Goal: Task Accomplishment & Management: Use online tool/utility

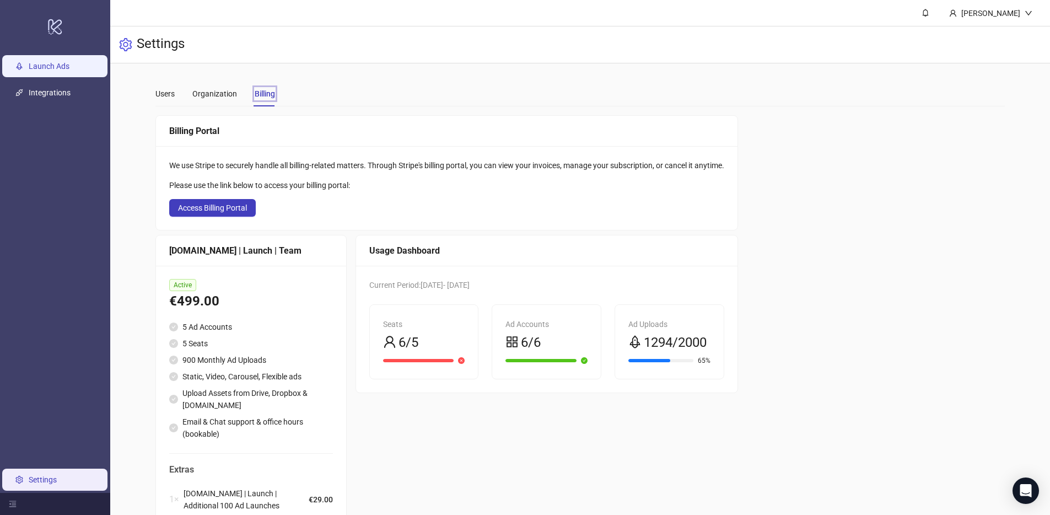
click at [69, 67] on link "Launch Ads" at bounding box center [49, 66] width 41 height 9
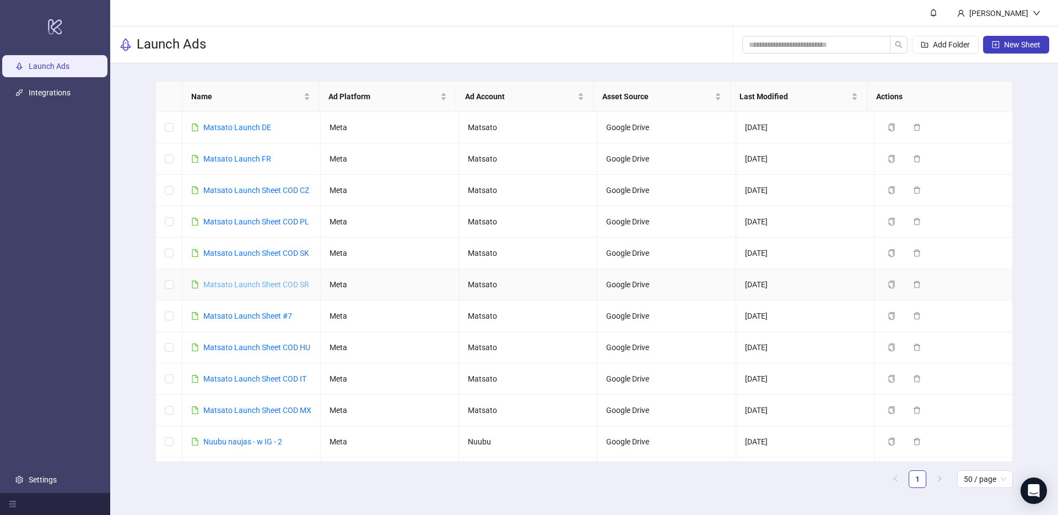
click at [267, 280] on link "Matsato Launch Sheet COD SR" at bounding box center [256, 284] width 106 height 9
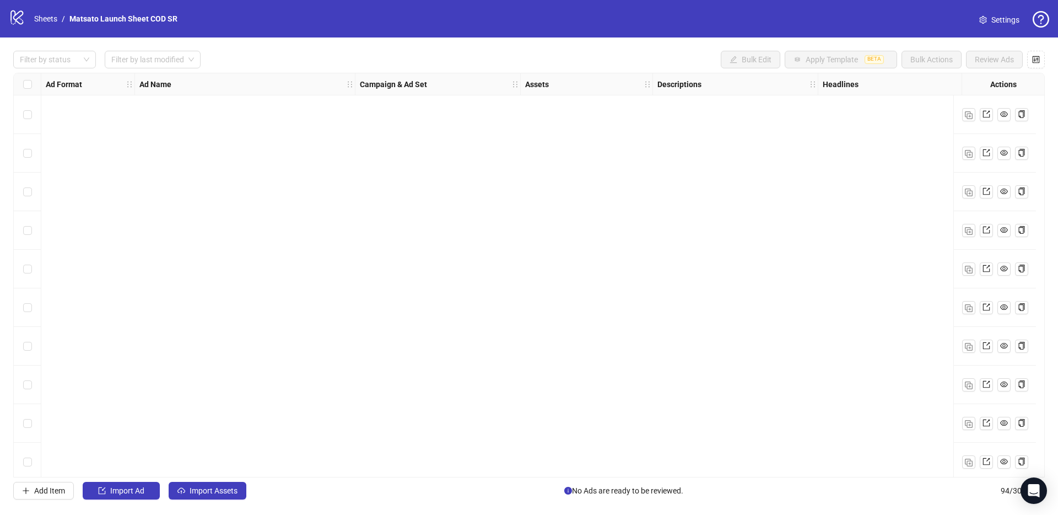
scroll to position [3249, 0]
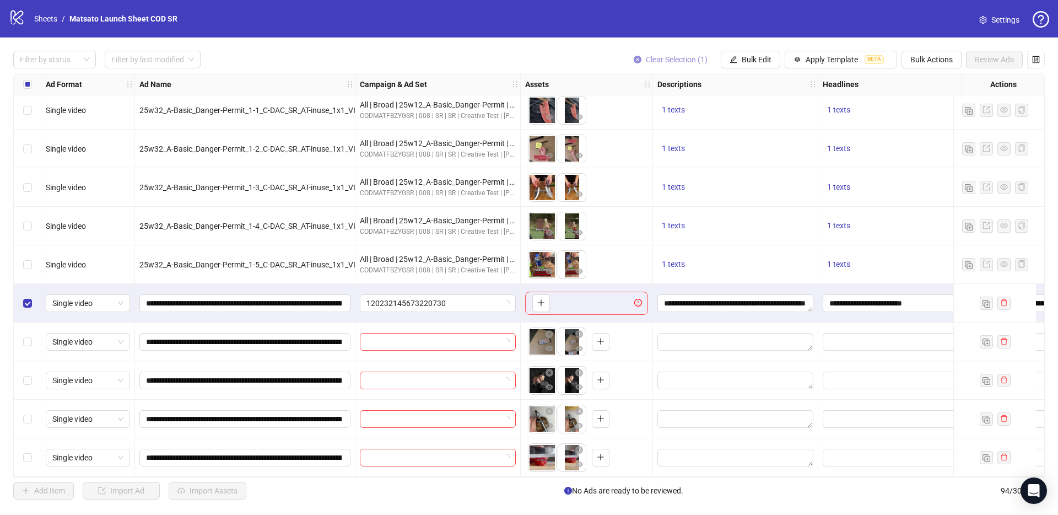
click at [677, 57] on span "Clear Selection (1)" at bounding box center [677, 59] width 62 height 9
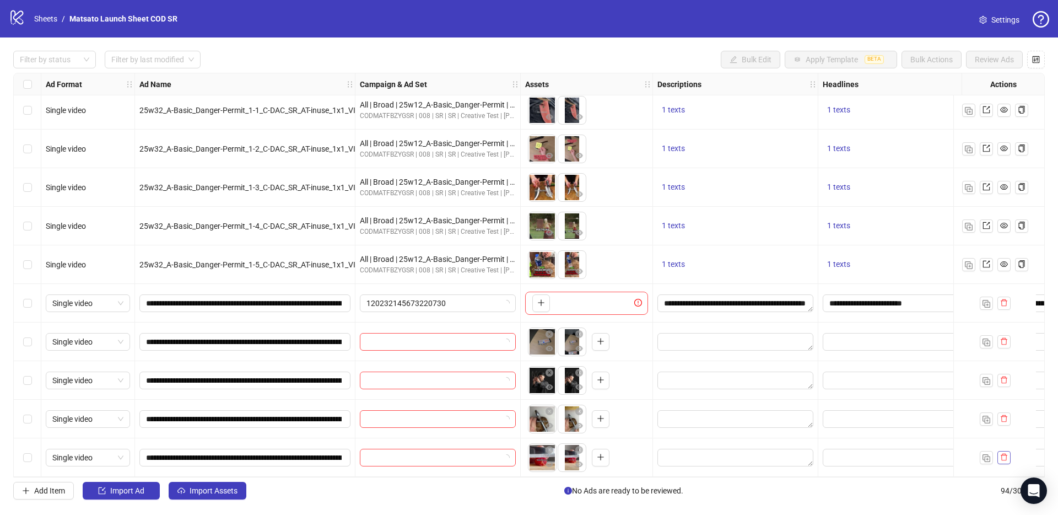
click at [1005, 453] on icon "delete" at bounding box center [1004, 457] width 8 height 8
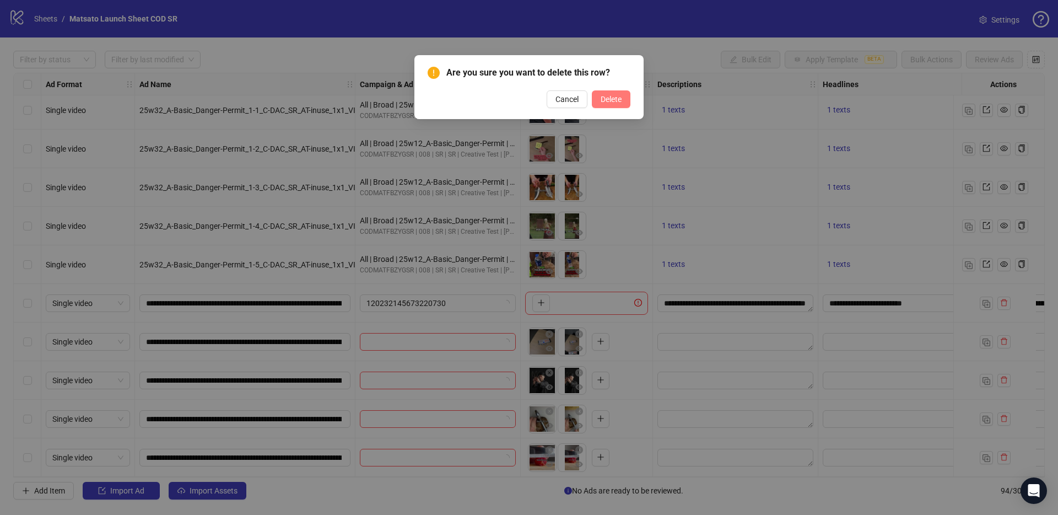
click at [601, 95] on span "Delete" at bounding box center [611, 99] width 21 height 9
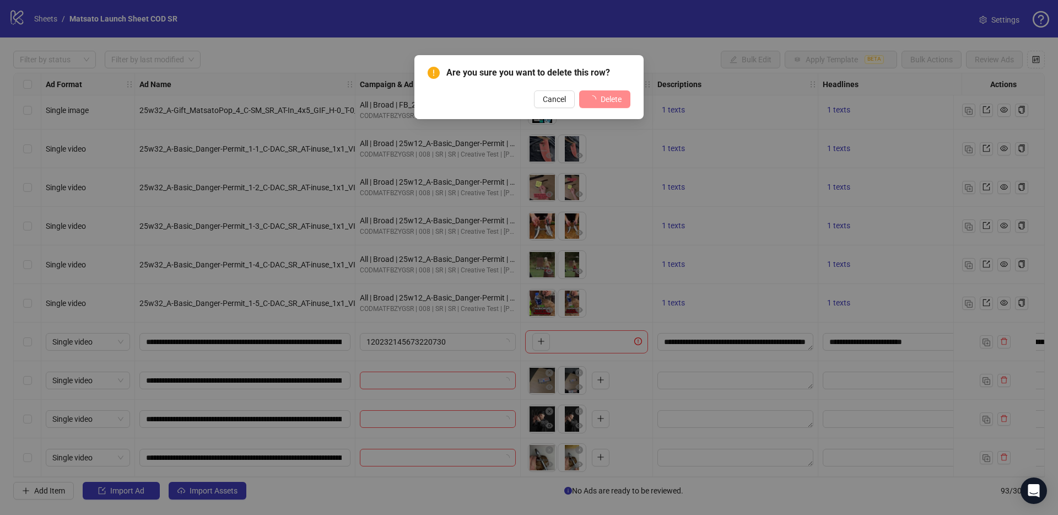
scroll to position [3210, 0]
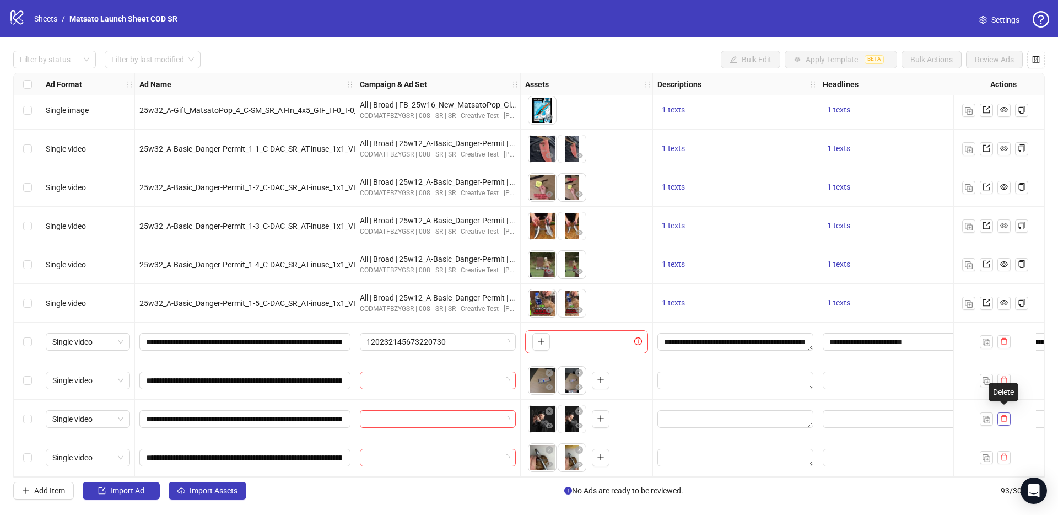
click at [1001, 415] on icon "delete" at bounding box center [1004, 418] width 7 height 7
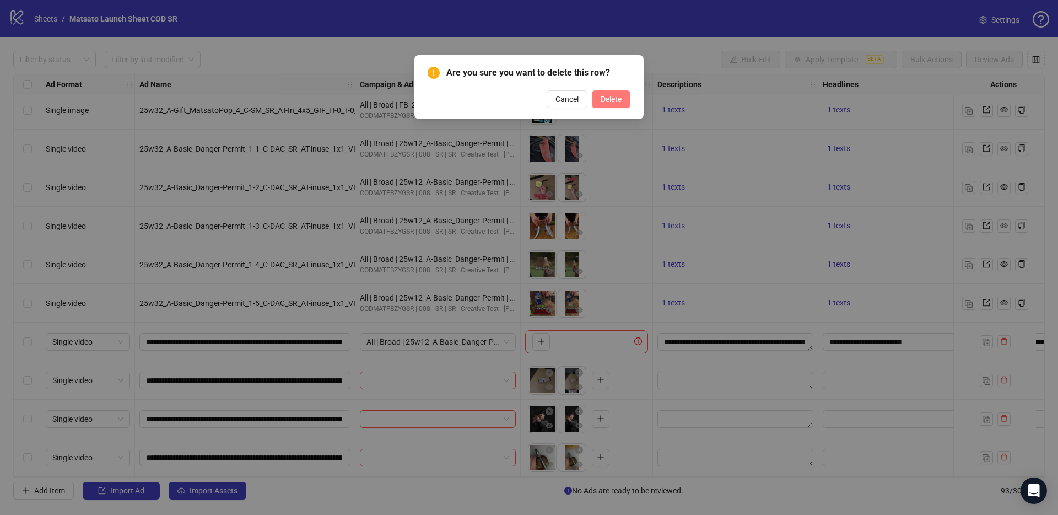
click at [604, 92] on button "Delete" at bounding box center [611, 99] width 39 height 18
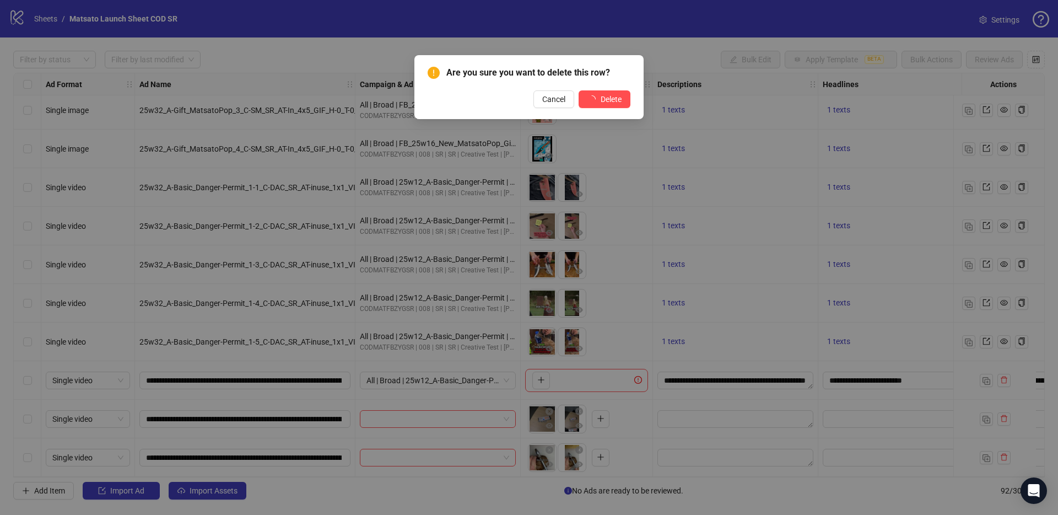
scroll to position [3172, 0]
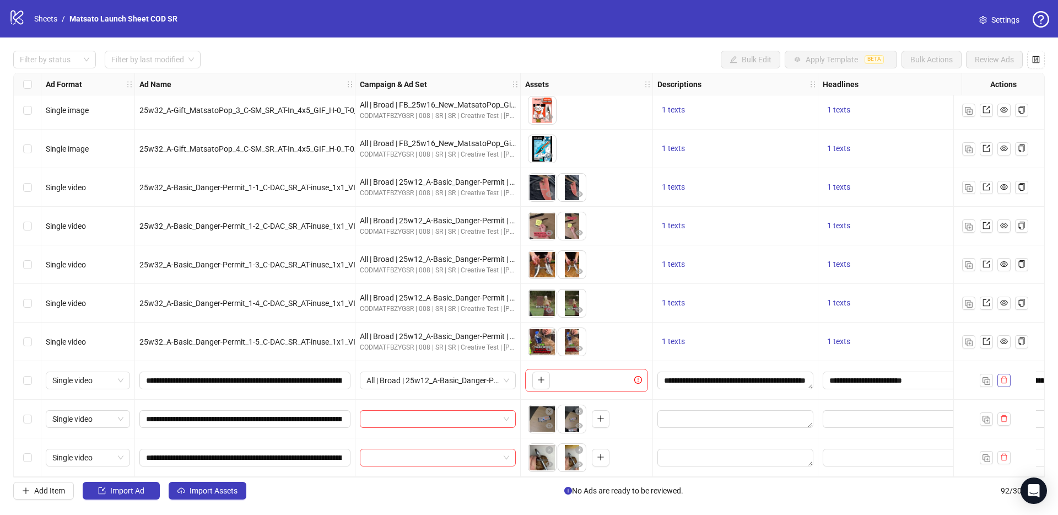
click at [1006, 376] on icon "delete" at bounding box center [1004, 379] width 7 height 7
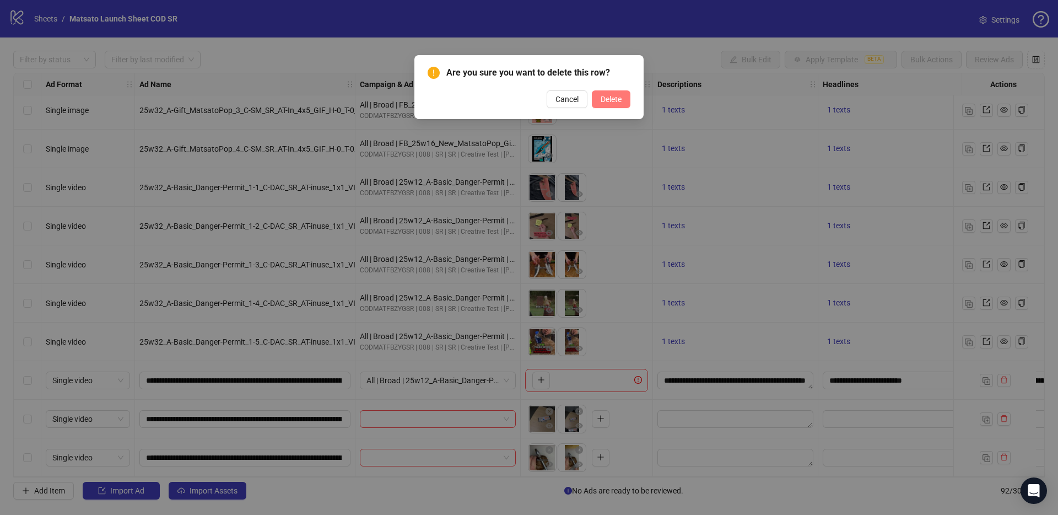
click at [609, 99] on span "Delete" at bounding box center [611, 99] width 21 height 9
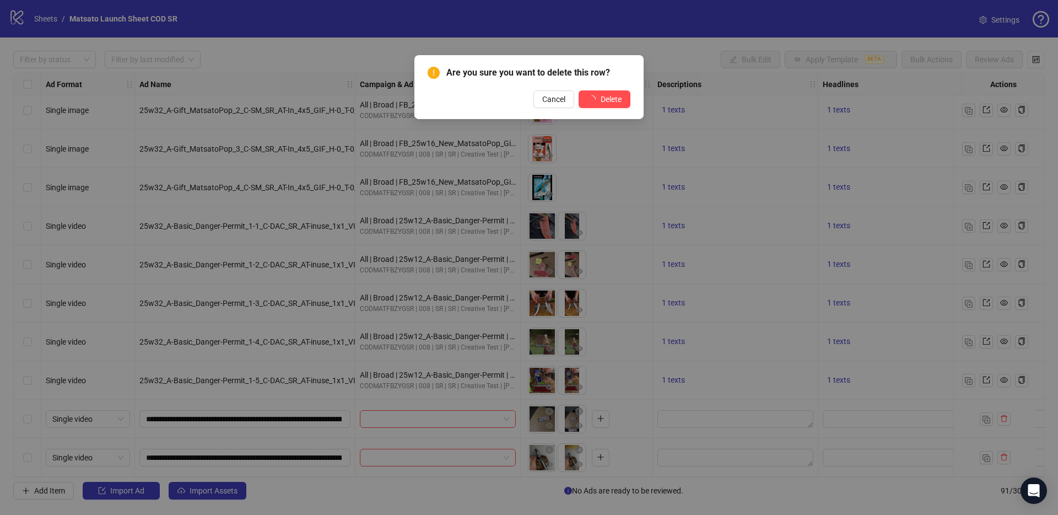
scroll to position [3133, 0]
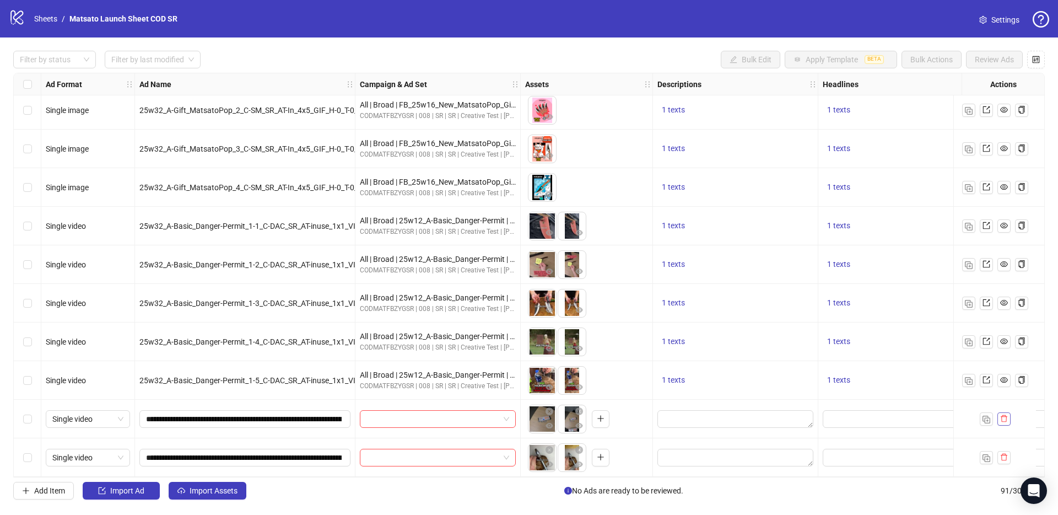
click at [1006, 419] on button "button" at bounding box center [1003, 418] width 13 height 13
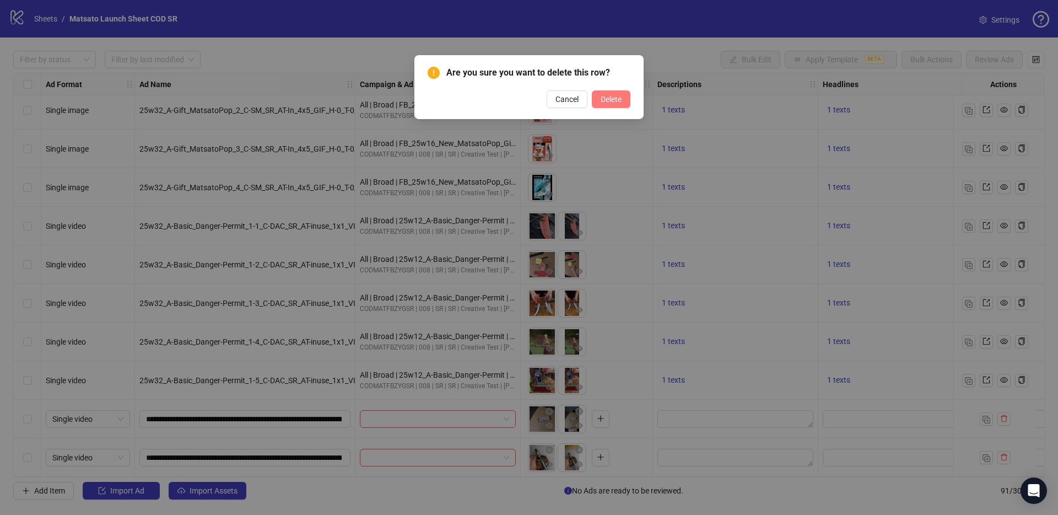
click at [613, 94] on button "Delete" at bounding box center [611, 99] width 39 height 18
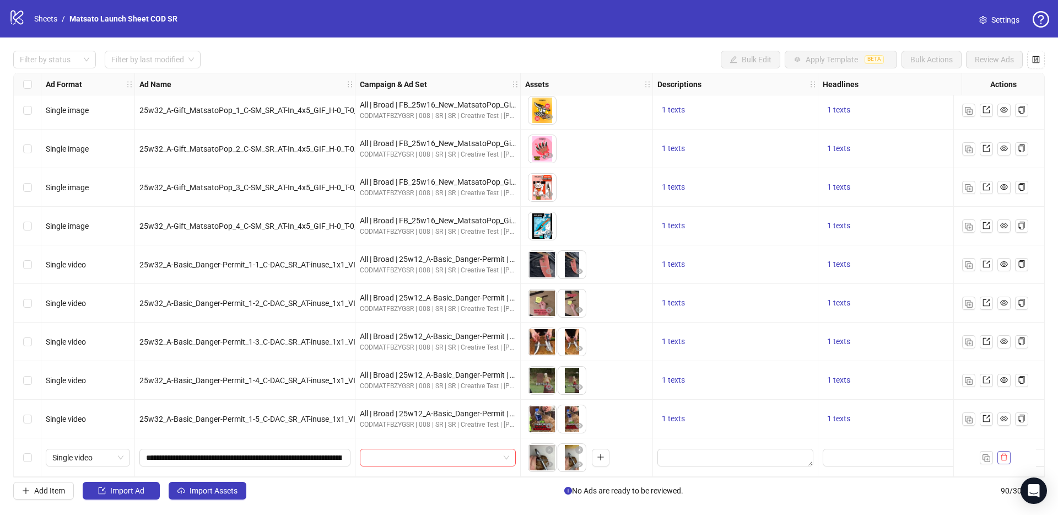
click at [1002, 453] on icon "delete" at bounding box center [1004, 457] width 8 height 8
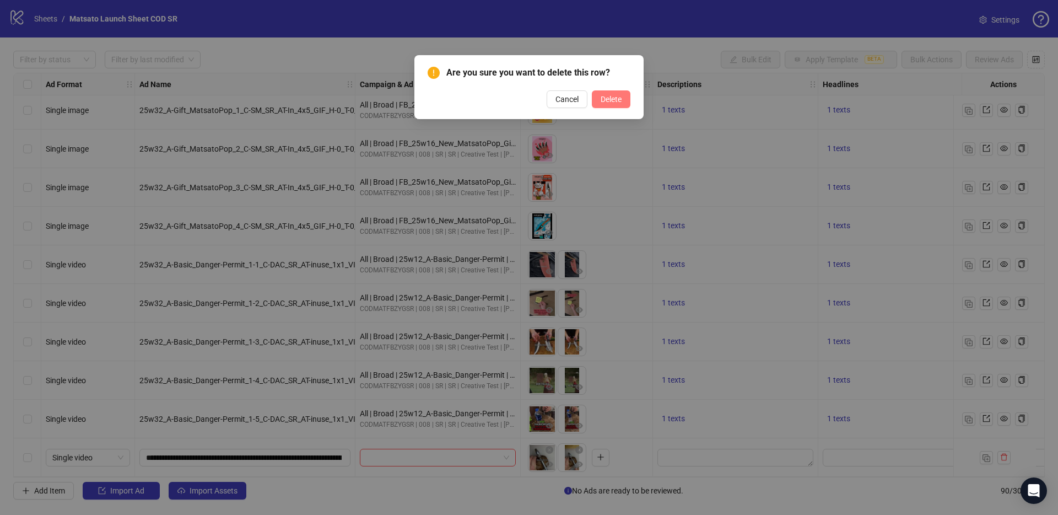
click at [608, 104] on button "Delete" at bounding box center [611, 99] width 39 height 18
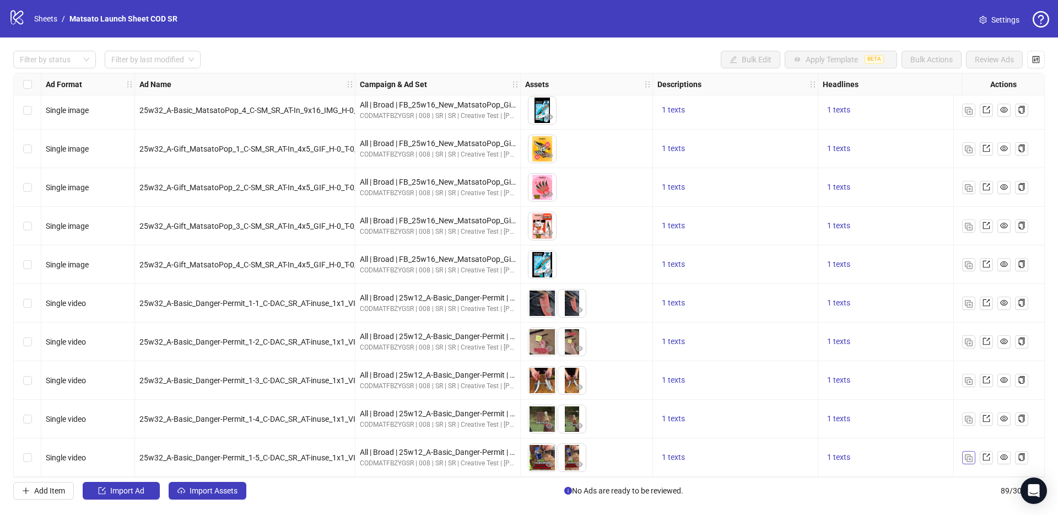
click at [972, 455] on button "button" at bounding box center [968, 457] width 13 height 13
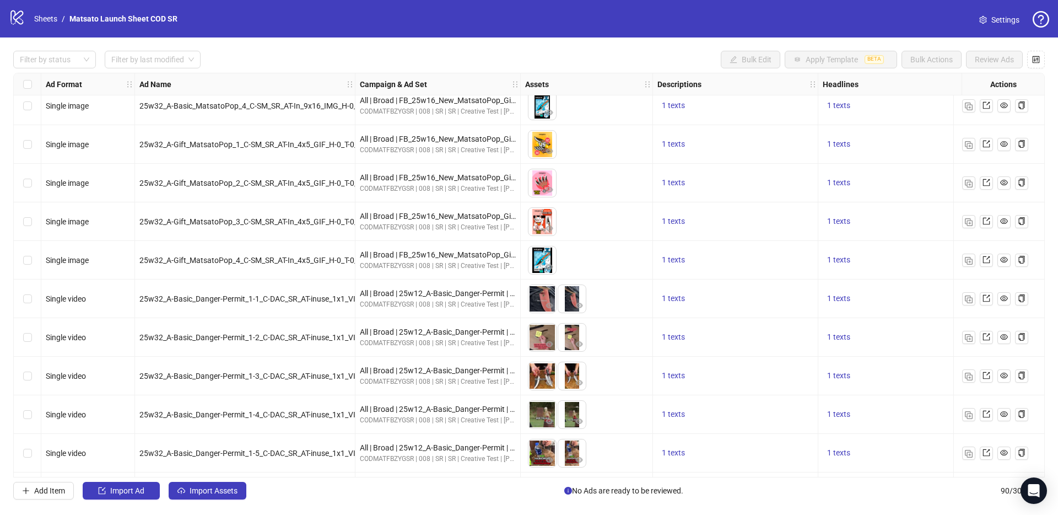
scroll to position [3095, 0]
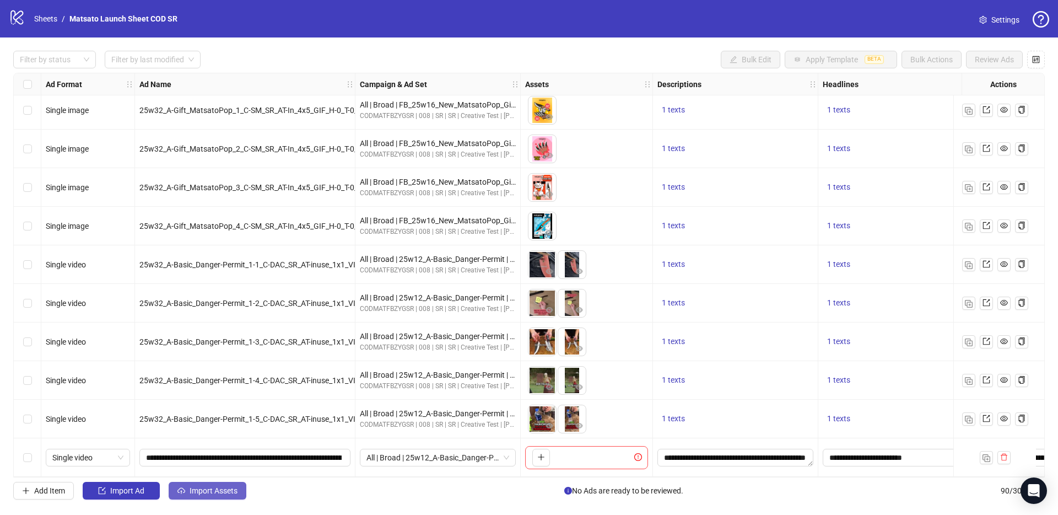
click at [222, 485] on button "Import Assets" at bounding box center [208, 491] width 78 height 18
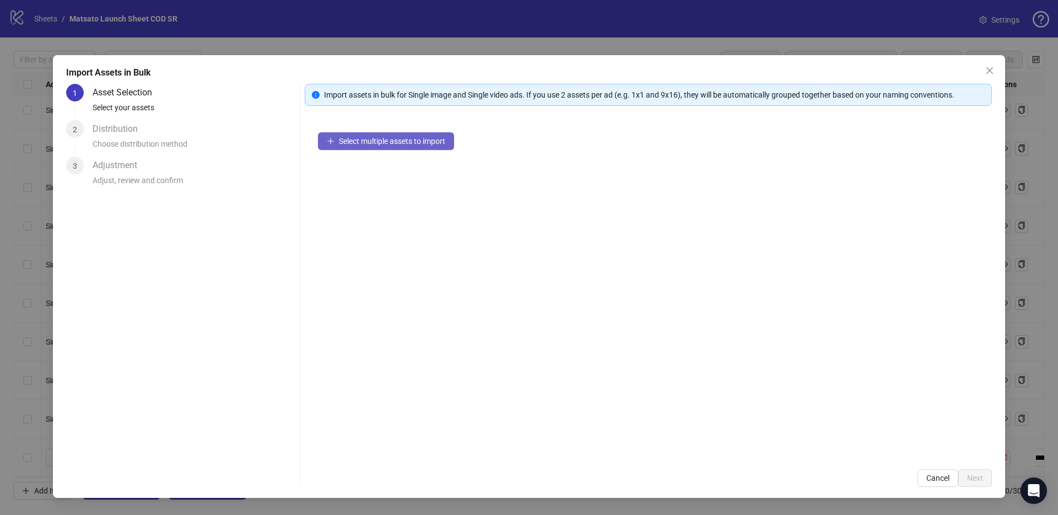
click at [379, 144] on span "Select multiple assets to import" at bounding box center [392, 141] width 106 height 9
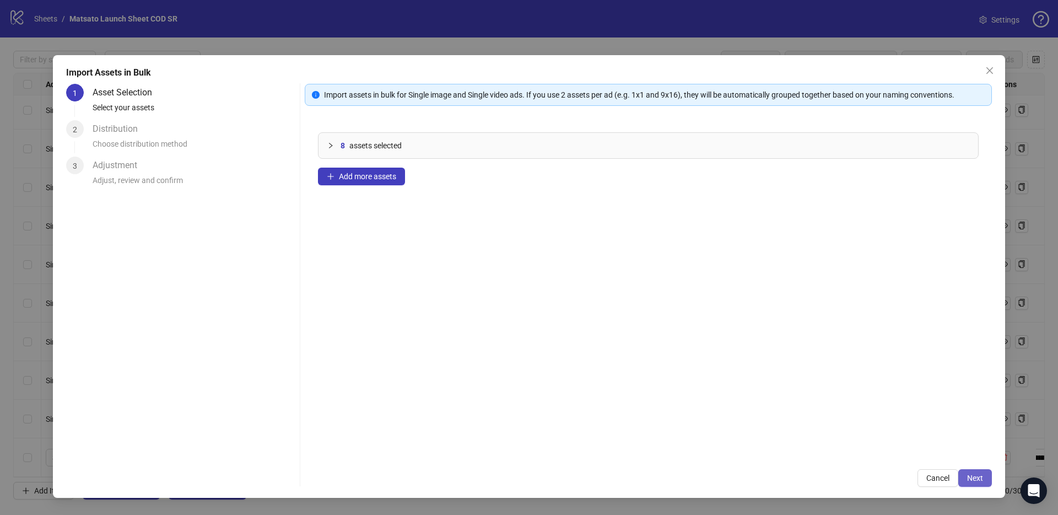
click at [985, 474] on button "Next" at bounding box center [975, 478] width 34 height 18
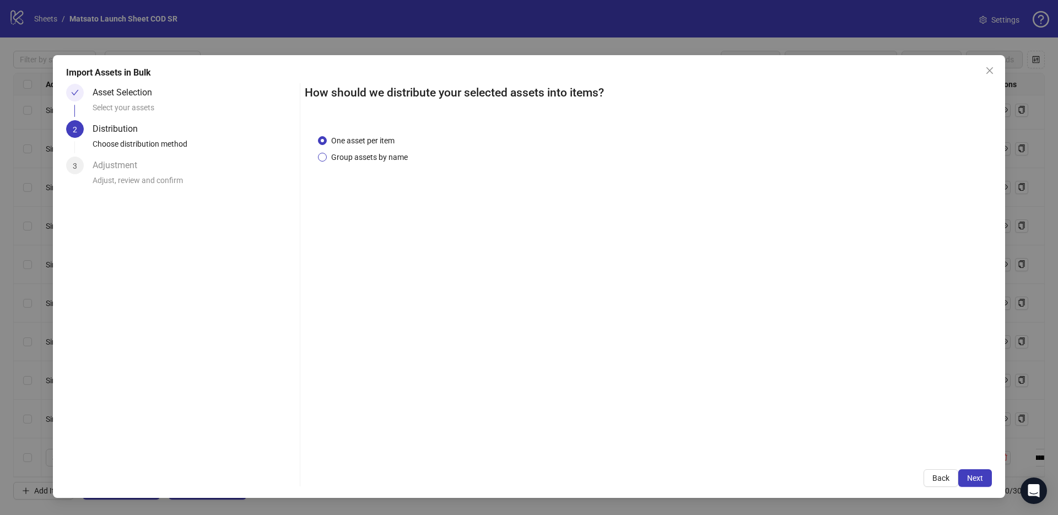
click at [353, 157] on span "Group assets by name" at bounding box center [369, 157] width 85 height 12
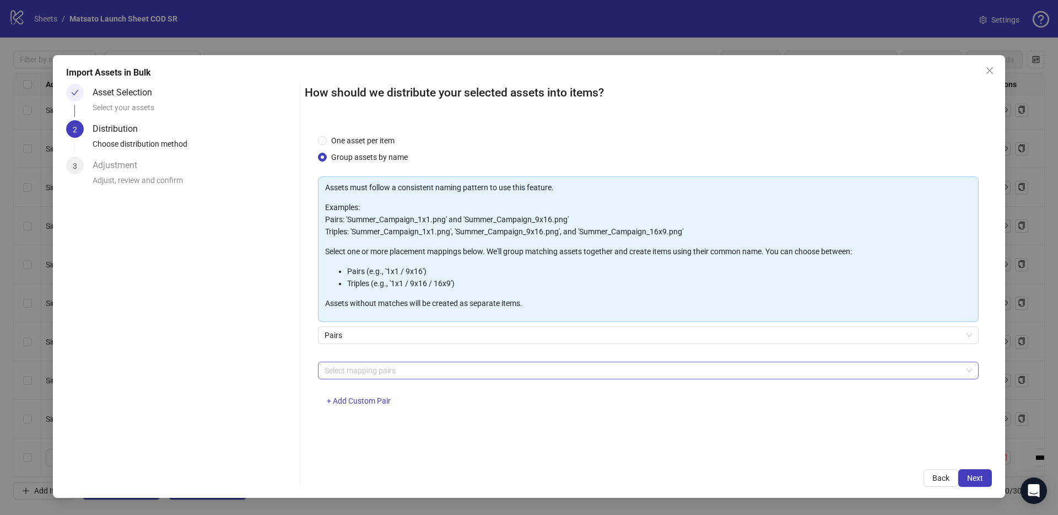
click at [412, 368] on div at bounding box center [642, 370] width 645 height 15
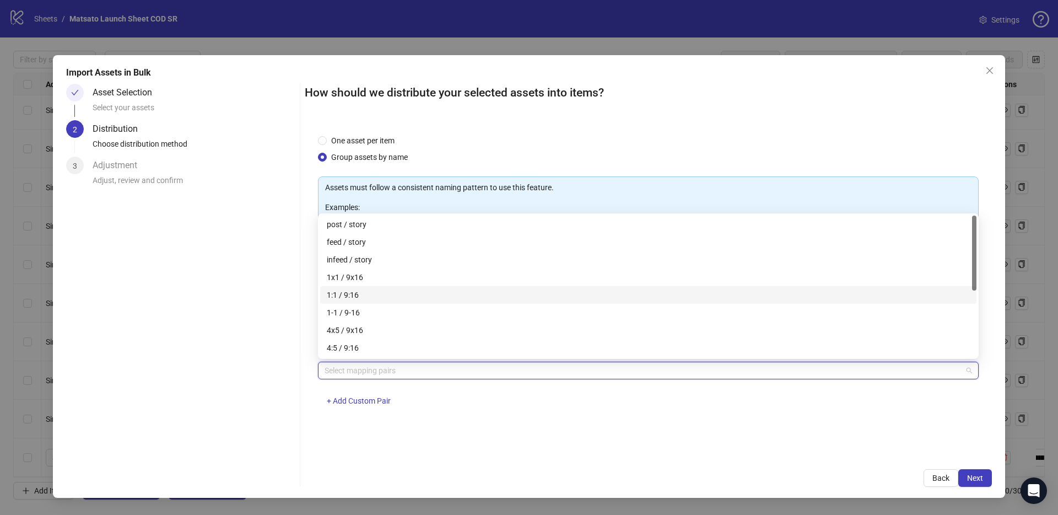
click at [353, 274] on div "1x1 / 9x16" at bounding box center [648, 277] width 643 height 12
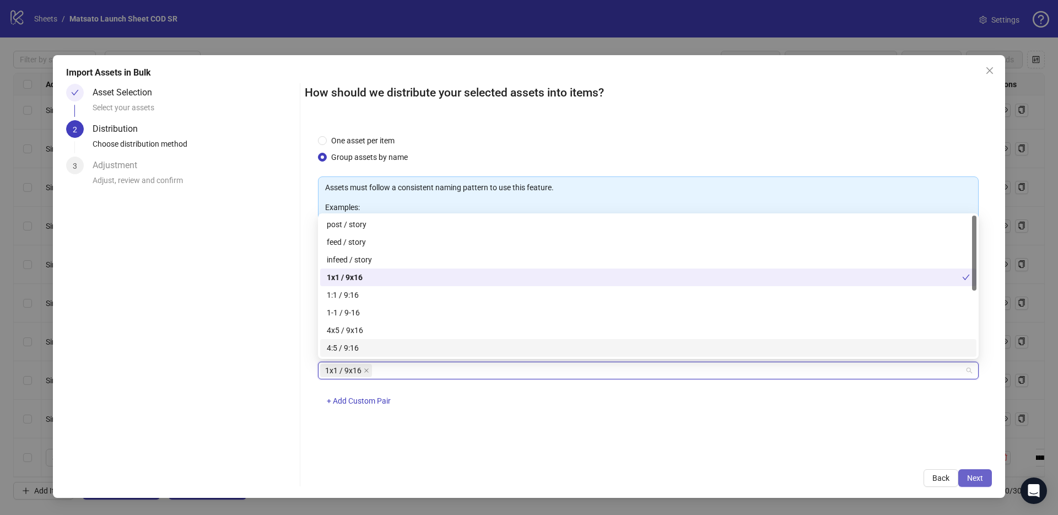
click at [975, 472] on button "Next" at bounding box center [975, 478] width 34 height 18
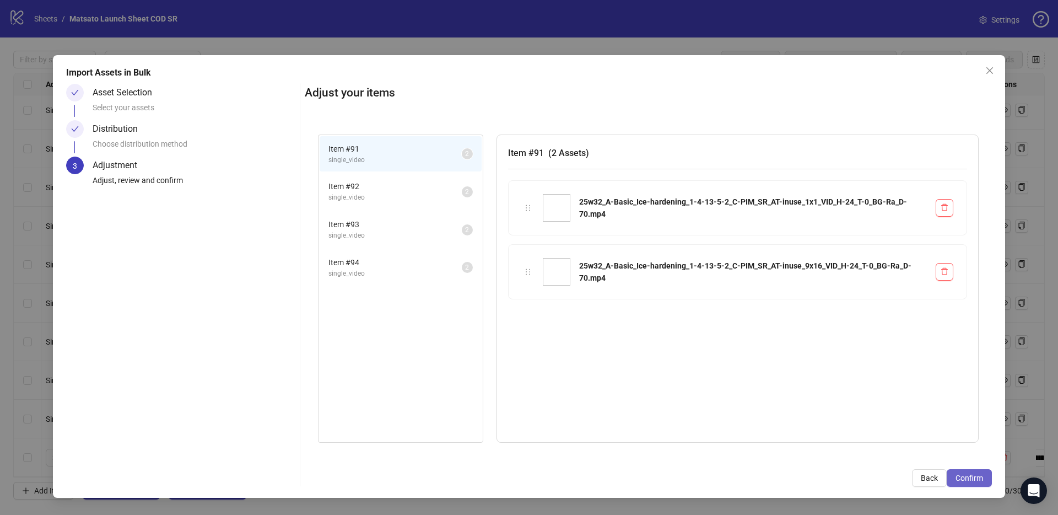
click at [958, 474] on span "Confirm" at bounding box center [969, 477] width 28 height 9
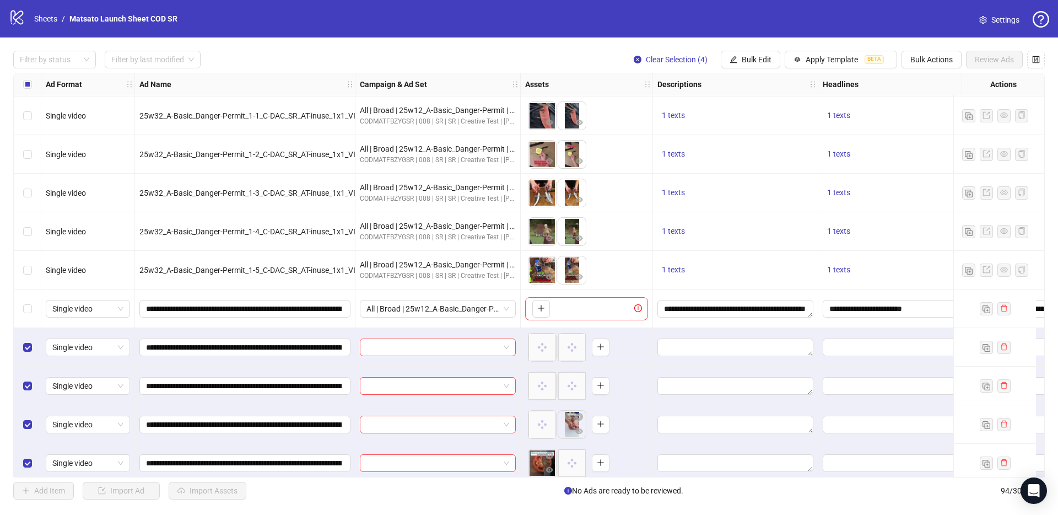
scroll to position [3249, 0]
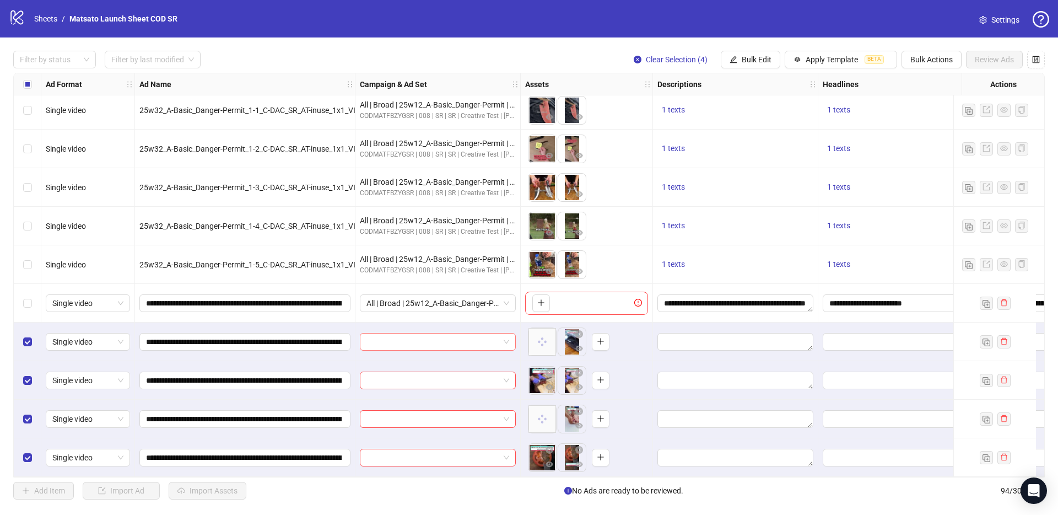
click at [403, 340] on input "search" at bounding box center [432, 341] width 133 height 17
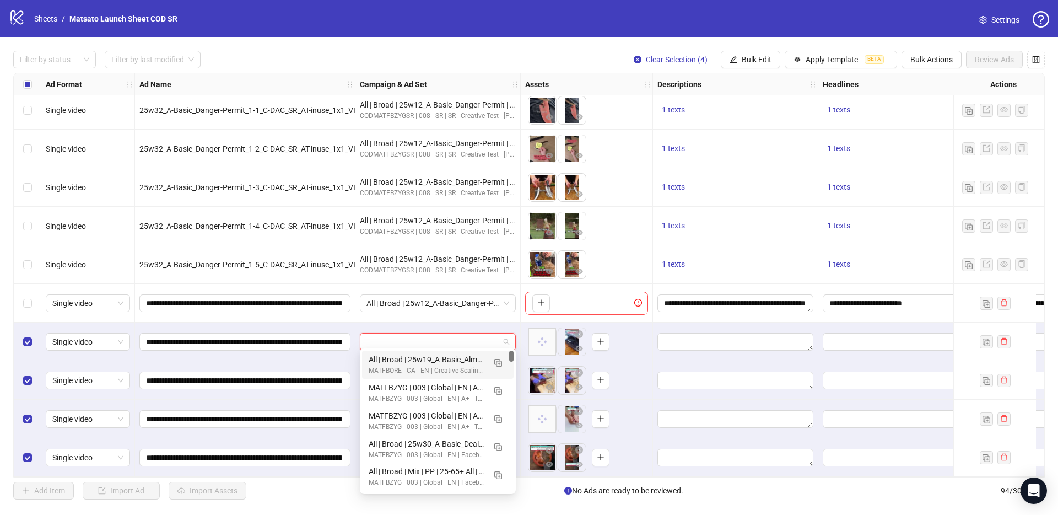
paste input "**********"
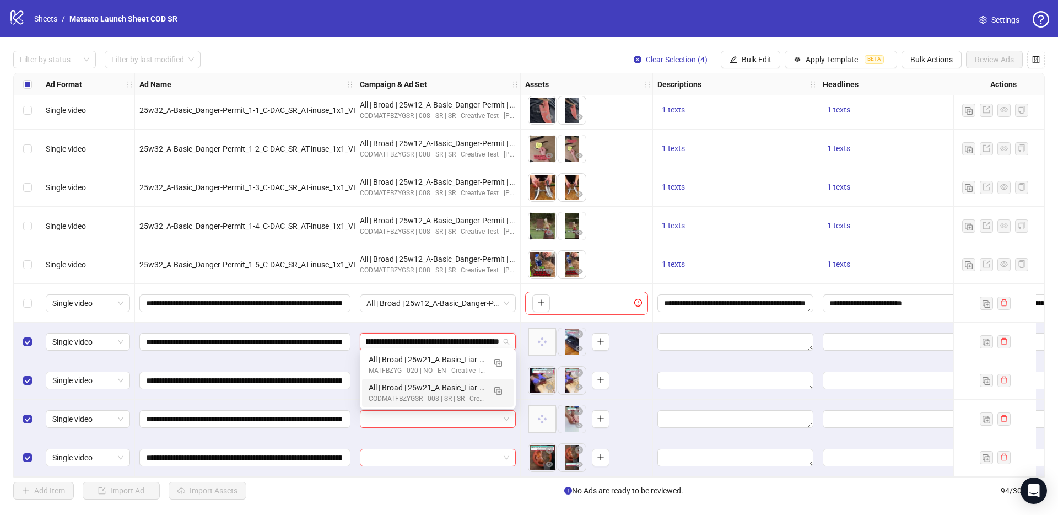
type input "**********"
click at [518, 323] on div at bounding box center [437, 341] width 165 height 39
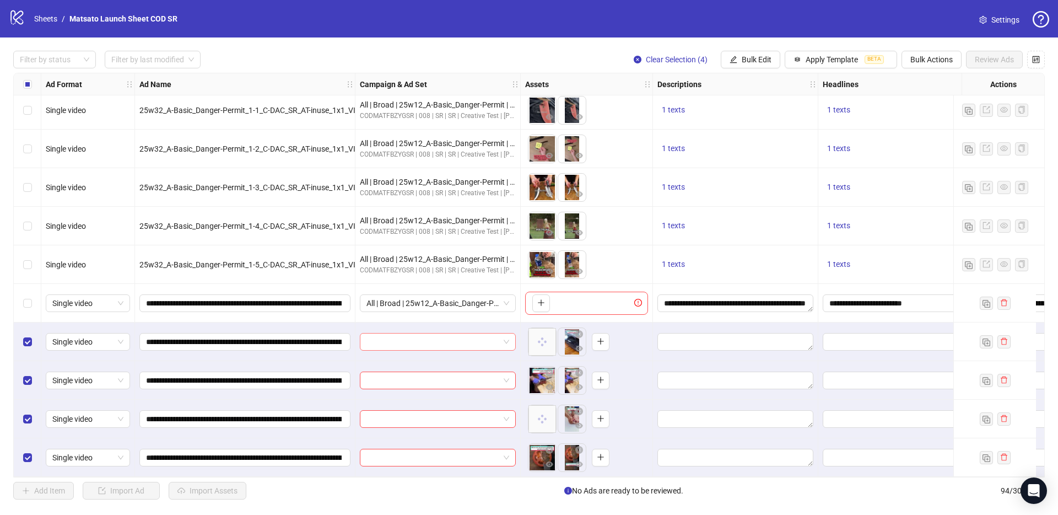
click at [453, 341] on input "search" at bounding box center [432, 341] width 133 height 17
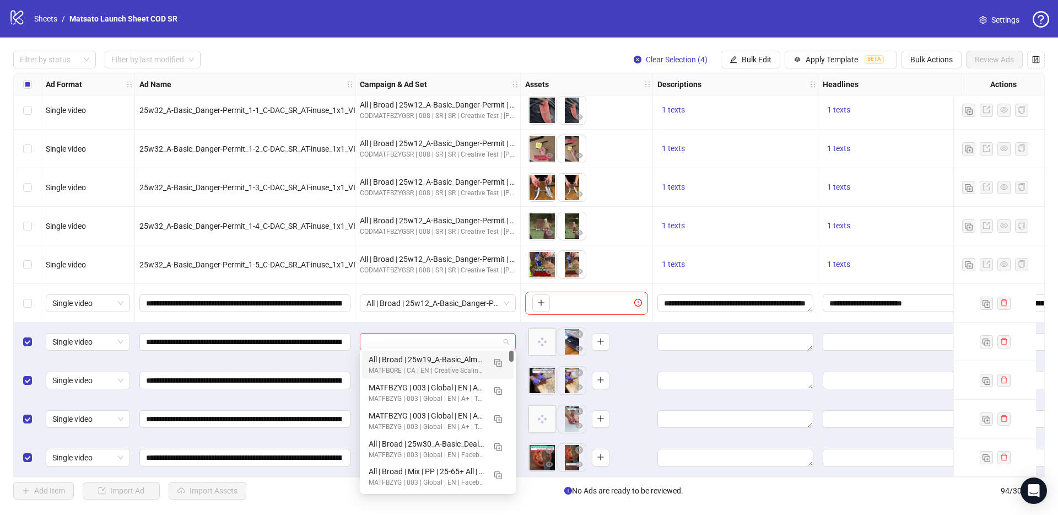
paste input "**********"
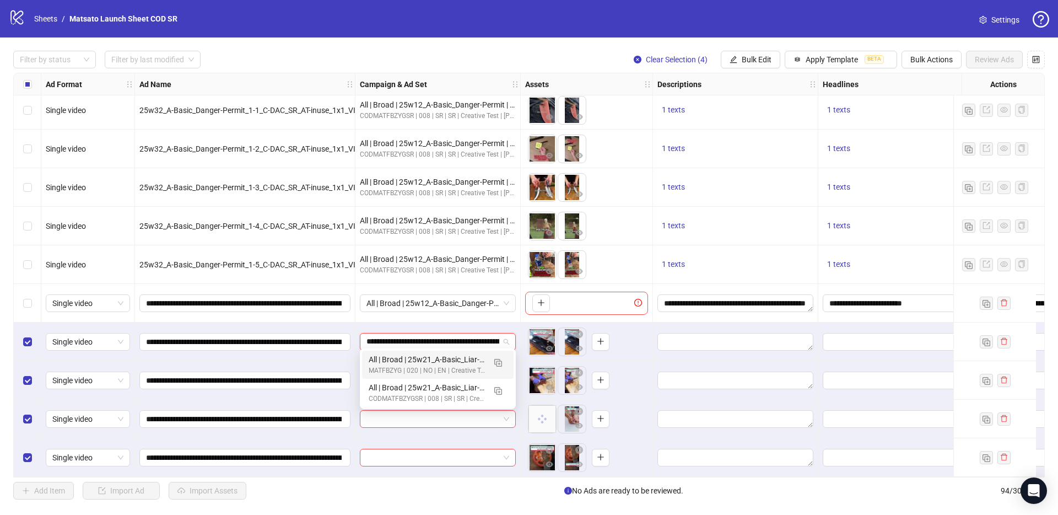
scroll to position [0, 74]
click at [495, 395] on button "button" at bounding box center [498, 390] width 18 height 18
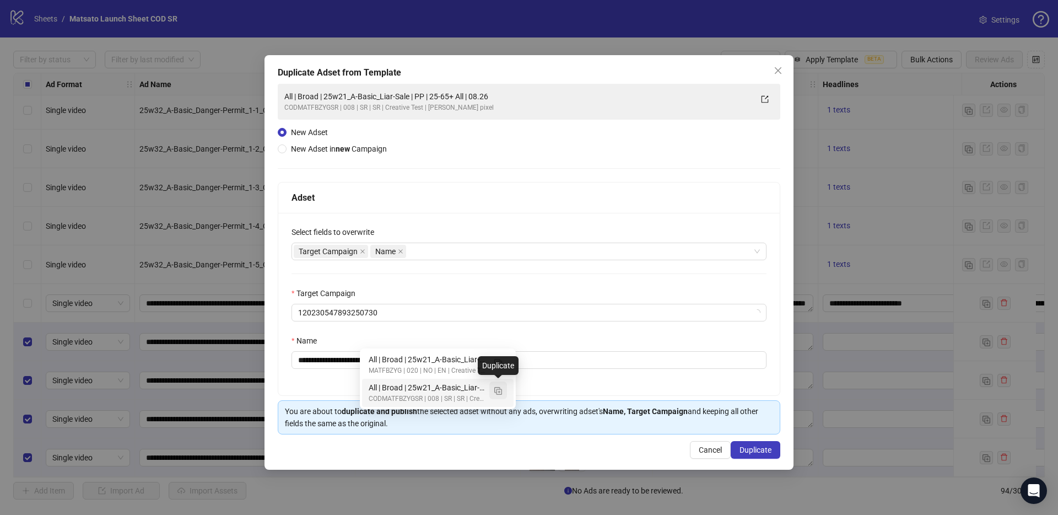
type input "**********"
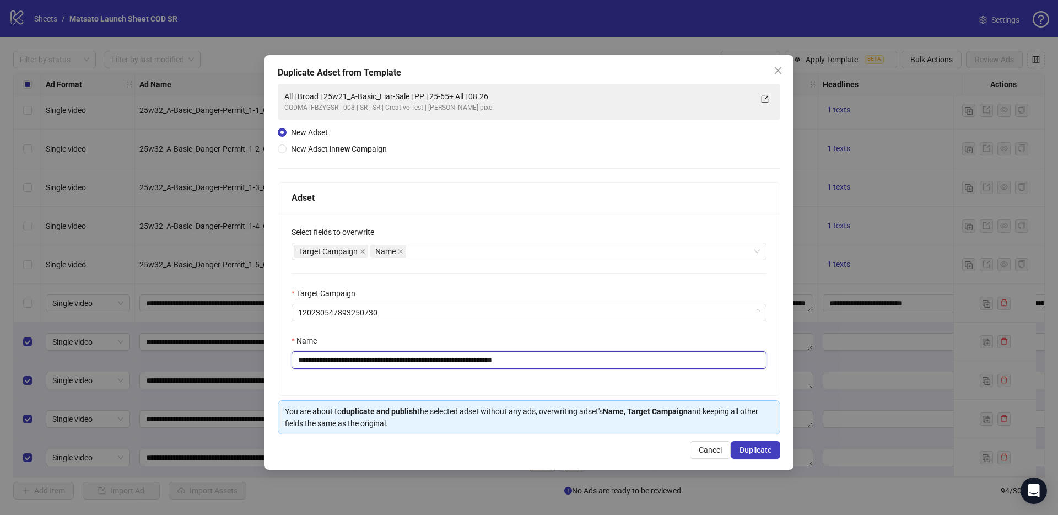
drag, startPoint x: 491, startPoint y: 359, endPoint x: 590, endPoint y: 368, distance: 99.0
click at [590, 368] on input "**********" at bounding box center [528, 360] width 475 height 18
drag, startPoint x: 338, startPoint y: 360, endPoint x: 422, endPoint y: 358, distance: 83.8
click at [422, 358] on input "**********" at bounding box center [528, 360] width 475 height 18
paste input "****"
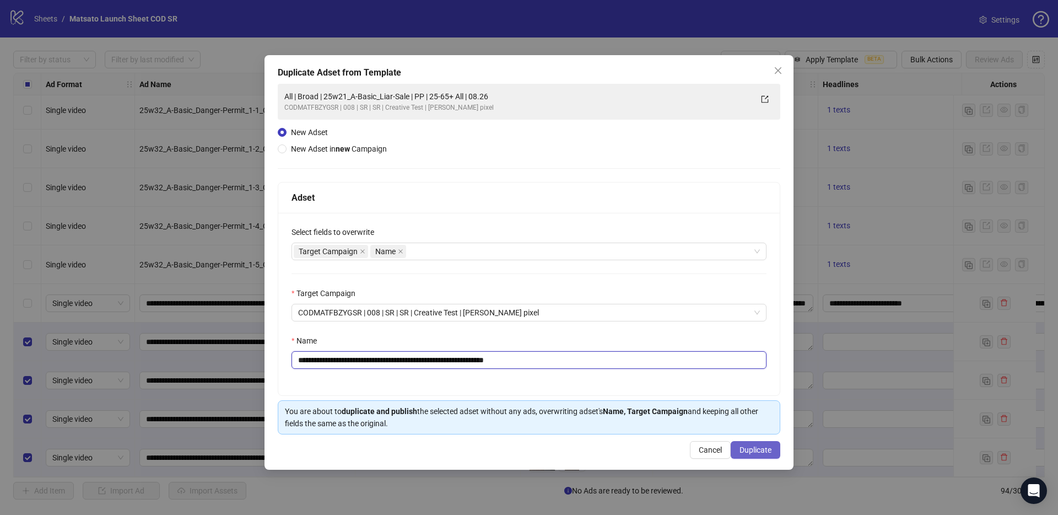
type input "**********"
click at [765, 450] on span "Duplicate" at bounding box center [755, 449] width 32 height 9
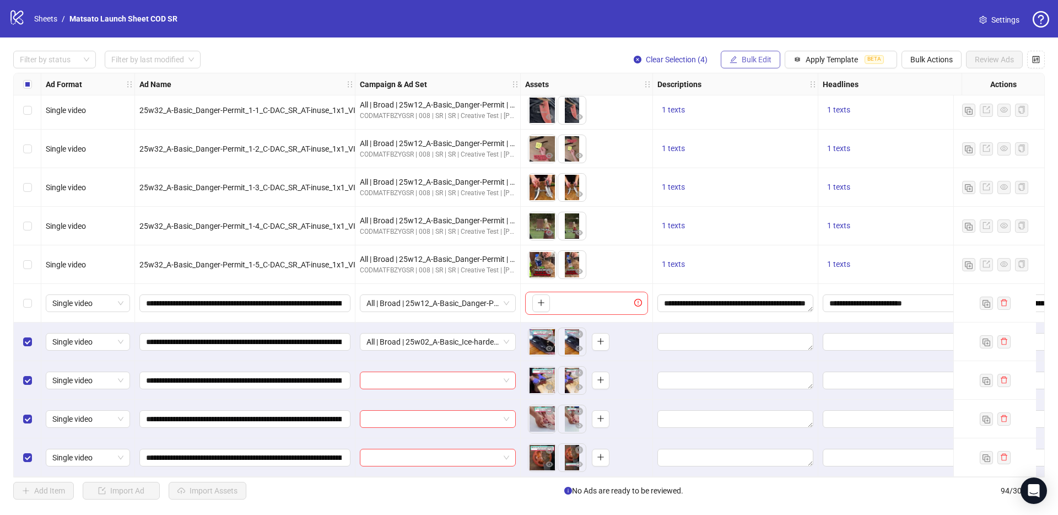
click at [754, 57] on span "Bulk Edit" at bounding box center [757, 59] width 30 height 9
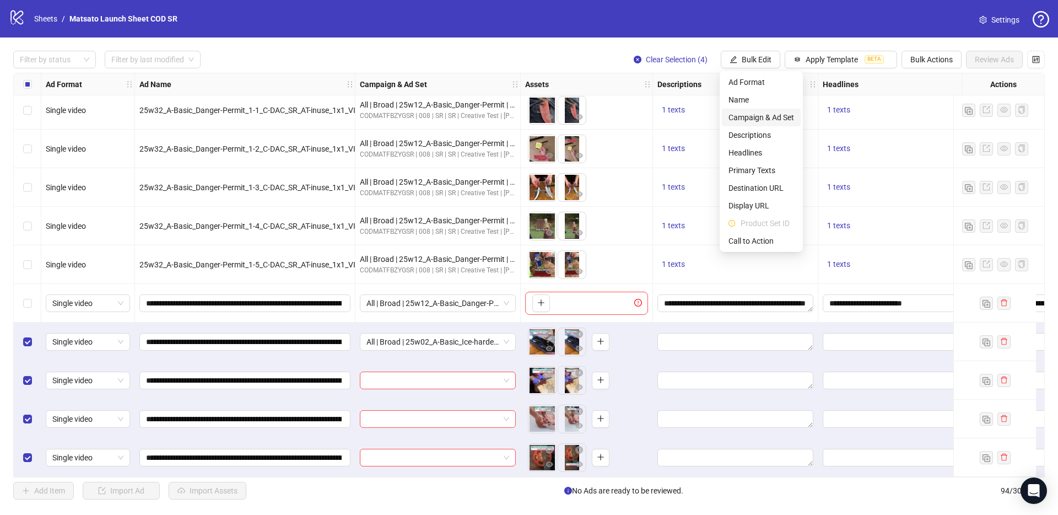
click at [772, 119] on span "Campaign & Ad Set" at bounding box center [761, 117] width 66 height 12
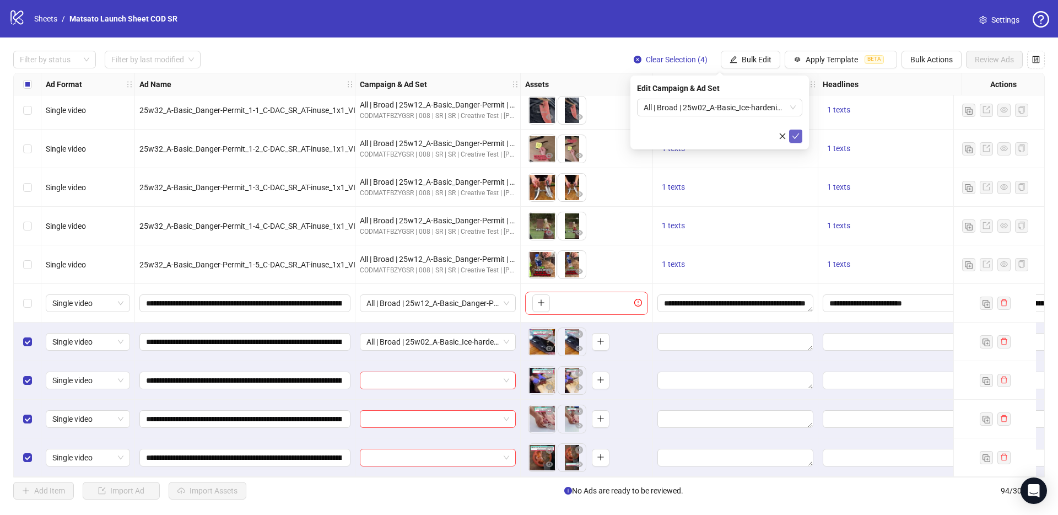
click at [799, 139] on icon "check" at bounding box center [796, 136] width 8 height 8
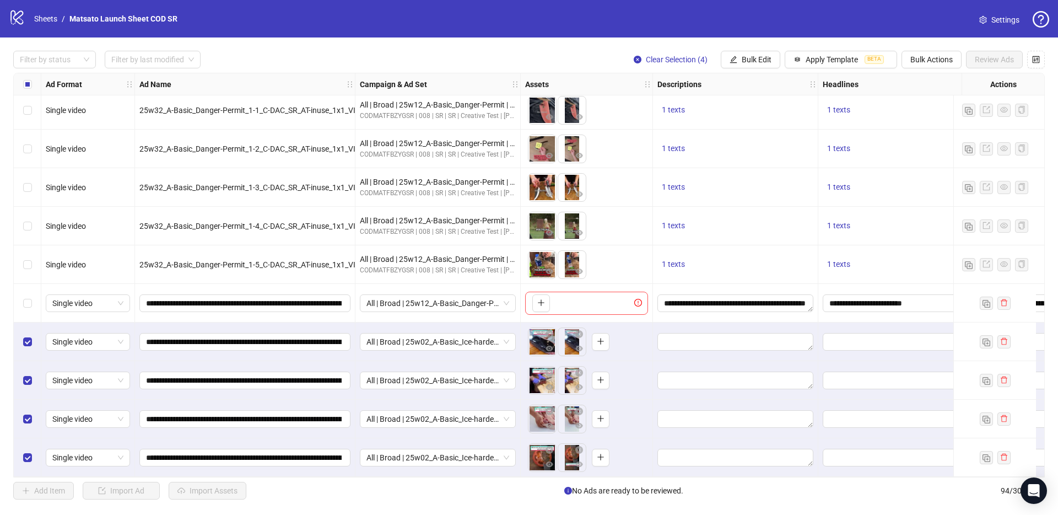
click at [559, 55] on div "Filter by status Filter by last modified Clear Selection (4) Bulk Edit Apply Te…" at bounding box center [529, 60] width 1032 height 18
click at [394, 48] on div "Filter by status Filter by last modified Clear Selection (4) Bulk Edit Apply Te…" at bounding box center [529, 274] width 1058 height 475
click at [743, 53] on button "Bulk Edit" at bounding box center [751, 60] width 60 height 18
click at [739, 101] on span "Name" at bounding box center [761, 100] width 66 height 12
drag, startPoint x: 685, startPoint y: 110, endPoint x: 685, endPoint y: 128, distance: 18.2
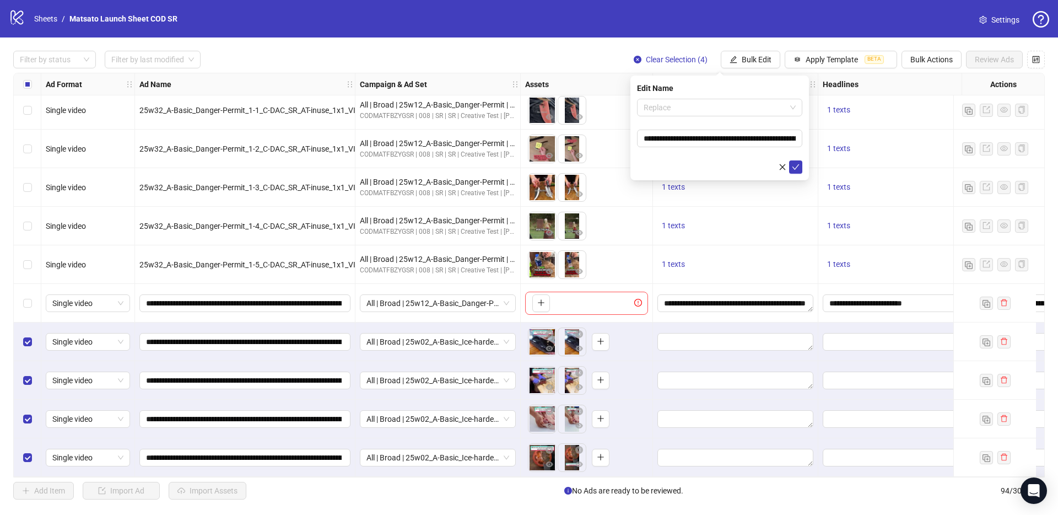
click at [685, 110] on span "Replace" at bounding box center [720, 107] width 152 height 17
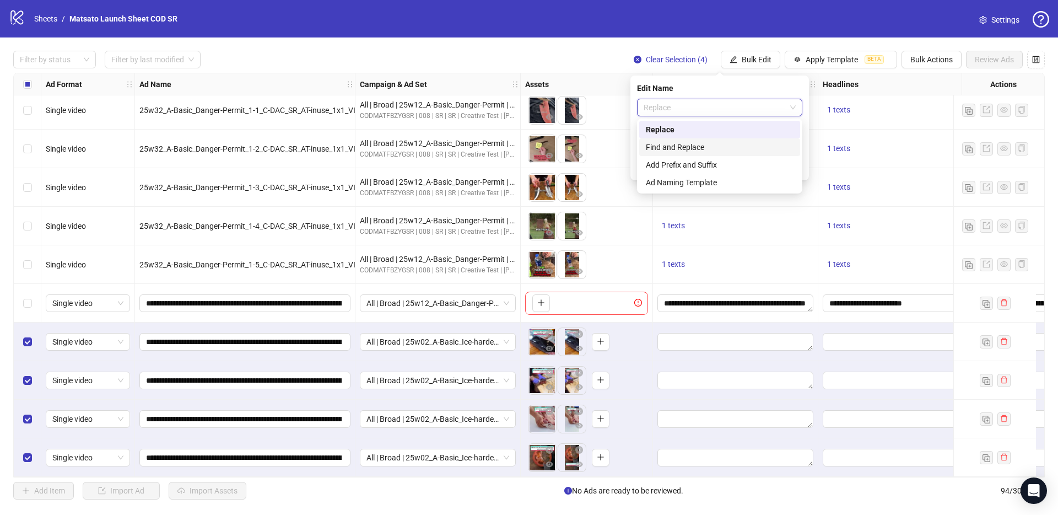
click at [682, 143] on div "Find and Replace" at bounding box center [720, 147] width 148 height 12
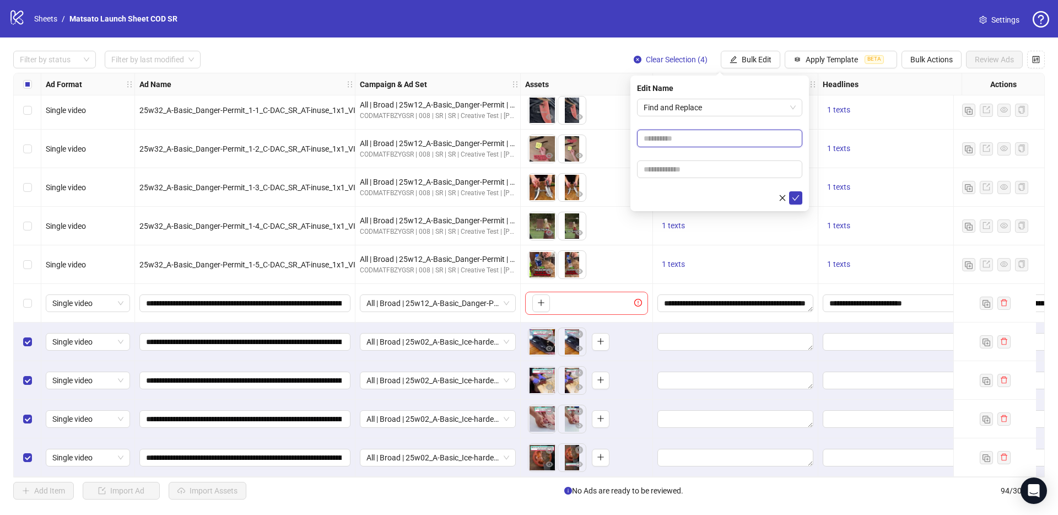
click at [667, 141] on input "text" at bounding box center [719, 138] width 165 height 18
type input "**"
click at [698, 167] on input "text" at bounding box center [719, 169] width 165 height 18
type input "*****"
click at [800, 201] on button "submit" at bounding box center [795, 197] width 13 height 13
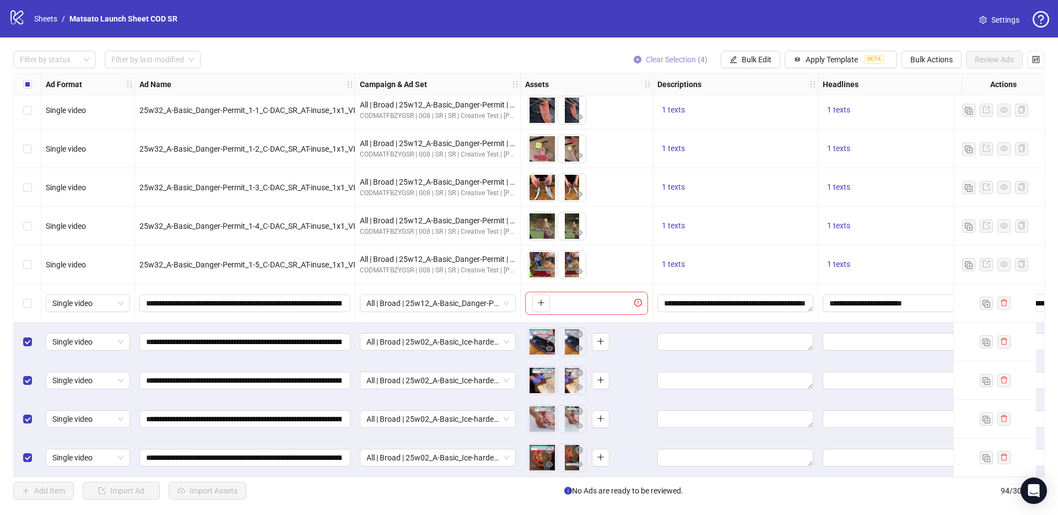
click at [673, 64] on span "Clear Selection (4)" at bounding box center [677, 59] width 62 height 9
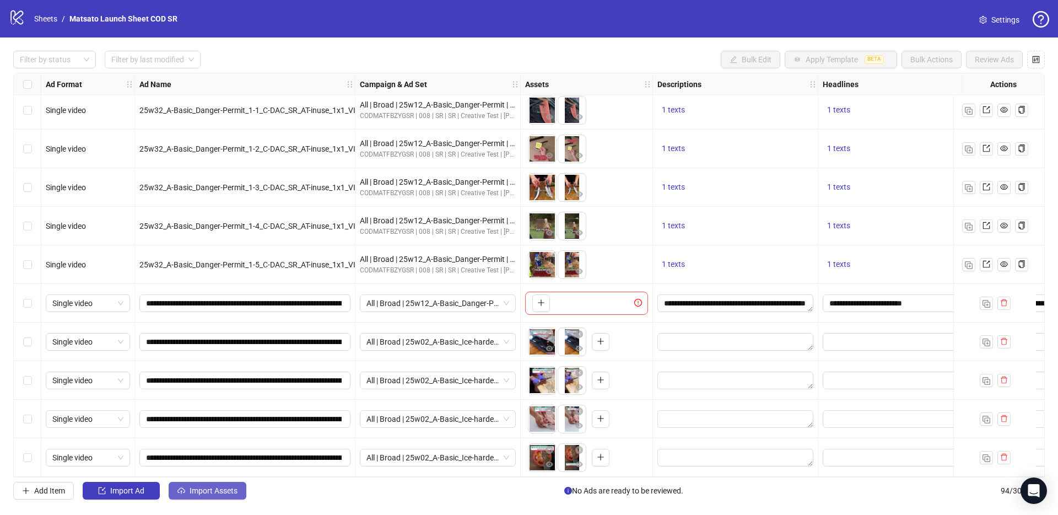
click at [223, 492] on span "Import Assets" at bounding box center [214, 490] width 48 height 9
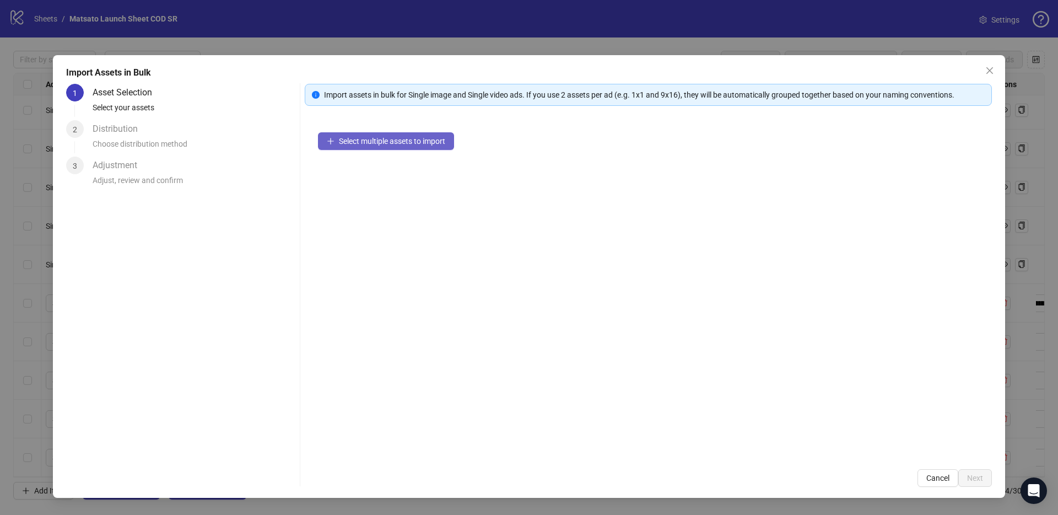
click at [427, 146] on button "Select multiple assets to import" at bounding box center [386, 141] width 136 height 18
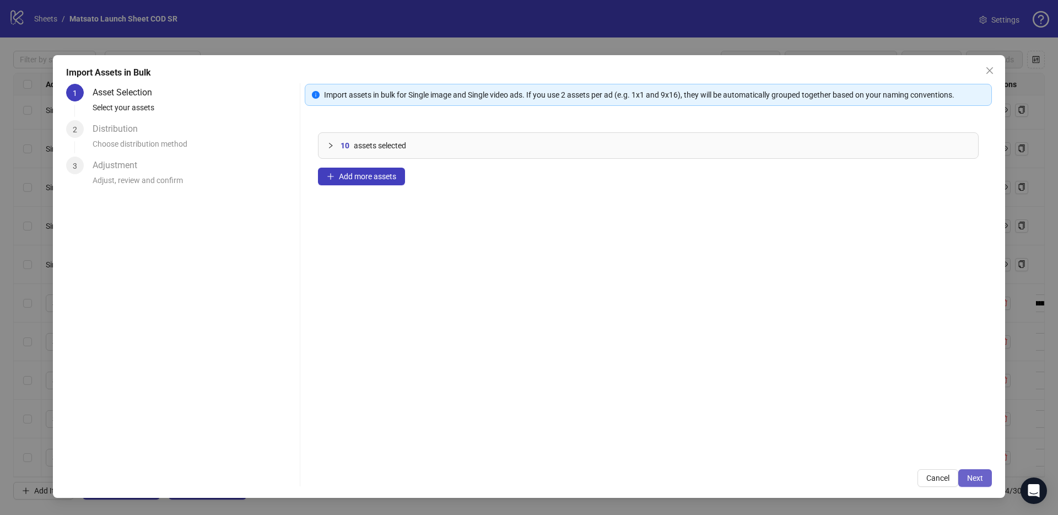
click at [990, 480] on button "Next" at bounding box center [975, 478] width 34 height 18
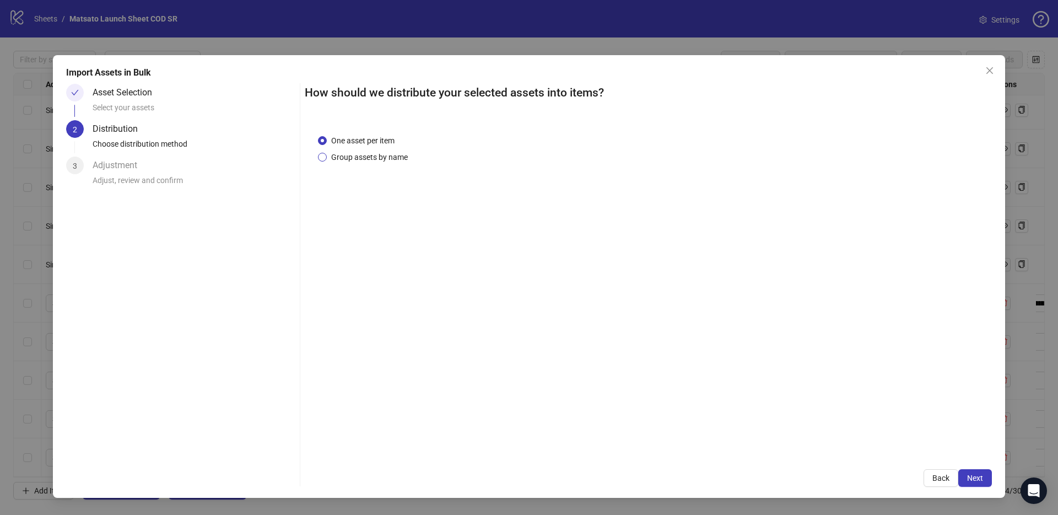
click at [358, 157] on span "Group assets by name" at bounding box center [369, 157] width 85 height 12
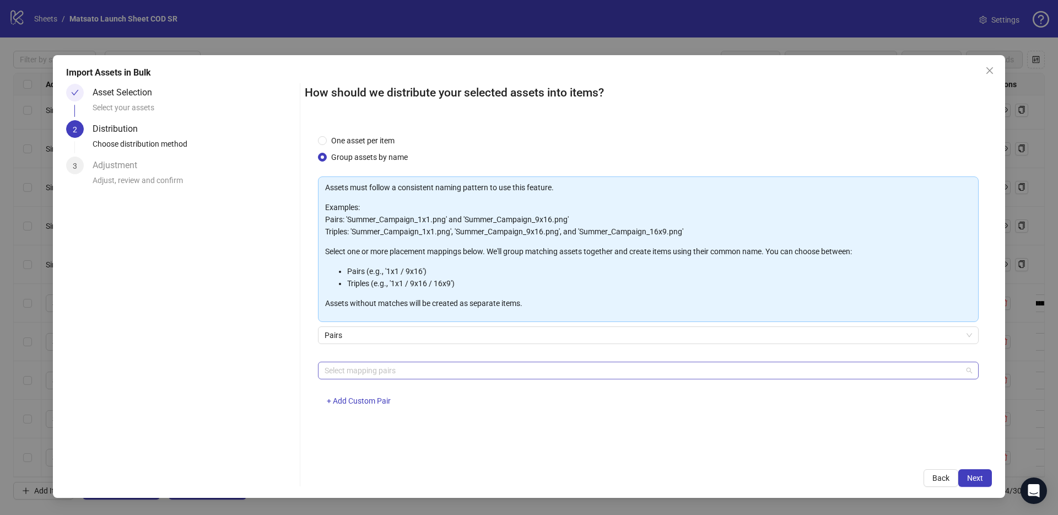
click at [401, 367] on div at bounding box center [642, 370] width 645 height 15
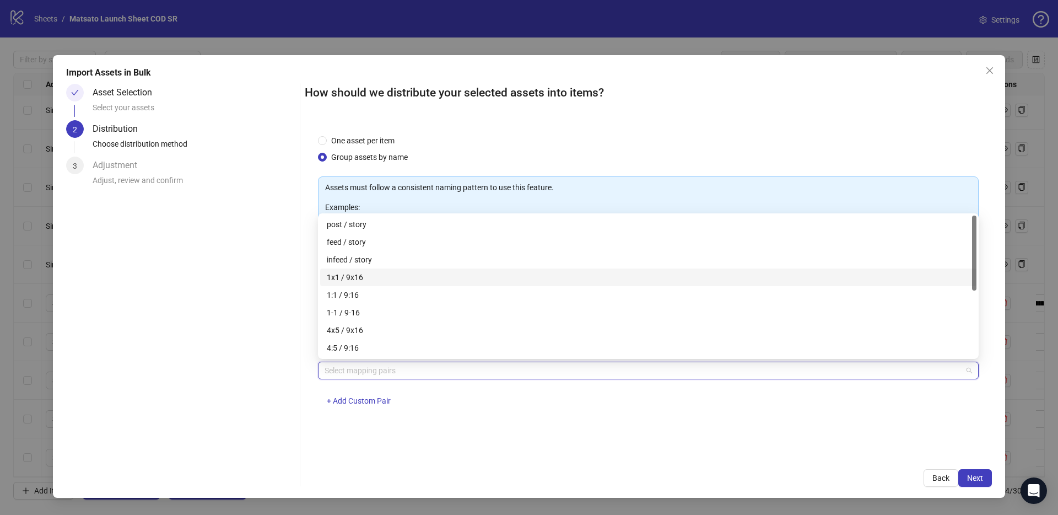
click at [348, 274] on div "1x1 / 9x16" at bounding box center [648, 277] width 643 height 12
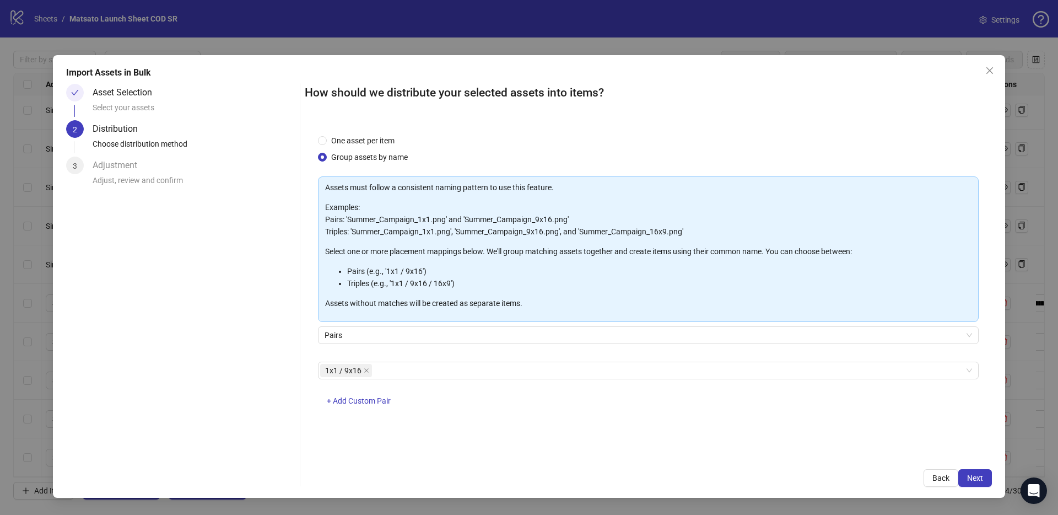
click at [992, 479] on div "Import Assets in Bulk Asset Selection Select your assets 2 Distribution Choose …" at bounding box center [529, 276] width 952 height 442
click at [978, 477] on span "Next" at bounding box center [975, 477] width 16 height 9
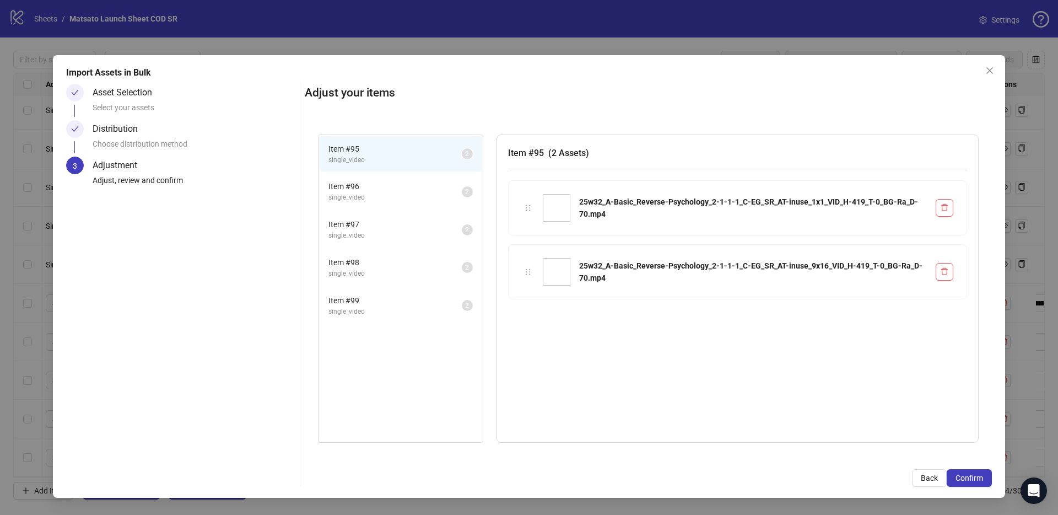
click at [978, 477] on span "Confirm" at bounding box center [969, 477] width 28 height 9
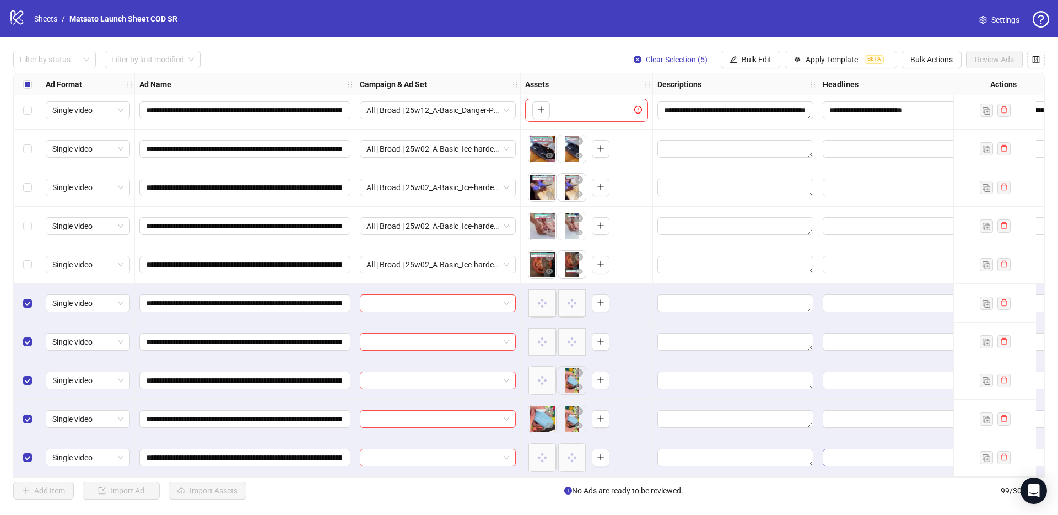
scroll to position [3442, 0]
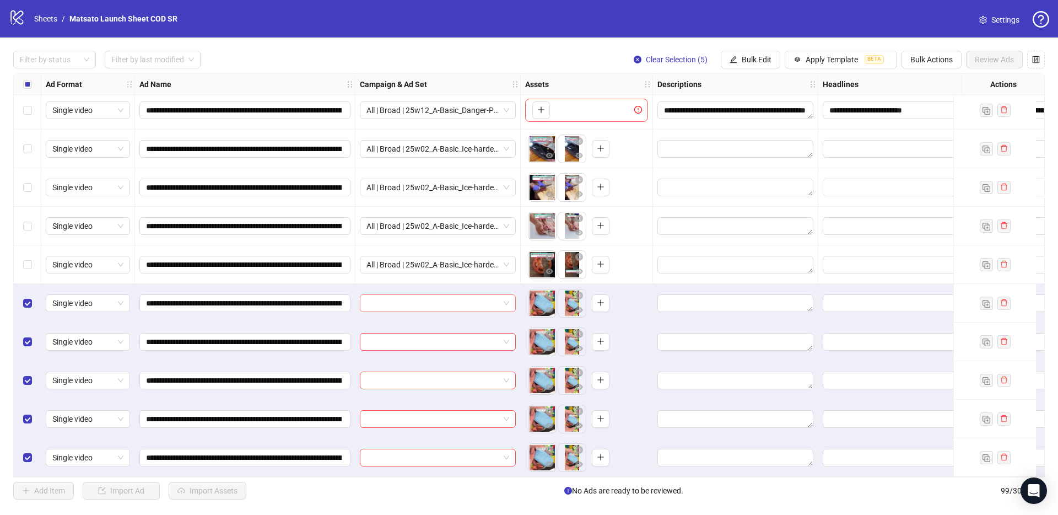
click at [507, 298] on span at bounding box center [437, 303] width 143 height 17
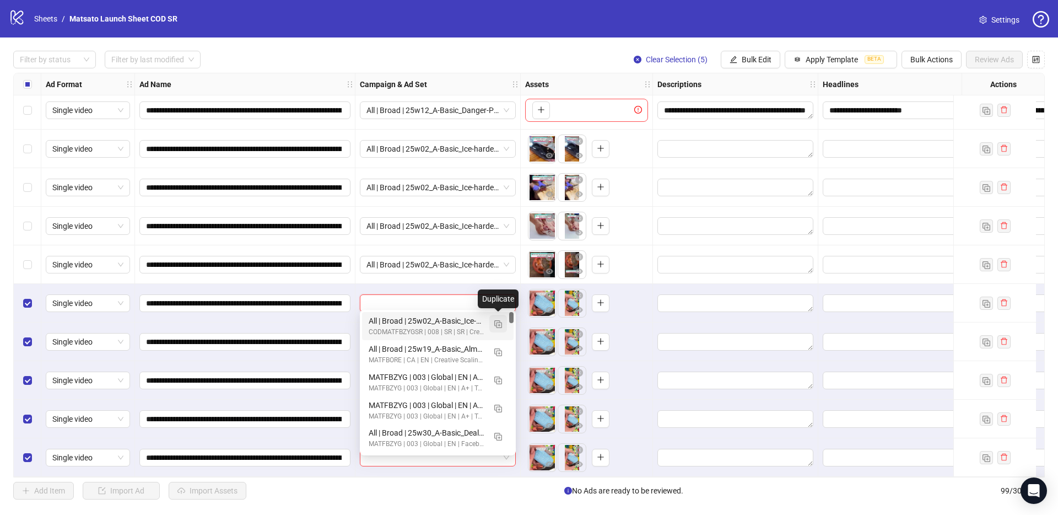
click at [497, 323] on img "button" at bounding box center [498, 324] width 8 height 8
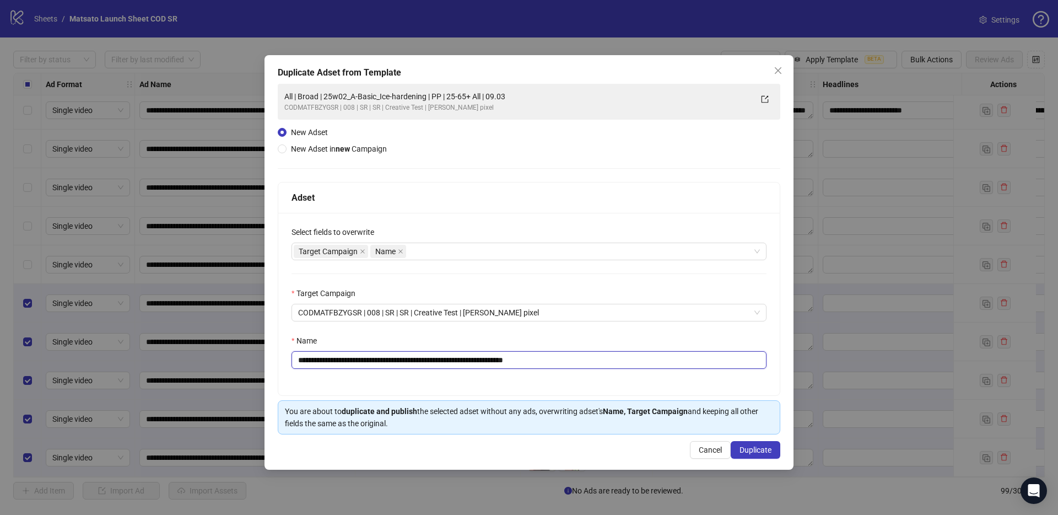
drag, startPoint x: 522, startPoint y: 361, endPoint x: 628, endPoint y: 368, distance: 106.6
click at [618, 369] on input "**********" at bounding box center [528, 360] width 475 height 18
drag, startPoint x: 440, startPoint y: 360, endPoint x: 338, endPoint y: 364, distance: 102.0
click at [338, 364] on input "**********" at bounding box center [528, 360] width 475 height 18
paste input "*****"
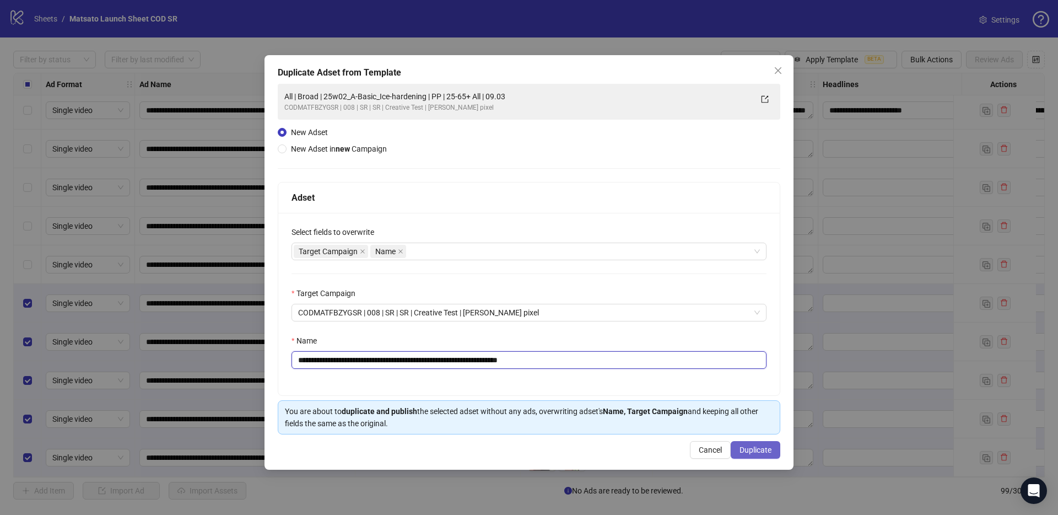
type input "**********"
click at [762, 447] on span "Duplicate" at bounding box center [755, 449] width 32 height 9
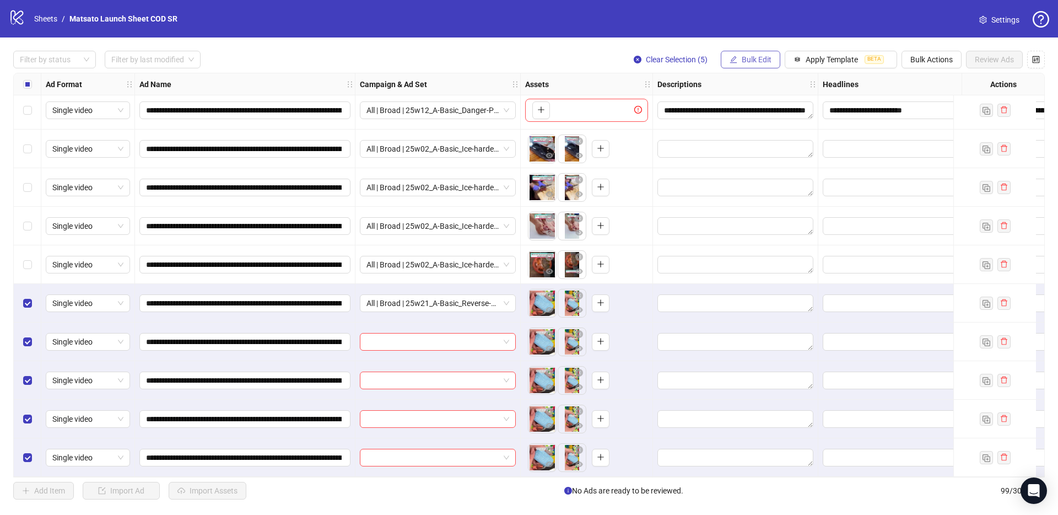
click at [762, 57] on span "Bulk Edit" at bounding box center [757, 59] width 30 height 9
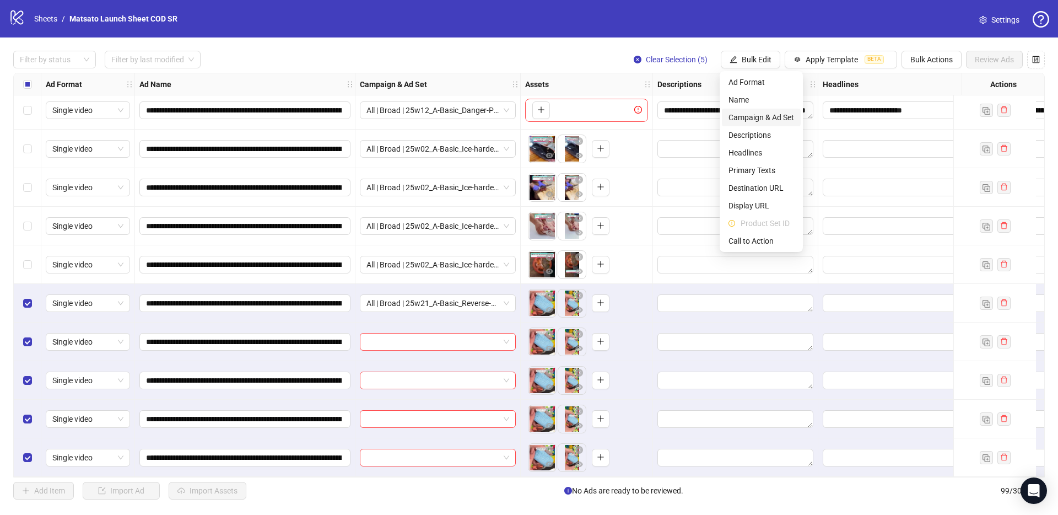
click at [763, 120] on span "Campaign & Ad Set" at bounding box center [761, 117] width 66 height 12
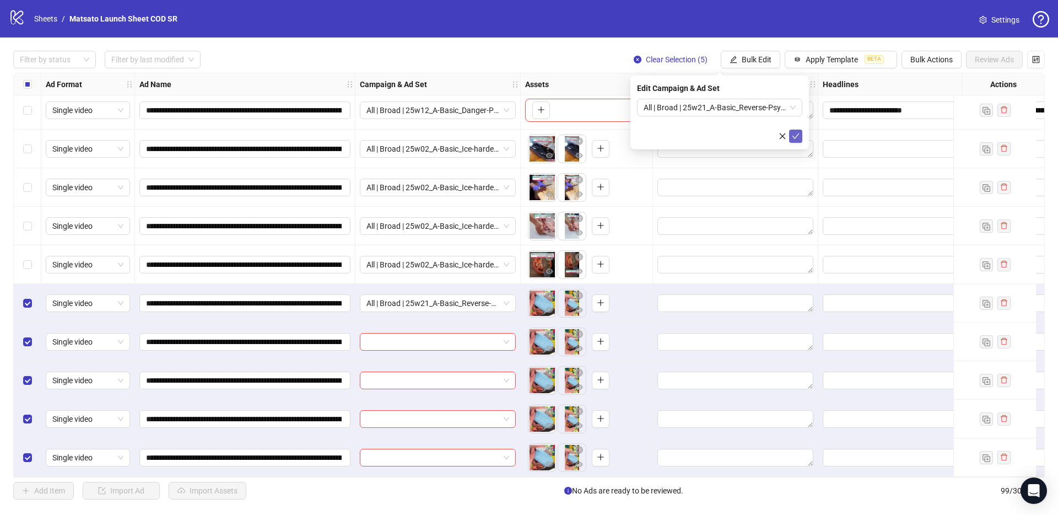
click at [801, 136] on button "submit" at bounding box center [795, 135] width 13 height 13
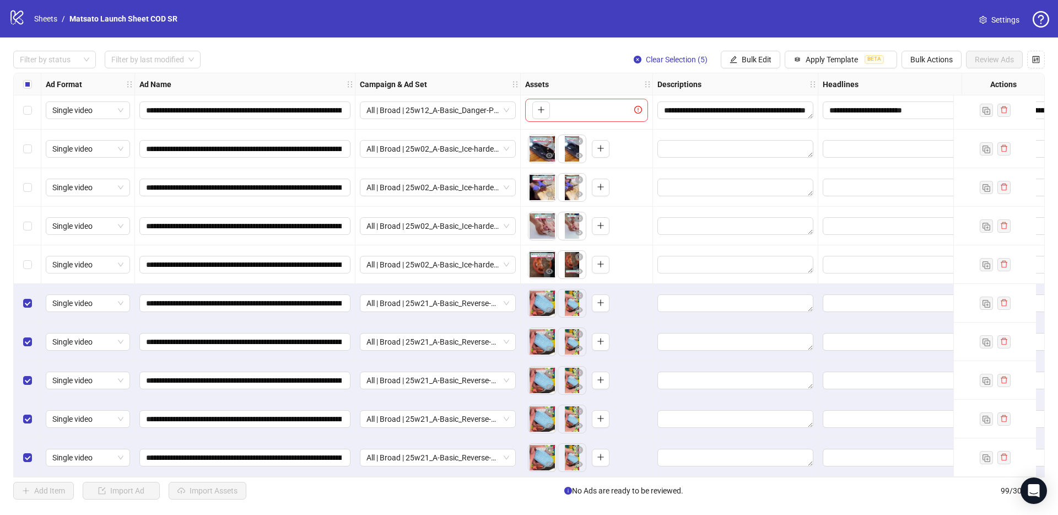
click at [785, 50] on div "Filter by status Filter by last modified Clear Selection (5) Bulk Edit Apply Te…" at bounding box center [529, 274] width 1058 height 475
click at [751, 60] on span "Bulk Edit" at bounding box center [757, 59] width 30 height 9
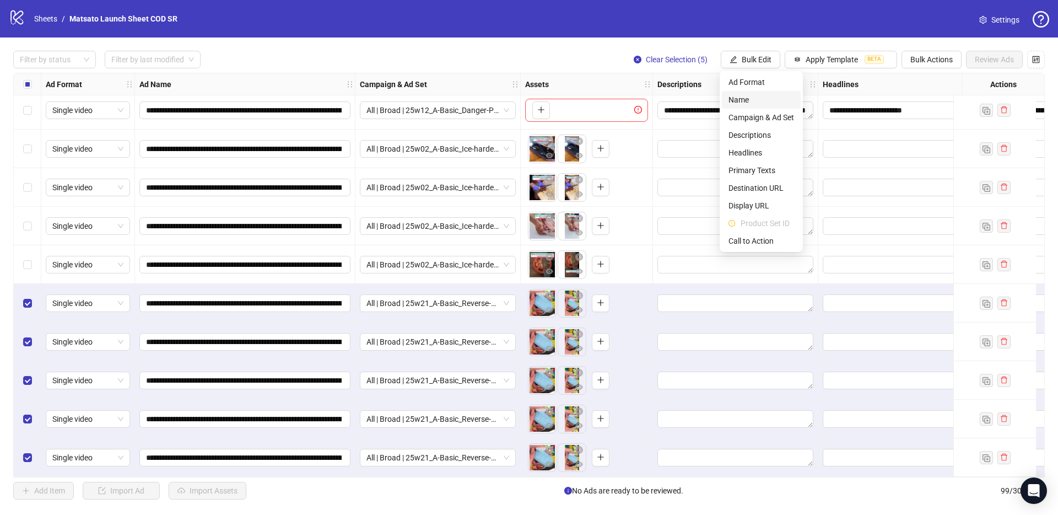
click at [753, 91] on li "Name" at bounding box center [761, 100] width 79 height 18
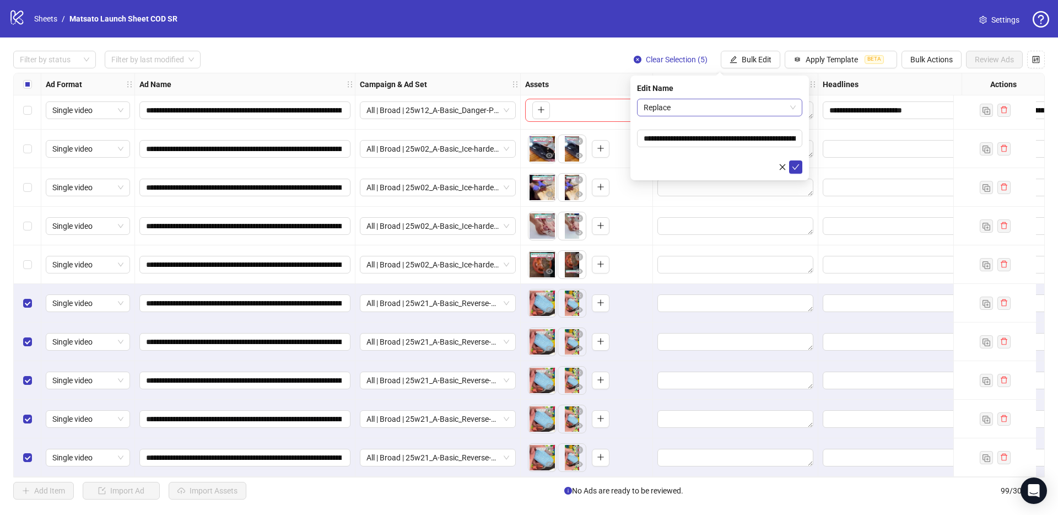
click at [703, 110] on span "Replace" at bounding box center [720, 107] width 152 height 17
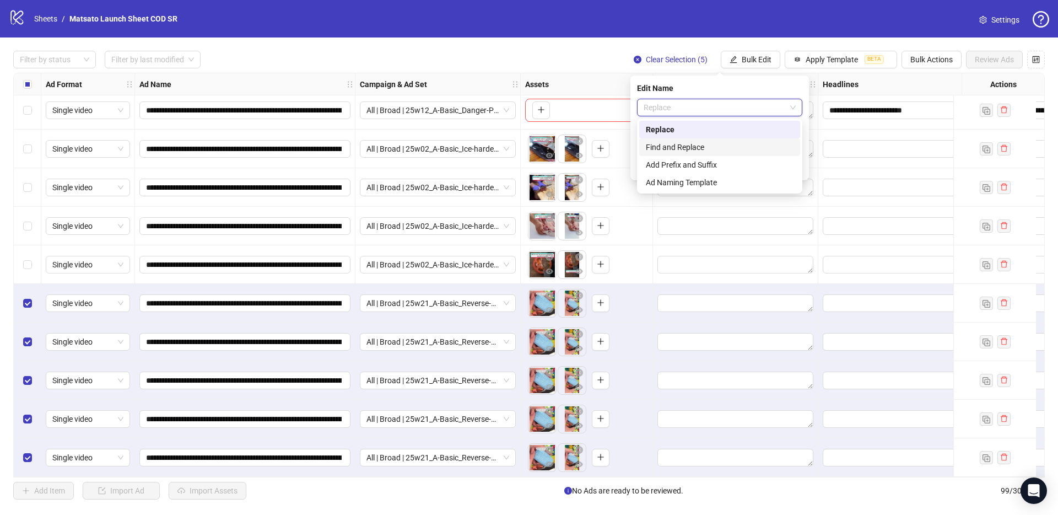
click at [669, 142] on div "Find and Replace" at bounding box center [720, 147] width 148 height 12
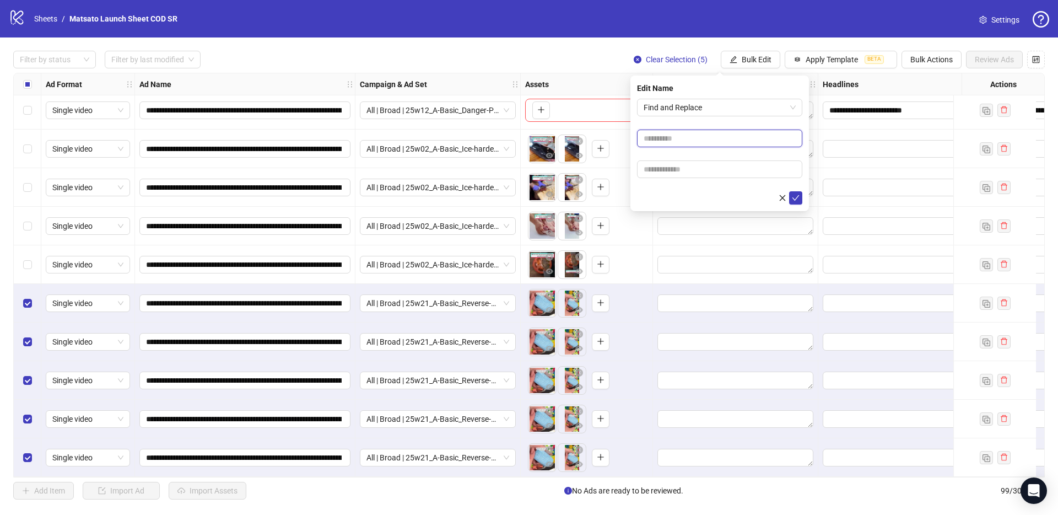
click at [678, 136] on input "text" at bounding box center [719, 138] width 165 height 18
type input "**"
click at [698, 165] on input "text" at bounding box center [719, 169] width 165 height 18
type input "*****"
click at [800, 199] on button "submit" at bounding box center [795, 197] width 13 height 13
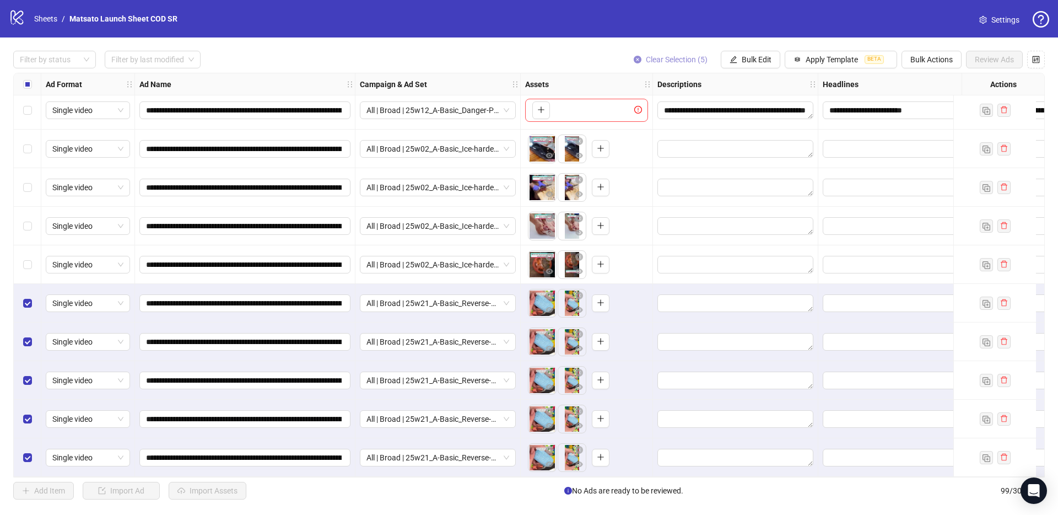
click at [659, 60] on span "Clear Selection (5)" at bounding box center [677, 59] width 62 height 9
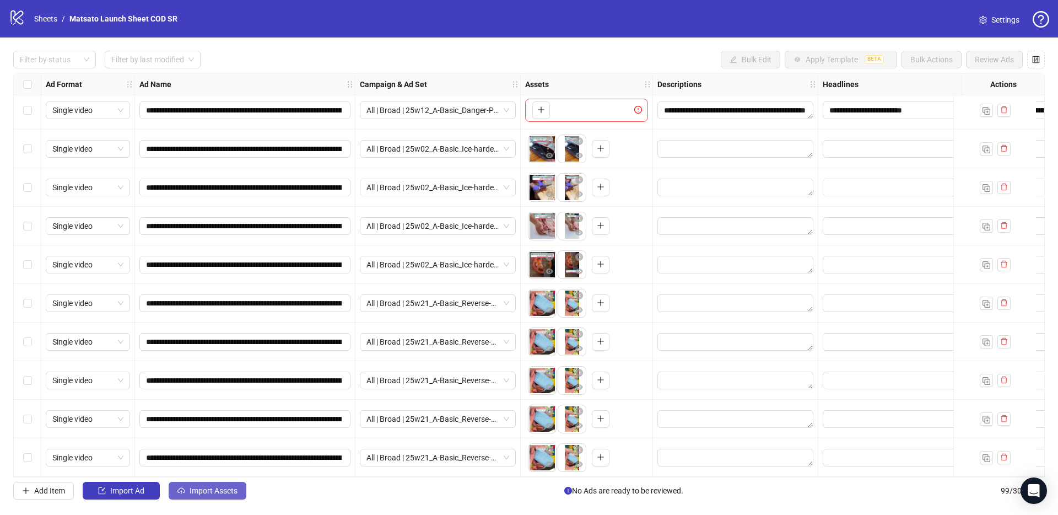
click at [218, 493] on span "Import Assets" at bounding box center [214, 490] width 48 height 9
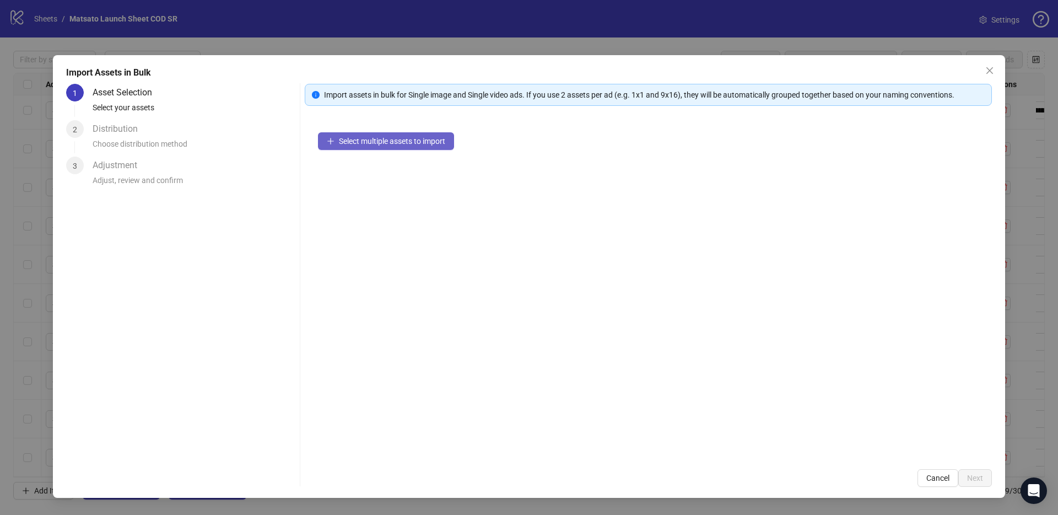
click at [400, 139] on span "Select multiple assets to import" at bounding box center [392, 141] width 106 height 9
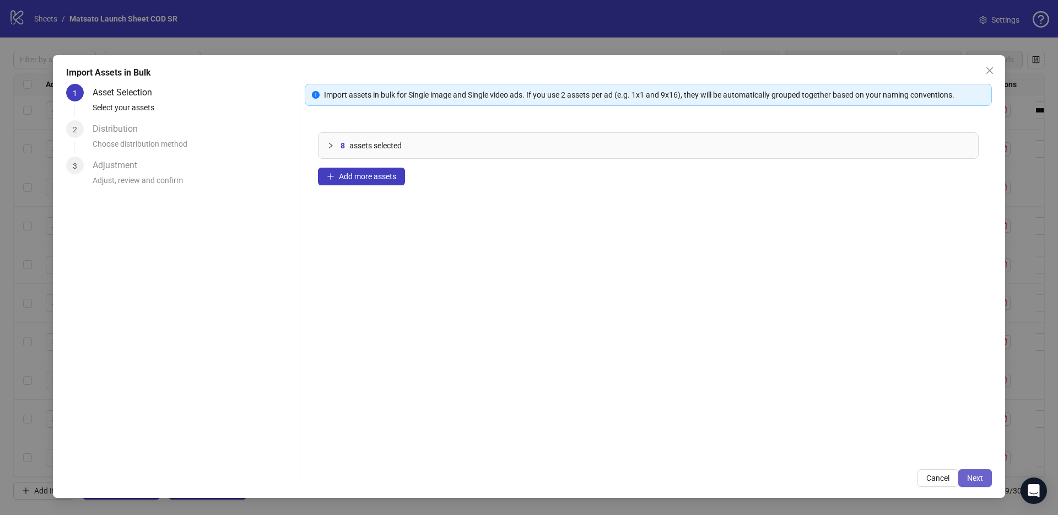
click at [980, 476] on span "Next" at bounding box center [975, 477] width 16 height 9
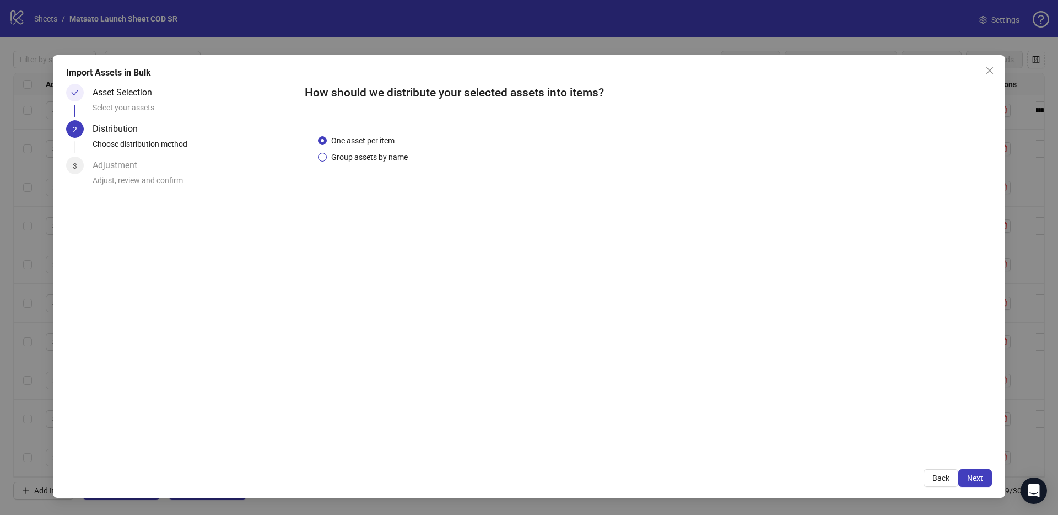
click at [360, 155] on span "Group assets by name" at bounding box center [369, 157] width 85 height 12
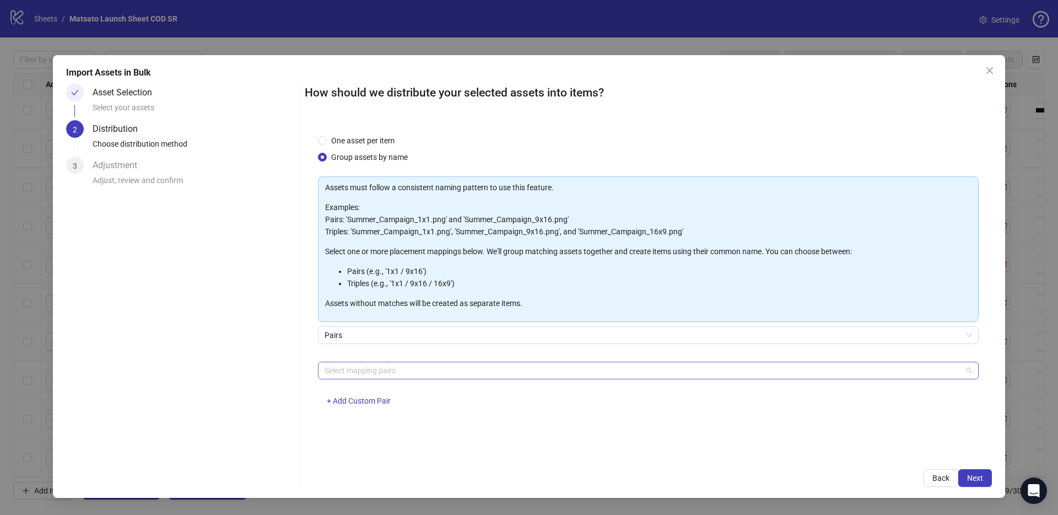
click at [396, 367] on div at bounding box center [642, 370] width 645 height 15
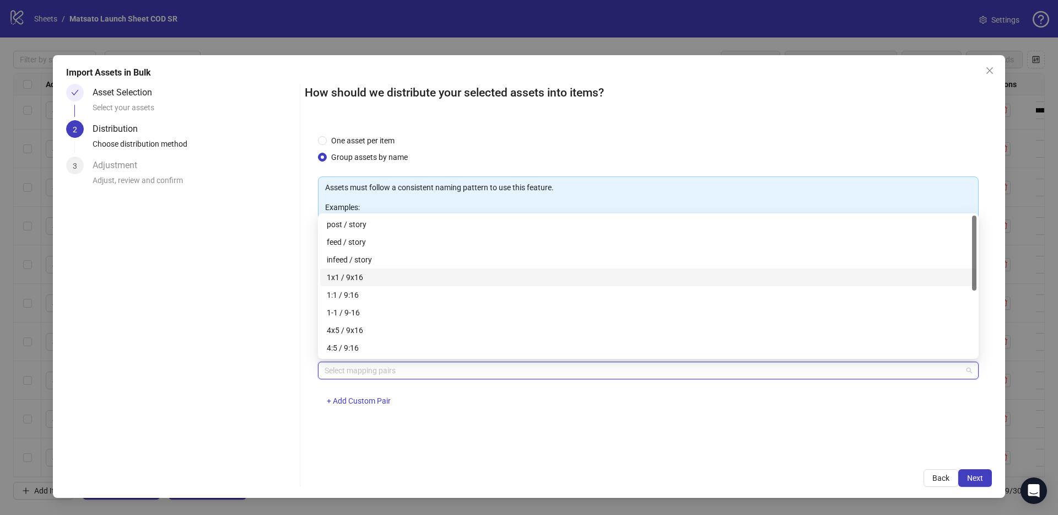
click at [355, 275] on div "1x1 / 9x16" at bounding box center [648, 277] width 643 height 12
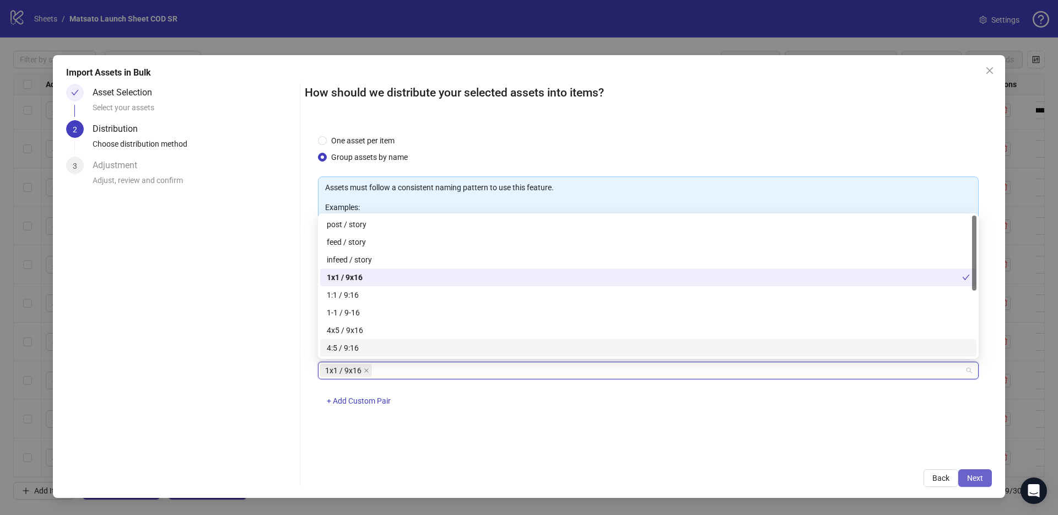
click at [984, 478] on button "Next" at bounding box center [975, 478] width 34 height 18
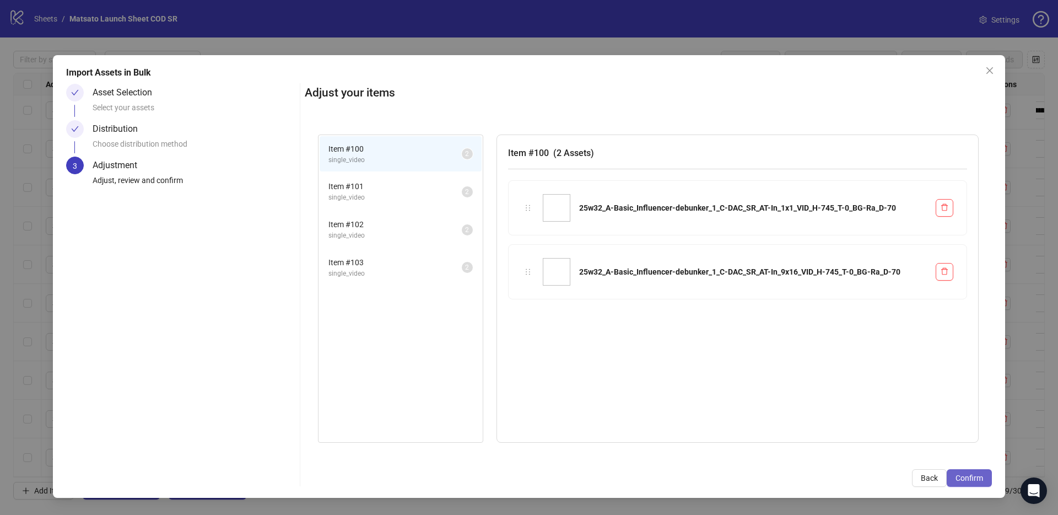
click at [982, 478] on span "Confirm" at bounding box center [969, 477] width 28 height 9
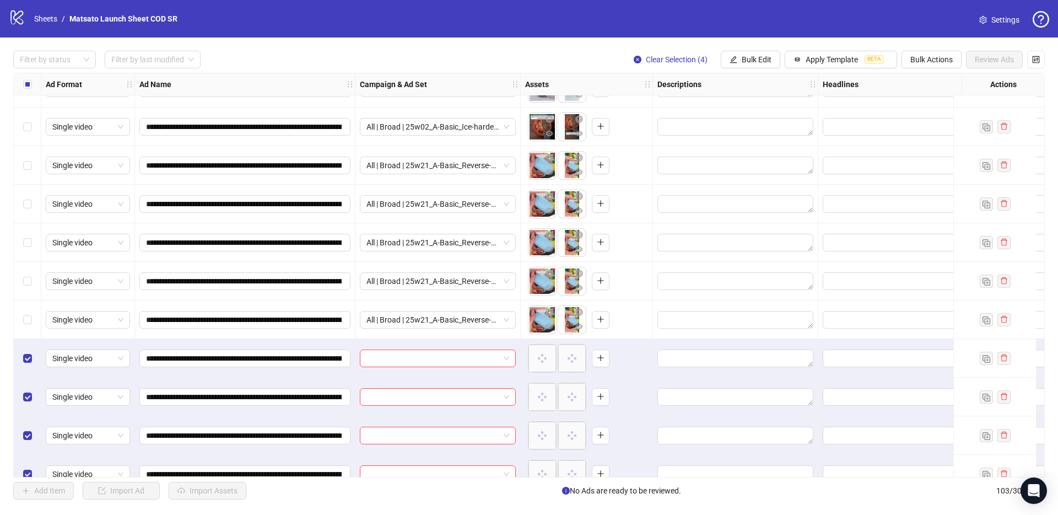
scroll to position [3596, 0]
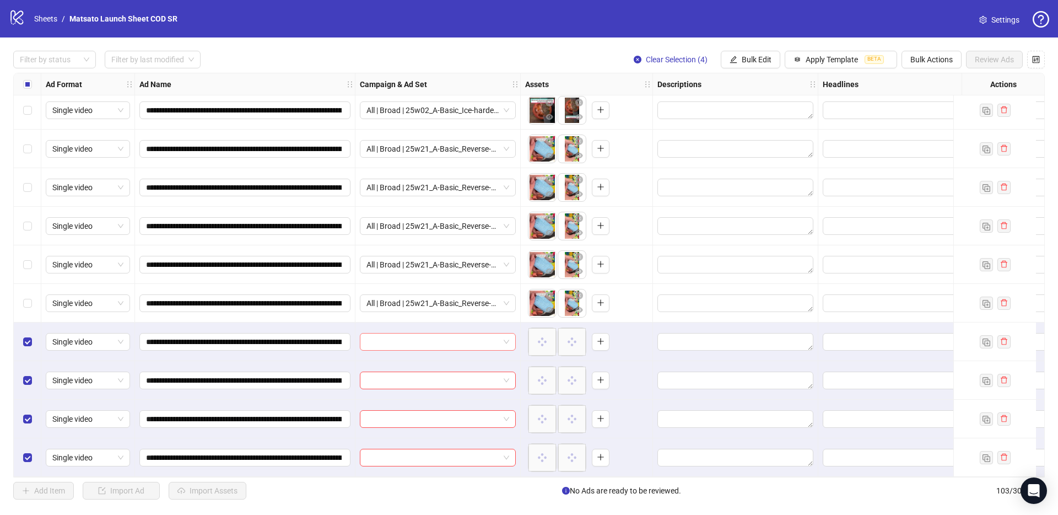
click at [503, 336] on span at bounding box center [437, 341] width 143 height 17
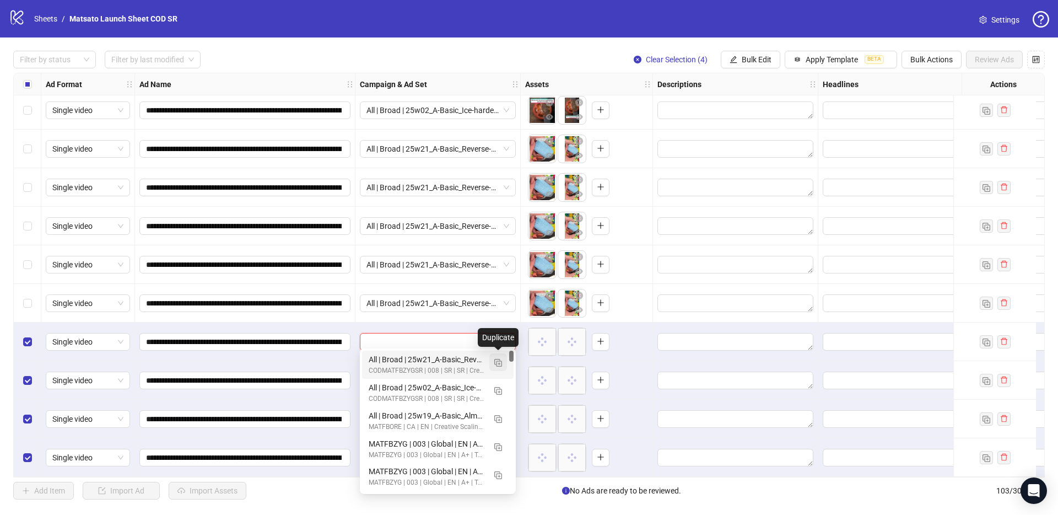
click at [501, 364] on img "button" at bounding box center [498, 363] width 8 height 8
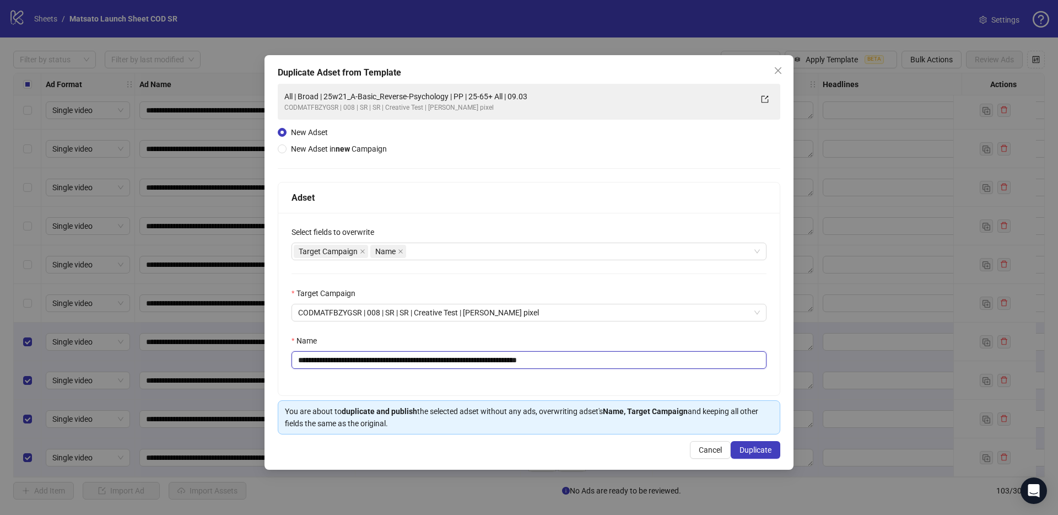
drag, startPoint x: 599, startPoint y: 368, endPoint x: 642, endPoint y: 369, distance: 43.5
click at [635, 369] on input "**********" at bounding box center [528, 360] width 475 height 18
drag, startPoint x: 463, startPoint y: 360, endPoint x: 338, endPoint y: 360, distance: 125.6
click at [338, 360] on input "**********" at bounding box center [528, 360] width 475 height 18
paste input "*"
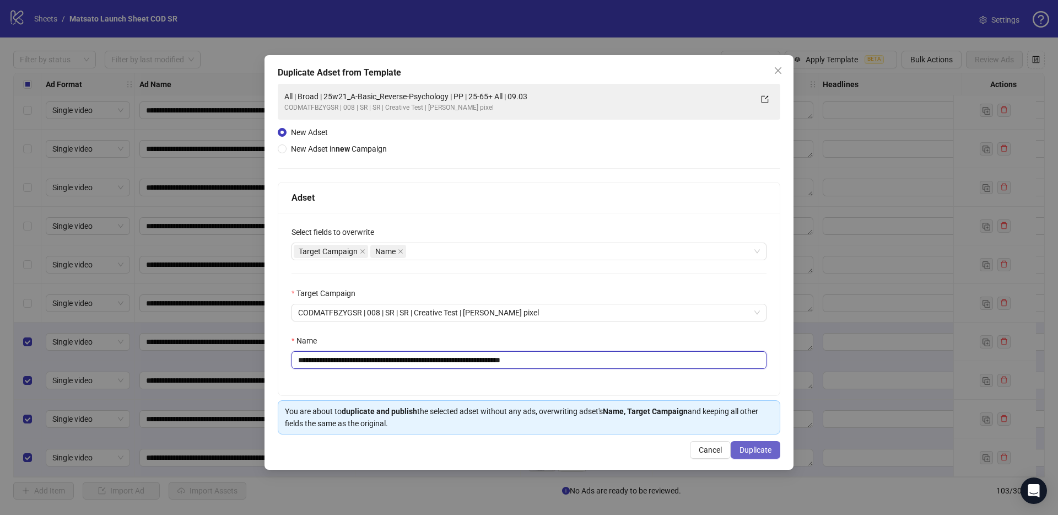
type input "**********"
click at [776, 449] on button "Duplicate" at bounding box center [756, 450] width 50 height 18
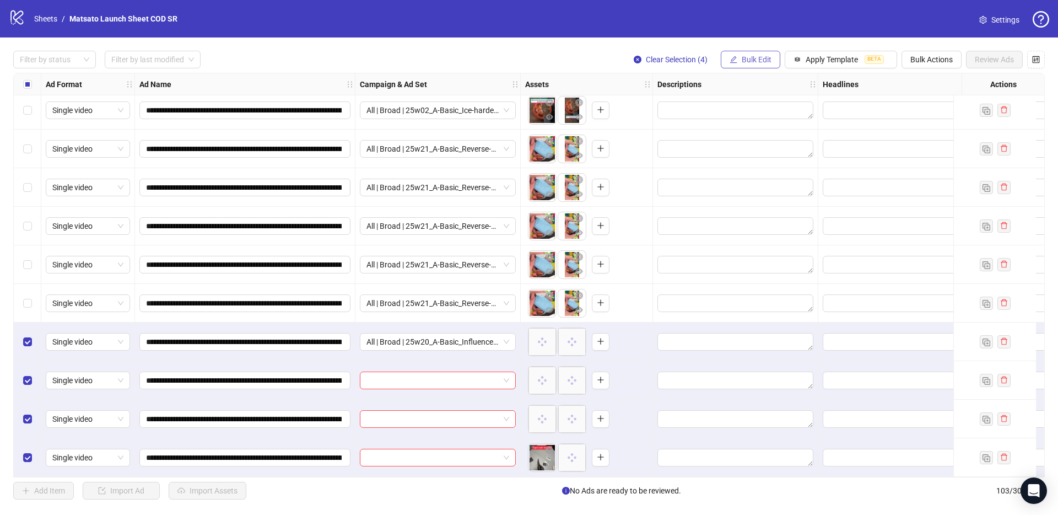
click at [759, 59] on span "Bulk Edit" at bounding box center [757, 59] width 30 height 9
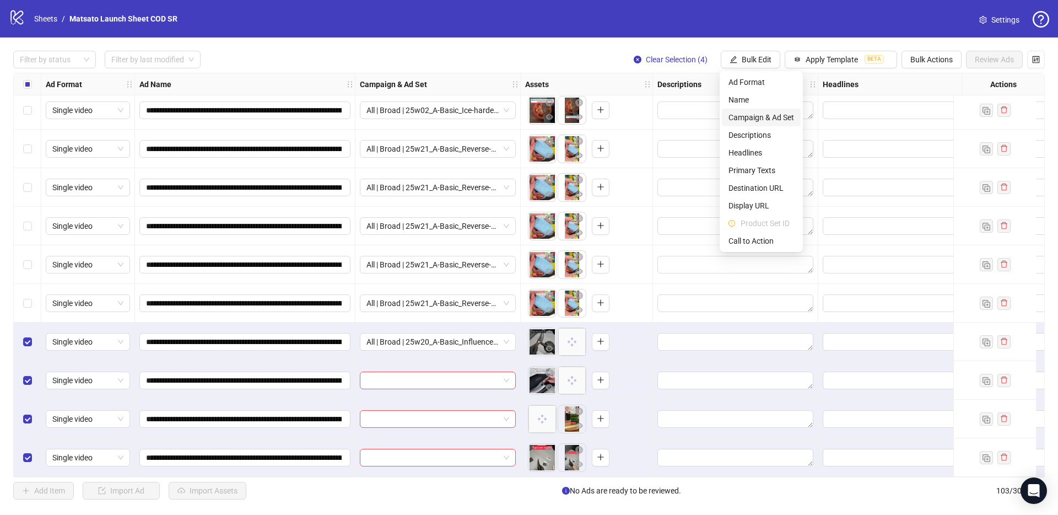
click at [777, 112] on span "Campaign & Ad Set" at bounding box center [761, 117] width 66 height 12
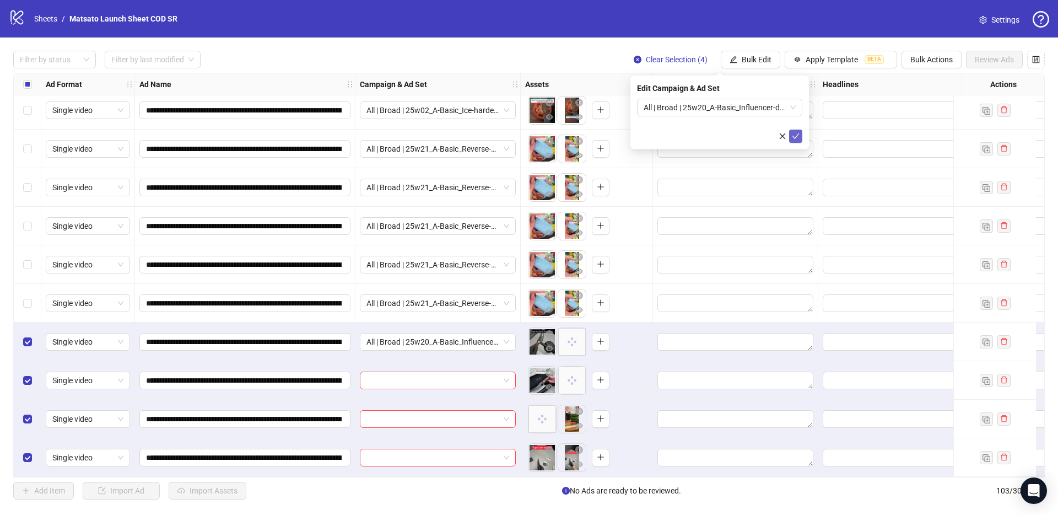
click at [792, 138] on icon "check" at bounding box center [796, 136] width 8 height 8
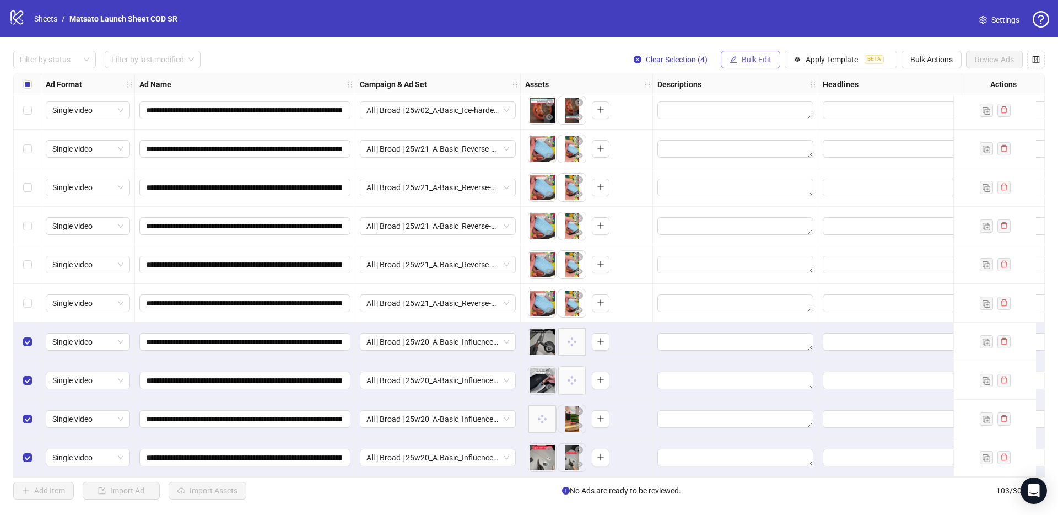
click at [747, 62] on span "Bulk Edit" at bounding box center [757, 59] width 30 height 9
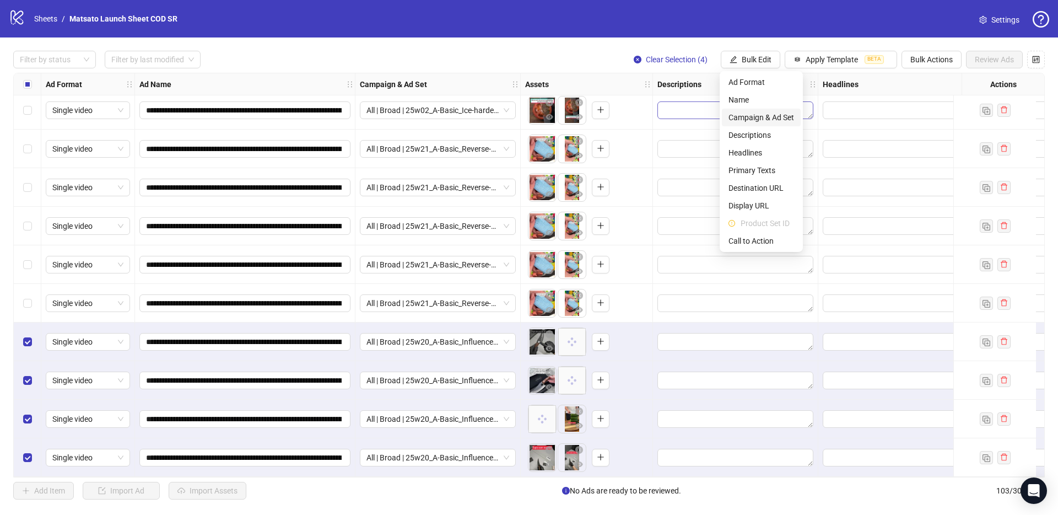
click at [764, 109] on li "Campaign & Ad Set" at bounding box center [761, 118] width 79 height 18
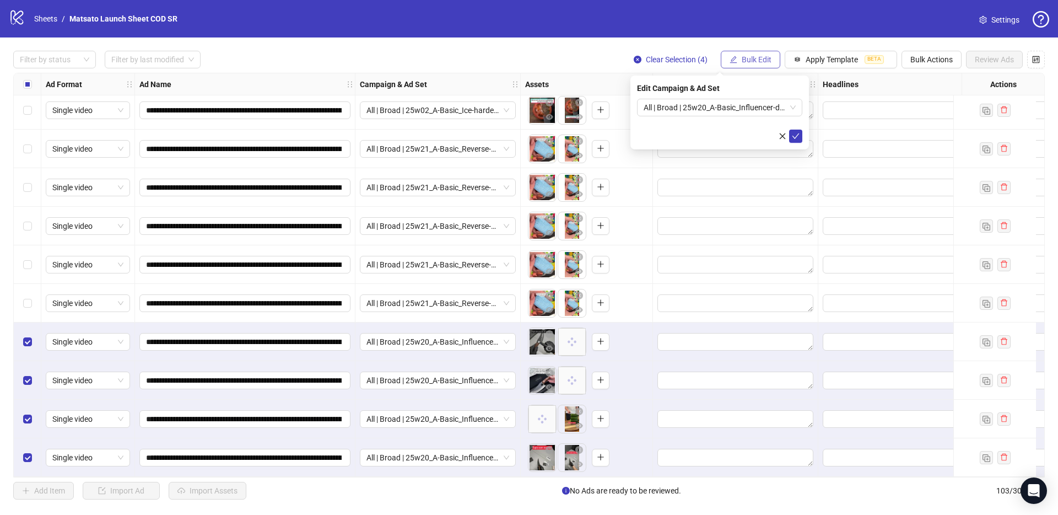
click at [745, 60] on span "Bulk Edit" at bounding box center [757, 59] width 30 height 9
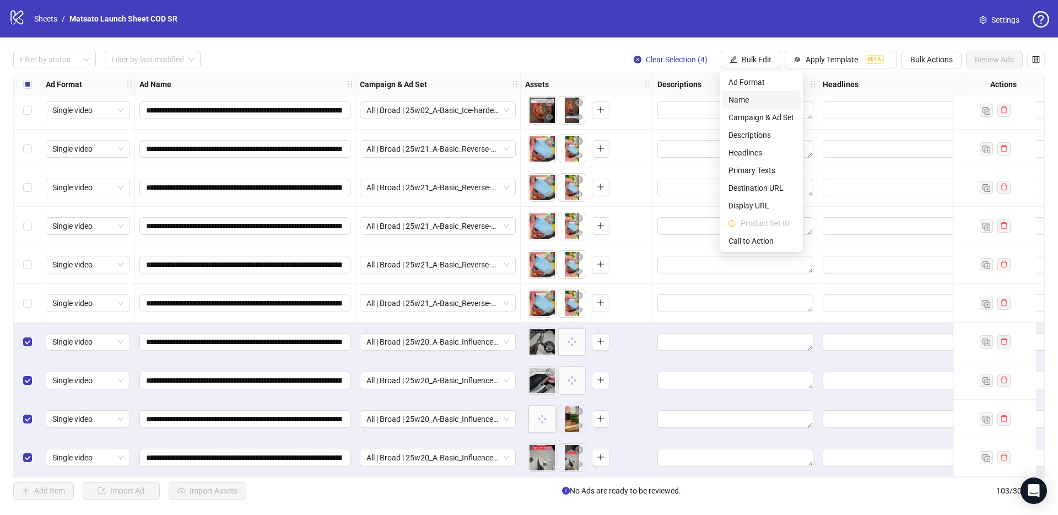
click at [758, 104] on span "Name" at bounding box center [761, 100] width 66 height 12
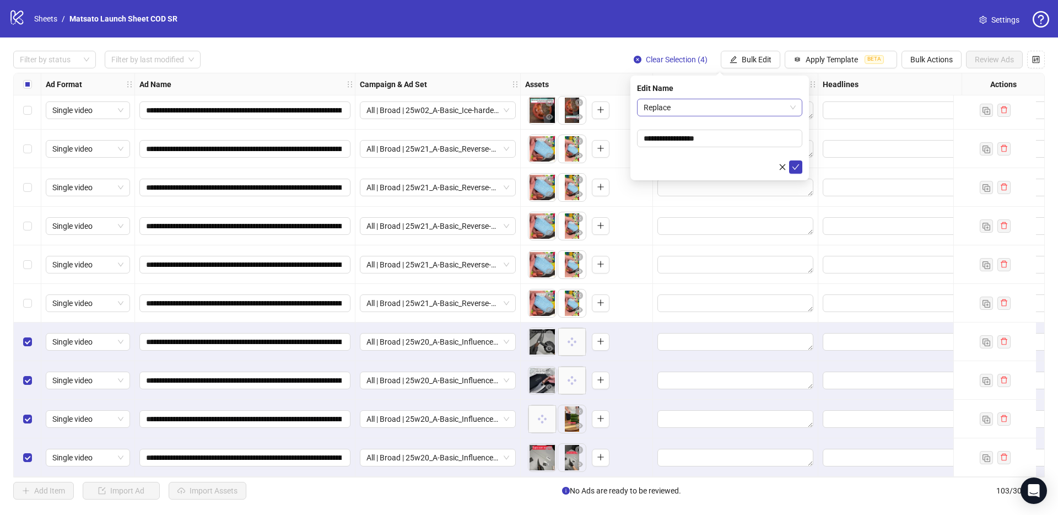
click at [739, 110] on span "Replace" at bounding box center [720, 107] width 152 height 17
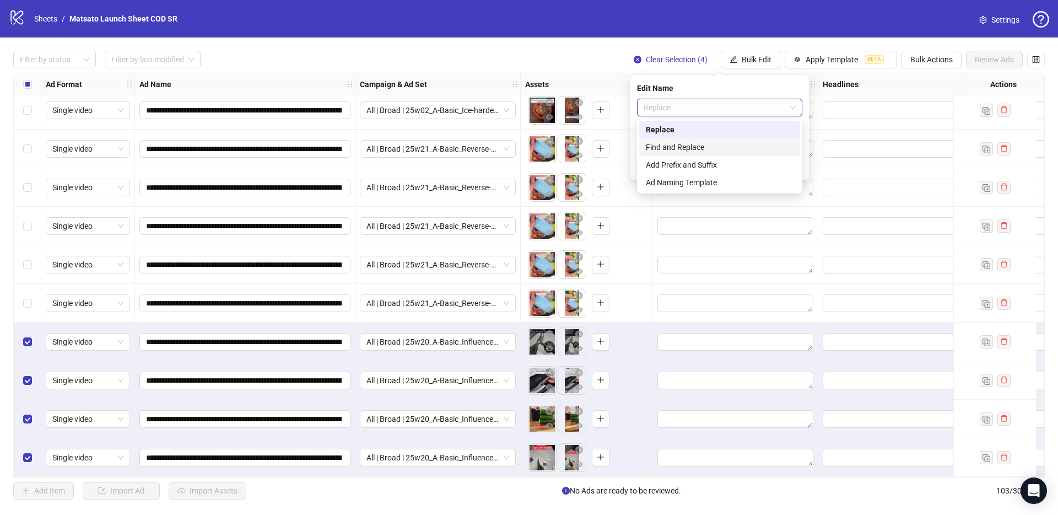
click at [701, 143] on div "Find and Replace" at bounding box center [720, 147] width 148 height 12
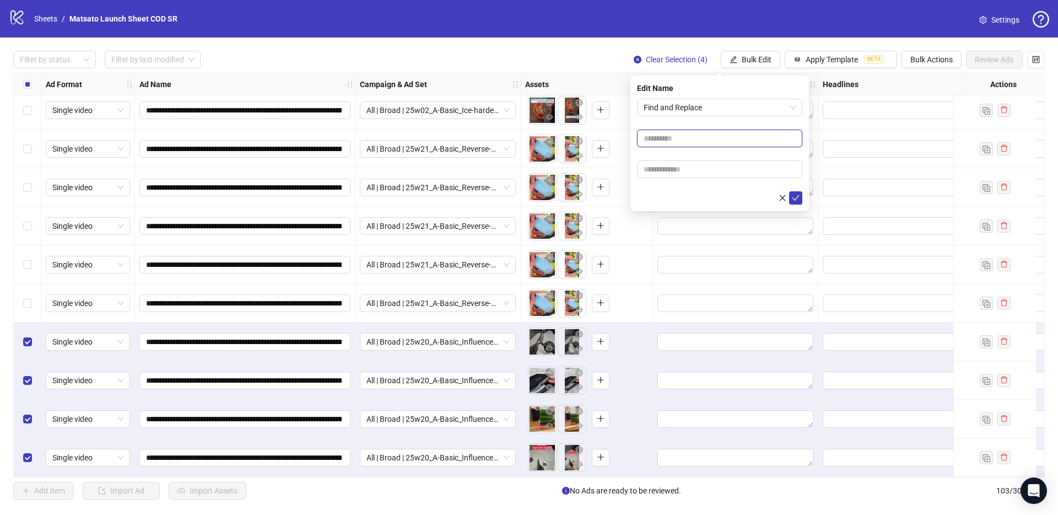
click at [693, 134] on input "text" at bounding box center [719, 138] width 165 height 18
type input "**"
click at [692, 171] on input "text" at bounding box center [719, 169] width 165 height 18
type input "*****"
click at [798, 196] on icon "check" at bounding box center [796, 198] width 8 height 8
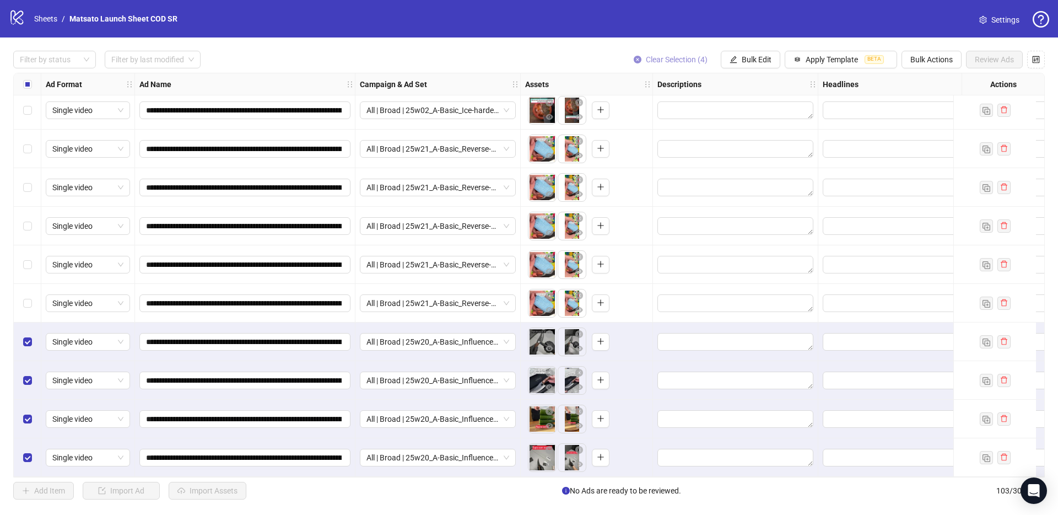
click at [686, 56] on span "Clear Selection (4)" at bounding box center [677, 59] width 62 height 9
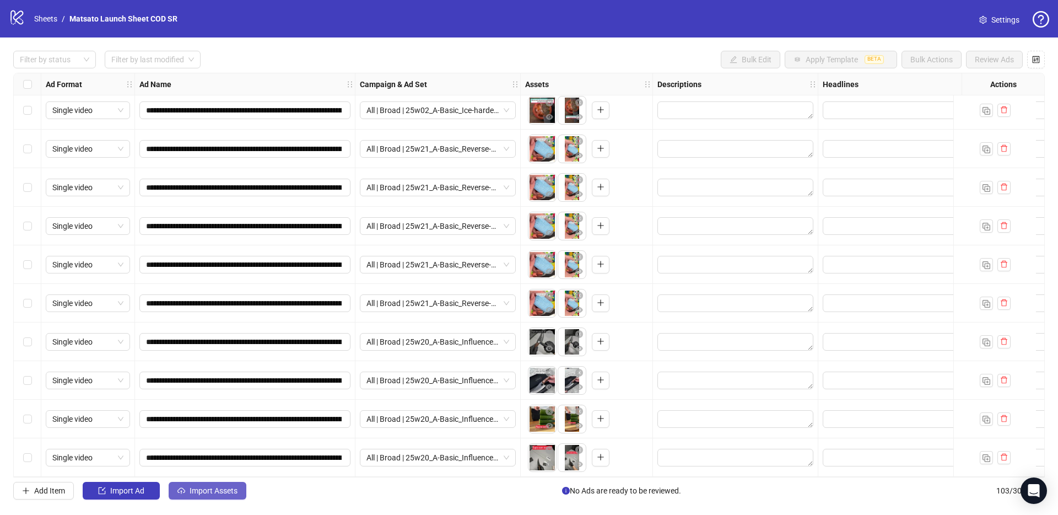
click at [214, 489] on span "Import Assets" at bounding box center [214, 490] width 48 height 9
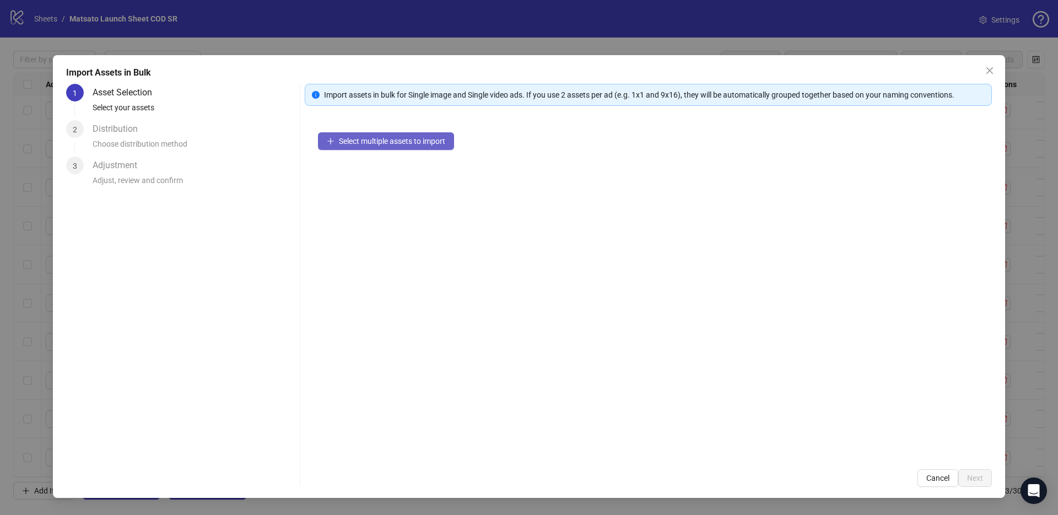
click at [397, 141] on span "Select multiple assets to import" at bounding box center [392, 141] width 106 height 9
click at [428, 143] on span "Select multiple assets to import" at bounding box center [392, 141] width 106 height 9
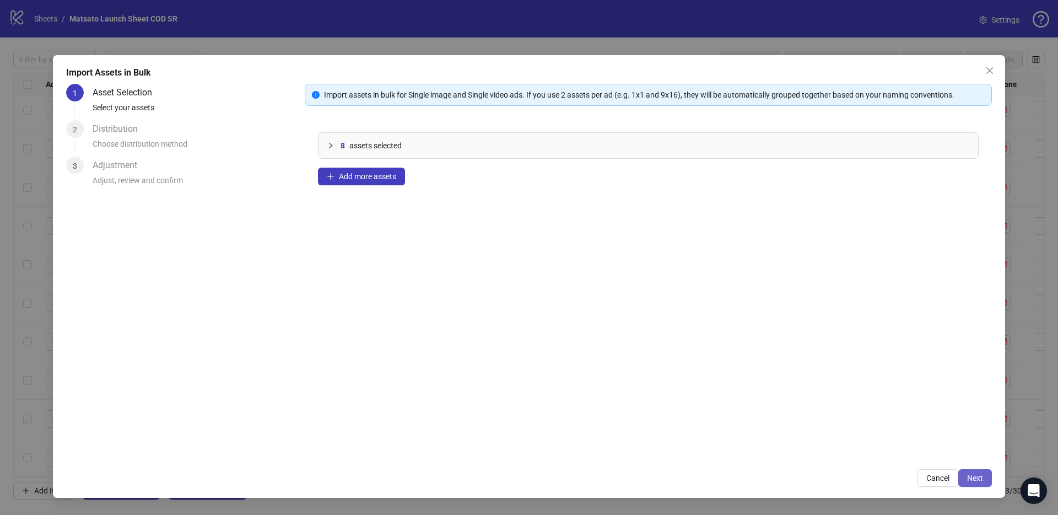
click at [975, 476] on span "Next" at bounding box center [975, 477] width 16 height 9
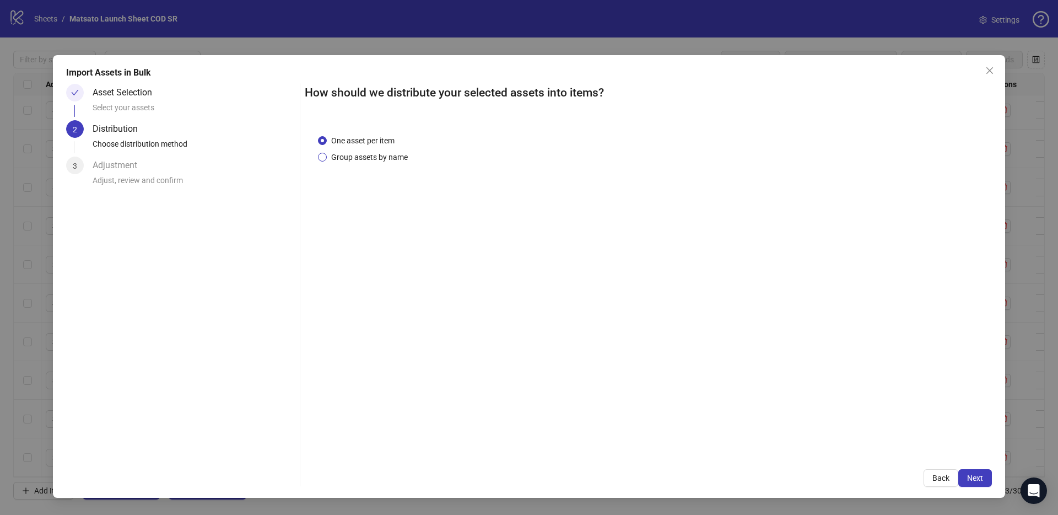
click at [373, 153] on span "Group assets by name" at bounding box center [369, 157] width 85 height 12
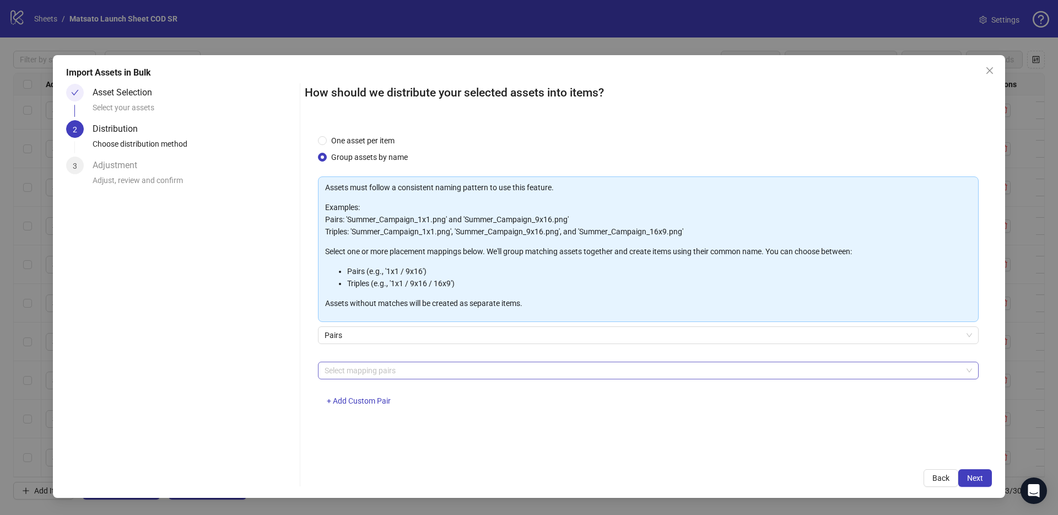
click at [397, 365] on div at bounding box center [642, 370] width 645 height 15
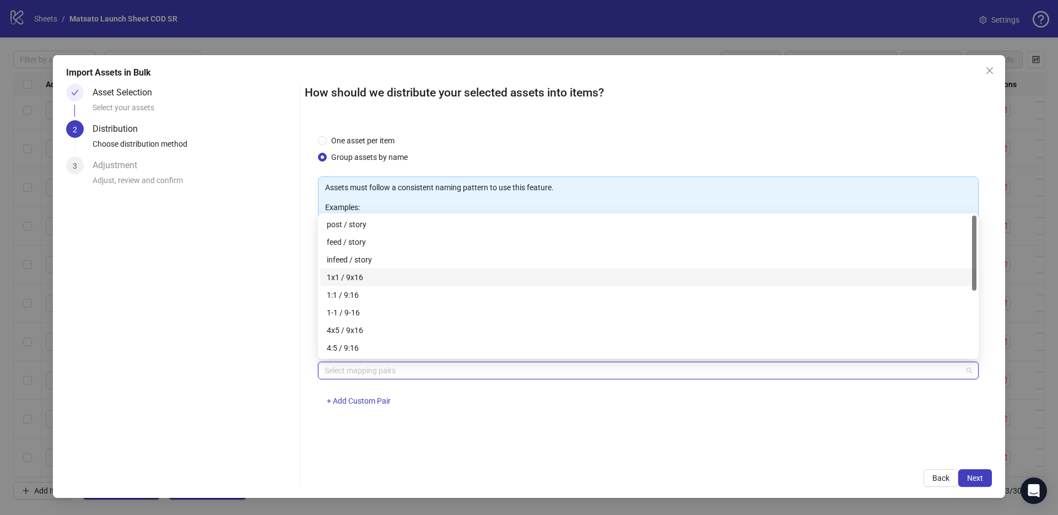
click at [374, 277] on div "1x1 / 9x16" at bounding box center [648, 277] width 643 height 12
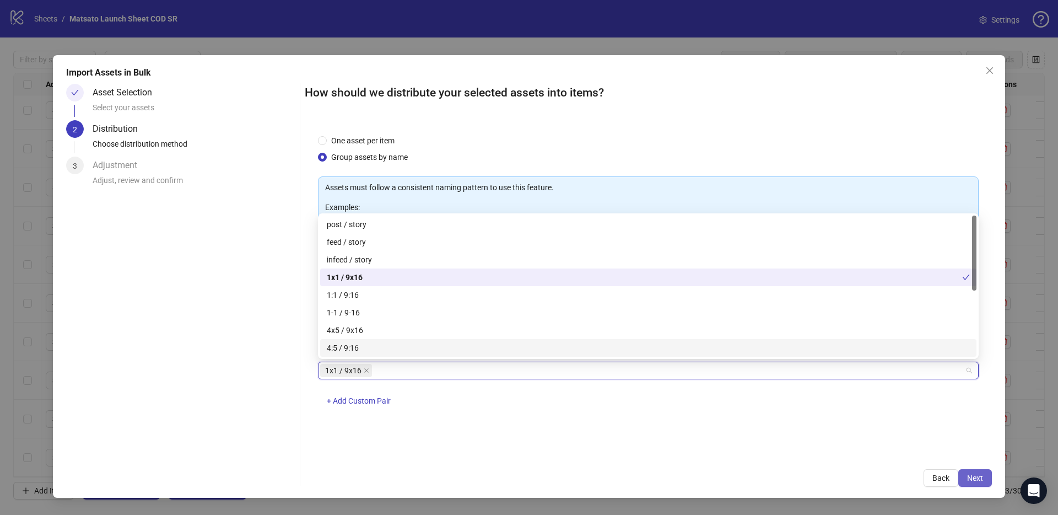
click at [984, 482] on button "Next" at bounding box center [975, 478] width 34 height 18
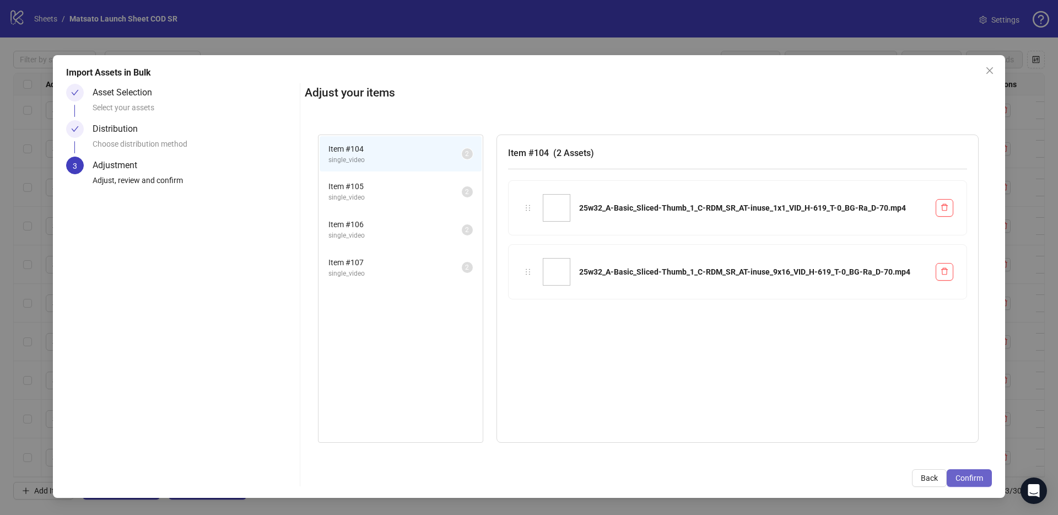
click at [983, 482] on button "Confirm" at bounding box center [969, 478] width 45 height 18
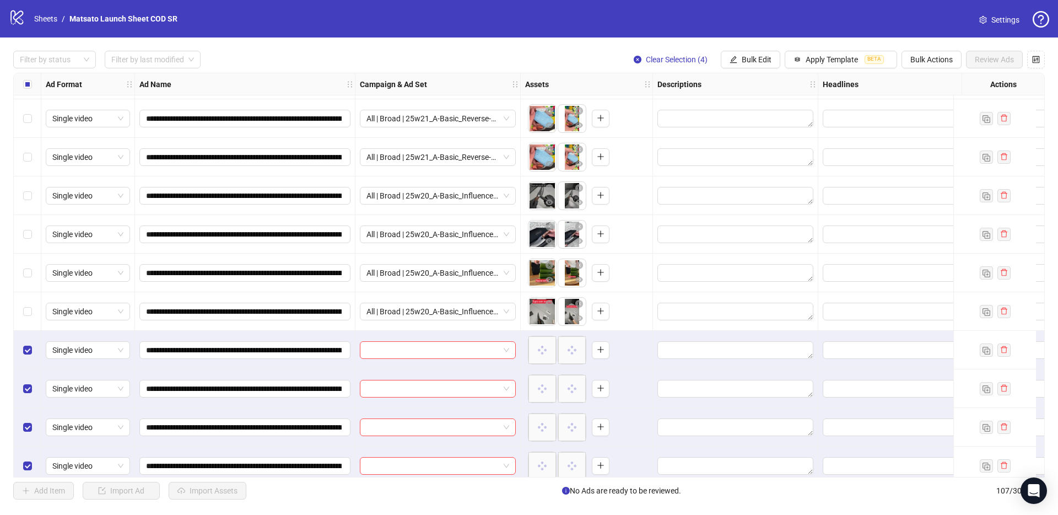
scroll to position [3750, 0]
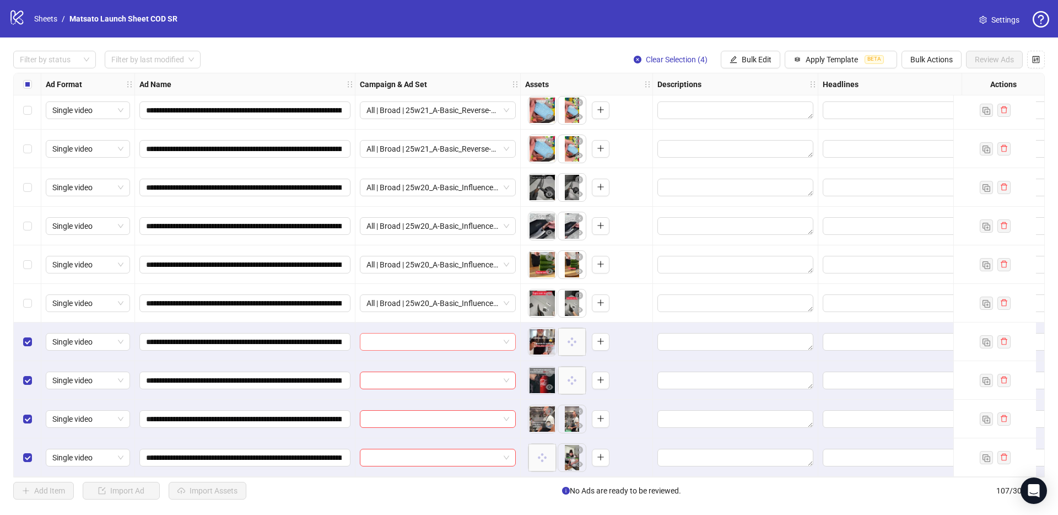
click at [508, 338] on span at bounding box center [437, 341] width 143 height 17
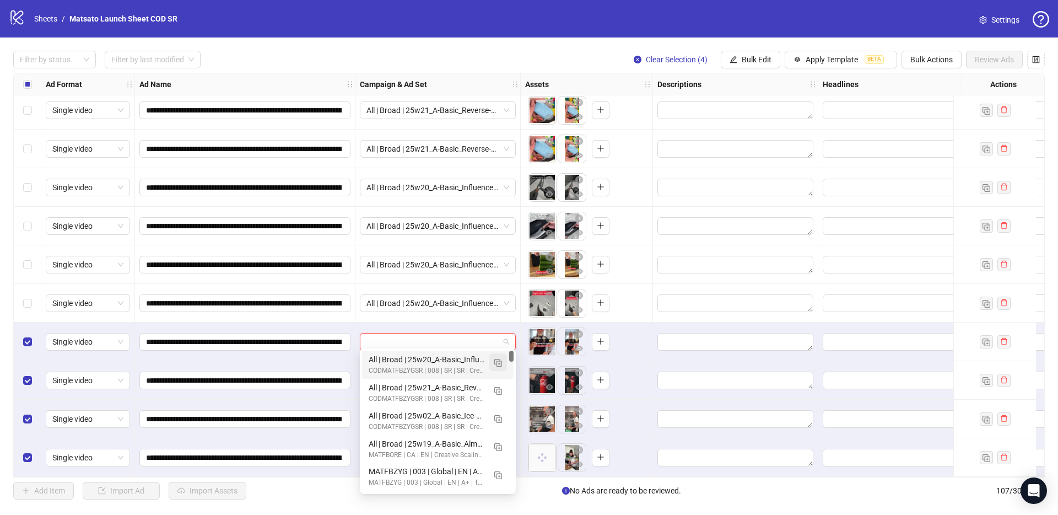
click at [497, 363] on img "button" at bounding box center [498, 363] width 8 height 8
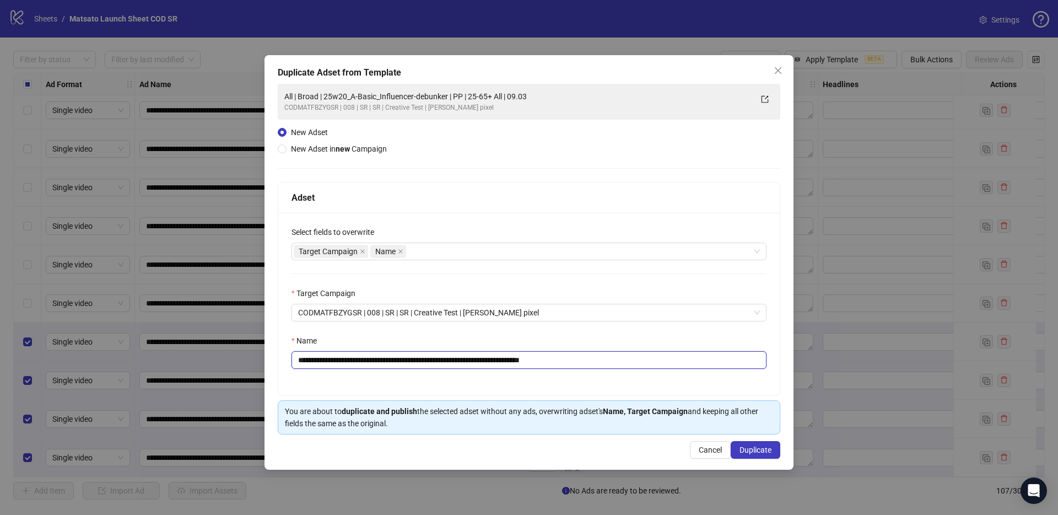
drag, startPoint x: 544, startPoint y: 360, endPoint x: 658, endPoint y: 374, distance: 115.5
click at [655, 375] on div "**********" at bounding box center [528, 304] width 501 height 182
drag, startPoint x: 461, startPoint y: 361, endPoint x: 351, endPoint y: 361, distance: 110.2
click at [341, 359] on input "**********" at bounding box center [528, 360] width 475 height 18
paste input "**********"
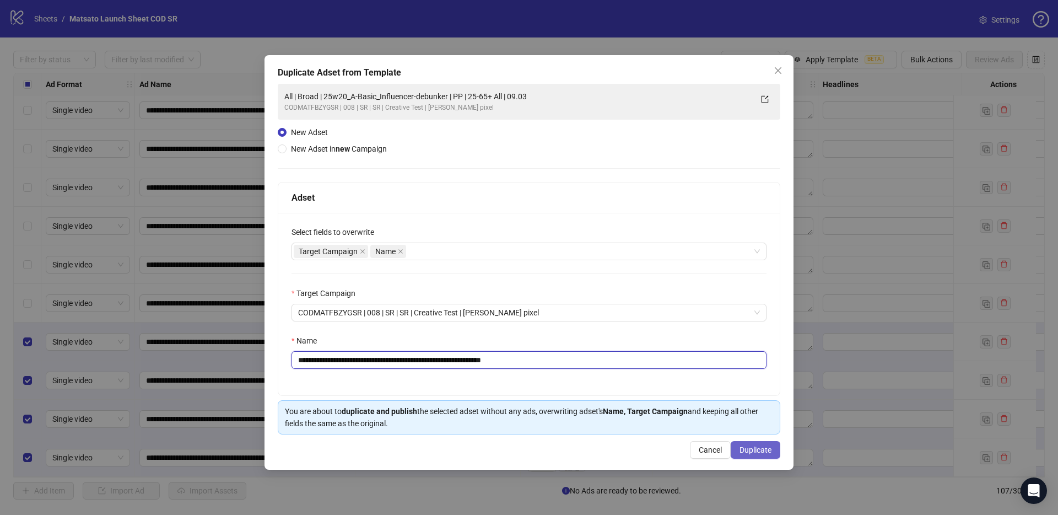
type input "**********"
click at [768, 448] on span "Duplicate" at bounding box center [755, 449] width 32 height 9
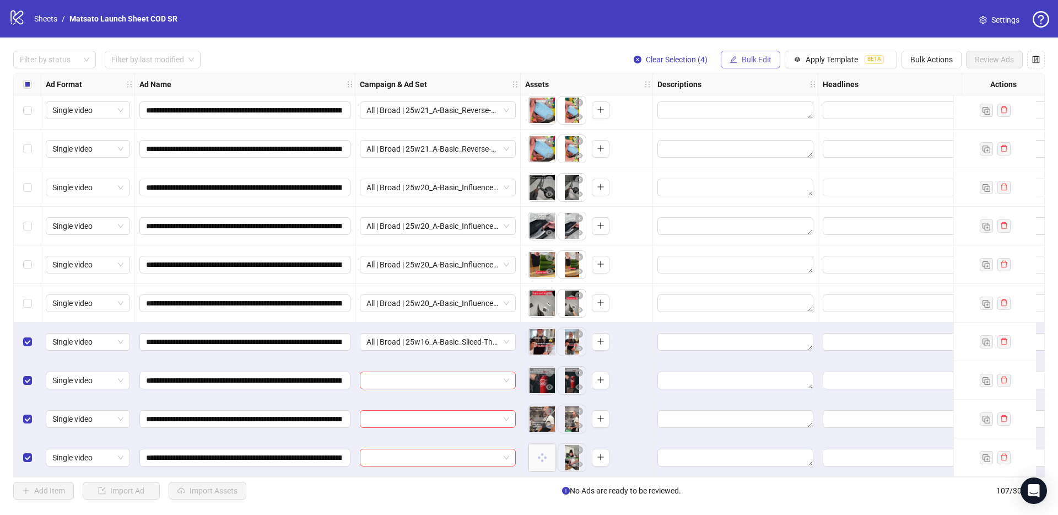
click at [752, 59] on span "Bulk Edit" at bounding box center [757, 59] width 30 height 9
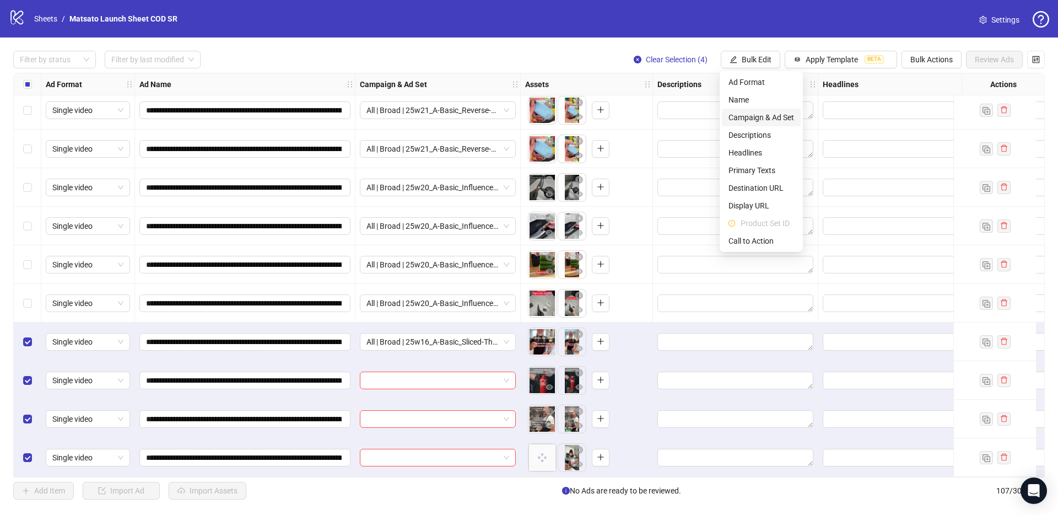
click at [764, 115] on span "Campaign & Ad Set" at bounding box center [761, 117] width 66 height 12
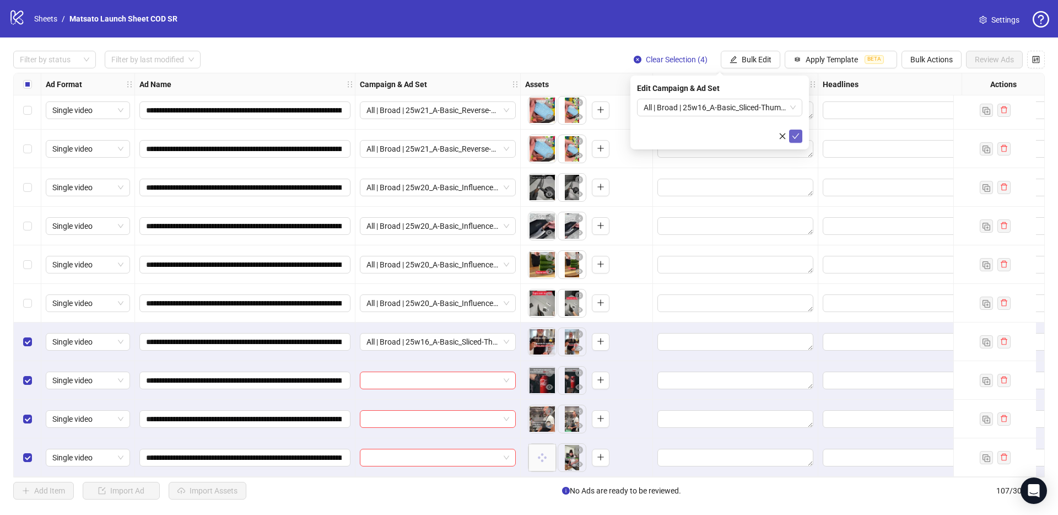
click at [795, 134] on icon "check" at bounding box center [796, 136] width 8 height 8
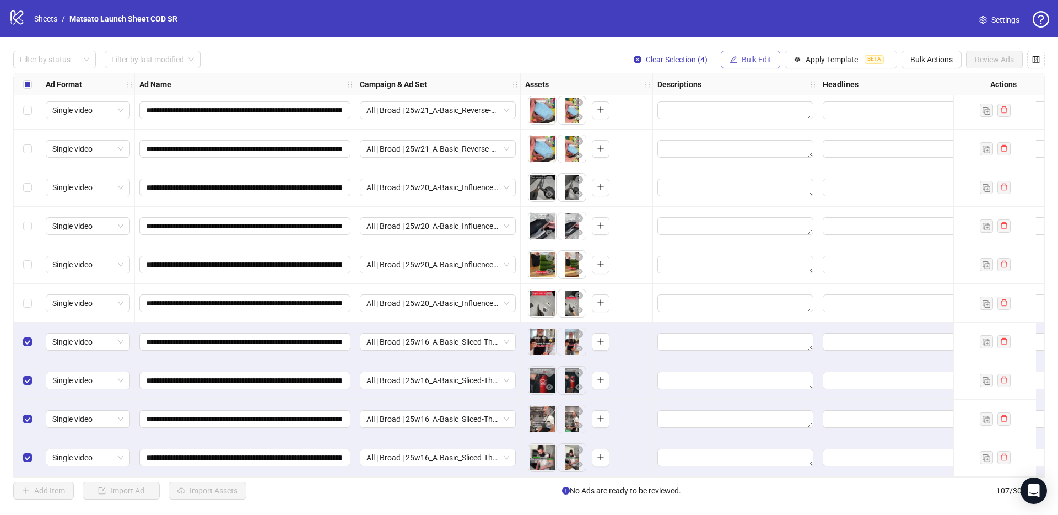
click at [760, 61] on span "Bulk Edit" at bounding box center [757, 59] width 30 height 9
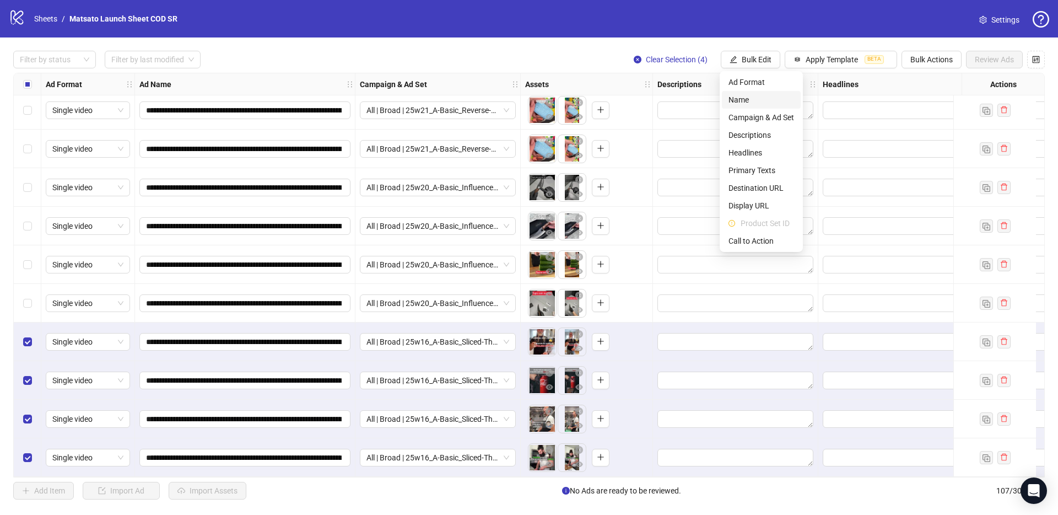
click at [747, 100] on span "Name" at bounding box center [761, 100] width 66 height 12
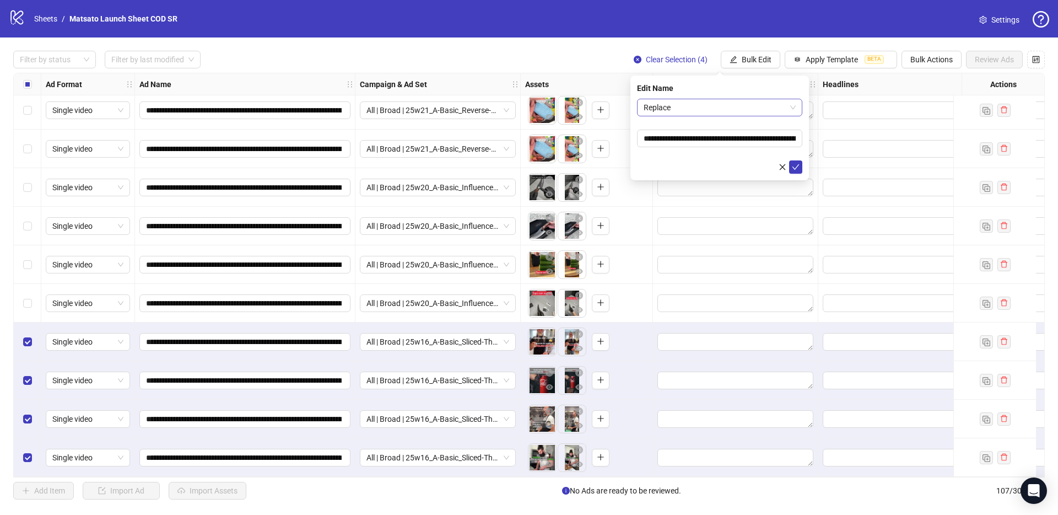
click at [744, 112] on span "Replace" at bounding box center [720, 107] width 152 height 17
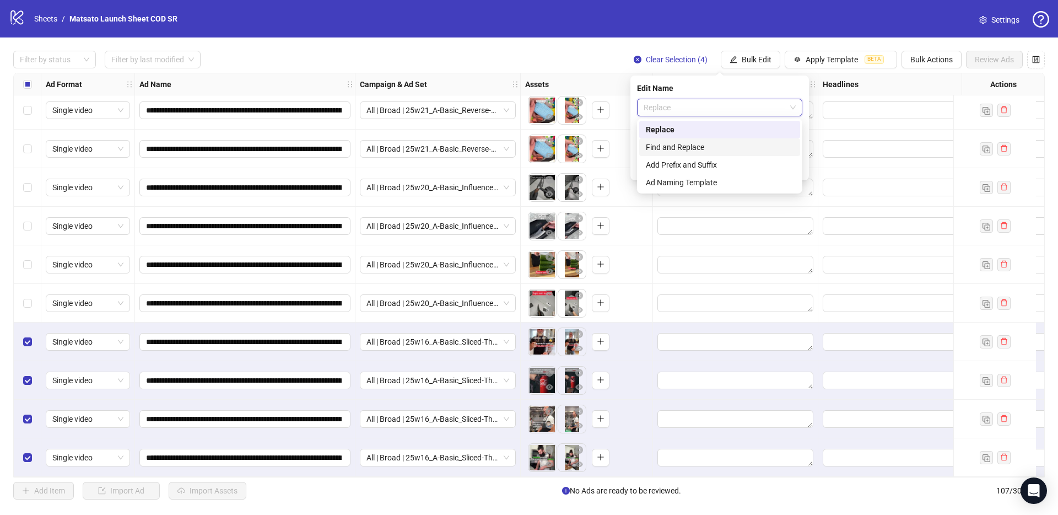
click at [701, 145] on div "Find and Replace" at bounding box center [720, 147] width 148 height 12
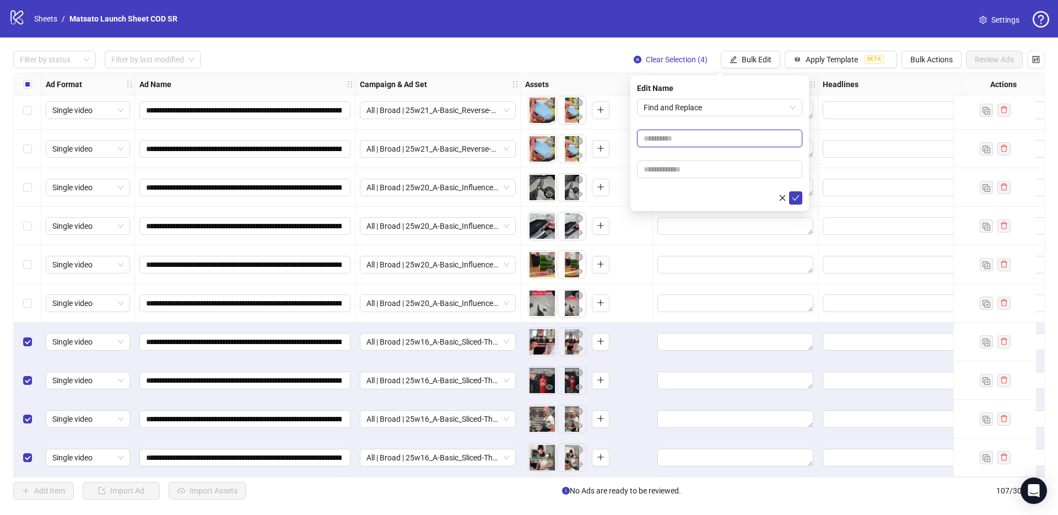
click at [687, 143] on input "text" at bounding box center [719, 138] width 165 height 18
type input "**"
click at [704, 168] on input "text" at bounding box center [719, 169] width 165 height 18
type input "*****"
click at [796, 199] on icon "check" at bounding box center [796, 198] width 8 height 8
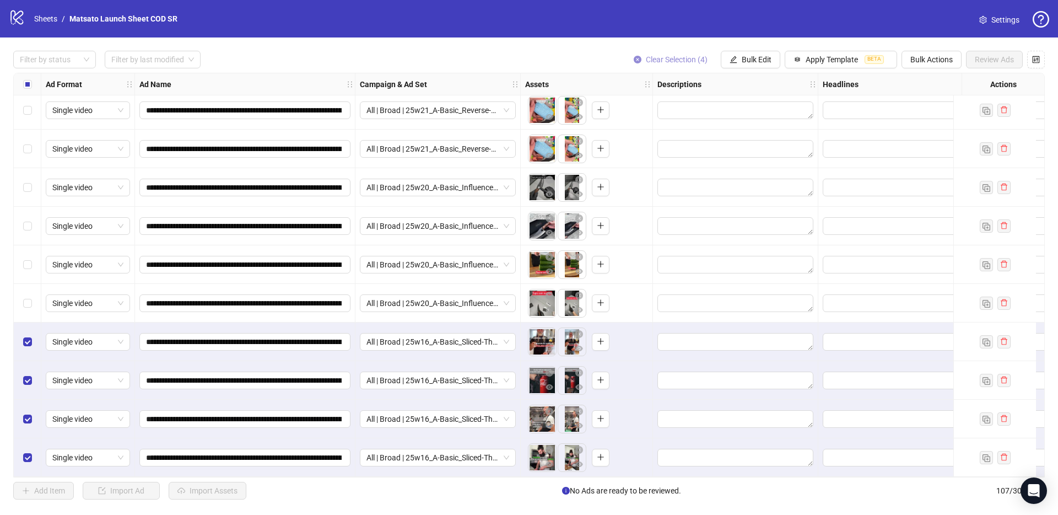
click at [680, 59] on span "Clear Selection (4)" at bounding box center [677, 59] width 62 height 9
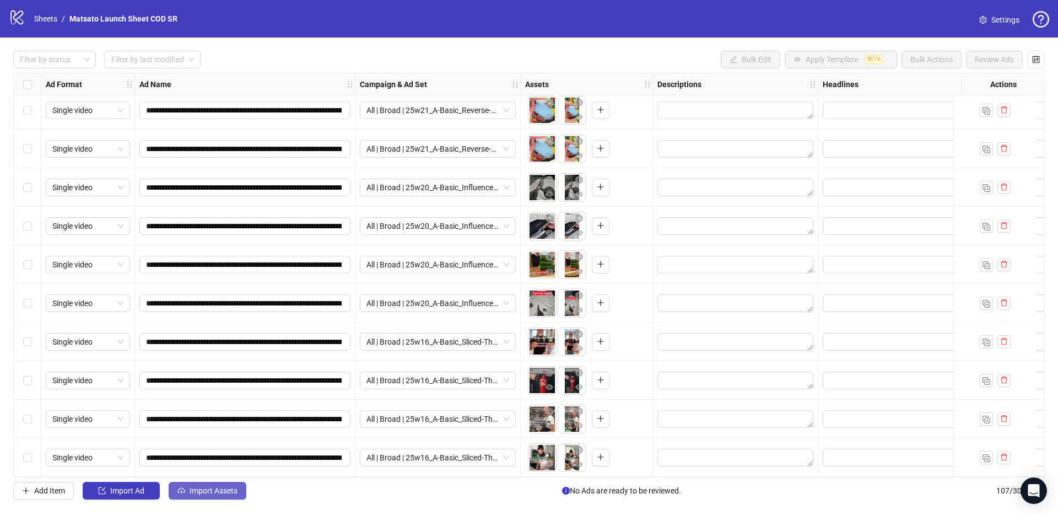
click at [198, 492] on span "Import Assets" at bounding box center [214, 490] width 48 height 9
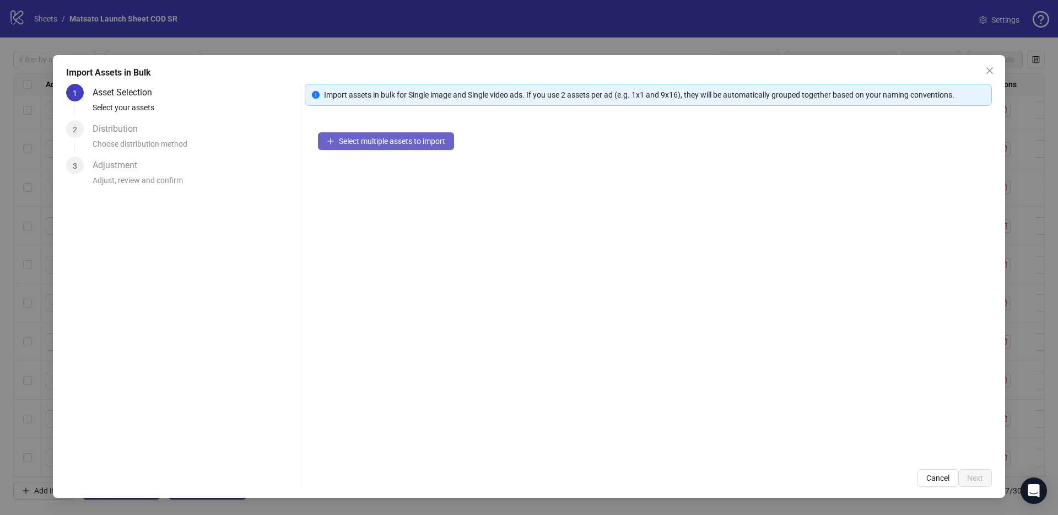
click at [403, 145] on button "Select multiple assets to import" at bounding box center [386, 141] width 136 height 18
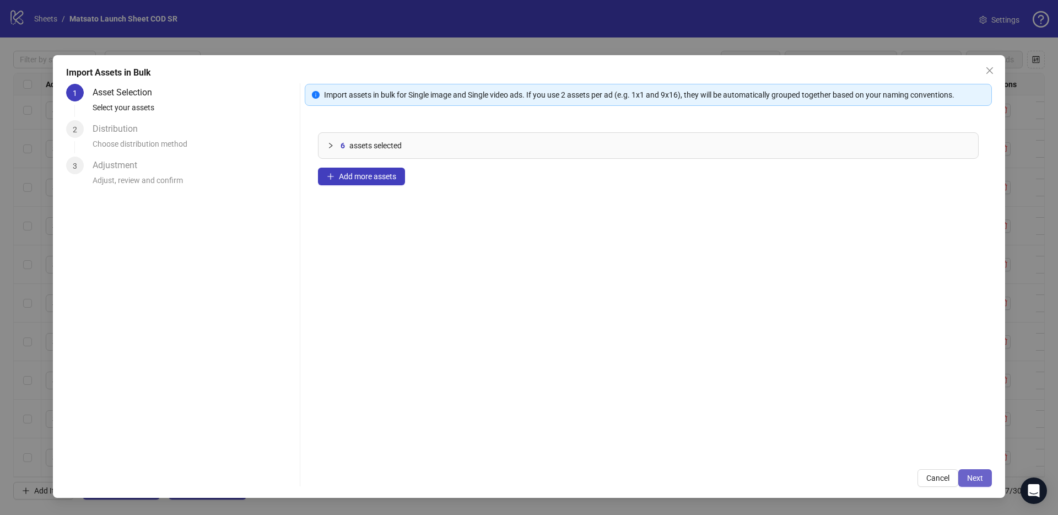
click at [971, 473] on span "Next" at bounding box center [975, 477] width 16 height 9
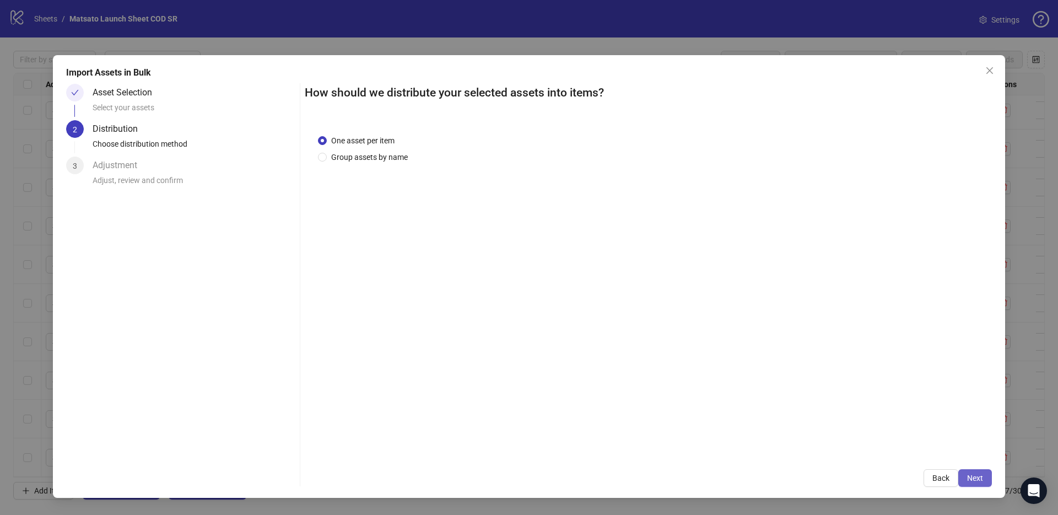
click at [973, 473] on span "Next" at bounding box center [975, 477] width 16 height 9
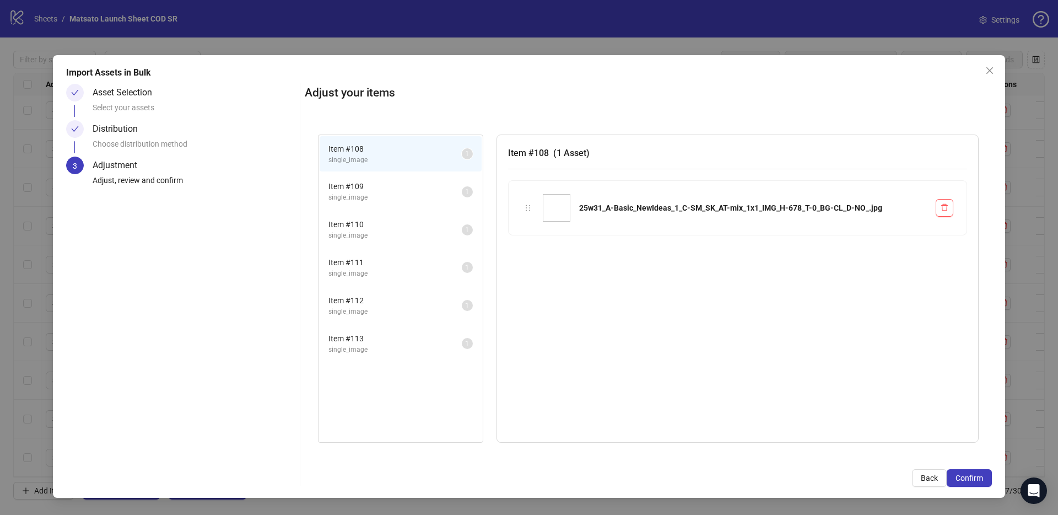
click at [973, 473] on span "Confirm" at bounding box center [969, 477] width 28 height 9
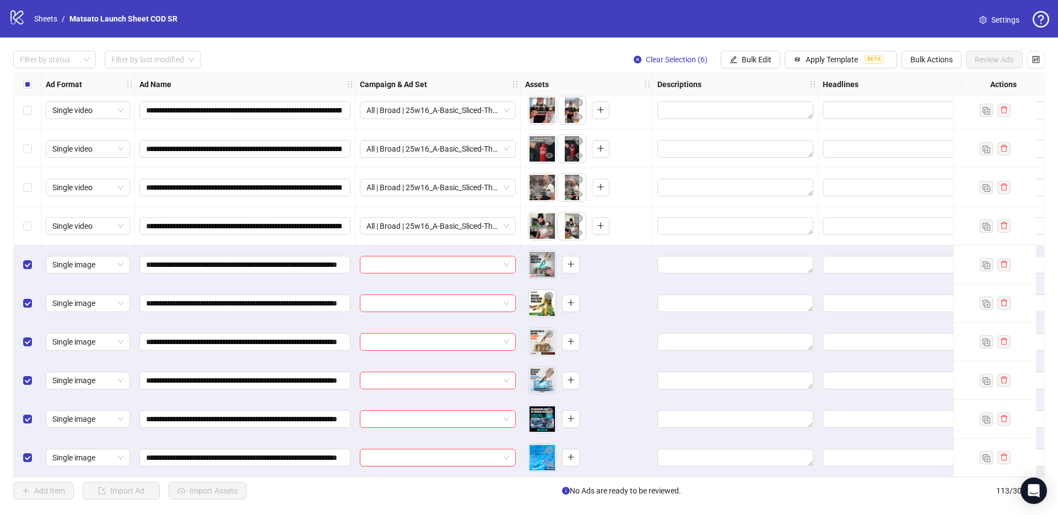
scroll to position [3982, 0]
click at [506, 261] on span at bounding box center [437, 264] width 143 height 17
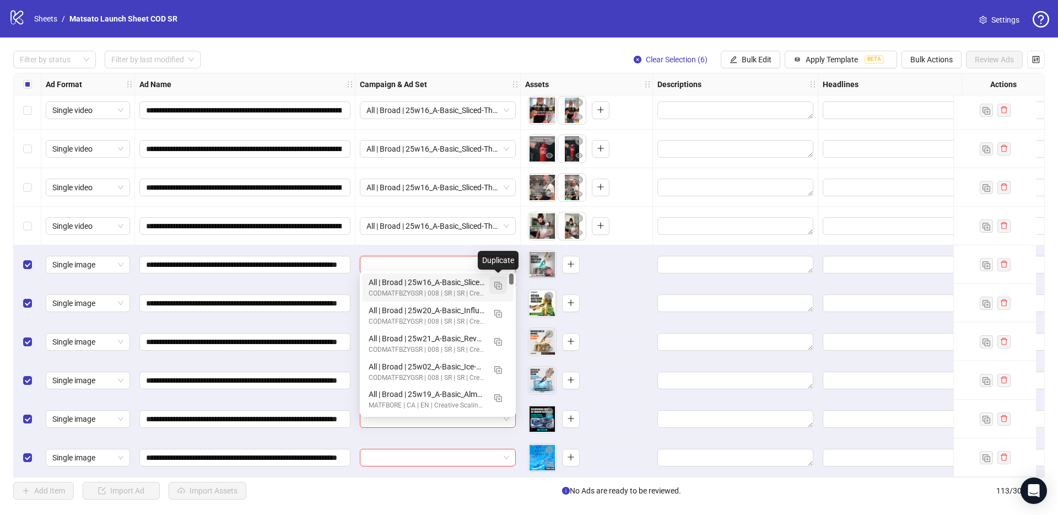
click at [500, 285] on img "button" at bounding box center [498, 286] width 8 height 8
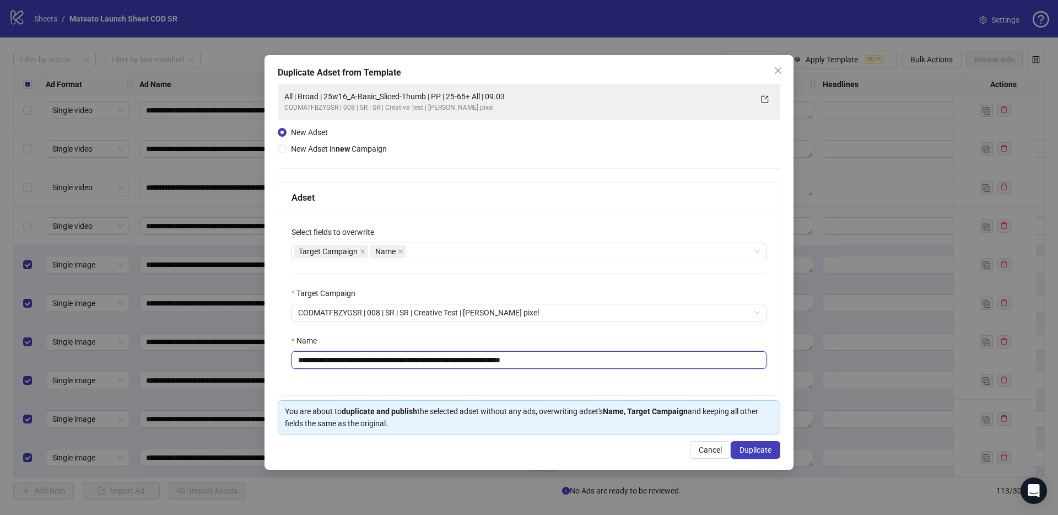
drag, startPoint x: 520, startPoint y: 361, endPoint x: 633, endPoint y: 369, distance: 112.7
click at [632, 369] on div "**********" at bounding box center [528, 304] width 501 height 182
drag, startPoint x: 441, startPoint y: 360, endPoint x: 338, endPoint y: 361, distance: 102.5
click at [338, 361] on input "**********" at bounding box center [528, 360] width 475 height 18
paste input "*******"
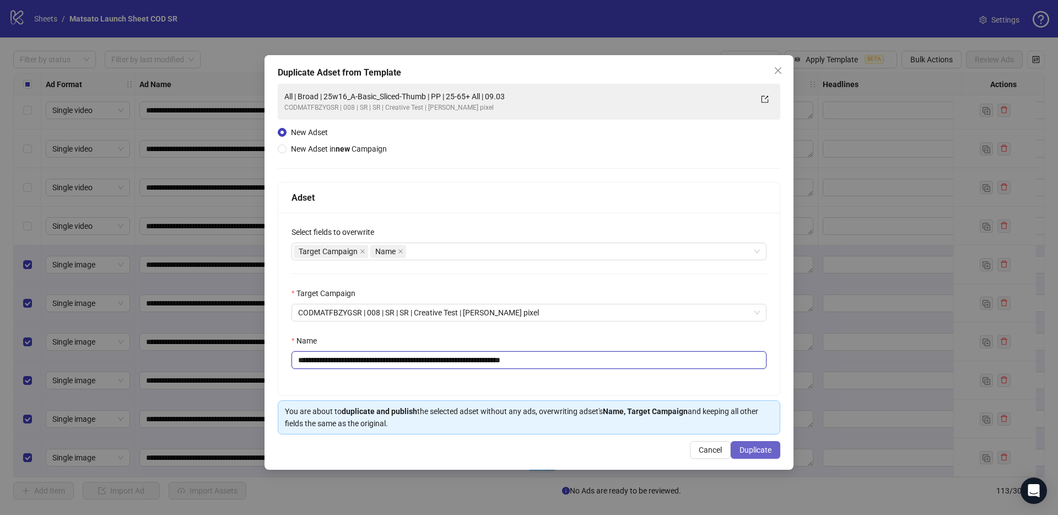
type input "**********"
click at [758, 448] on span "Duplicate" at bounding box center [755, 449] width 32 height 9
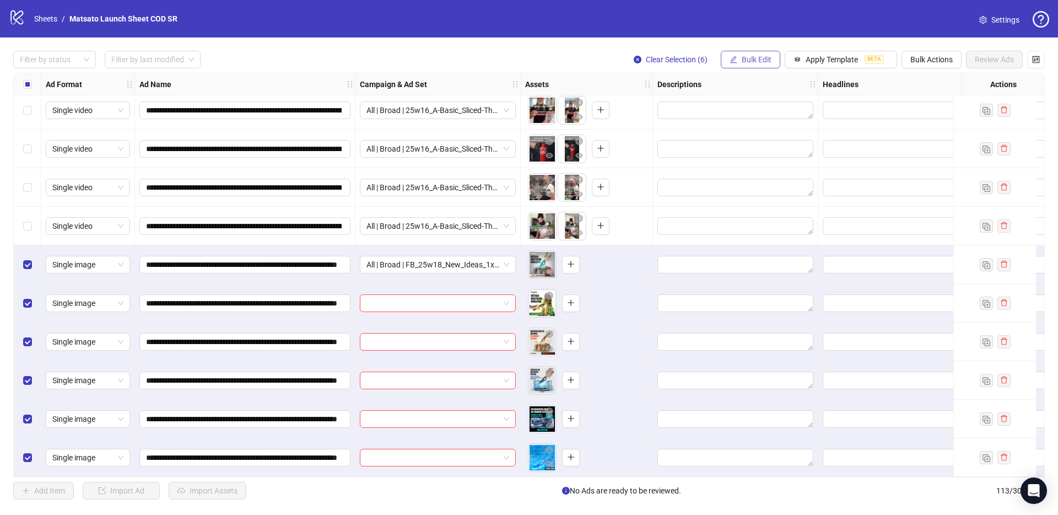
click at [752, 52] on button "Bulk Edit" at bounding box center [751, 60] width 60 height 18
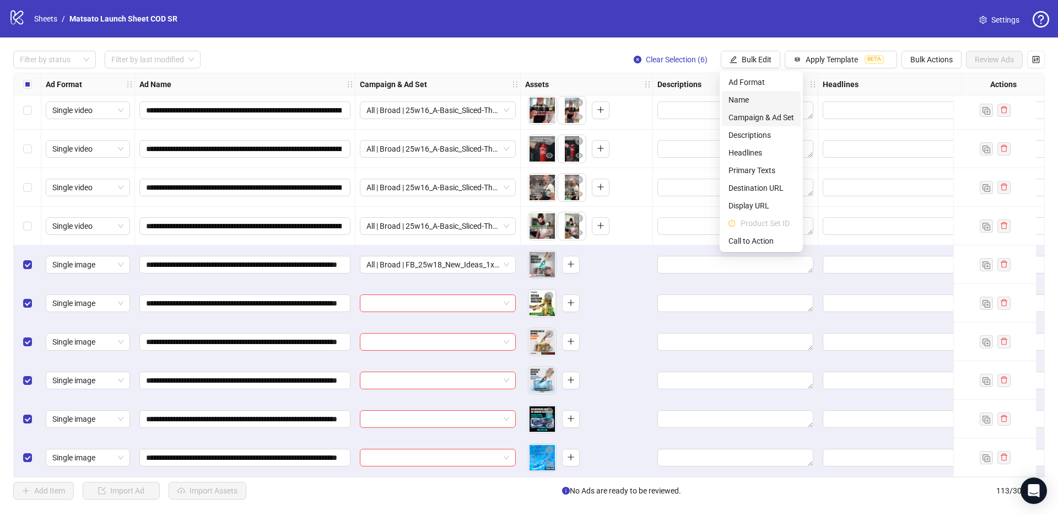
click at [759, 112] on span "Campaign & Ad Set" at bounding box center [761, 117] width 66 height 12
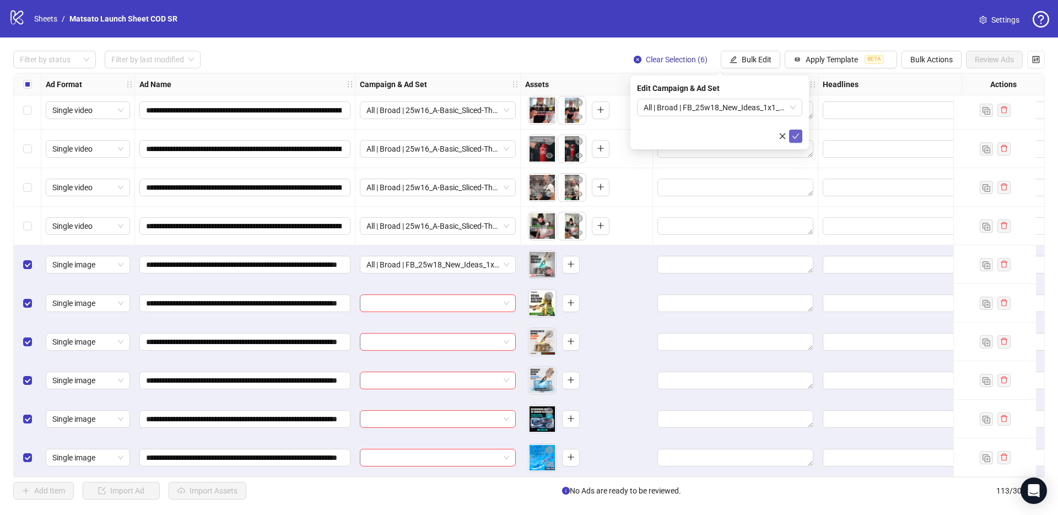
click at [792, 138] on icon "check" at bounding box center [796, 136] width 8 height 8
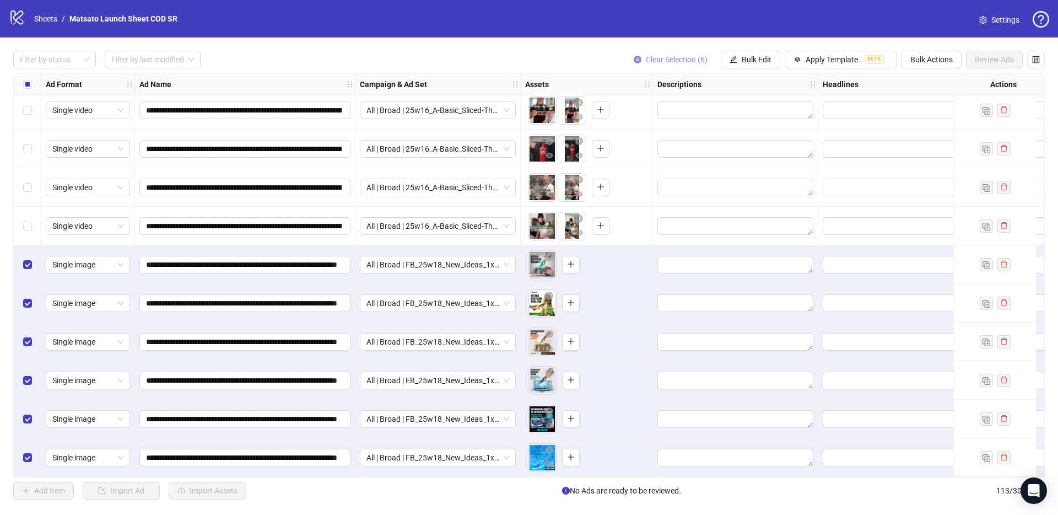
click at [682, 57] on span "Clear Selection (6)" at bounding box center [677, 59] width 62 height 9
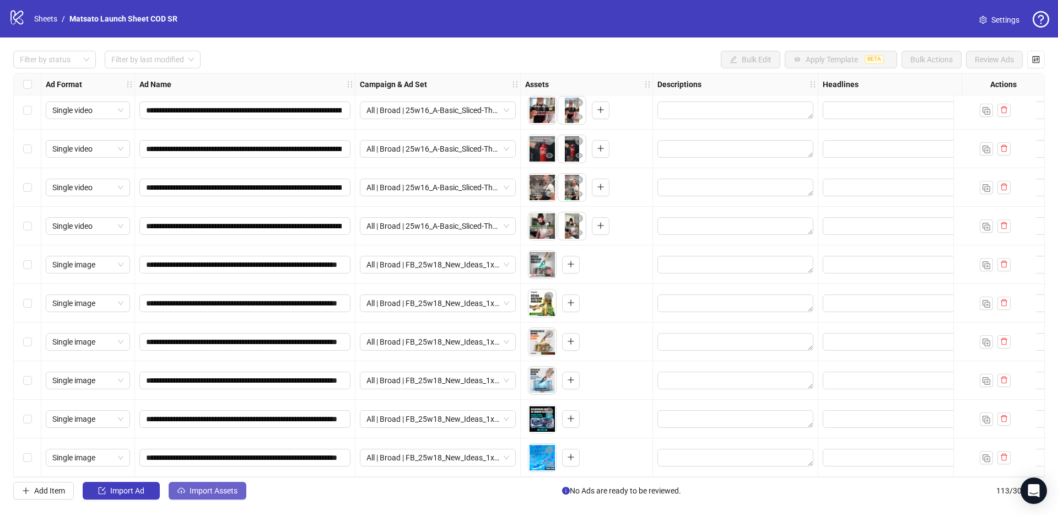
click at [218, 493] on span "Import Assets" at bounding box center [214, 490] width 48 height 9
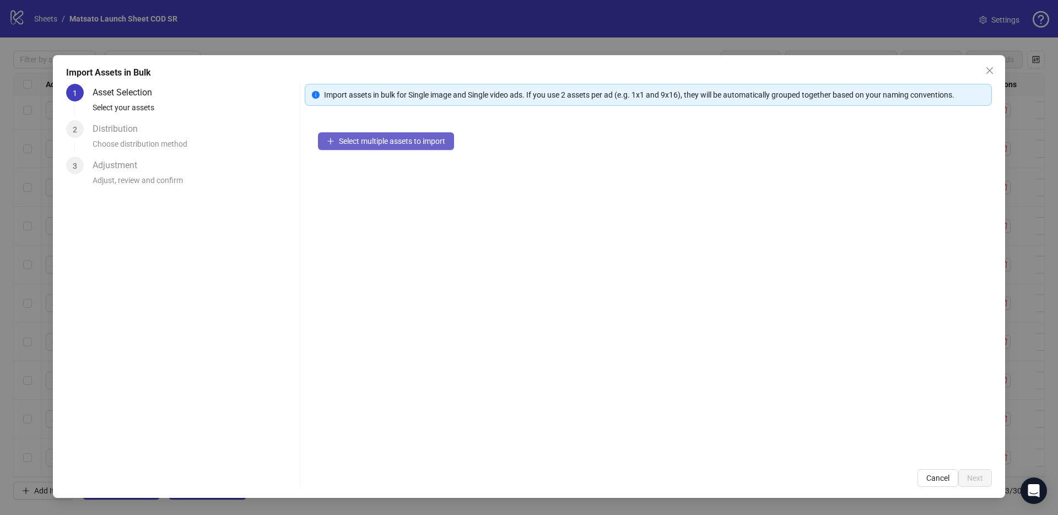
click at [431, 139] on span "Select multiple assets to import" at bounding box center [392, 141] width 106 height 9
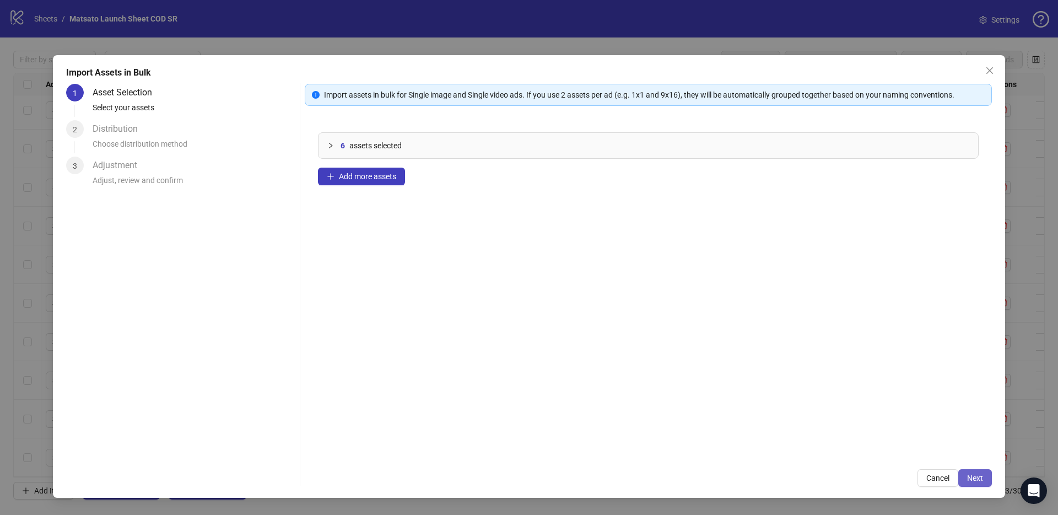
click at [970, 472] on button "Next" at bounding box center [975, 478] width 34 height 18
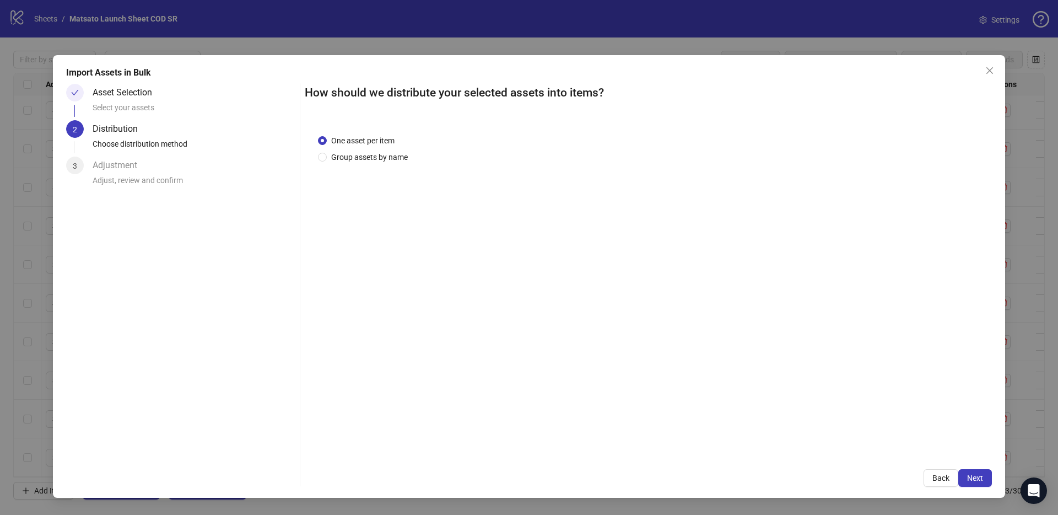
click at [972, 474] on span "Next" at bounding box center [975, 477] width 16 height 9
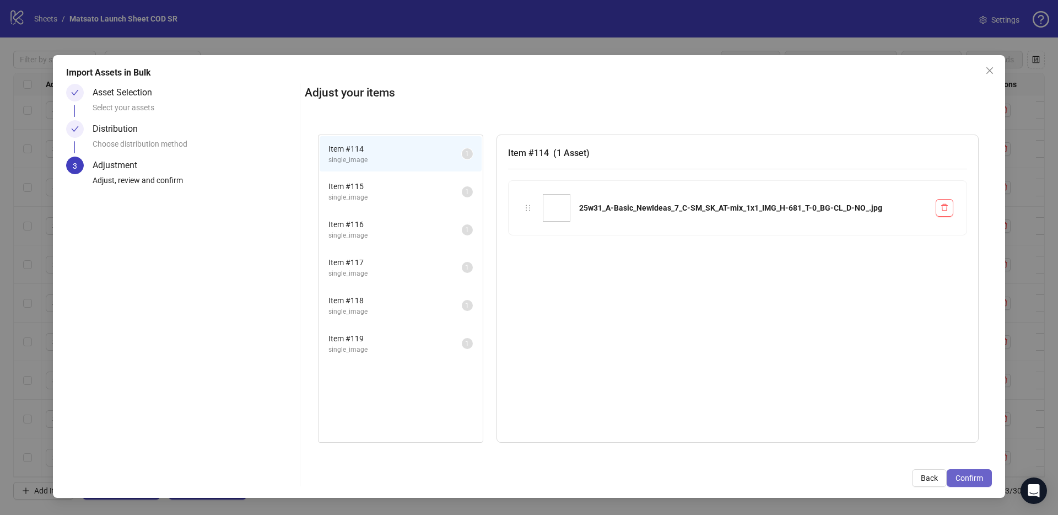
click at [972, 474] on span "Confirm" at bounding box center [969, 477] width 28 height 9
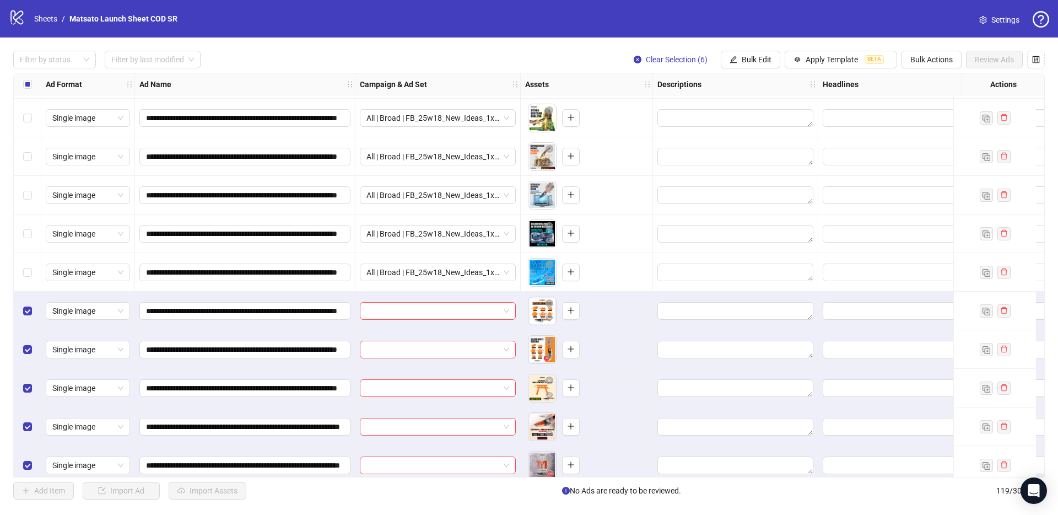
scroll to position [4213, 0]
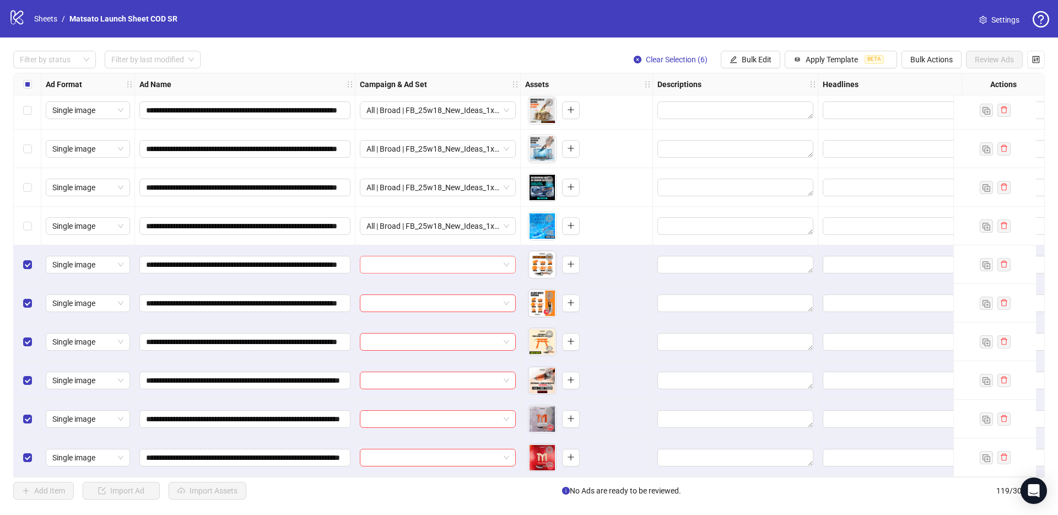
click at [505, 259] on span at bounding box center [437, 264] width 143 height 17
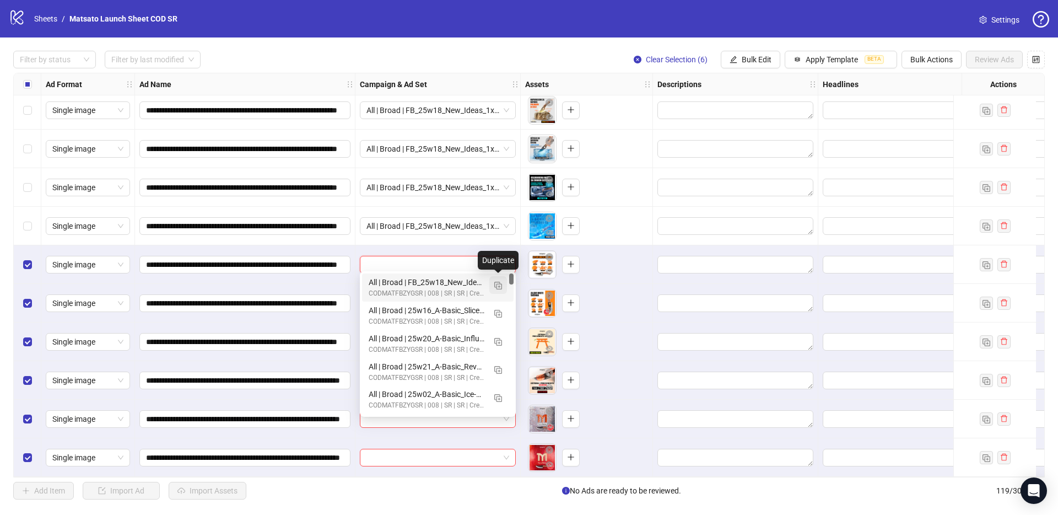
click at [496, 288] on img "button" at bounding box center [498, 286] width 8 height 8
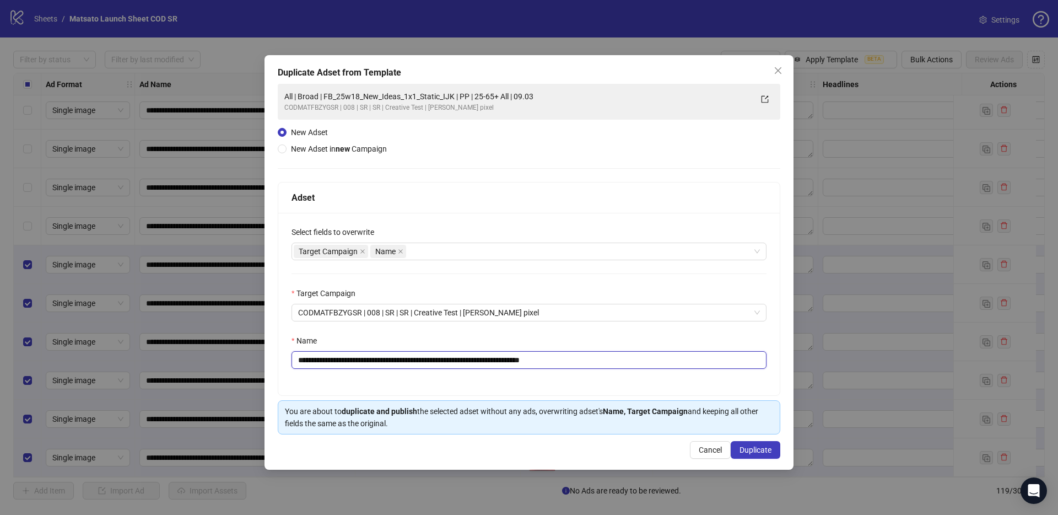
drag, startPoint x: 552, startPoint y: 360, endPoint x: 640, endPoint y: 371, distance: 88.9
click at [640, 371] on div "**********" at bounding box center [528, 304] width 501 height 182
type input "**********"
click at [763, 455] on button "Duplicate" at bounding box center [756, 450] width 50 height 18
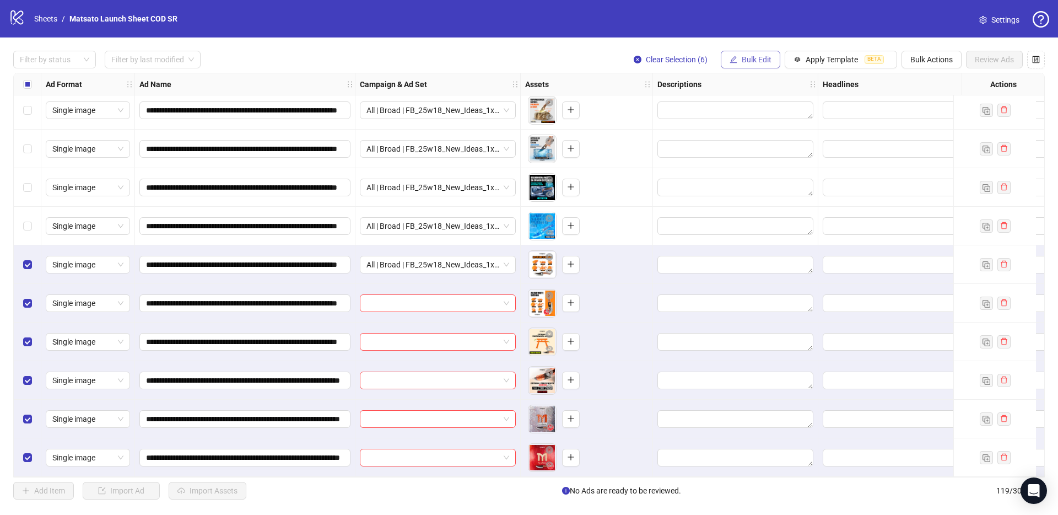
click at [744, 52] on button "Bulk Edit" at bounding box center [751, 60] width 60 height 18
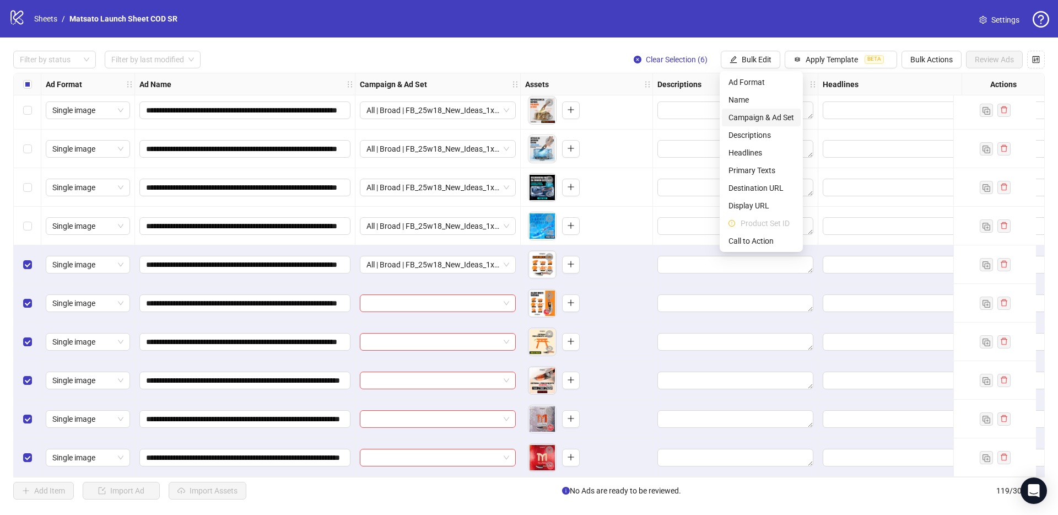
click at [763, 113] on span "Campaign & Ad Set" at bounding box center [761, 117] width 66 height 12
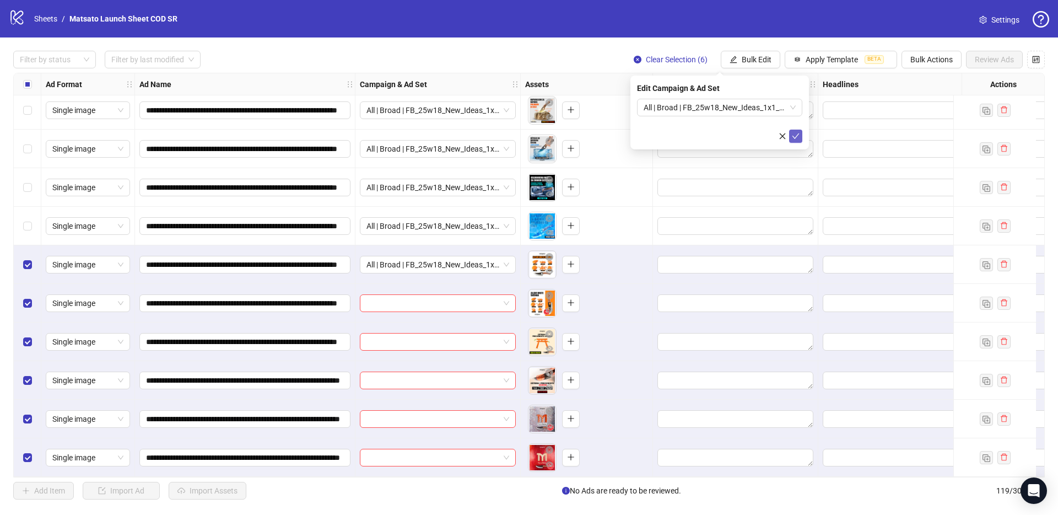
click at [794, 134] on icon "check" at bounding box center [796, 136] width 8 height 8
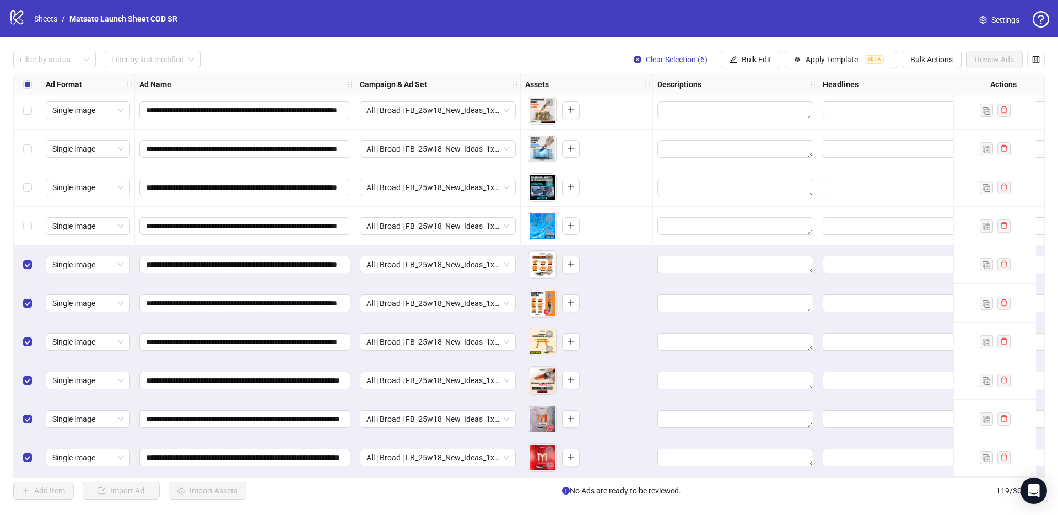
click at [598, 60] on div "Filter by status Filter by last modified Clear Selection (6) Bulk Edit Apply Te…" at bounding box center [529, 60] width 1032 height 18
click at [688, 64] on button "Clear Selection (6)" at bounding box center [670, 60] width 91 height 18
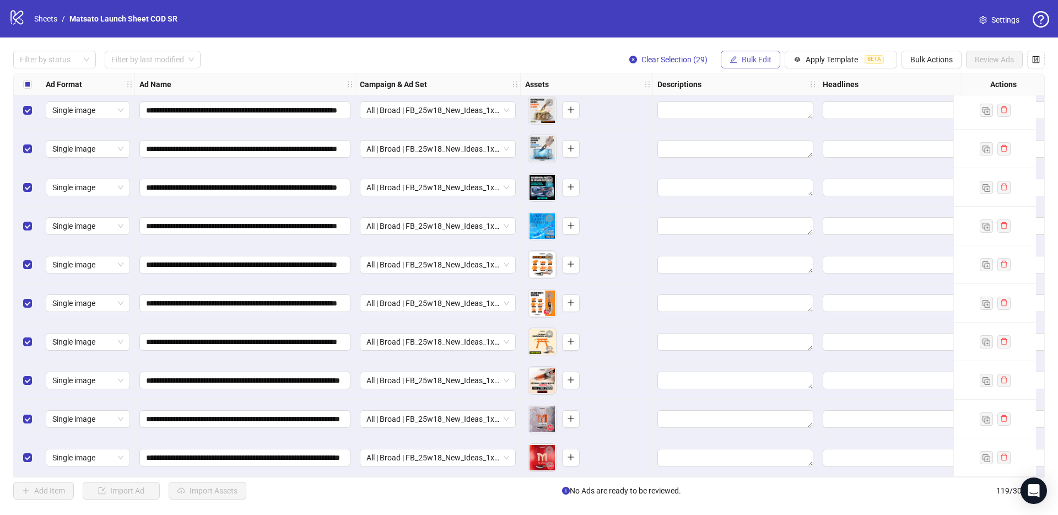
click at [755, 64] on span "Bulk Edit" at bounding box center [757, 59] width 30 height 9
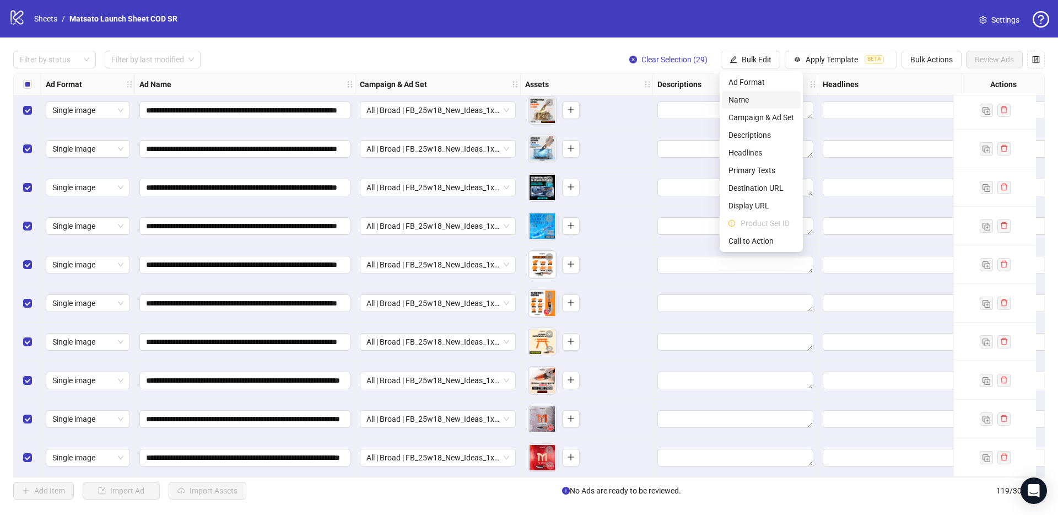
click at [758, 102] on span "Name" at bounding box center [761, 100] width 66 height 12
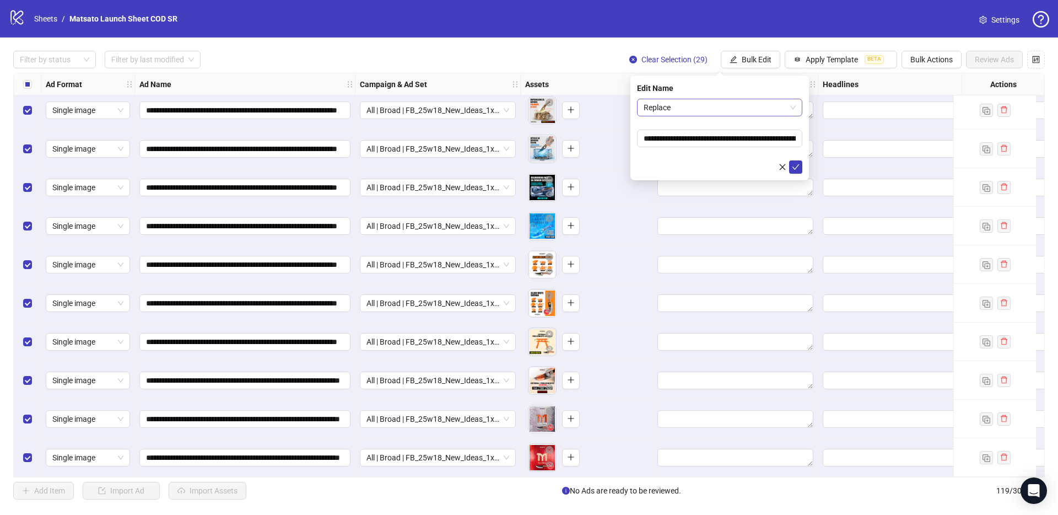
click at [709, 110] on span "Replace" at bounding box center [720, 107] width 152 height 17
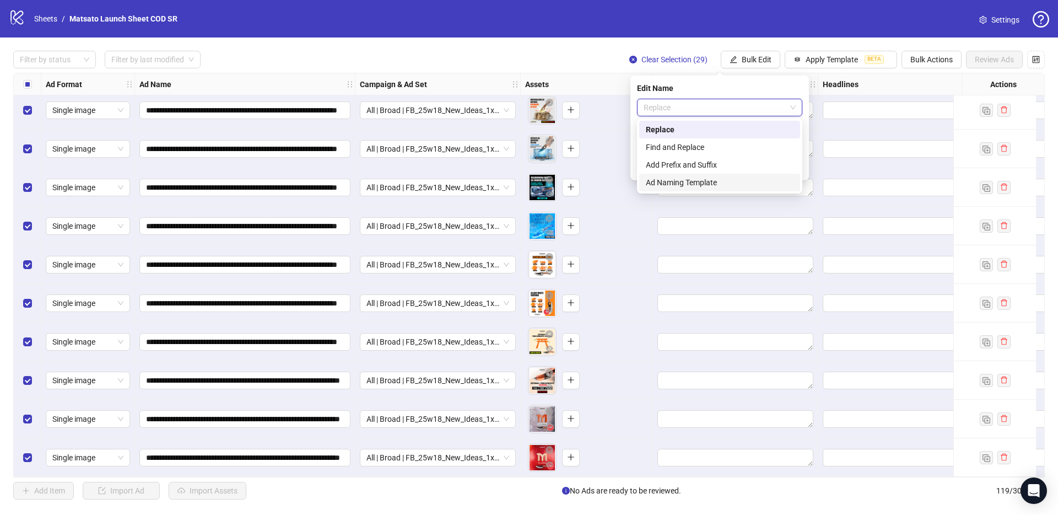
click at [697, 169] on div "Add Prefix and Suffix" at bounding box center [720, 165] width 148 height 12
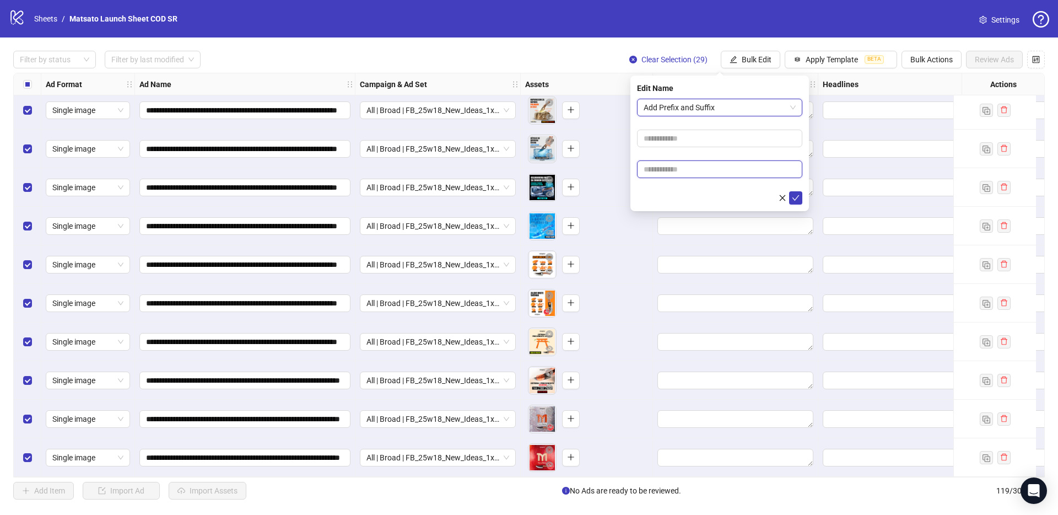
click at [693, 176] on input "text" at bounding box center [719, 169] width 165 height 18
click at [689, 172] on input "text" at bounding box center [719, 169] width 165 height 18
type input "**********"
click at [800, 195] on button "submit" at bounding box center [795, 197] width 13 height 13
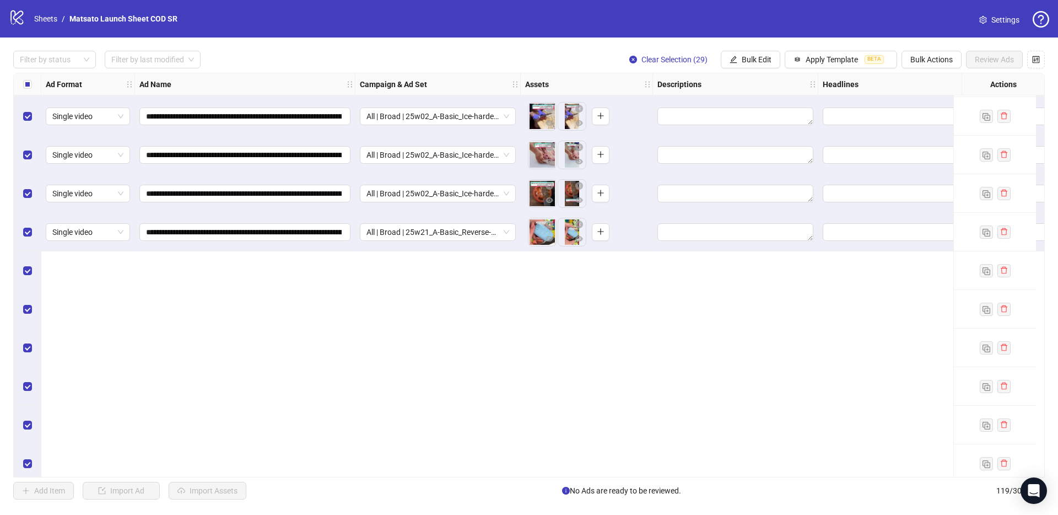
scroll to position [3223, 0]
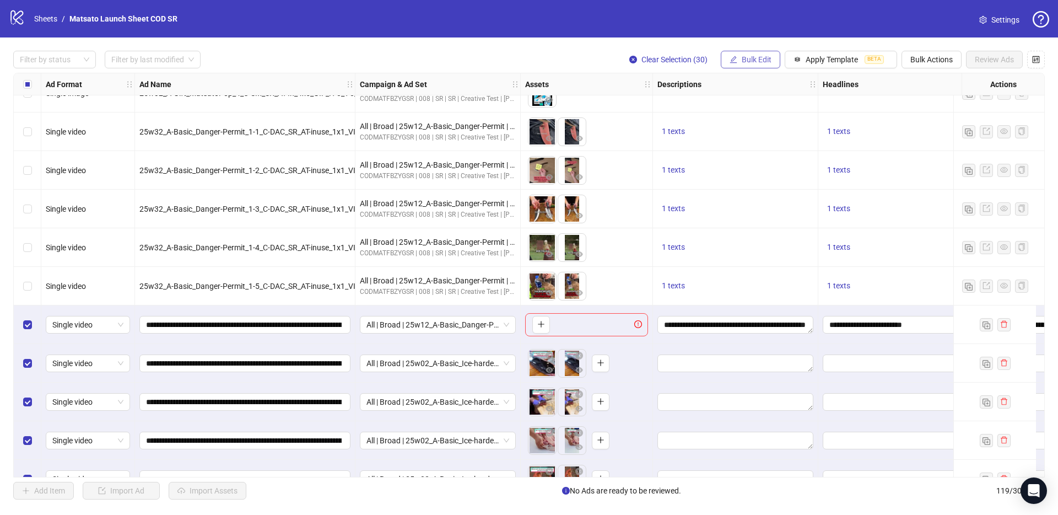
click at [743, 60] on span "Bulk Edit" at bounding box center [757, 59] width 30 height 9
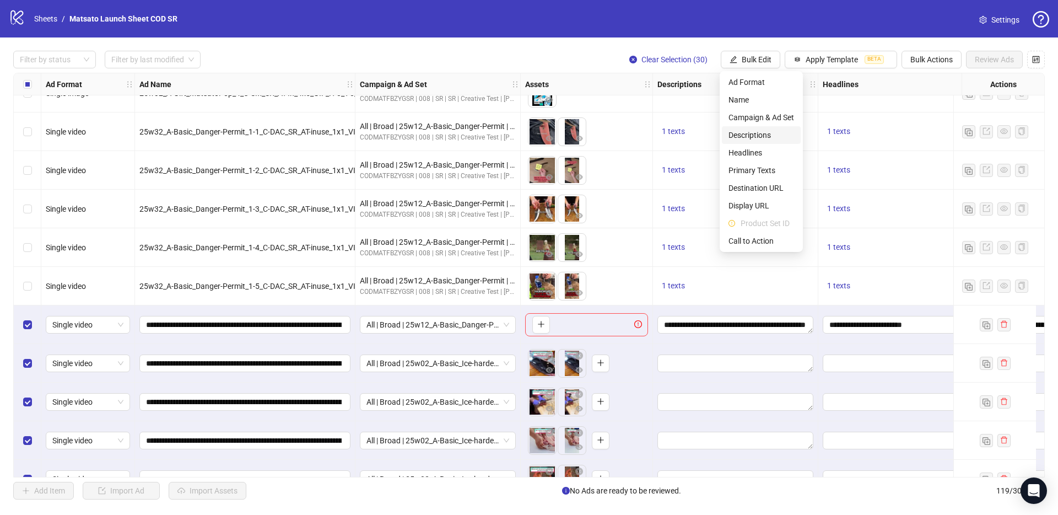
click at [760, 130] on span "Descriptions" at bounding box center [761, 135] width 66 height 12
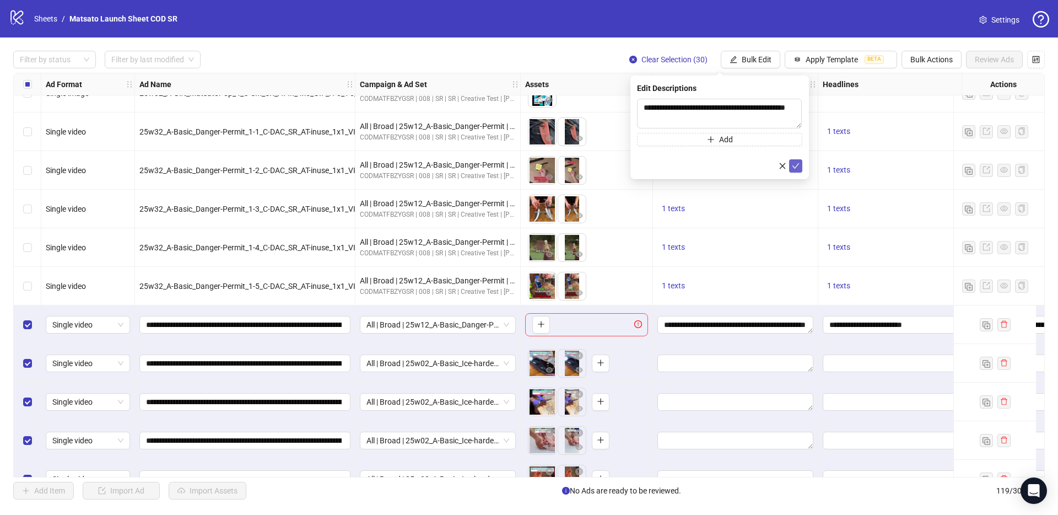
click at [801, 165] on button "submit" at bounding box center [795, 165] width 13 height 13
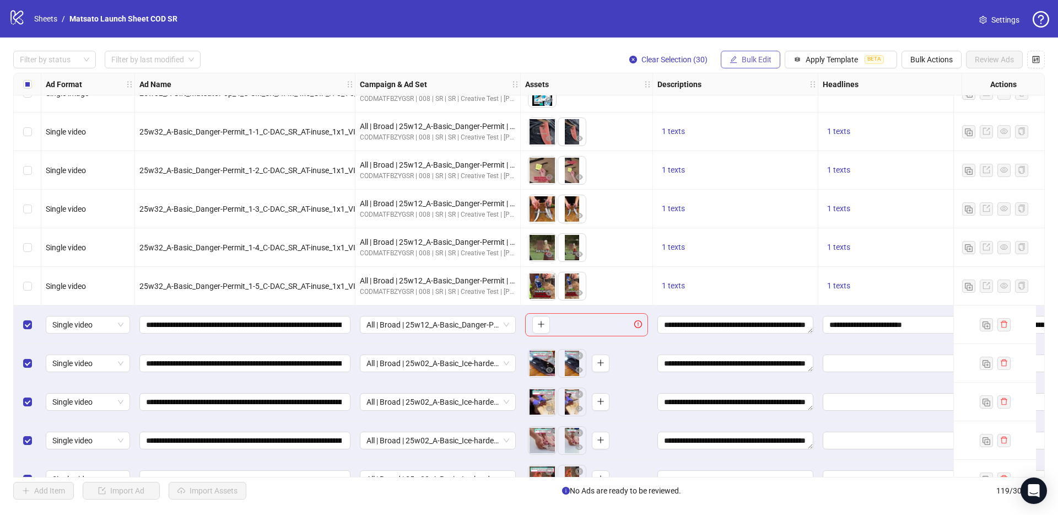
click at [762, 63] on span "Bulk Edit" at bounding box center [757, 59] width 30 height 9
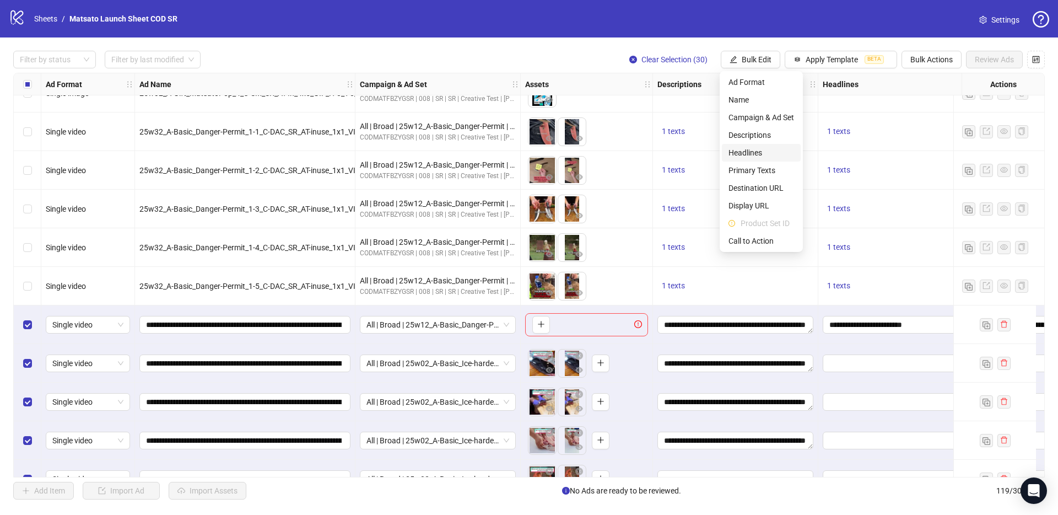
click at [749, 156] on span "Headlines" at bounding box center [761, 153] width 66 height 12
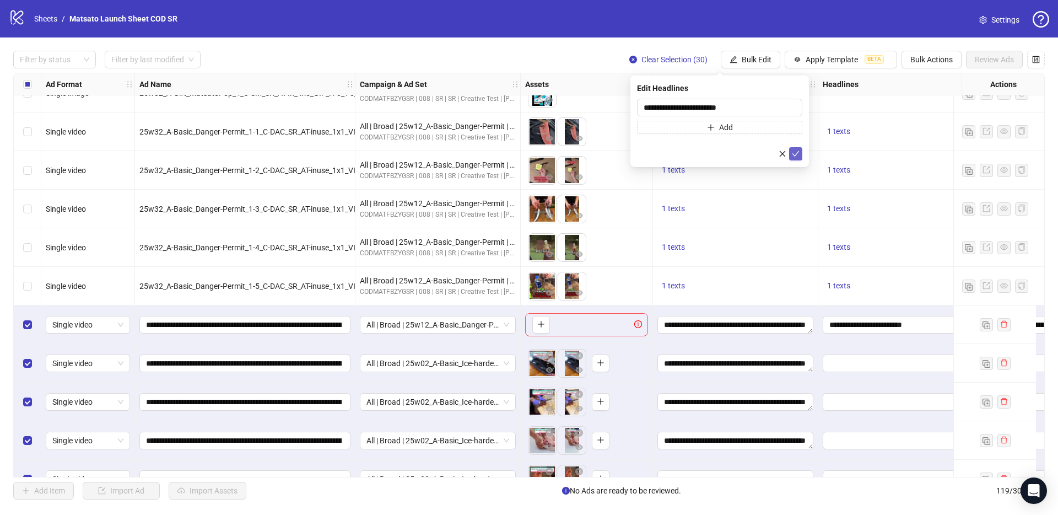
click at [796, 155] on icon "check" at bounding box center [796, 154] width 8 height 8
click at [747, 63] on span "Bulk Edit" at bounding box center [757, 59] width 30 height 9
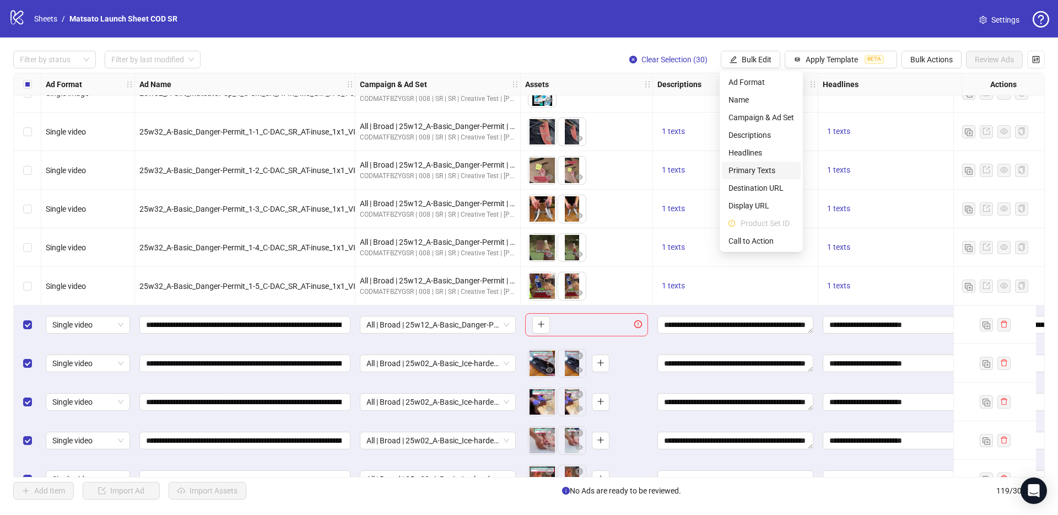
drag, startPoint x: 756, startPoint y: 168, endPoint x: 768, endPoint y: 165, distance: 11.9
click at [756, 168] on span "Primary Texts" at bounding box center [761, 170] width 66 height 12
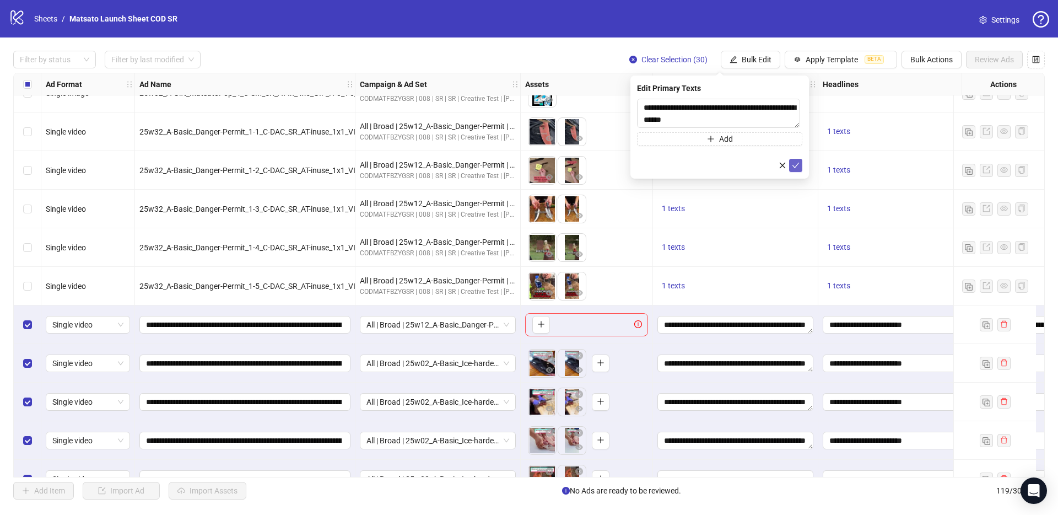
click at [790, 168] on button "submit" at bounding box center [795, 165] width 13 height 13
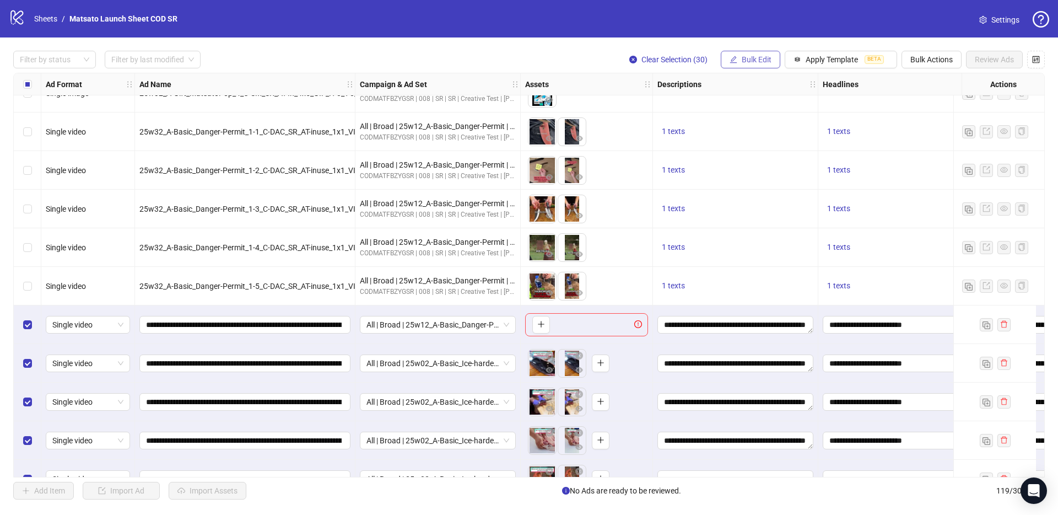
click at [750, 61] on span "Bulk Edit" at bounding box center [757, 59] width 30 height 9
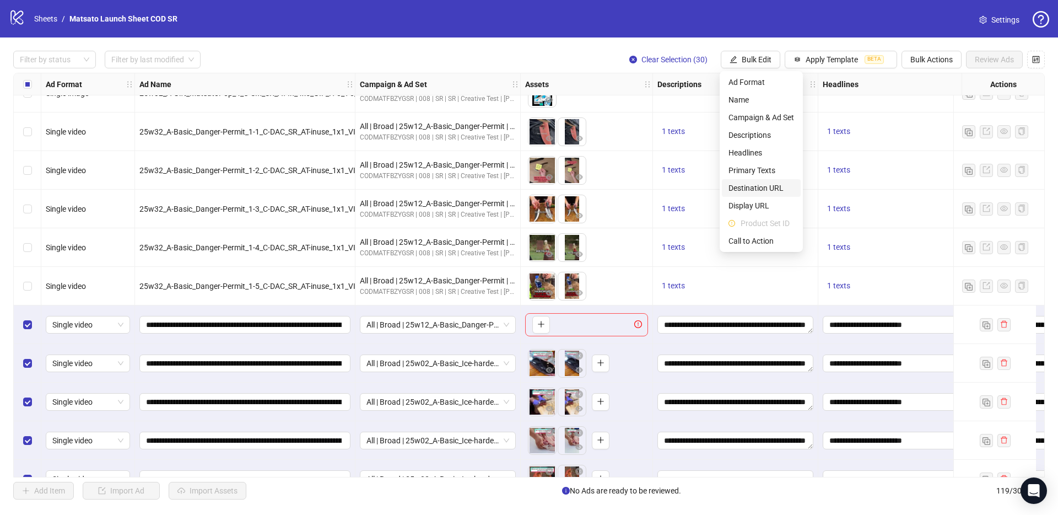
click at [767, 193] on span "Destination URL" at bounding box center [761, 188] width 66 height 12
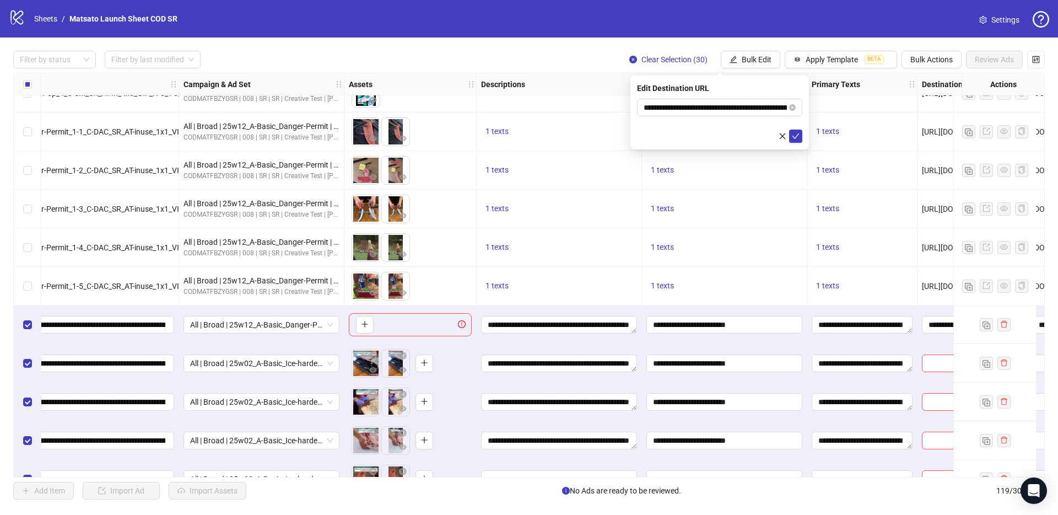
scroll to position [3223, 220]
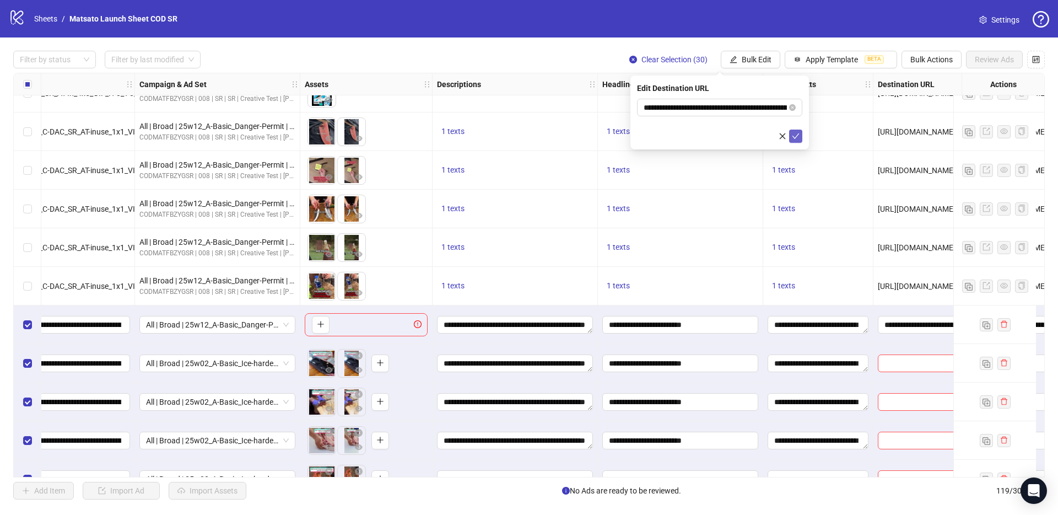
click at [794, 137] on icon "check" at bounding box center [796, 136] width 8 height 8
click at [757, 71] on div "Filter by status Filter by last modified Clear Selection (30) Bulk Edit Apply T…" at bounding box center [529, 274] width 1058 height 475
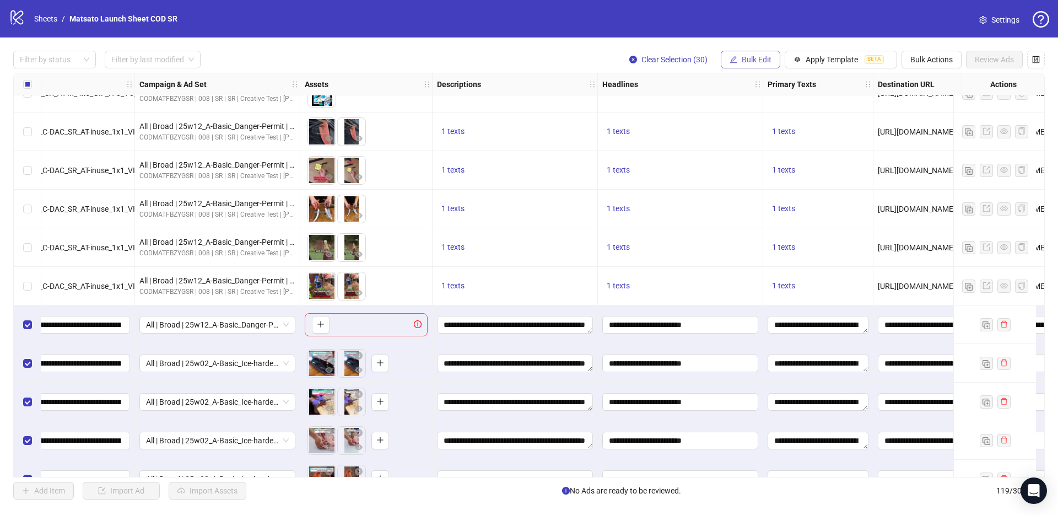
click at [755, 68] on button "Bulk Edit" at bounding box center [751, 60] width 60 height 18
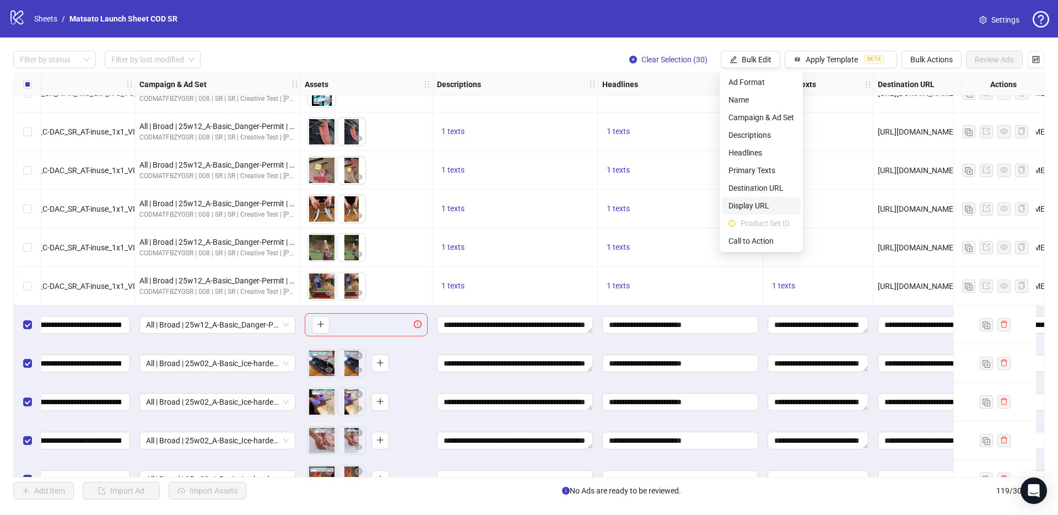
click at [761, 208] on span "Display URL" at bounding box center [761, 205] width 66 height 12
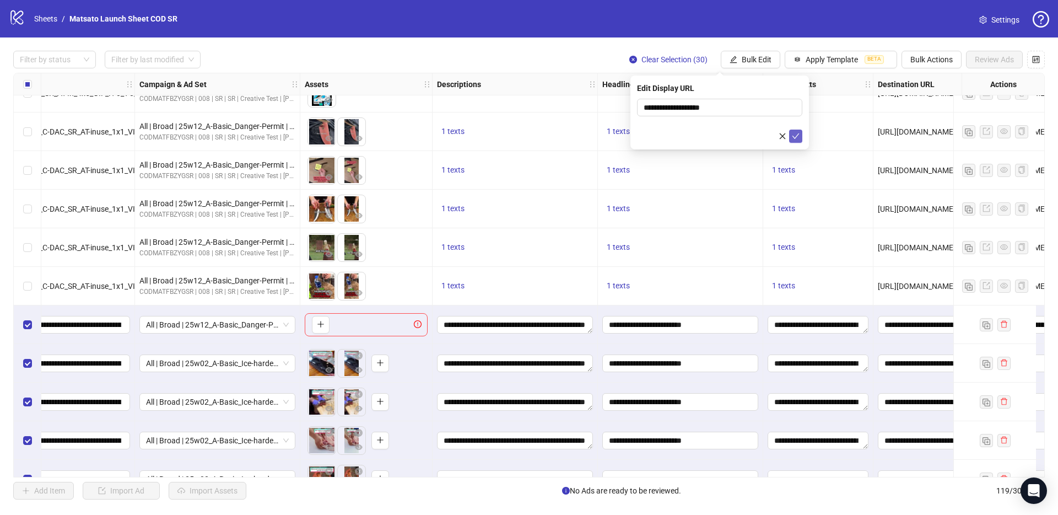
click at [796, 137] on icon "check" at bounding box center [795, 136] width 7 height 6
click at [740, 61] on button "Bulk Edit" at bounding box center [751, 60] width 60 height 18
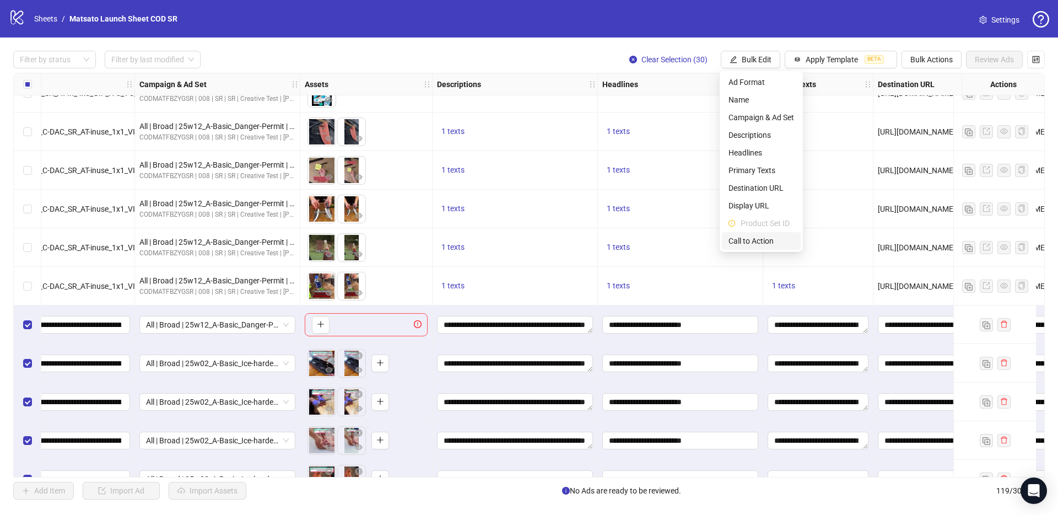
click at [754, 239] on span "Call to Action" at bounding box center [761, 241] width 66 height 12
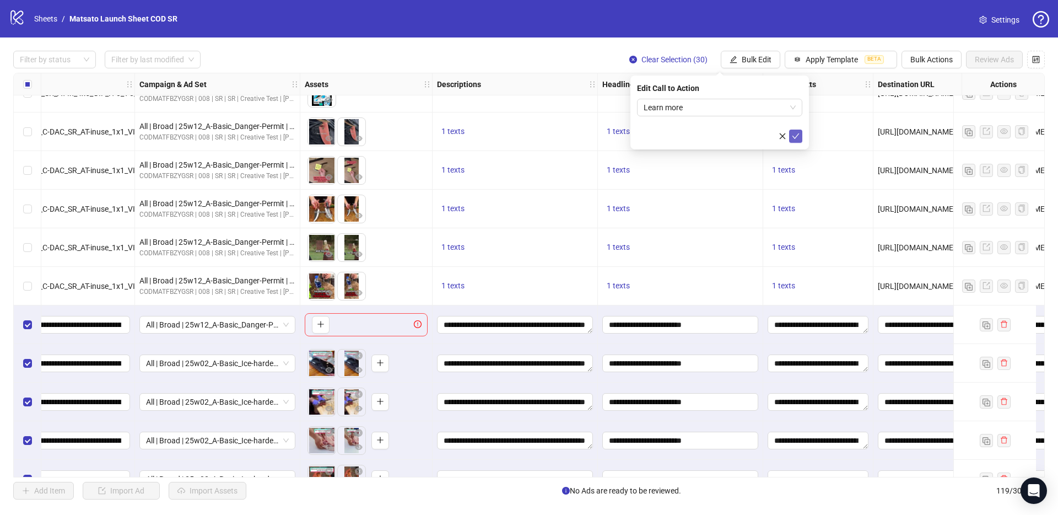
click at [797, 135] on icon "check" at bounding box center [795, 136] width 7 height 6
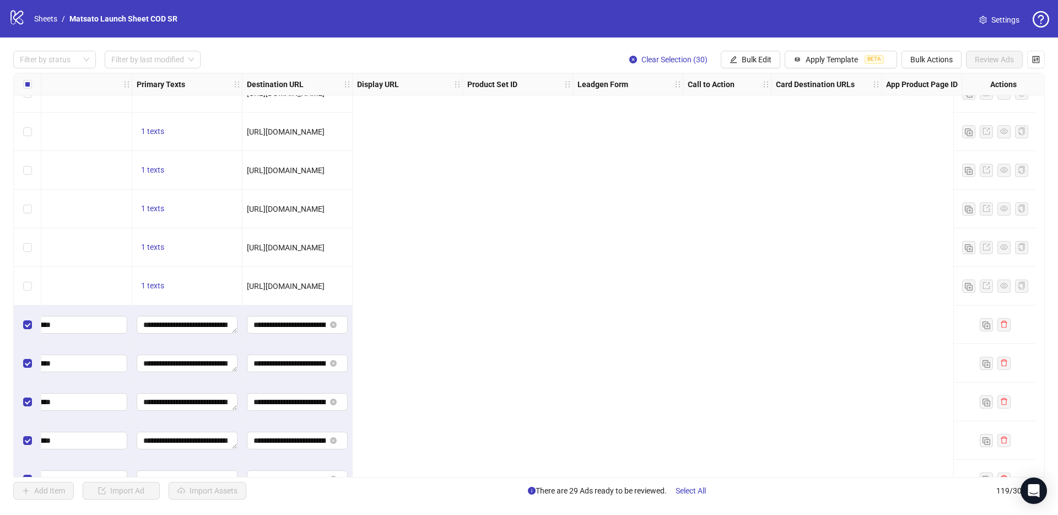
scroll to position [3223, 0]
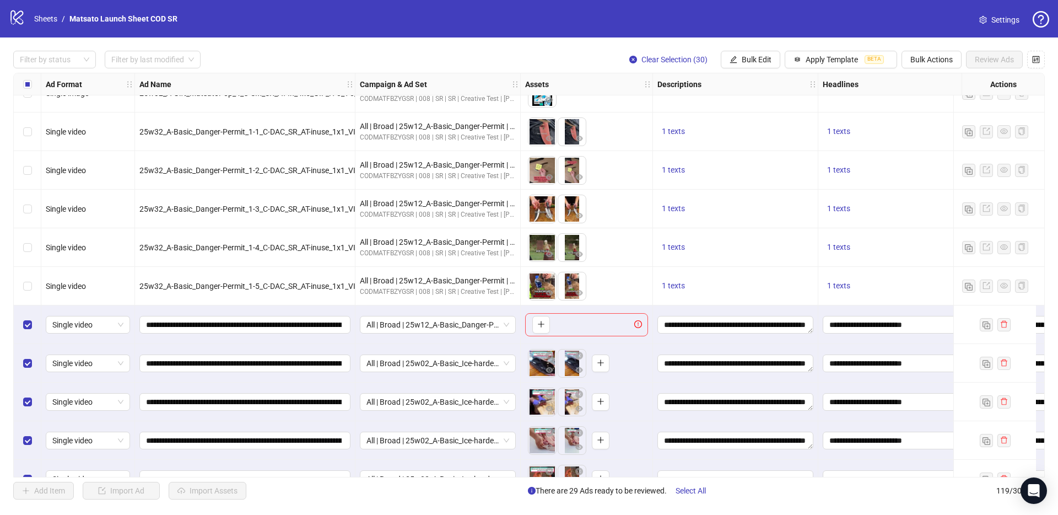
click at [21, 325] on div "Select row 90" at bounding box center [28, 324] width 28 height 39
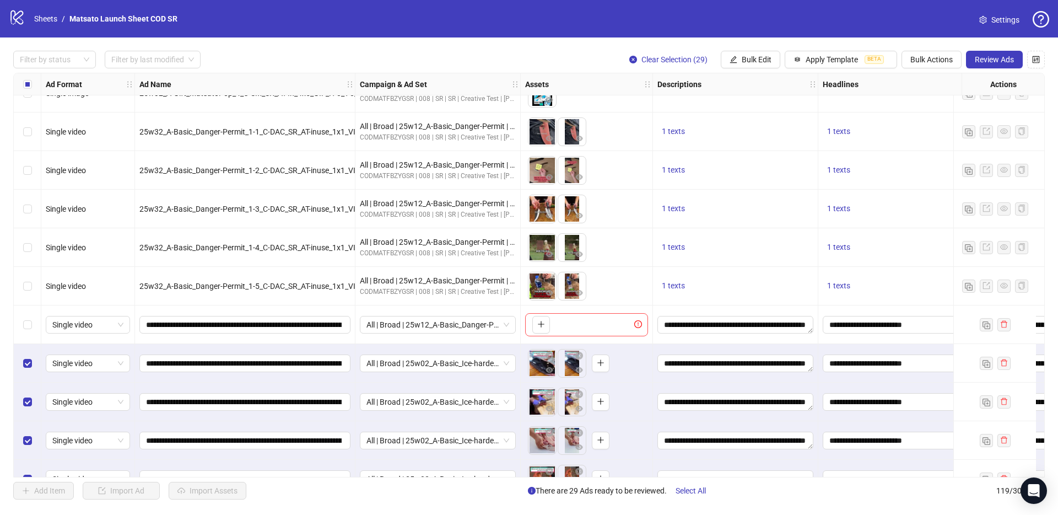
click at [988, 50] on div "Filter by status Filter by last modified Clear Selection (29) Bulk Edit Apply T…" at bounding box center [529, 274] width 1058 height 475
click at [989, 56] on span "Review Ads" at bounding box center [994, 59] width 39 height 9
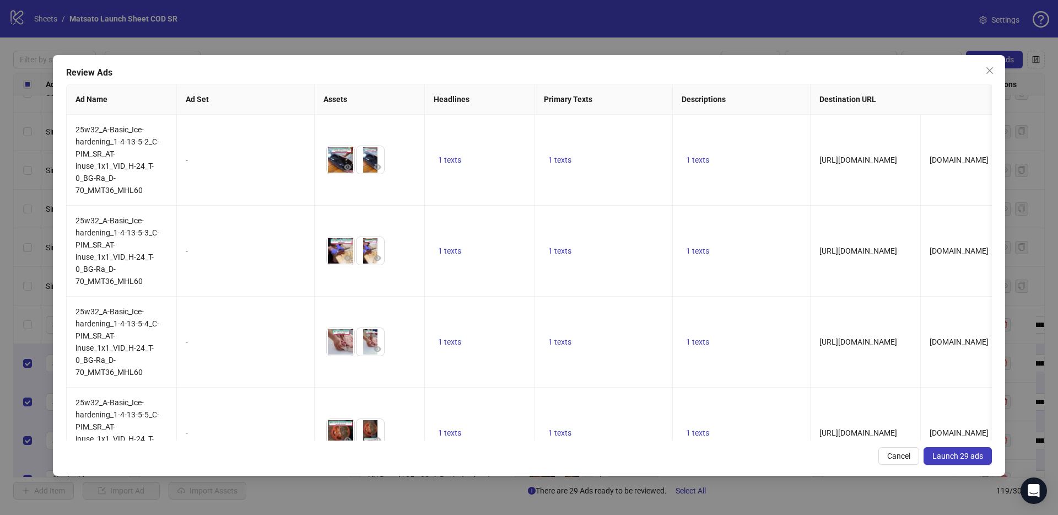
click at [968, 453] on span "Launch 29 ads" at bounding box center [957, 455] width 51 height 9
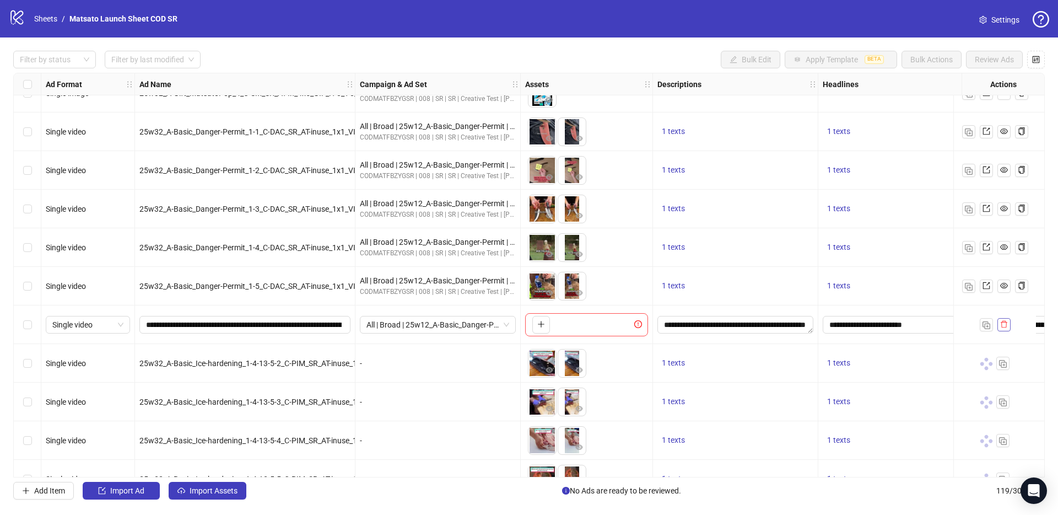
click at [1003, 325] on icon "delete" at bounding box center [1004, 324] width 8 height 8
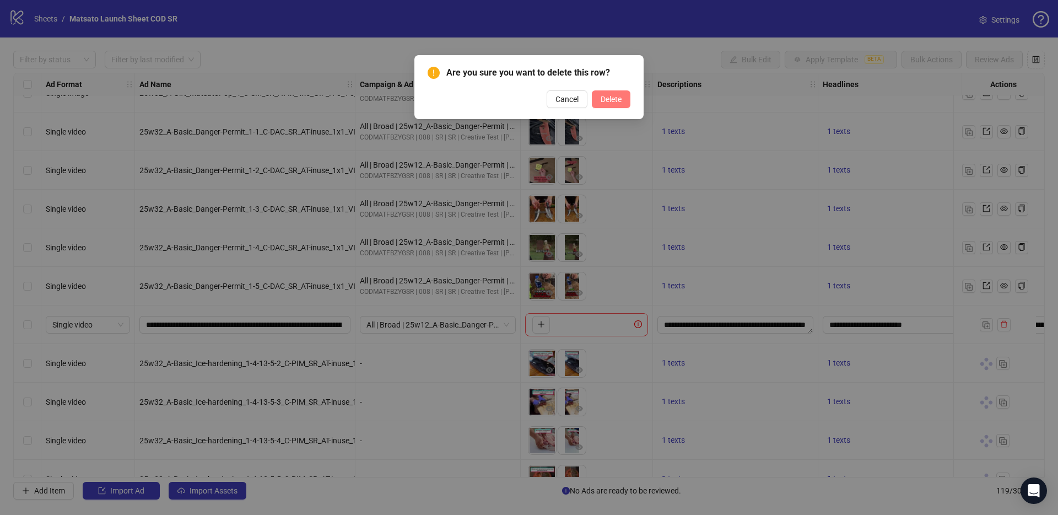
click at [623, 101] on button "Delete" at bounding box center [611, 99] width 39 height 18
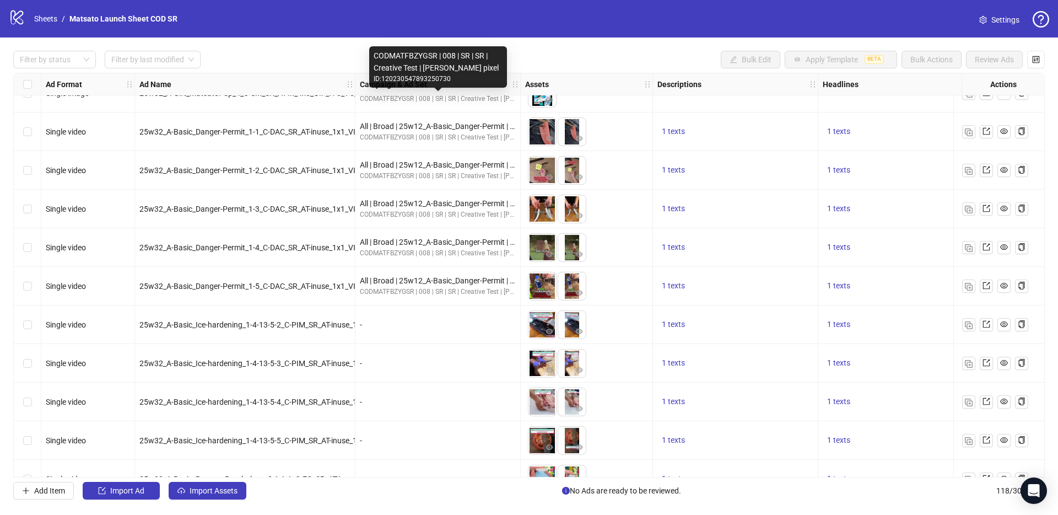
click at [563, 51] on div "Filter by status Filter by last modified Bulk Edit Apply Template BETA Bulk Act…" at bounding box center [529, 60] width 1032 height 18
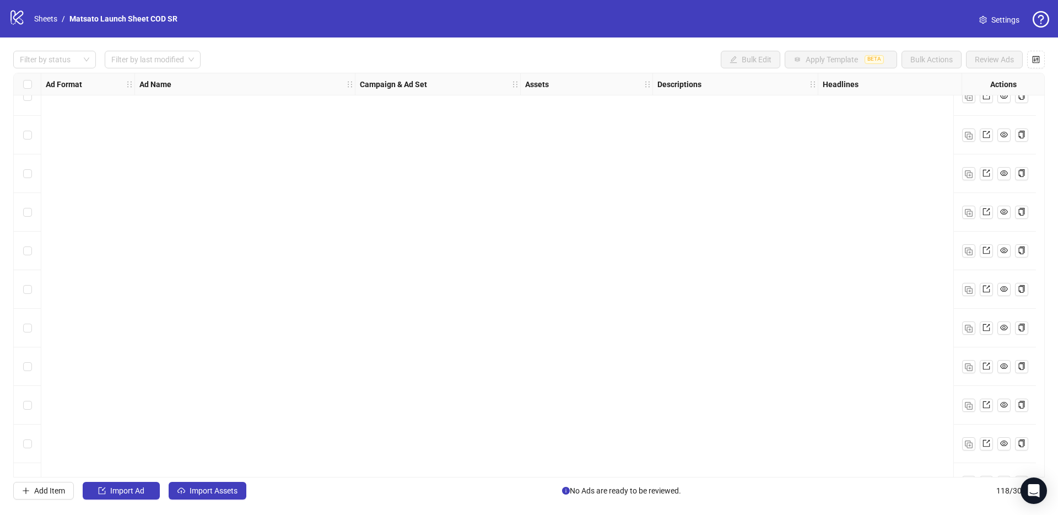
scroll to position [4175, 0]
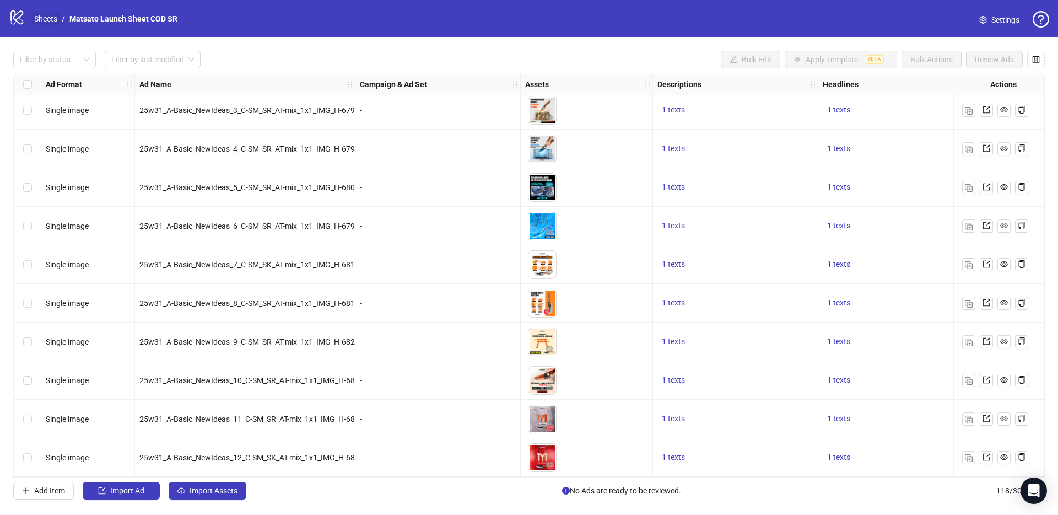
click at [45, 19] on link "Sheets" at bounding box center [46, 19] width 28 height 12
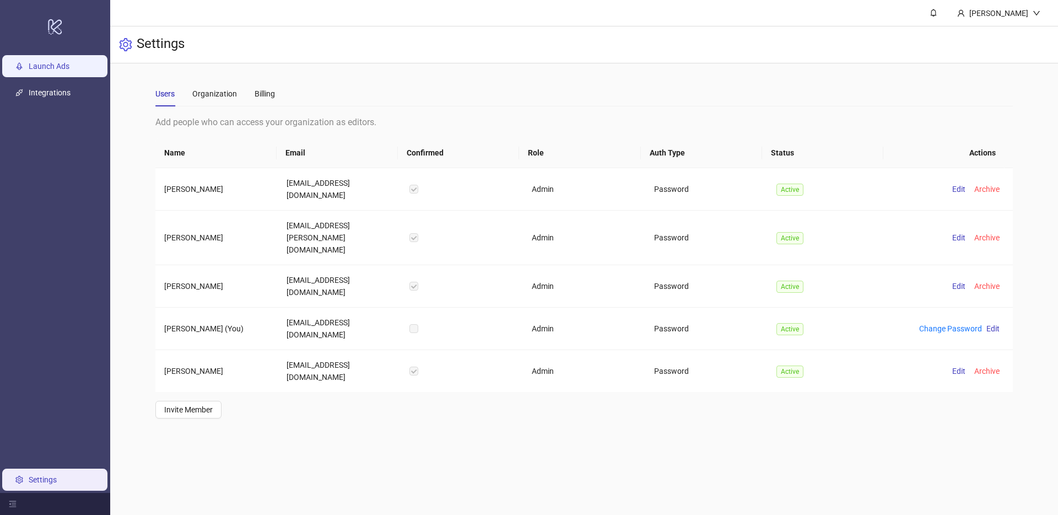
click at [48, 62] on link "Launch Ads" at bounding box center [49, 66] width 41 height 9
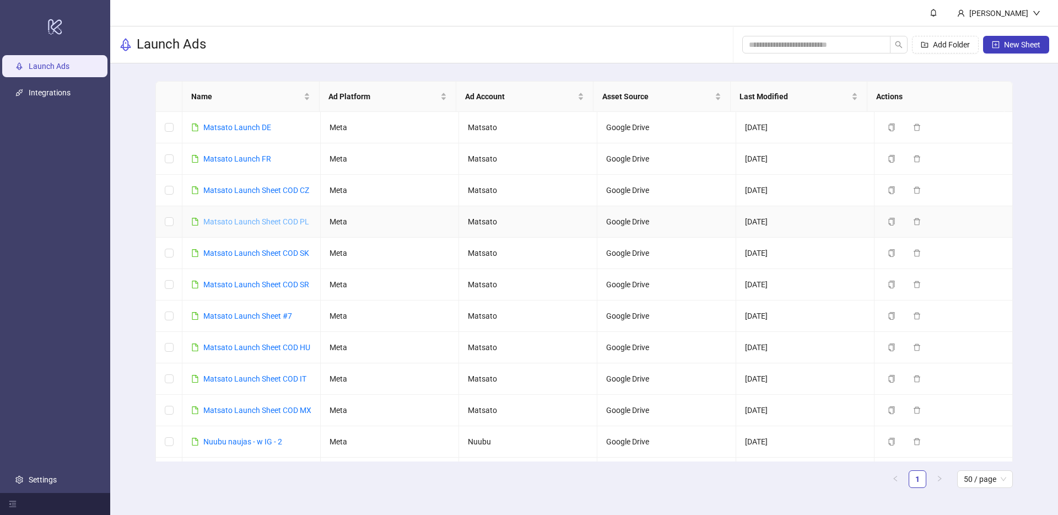
click at [253, 220] on link "Matsato Launch Sheet COD PL" at bounding box center [256, 221] width 106 height 9
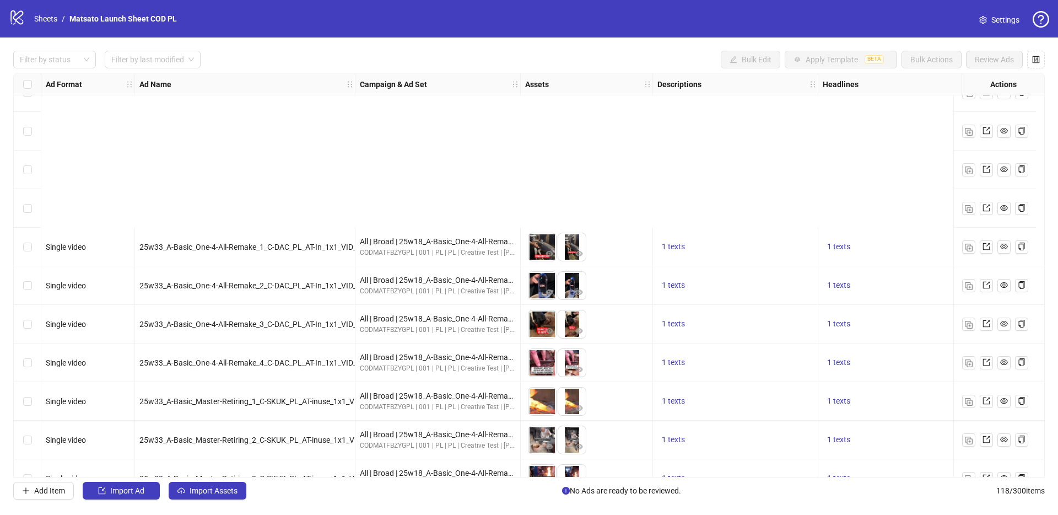
scroll to position [4175, 0]
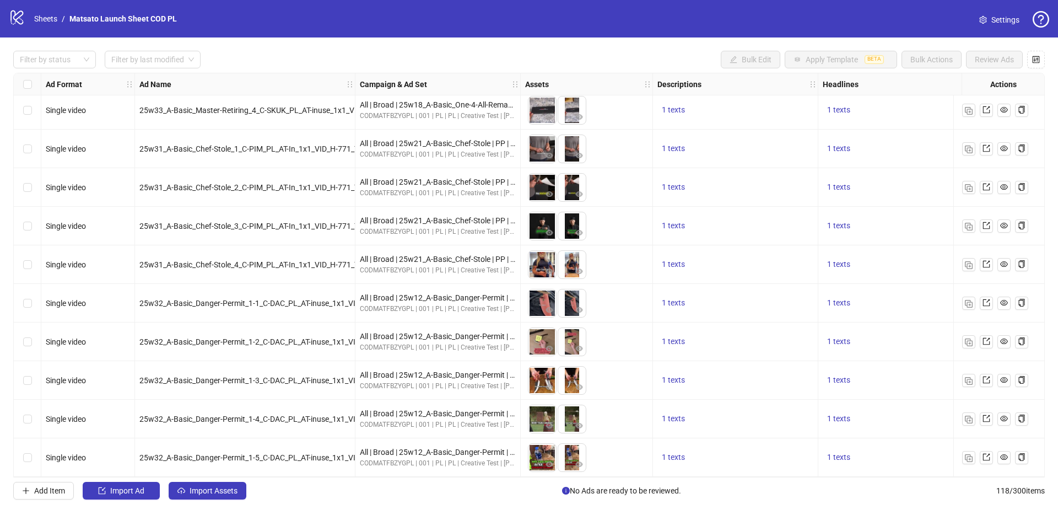
click at [325, 463] on div "25w32_A-Basic_Danger-Permit_1-5_C-DAC_PL_AT-inuse_1x1_VID_H-369_T-0_BG-Ra_D-70_…" at bounding box center [245, 457] width 220 height 39
click at [965, 455] on img "button" at bounding box center [969, 458] width 8 height 8
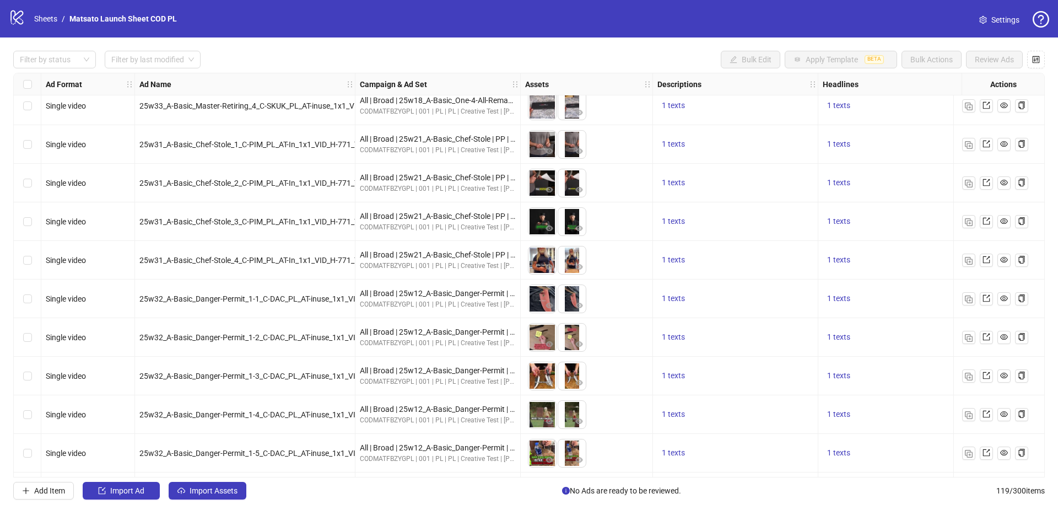
scroll to position [4213, 0]
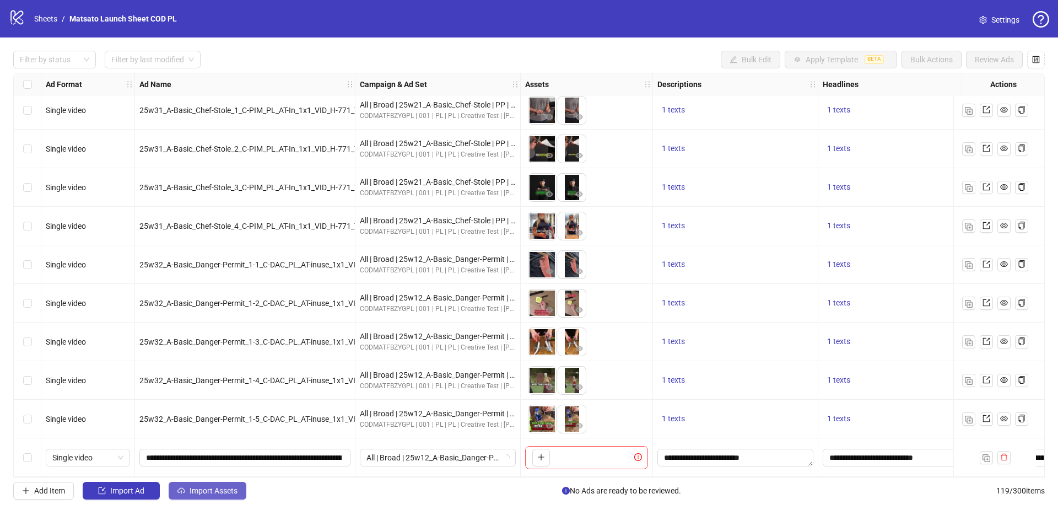
click at [232, 485] on button "Import Assets" at bounding box center [208, 491] width 78 height 18
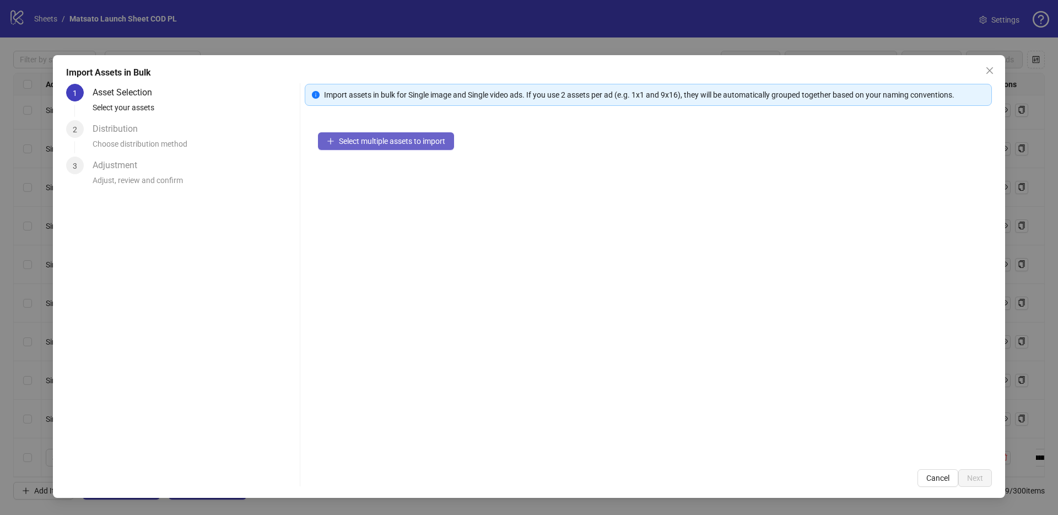
click at [397, 143] on span "Select multiple assets to import" at bounding box center [392, 141] width 106 height 9
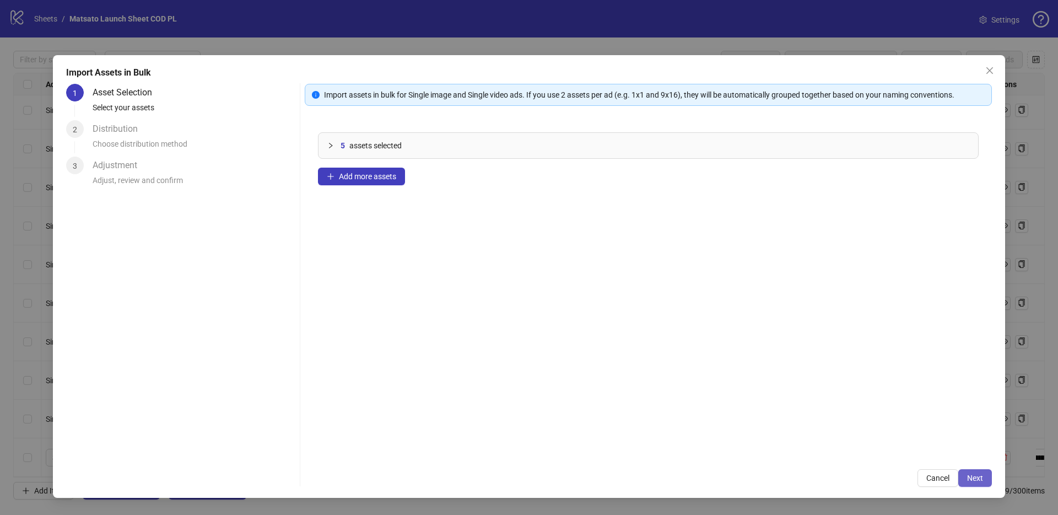
click at [982, 478] on span "Next" at bounding box center [975, 477] width 16 height 9
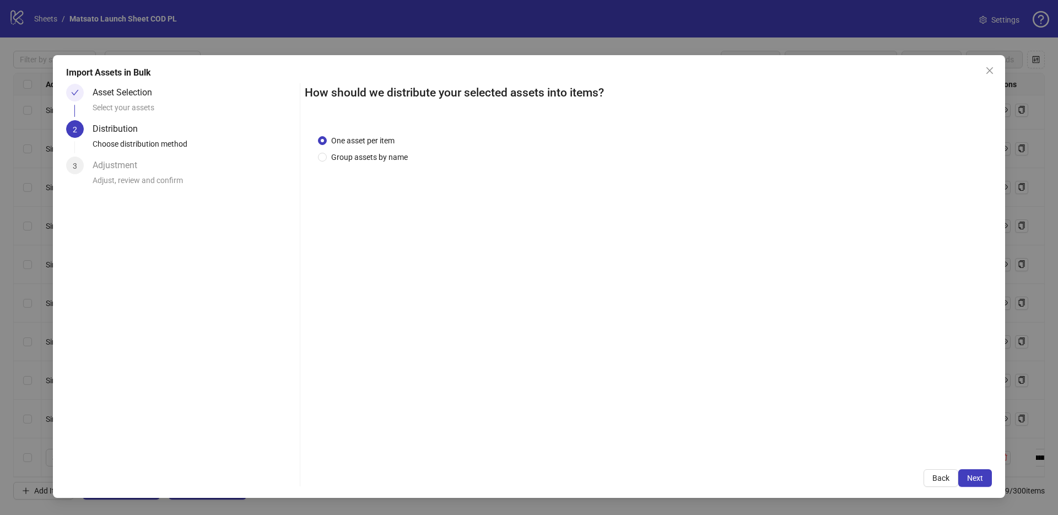
click at [982, 478] on span "Next" at bounding box center [975, 477] width 16 height 9
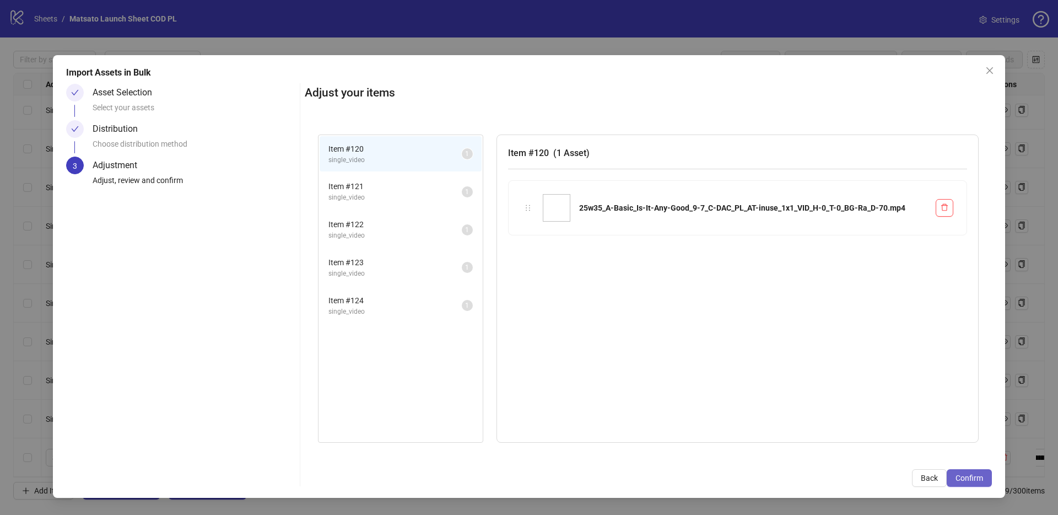
click at [982, 478] on span "Confirm" at bounding box center [969, 477] width 28 height 9
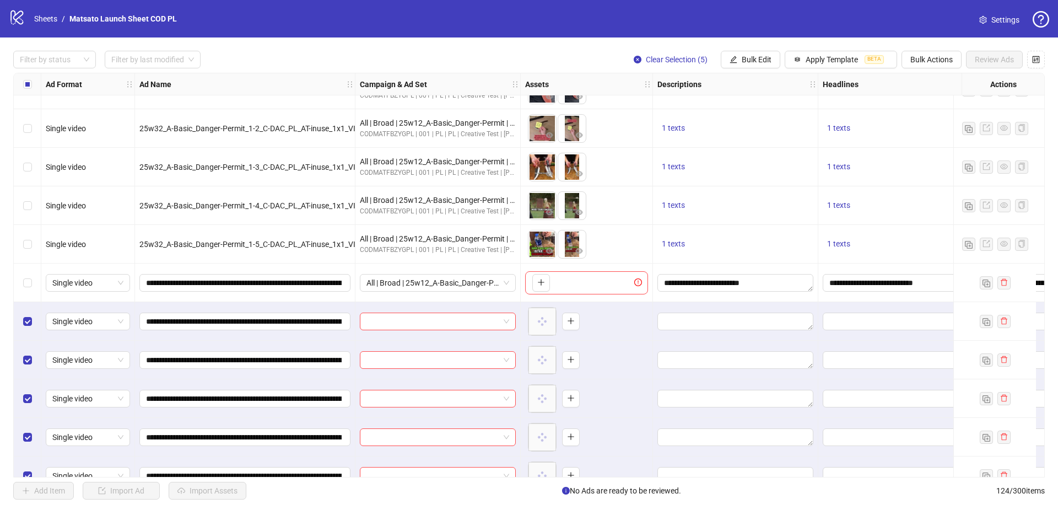
scroll to position [4406, 0]
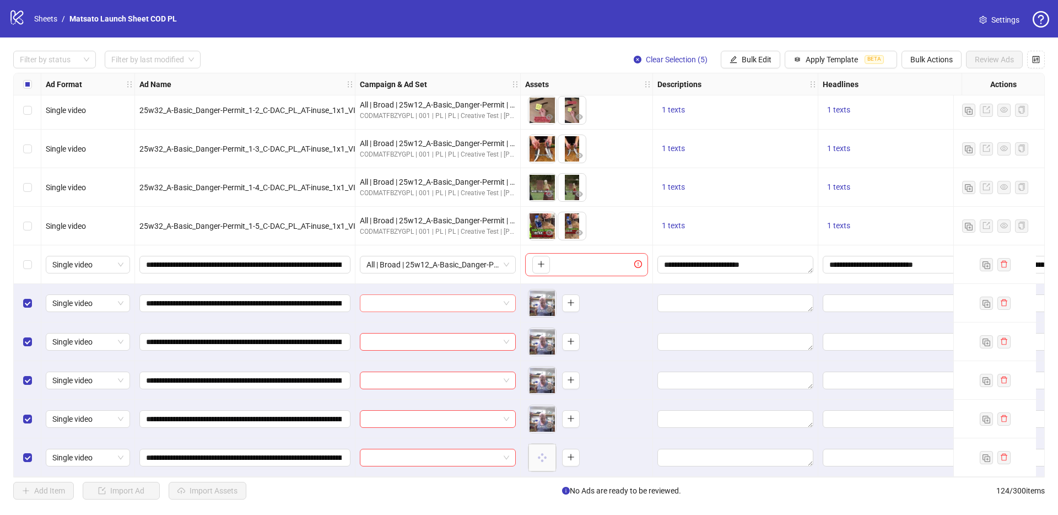
click at [408, 300] on input "search" at bounding box center [432, 303] width 133 height 17
paste input "**********"
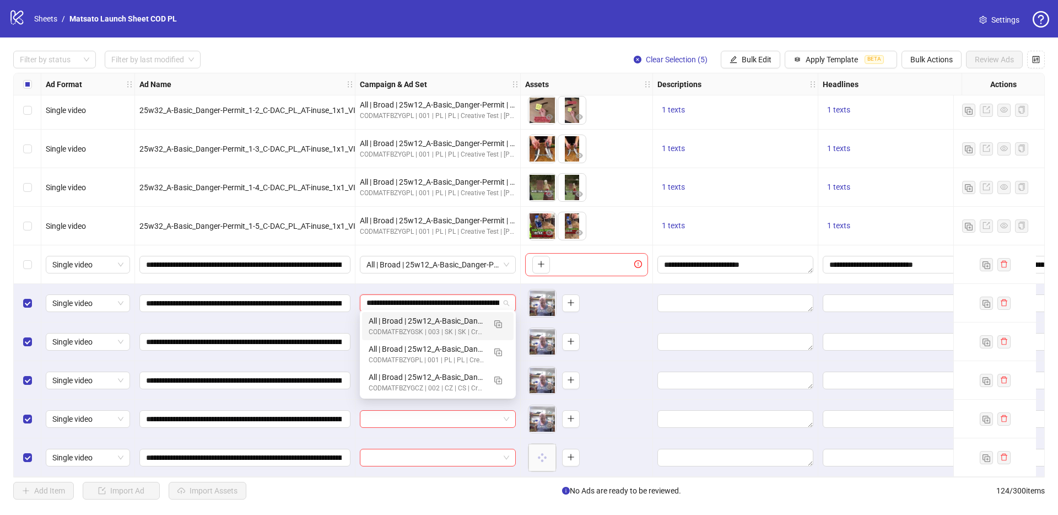
scroll to position [0, 53]
click at [500, 352] on img "button" at bounding box center [498, 352] width 8 height 8
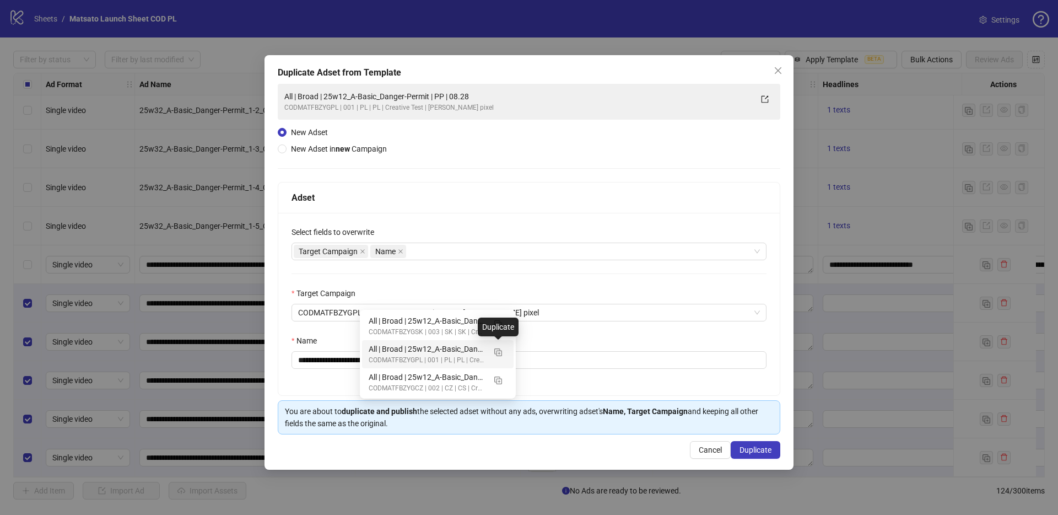
type input "**********"
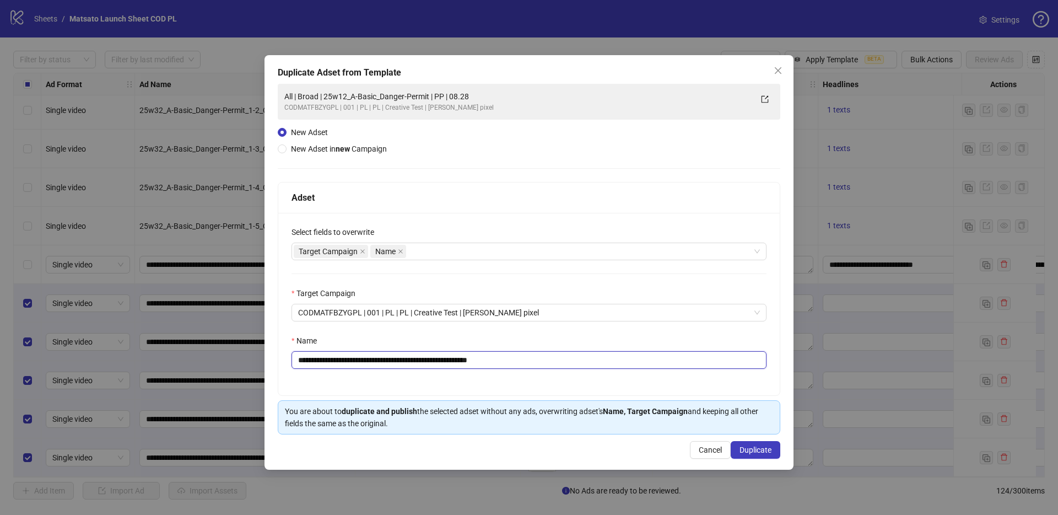
drag, startPoint x: 468, startPoint y: 360, endPoint x: 598, endPoint y: 367, distance: 129.7
click at [598, 368] on input "**********" at bounding box center [528, 360] width 475 height 18
drag, startPoint x: 444, startPoint y: 358, endPoint x: 340, endPoint y: 359, distance: 104.1
click at [340, 359] on input "**********" at bounding box center [528, 360] width 475 height 18
paste input "********"
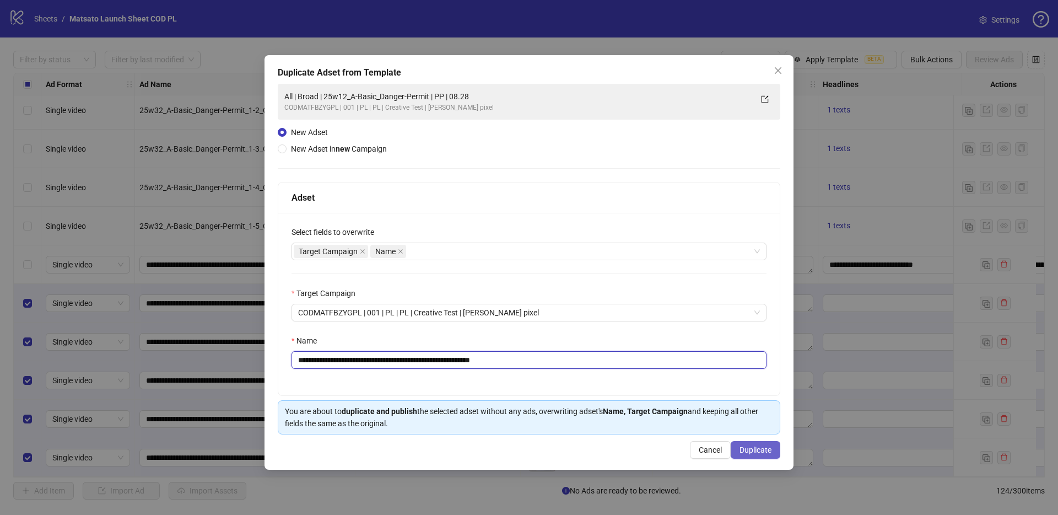
type input "**********"
click at [758, 455] on button "Duplicate" at bounding box center [756, 450] width 50 height 18
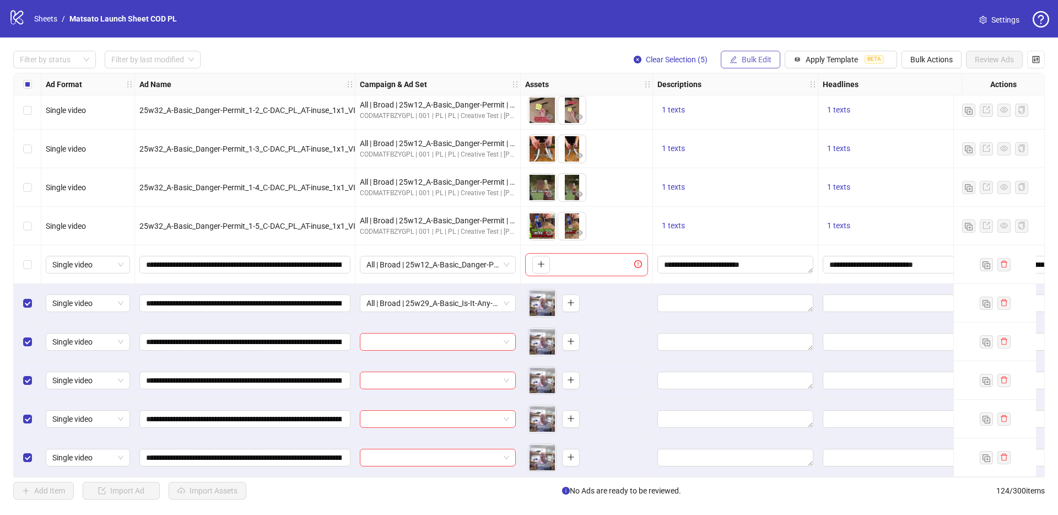
click at [743, 64] on button "Bulk Edit" at bounding box center [751, 60] width 60 height 18
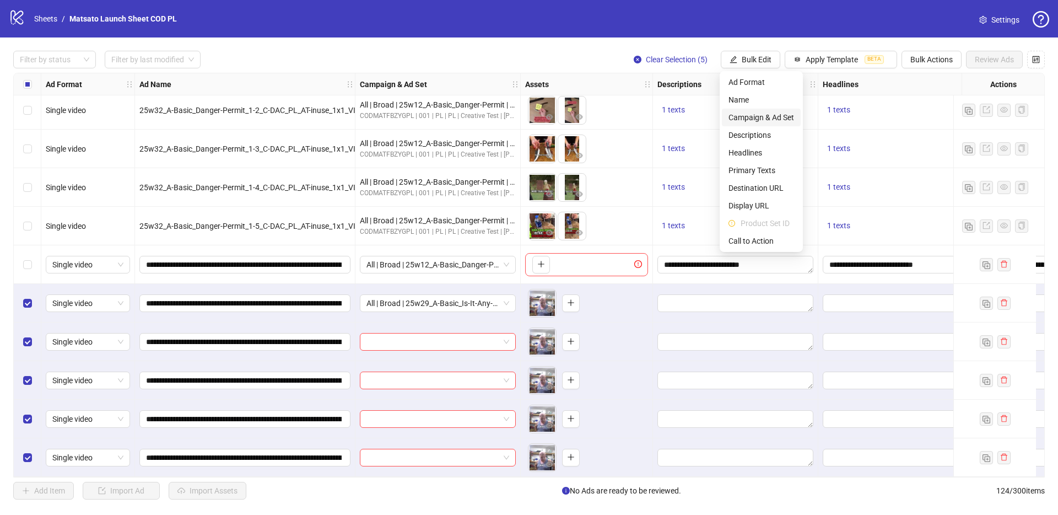
click at [769, 112] on span "Campaign & Ad Set" at bounding box center [761, 117] width 66 height 12
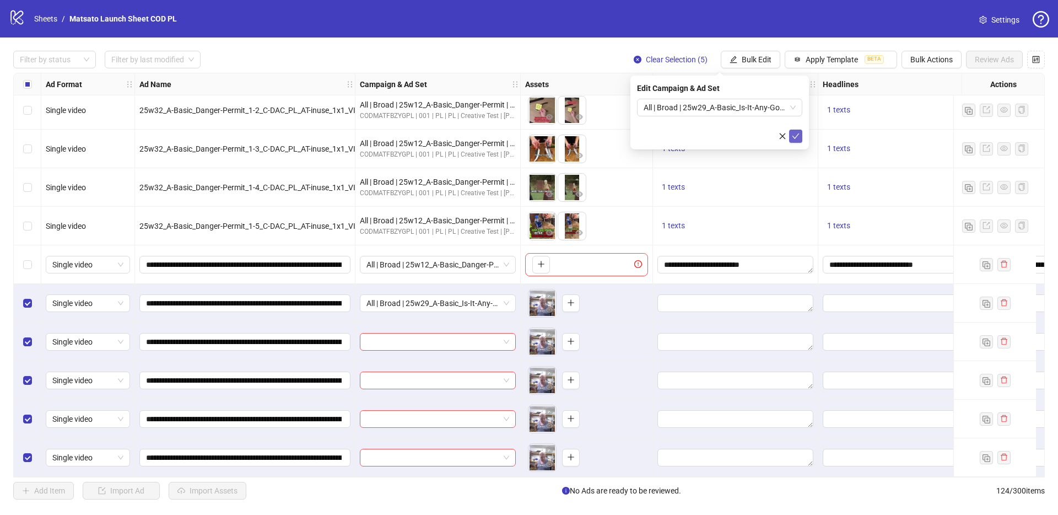
click at [797, 137] on icon "check" at bounding box center [796, 136] width 8 height 8
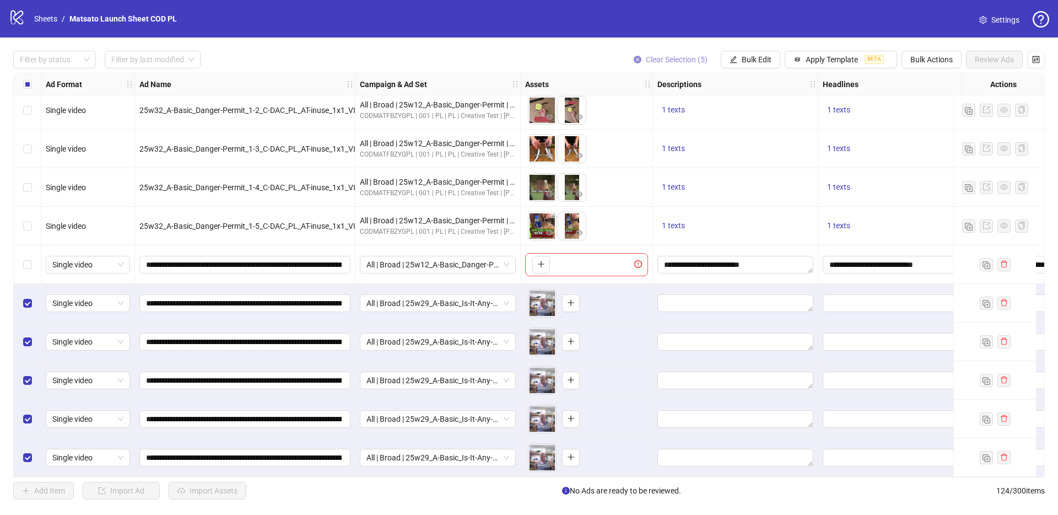
click at [663, 60] on span "Clear Selection (5)" at bounding box center [677, 59] width 62 height 9
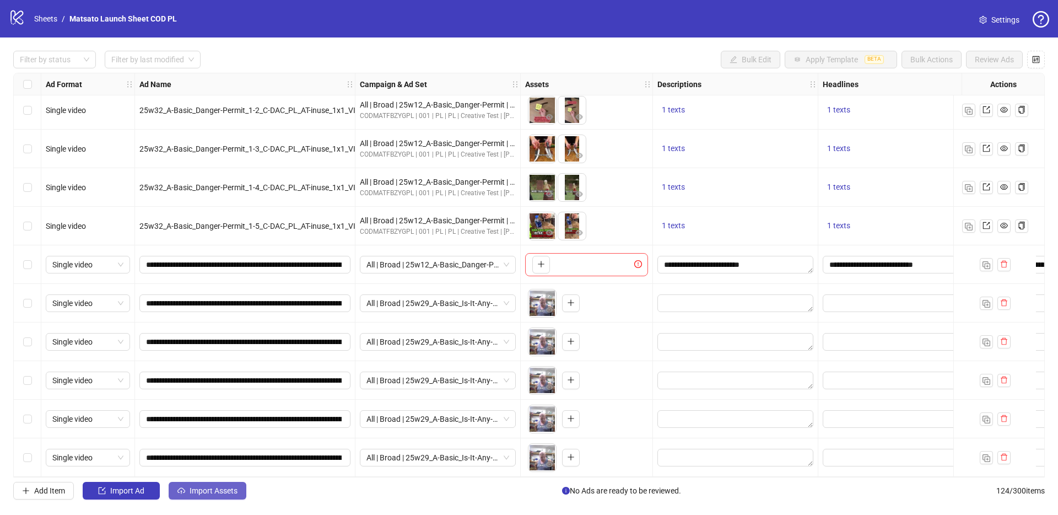
click at [216, 486] on span "Import Assets" at bounding box center [214, 490] width 48 height 9
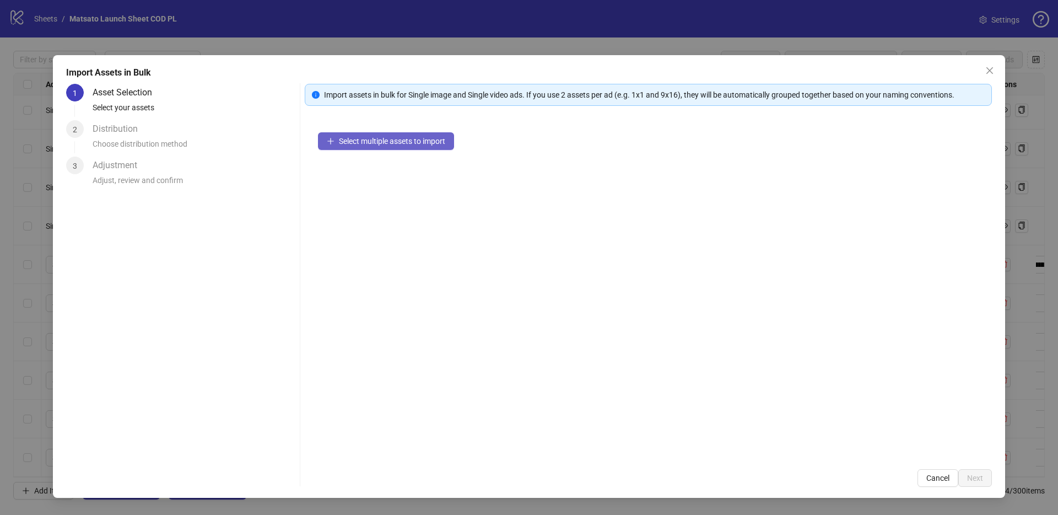
click at [391, 138] on span "Select multiple assets to import" at bounding box center [392, 141] width 106 height 9
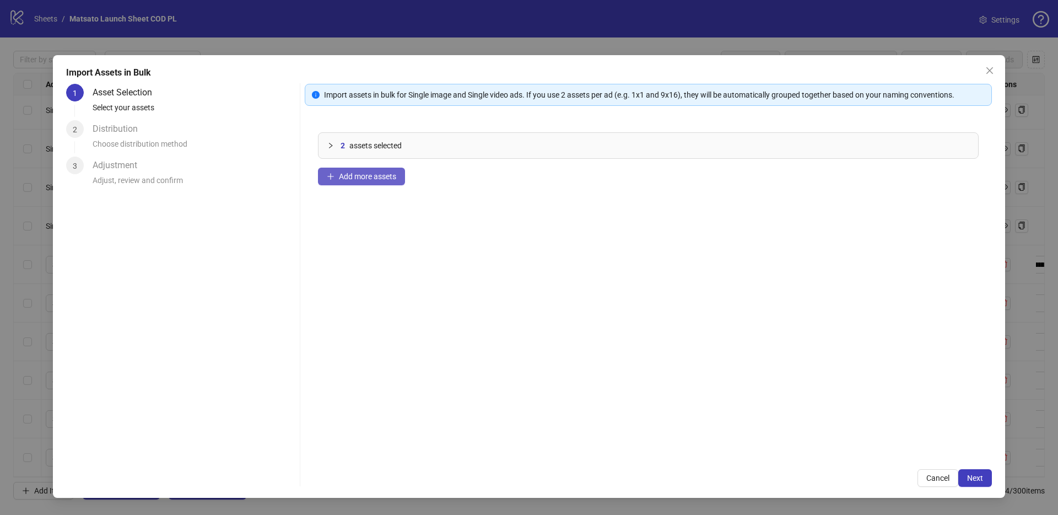
click at [384, 177] on span "Add more assets" at bounding box center [367, 176] width 57 height 9
click at [982, 477] on span "Next" at bounding box center [975, 477] width 16 height 9
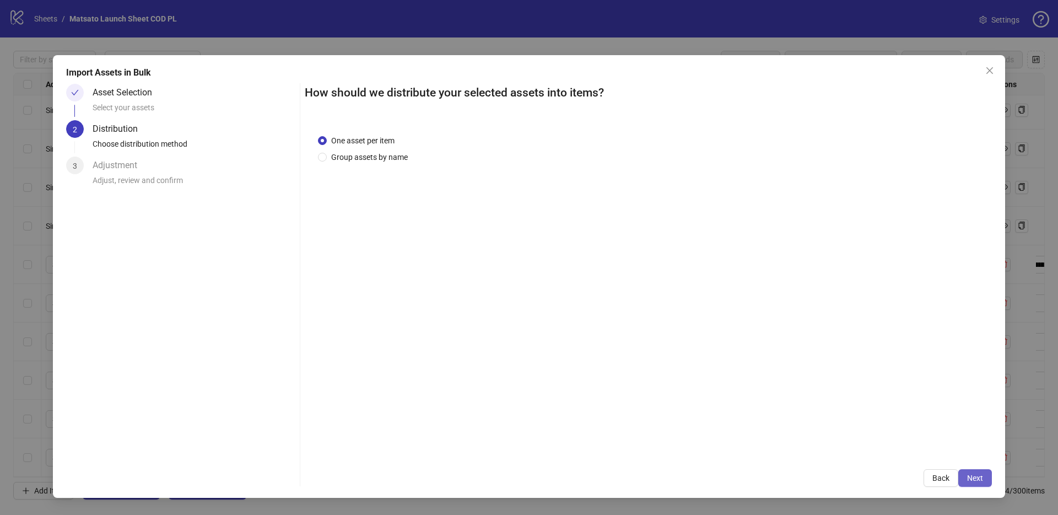
click at [975, 472] on button "Next" at bounding box center [975, 478] width 34 height 18
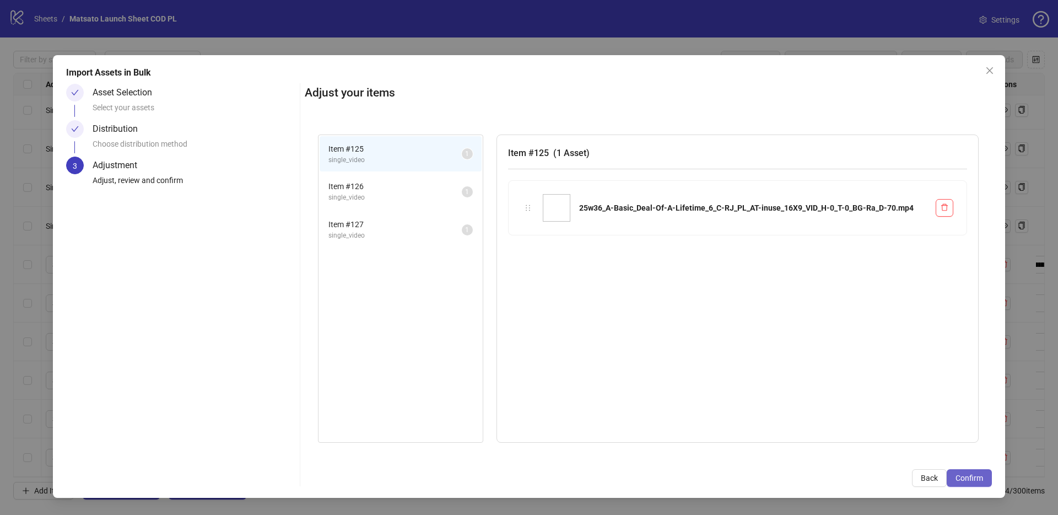
click at [974, 476] on span "Confirm" at bounding box center [969, 477] width 28 height 9
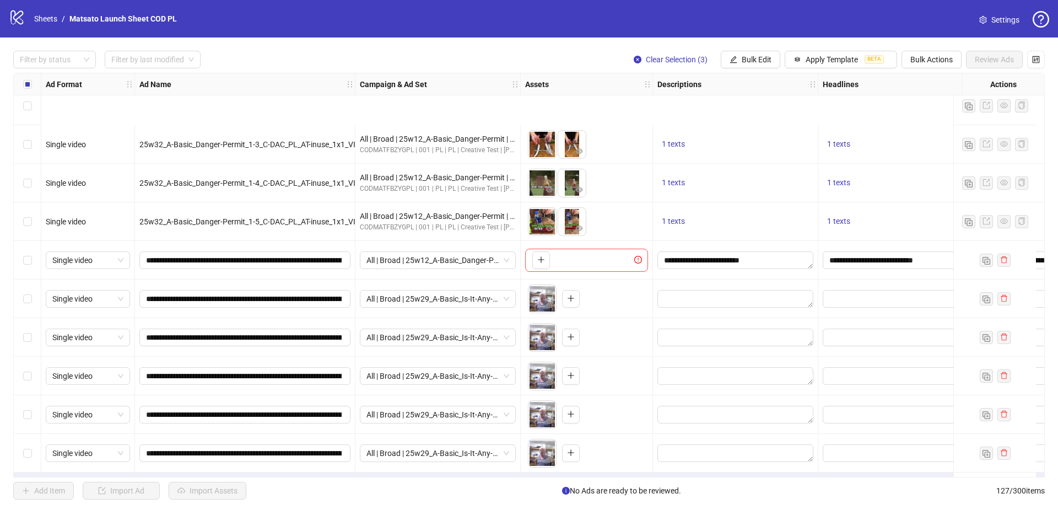
scroll to position [4522, 0]
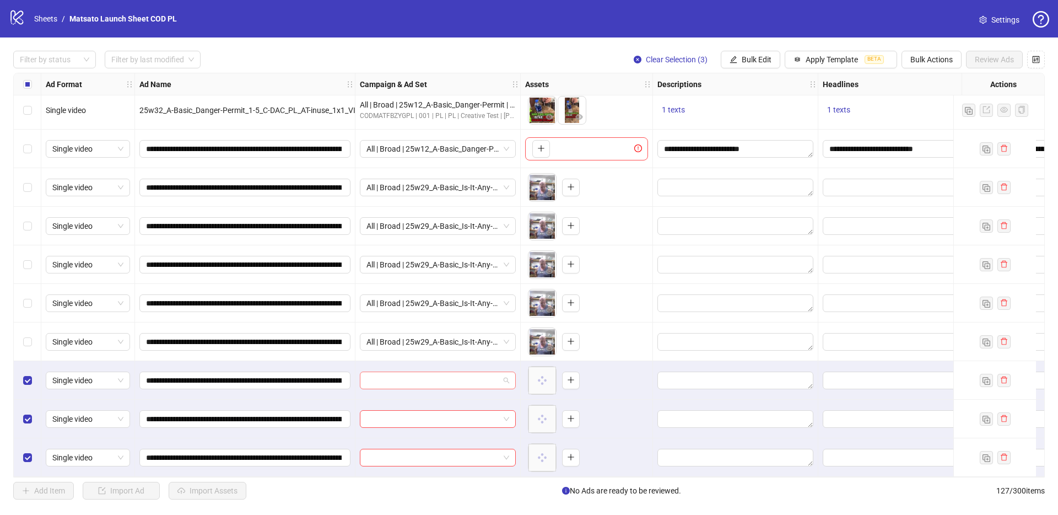
click at [506, 376] on span at bounding box center [437, 380] width 143 height 17
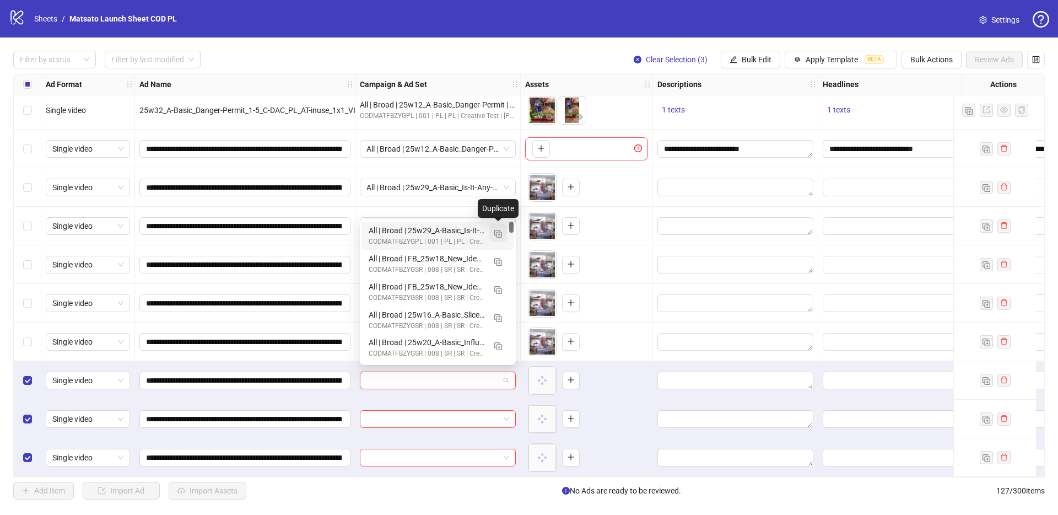
click at [501, 234] on img "button" at bounding box center [498, 234] width 8 height 8
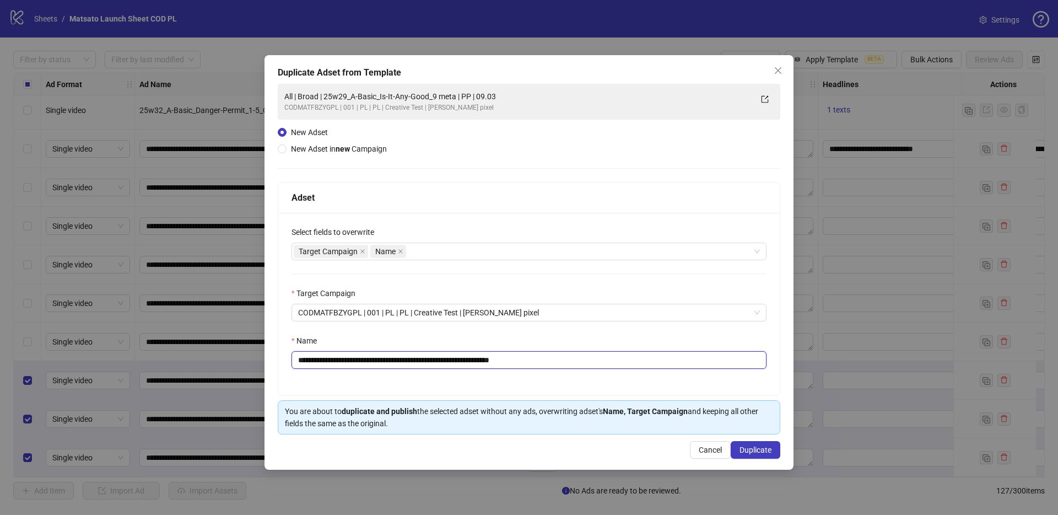
drag, startPoint x: 511, startPoint y: 362, endPoint x: 634, endPoint y: 371, distance: 123.2
click at [631, 372] on div "**********" at bounding box center [528, 304] width 501 height 182
drag, startPoint x: 470, startPoint y: 360, endPoint x: 339, endPoint y: 359, distance: 131.1
click at [338, 359] on input "**********" at bounding box center [528, 360] width 475 height 18
paste input "text"
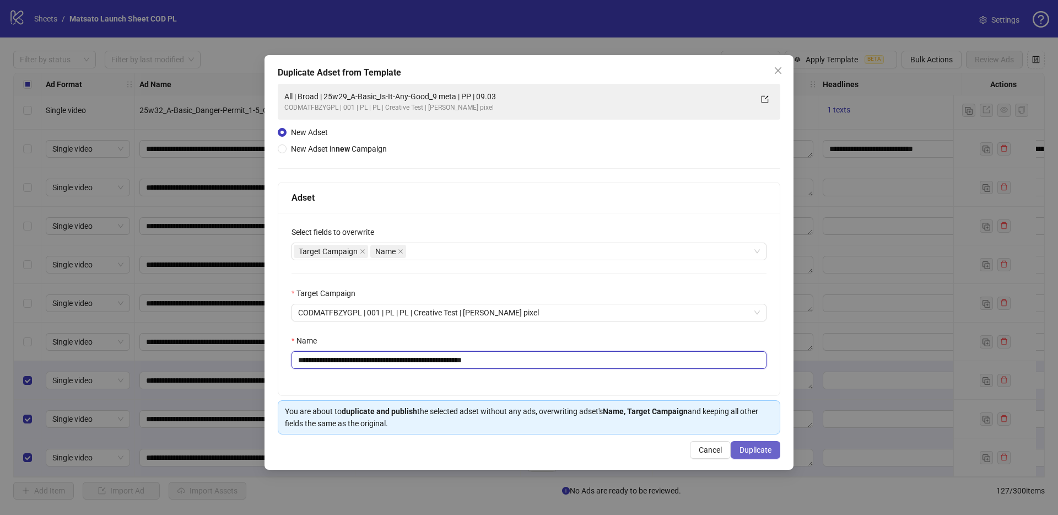
type input "**********"
click at [762, 450] on span "Duplicate" at bounding box center [755, 449] width 32 height 9
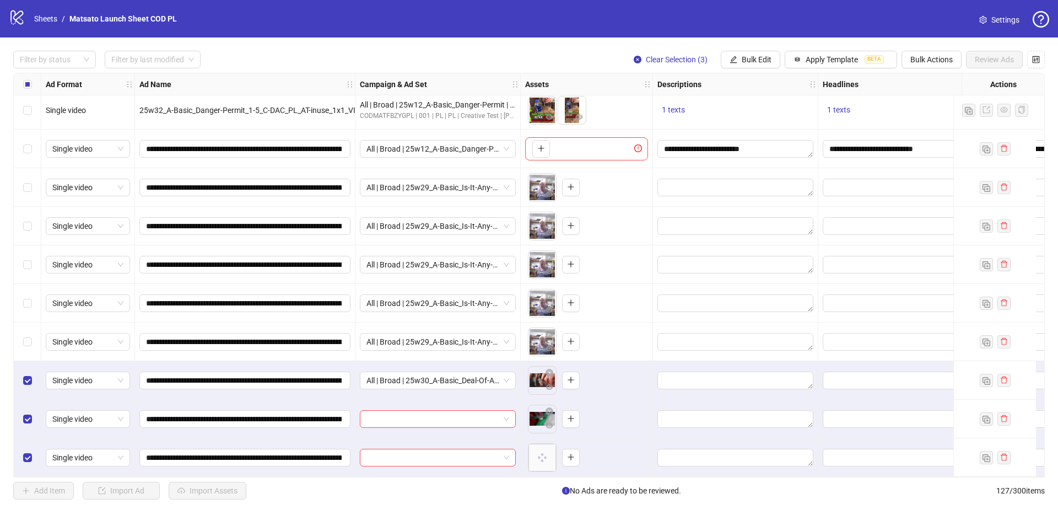
click at [763, 47] on div "Filter by status Filter by last modified Clear Selection (3) Bulk Edit Apply Te…" at bounding box center [529, 274] width 1058 height 475
click at [764, 62] on span "Bulk Edit" at bounding box center [757, 59] width 30 height 9
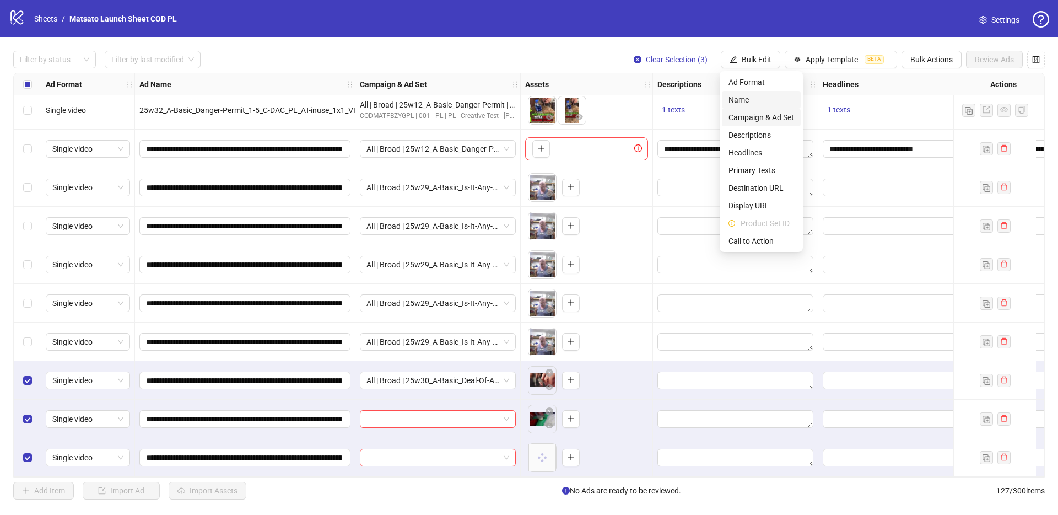
click at [764, 122] on span "Campaign & Ad Set" at bounding box center [761, 117] width 66 height 12
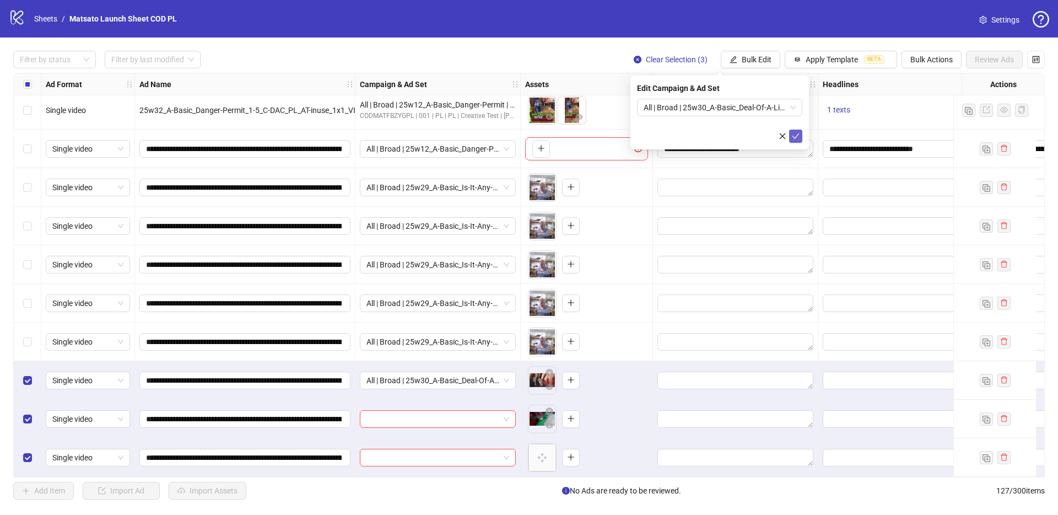
click at [798, 139] on icon "check" at bounding box center [796, 136] width 8 height 8
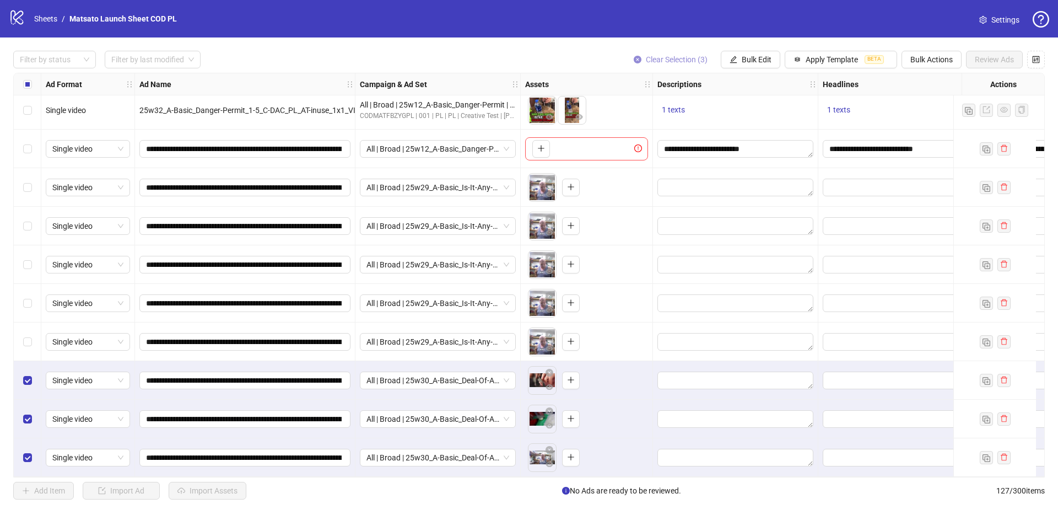
click at [671, 55] on span "Clear Selection (3)" at bounding box center [677, 59] width 62 height 9
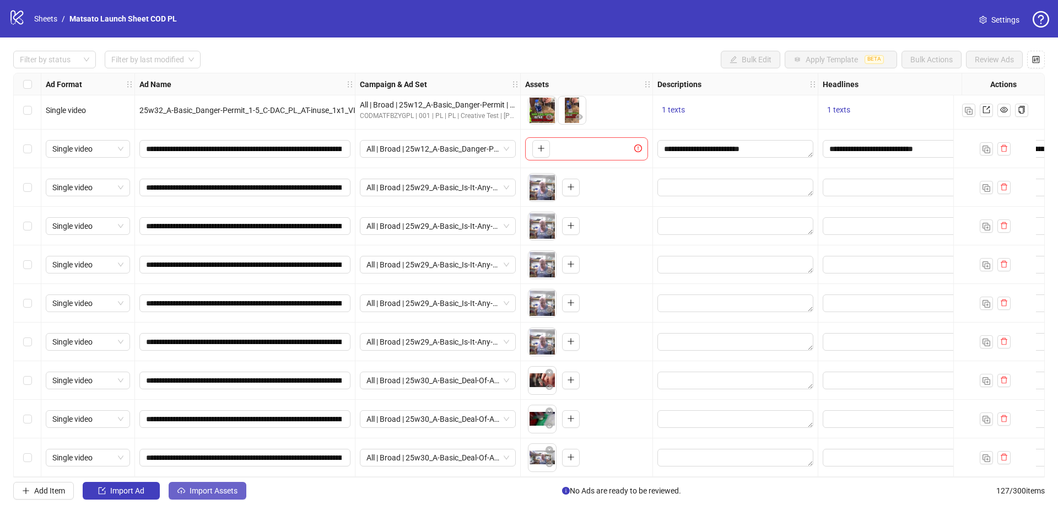
click at [217, 499] on button "Import Assets" at bounding box center [208, 491] width 78 height 18
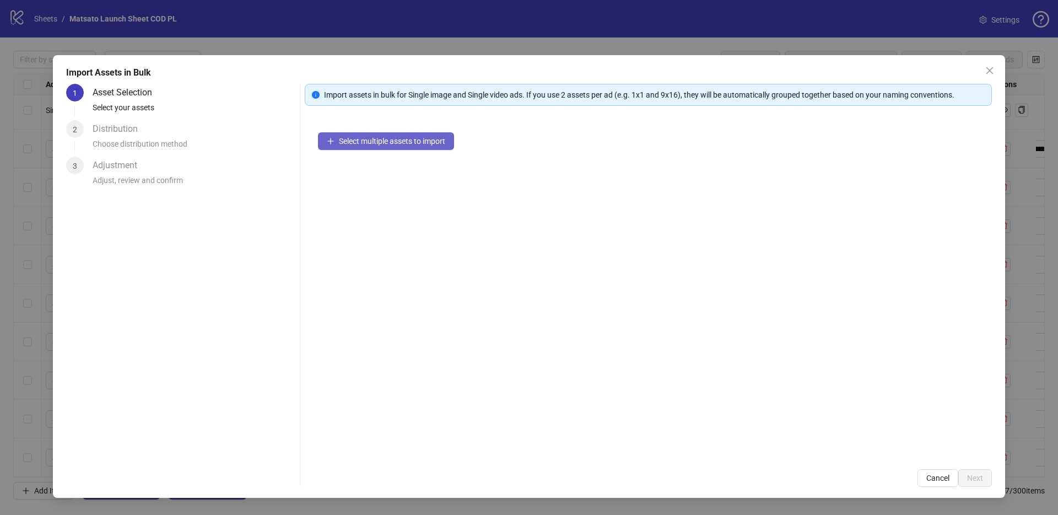
click at [393, 148] on button "Select multiple assets to import" at bounding box center [386, 141] width 136 height 18
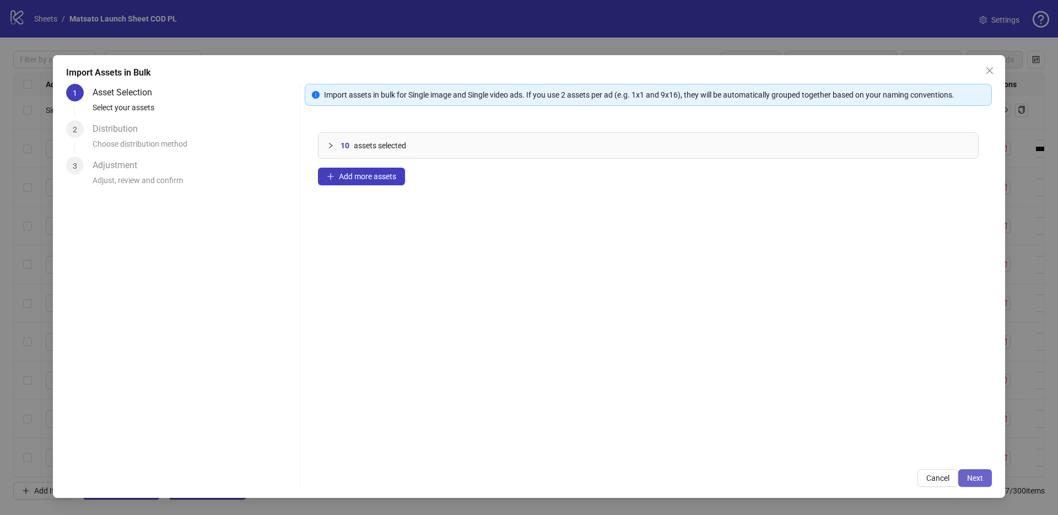
click at [979, 473] on span "Next" at bounding box center [975, 477] width 16 height 9
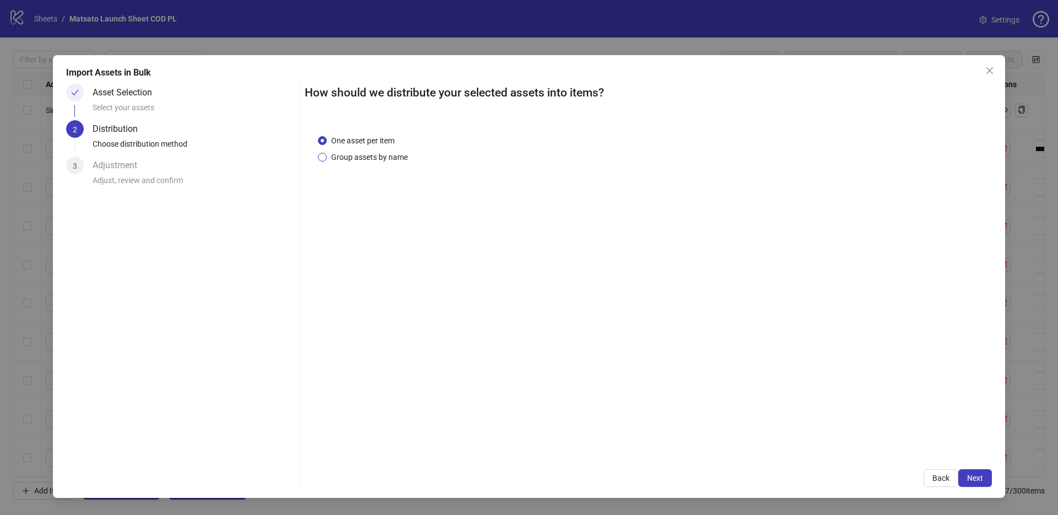
click at [370, 158] on span "Group assets by name" at bounding box center [369, 157] width 85 height 12
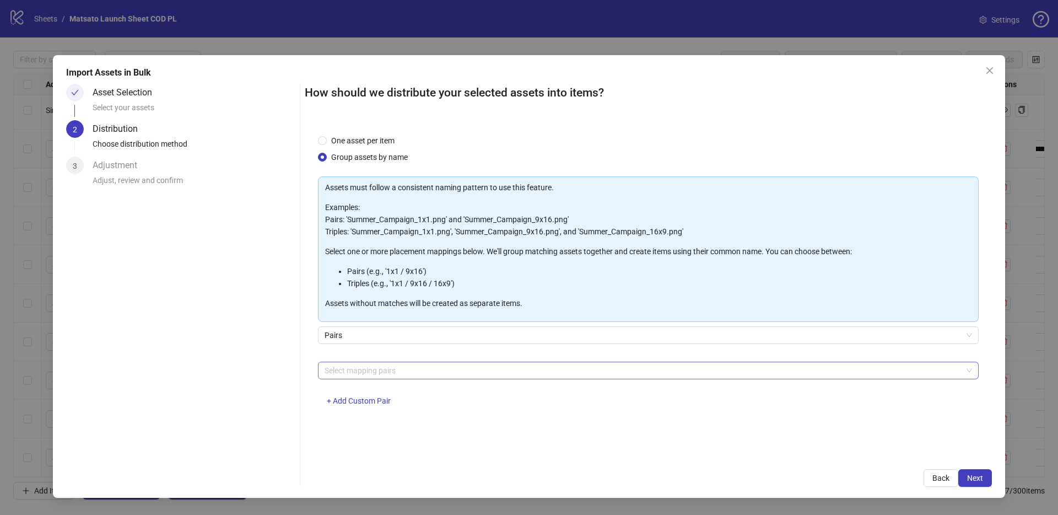
click at [398, 371] on div at bounding box center [642, 370] width 645 height 15
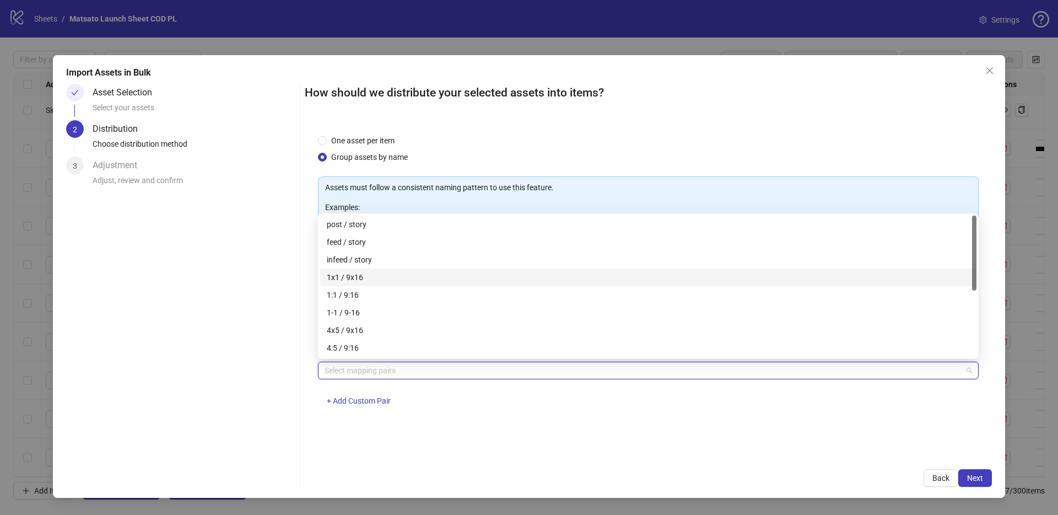
click at [366, 277] on div "1x1 / 9x16" at bounding box center [648, 277] width 643 height 12
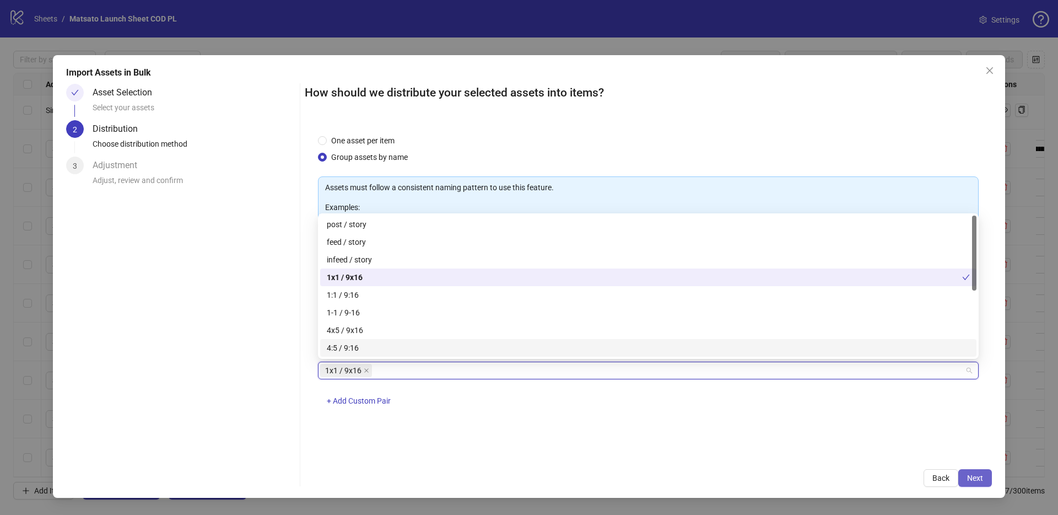
click at [967, 472] on button "Next" at bounding box center [975, 478] width 34 height 18
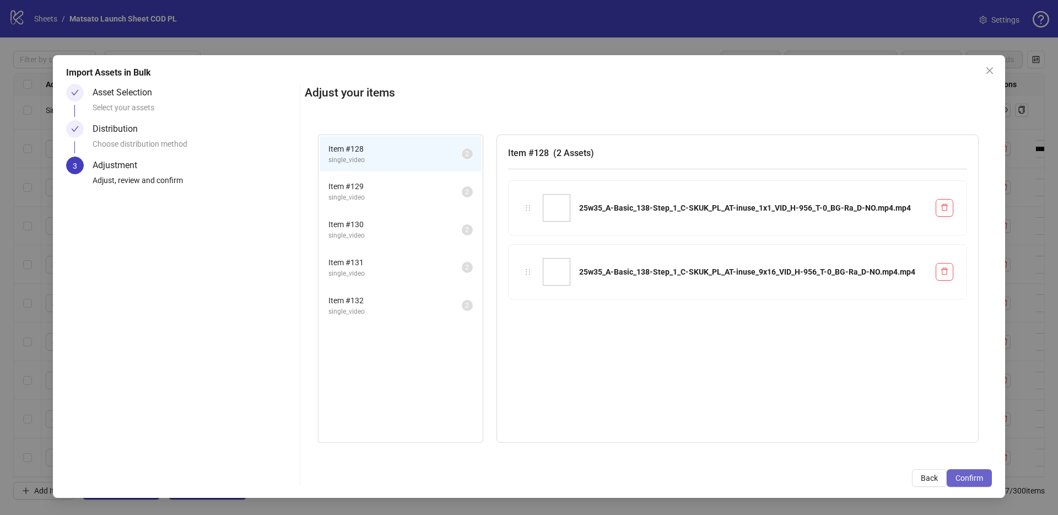
click at [963, 476] on span "Confirm" at bounding box center [969, 477] width 28 height 9
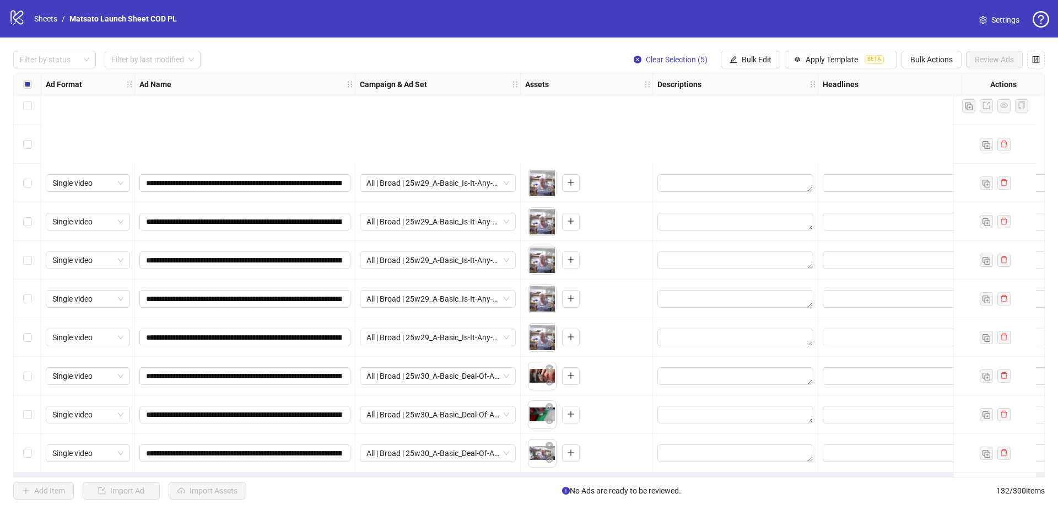
scroll to position [4715, 0]
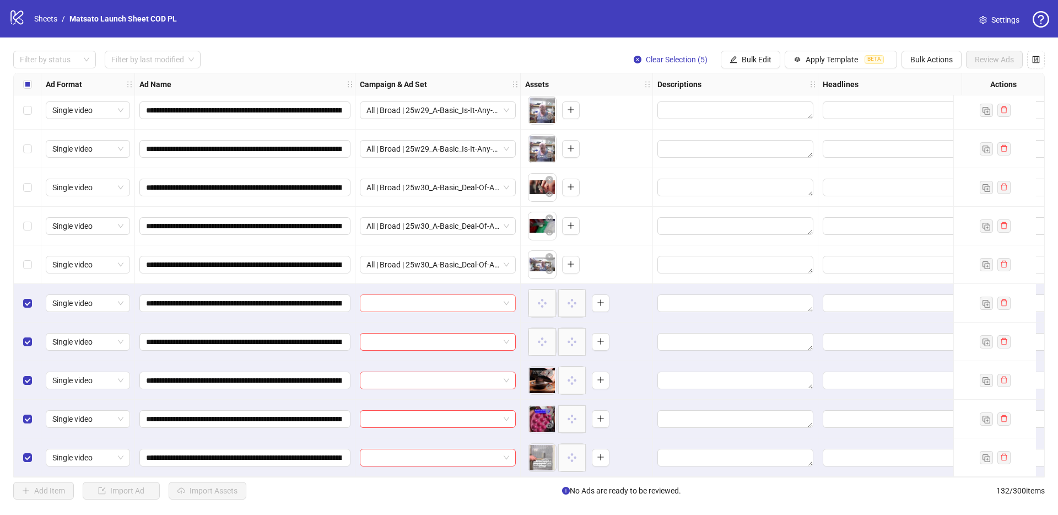
drag, startPoint x: 505, startPoint y: 296, endPoint x: 511, endPoint y: 304, distance: 10.2
click at [505, 296] on span at bounding box center [437, 303] width 143 height 17
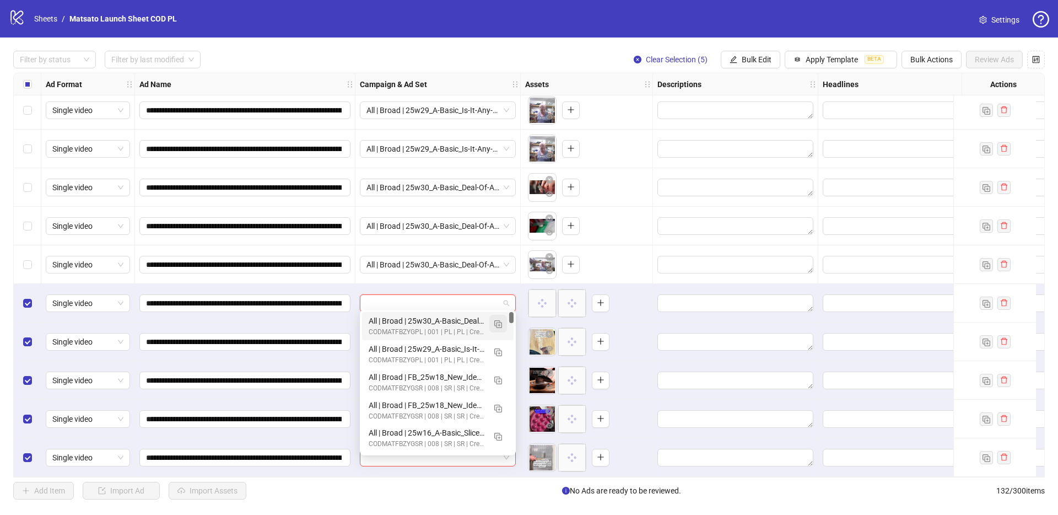
click at [500, 327] on img "button" at bounding box center [498, 324] width 8 height 8
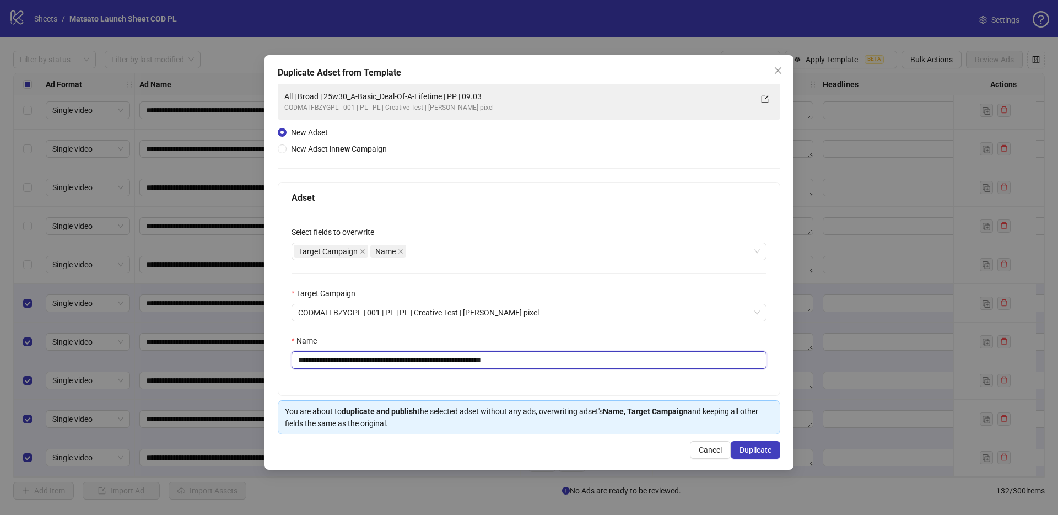
drag, startPoint x: 499, startPoint y: 360, endPoint x: 640, endPoint y: 365, distance: 141.1
click at [620, 370] on div "**********" at bounding box center [528, 304] width 501 height 182
drag, startPoint x: 457, startPoint y: 360, endPoint x: 341, endPoint y: 362, distance: 116.3
click at [341, 362] on input "**********" at bounding box center [528, 360] width 475 height 18
paste input "text"
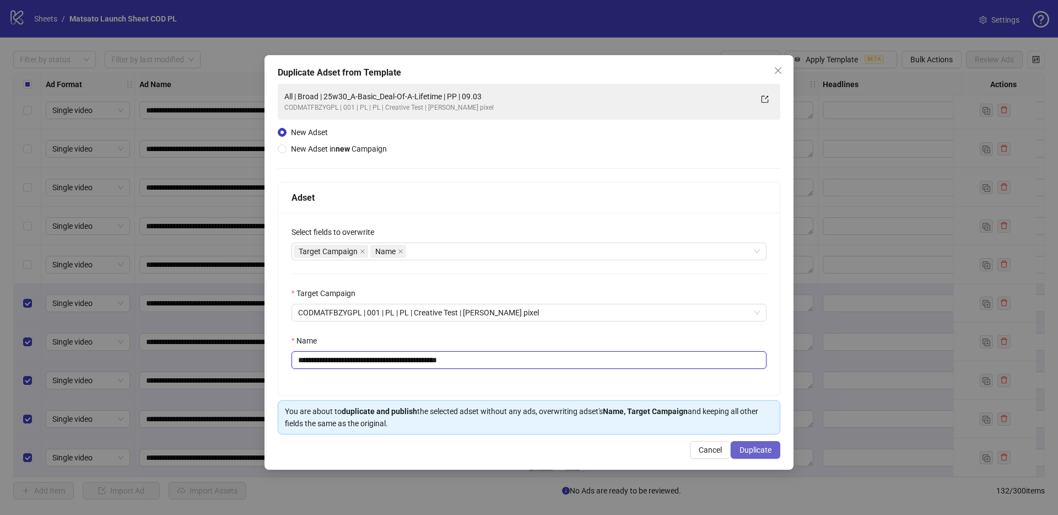
type input "**********"
click at [746, 448] on span "Duplicate" at bounding box center [755, 449] width 32 height 9
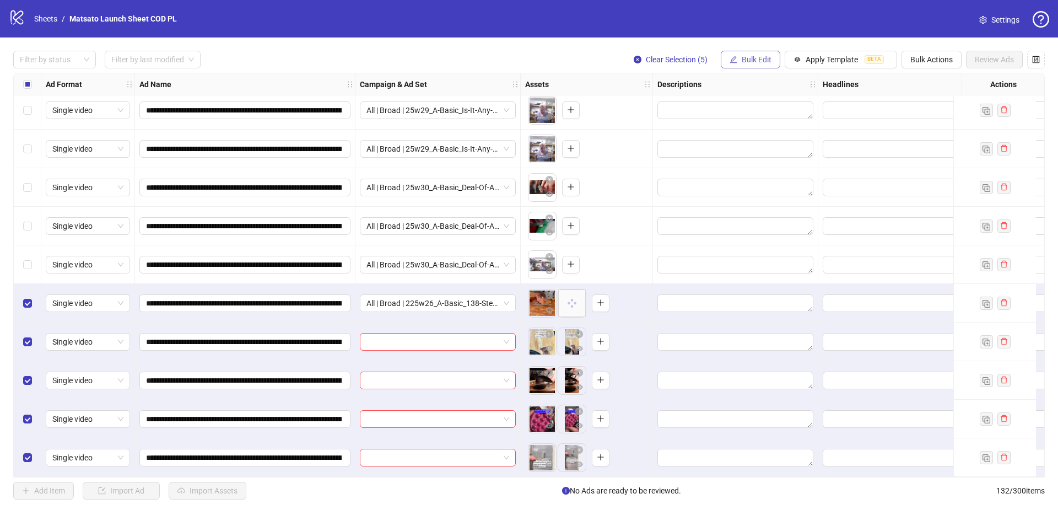
click at [766, 61] on span "Bulk Edit" at bounding box center [757, 59] width 30 height 9
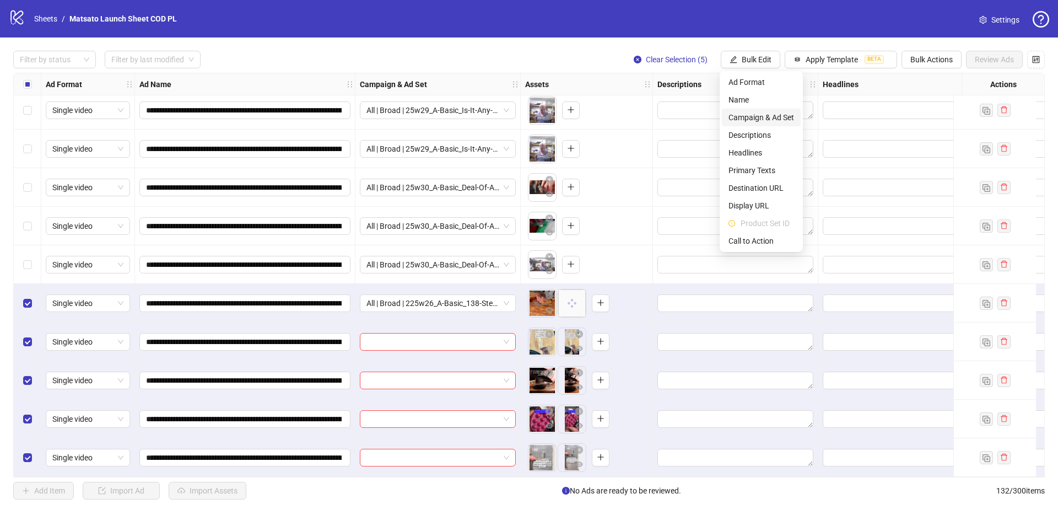
click at [758, 122] on span "Campaign & Ad Set" at bounding box center [761, 117] width 66 height 12
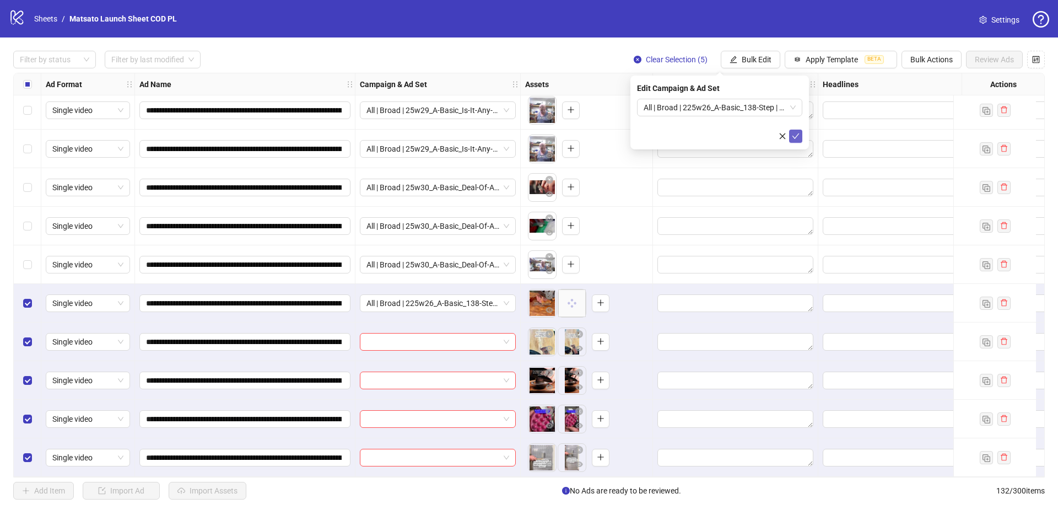
click at [797, 136] on icon "check" at bounding box center [796, 136] width 8 height 8
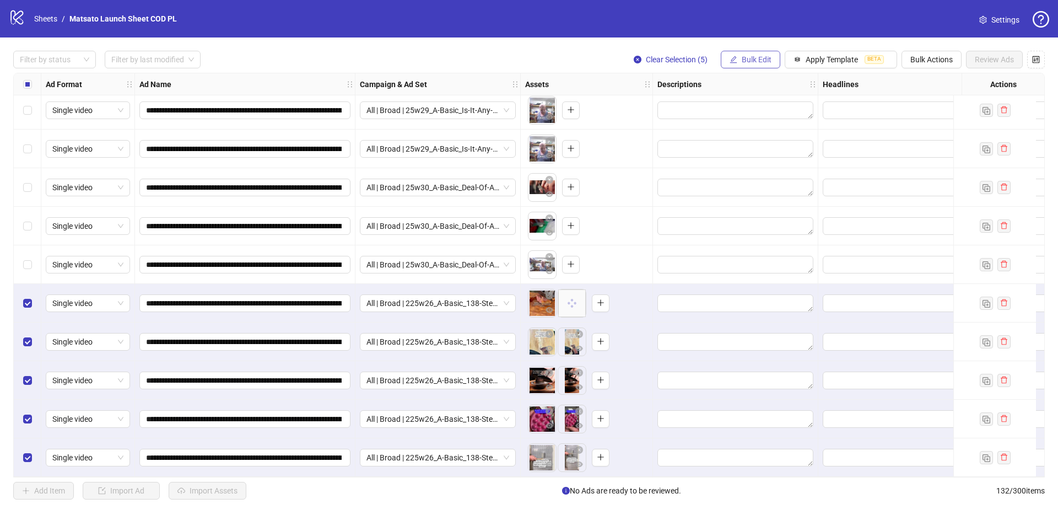
drag, startPoint x: 747, startPoint y: 61, endPoint x: 745, endPoint y: 67, distance: 6.3
click at [747, 61] on span "Bulk Edit" at bounding box center [757, 59] width 30 height 9
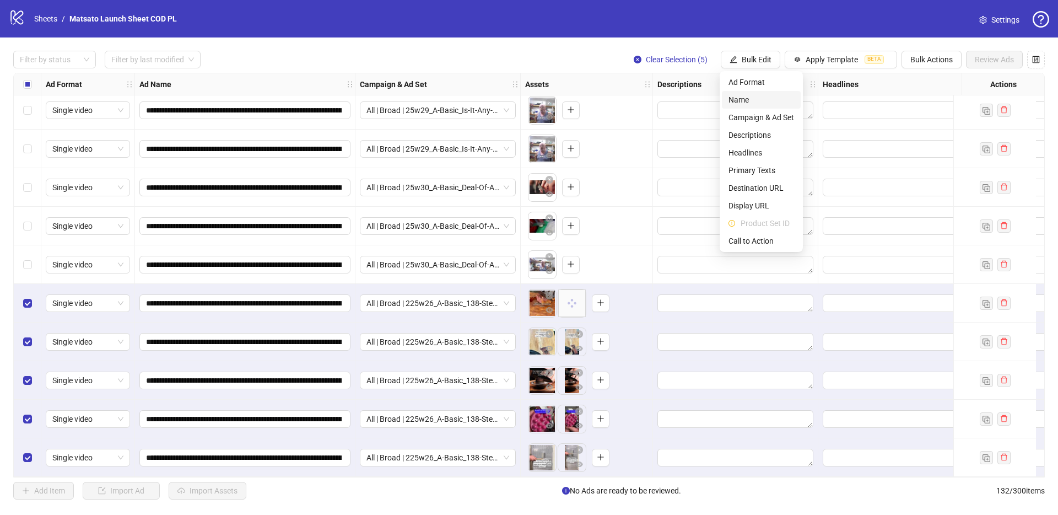
click at [746, 102] on span "Name" at bounding box center [761, 100] width 66 height 12
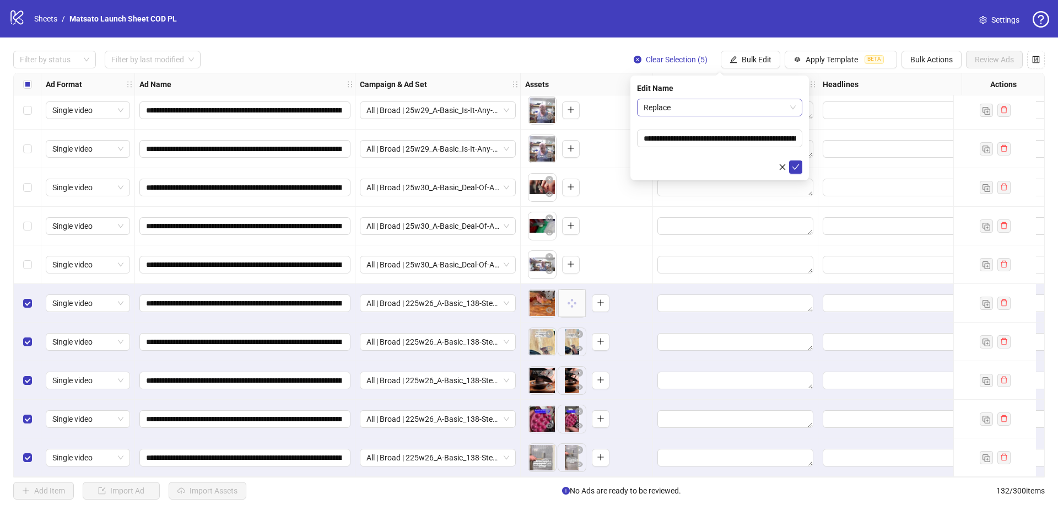
click at [717, 106] on span "Replace" at bounding box center [720, 107] width 152 height 17
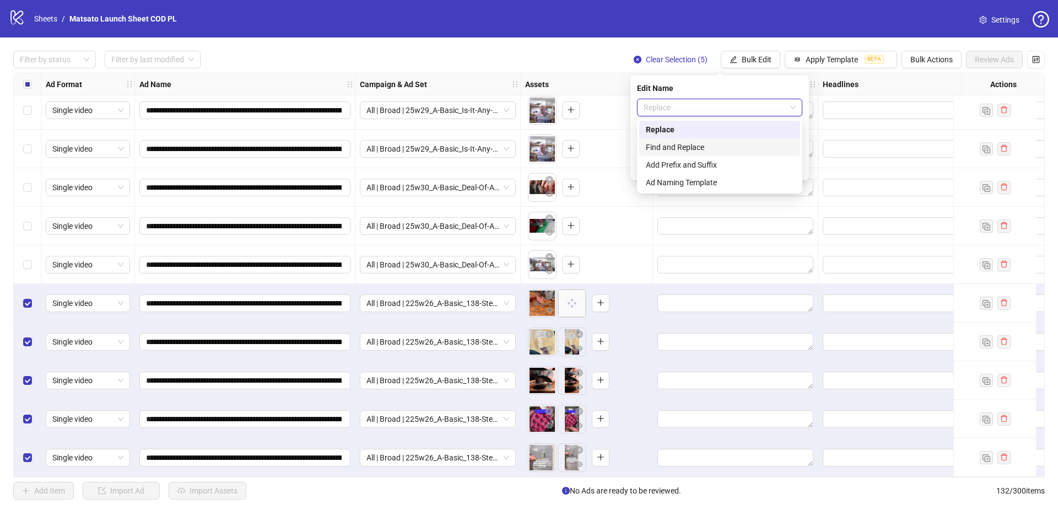
click at [699, 145] on div "Find and Replace" at bounding box center [720, 147] width 148 height 12
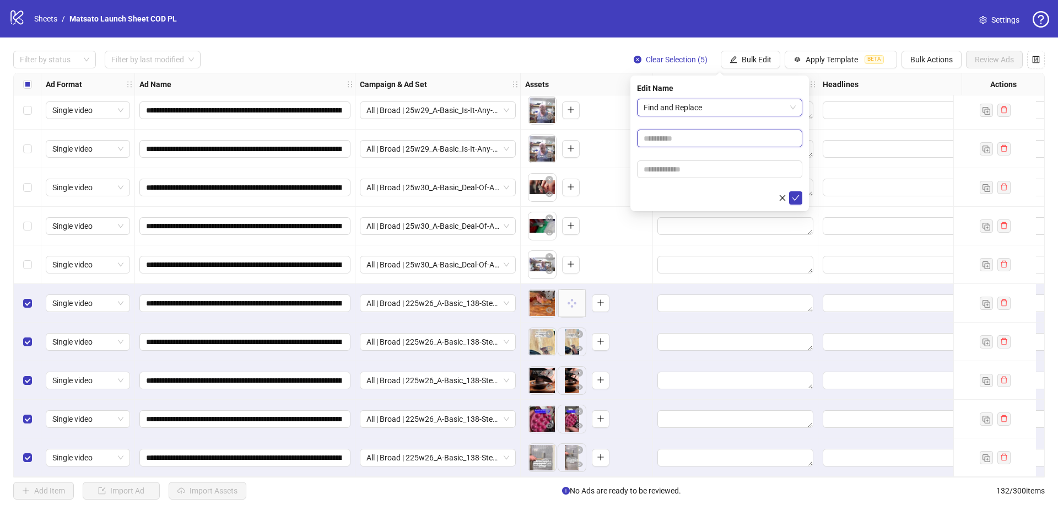
click at [669, 142] on input "text" at bounding box center [719, 138] width 165 height 18
type input "**"
click at [695, 175] on input "text" at bounding box center [719, 169] width 165 height 18
type input "*****"
click at [792, 199] on icon "check" at bounding box center [796, 198] width 8 height 8
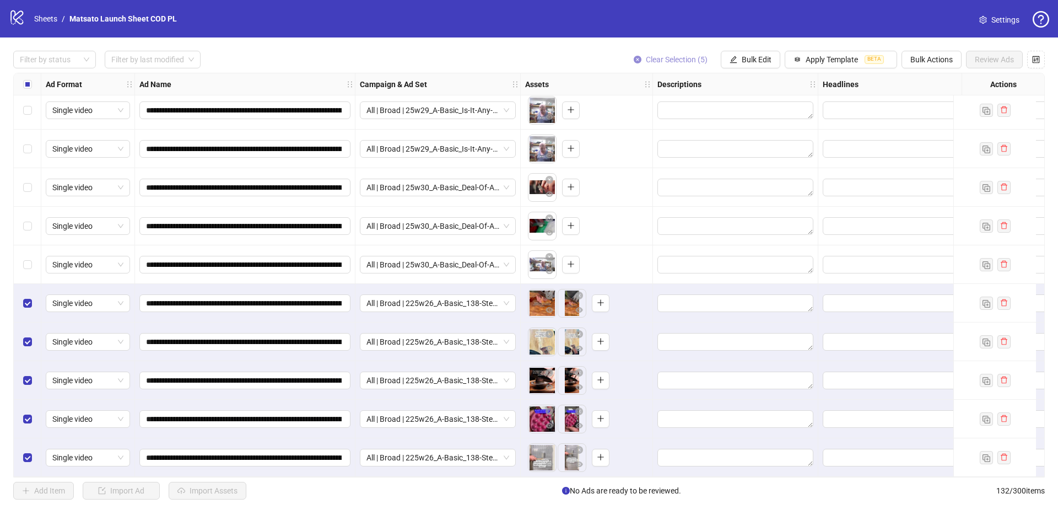
click at [669, 56] on span "Clear Selection (5)" at bounding box center [677, 59] width 62 height 9
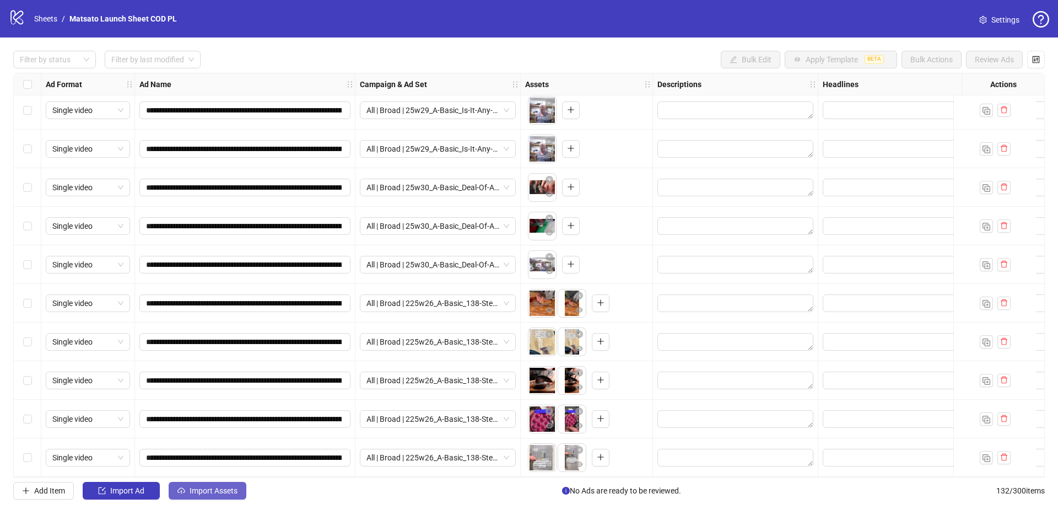
click at [202, 491] on span "Import Assets" at bounding box center [214, 490] width 48 height 9
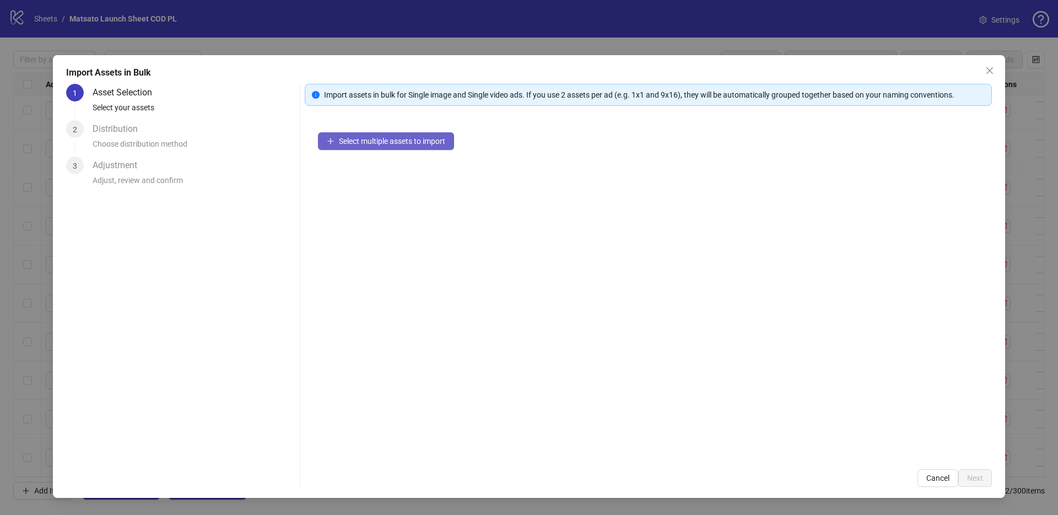
click at [360, 141] on span "Select multiple assets to import" at bounding box center [392, 141] width 106 height 9
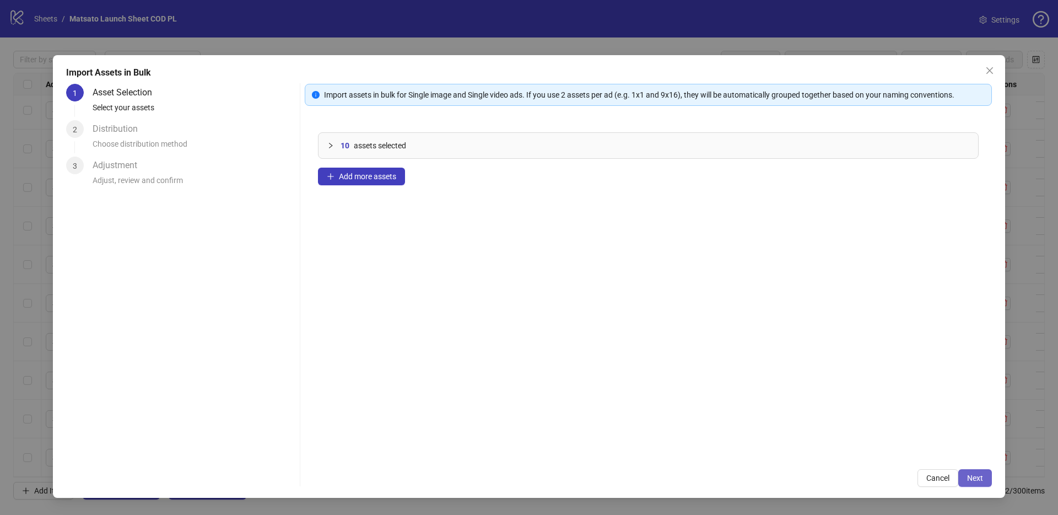
click at [973, 473] on span "Next" at bounding box center [975, 477] width 16 height 9
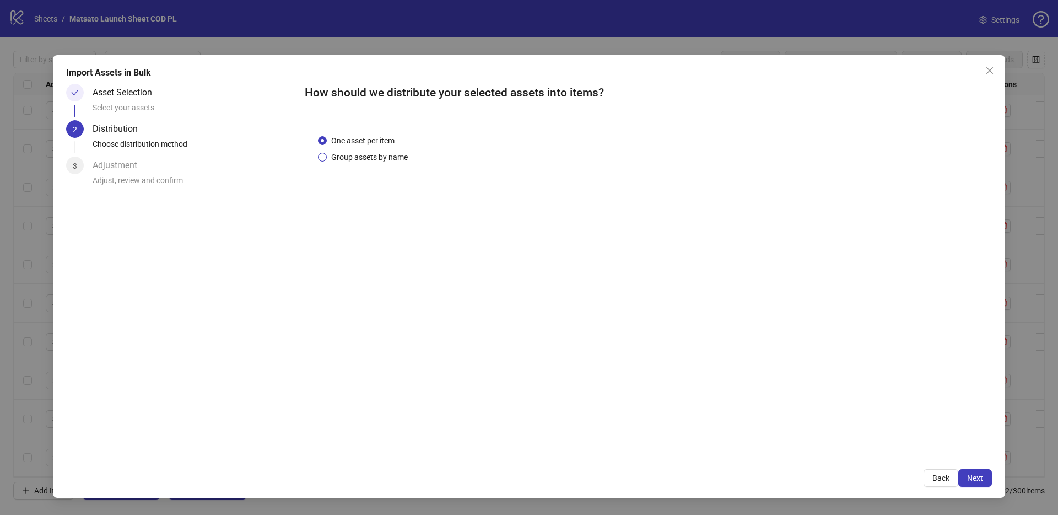
click at [364, 158] on span "Group assets by name" at bounding box center [369, 157] width 85 height 12
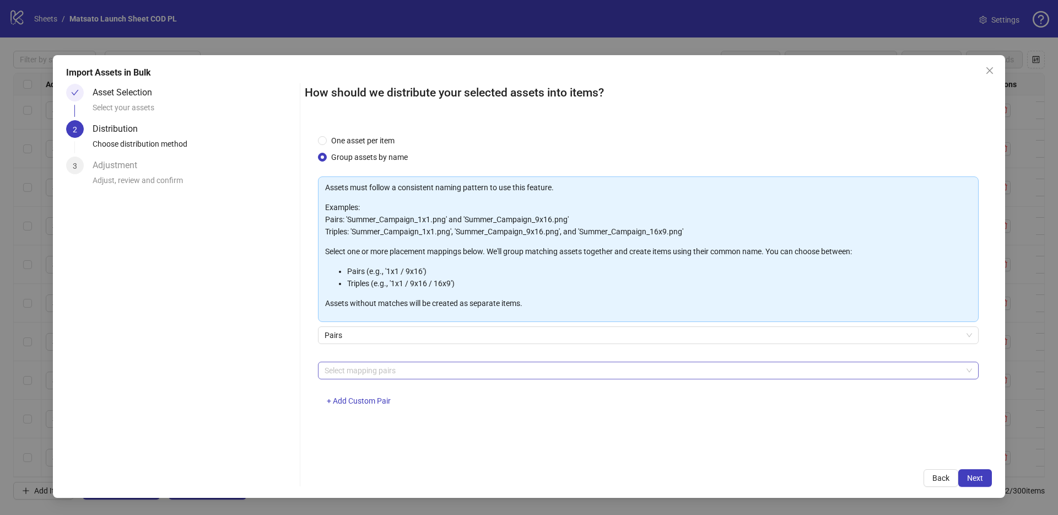
click at [381, 375] on div at bounding box center [642, 370] width 645 height 15
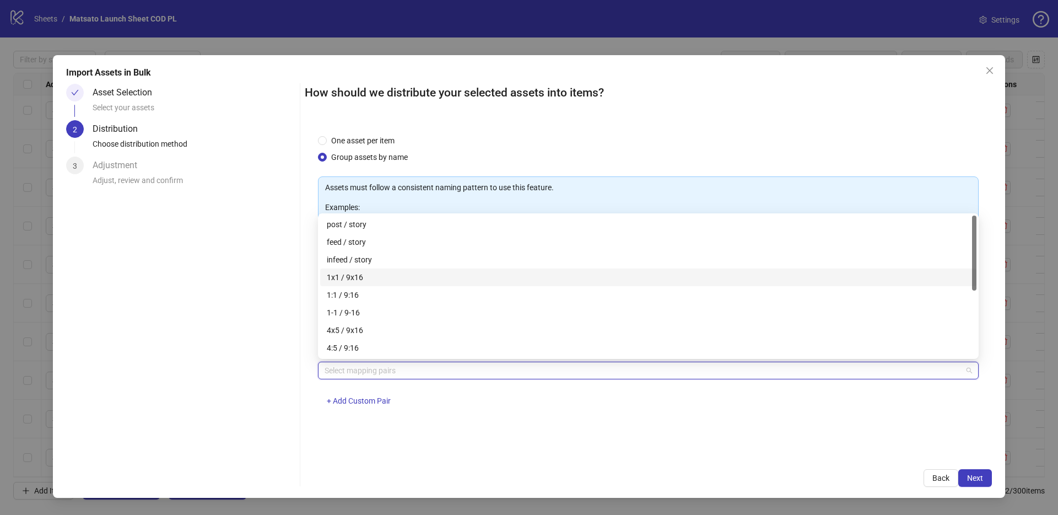
click at [358, 278] on div "1x1 / 9x16" at bounding box center [648, 277] width 643 height 12
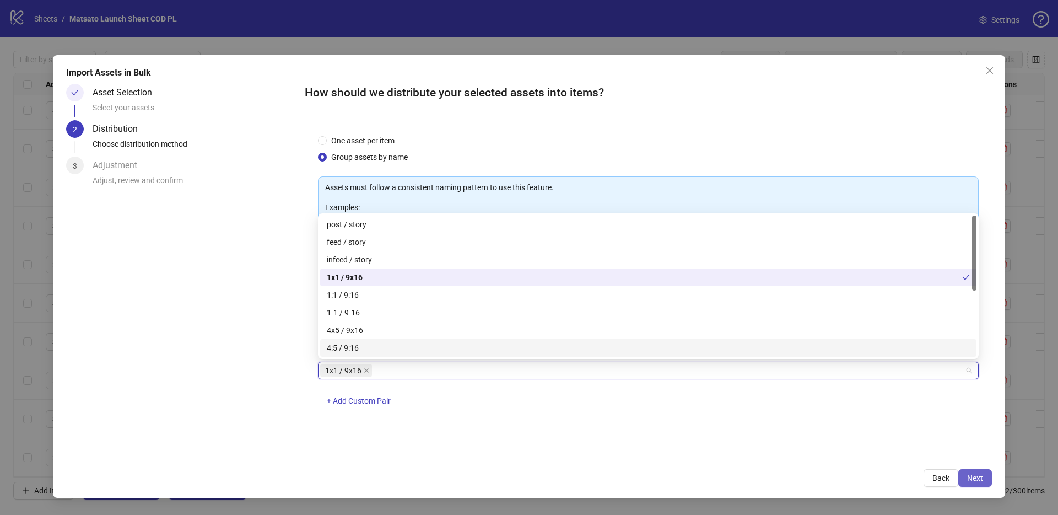
click at [976, 471] on button "Next" at bounding box center [975, 478] width 34 height 18
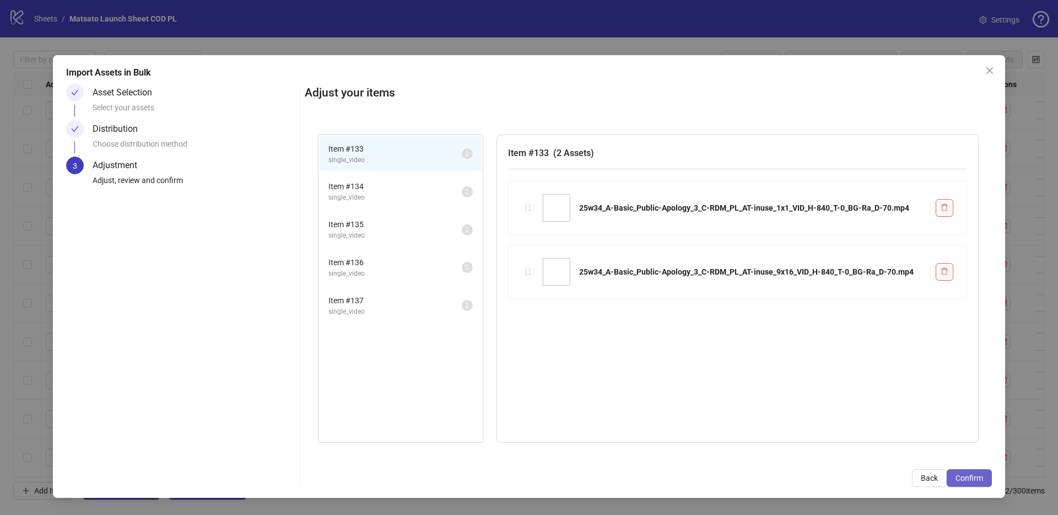
click at [968, 471] on button "Confirm" at bounding box center [969, 478] width 45 height 18
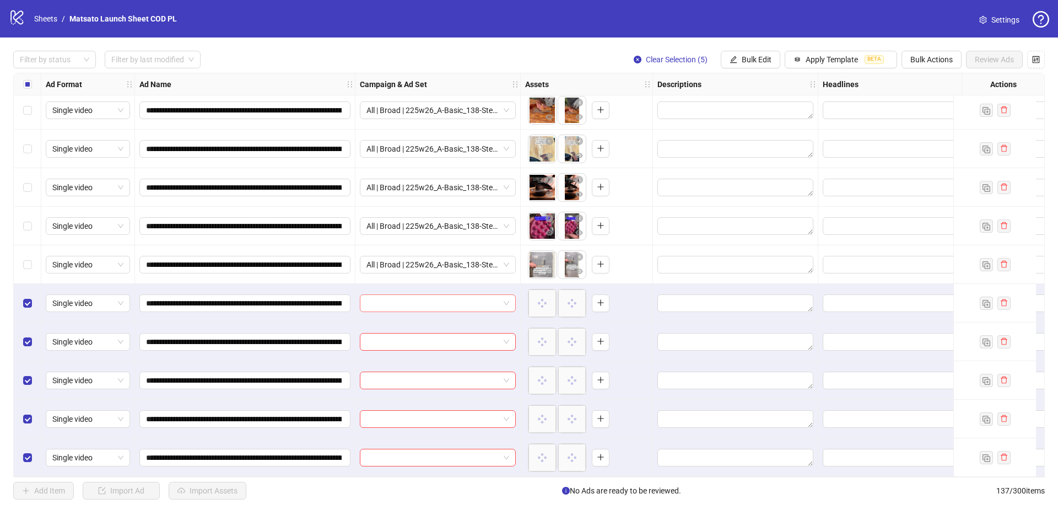
click at [510, 297] on div at bounding box center [438, 303] width 156 height 18
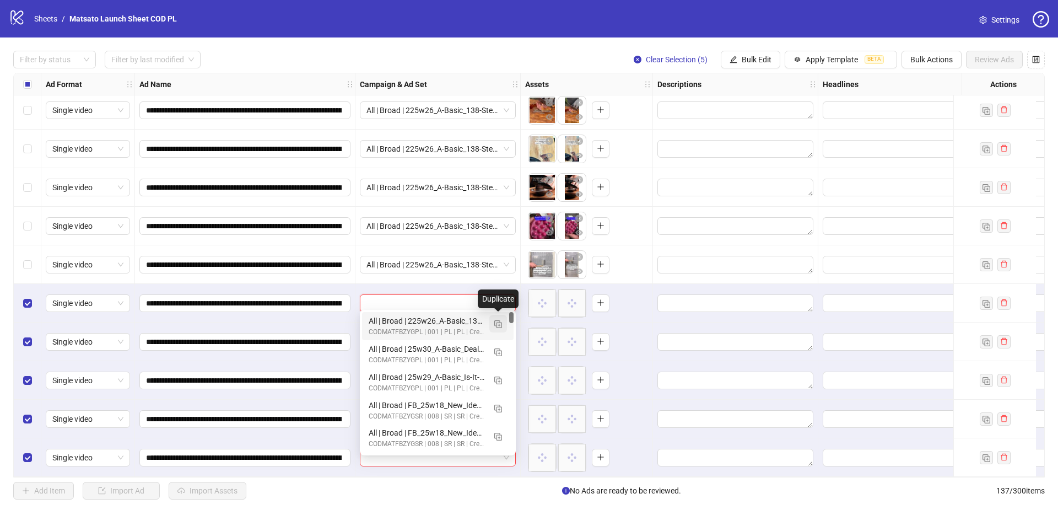
click at [497, 328] on button "button" at bounding box center [498, 324] width 18 height 18
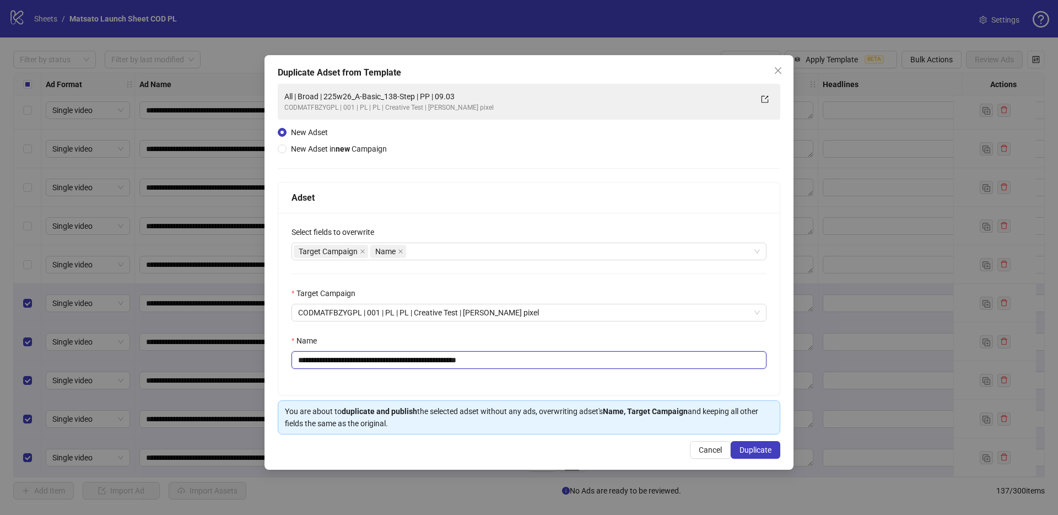
drag, startPoint x: 469, startPoint y: 360, endPoint x: 595, endPoint y: 360, distance: 125.6
click at [592, 360] on input "**********" at bounding box center [528, 360] width 475 height 18
drag, startPoint x: 429, startPoint y: 360, endPoint x: 339, endPoint y: 358, distance: 89.8
click at [339, 358] on input "**********" at bounding box center [528, 360] width 475 height 18
paste input "*****"
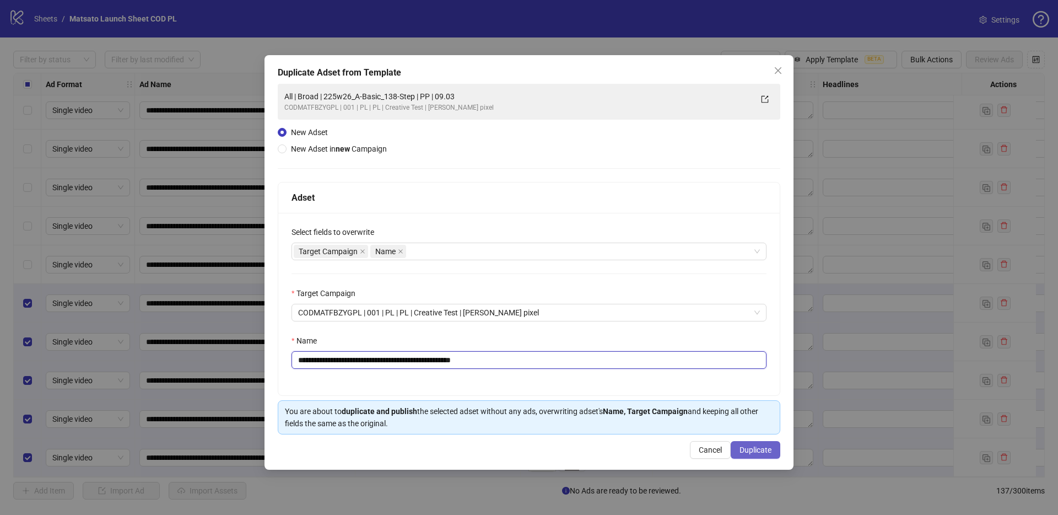
type input "**********"
click at [764, 445] on button "Duplicate" at bounding box center [756, 450] width 50 height 18
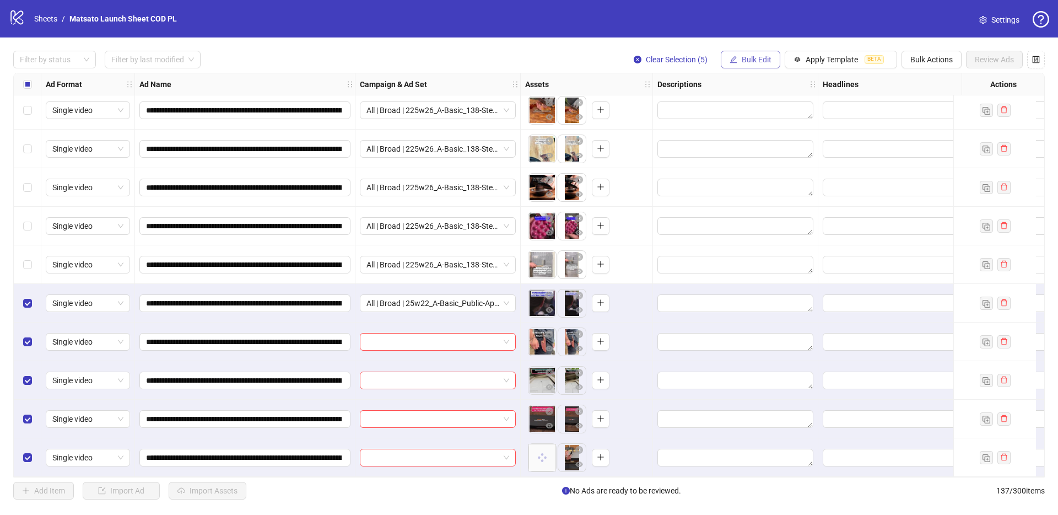
click at [754, 66] on button "Bulk Edit" at bounding box center [751, 60] width 60 height 18
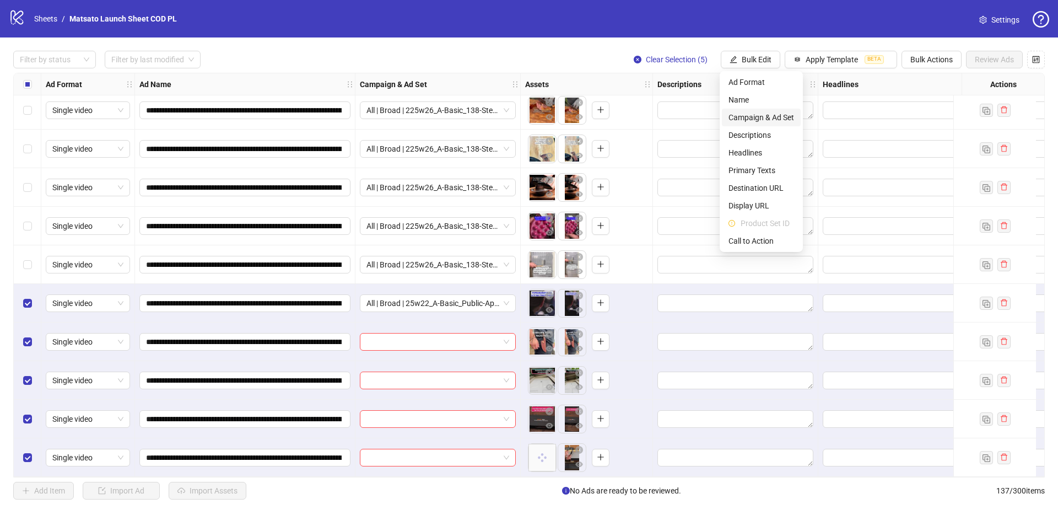
click at [772, 109] on li "Campaign & Ad Set" at bounding box center [761, 118] width 79 height 18
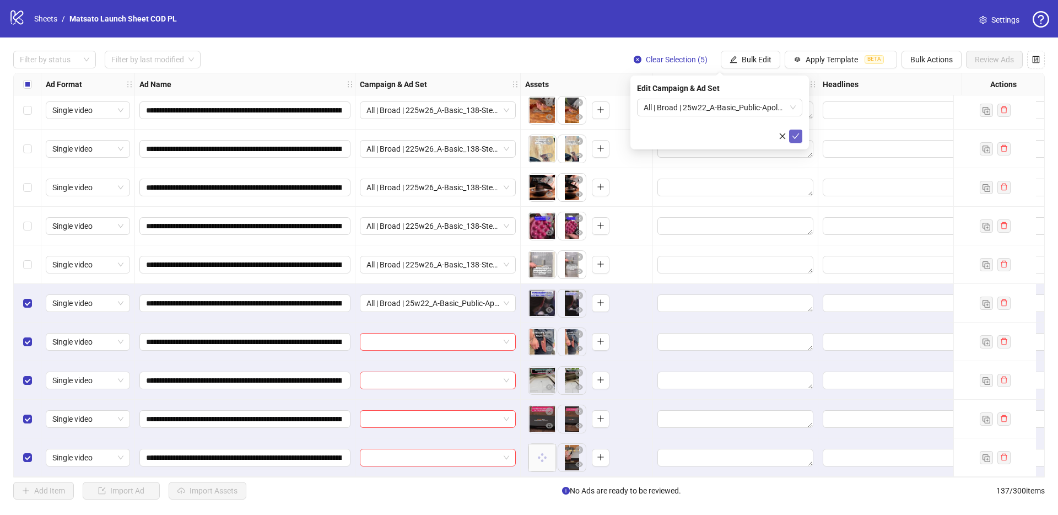
click at [792, 136] on icon "check" at bounding box center [796, 136] width 8 height 8
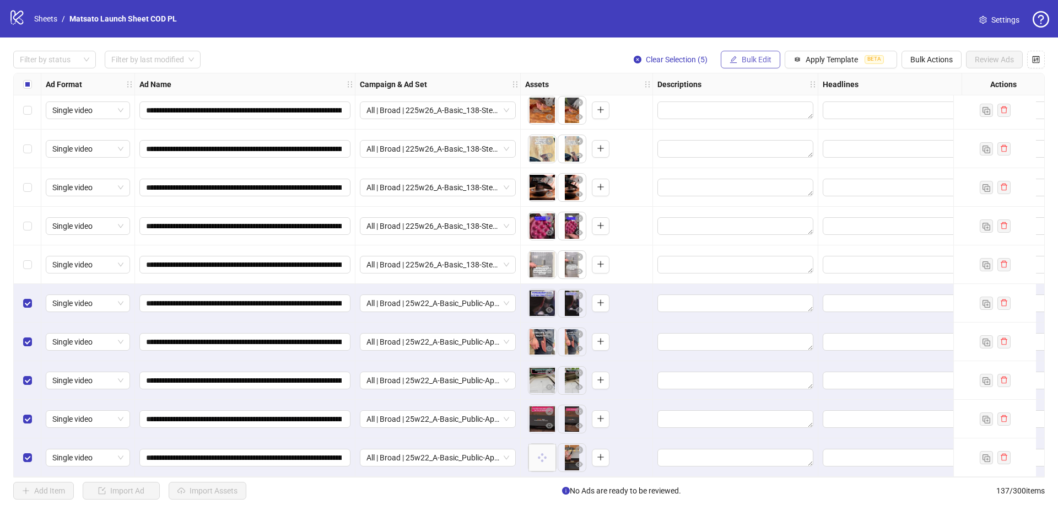
click at [746, 63] on span "Bulk Edit" at bounding box center [757, 59] width 30 height 9
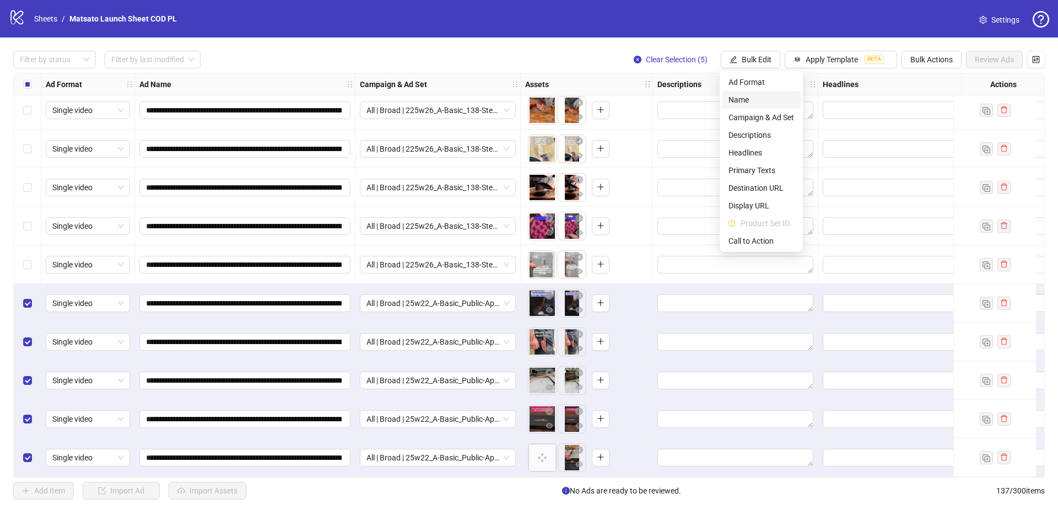
click at [763, 100] on span "Name" at bounding box center [761, 100] width 66 height 12
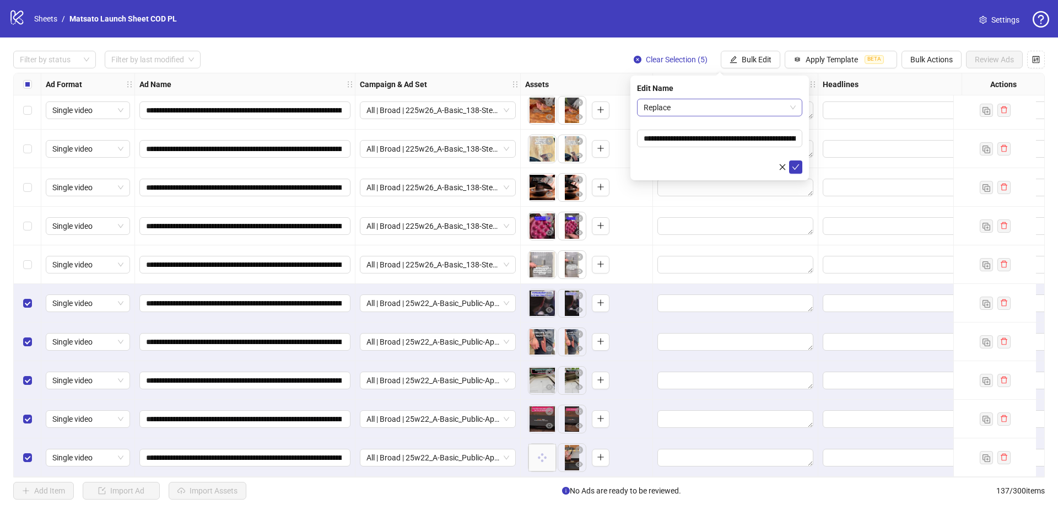
click at [718, 111] on span "Replace" at bounding box center [720, 107] width 152 height 17
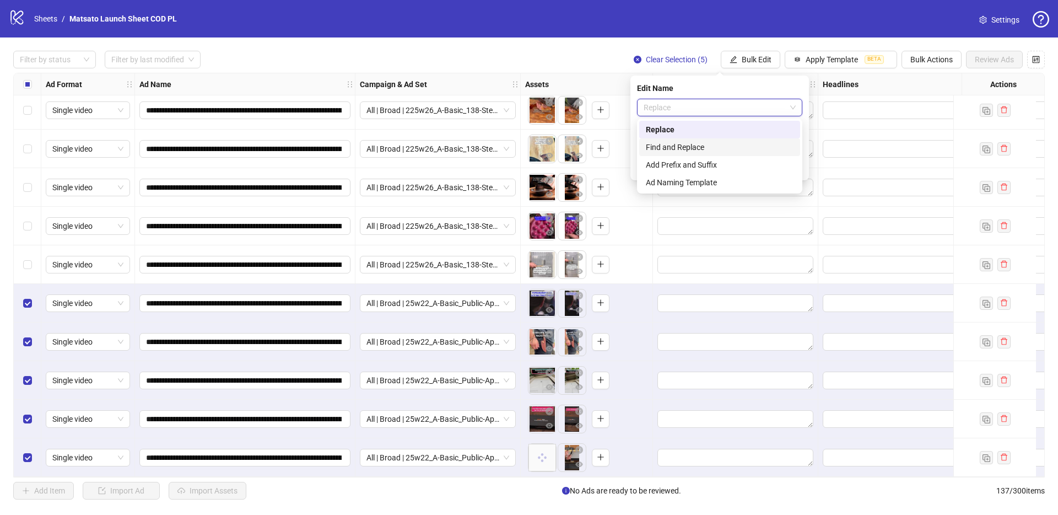
click at [705, 143] on div "Find and Replace" at bounding box center [720, 147] width 148 height 12
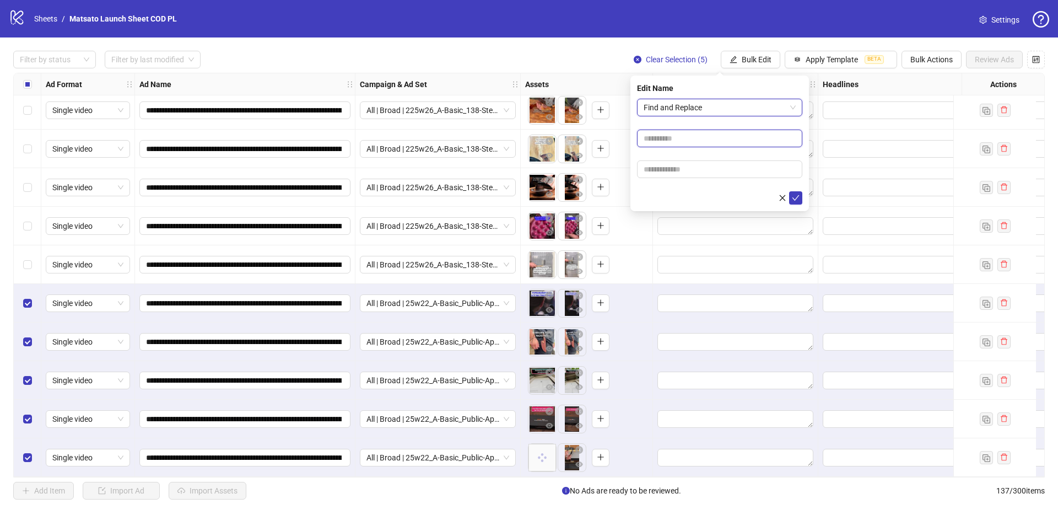
click at [673, 137] on input "text" at bounding box center [719, 138] width 165 height 18
type input "**"
click at [691, 174] on input "text" at bounding box center [719, 169] width 165 height 18
type input "*****"
click at [793, 195] on icon "check" at bounding box center [796, 198] width 8 height 8
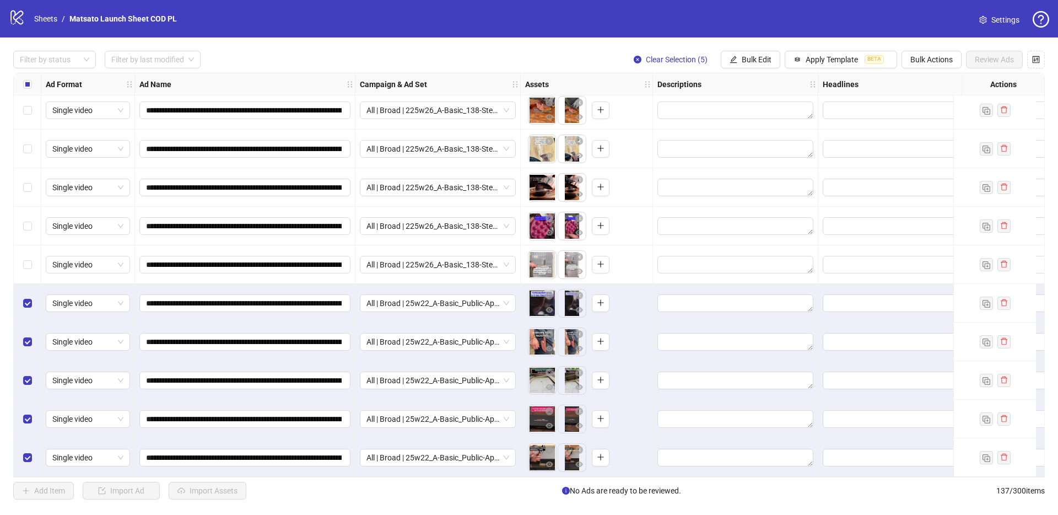
drag, startPoint x: 660, startPoint y: 62, endPoint x: 99, endPoint y: 400, distance: 654.6
click at [660, 62] on span "Clear Selection (5)" at bounding box center [677, 59] width 62 height 9
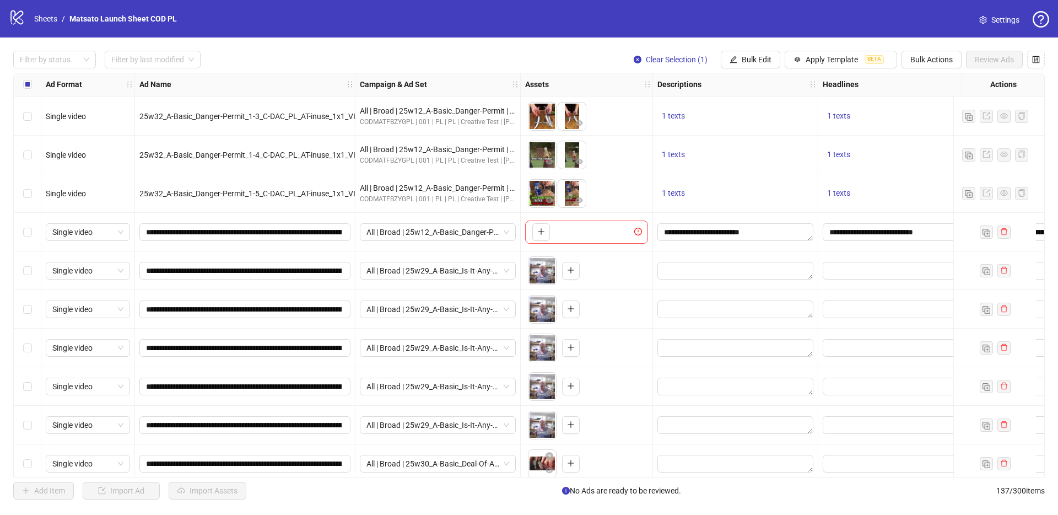
scroll to position [4413, 0]
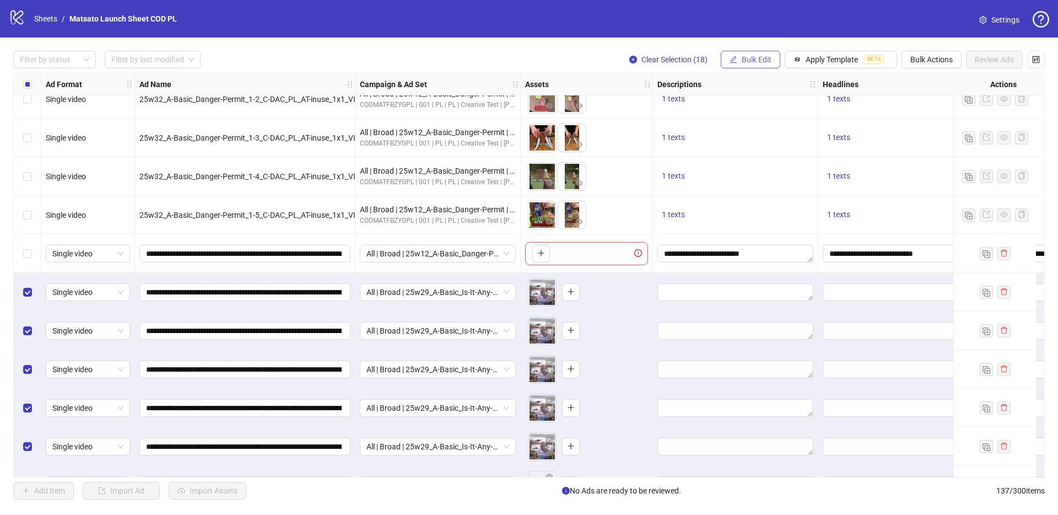
click at [753, 61] on span "Bulk Edit" at bounding box center [757, 59] width 30 height 9
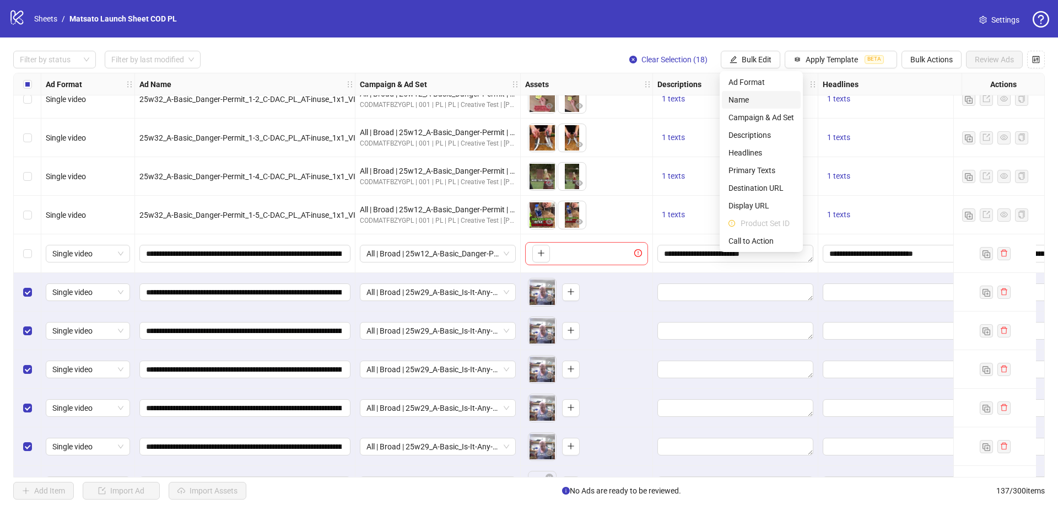
click at [742, 98] on span "Name" at bounding box center [761, 100] width 66 height 12
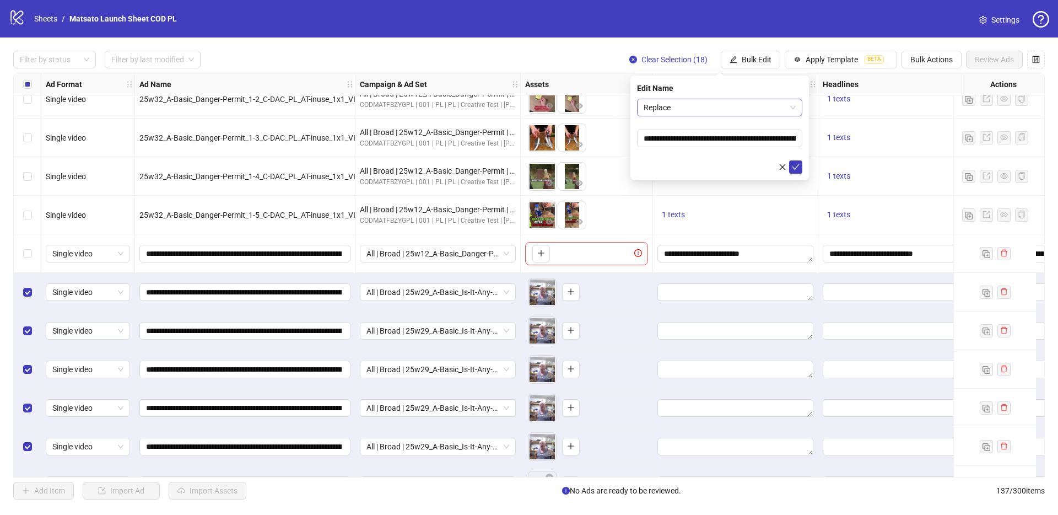
click at [709, 105] on span "Replace" at bounding box center [720, 107] width 152 height 17
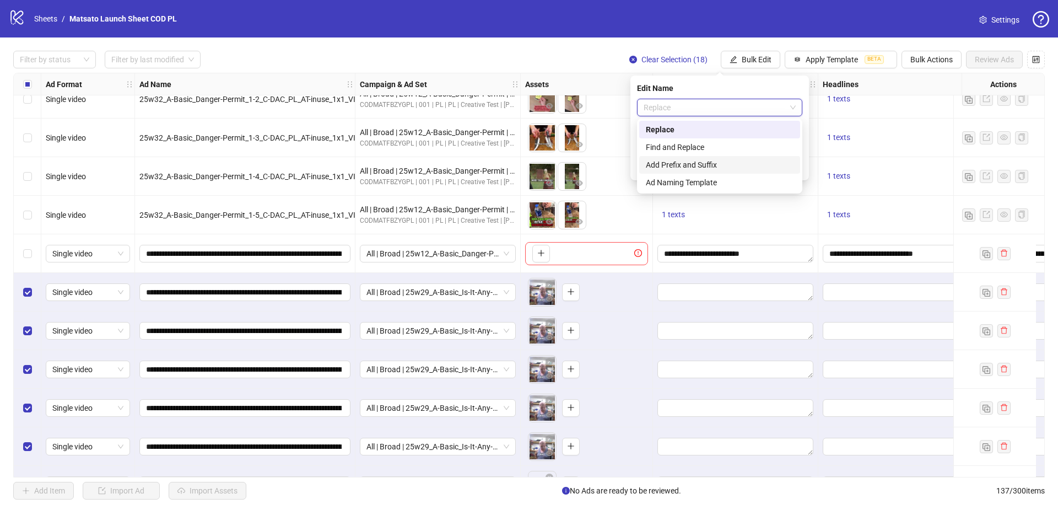
click at [696, 166] on div "Add Prefix and Suffix" at bounding box center [720, 165] width 148 height 12
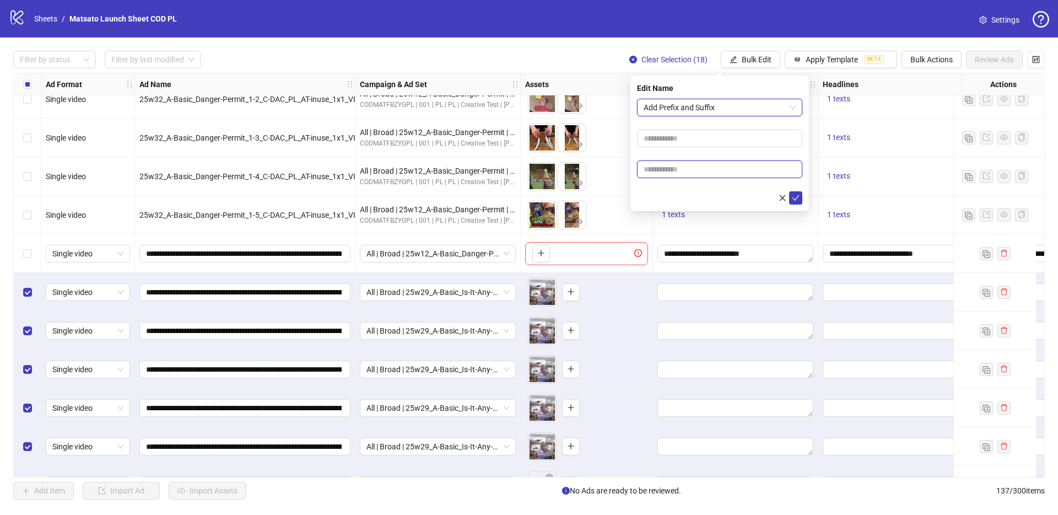
click at [686, 169] on input "text" at bounding box center [719, 169] width 165 height 18
type input "**********"
click at [798, 194] on icon "check" at bounding box center [796, 198] width 8 height 8
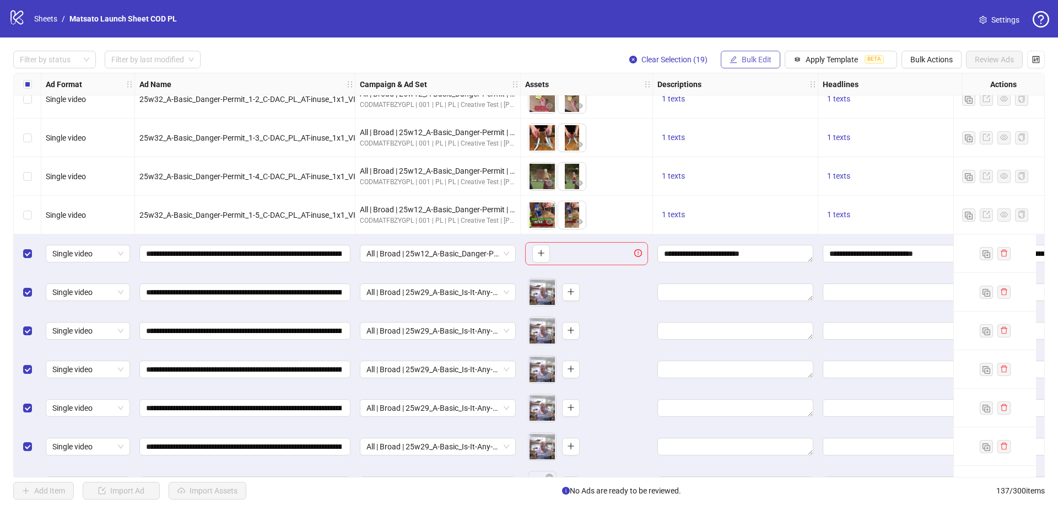
click at [743, 60] on span "Bulk Edit" at bounding box center [757, 59] width 30 height 9
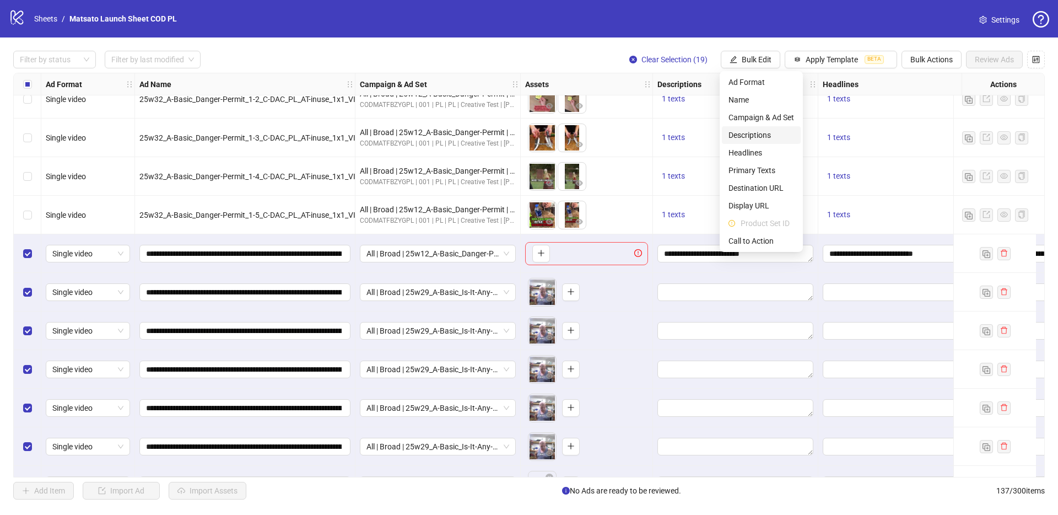
click at [761, 139] on span "Descriptions" at bounding box center [761, 135] width 66 height 12
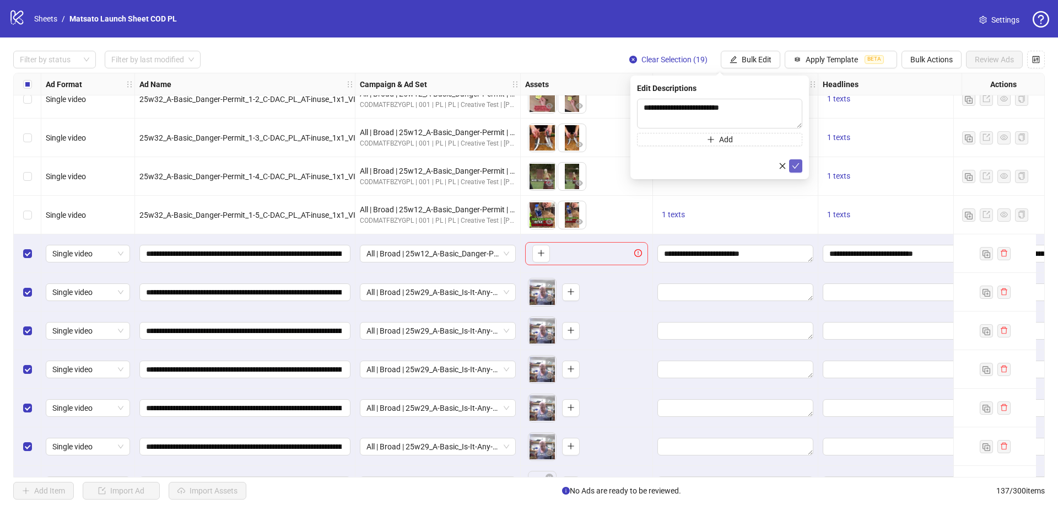
click at [800, 161] on button "submit" at bounding box center [795, 165] width 13 height 13
click at [766, 66] on button "Bulk Edit" at bounding box center [751, 60] width 60 height 18
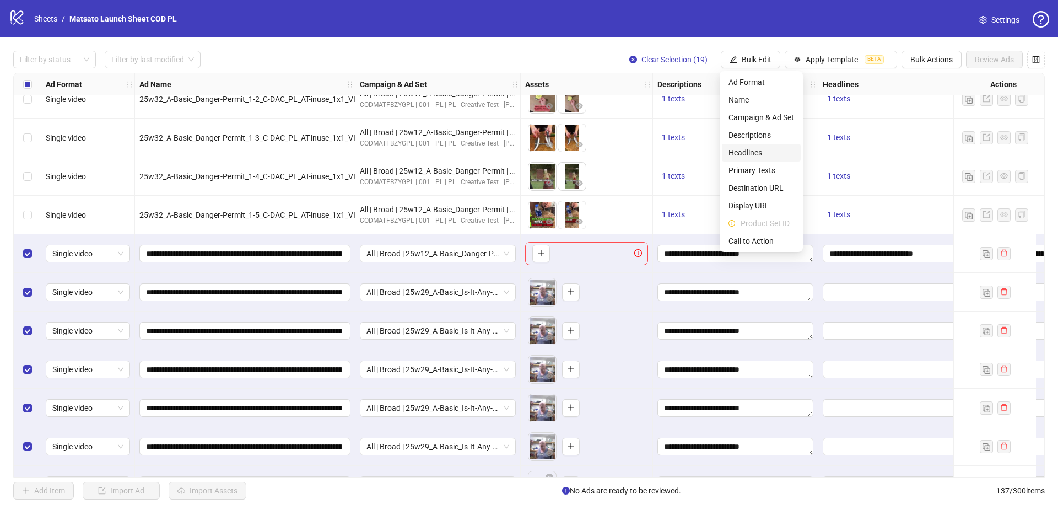
click at [756, 148] on span "Headlines" at bounding box center [761, 153] width 66 height 12
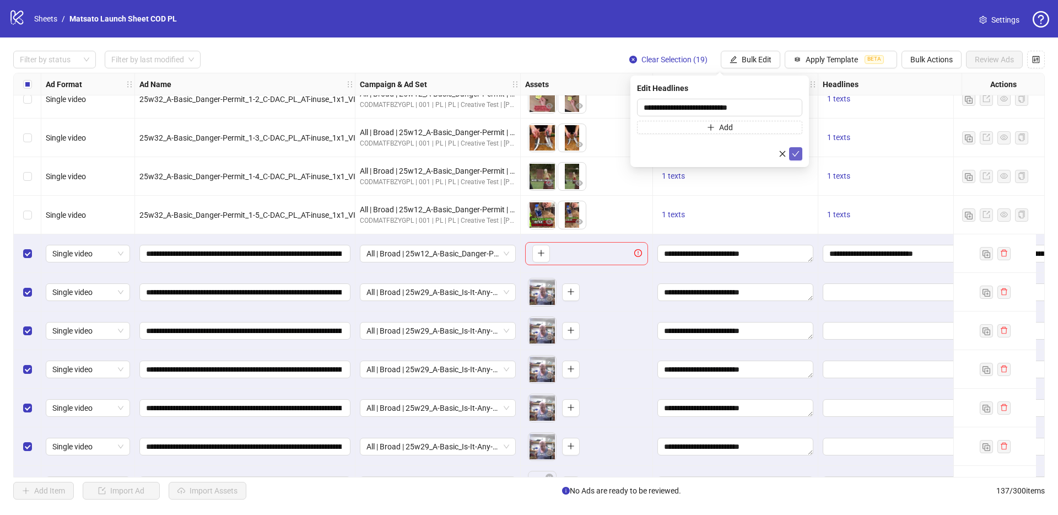
click at [795, 153] on icon "check" at bounding box center [796, 154] width 8 height 8
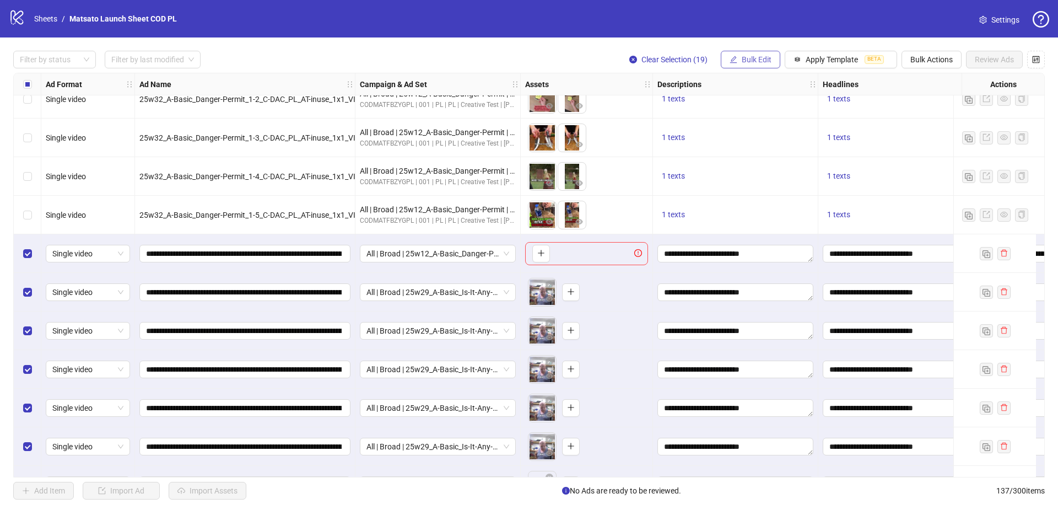
click at [758, 62] on span "Bulk Edit" at bounding box center [757, 59] width 30 height 9
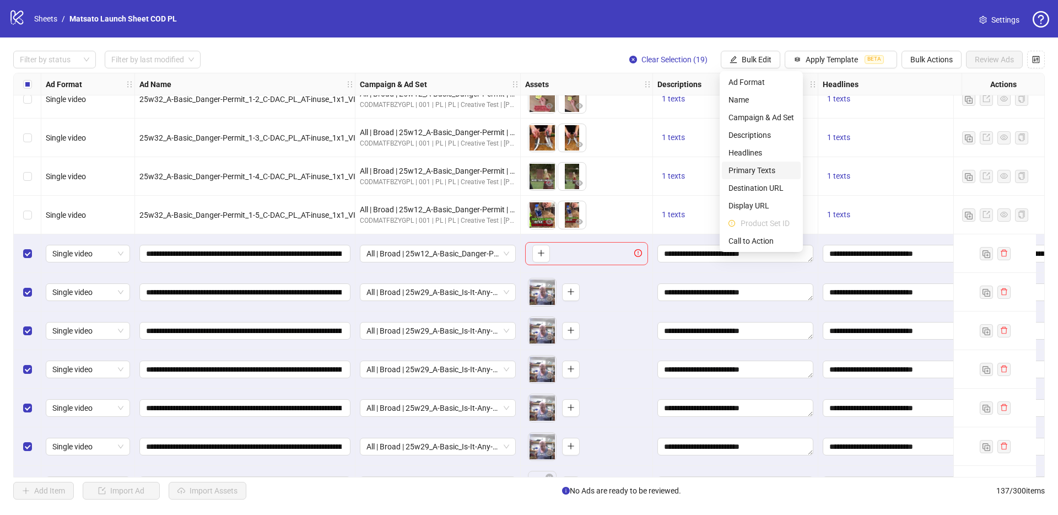
click at [768, 174] on span "Primary Texts" at bounding box center [761, 170] width 66 height 12
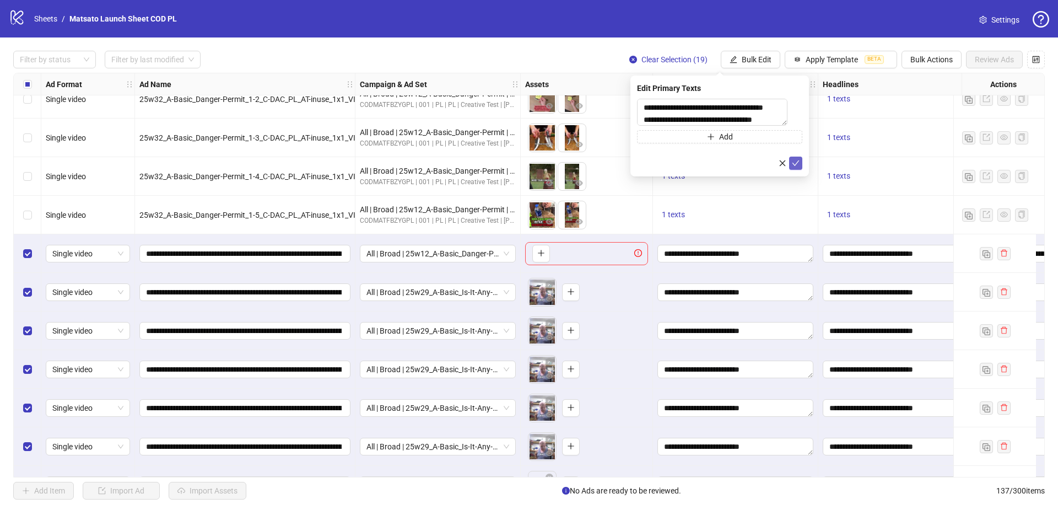
click at [798, 168] on span "submit" at bounding box center [796, 163] width 8 height 9
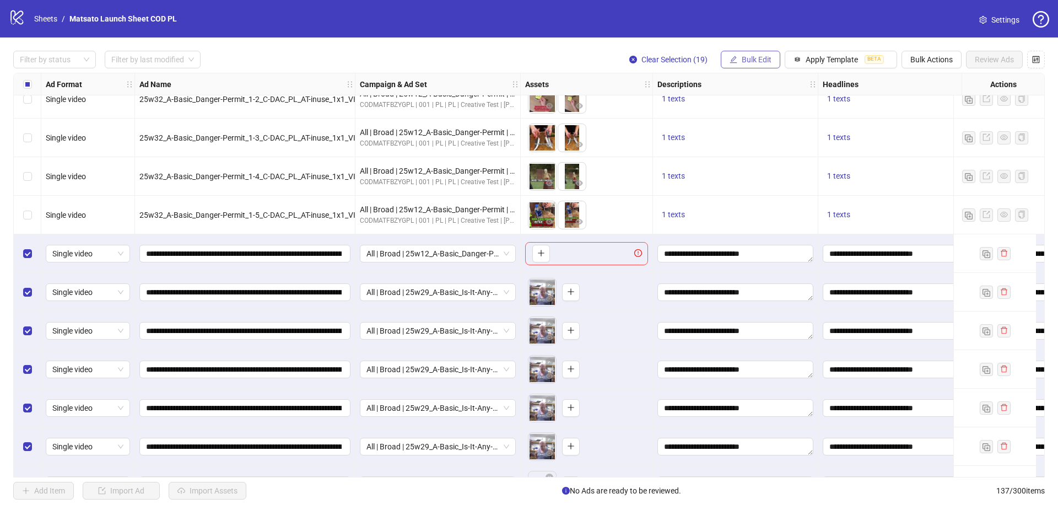
click at [755, 58] on span "Bulk Edit" at bounding box center [757, 59] width 30 height 9
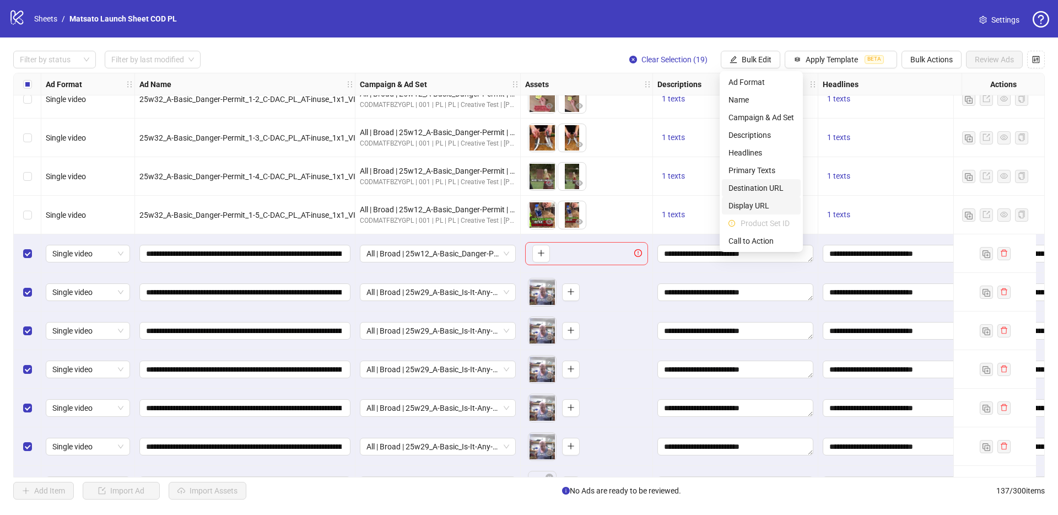
click at [756, 187] on span "Destination URL" at bounding box center [761, 188] width 66 height 12
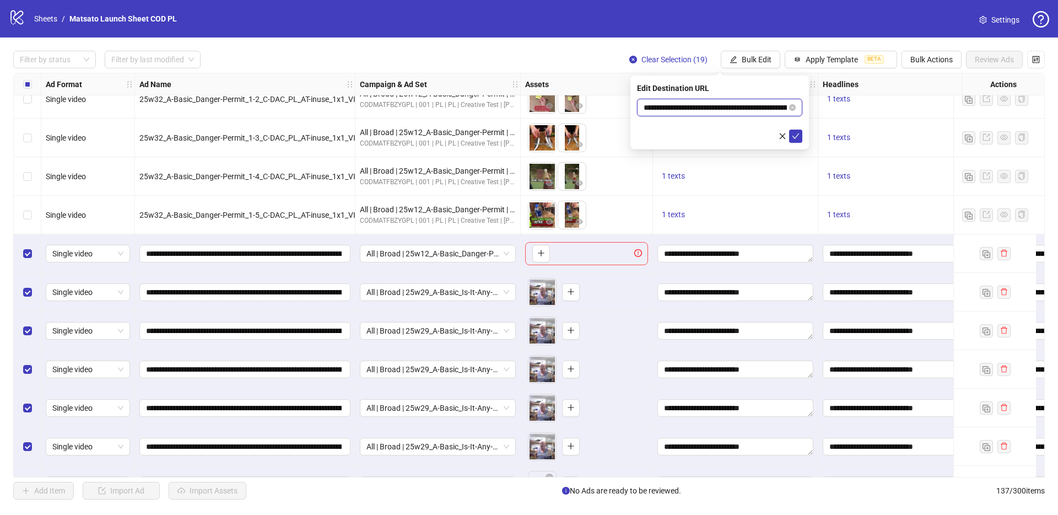
click at [763, 105] on input "**********" at bounding box center [715, 107] width 143 height 12
click at [796, 134] on icon "check" at bounding box center [796, 136] width 8 height 8
click at [750, 60] on span "Bulk Edit" at bounding box center [757, 59] width 30 height 9
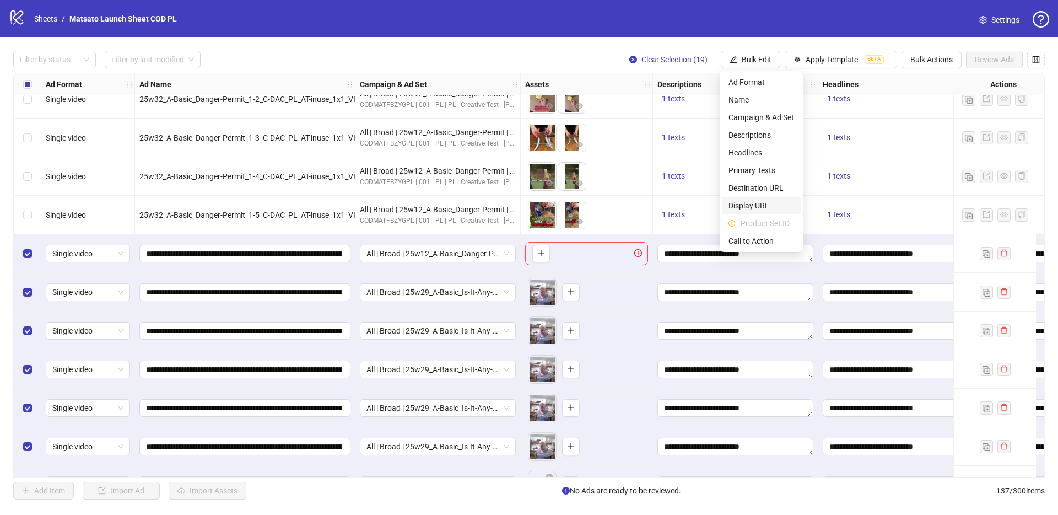
click at [764, 203] on span "Display URL" at bounding box center [761, 205] width 66 height 12
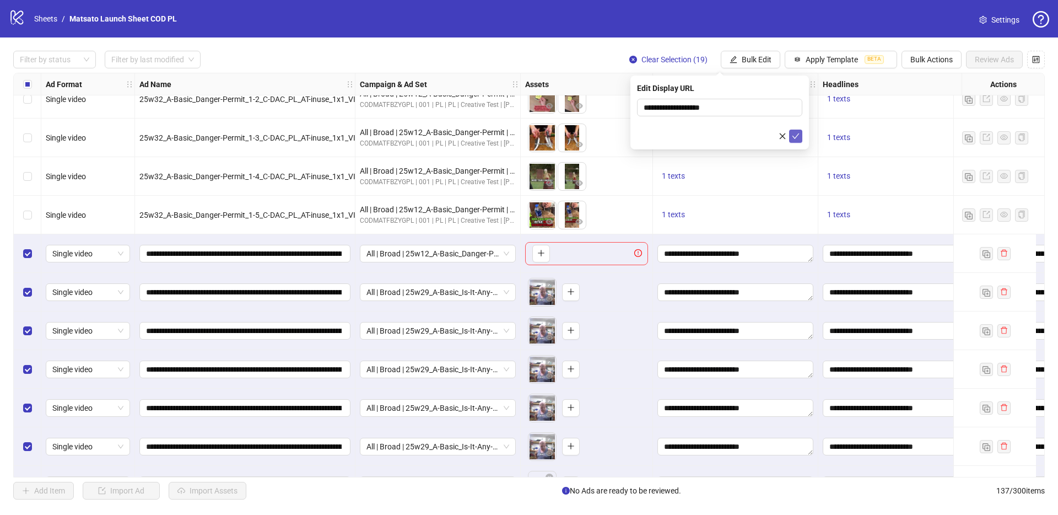
click at [797, 139] on icon "check" at bounding box center [796, 136] width 8 height 8
click at [751, 59] on span "Bulk Edit" at bounding box center [757, 59] width 30 height 9
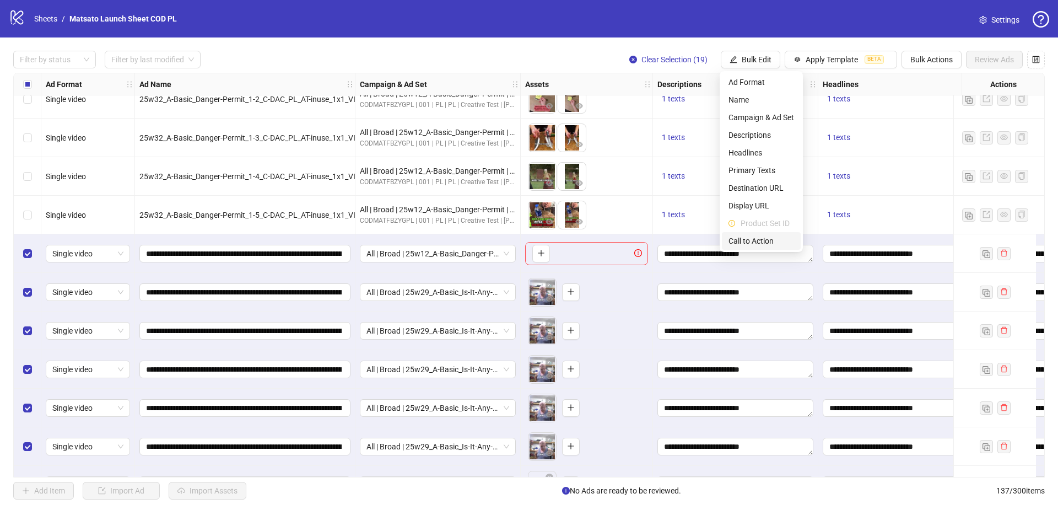
click at [762, 244] on span "Call to Action" at bounding box center [761, 241] width 66 height 12
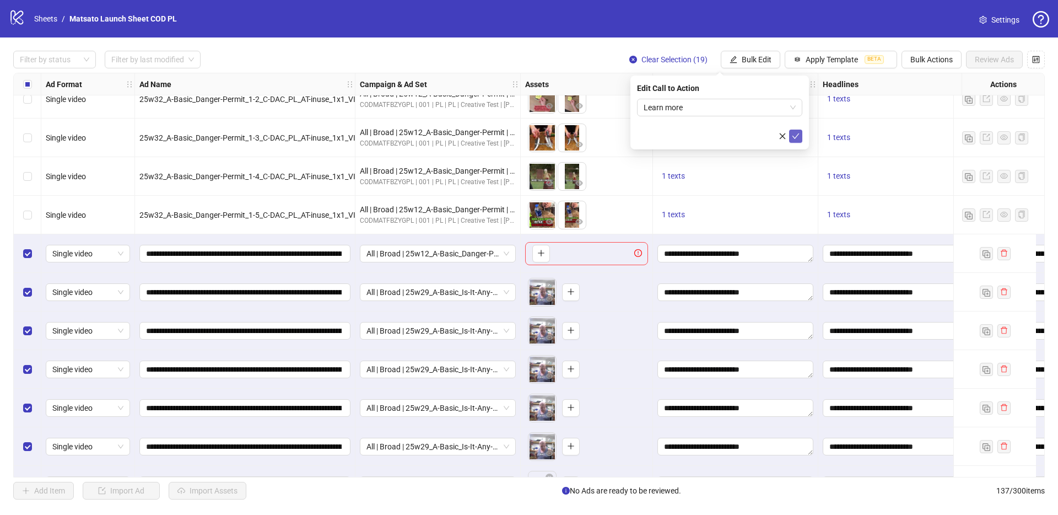
click at [791, 132] on button "submit" at bounding box center [795, 135] width 13 height 13
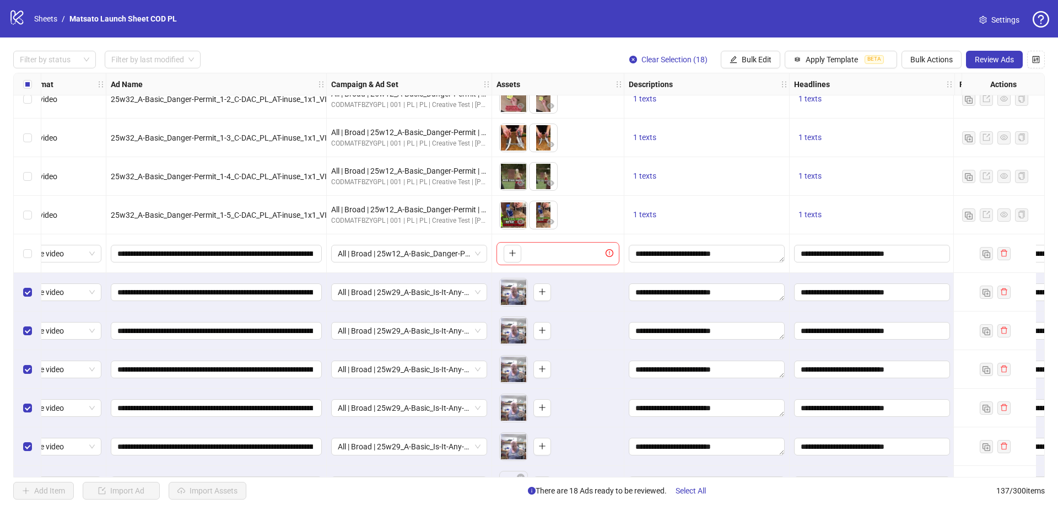
scroll to position [4413, 0]
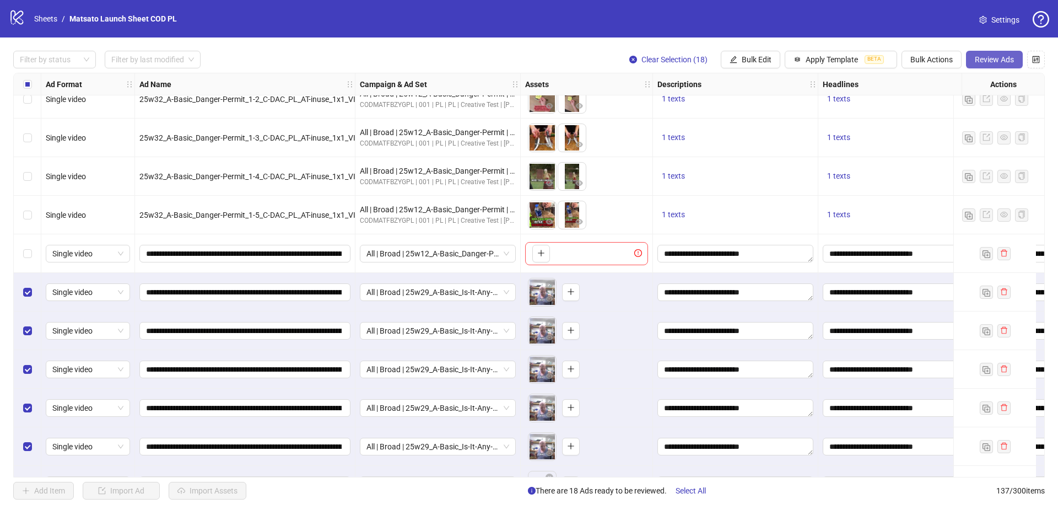
click at [986, 57] on span "Review Ads" at bounding box center [994, 59] width 39 height 9
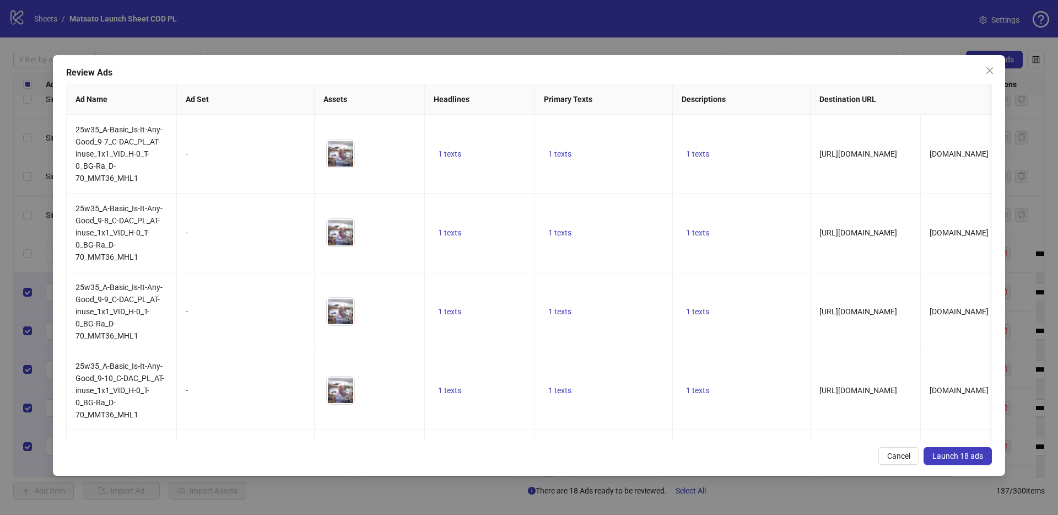
click at [971, 457] on span "Launch 18 ads" at bounding box center [957, 455] width 51 height 9
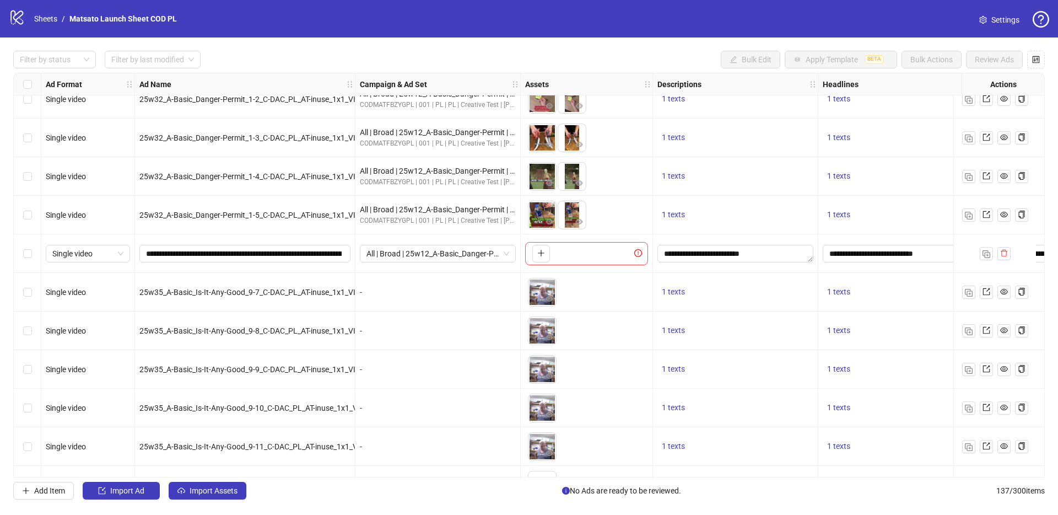
click at [1012, 251] on div at bounding box center [994, 253] width 83 height 39
click at [1004, 254] on icon "delete" at bounding box center [1004, 253] width 8 height 8
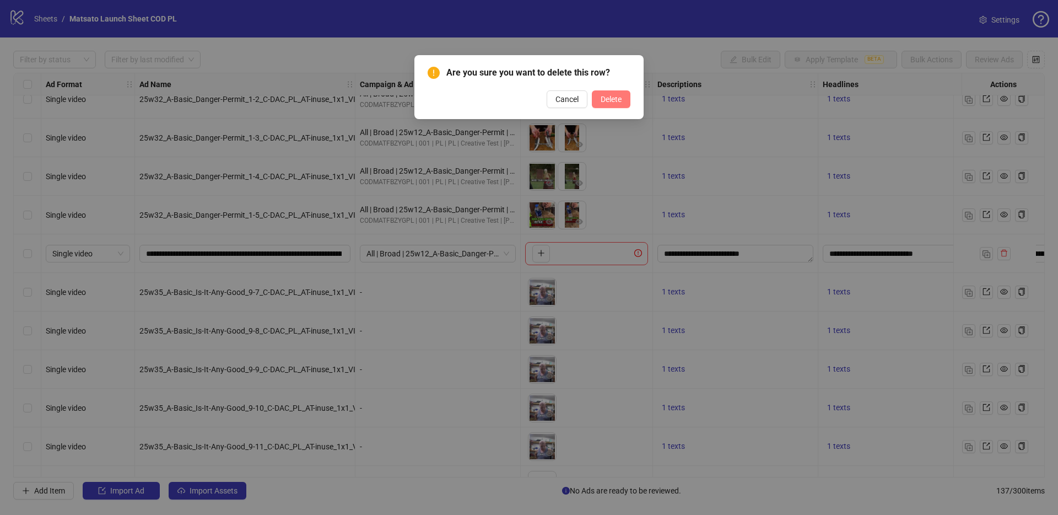
click at [620, 98] on span "Delete" at bounding box center [611, 99] width 21 height 9
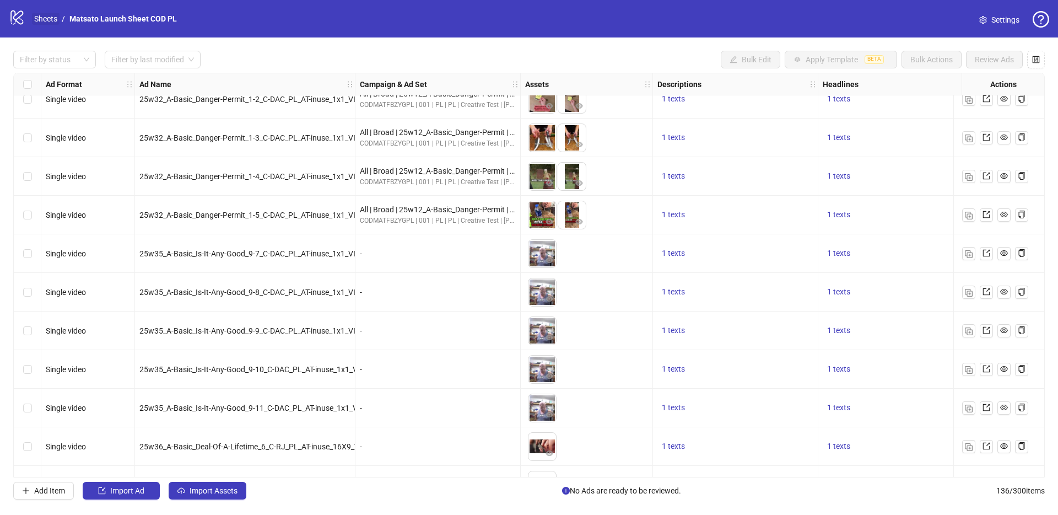
click at [50, 20] on link "Sheets" at bounding box center [46, 19] width 28 height 12
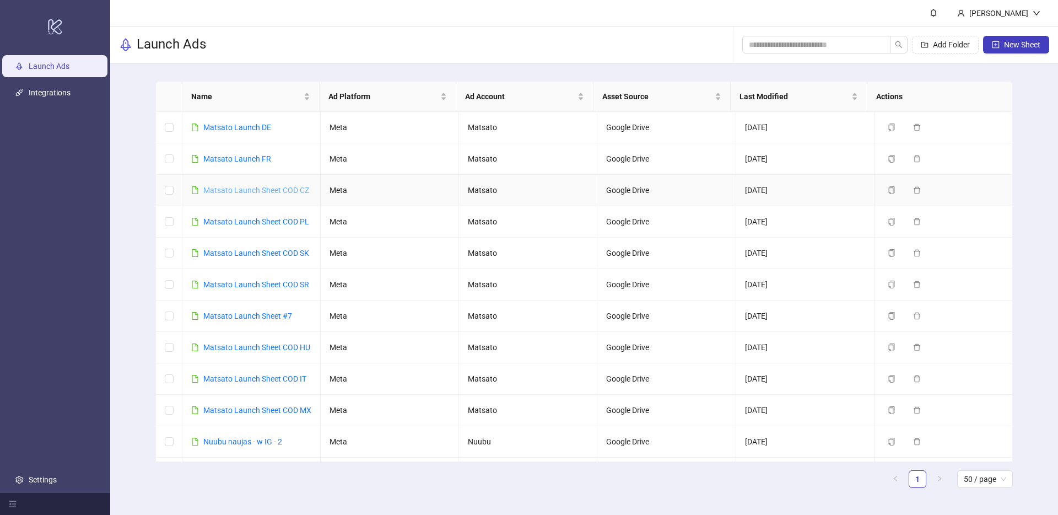
click at [257, 188] on link "Matsato Launch Sheet COD CZ" at bounding box center [256, 190] width 106 height 9
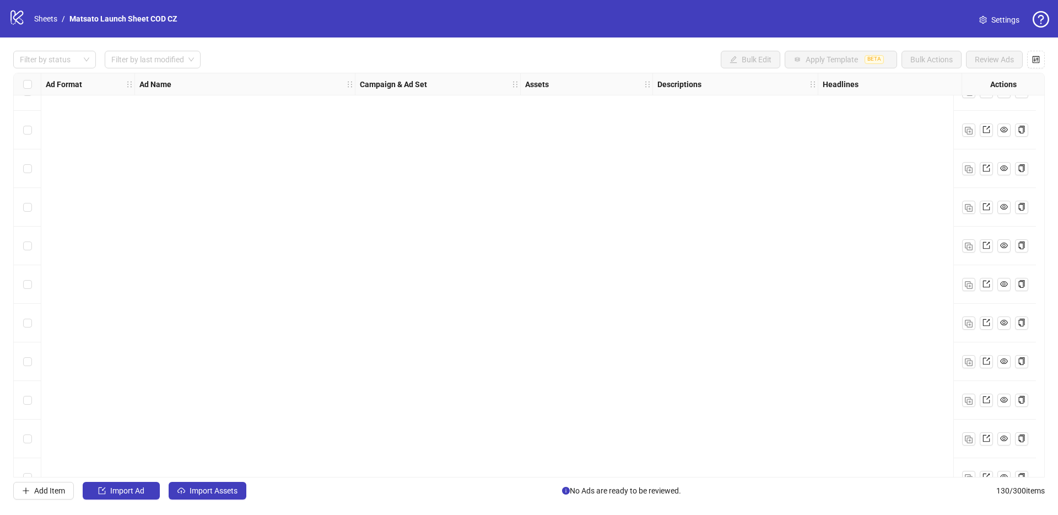
scroll to position [3146, 0]
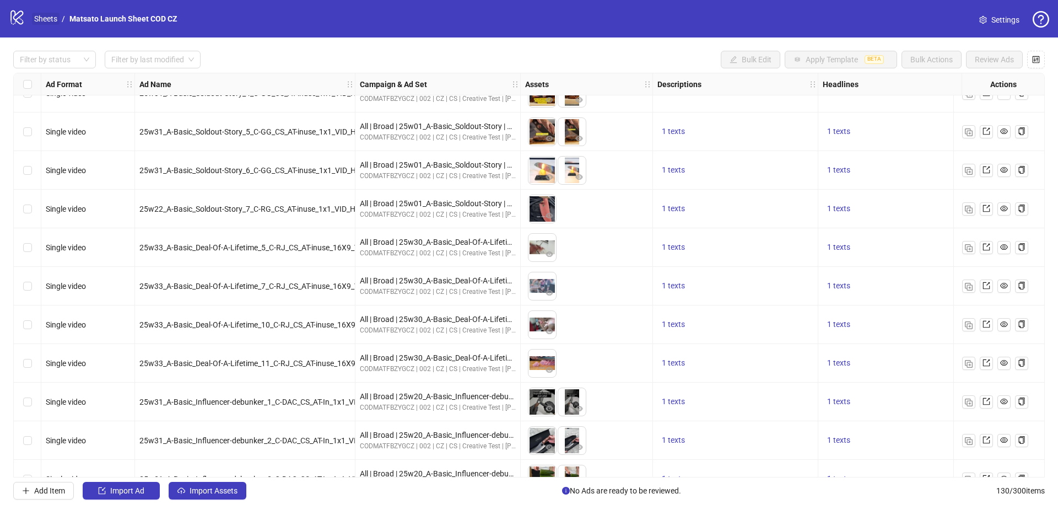
click at [47, 23] on link "Sheets" at bounding box center [46, 19] width 28 height 12
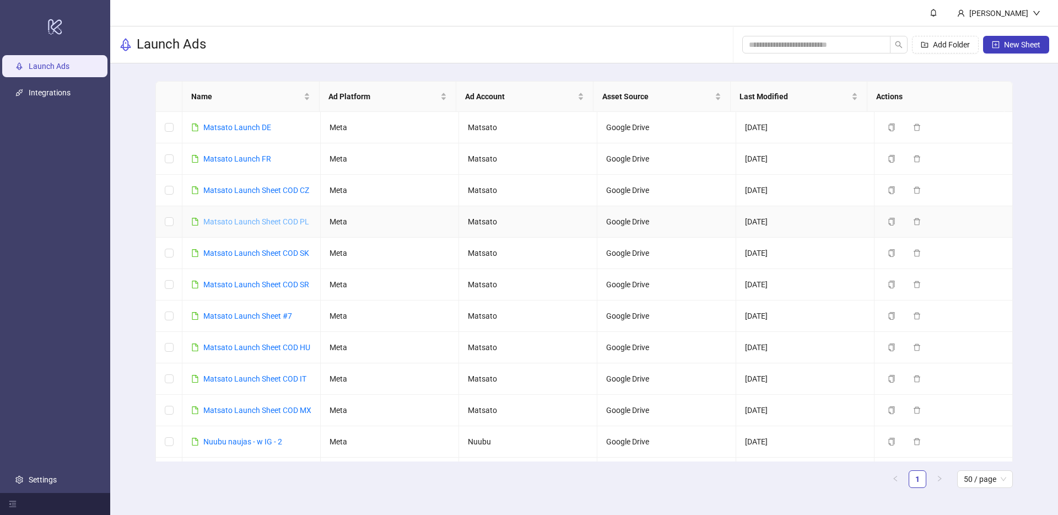
click at [255, 218] on link "Matsato Launch Sheet COD PL" at bounding box center [256, 221] width 106 height 9
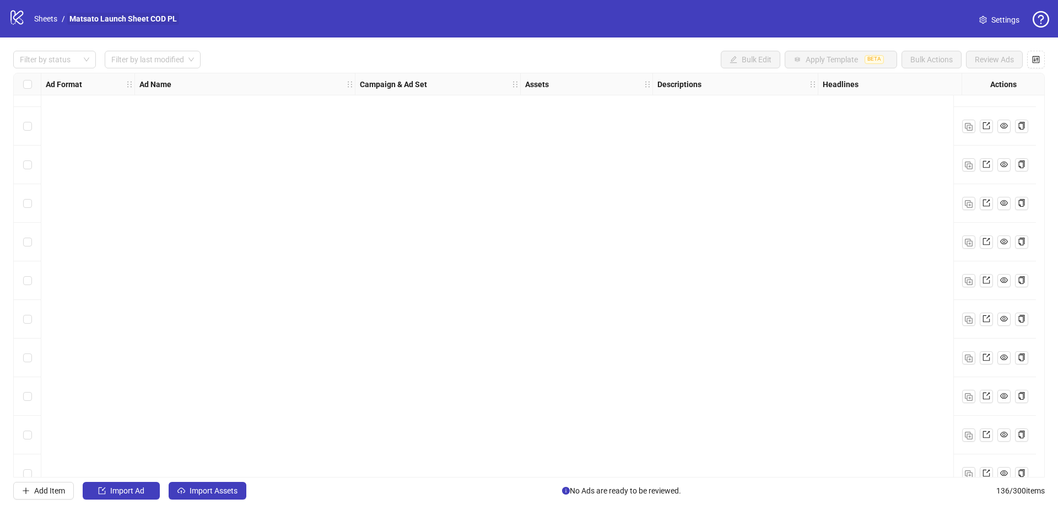
scroll to position [2670, 0]
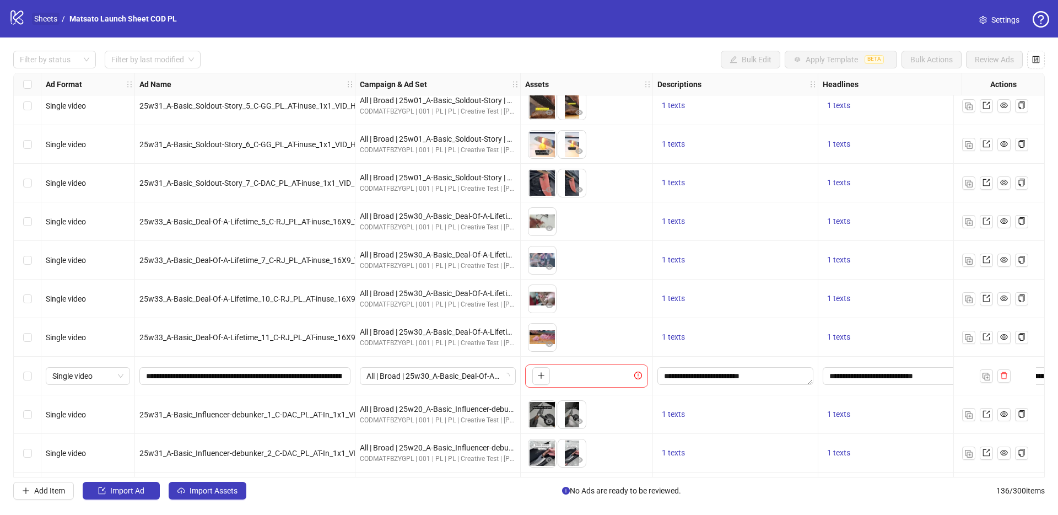
click at [50, 20] on link "Sheets" at bounding box center [46, 19] width 28 height 12
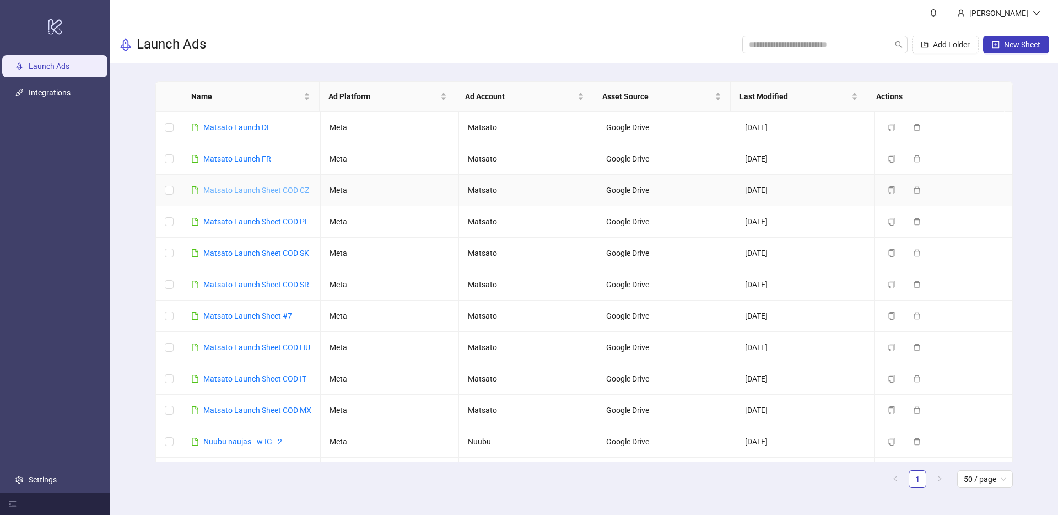
click at [262, 189] on link "Matsato Launch Sheet COD CZ" at bounding box center [256, 190] width 106 height 9
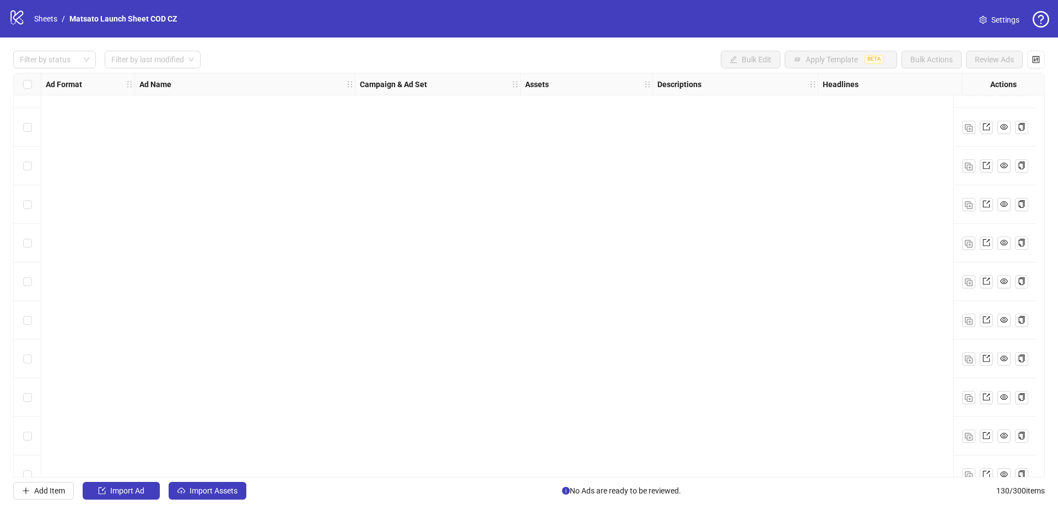
scroll to position [4637, 0]
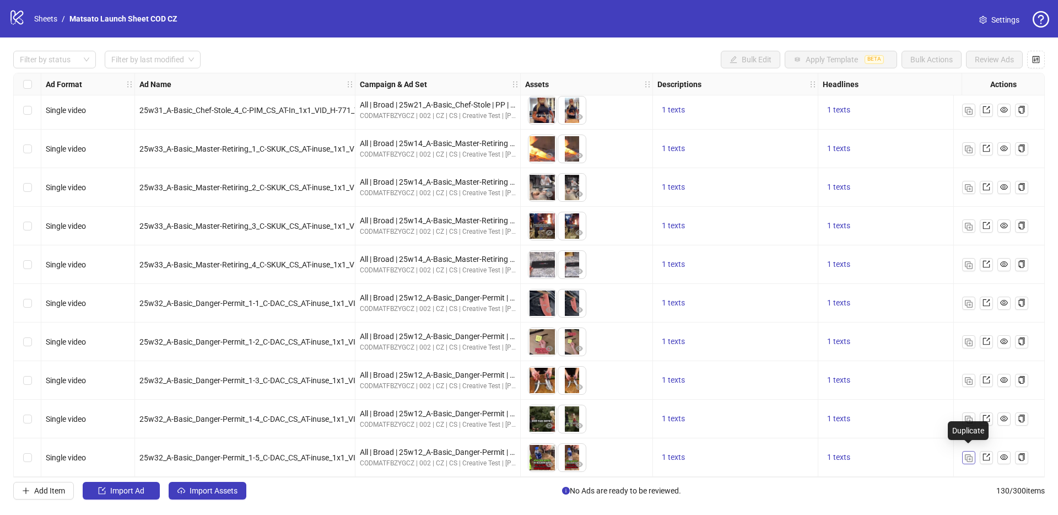
click at [971, 456] on img "button" at bounding box center [969, 458] width 8 height 8
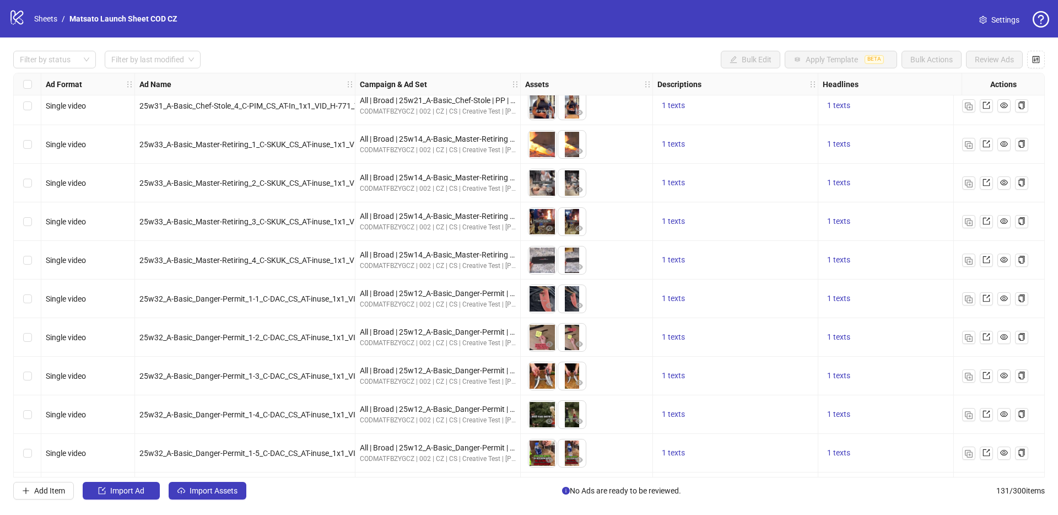
scroll to position [4676, 0]
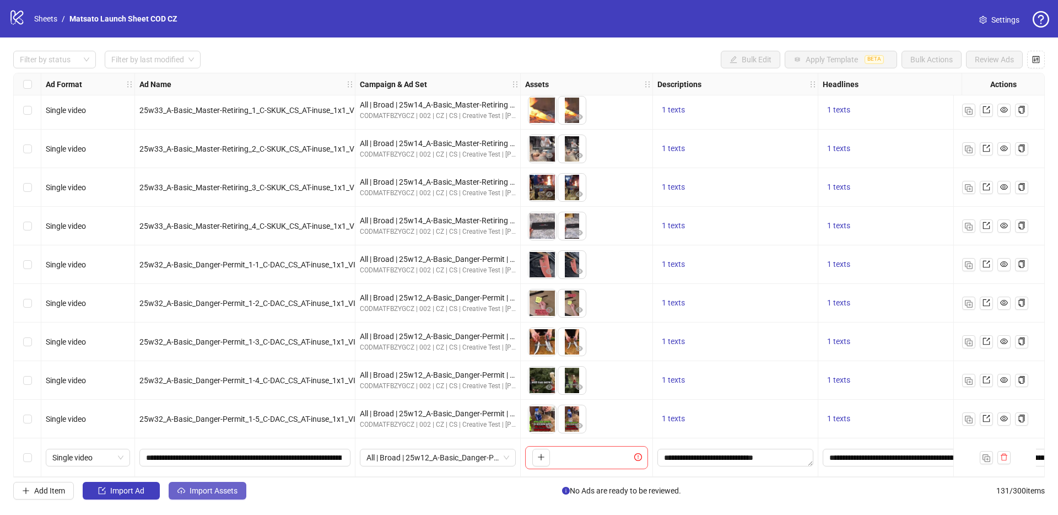
click at [208, 492] on span "Import Assets" at bounding box center [214, 490] width 48 height 9
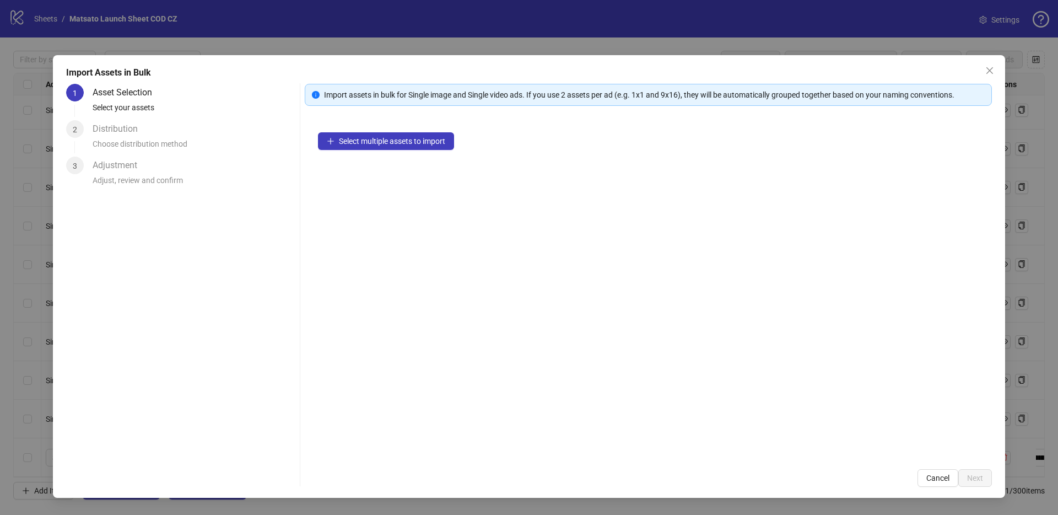
click at [407, 132] on div "Select multiple assets to import" at bounding box center [648, 287] width 687 height 337
click at [409, 138] on span "Select multiple assets to import" at bounding box center [392, 141] width 106 height 9
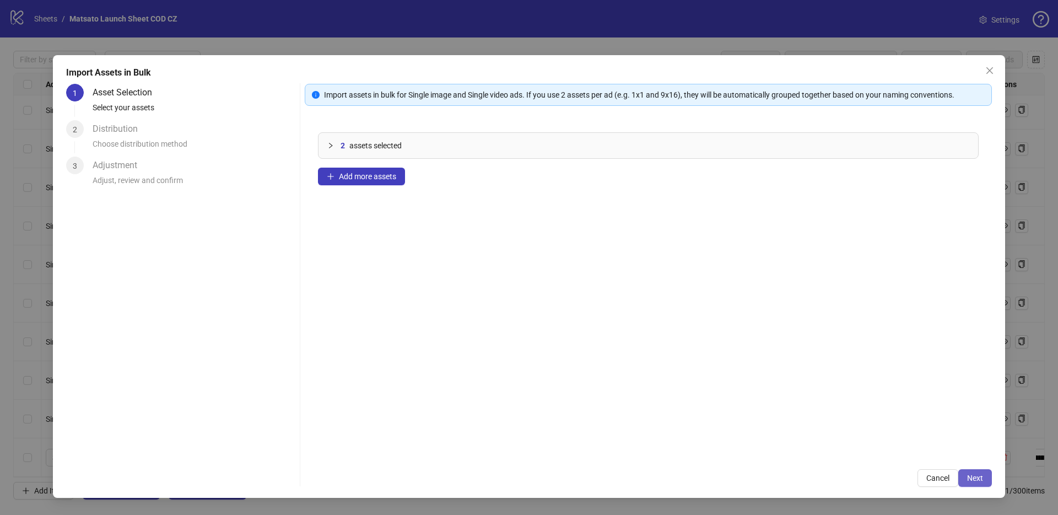
click at [965, 483] on button "Next" at bounding box center [975, 478] width 34 height 18
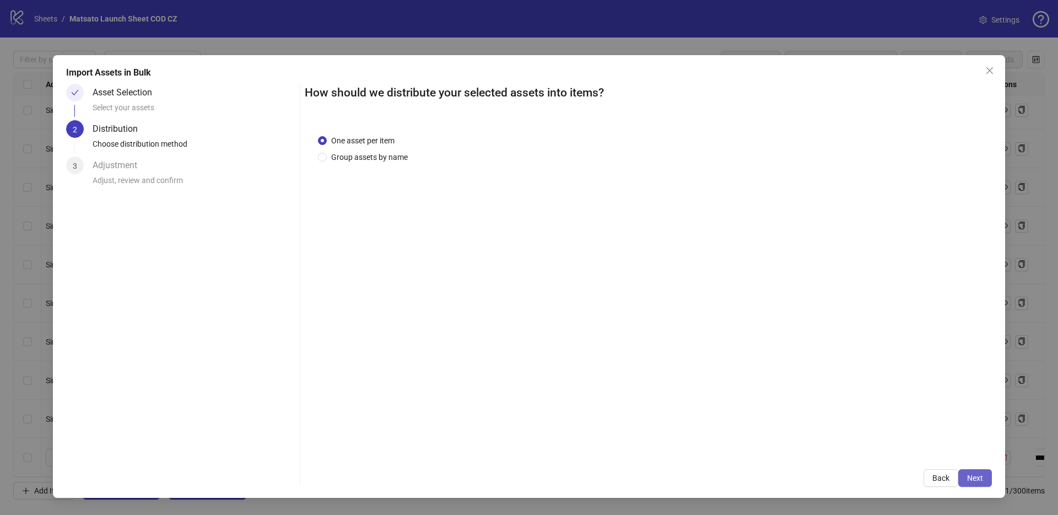
click at [968, 481] on span "Next" at bounding box center [975, 477] width 16 height 9
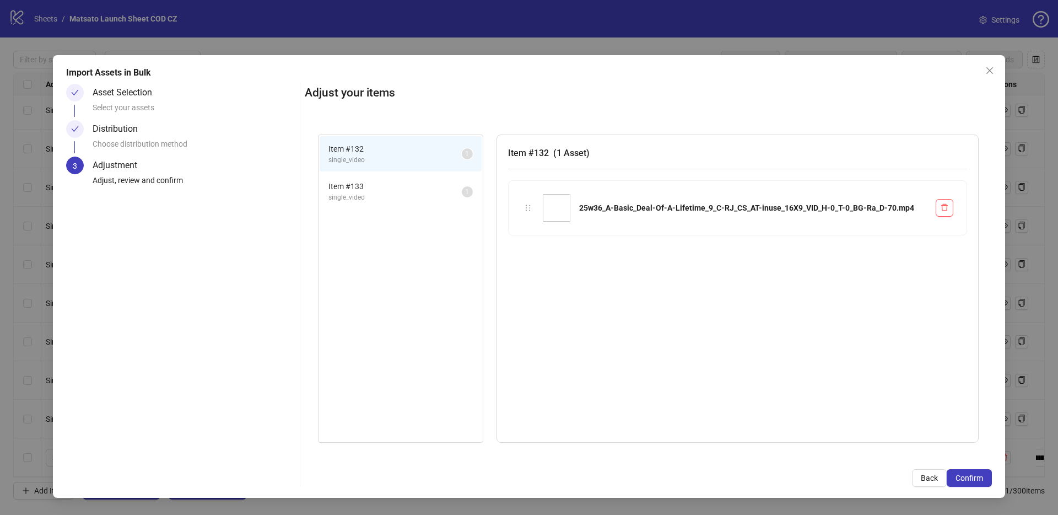
click at [968, 481] on span "Confirm" at bounding box center [969, 477] width 28 height 9
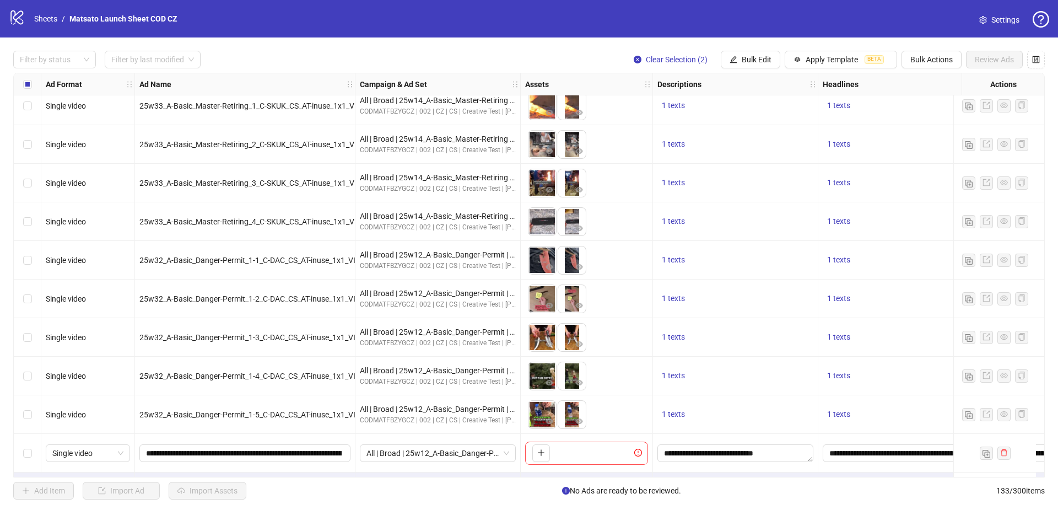
scroll to position [4753, 0]
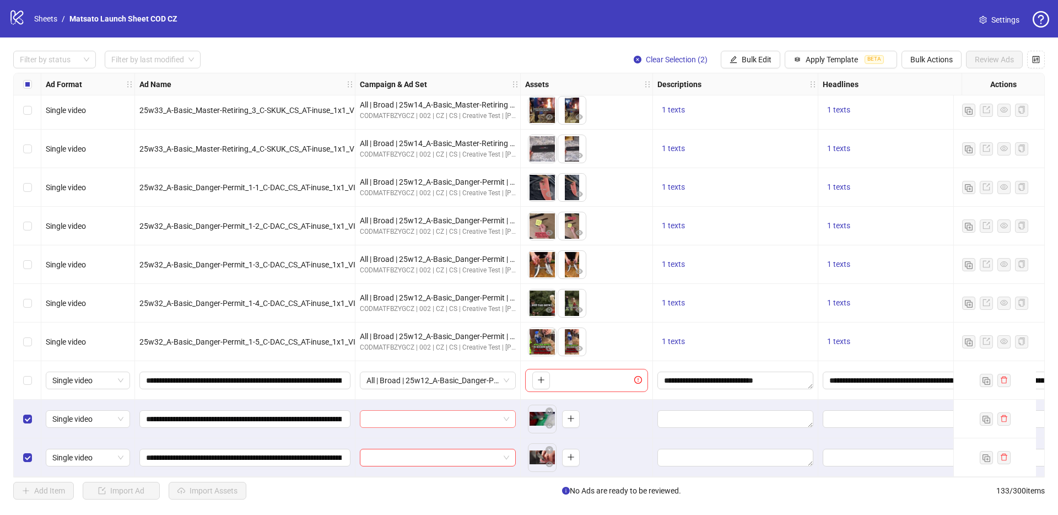
click at [451, 414] on input "search" at bounding box center [432, 419] width 133 height 17
paste input "**********"
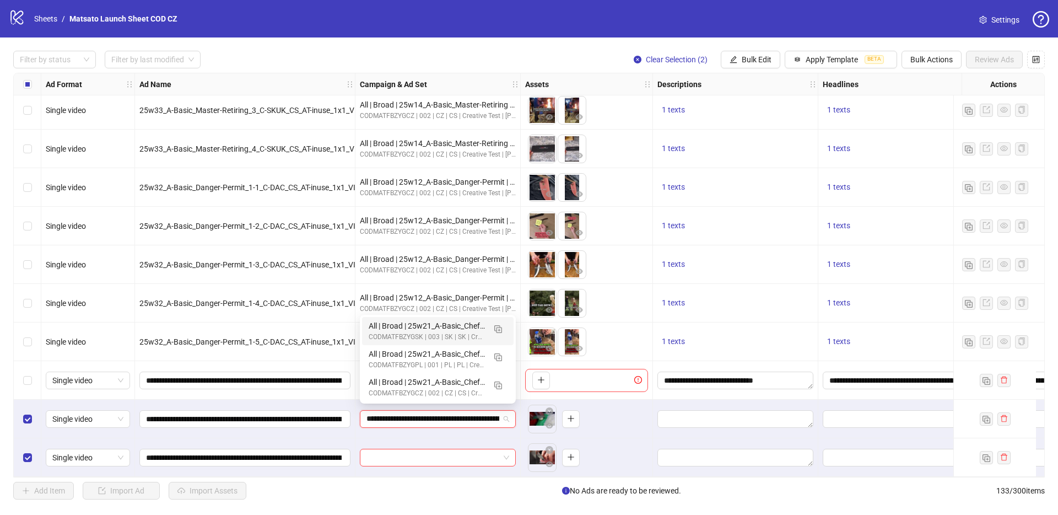
scroll to position [0, 40]
click at [498, 390] on button "button" at bounding box center [498, 385] width 18 height 18
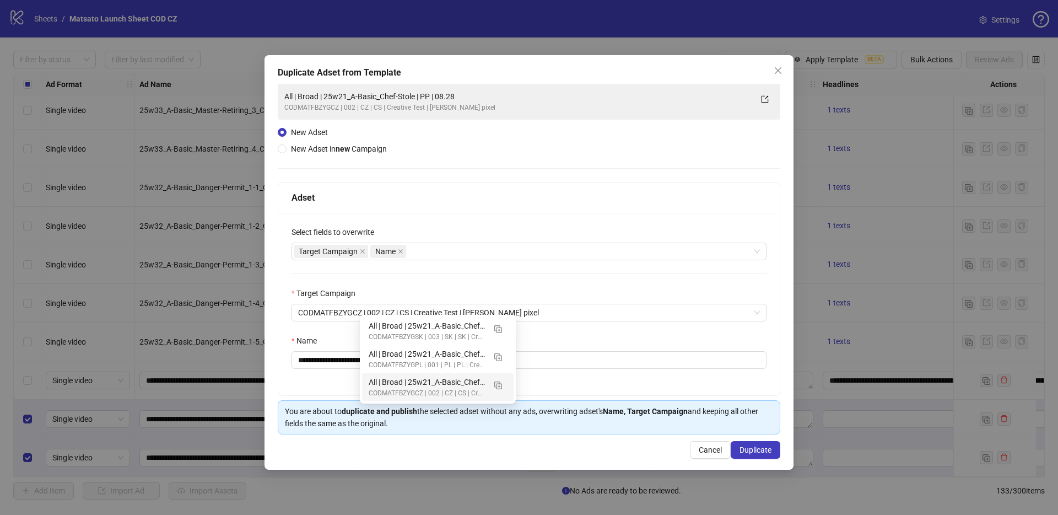
type input "**********"
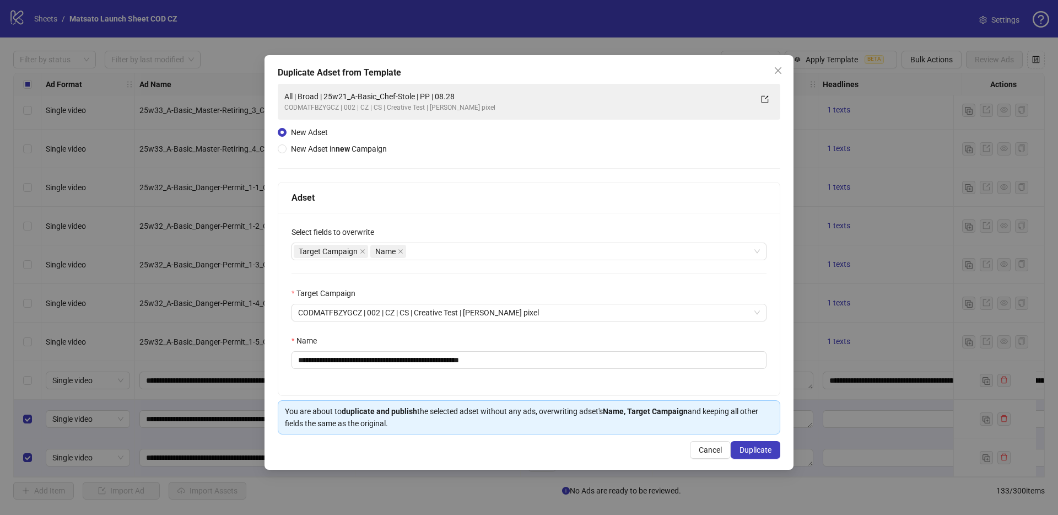
scroll to position [0, 0]
drag, startPoint x: 457, startPoint y: 360, endPoint x: 654, endPoint y: 372, distance: 196.6
click at [654, 372] on div "**********" at bounding box center [528, 304] width 501 height 182
drag, startPoint x: 426, startPoint y: 359, endPoint x: 338, endPoint y: 359, distance: 87.6
click at [338, 359] on input "**********" at bounding box center [528, 360] width 475 height 18
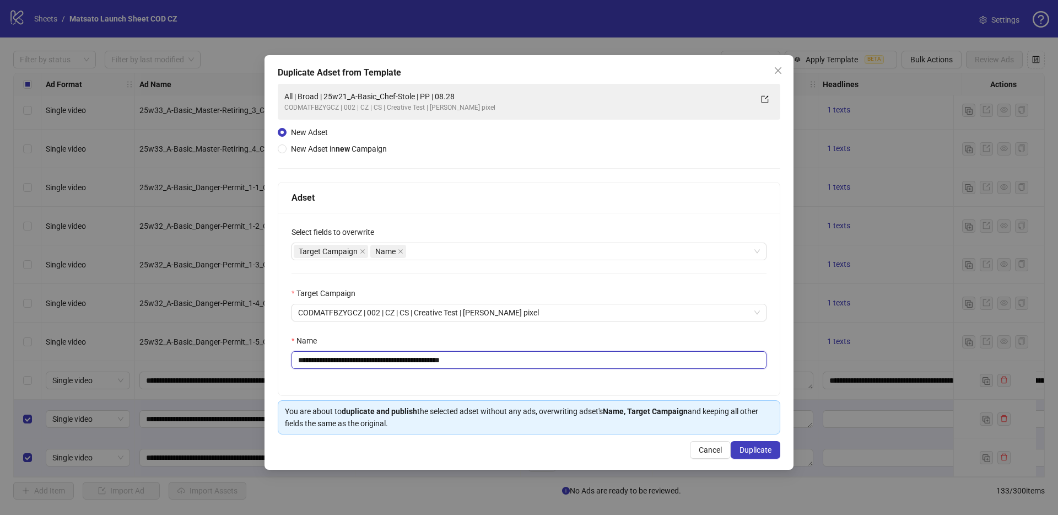
paste input "********"
type input "**********"
click at [764, 447] on span "Duplicate" at bounding box center [755, 449] width 32 height 9
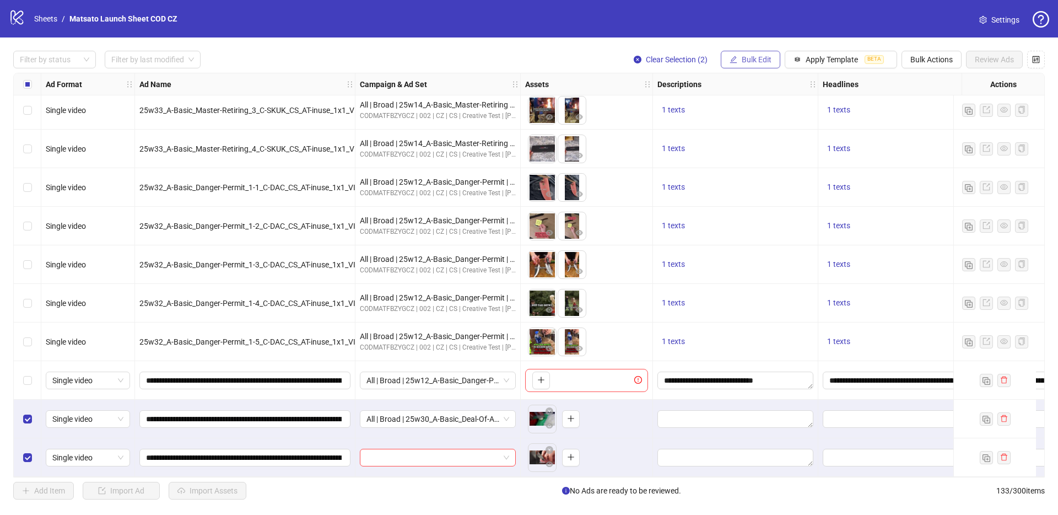
click at [737, 57] on button "Bulk Edit" at bounding box center [751, 60] width 60 height 18
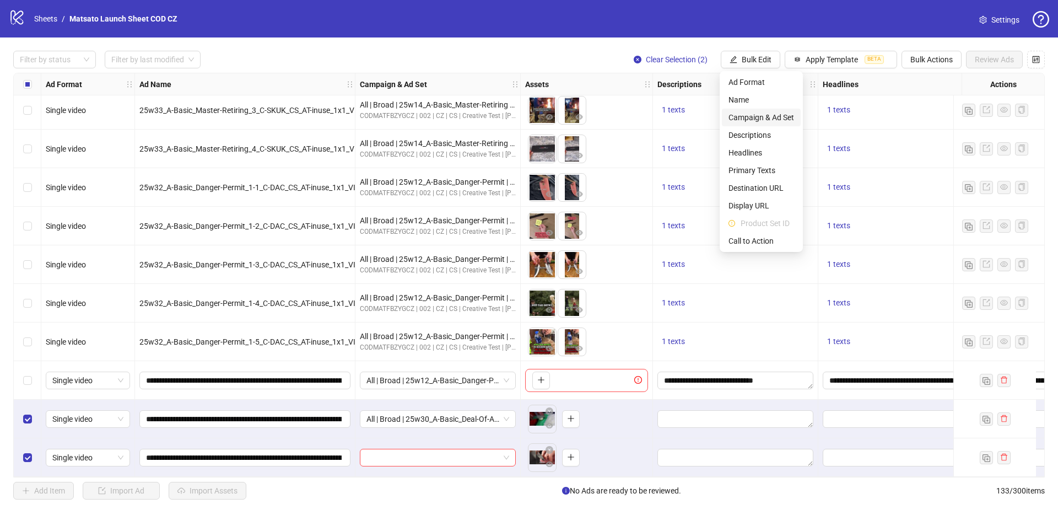
click at [778, 116] on span "Campaign & Ad Set" at bounding box center [761, 117] width 66 height 12
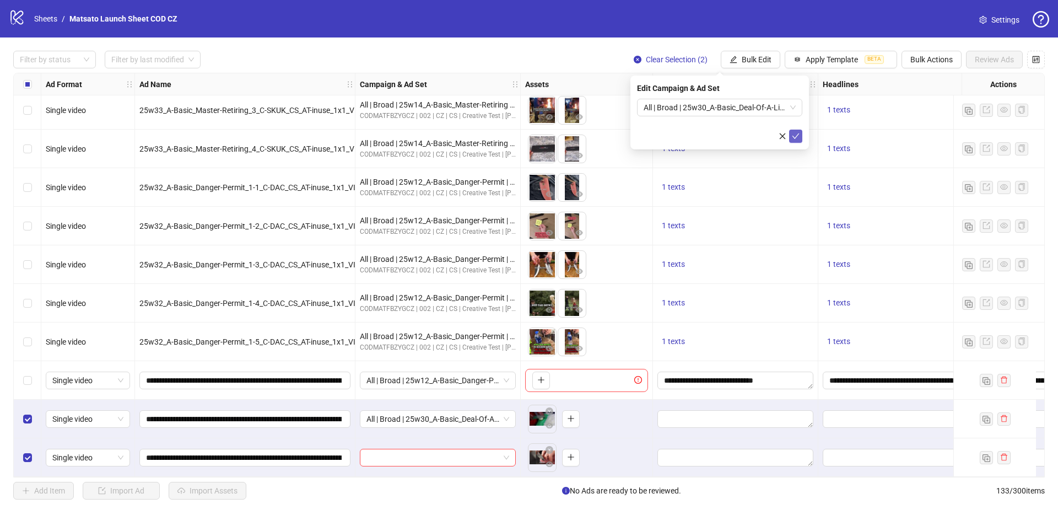
click at [794, 138] on icon "check" at bounding box center [795, 136] width 7 height 6
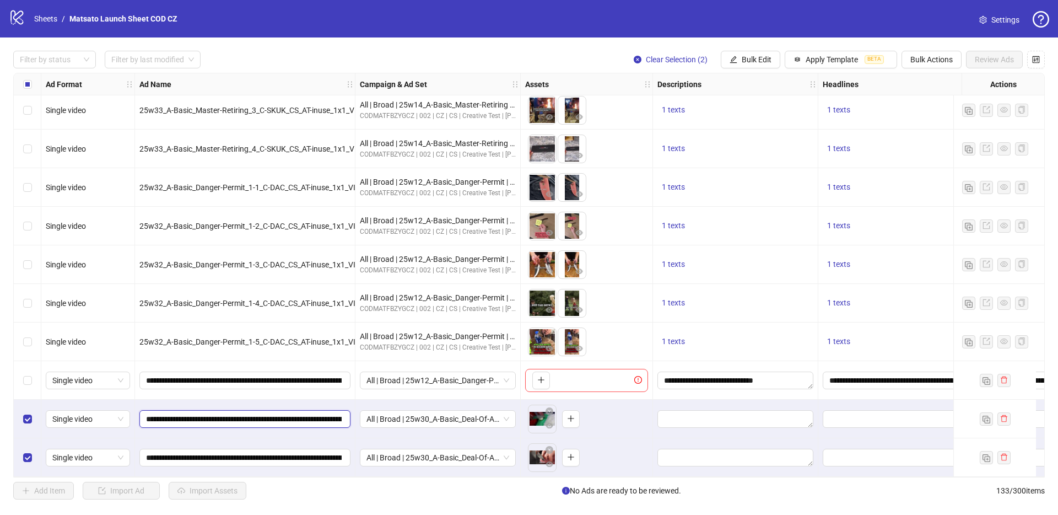
click at [298, 419] on input "**********" at bounding box center [244, 419] width 196 height 12
click at [673, 56] on span "Clear Selection (2)" at bounding box center [677, 59] width 62 height 9
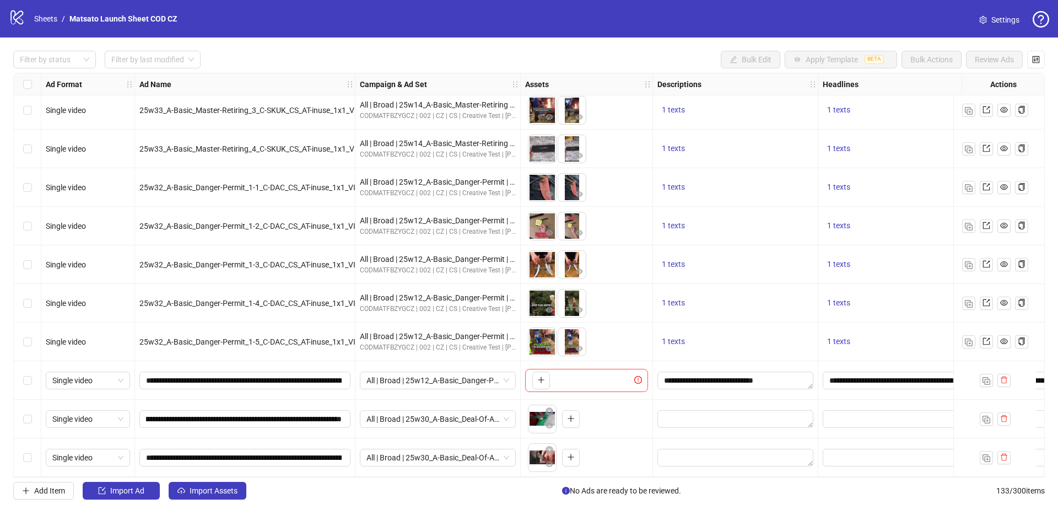
scroll to position [0, 0]
click at [215, 487] on span "Import Assets" at bounding box center [214, 490] width 48 height 9
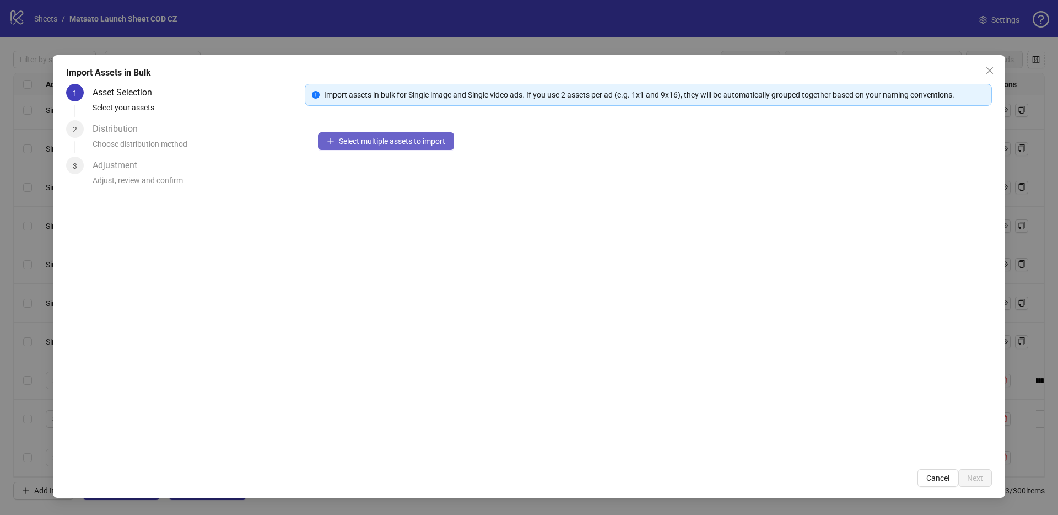
click at [383, 136] on button "Select multiple assets to import" at bounding box center [386, 141] width 136 height 18
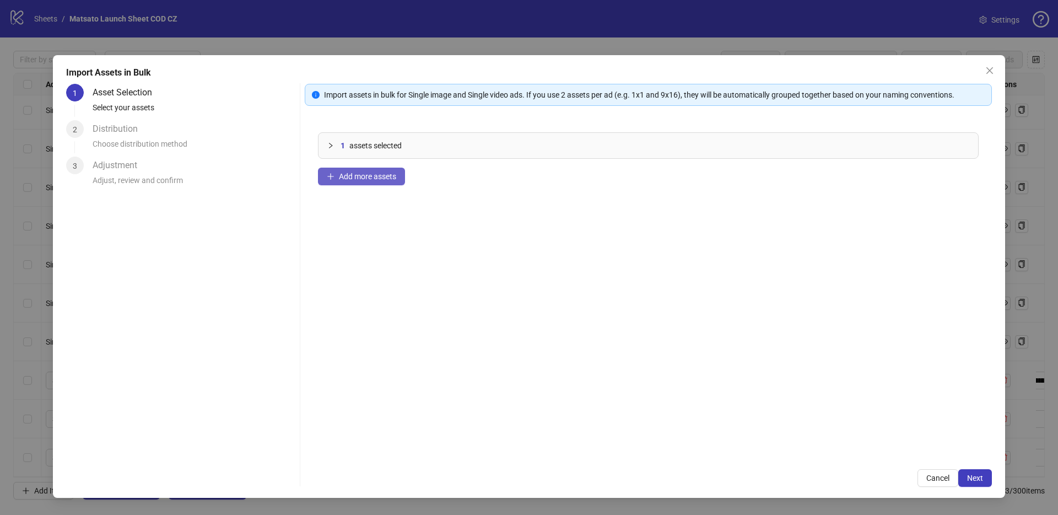
click at [341, 176] on span "Add more assets" at bounding box center [367, 176] width 57 height 9
click at [363, 174] on span "Add more assets" at bounding box center [367, 176] width 57 height 9
click at [971, 480] on span "Next" at bounding box center [975, 477] width 16 height 9
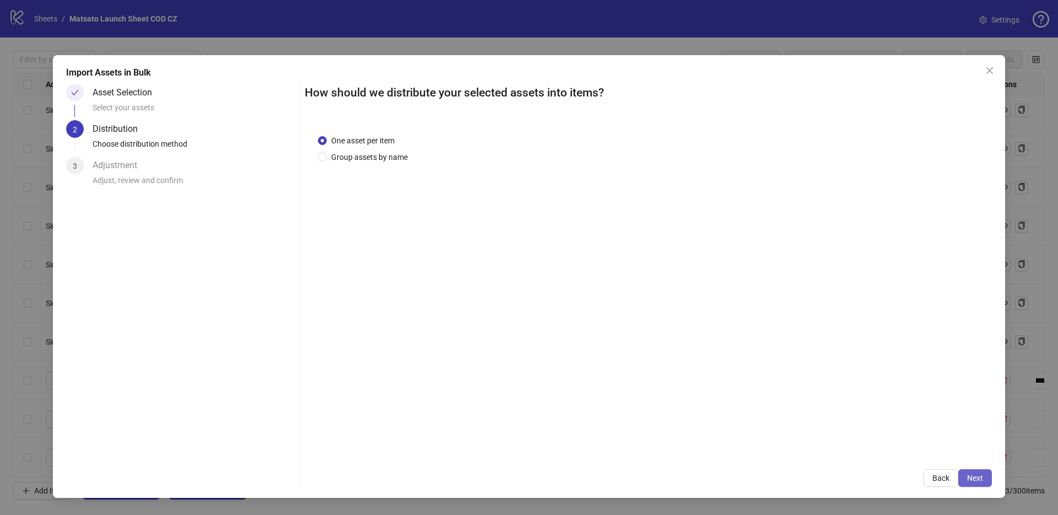
click at [973, 478] on span "Next" at bounding box center [975, 477] width 16 height 9
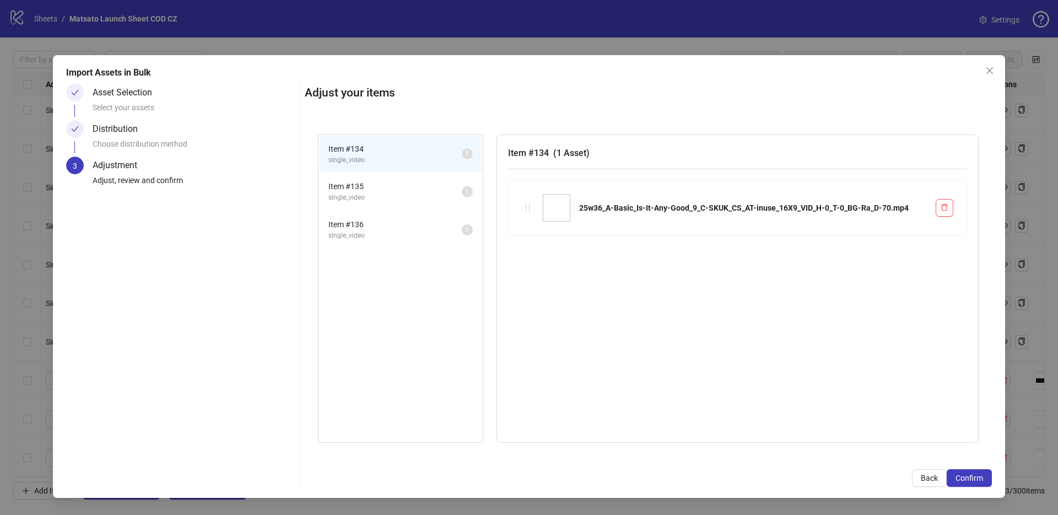
click at [973, 478] on span "Confirm" at bounding box center [969, 477] width 28 height 9
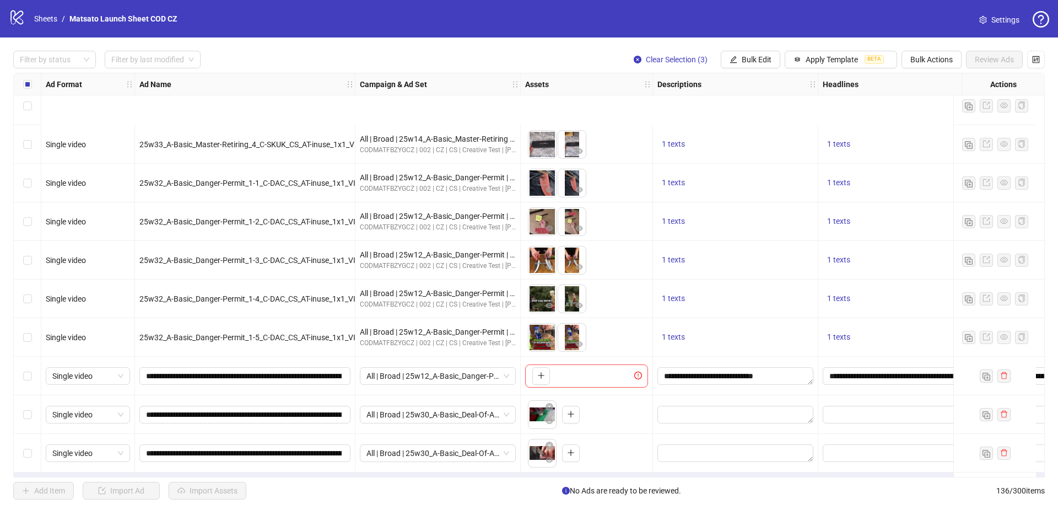
scroll to position [4869, 0]
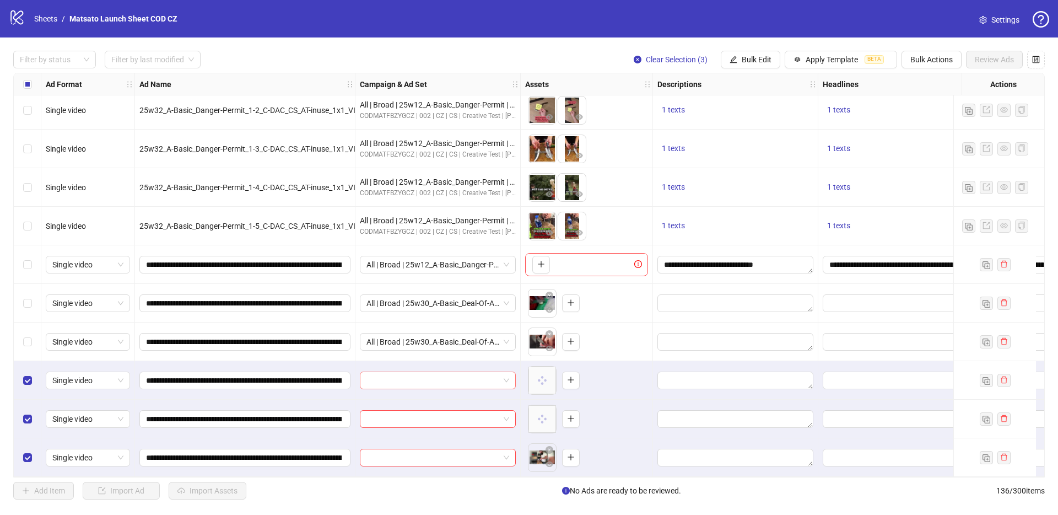
click at [471, 372] on input "search" at bounding box center [432, 380] width 133 height 17
paste input "**********"
type input "**********"
click at [514, 399] on div at bounding box center [437, 418] width 165 height 39
click at [503, 376] on span at bounding box center [437, 380] width 143 height 17
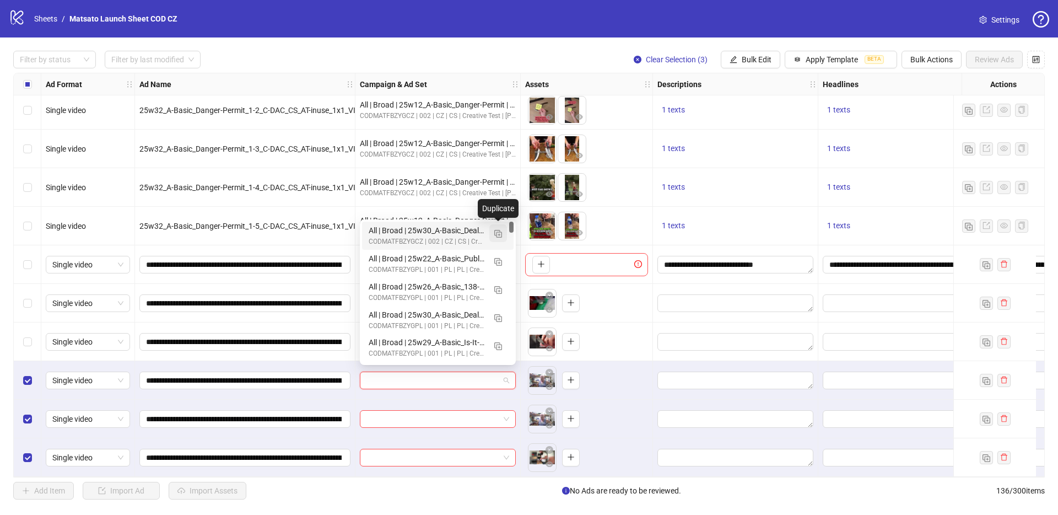
click at [497, 233] on img "button" at bounding box center [498, 234] width 8 height 8
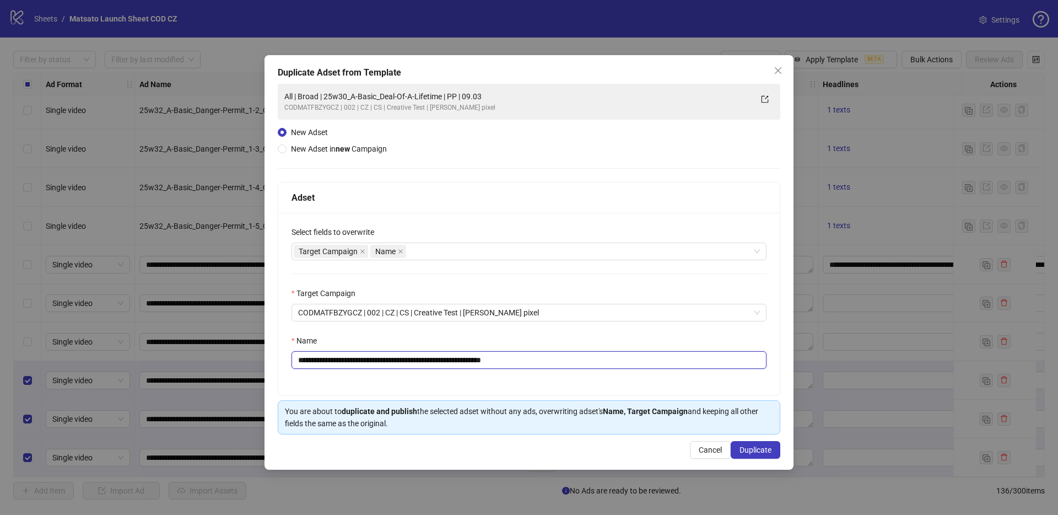
drag, startPoint x: 497, startPoint y: 360, endPoint x: 613, endPoint y: 373, distance: 116.5
click at [607, 374] on div "**********" at bounding box center [528, 304] width 501 height 182
drag, startPoint x: 456, startPoint y: 360, endPoint x: 338, endPoint y: 363, distance: 117.9
click at [338, 363] on input "**********" at bounding box center [528, 360] width 475 height 18
paste input "text"
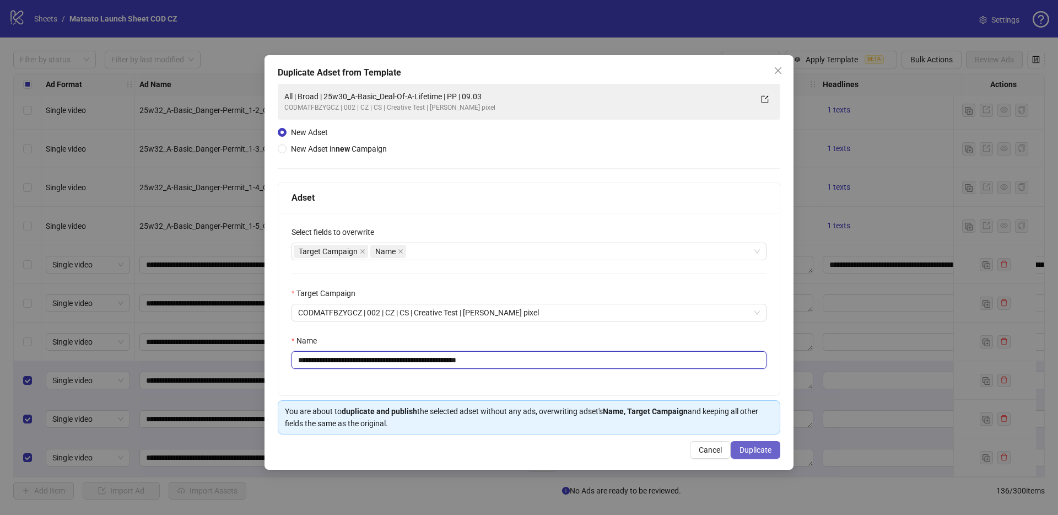
type input "**********"
click at [757, 448] on span "Duplicate" at bounding box center [755, 449] width 32 height 9
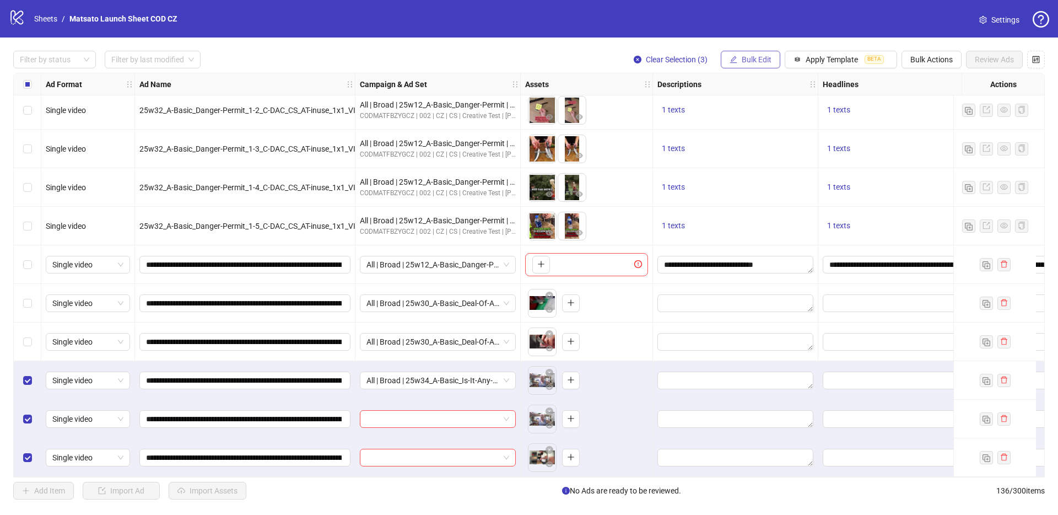
click at [753, 62] on span "Bulk Edit" at bounding box center [757, 59] width 30 height 9
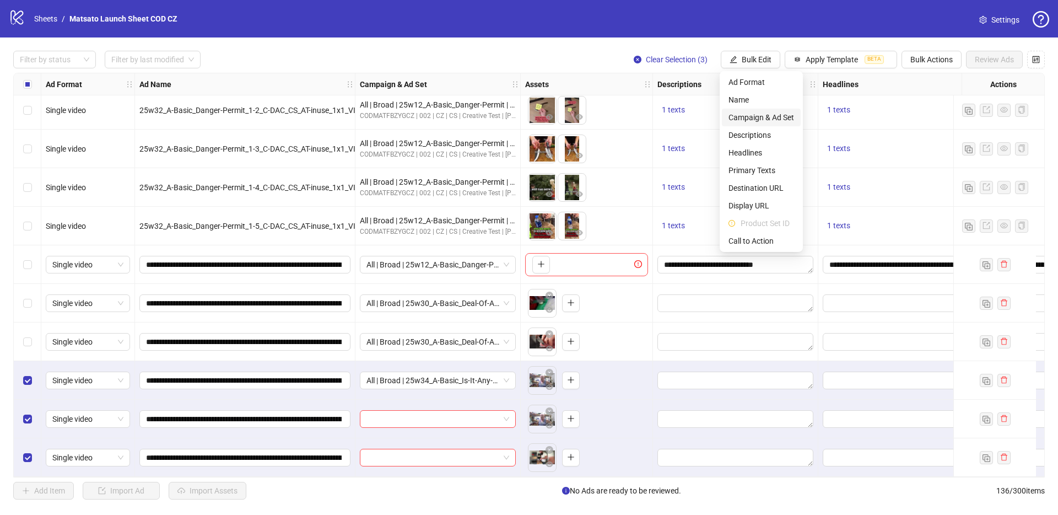
click at [779, 112] on span "Campaign & Ad Set" at bounding box center [761, 117] width 66 height 12
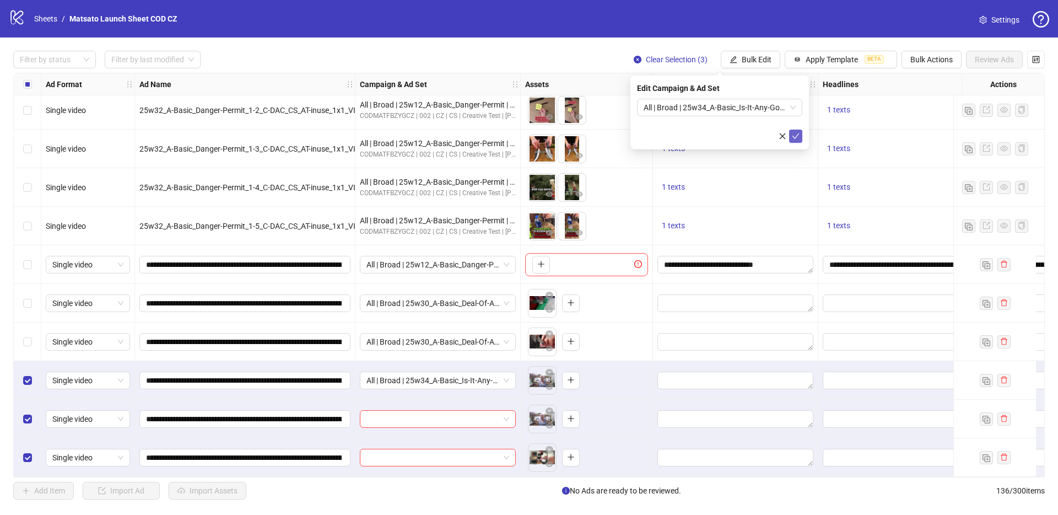
click at [796, 133] on icon "check" at bounding box center [796, 136] width 8 height 8
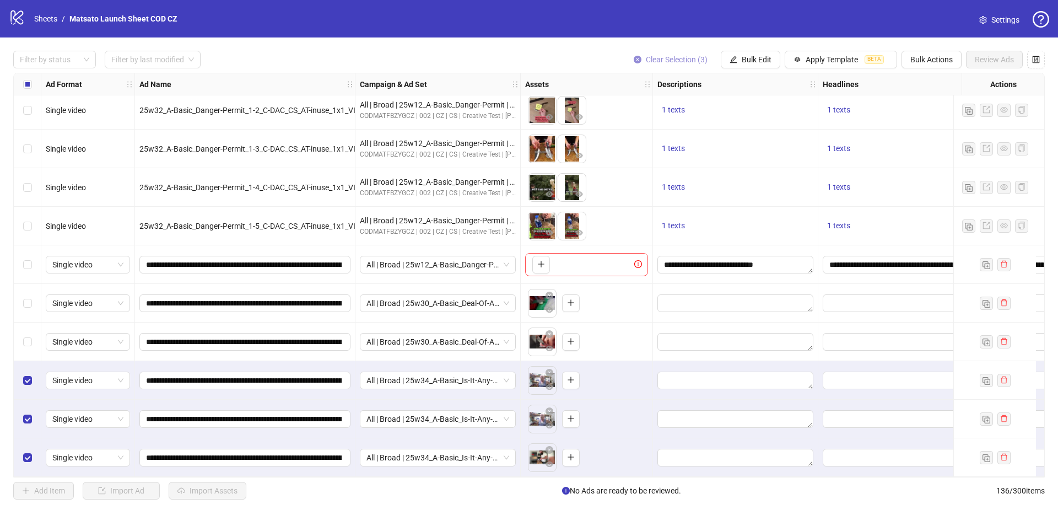
click at [678, 52] on button "Clear Selection (3)" at bounding box center [670, 60] width 91 height 18
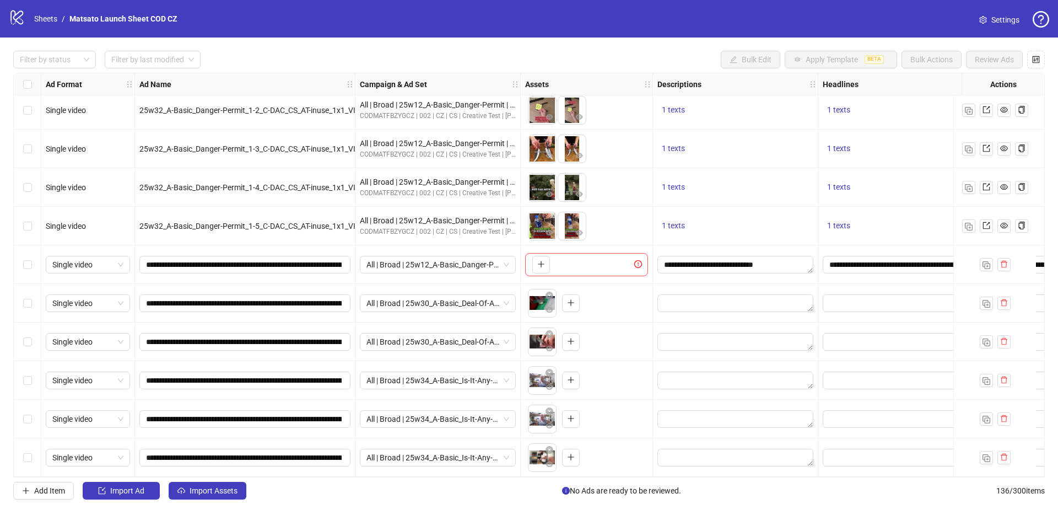
click at [211, 480] on div "Filter by status Filter by last modified Bulk Edit Apply Template BETA Bulk Act…" at bounding box center [529, 274] width 1058 height 475
click at [211, 485] on button "Import Assets" at bounding box center [208, 491] width 78 height 18
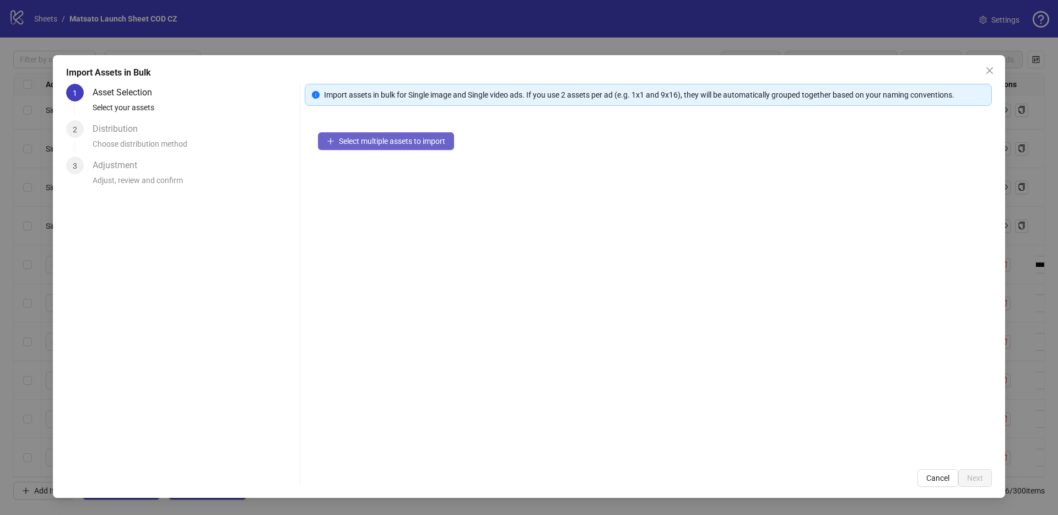
click at [398, 144] on span "Select multiple assets to import" at bounding box center [392, 141] width 106 height 9
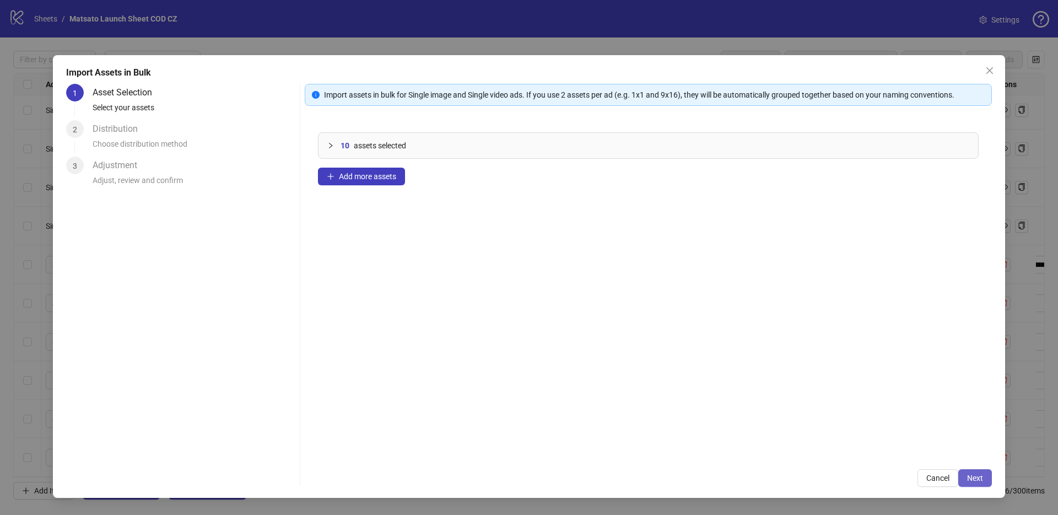
click at [975, 479] on span "Next" at bounding box center [975, 477] width 16 height 9
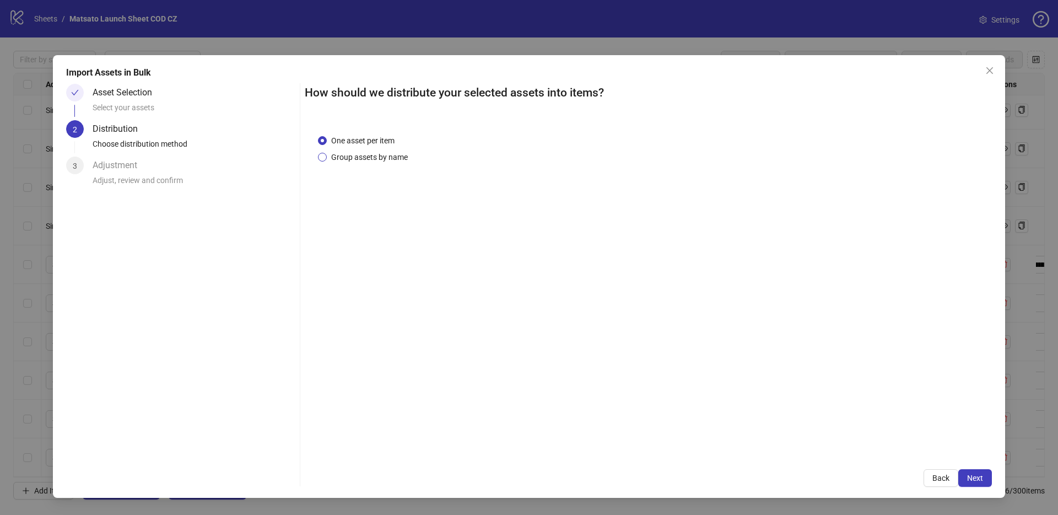
click at [390, 152] on span "Group assets by name" at bounding box center [369, 157] width 85 height 12
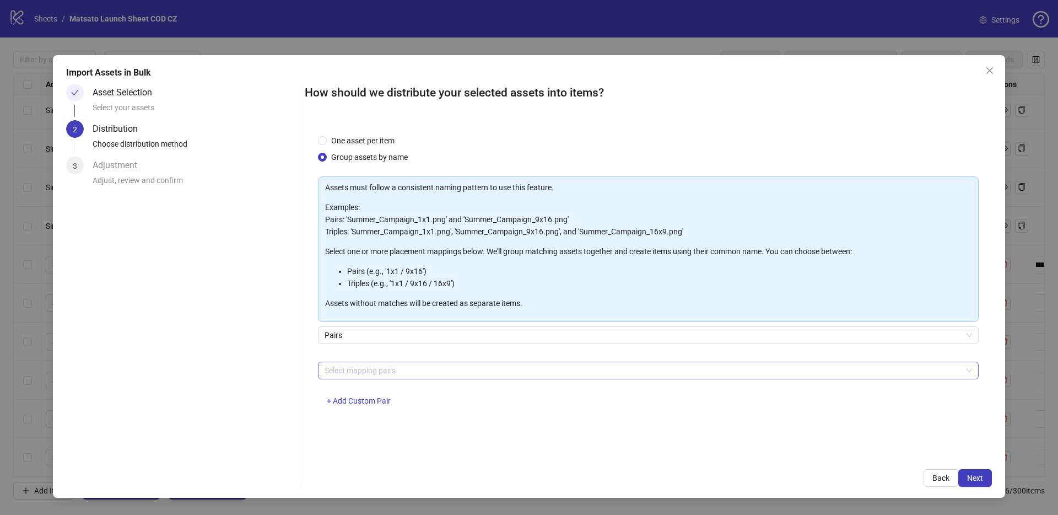
click at [408, 371] on div at bounding box center [642, 370] width 645 height 15
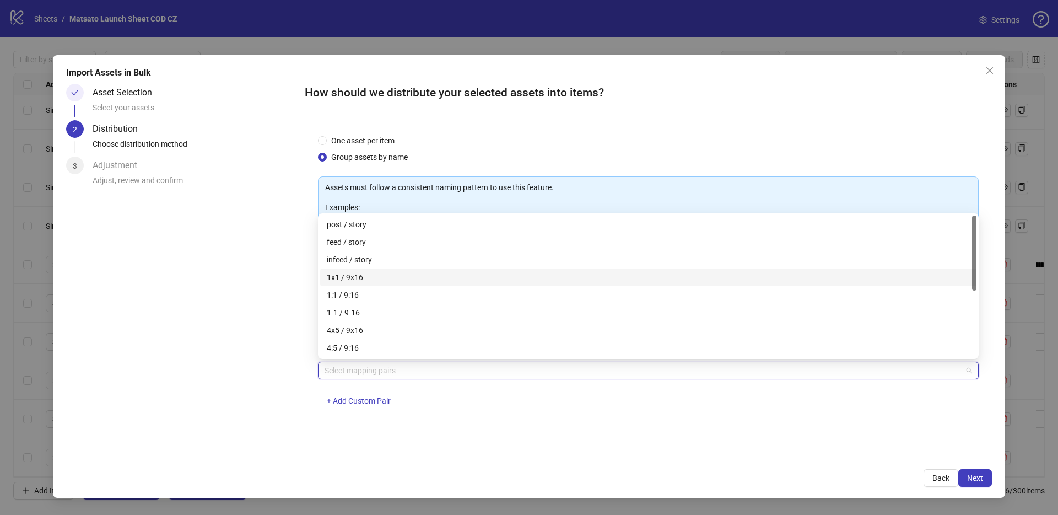
click at [360, 274] on div "1x1 / 9x16" at bounding box center [648, 277] width 643 height 12
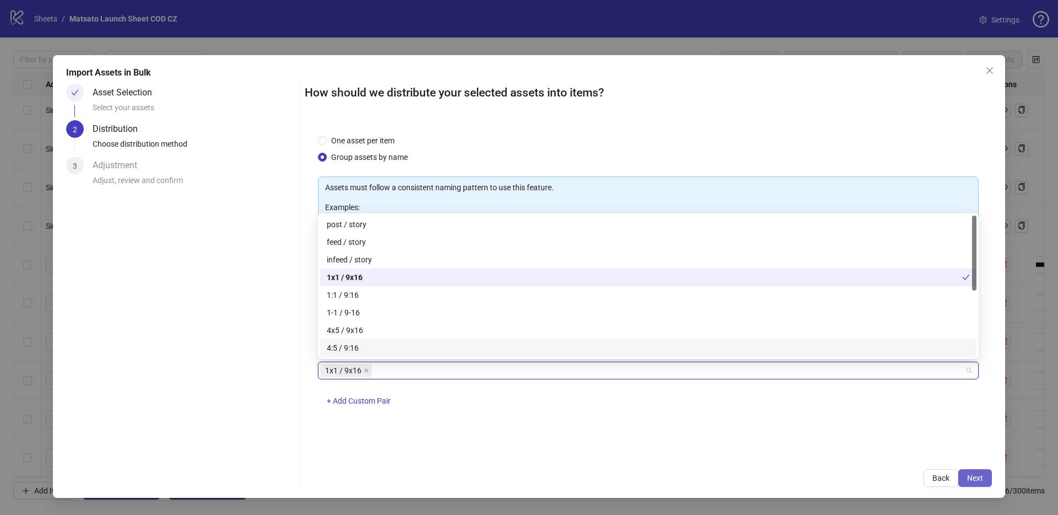
click at [980, 479] on span "Next" at bounding box center [975, 477] width 16 height 9
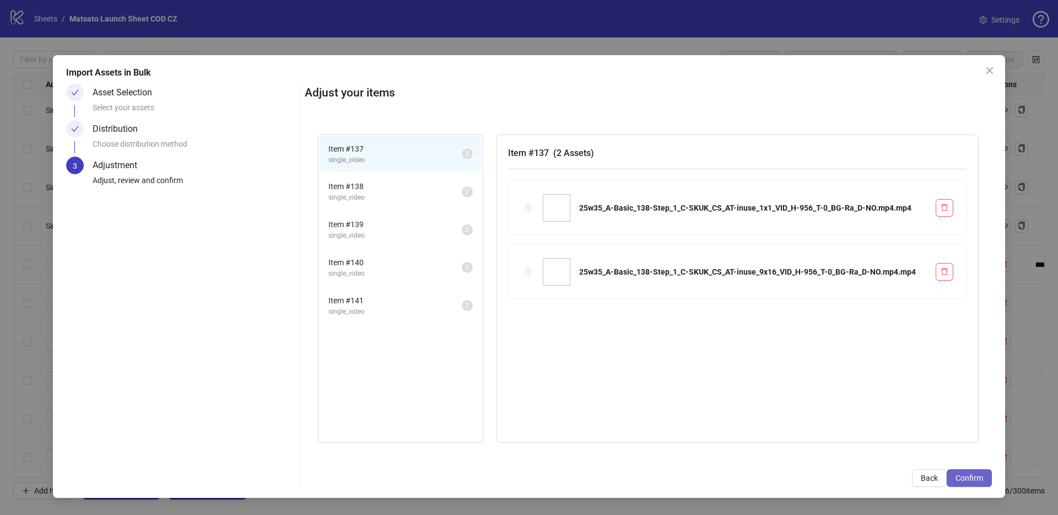
click at [980, 478] on span "Confirm" at bounding box center [969, 477] width 28 height 9
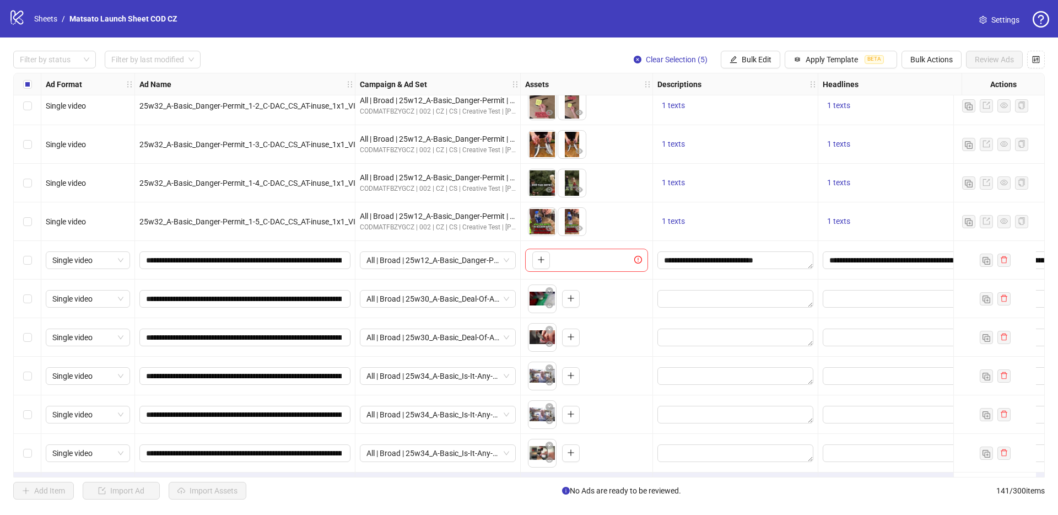
scroll to position [5062, 0]
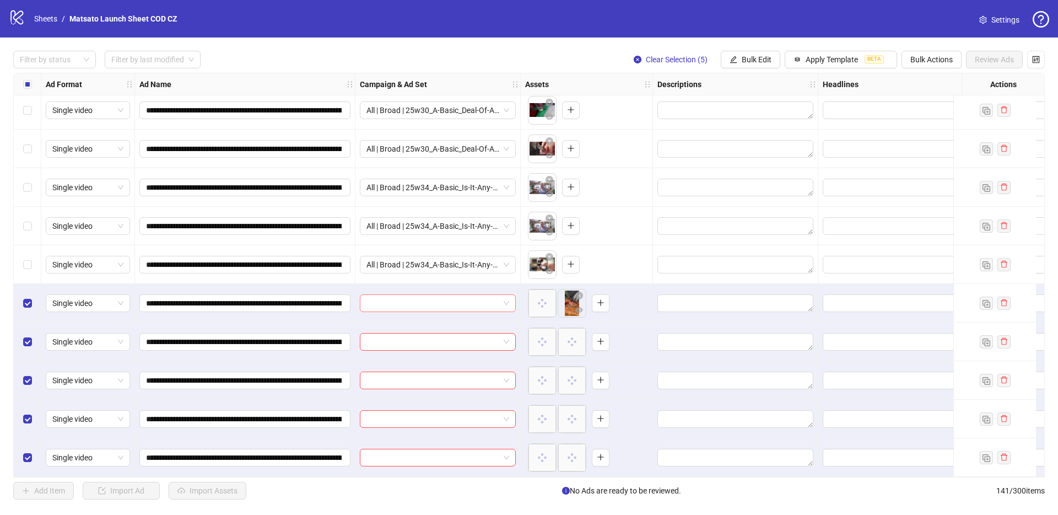
click at [509, 298] on span at bounding box center [437, 303] width 143 height 17
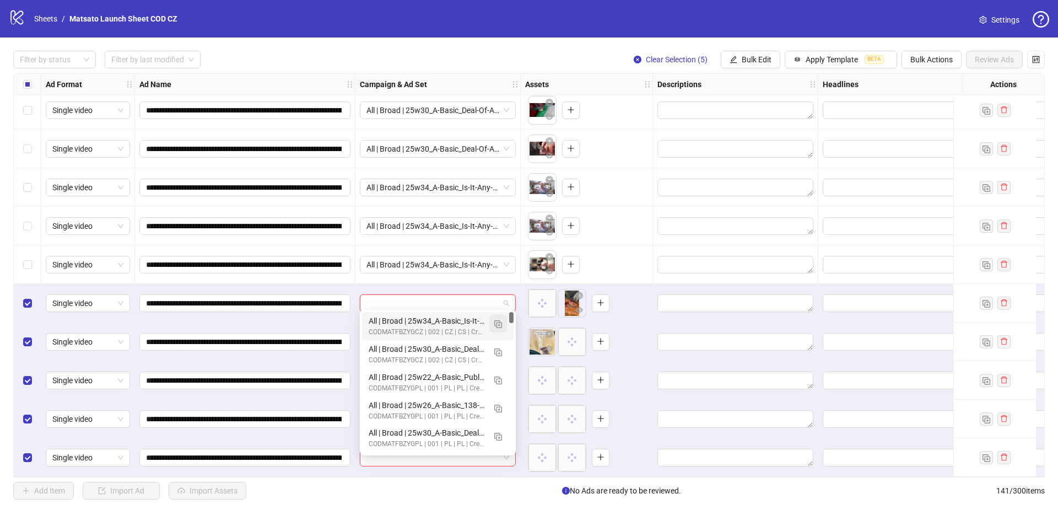
click at [501, 325] on img "button" at bounding box center [498, 324] width 8 height 8
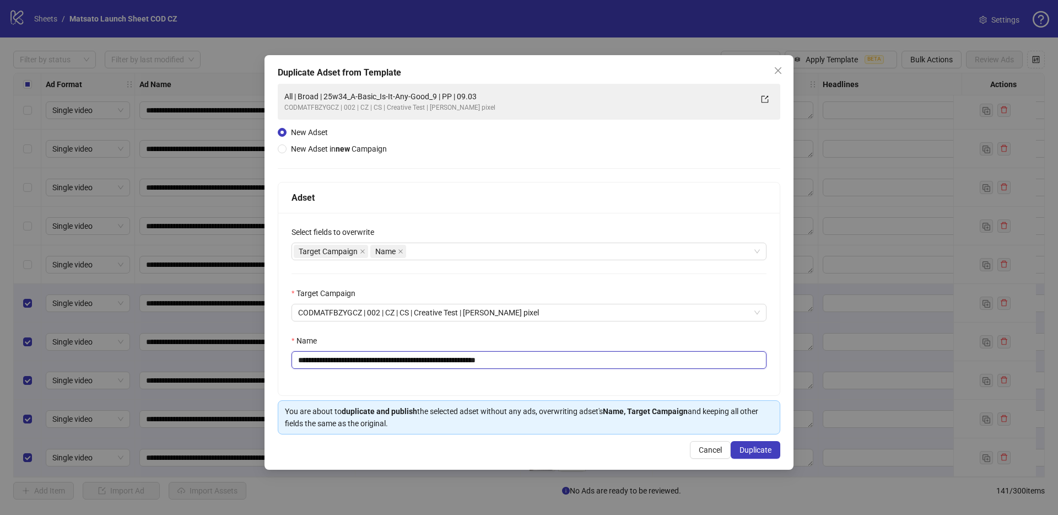
drag, startPoint x: 493, startPoint y: 361, endPoint x: 620, endPoint y: 359, distance: 126.8
click at [604, 364] on input "**********" at bounding box center [528, 360] width 475 height 18
drag, startPoint x: 450, startPoint y: 360, endPoint x: 338, endPoint y: 362, distance: 112.4
click at [338, 362] on input "**********" at bounding box center [528, 360] width 475 height 18
paste input "text"
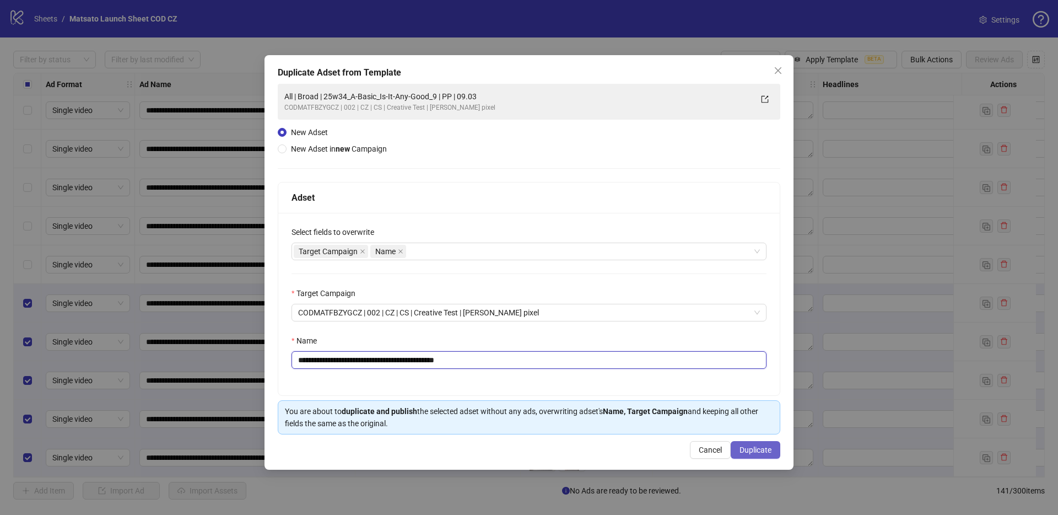
type input "**********"
click at [768, 452] on span "Duplicate" at bounding box center [755, 449] width 32 height 9
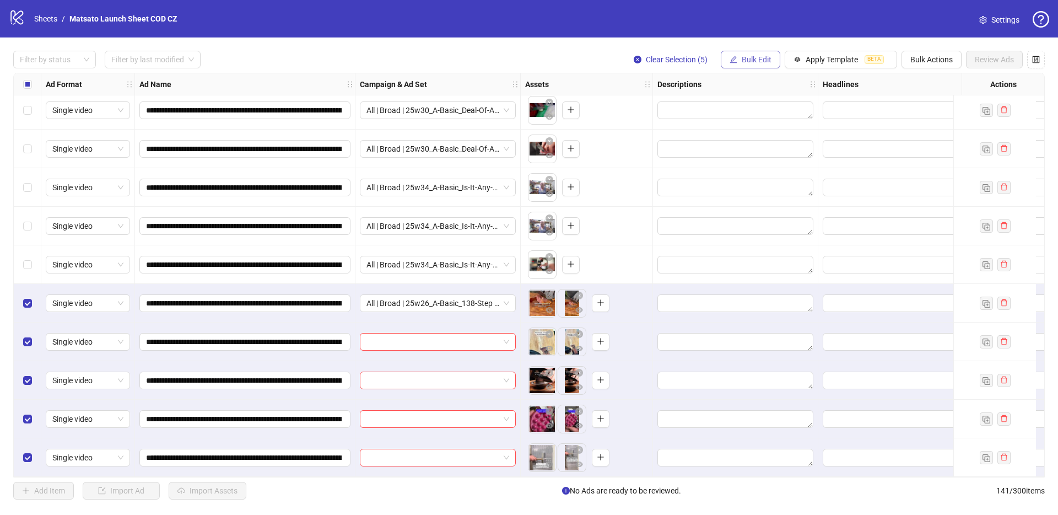
click at [754, 53] on button "Bulk Edit" at bounding box center [751, 60] width 60 height 18
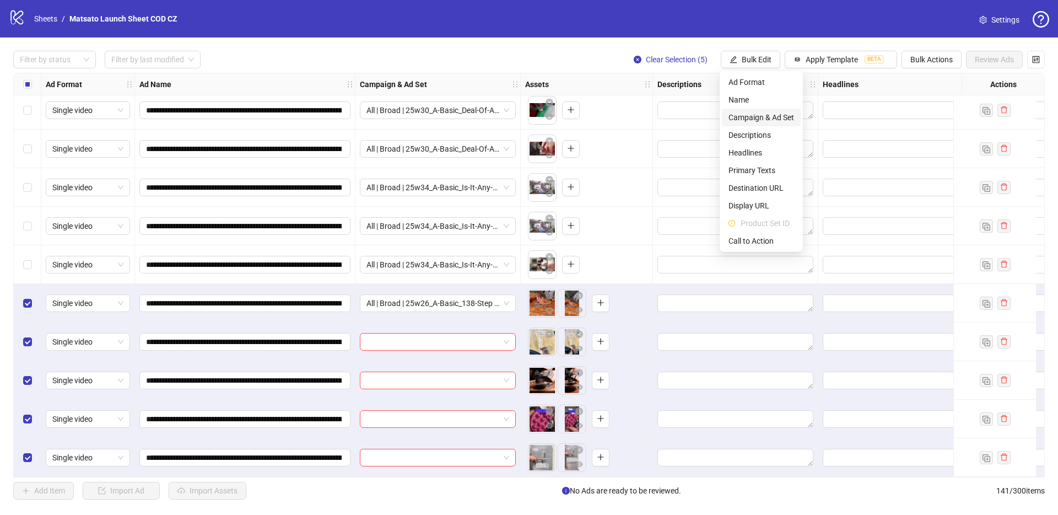
click at [774, 113] on span "Campaign & Ad Set" at bounding box center [761, 117] width 66 height 12
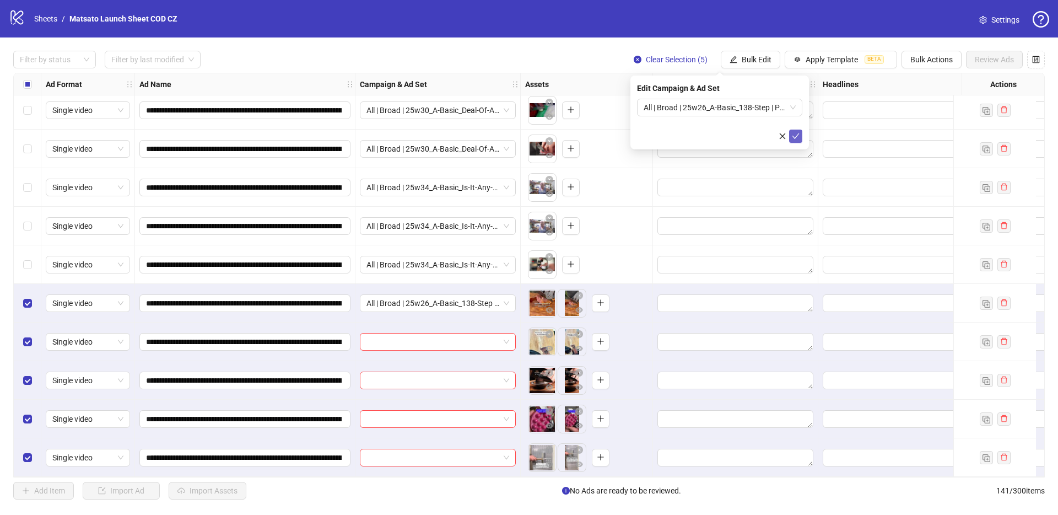
click at [795, 132] on icon "check" at bounding box center [796, 136] width 8 height 8
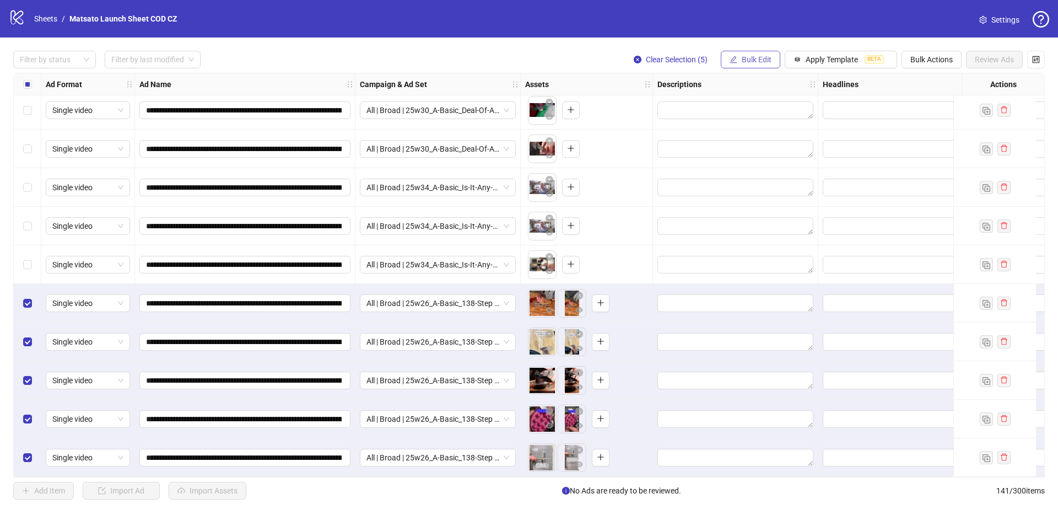
click at [754, 60] on span "Bulk Edit" at bounding box center [757, 59] width 30 height 9
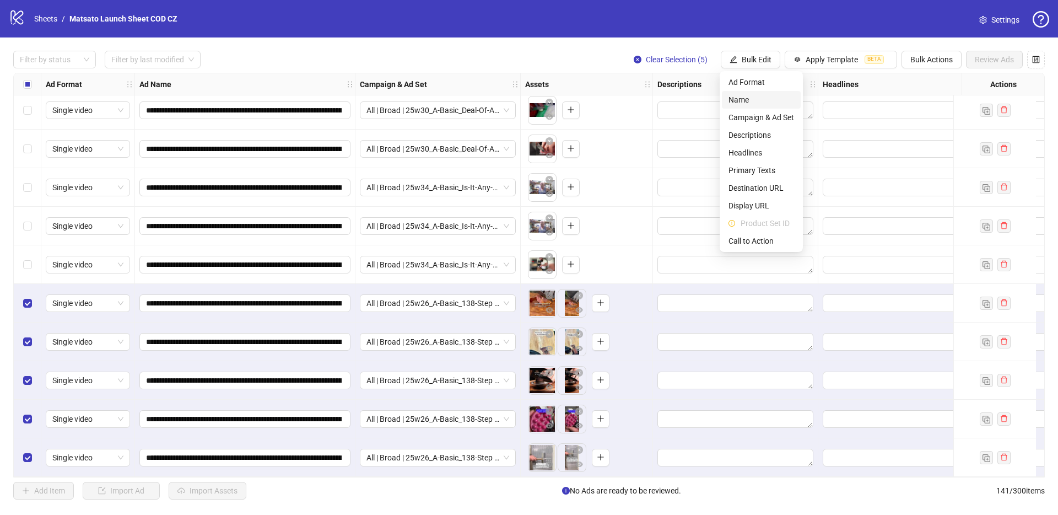
click at [766, 101] on span "Name" at bounding box center [761, 100] width 66 height 12
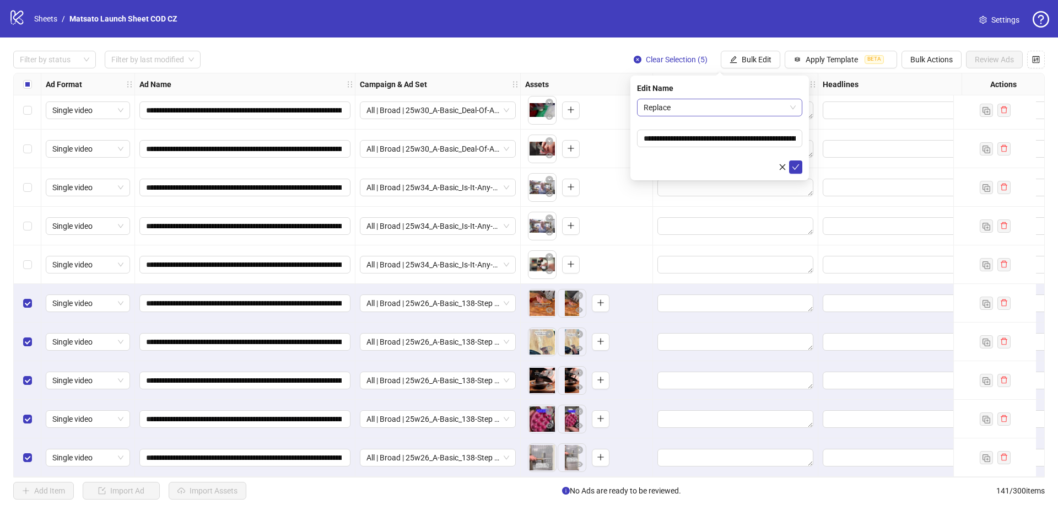
click at [732, 110] on span "Replace" at bounding box center [720, 107] width 152 height 17
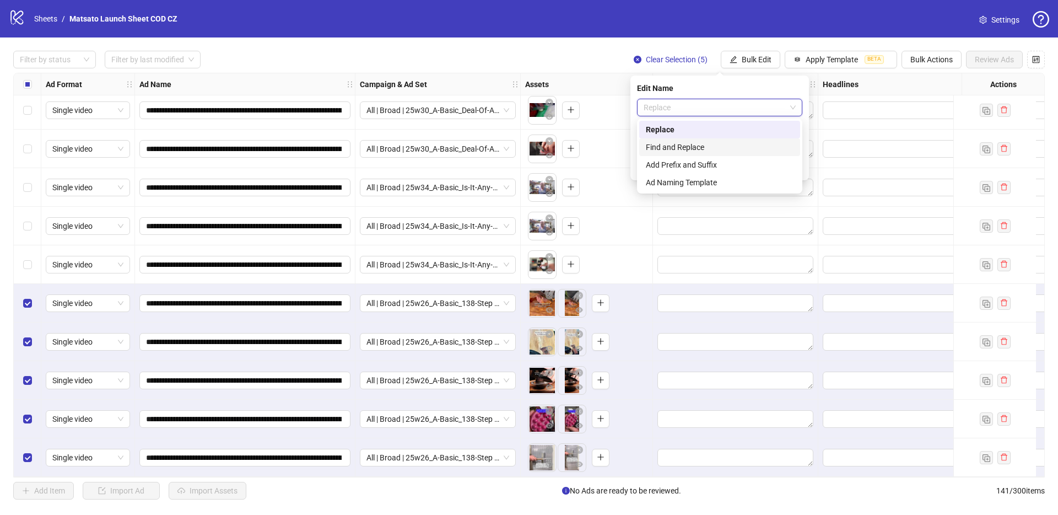
click at [720, 143] on div "Find and Replace" at bounding box center [720, 147] width 148 height 12
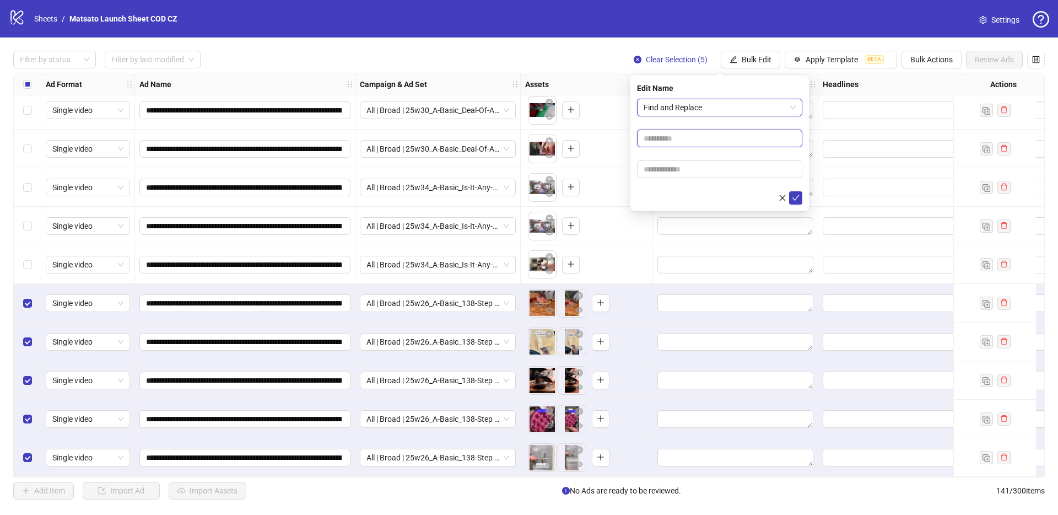
click at [666, 134] on input "text" at bounding box center [719, 138] width 165 height 18
type input "**"
click at [699, 172] on input "text" at bounding box center [719, 169] width 165 height 18
type input "*****"
click at [793, 199] on icon "check" at bounding box center [796, 198] width 8 height 8
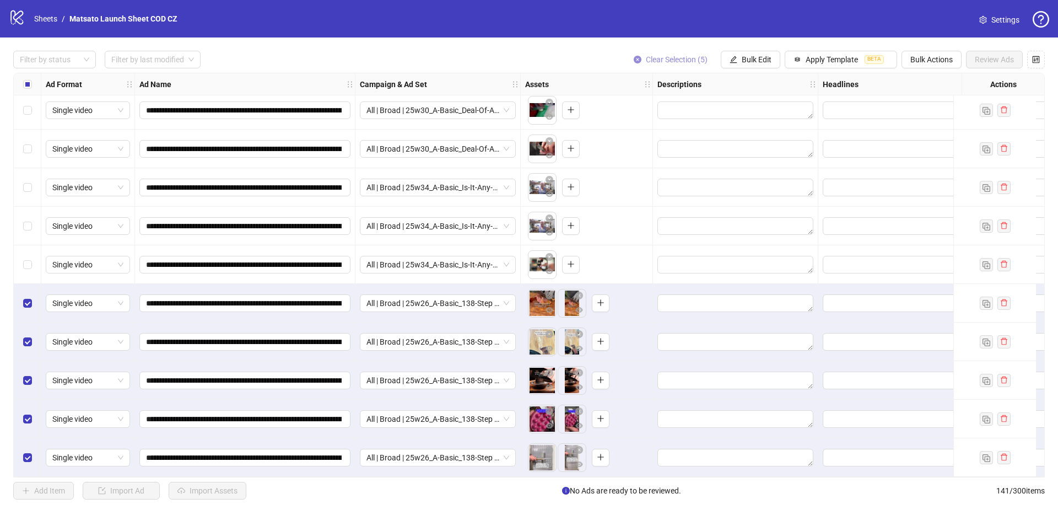
click at [682, 62] on span "Clear Selection (5)" at bounding box center [677, 59] width 62 height 9
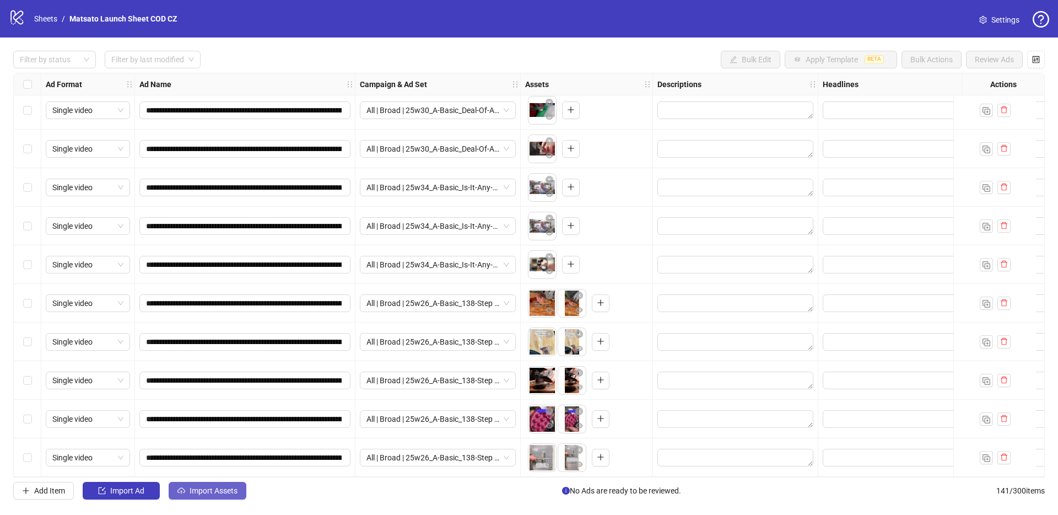
click at [222, 482] on button "Import Assets" at bounding box center [208, 491] width 78 height 18
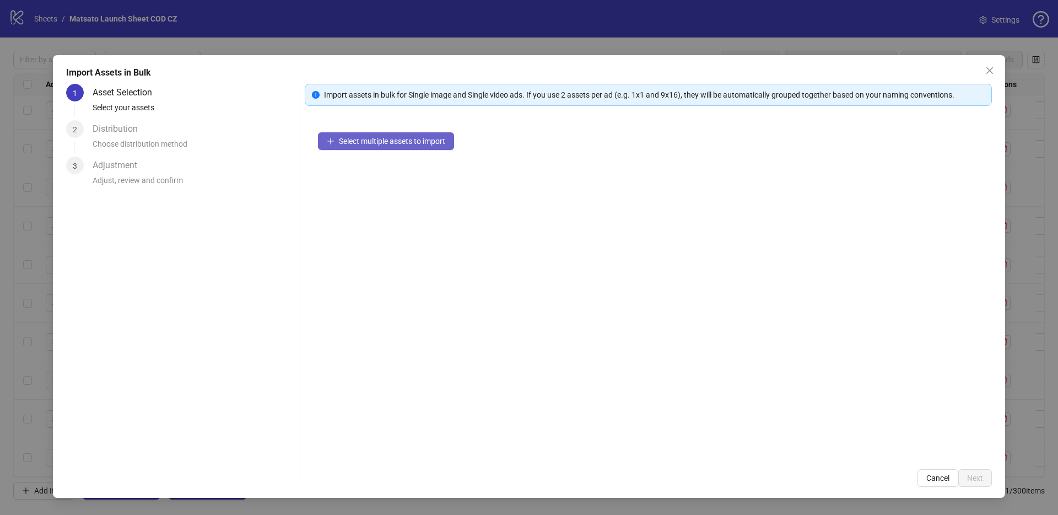
click at [390, 145] on button "Select multiple assets to import" at bounding box center [386, 141] width 136 height 18
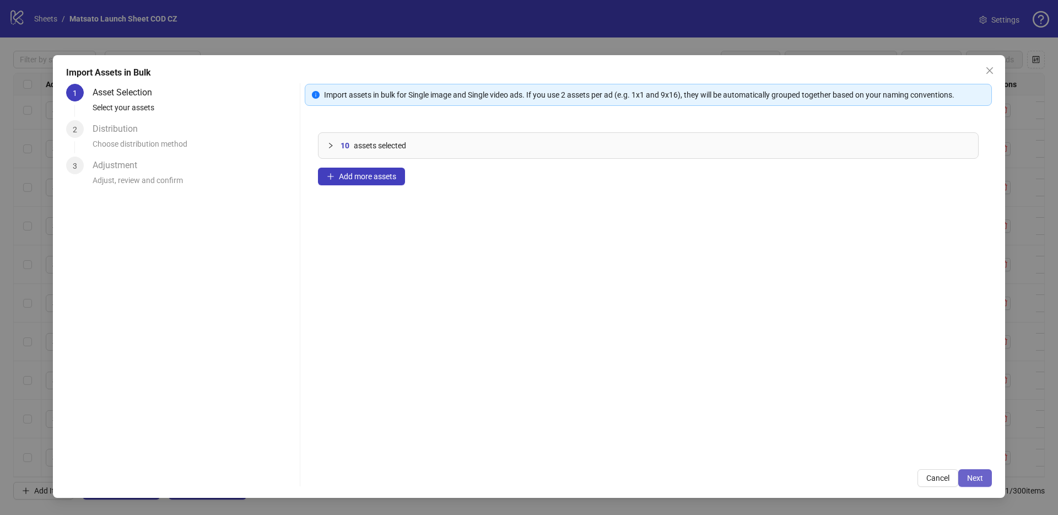
click at [990, 478] on button "Next" at bounding box center [975, 478] width 34 height 18
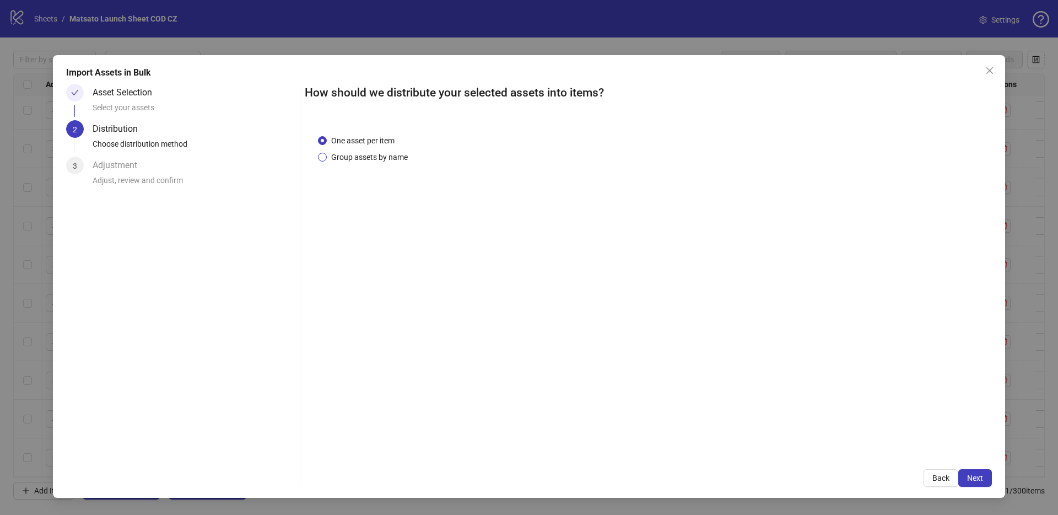
click at [361, 158] on span "Group assets by name" at bounding box center [369, 157] width 85 height 12
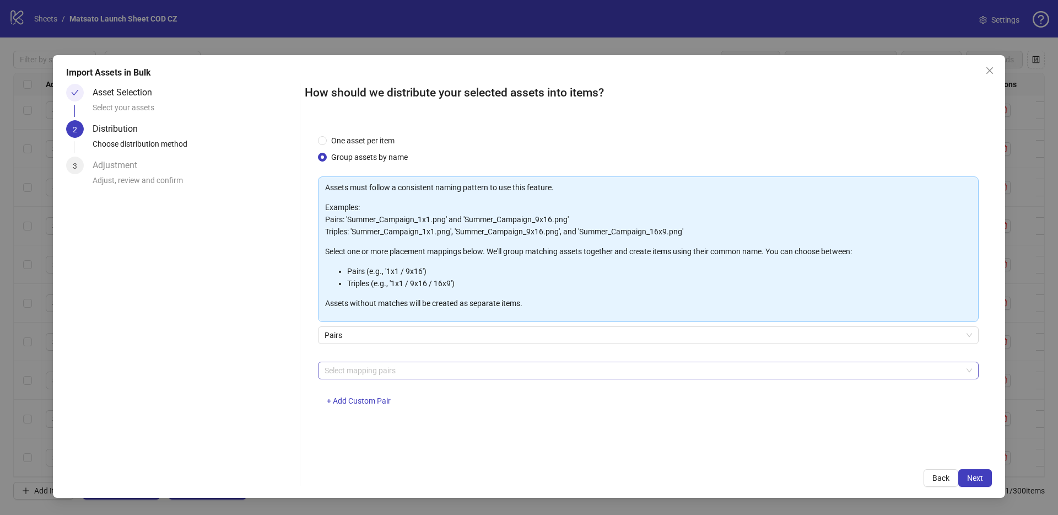
click at [390, 375] on div at bounding box center [642, 370] width 645 height 15
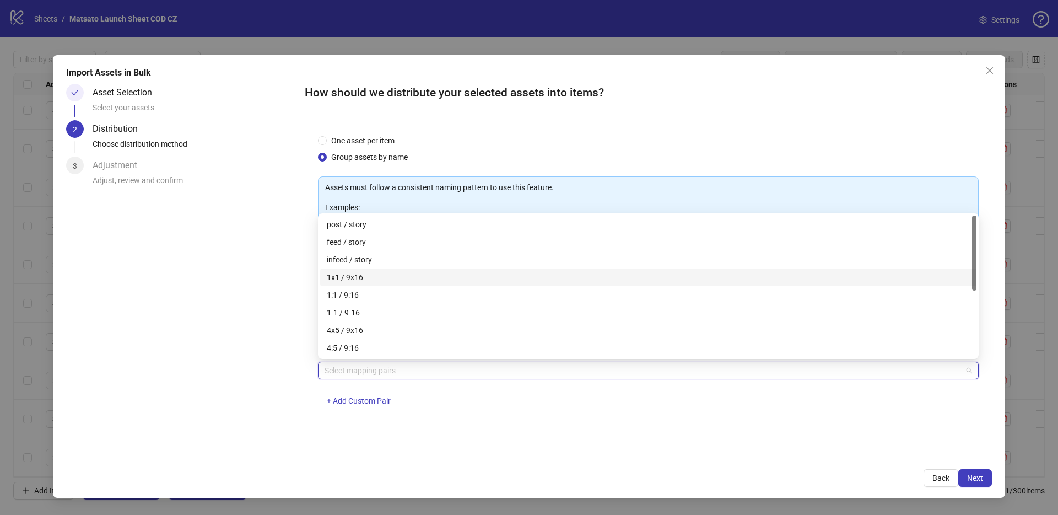
click at [360, 269] on div "1x1 / 9x16" at bounding box center [648, 277] width 656 height 18
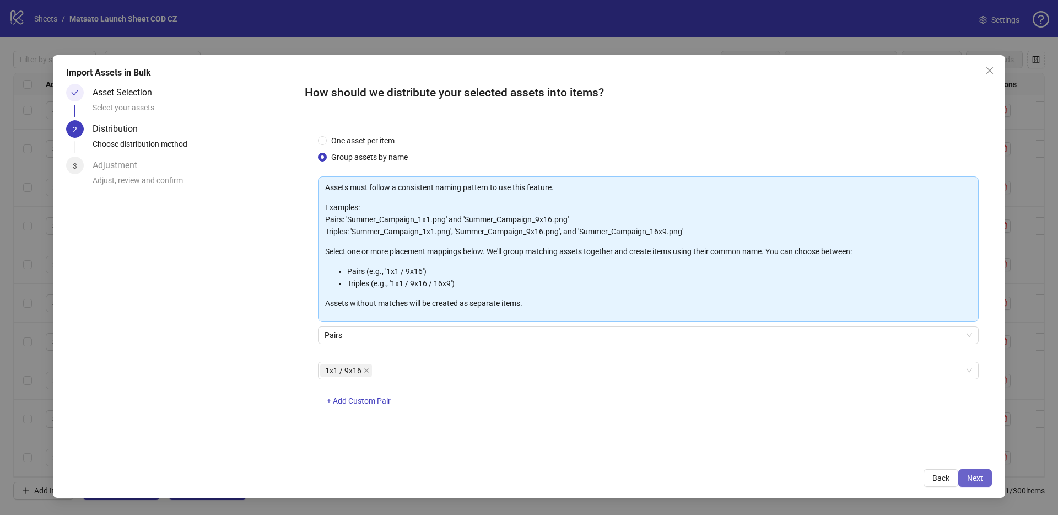
click at [975, 479] on span "Next" at bounding box center [975, 477] width 16 height 9
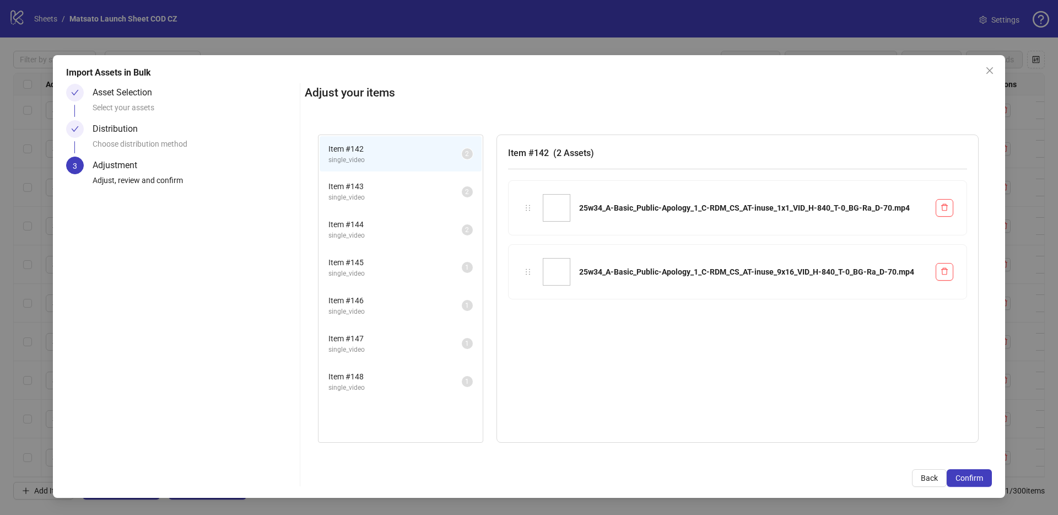
click at [395, 188] on span "Item # 143" at bounding box center [394, 186] width 133 height 12
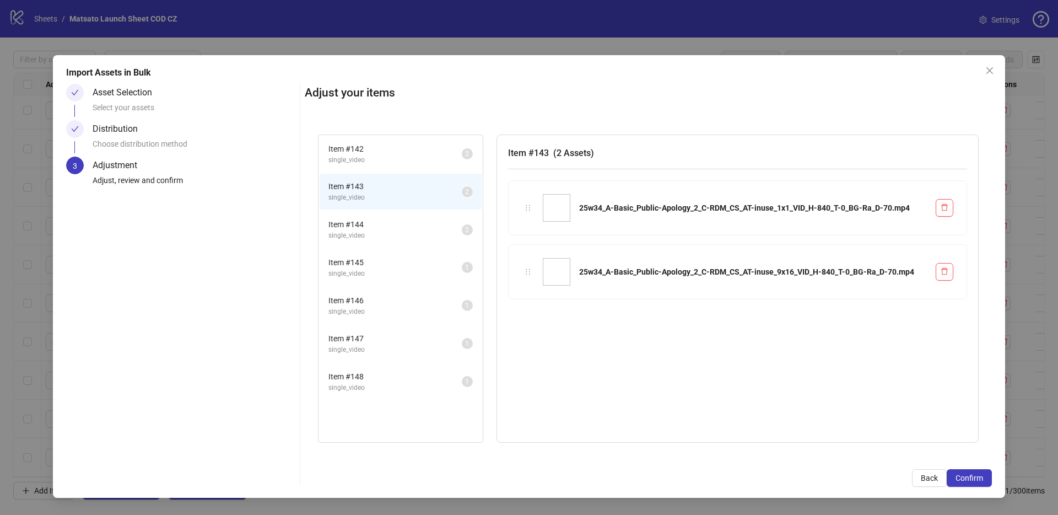
drag, startPoint x: 388, startPoint y: 218, endPoint x: 390, endPoint y: 225, distance: 7.9
click at [388, 218] on li "Item # 144 single_video 2" at bounding box center [401, 230] width 162 height 36
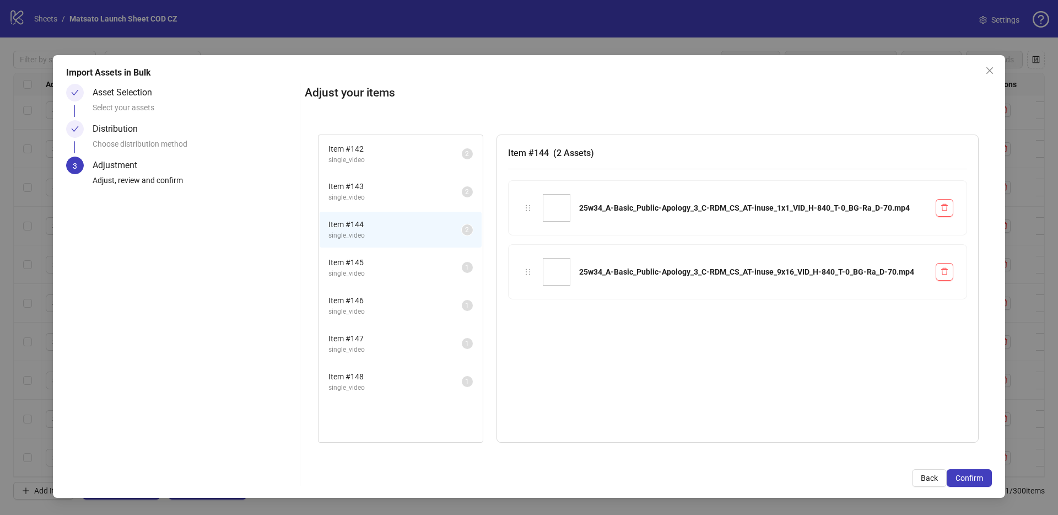
click at [388, 256] on span "Item # 145" at bounding box center [394, 262] width 133 height 12
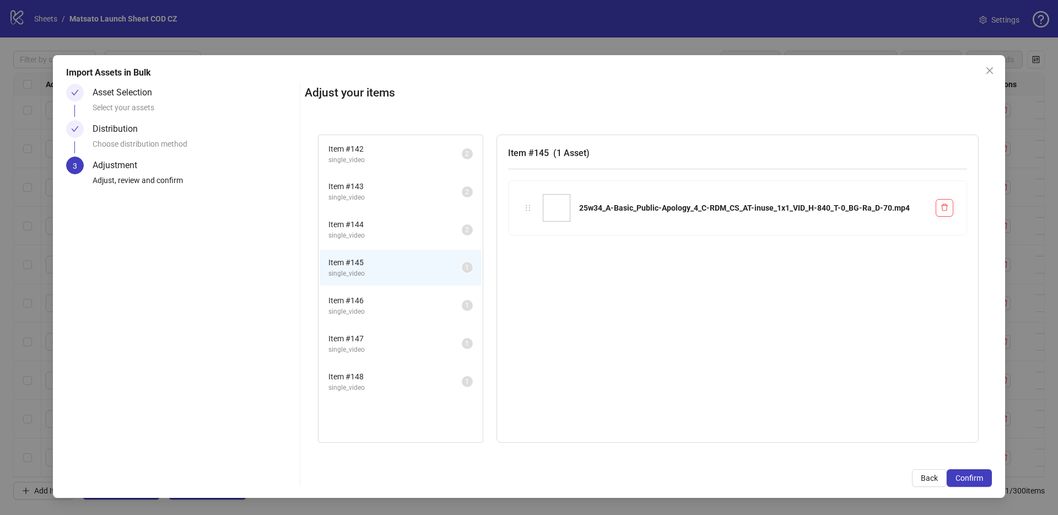
click at [388, 293] on li "Item # 146 single_video 1" at bounding box center [401, 306] width 162 height 36
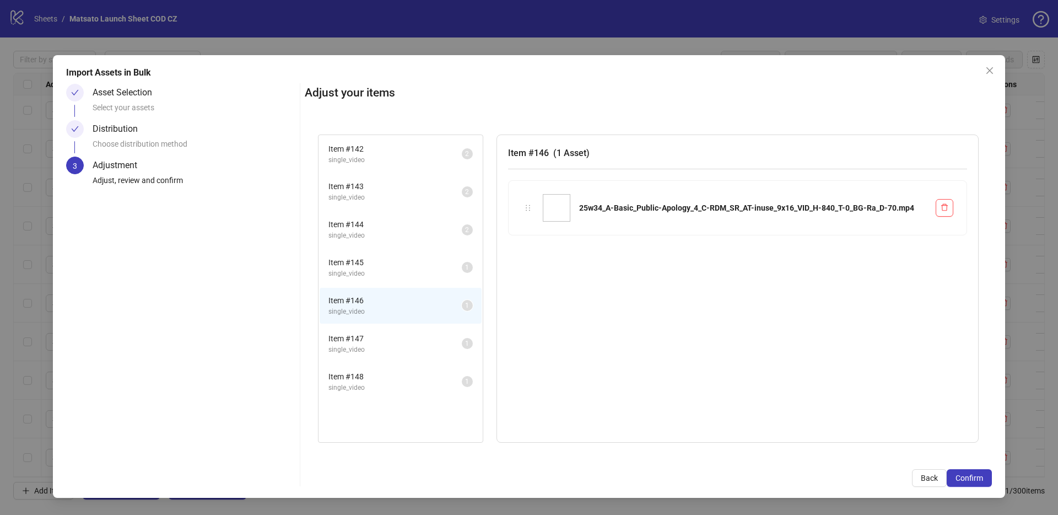
drag, startPoint x: 377, startPoint y: 344, endPoint x: 375, endPoint y: 363, distance: 19.5
click at [377, 344] on span "Item # 147" at bounding box center [394, 338] width 133 height 12
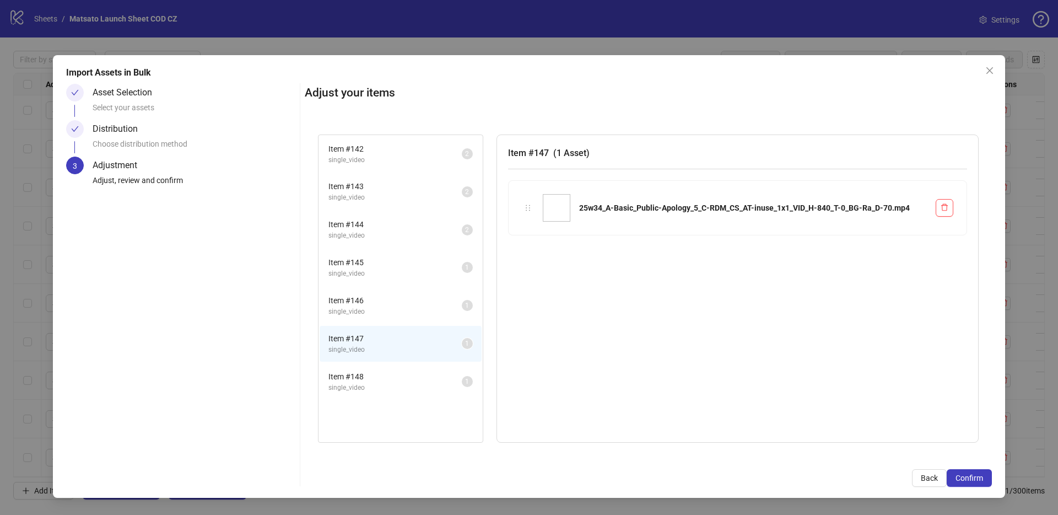
click at [375, 375] on span "Item # 148" at bounding box center [394, 376] width 133 height 12
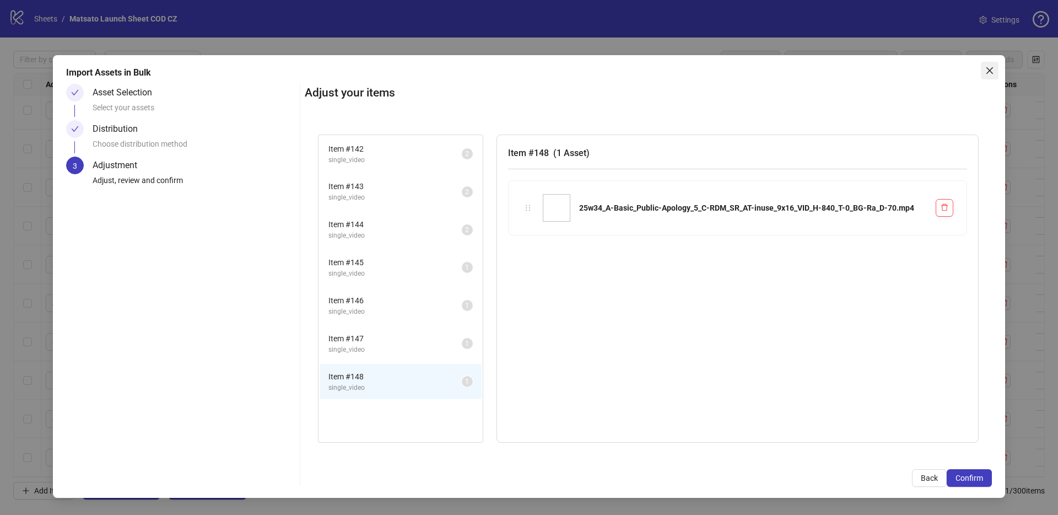
click at [990, 69] on icon "close" at bounding box center [989, 70] width 9 height 9
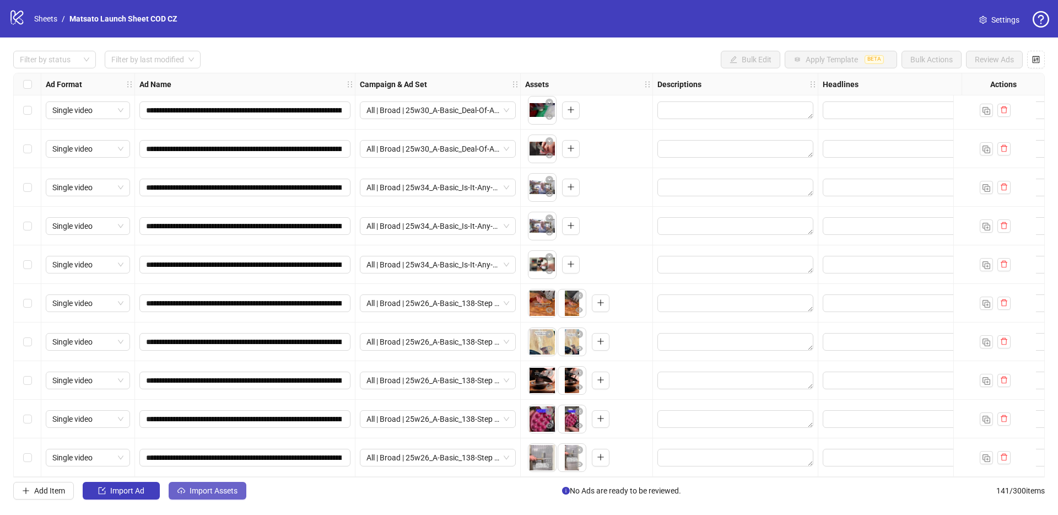
click at [219, 492] on span "Import Assets" at bounding box center [214, 490] width 48 height 9
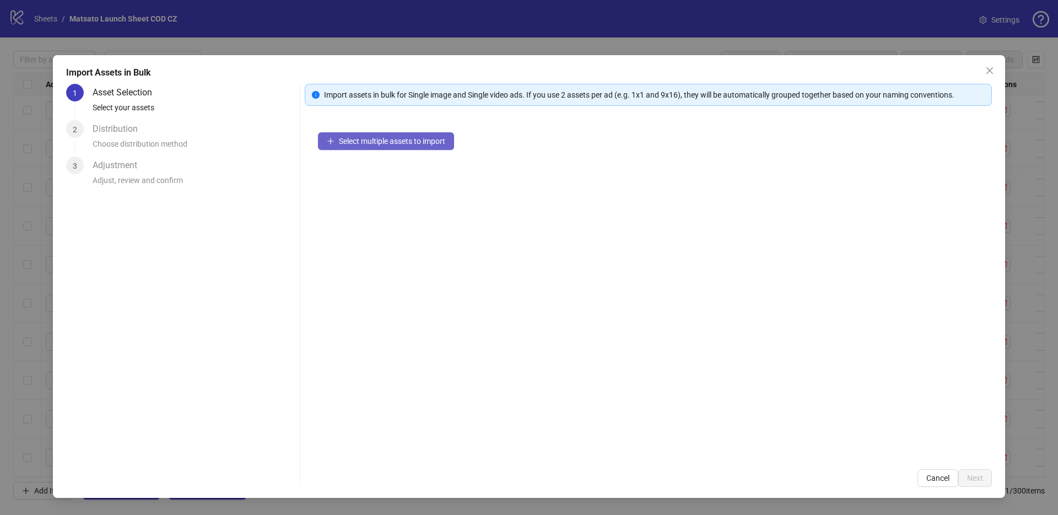
click at [422, 145] on button "Select multiple assets to import" at bounding box center [386, 141] width 136 height 18
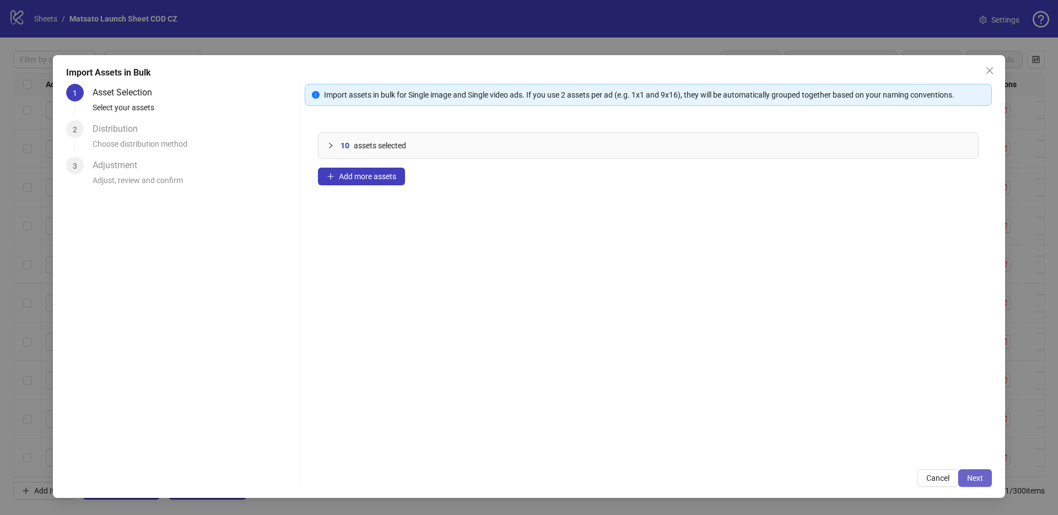
click at [982, 479] on span "Next" at bounding box center [975, 477] width 16 height 9
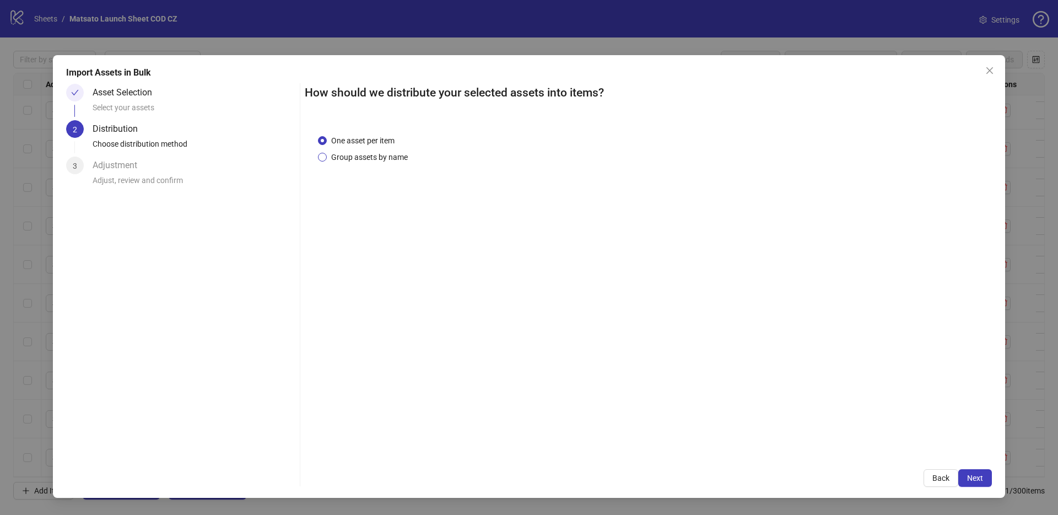
click at [365, 155] on span "Group assets by name" at bounding box center [369, 157] width 85 height 12
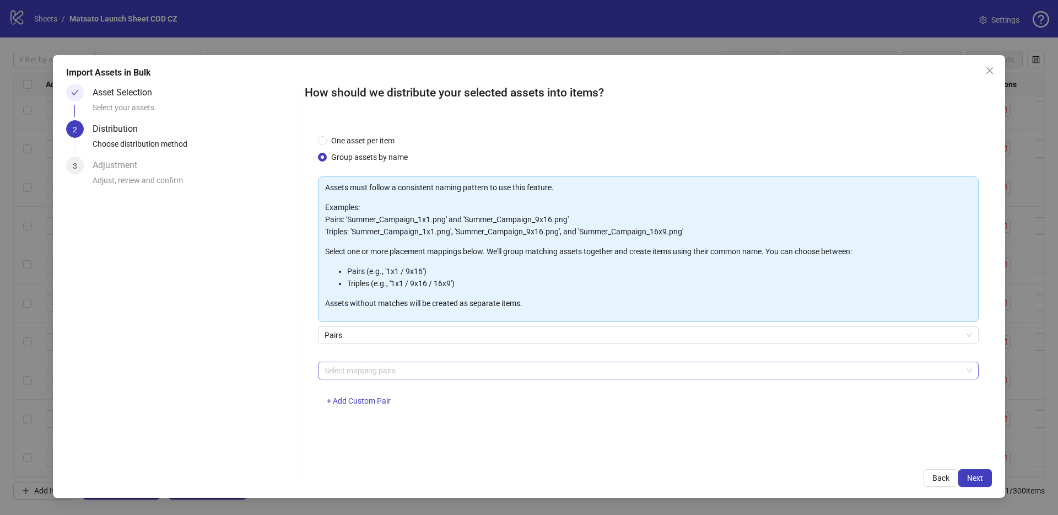
click at [368, 368] on div at bounding box center [642, 370] width 645 height 15
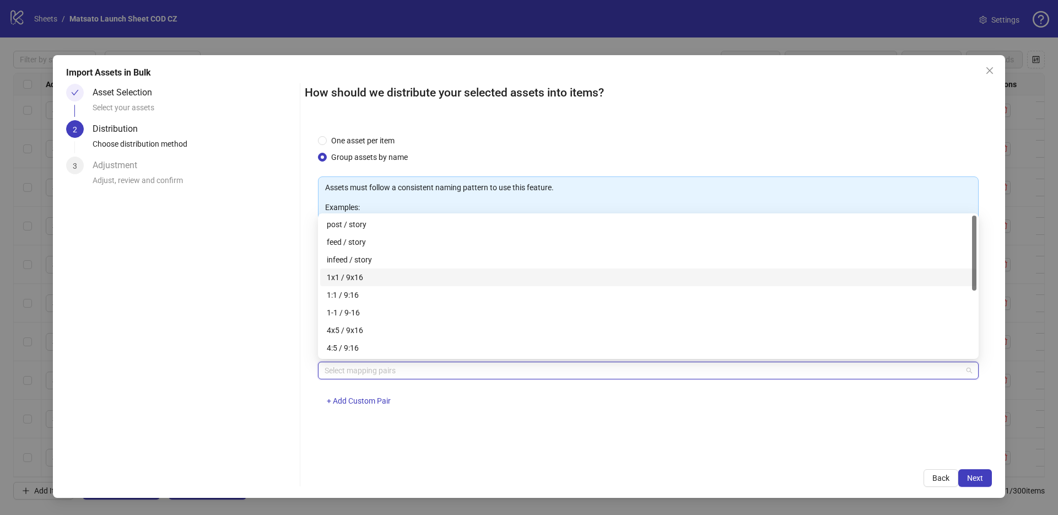
click at [334, 275] on div "1x1 / 9x16" at bounding box center [648, 277] width 643 height 12
click at [973, 471] on button "Next" at bounding box center [975, 478] width 34 height 18
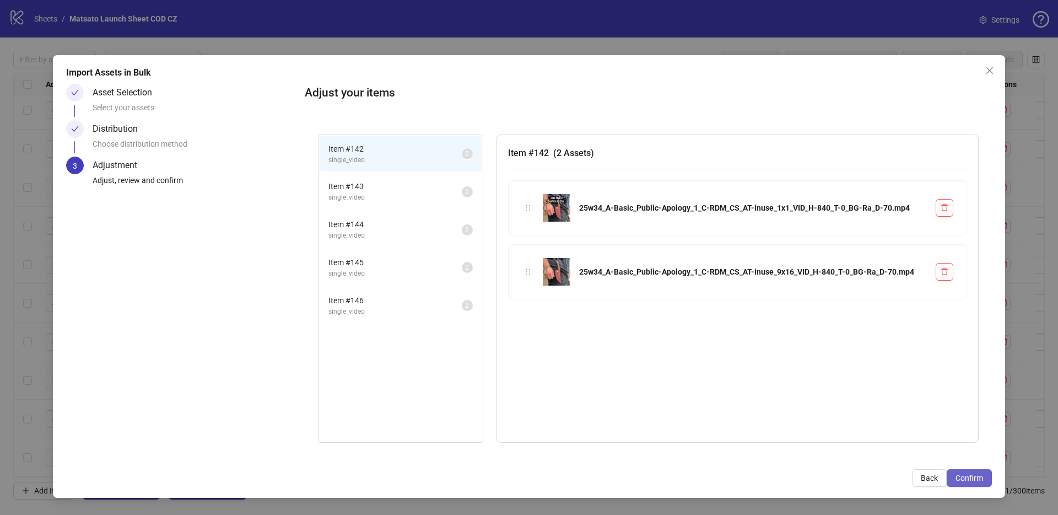
click at [975, 473] on span "Confirm" at bounding box center [969, 477] width 28 height 9
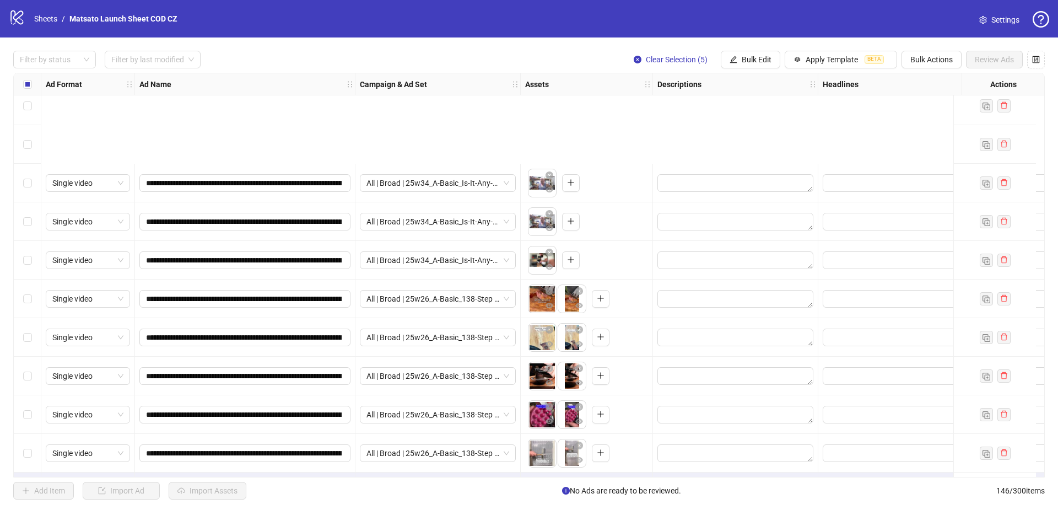
scroll to position [5255, 0]
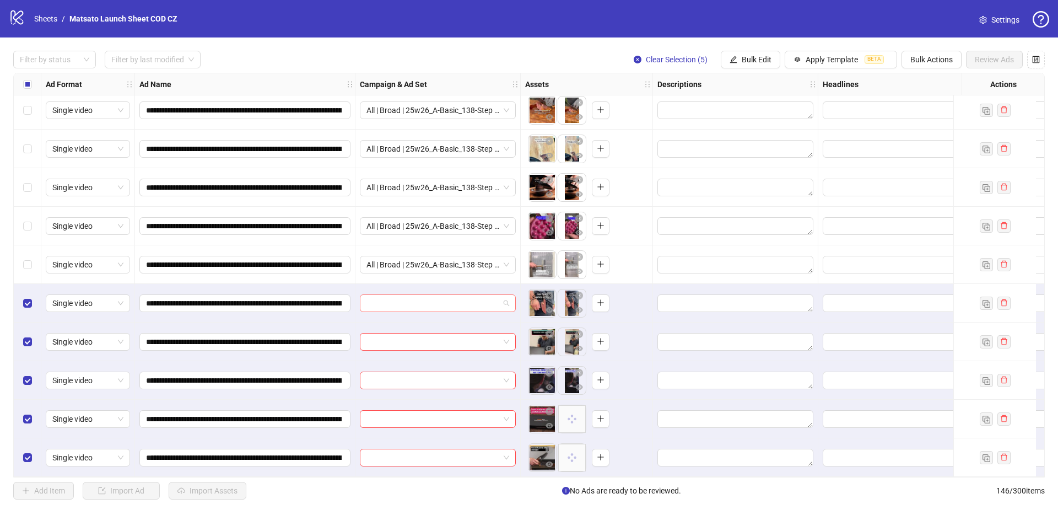
click at [506, 300] on span at bounding box center [437, 303] width 143 height 17
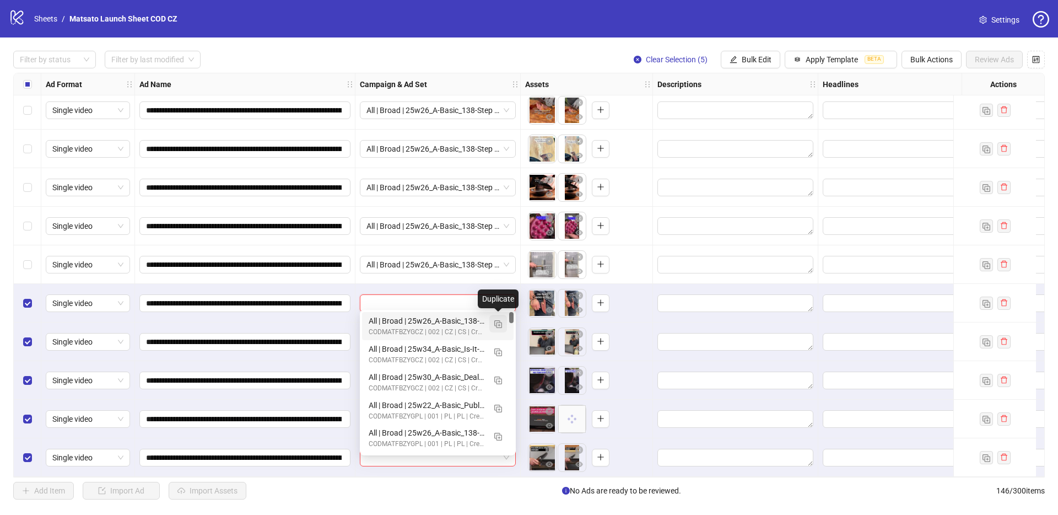
click at [500, 322] on img "button" at bounding box center [498, 324] width 8 height 8
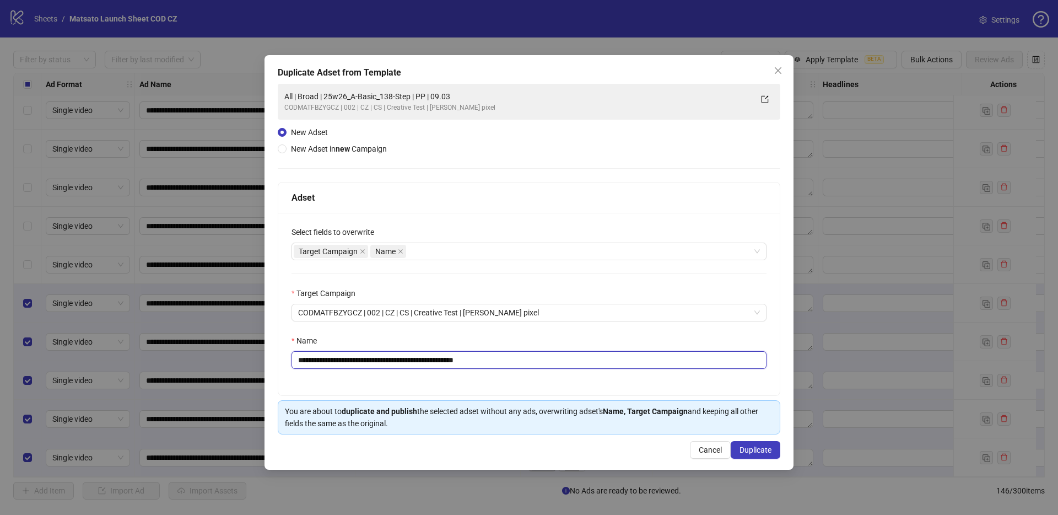
drag, startPoint x: 465, startPoint y: 358, endPoint x: 574, endPoint y: 374, distance: 109.6
click at [573, 374] on div "**********" at bounding box center [528, 304] width 501 height 182
drag, startPoint x: 425, startPoint y: 361, endPoint x: 339, endPoint y: 361, distance: 86.0
click at [339, 361] on input "**********" at bounding box center [528, 360] width 475 height 18
paste input "******"
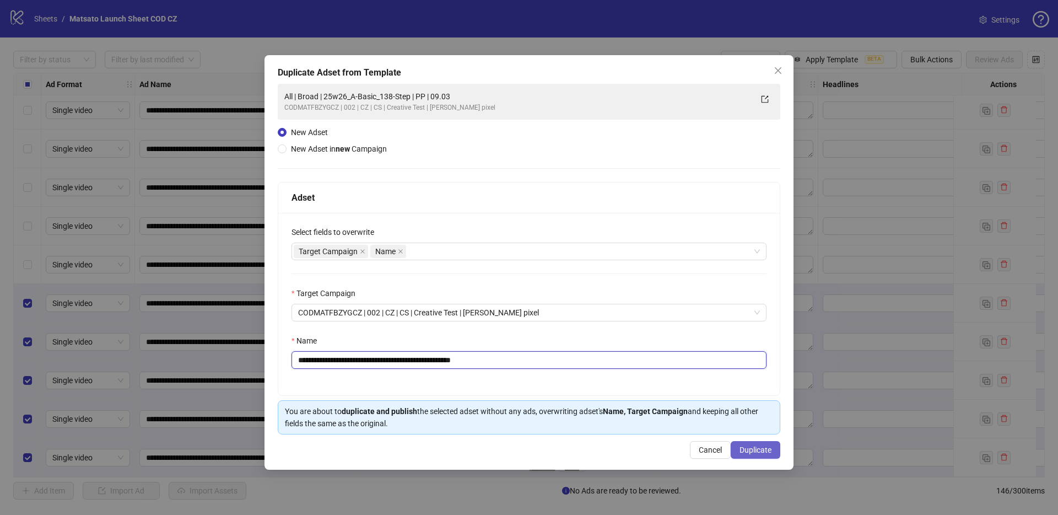
type input "**********"
click at [752, 449] on span "Duplicate" at bounding box center [755, 449] width 32 height 9
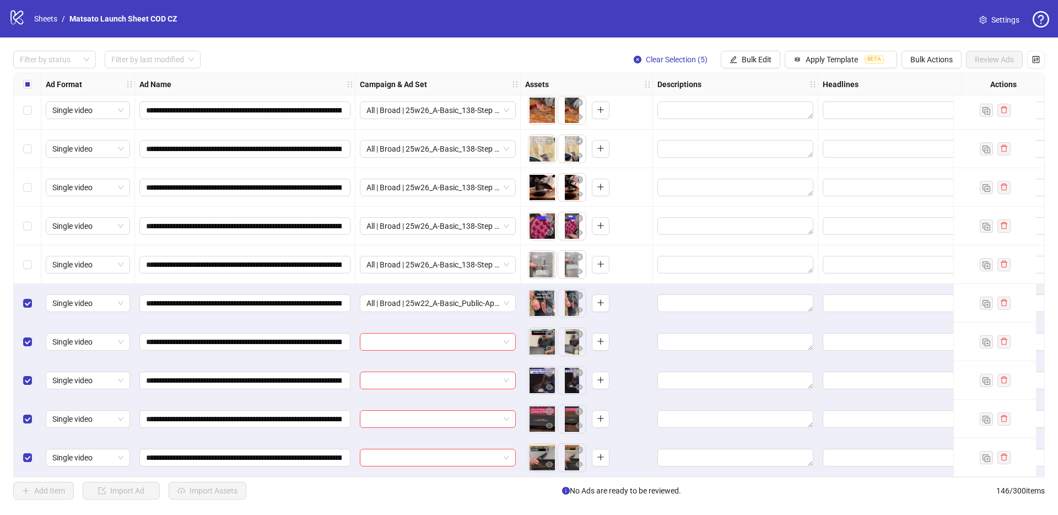
drag, startPoint x: 760, startPoint y: 60, endPoint x: 765, endPoint y: 68, distance: 9.6
click at [760, 60] on span "Bulk Edit" at bounding box center [757, 59] width 30 height 9
click at [788, 117] on span "Campaign & Ad Set" at bounding box center [761, 117] width 66 height 12
click at [794, 133] on icon "check" at bounding box center [796, 136] width 8 height 8
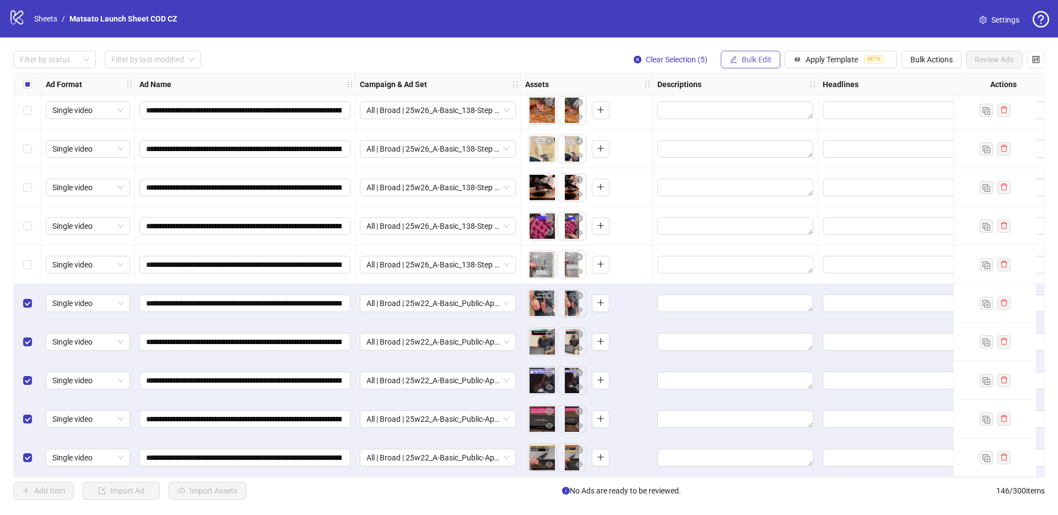
click at [747, 58] on span "Bulk Edit" at bounding box center [757, 59] width 30 height 9
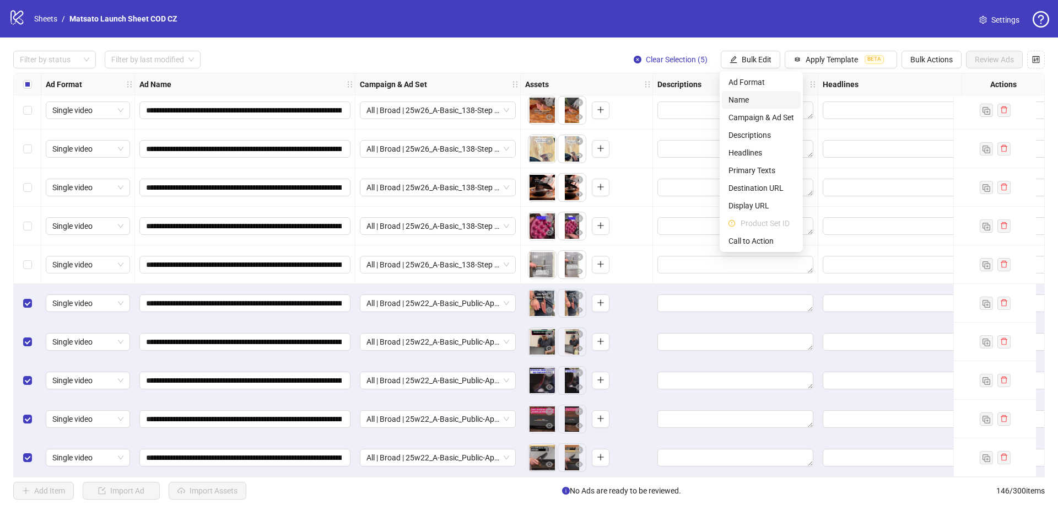
click at [748, 93] on li "Name" at bounding box center [761, 100] width 79 height 18
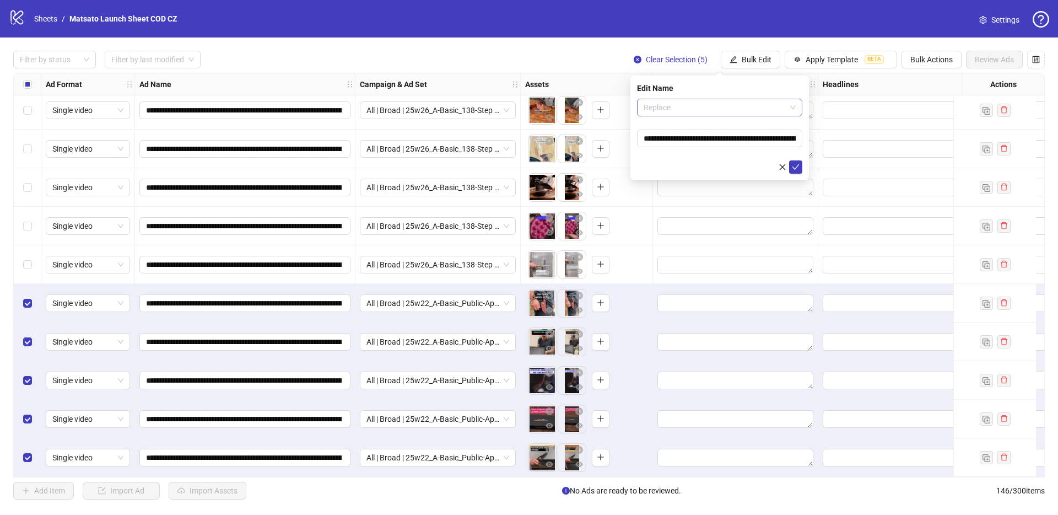
click at [700, 105] on span "Replace" at bounding box center [720, 107] width 152 height 17
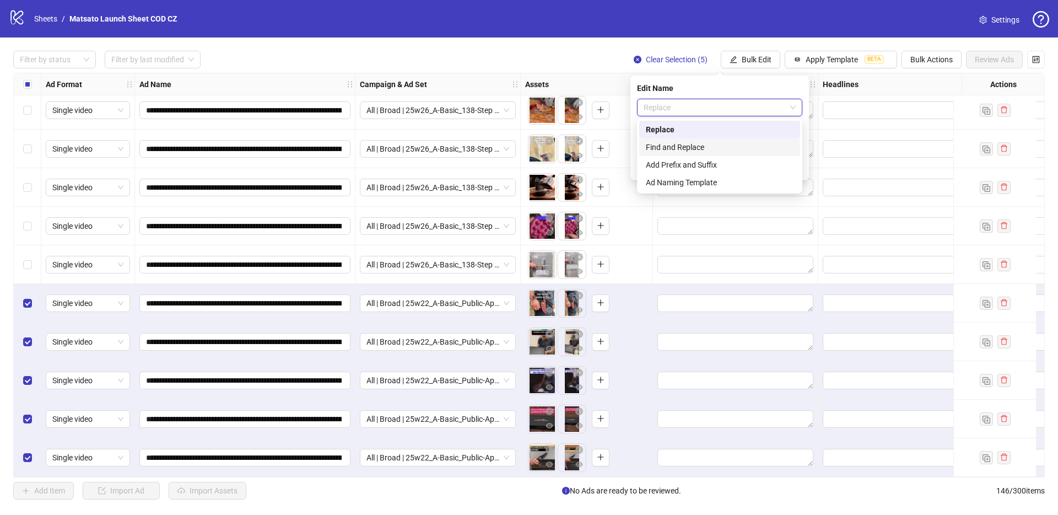
click at [695, 157] on div "Add Prefix and Suffix" at bounding box center [719, 165] width 161 height 18
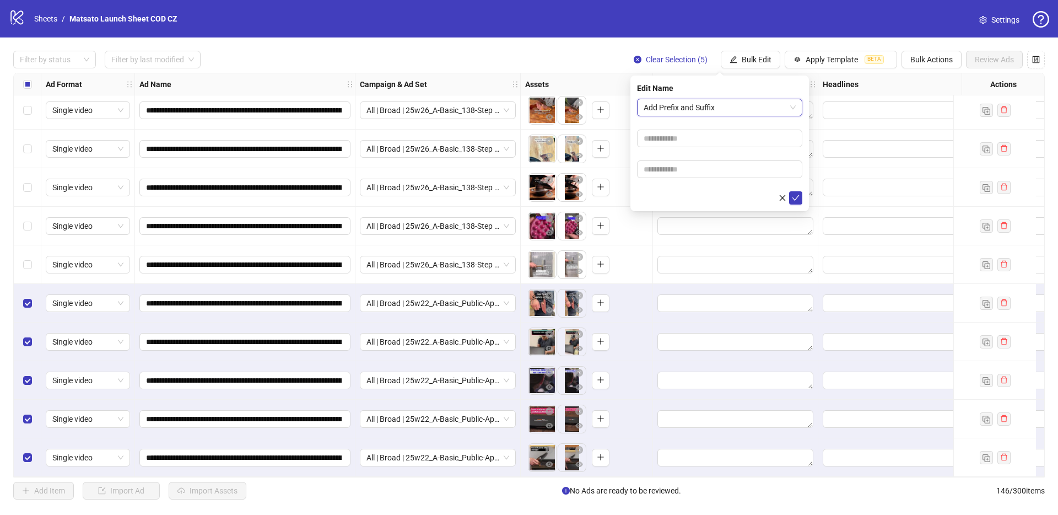
click at [697, 111] on span "Add Prefix and Suffix" at bounding box center [720, 107] width 152 height 17
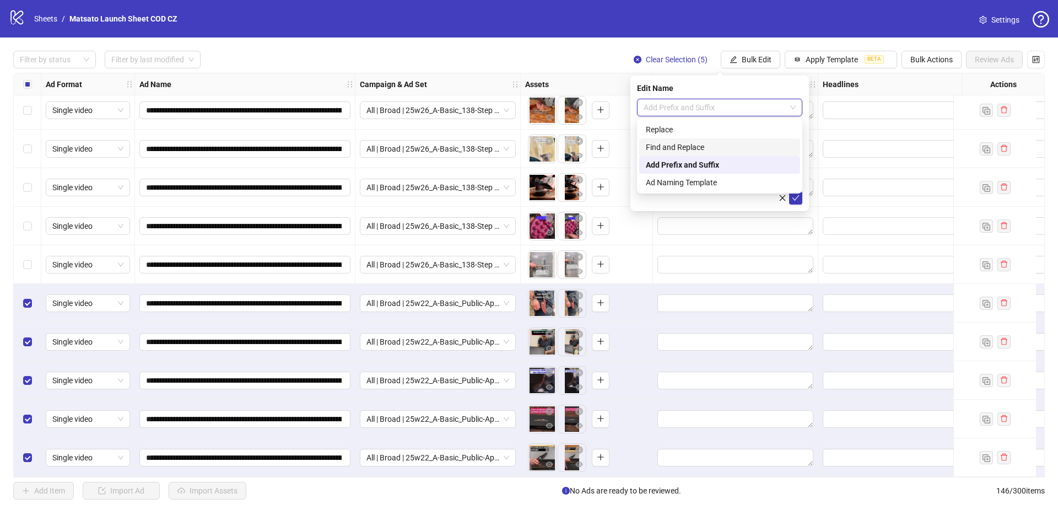
click at [700, 147] on div "Find and Replace" at bounding box center [720, 147] width 148 height 12
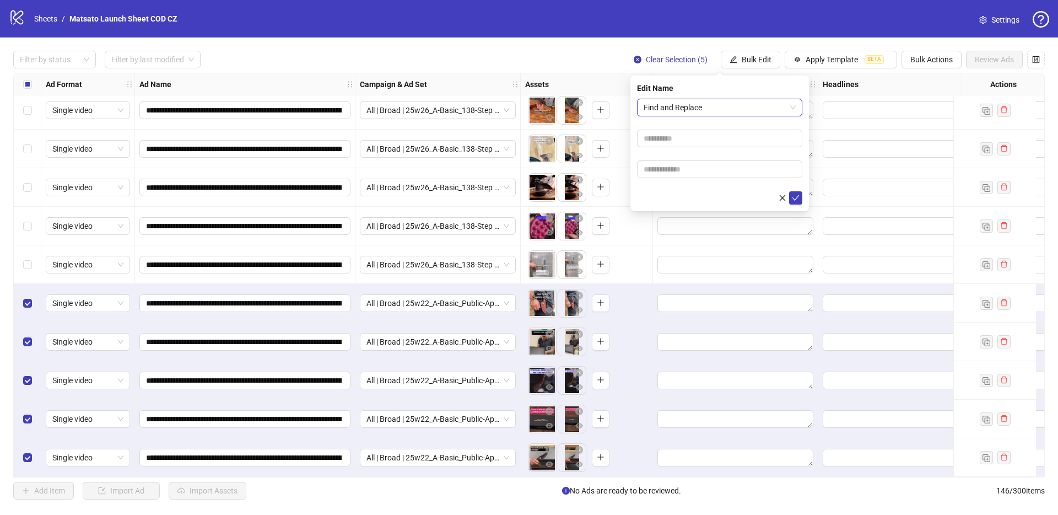
click at [691, 147] on form "Find and Replace Find and Replace" at bounding box center [719, 152] width 165 height 106
click at [683, 140] on input "text" at bounding box center [719, 138] width 165 height 18
type input "**"
click at [690, 169] on input "text" at bounding box center [719, 169] width 165 height 18
type input "*****"
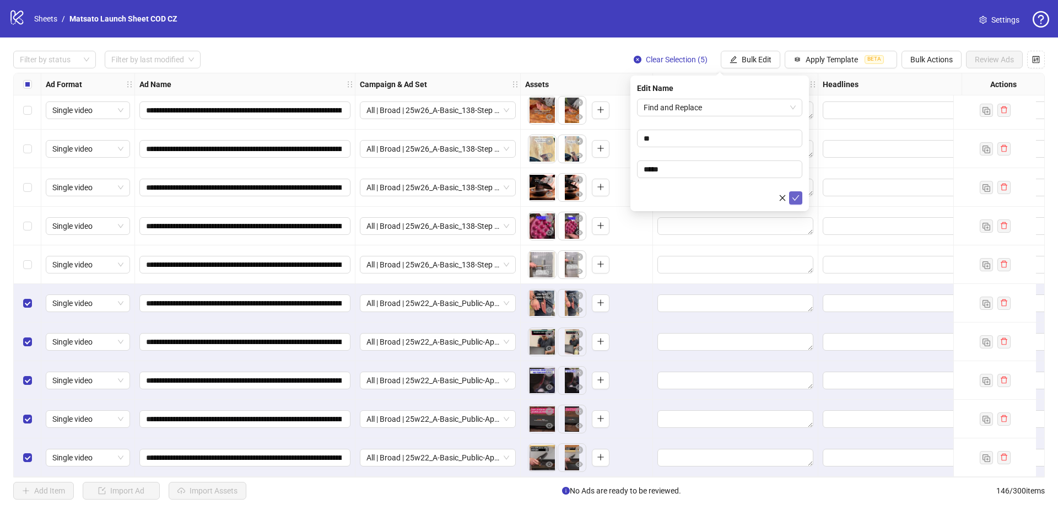
click at [796, 196] on icon "check" at bounding box center [796, 198] width 8 height 8
click at [694, 60] on span "Clear Selection (5)" at bounding box center [677, 59] width 62 height 9
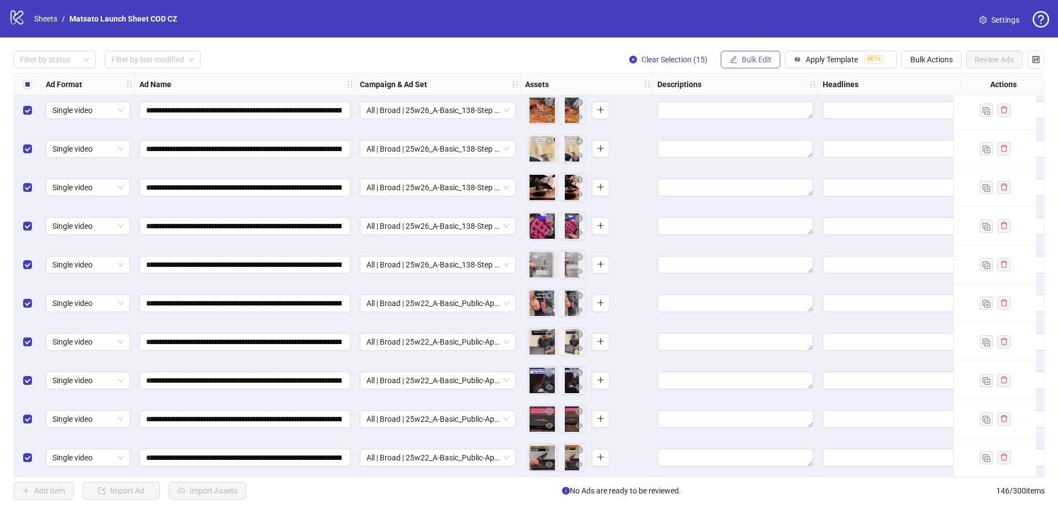
click at [730, 62] on icon "edit" at bounding box center [733, 59] width 7 height 7
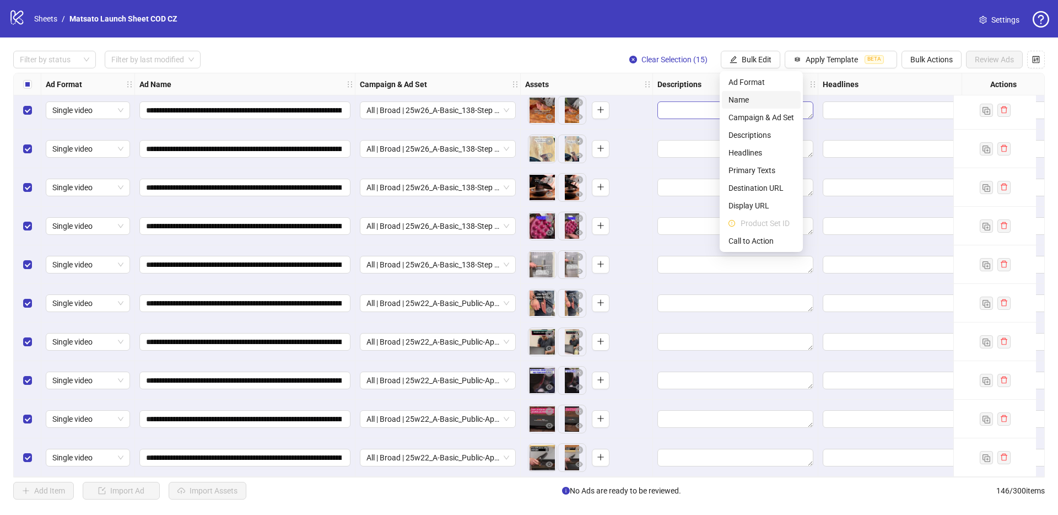
drag, startPoint x: 744, startPoint y: 95, endPoint x: 758, endPoint y: 104, distance: 16.5
click at [744, 95] on span "Name" at bounding box center [761, 100] width 66 height 12
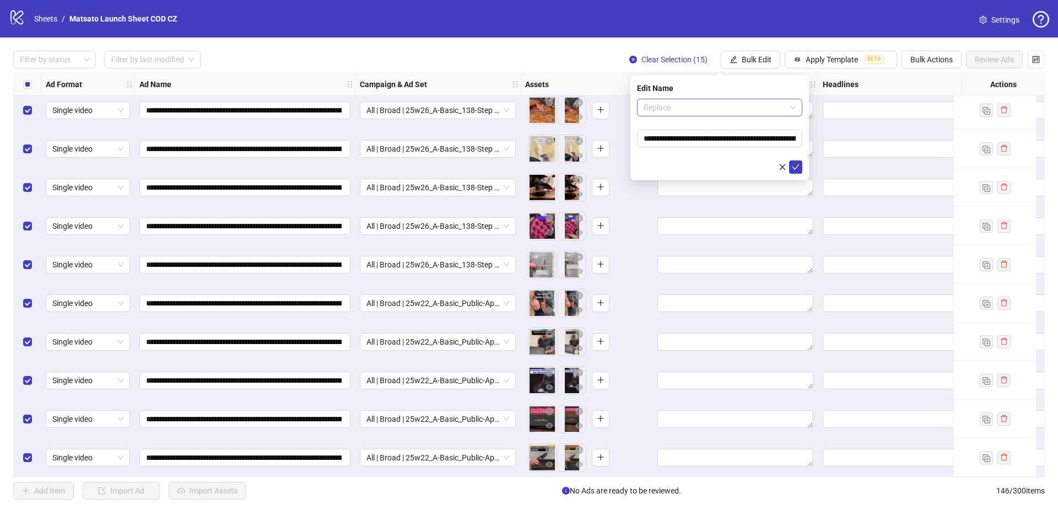
click at [705, 111] on span "Replace" at bounding box center [720, 107] width 152 height 17
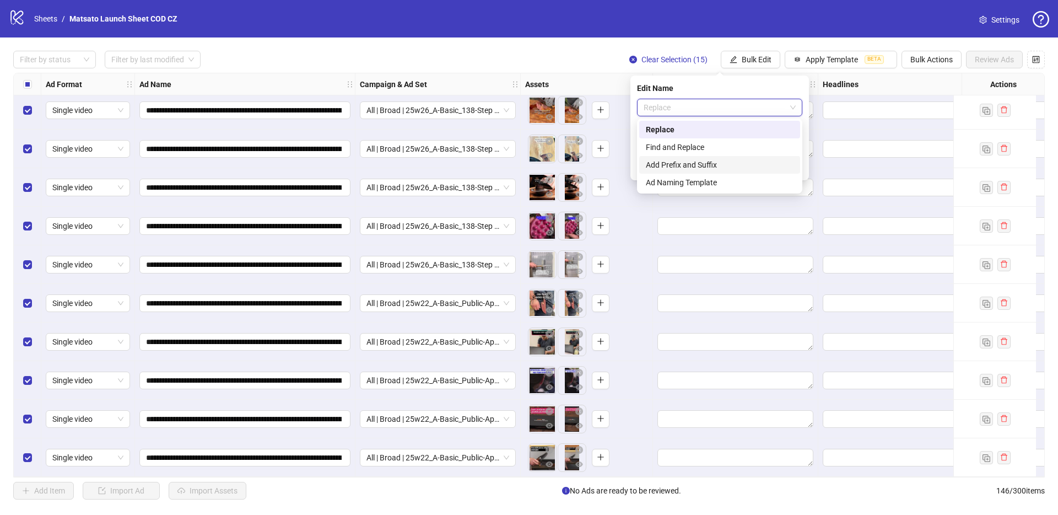
click at [708, 156] on div "Add Prefix and Suffix" at bounding box center [719, 165] width 161 height 18
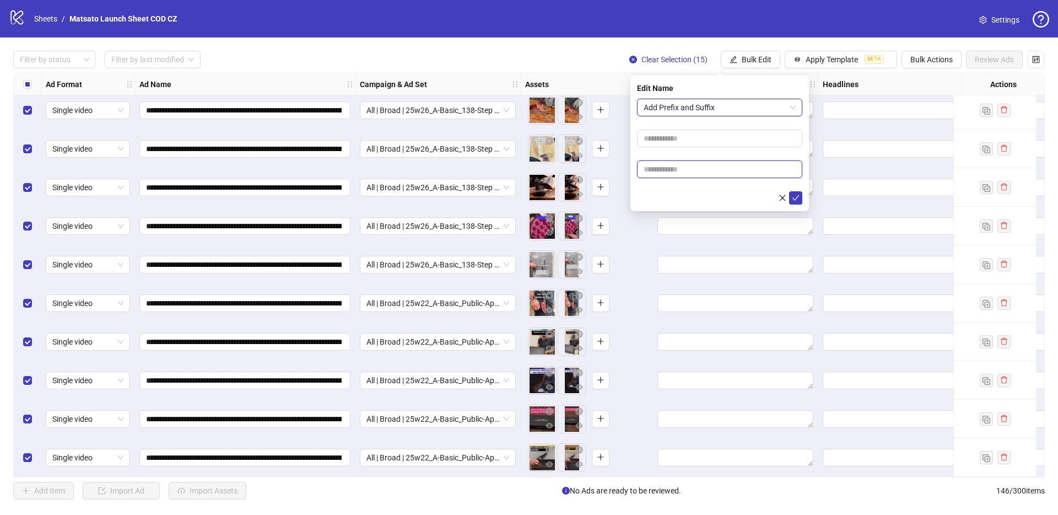
click at [702, 165] on input "text" at bounding box center [719, 169] width 165 height 18
type input "**********"
click at [799, 202] on button "submit" at bounding box center [795, 197] width 13 height 13
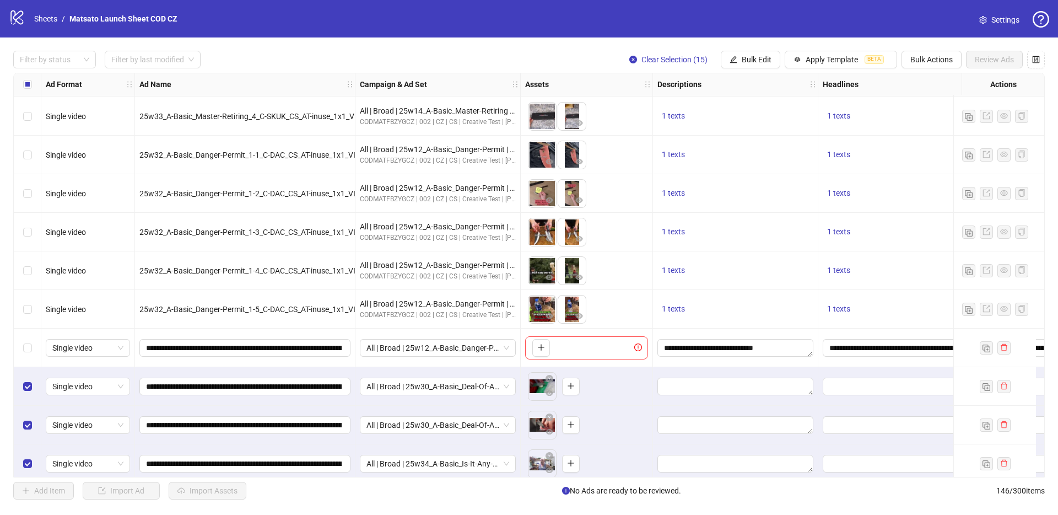
scroll to position [4760, 0]
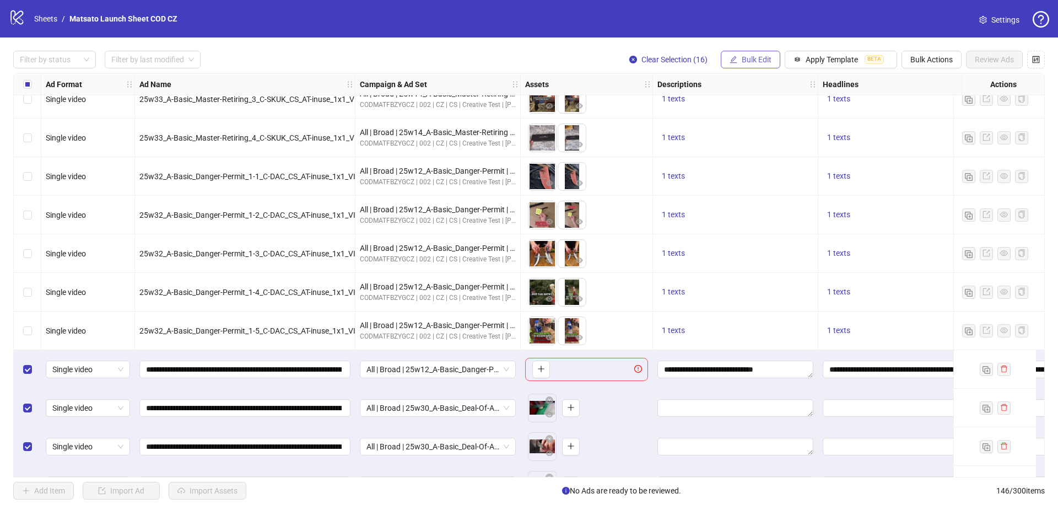
click at [746, 63] on span "Bulk Edit" at bounding box center [757, 59] width 30 height 9
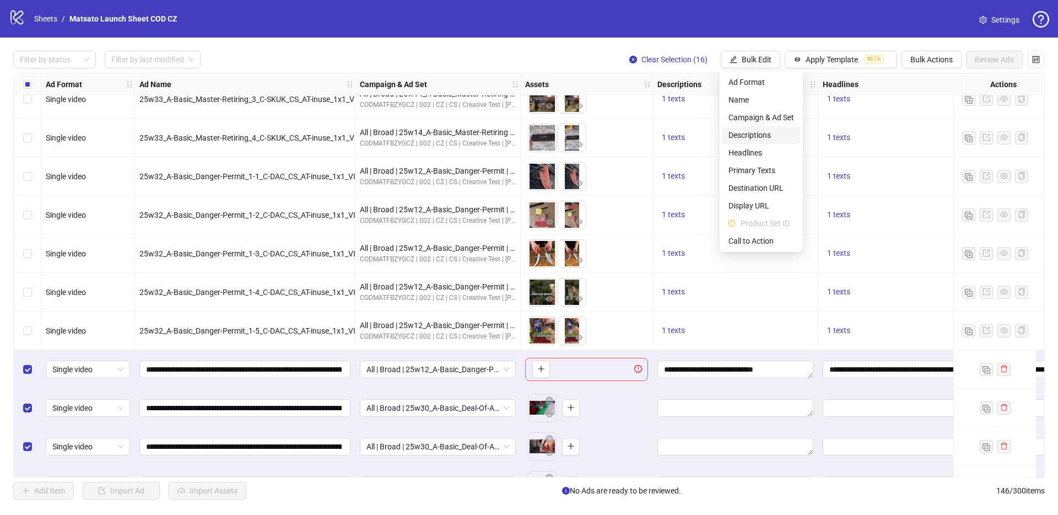
click at [749, 137] on span "Descriptions" at bounding box center [761, 135] width 66 height 12
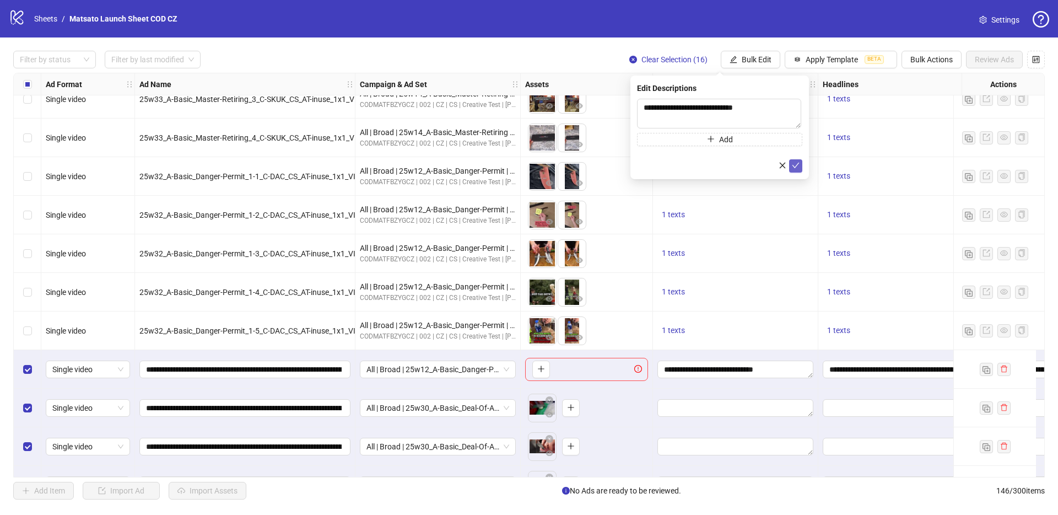
click at [798, 162] on icon "check" at bounding box center [796, 165] width 8 height 8
click at [754, 61] on span "Bulk Edit" at bounding box center [757, 59] width 30 height 9
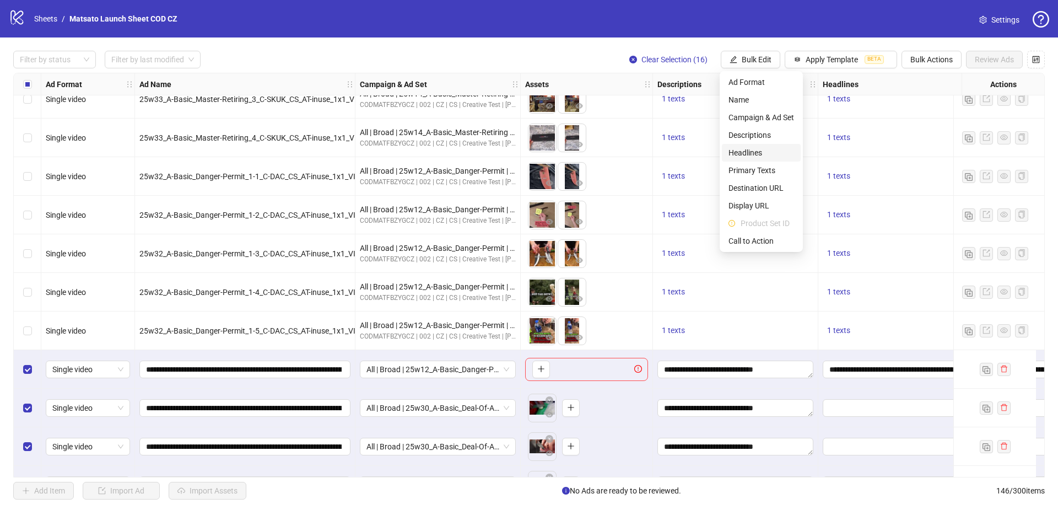
click at [764, 145] on li "Headlines" at bounding box center [761, 153] width 79 height 18
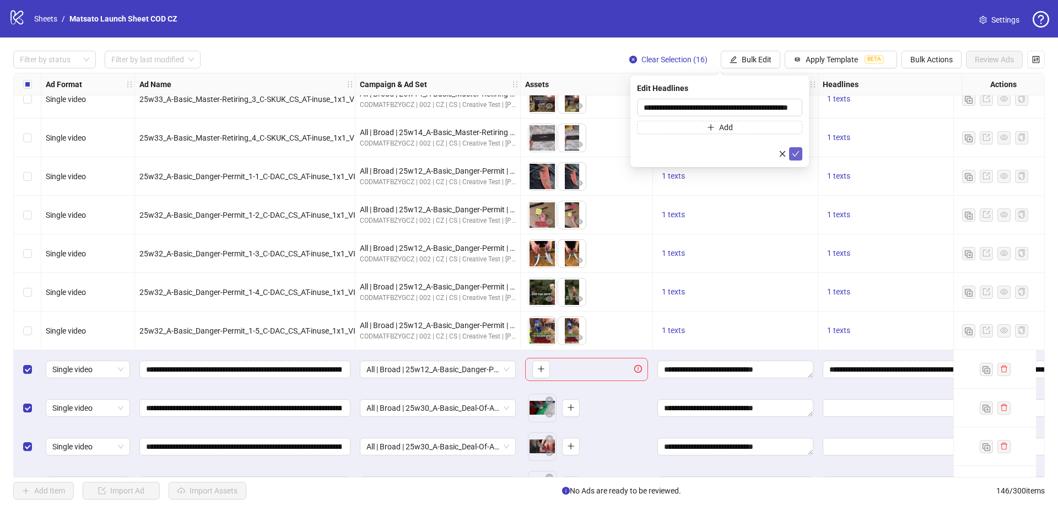
click at [795, 148] on button "submit" at bounding box center [795, 153] width 13 height 13
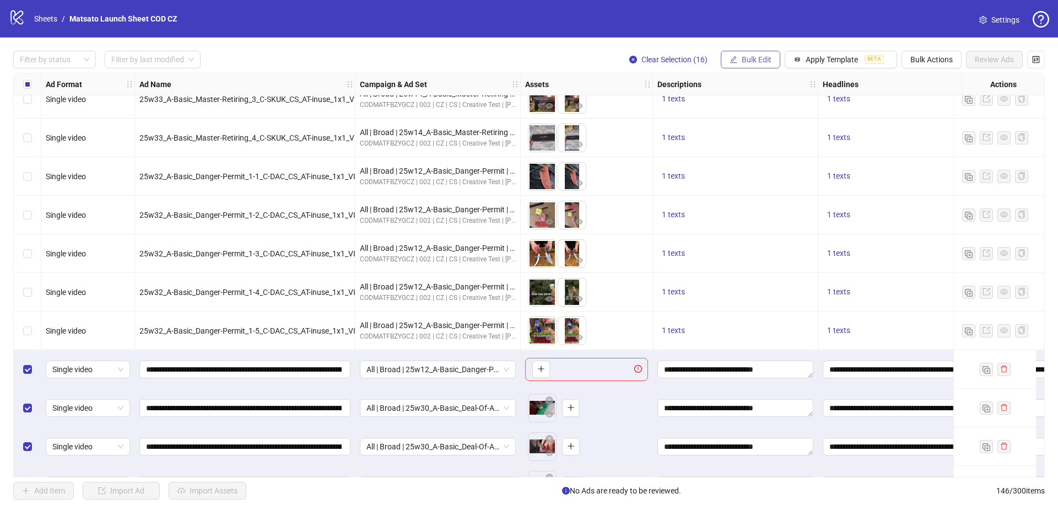
click at [754, 61] on span "Bulk Edit" at bounding box center [757, 59] width 30 height 9
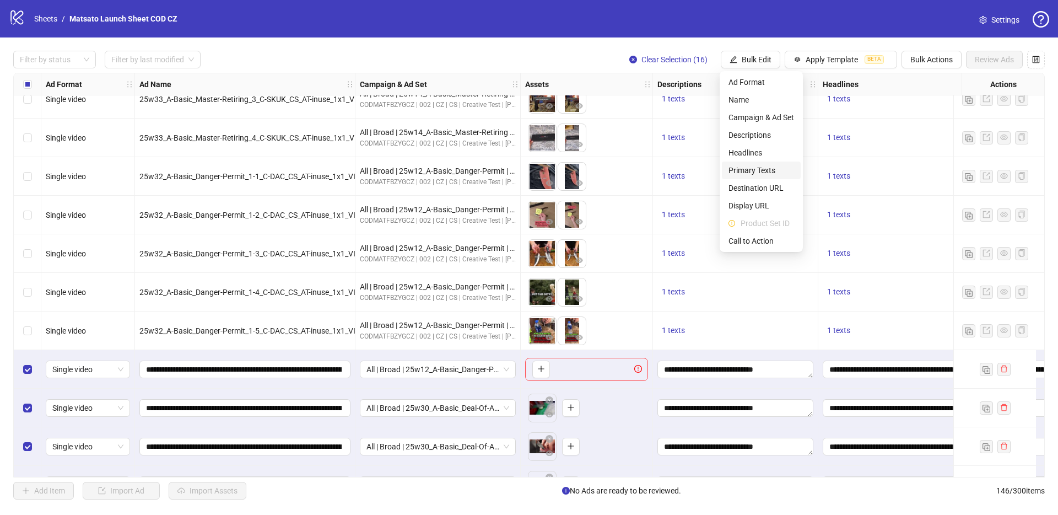
click at [765, 172] on span "Primary Texts" at bounding box center [761, 170] width 66 height 12
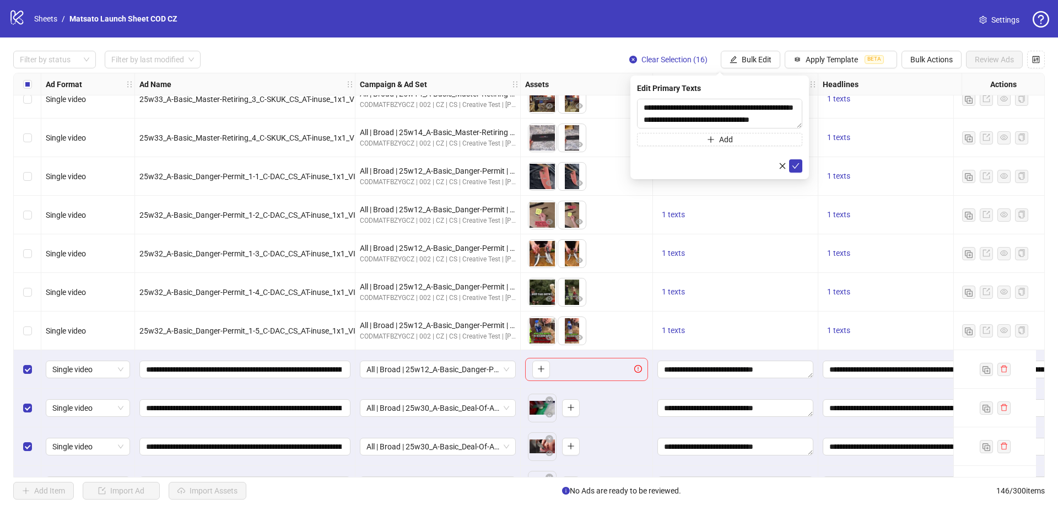
drag, startPoint x: 792, startPoint y: 164, endPoint x: 766, endPoint y: 84, distance: 84.0
click at [793, 164] on icon "check" at bounding box center [796, 166] width 8 height 8
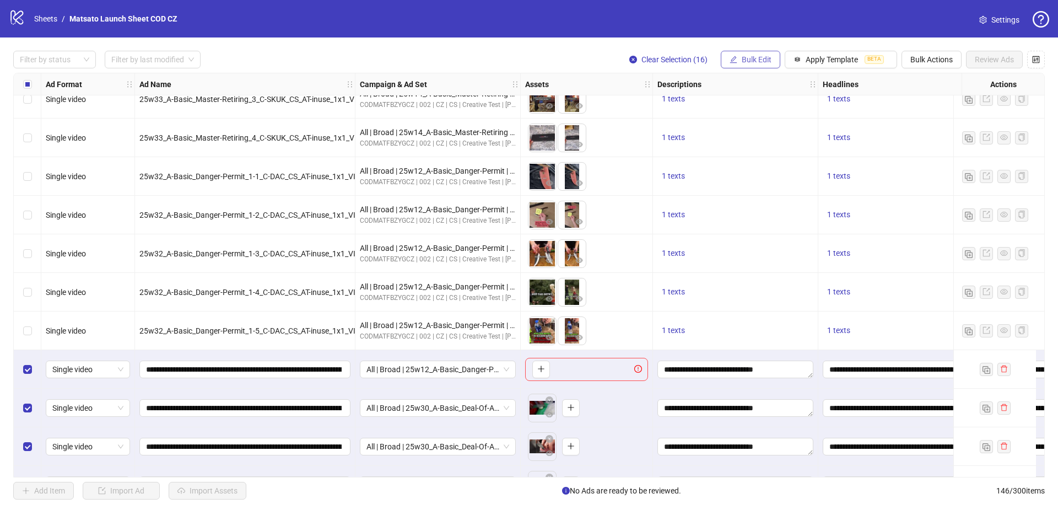
click at [753, 66] on button "Bulk Edit" at bounding box center [751, 60] width 60 height 18
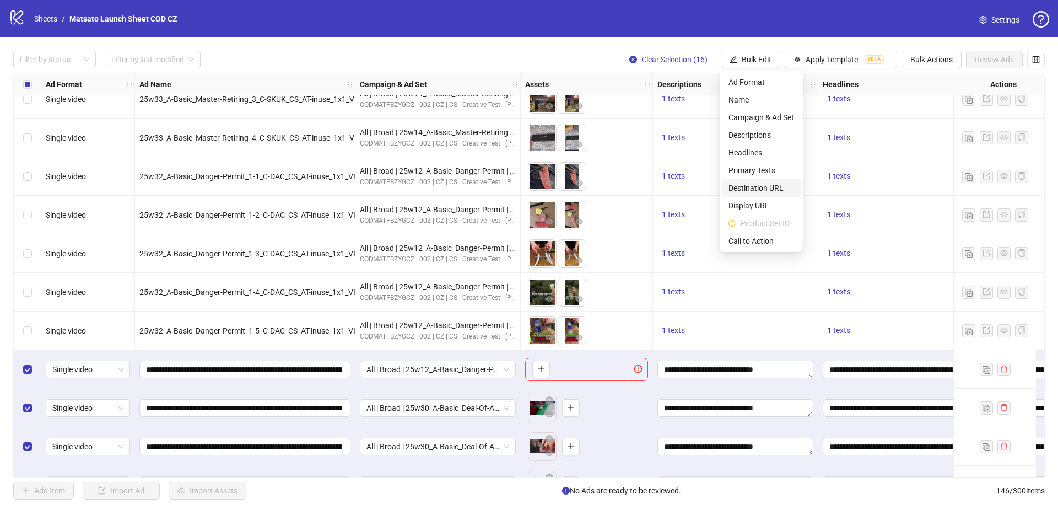
click at [766, 188] on span "Destination URL" at bounding box center [761, 188] width 66 height 12
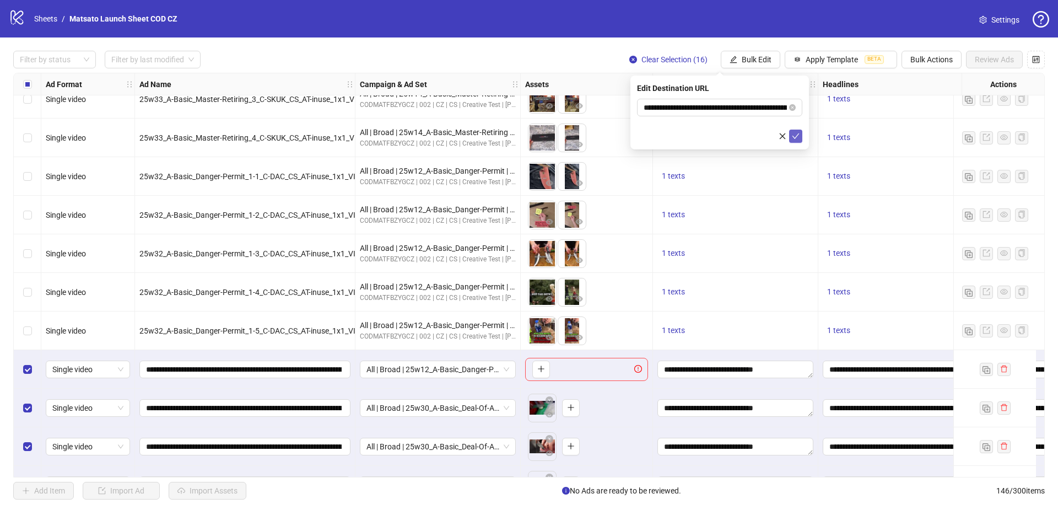
click at [798, 135] on icon "check" at bounding box center [796, 136] width 8 height 8
click at [765, 63] on span "Bulk Edit" at bounding box center [757, 59] width 30 height 9
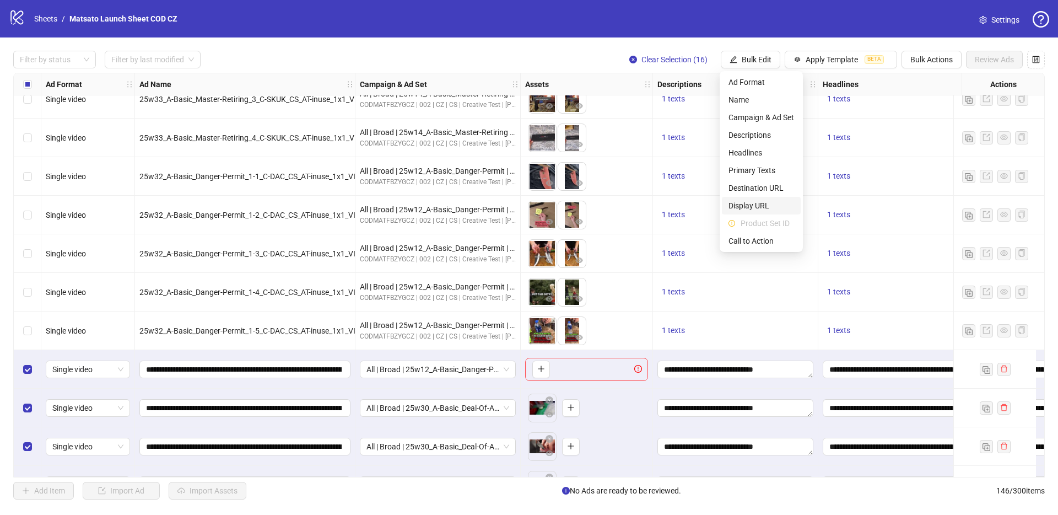
click at [766, 205] on span "Display URL" at bounding box center [761, 205] width 66 height 12
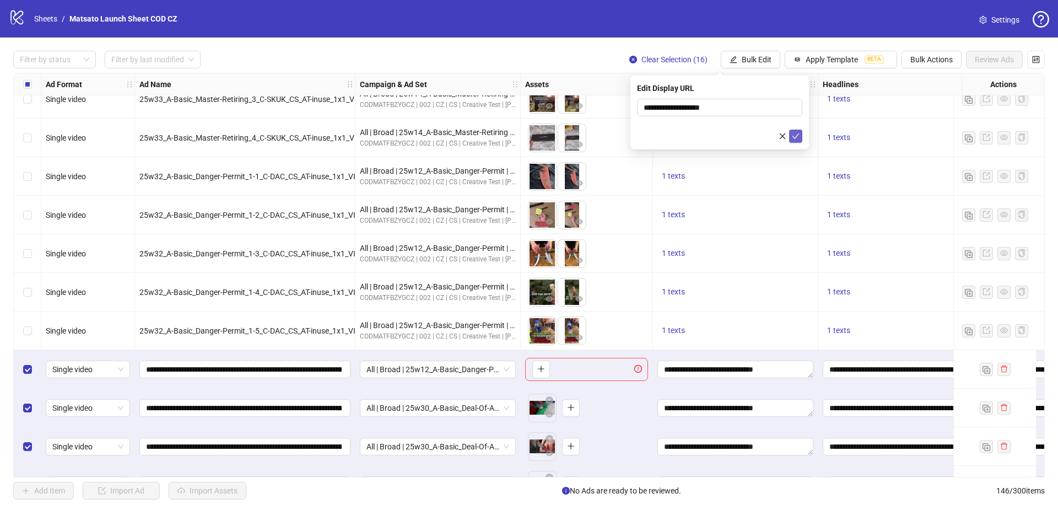
click at [797, 142] on button "submit" at bounding box center [795, 135] width 13 height 13
click at [757, 64] on button "Bulk Edit" at bounding box center [751, 60] width 60 height 18
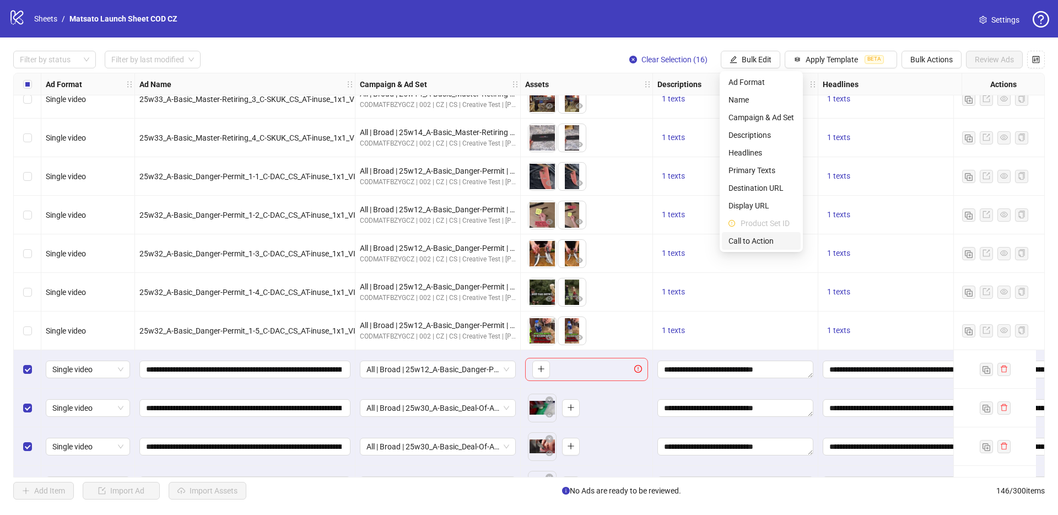
click at [764, 239] on span "Call to Action" at bounding box center [761, 241] width 66 height 12
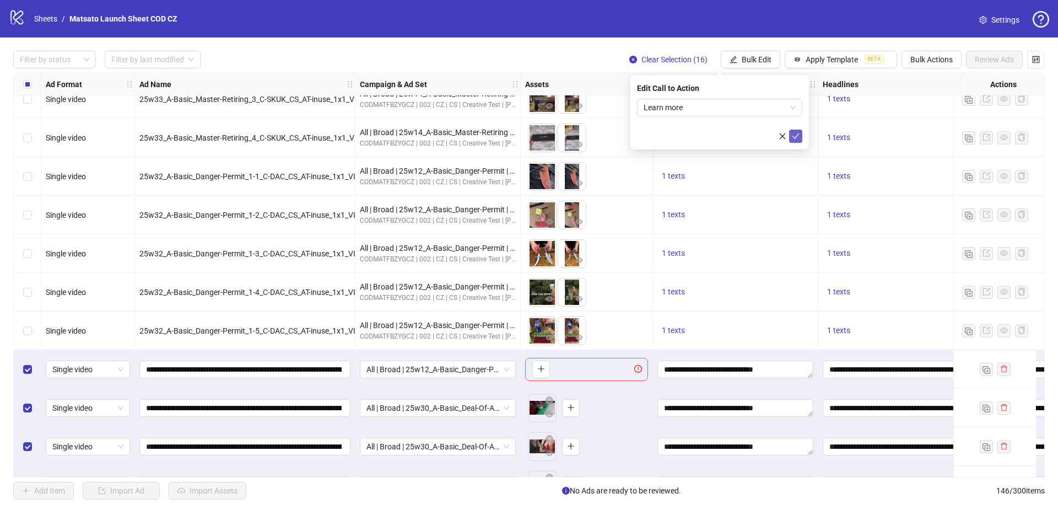
click at [794, 138] on icon "check" at bounding box center [795, 136] width 7 height 6
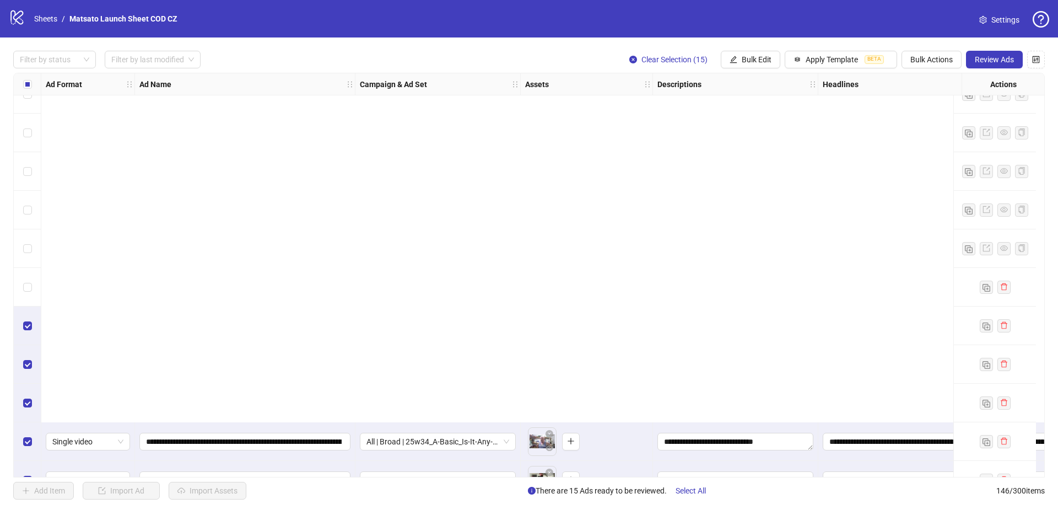
scroll to position [5255, 0]
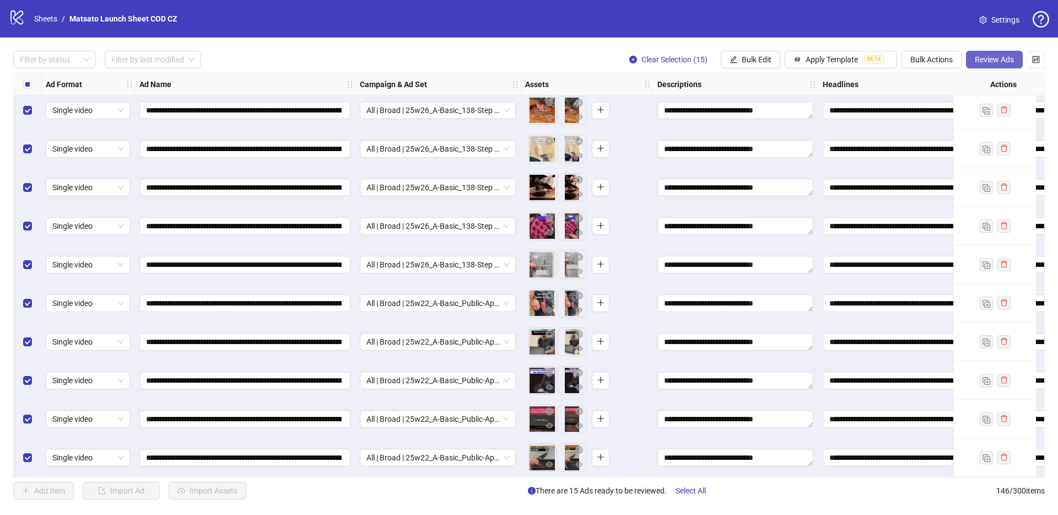
click at [1003, 57] on span "Review Ads" at bounding box center [994, 59] width 39 height 9
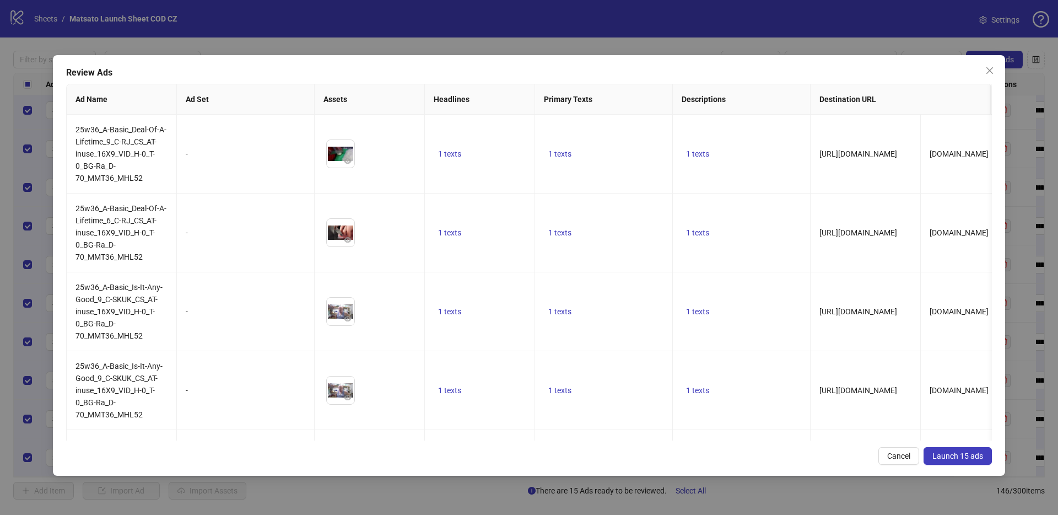
click at [950, 455] on span "Launch 15 ads" at bounding box center [957, 455] width 51 height 9
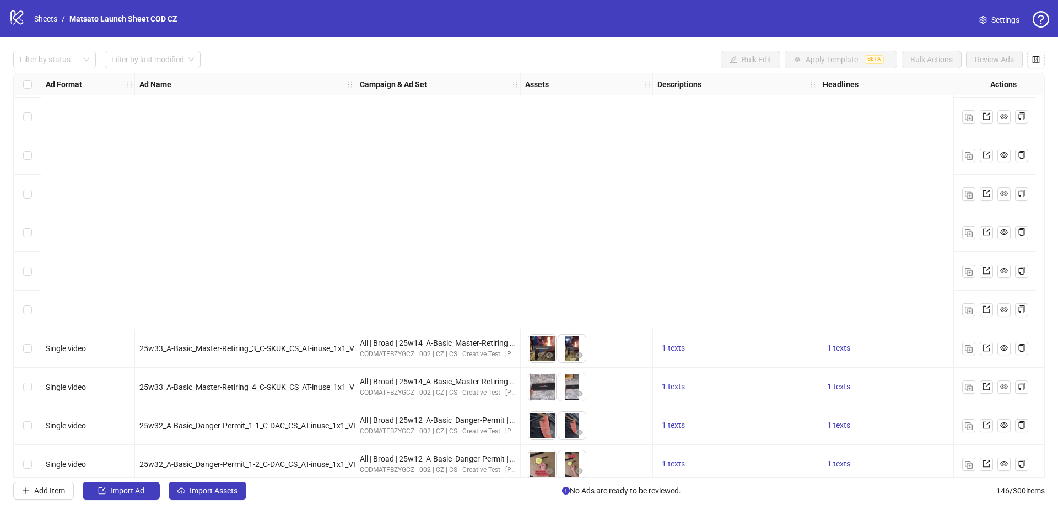
scroll to position [4813, 0]
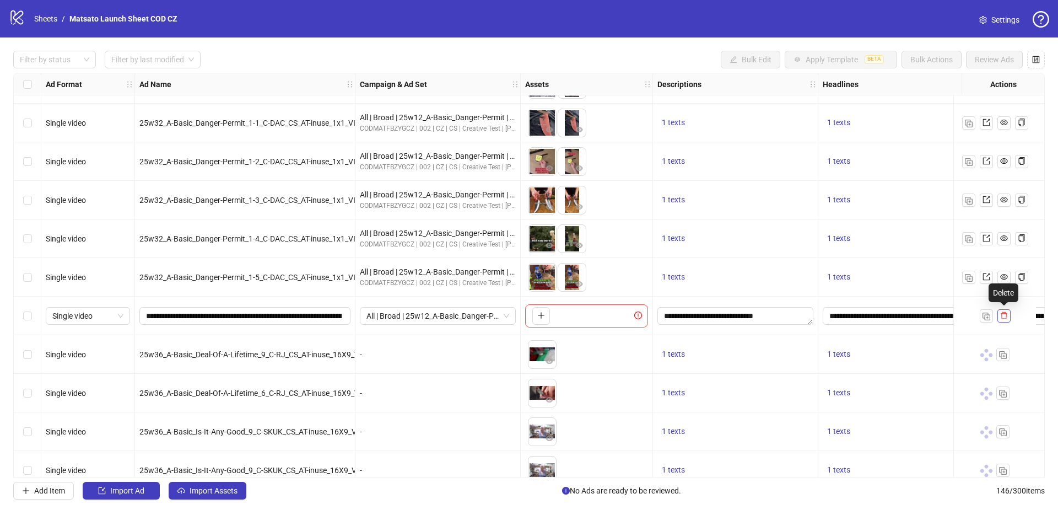
click at [1003, 312] on icon "delete" at bounding box center [1004, 315] width 7 height 7
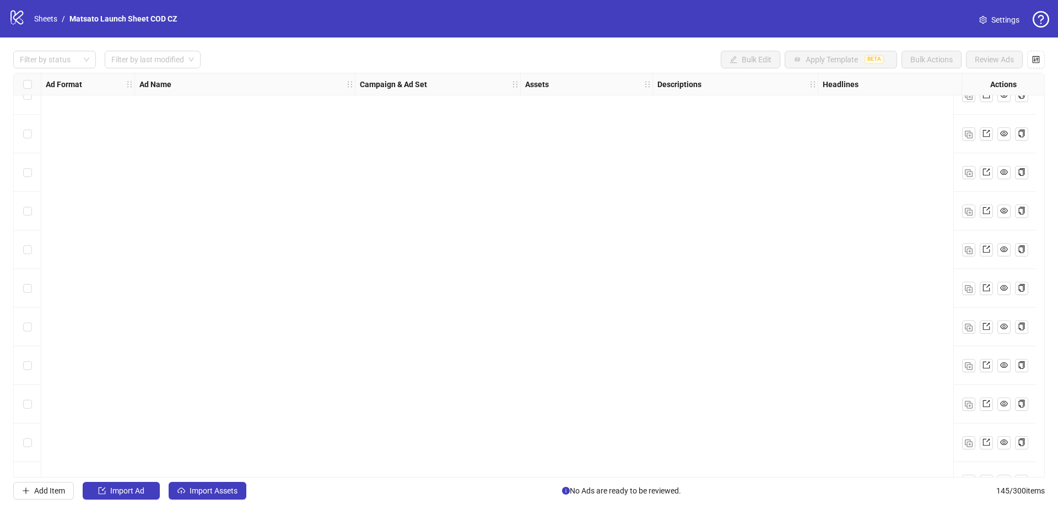
scroll to position [5216, 0]
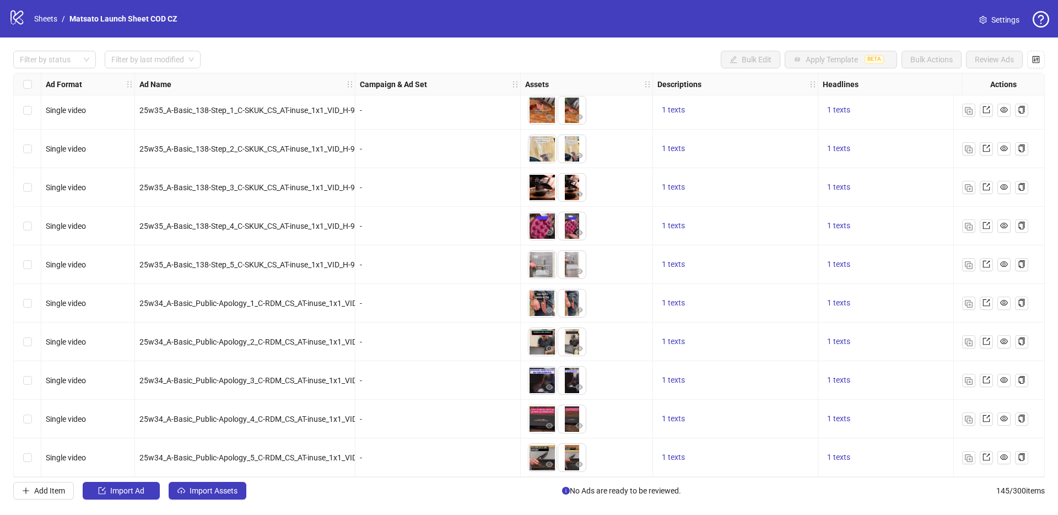
click at [24, 18] on icon "logo/logo-mobile" at bounding box center [17, 17] width 17 height 17
click at [45, 19] on link "Sheets" at bounding box center [46, 19] width 28 height 12
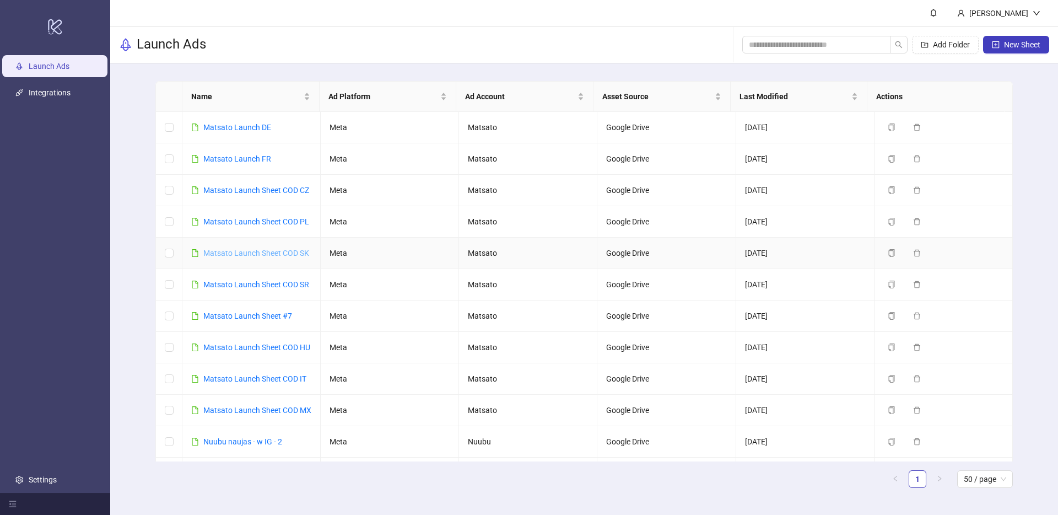
click at [249, 253] on link "Matsato Launch Sheet COD SK" at bounding box center [256, 253] width 106 height 9
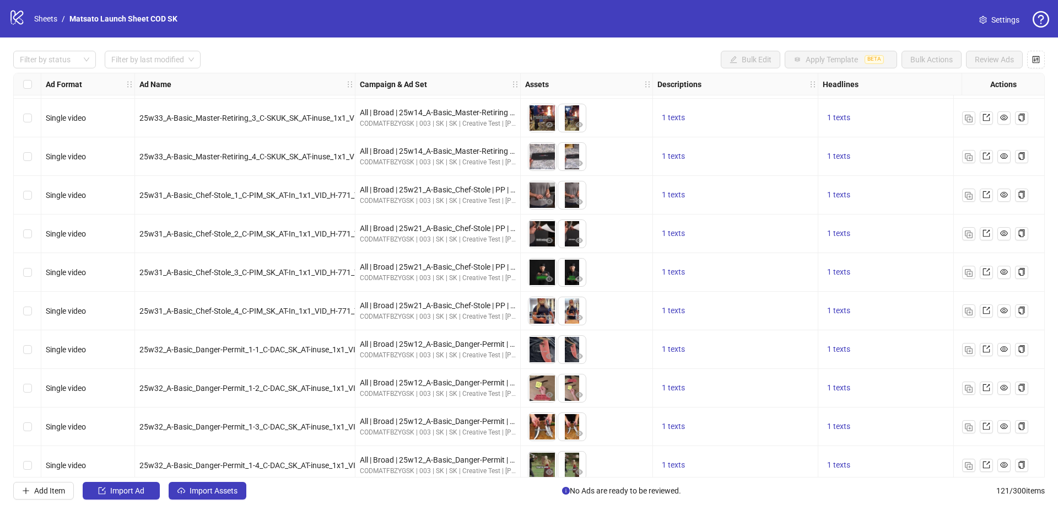
scroll to position [4290, 0]
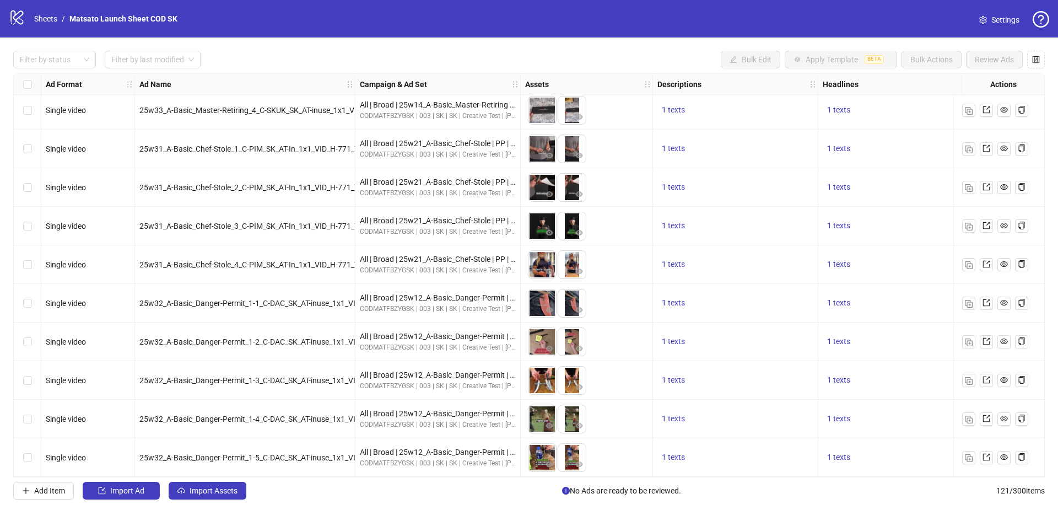
click at [303, 453] on span "25w32_A-Basic_Danger-Permit_1-5_C-DAC_SK_AT-inuse_1x1_VID_H-369_T-0_BG-Ra_D-70_…" at bounding box center [319, 457] width 361 height 9
click at [970, 456] on img "button" at bounding box center [969, 458] width 8 height 8
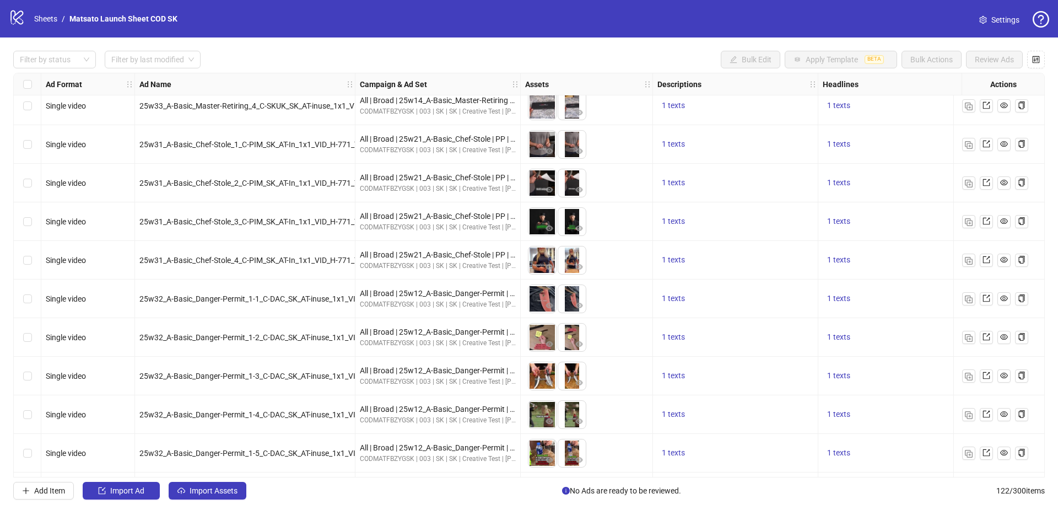
scroll to position [4329, 0]
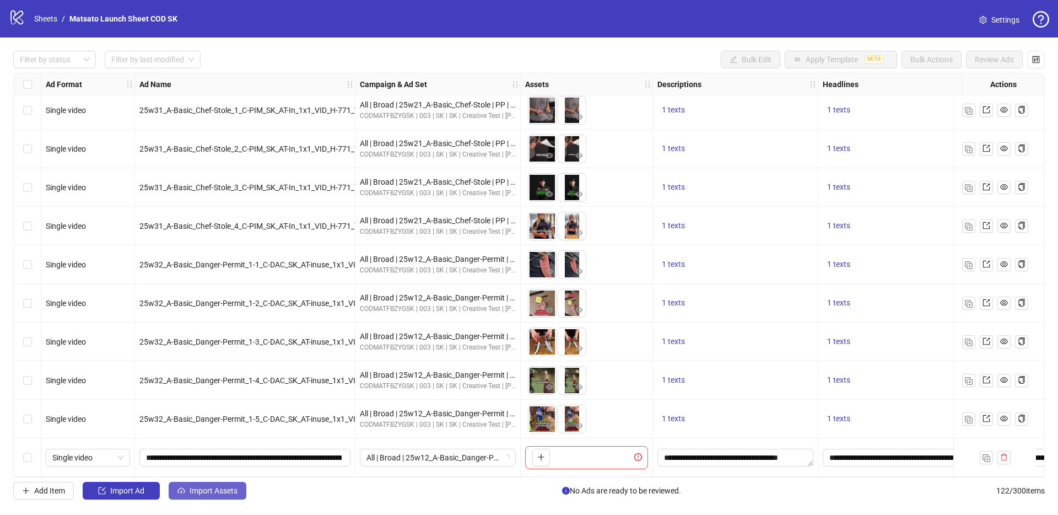
click at [220, 493] on span "Import Assets" at bounding box center [214, 490] width 48 height 9
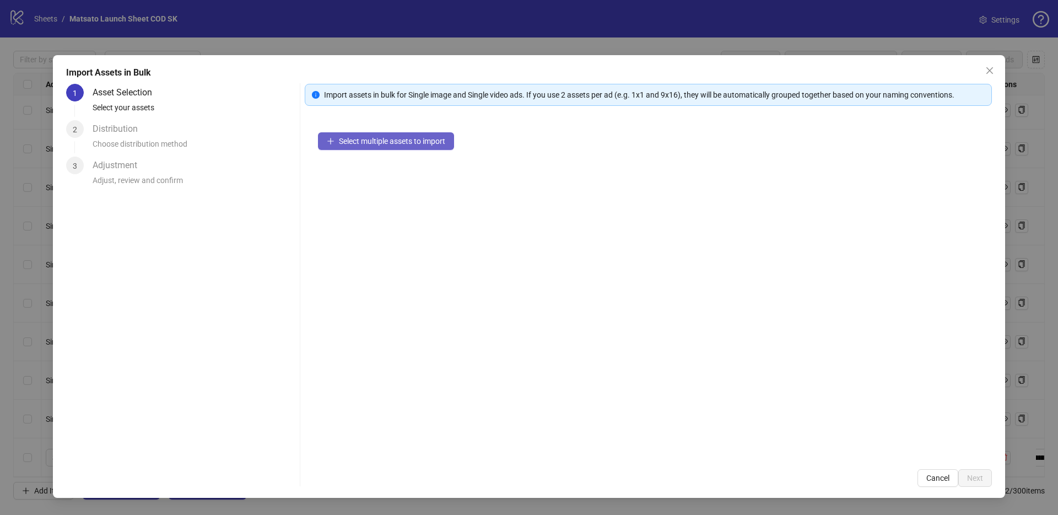
click at [382, 138] on span "Select multiple assets to import" at bounding box center [392, 141] width 106 height 9
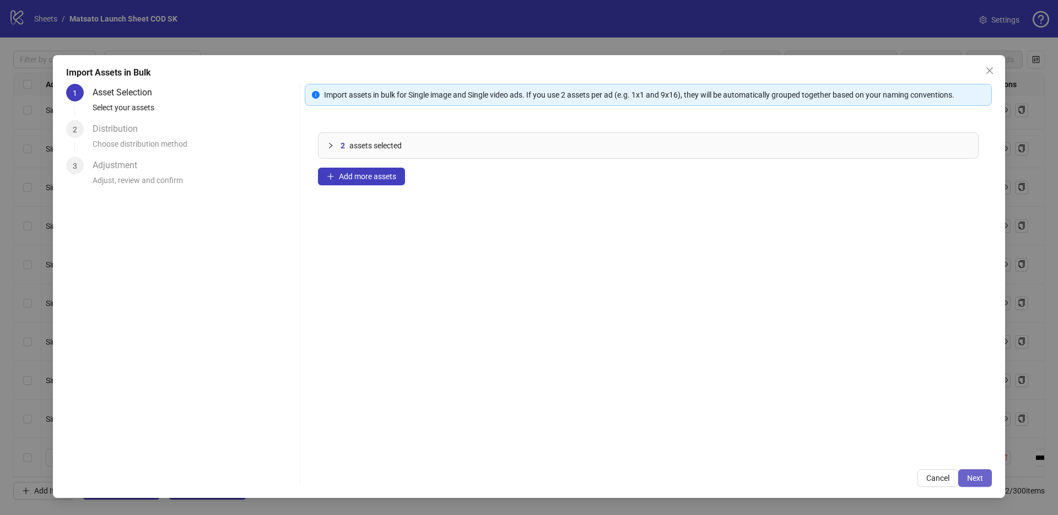
click at [966, 483] on button "Next" at bounding box center [975, 478] width 34 height 18
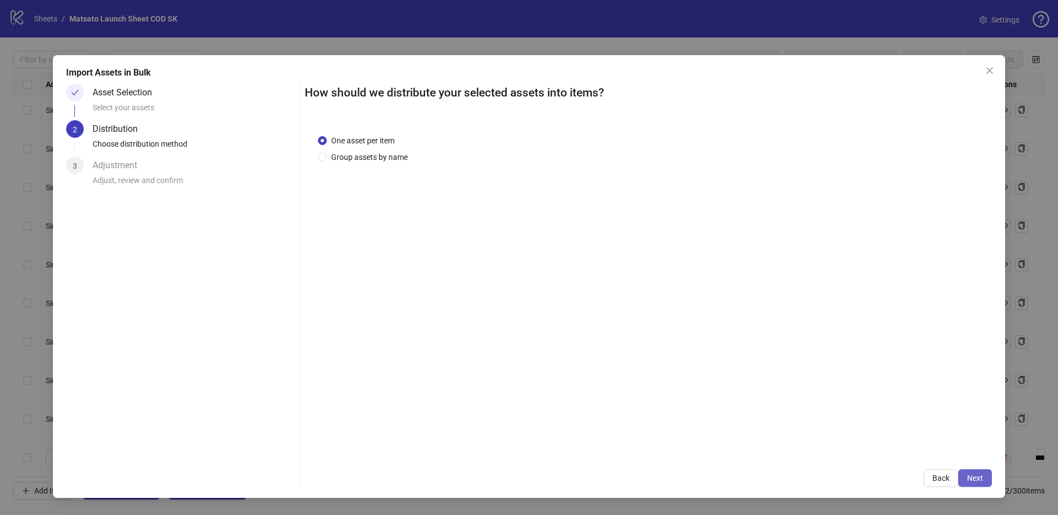
click at [970, 482] on span "Next" at bounding box center [975, 477] width 16 height 9
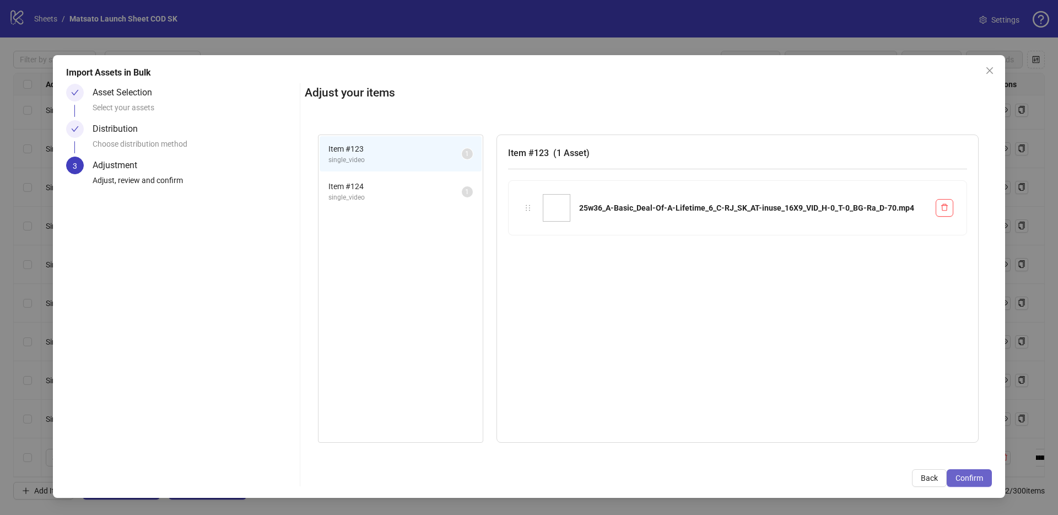
click at [971, 480] on span "Confirm" at bounding box center [969, 477] width 28 height 9
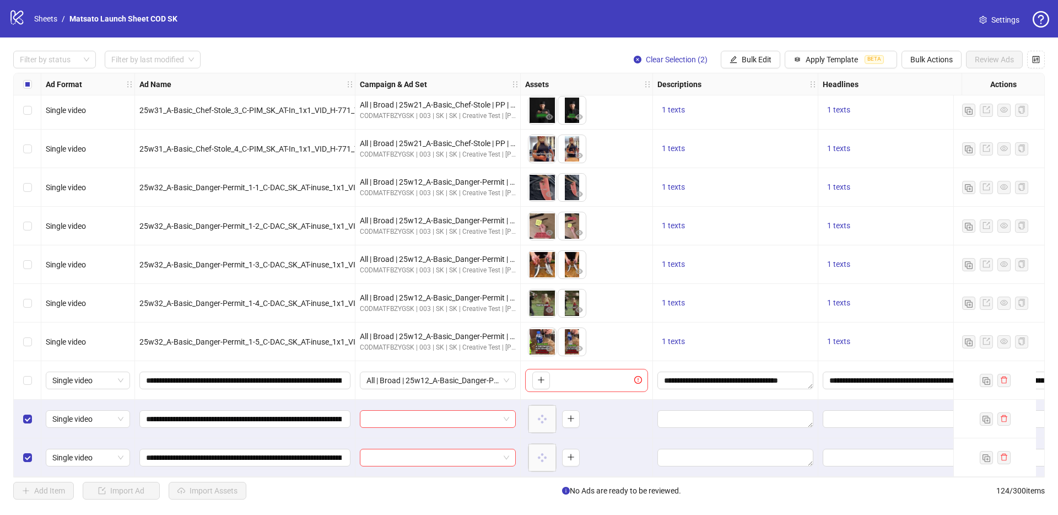
scroll to position [4406, 0]
click at [425, 411] on input "search" at bounding box center [432, 419] width 133 height 17
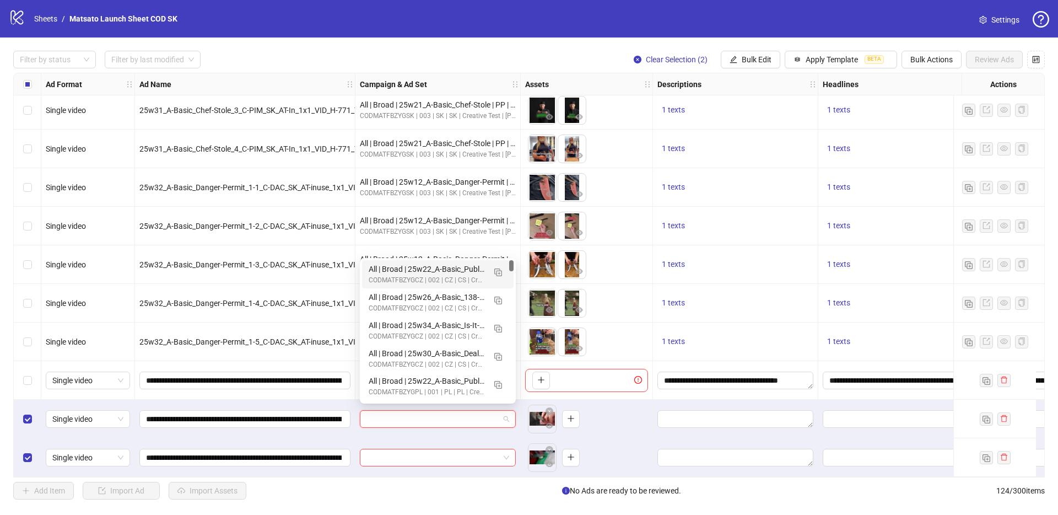
paste input "**********"
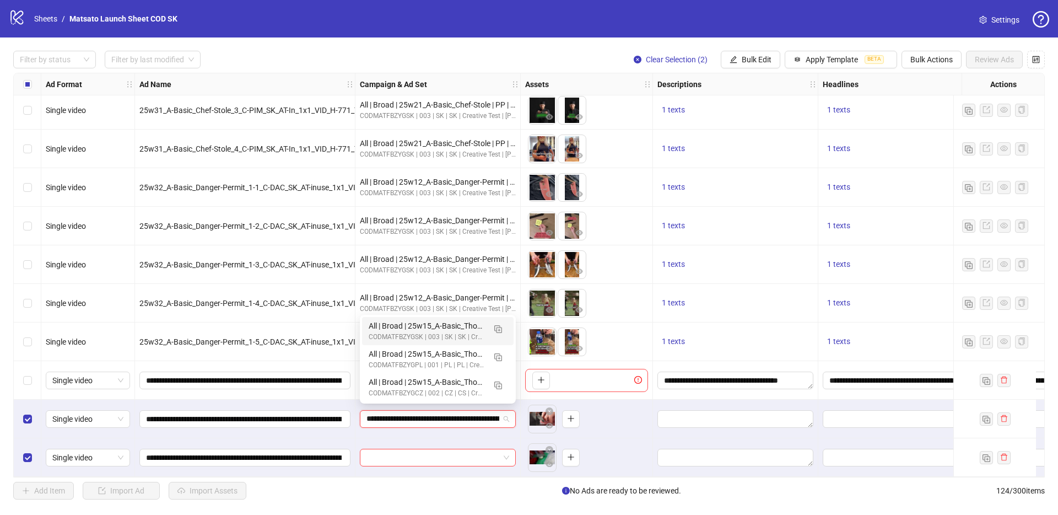
scroll to position [0, 67]
click at [500, 327] on img "button" at bounding box center [498, 329] width 8 height 8
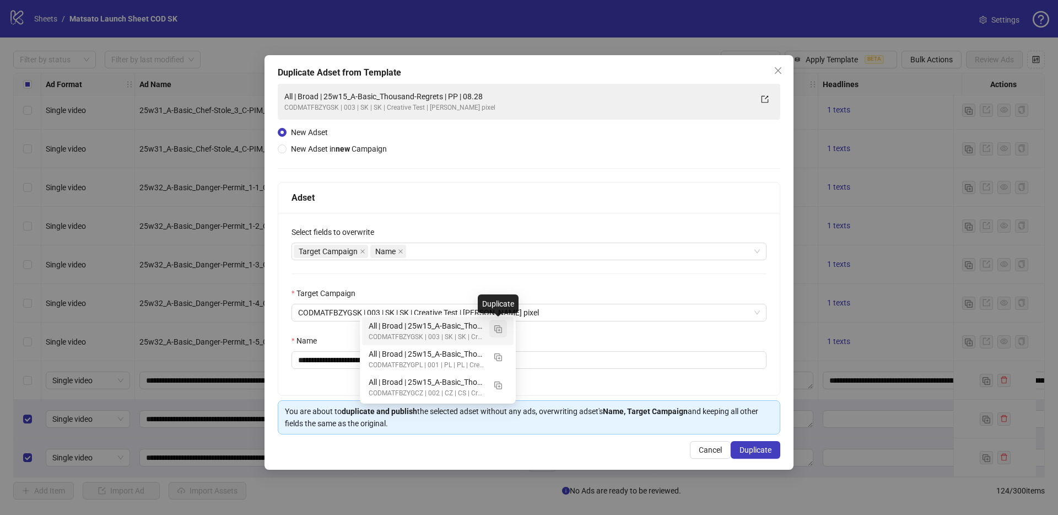
type input "**********"
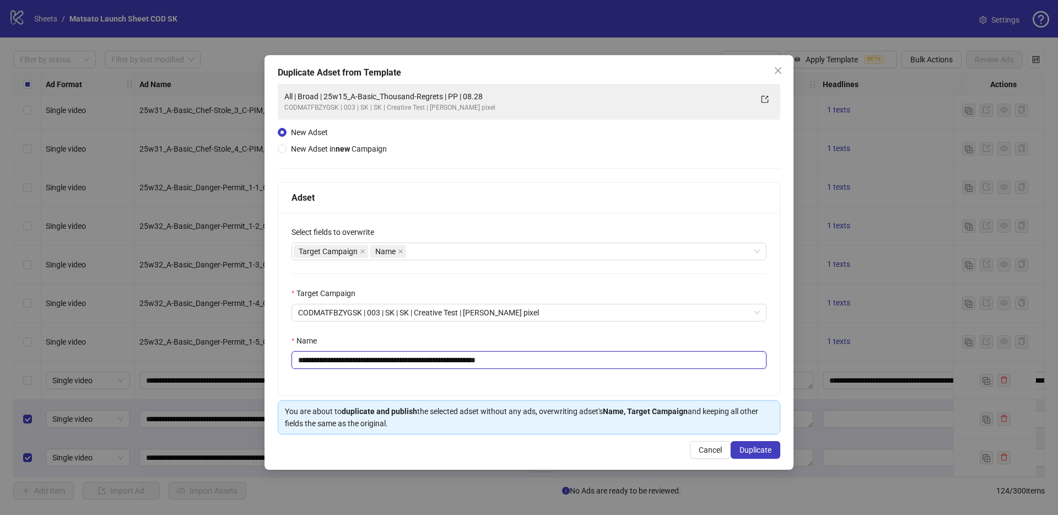
drag, startPoint x: 484, startPoint y: 362, endPoint x: 605, endPoint y: 372, distance: 121.1
click at [605, 372] on div "**********" at bounding box center [528, 304] width 501 height 182
drag, startPoint x: 457, startPoint y: 358, endPoint x: 341, endPoint y: 365, distance: 117.0
click at [341, 365] on input "**********" at bounding box center [528, 360] width 475 height 18
paste input "**********"
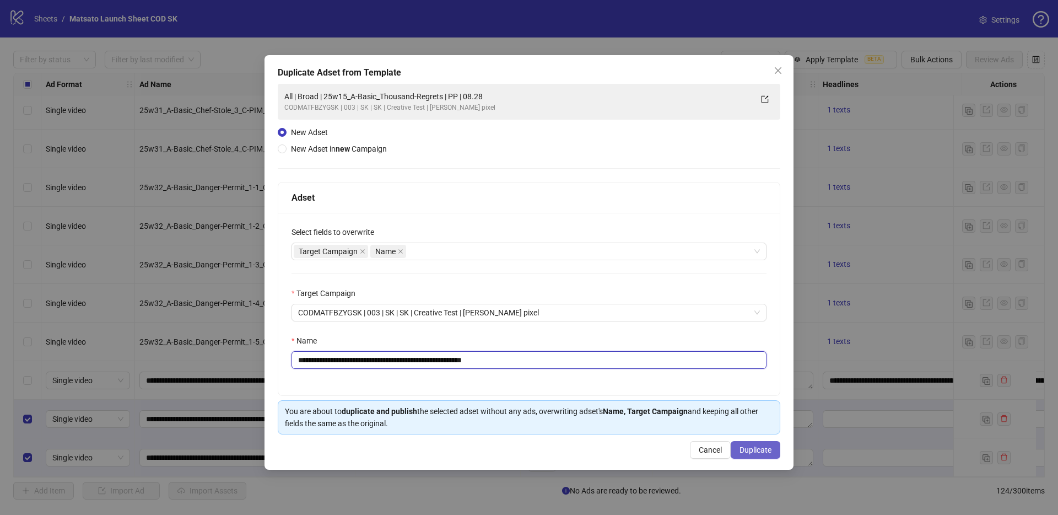
type input "**********"
click at [758, 448] on span "Duplicate" at bounding box center [755, 449] width 32 height 9
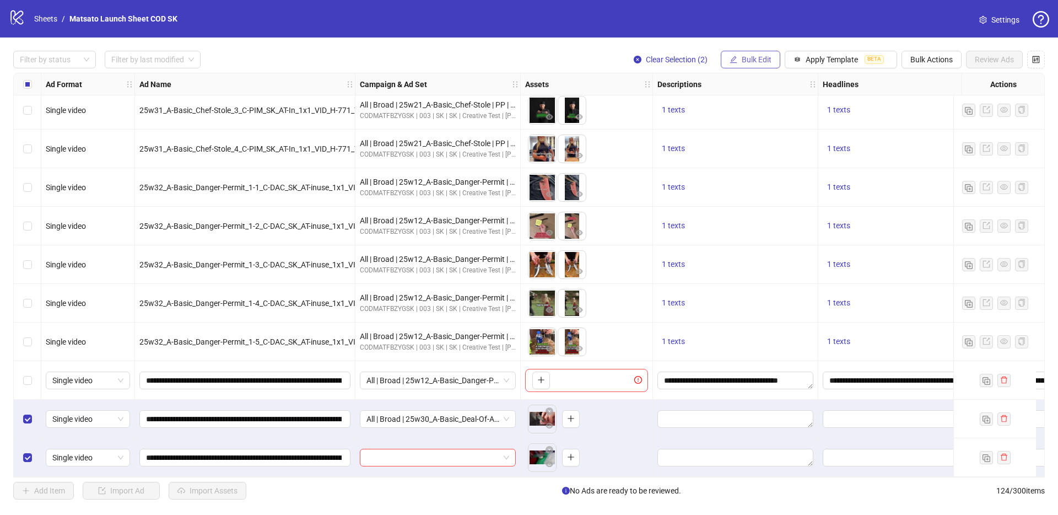
click at [750, 60] on span "Bulk Edit" at bounding box center [757, 59] width 30 height 9
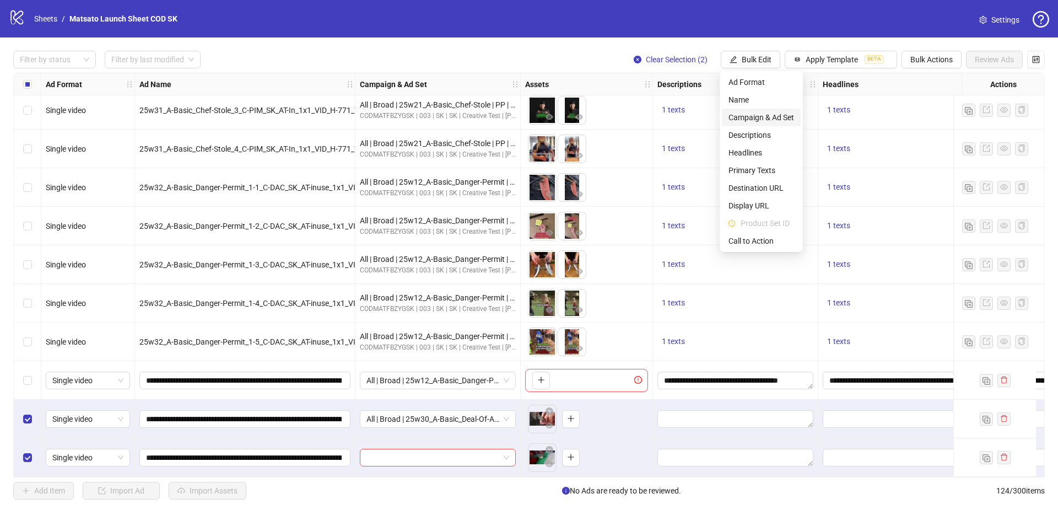
click at [762, 117] on span "Campaign & Ad Set" at bounding box center [761, 117] width 66 height 12
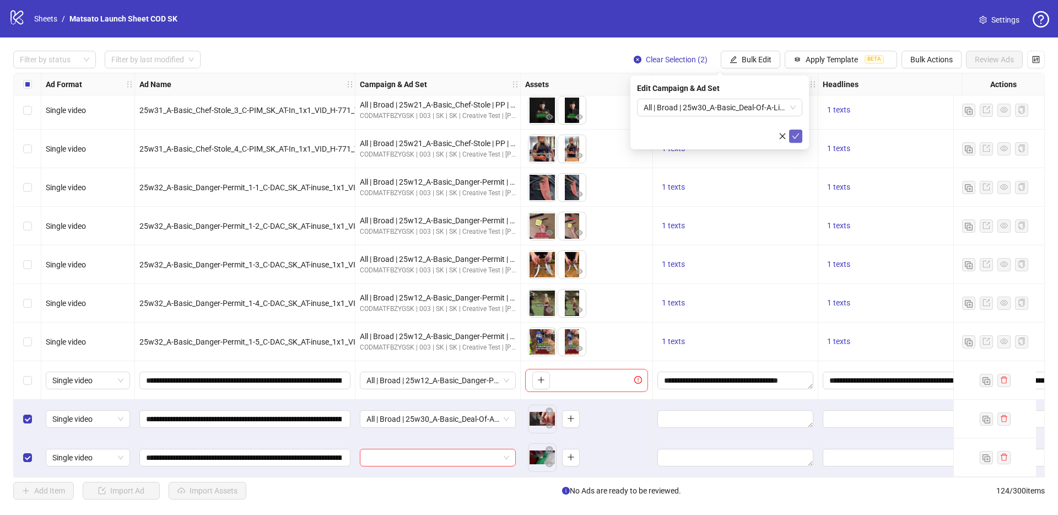
click at [794, 136] on icon "check" at bounding box center [796, 136] width 8 height 8
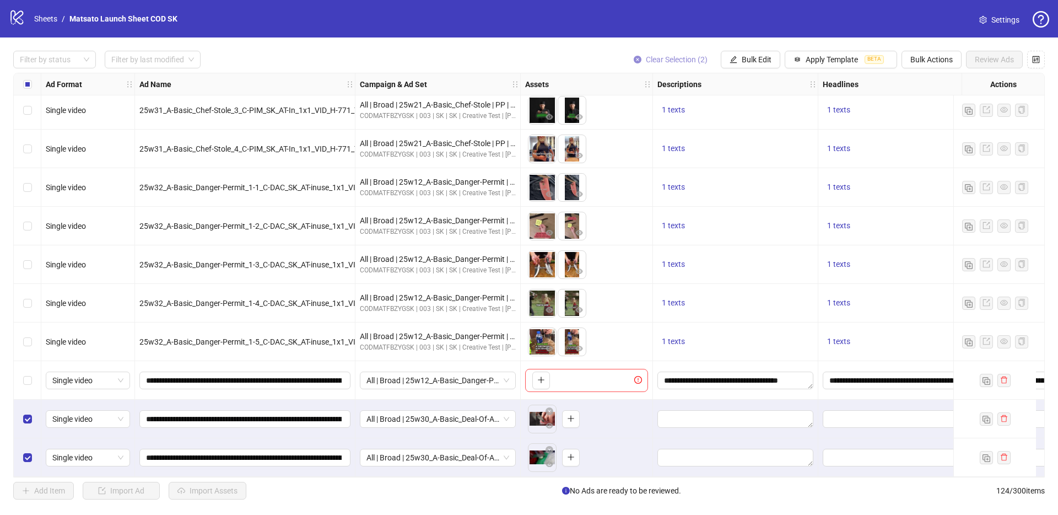
click at [669, 61] on span "Clear Selection (2)" at bounding box center [677, 59] width 62 height 9
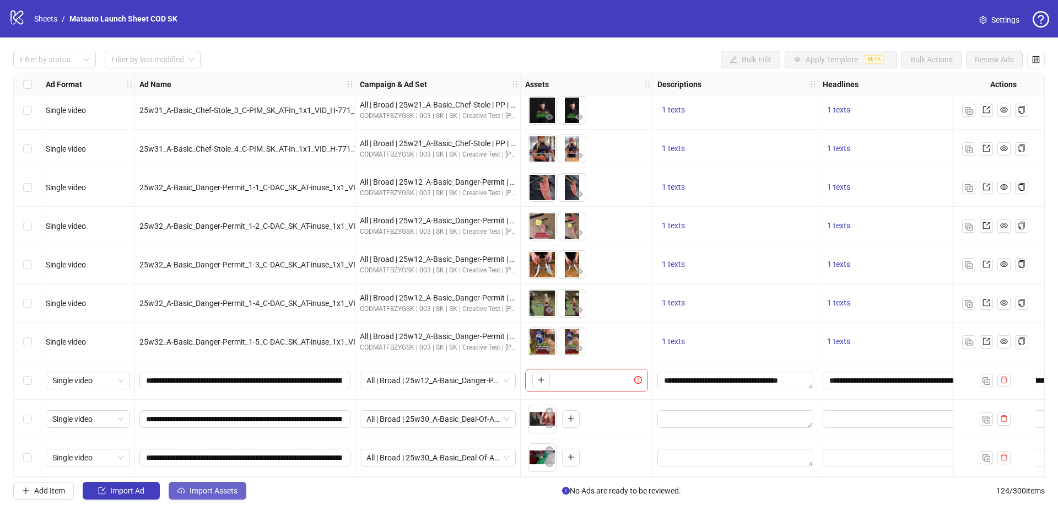
click at [229, 493] on span "Import Assets" at bounding box center [214, 490] width 48 height 9
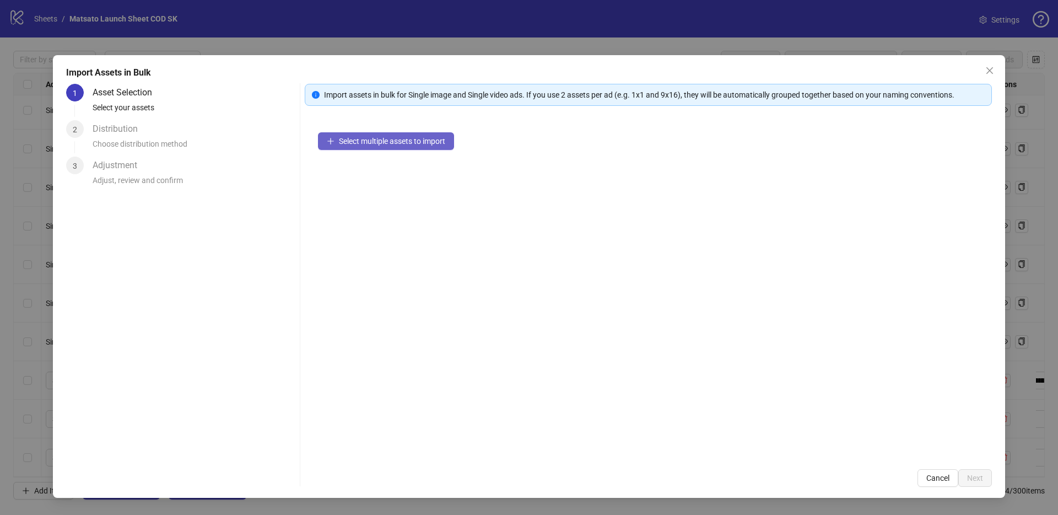
click at [396, 133] on button "Select multiple assets to import" at bounding box center [386, 141] width 136 height 18
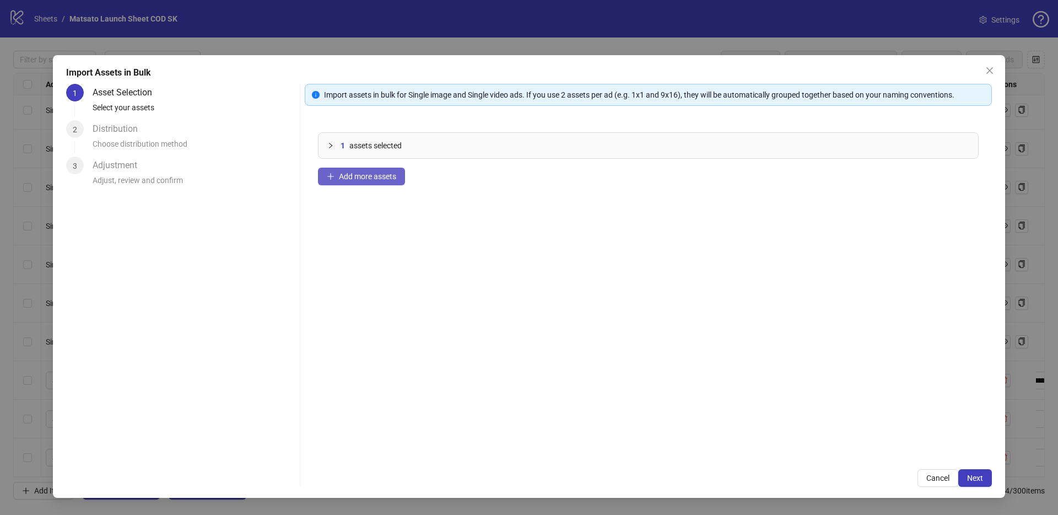
click at [342, 176] on span "Add more assets" at bounding box center [367, 176] width 57 height 9
click at [375, 171] on button "Add more assets" at bounding box center [361, 177] width 87 height 18
click at [978, 478] on span "Next" at bounding box center [975, 477] width 16 height 9
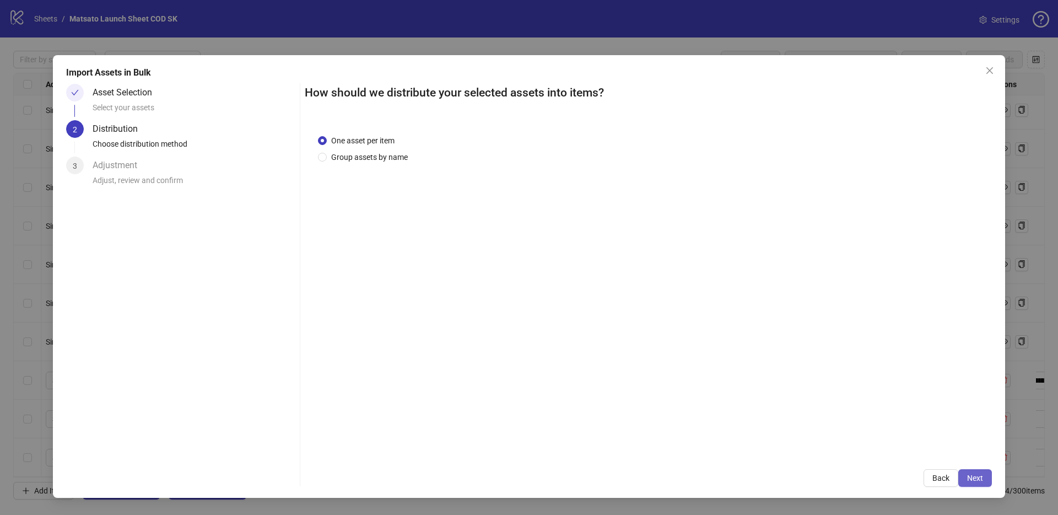
click at [978, 478] on span "Next" at bounding box center [975, 477] width 16 height 9
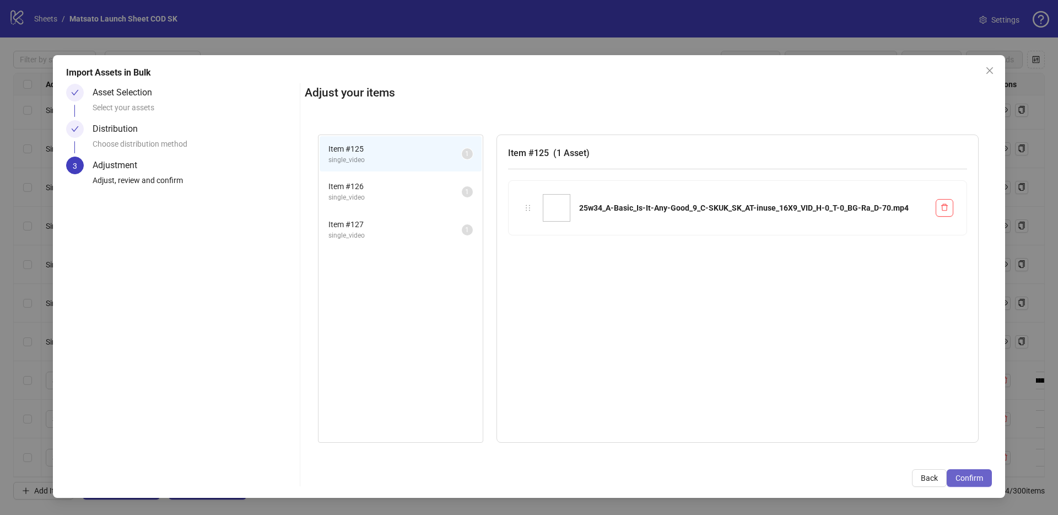
click at [968, 478] on span "Confirm" at bounding box center [969, 477] width 28 height 9
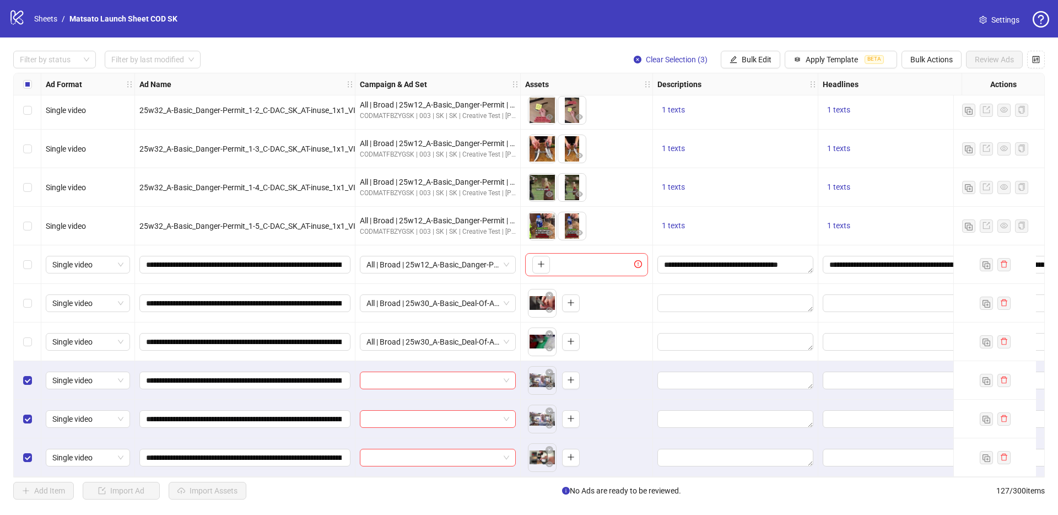
scroll to position [4522, 0]
click at [506, 375] on span at bounding box center [437, 380] width 143 height 17
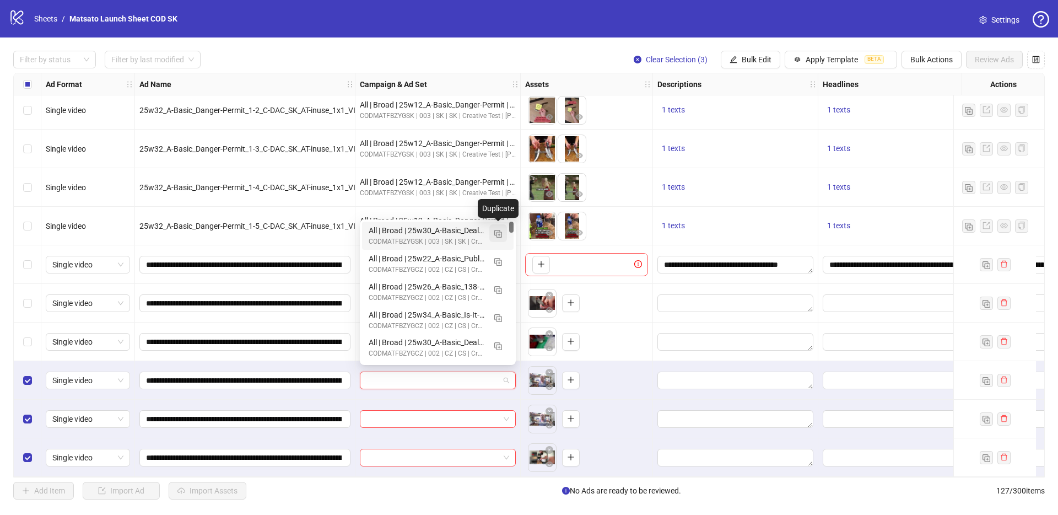
click at [499, 235] on img "button" at bounding box center [498, 234] width 8 height 8
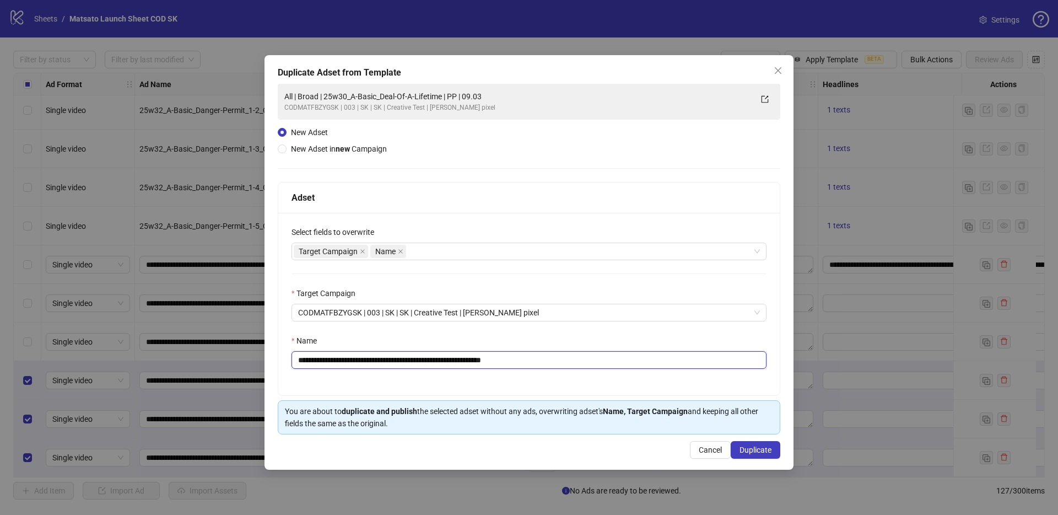
drag, startPoint x: 498, startPoint y: 360, endPoint x: 593, endPoint y: 363, distance: 94.8
click at [592, 364] on input "**********" at bounding box center [528, 360] width 475 height 18
drag, startPoint x: 455, startPoint y: 360, endPoint x: 339, endPoint y: 358, distance: 115.7
click at [339, 358] on input "**********" at bounding box center [528, 360] width 475 height 18
paste input "**********"
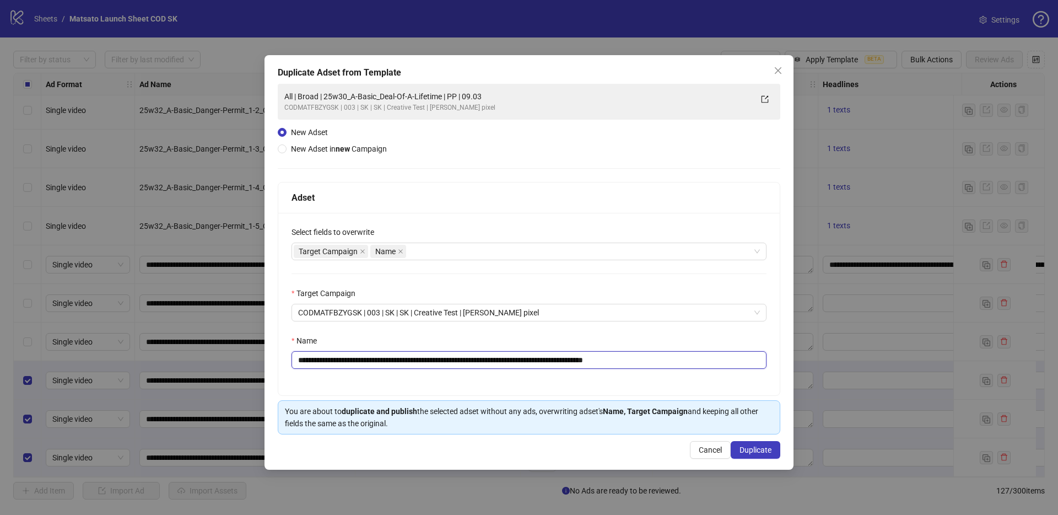
drag, startPoint x: 636, startPoint y: 358, endPoint x: 339, endPoint y: 359, distance: 297.0
click at [339, 360] on input "**********" at bounding box center [528, 360] width 475 height 18
paste input "text"
type input "**********"
click at [747, 452] on span "Duplicate" at bounding box center [755, 449] width 32 height 9
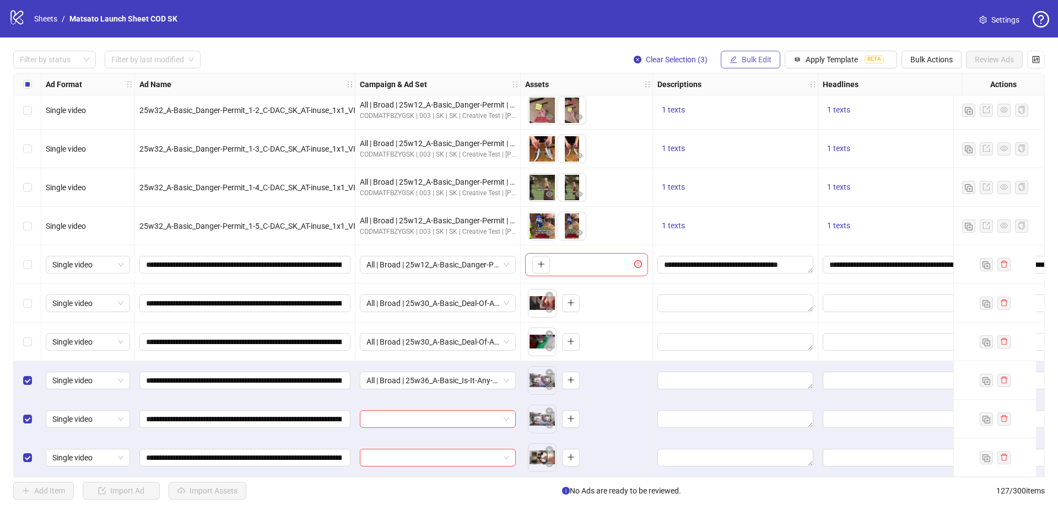
click at [764, 61] on span "Bulk Edit" at bounding box center [757, 59] width 30 height 9
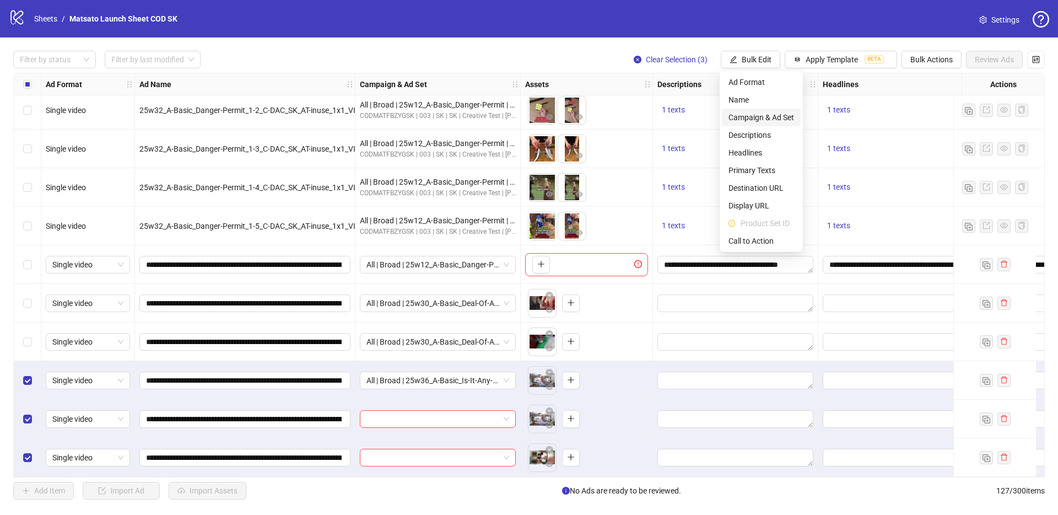
click at [768, 122] on span "Campaign & Ad Set" at bounding box center [761, 117] width 66 height 12
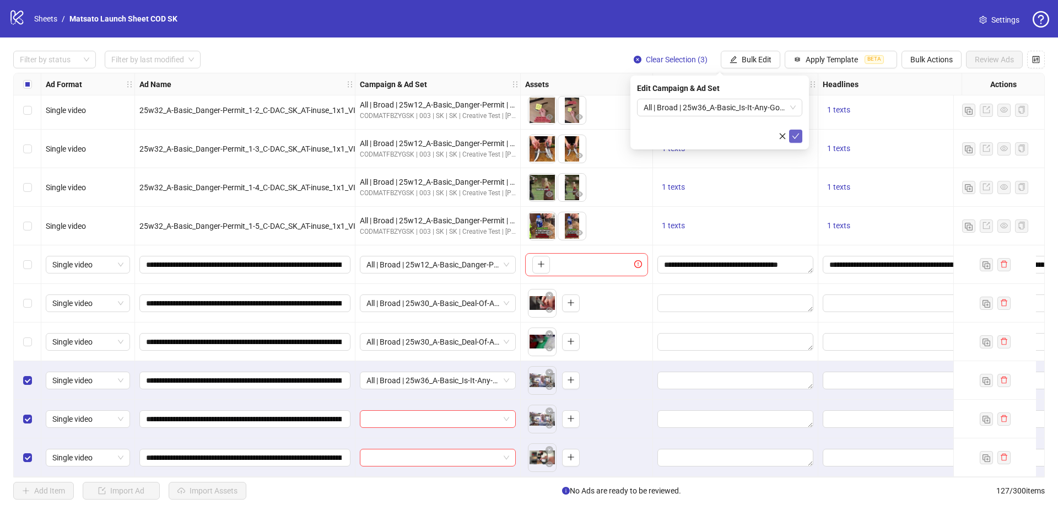
click at [799, 140] on span "submit" at bounding box center [796, 136] width 8 height 9
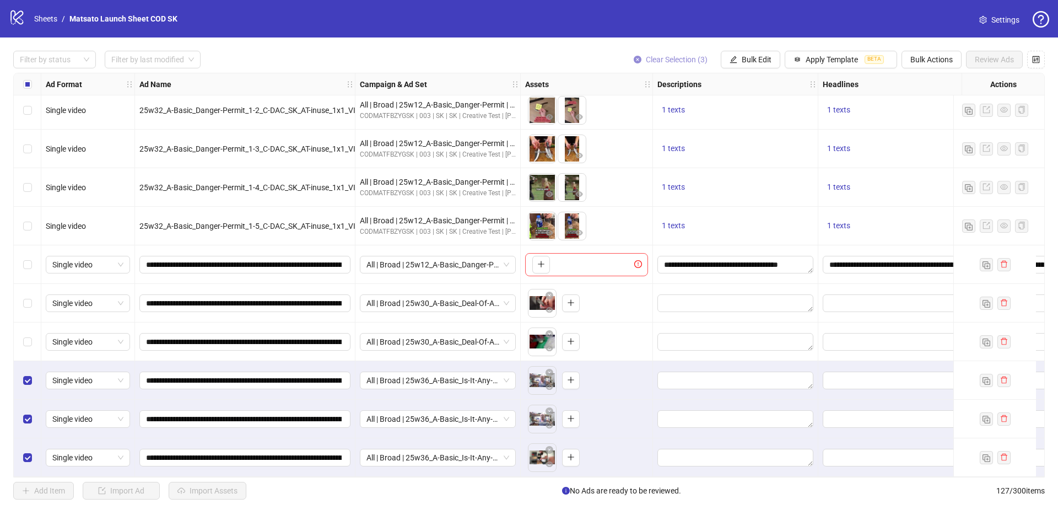
click at [672, 60] on span "Clear Selection (3)" at bounding box center [677, 59] width 62 height 9
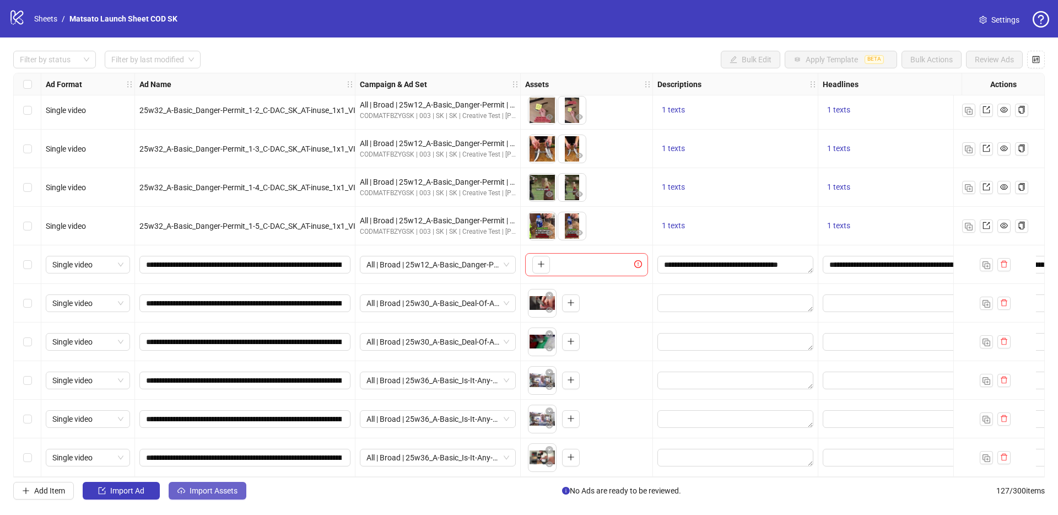
click at [211, 487] on span "Import Assets" at bounding box center [214, 490] width 48 height 9
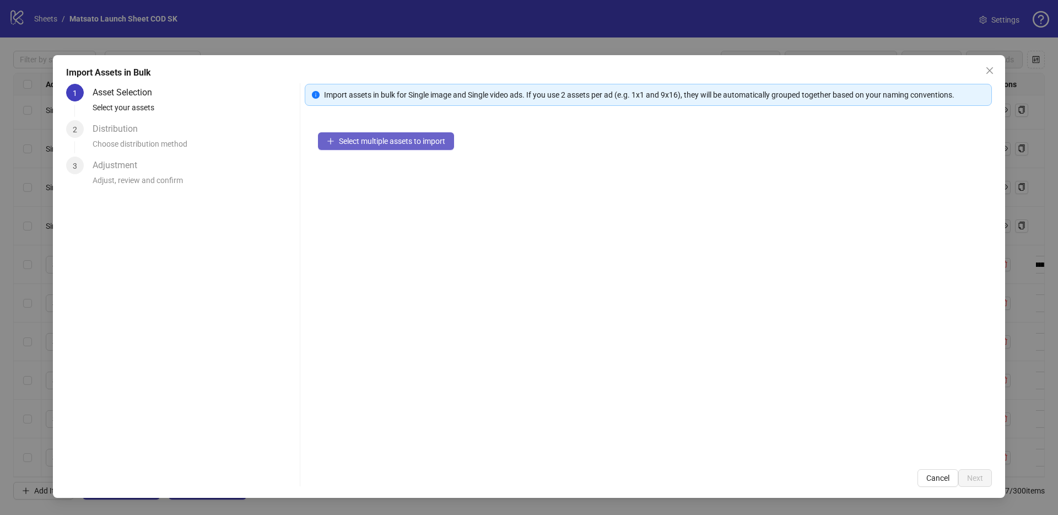
click at [372, 144] on span "Select multiple assets to import" at bounding box center [392, 141] width 106 height 9
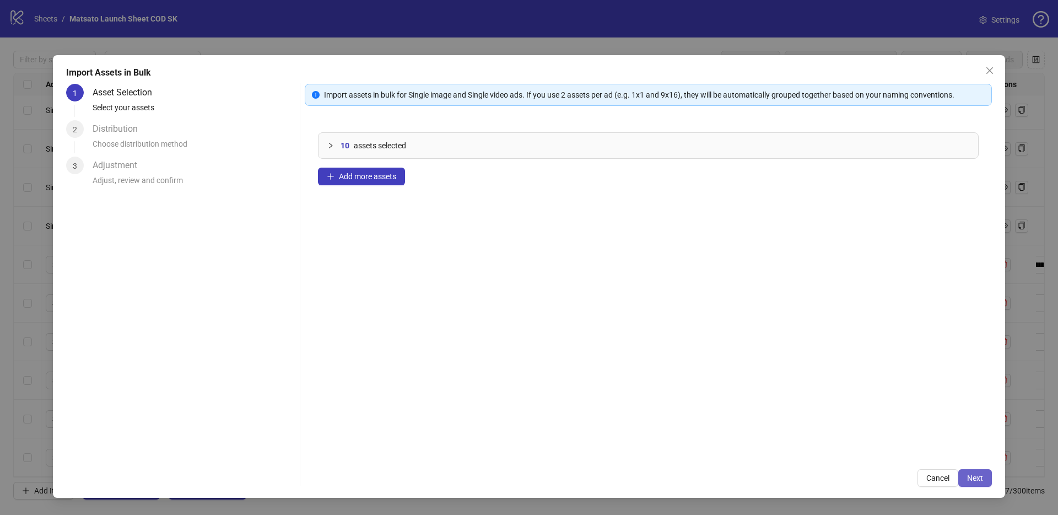
click at [986, 479] on button "Next" at bounding box center [975, 478] width 34 height 18
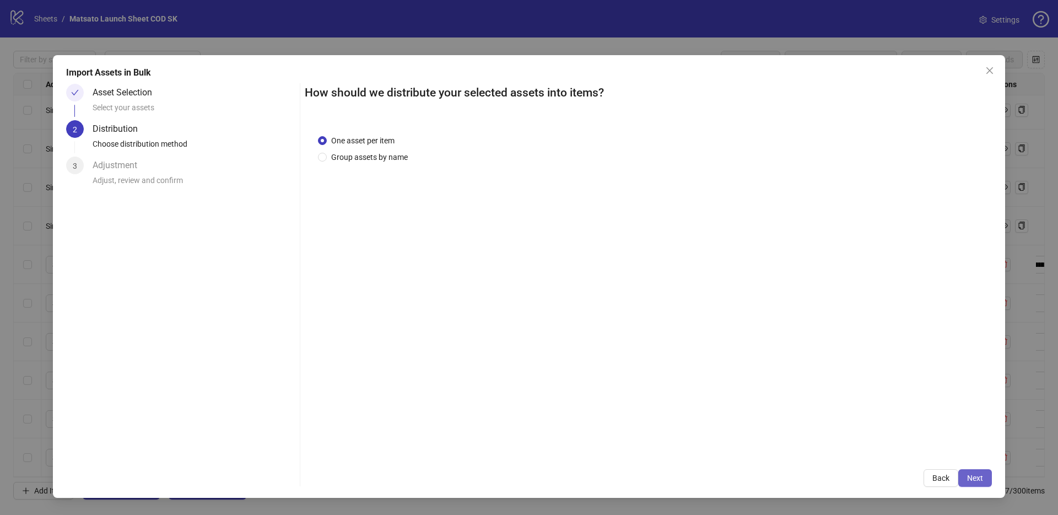
click at [982, 478] on span "Next" at bounding box center [975, 477] width 16 height 9
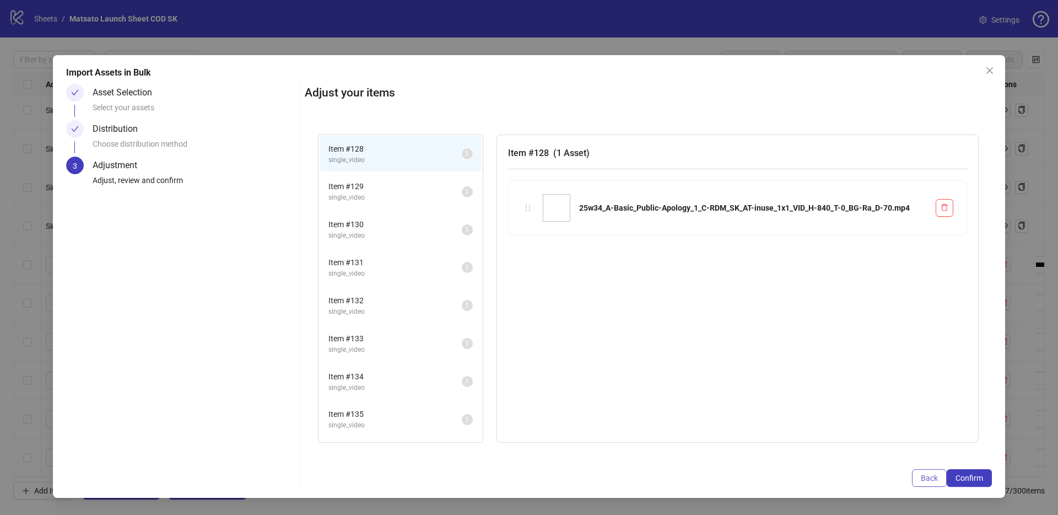
click at [931, 478] on span "Back" at bounding box center [929, 477] width 17 height 9
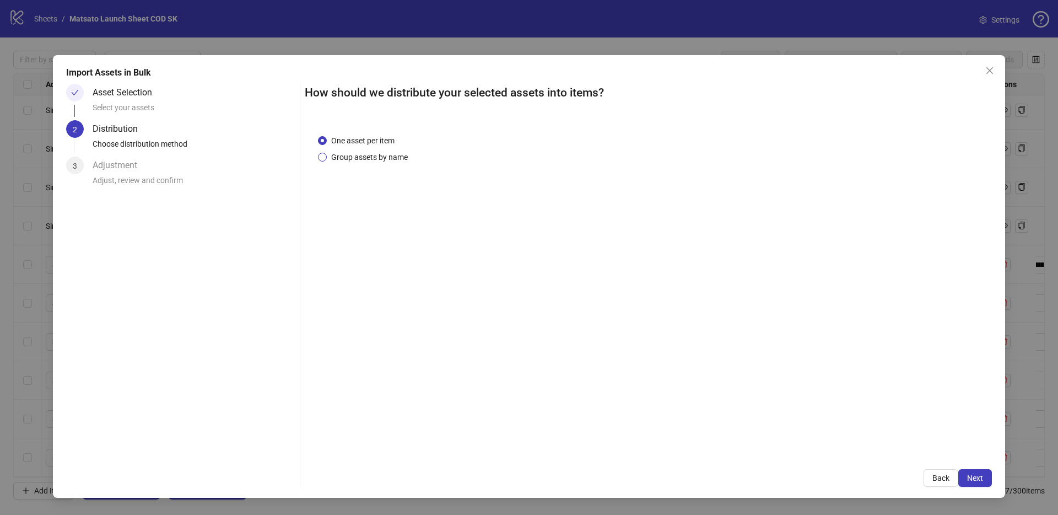
click at [399, 151] on span "Group assets by name" at bounding box center [369, 157] width 85 height 12
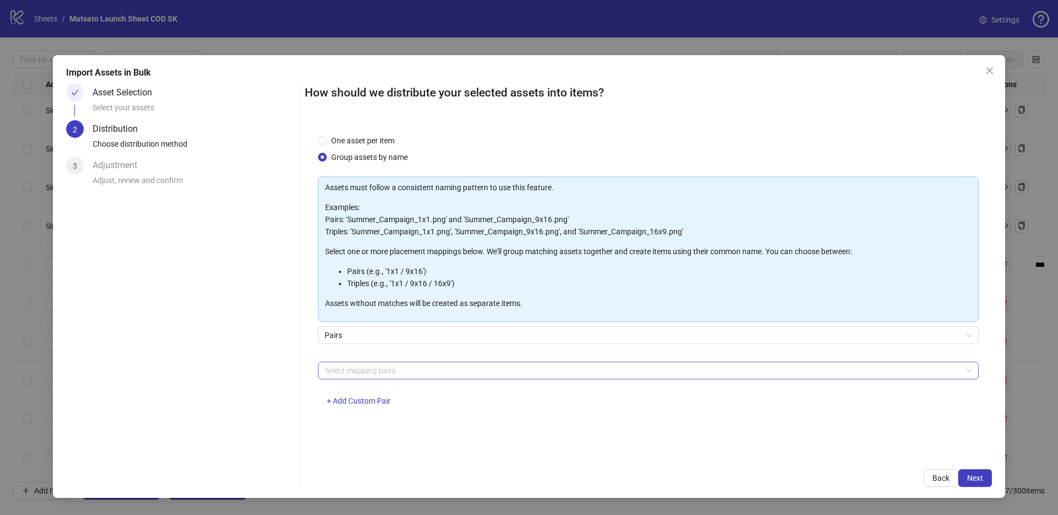
click at [384, 369] on div at bounding box center [642, 370] width 645 height 15
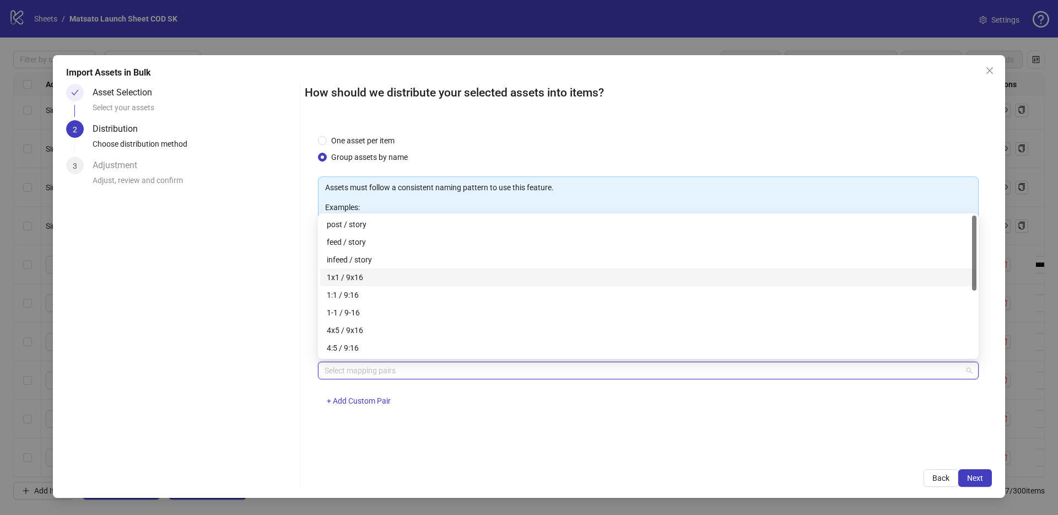
click at [354, 269] on div "1x1 / 9x16" at bounding box center [648, 277] width 656 height 18
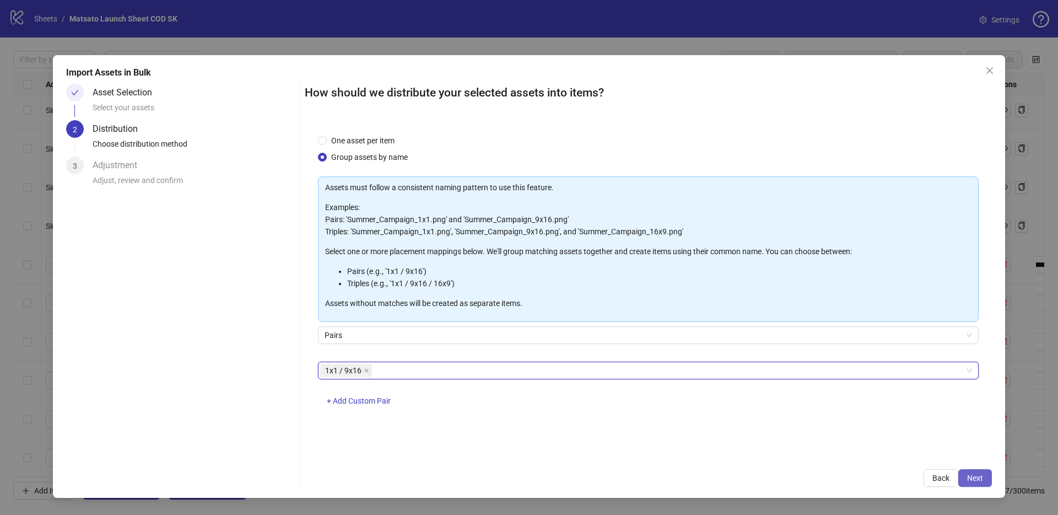
click at [979, 478] on span "Next" at bounding box center [975, 477] width 16 height 9
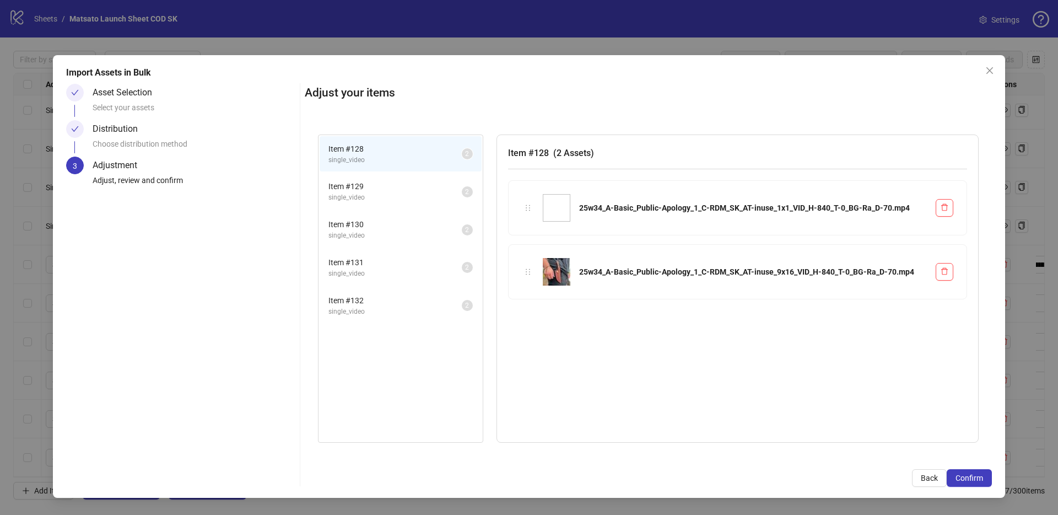
click at [979, 478] on span "Confirm" at bounding box center [969, 477] width 28 height 9
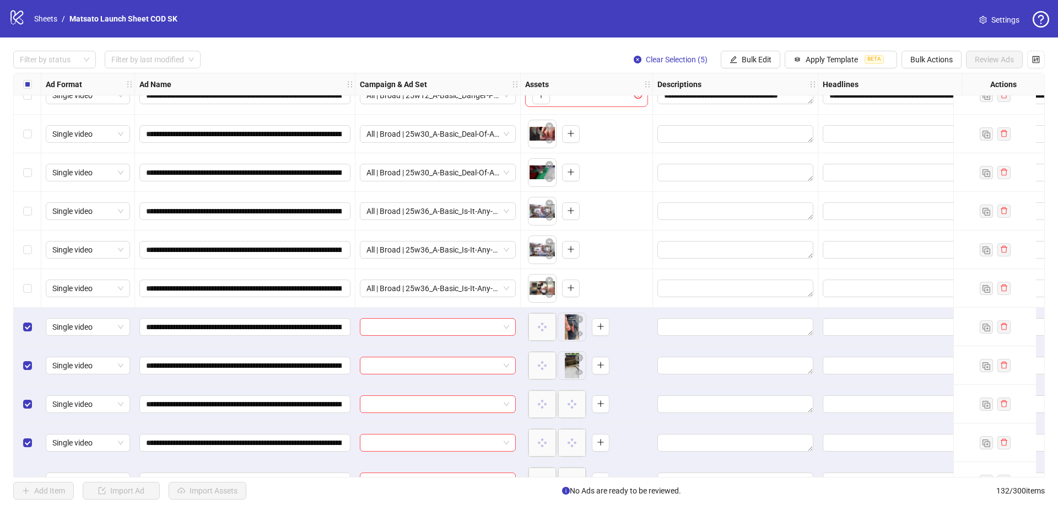
scroll to position [4715, 0]
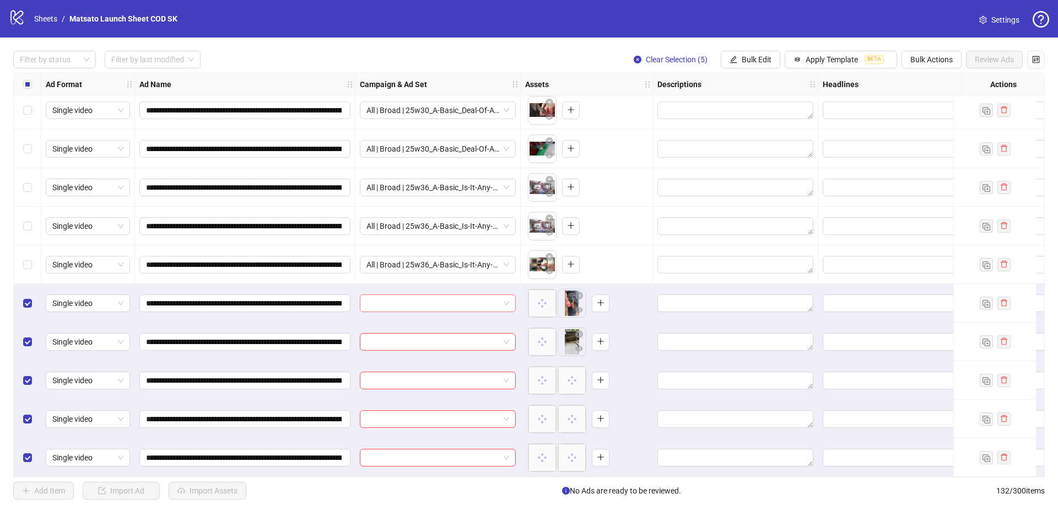
click at [507, 299] on span at bounding box center [437, 303] width 143 height 17
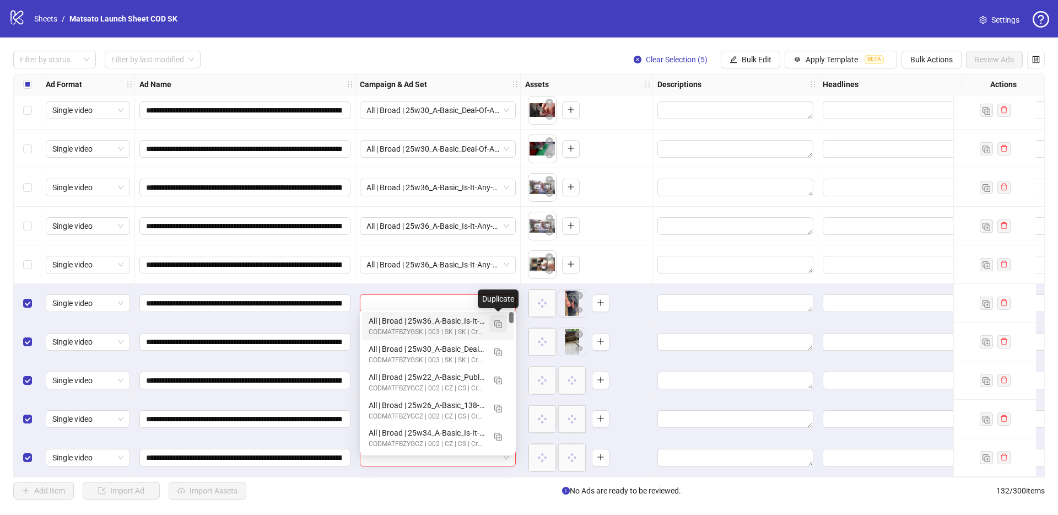
click at [499, 326] on img "button" at bounding box center [498, 324] width 8 height 8
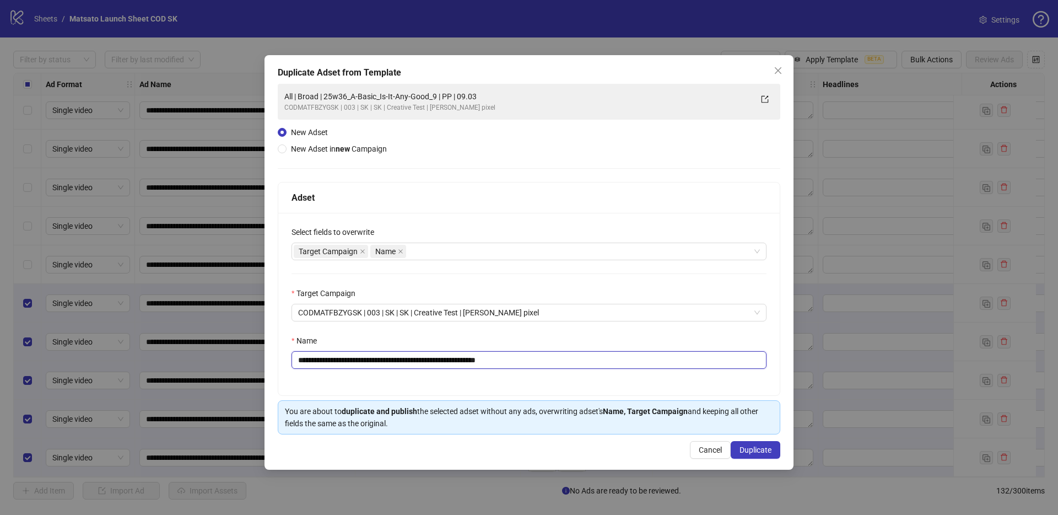
drag, startPoint x: 491, startPoint y: 359, endPoint x: 619, endPoint y: 382, distance: 130.4
click at [612, 381] on div "**********" at bounding box center [528, 304] width 501 height 182
drag, startPoint x: 449, startPoint y: 359, endPoint x: 340, endPoint y: 364, distance: 109.2
click at [340, 364] on input "**********" at bounding box center [528, 360] width 475 height 18
paste input "text"
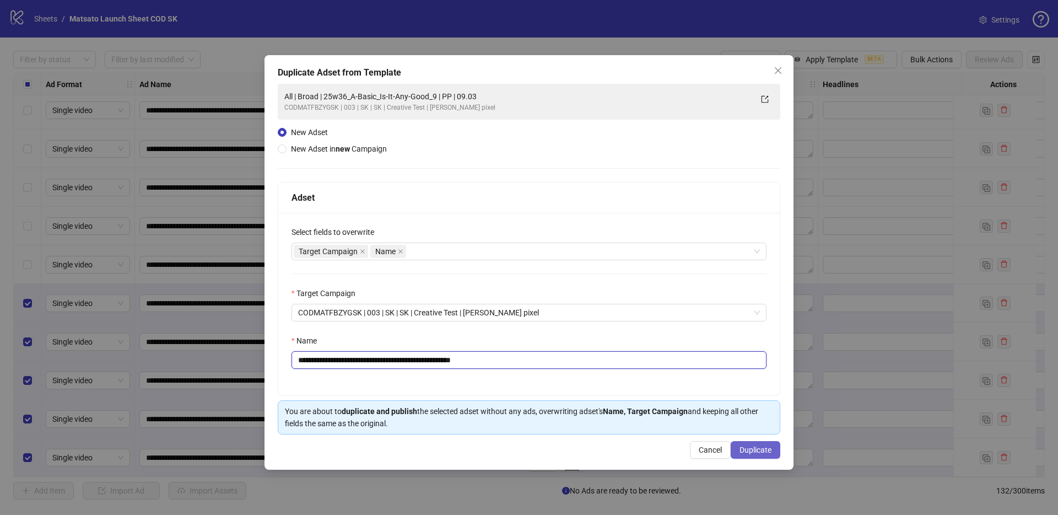
type input "**********"
click at [762, 447] on span "Duplicate" at bounding box center [755, 449] width 32 height 9
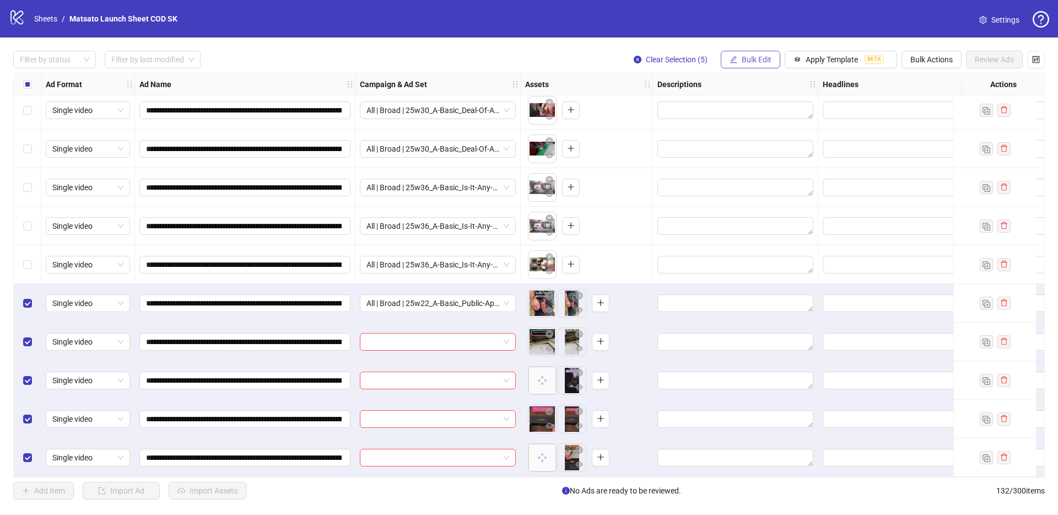
click at [755, 54] on button "Bulk Edit" at bounding box center [751, 60] width 60 height 18
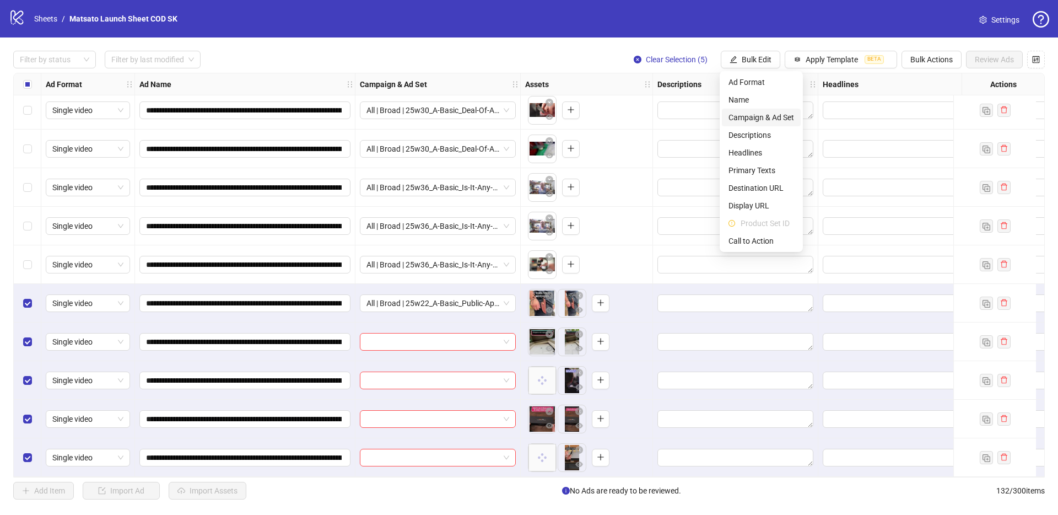
click at [763, 120] on span "Campaign & Ad Set" at bounding box center [761, 117] width 66 height 12
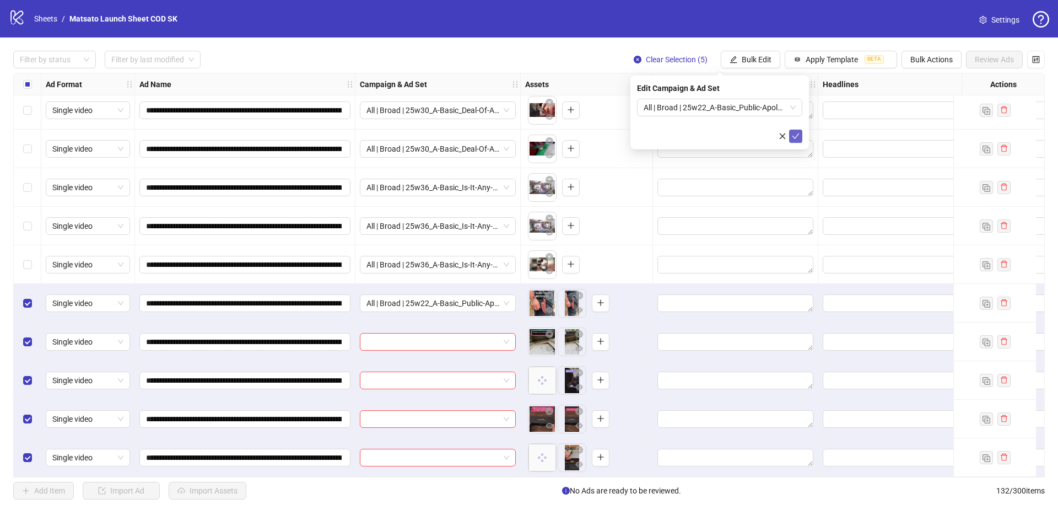
click at [798, 138] on icon "check" at bounding box center [796, 136] width 8 height 8
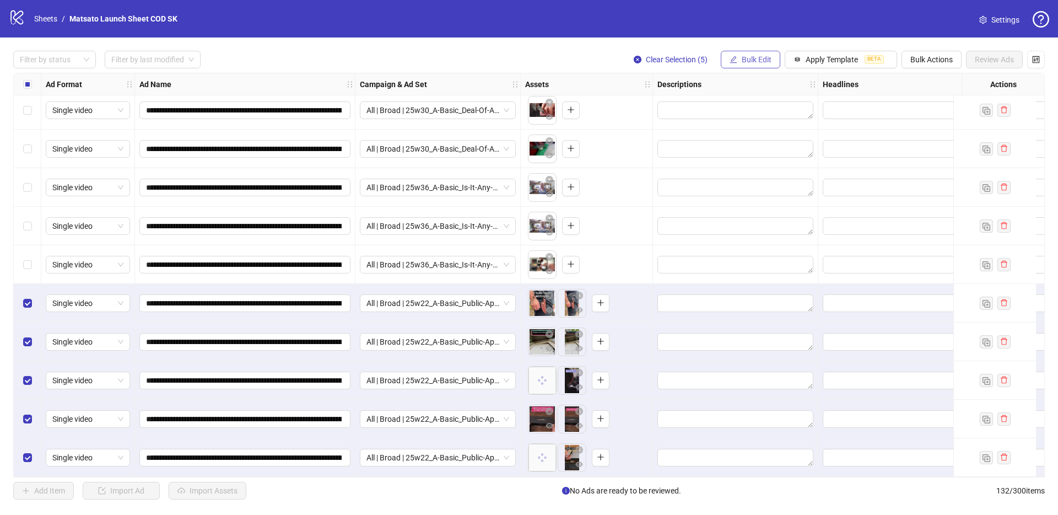
click at [748, 56] on span "Bulk Edit" at bounding box center [757, 59] width 30 height 9
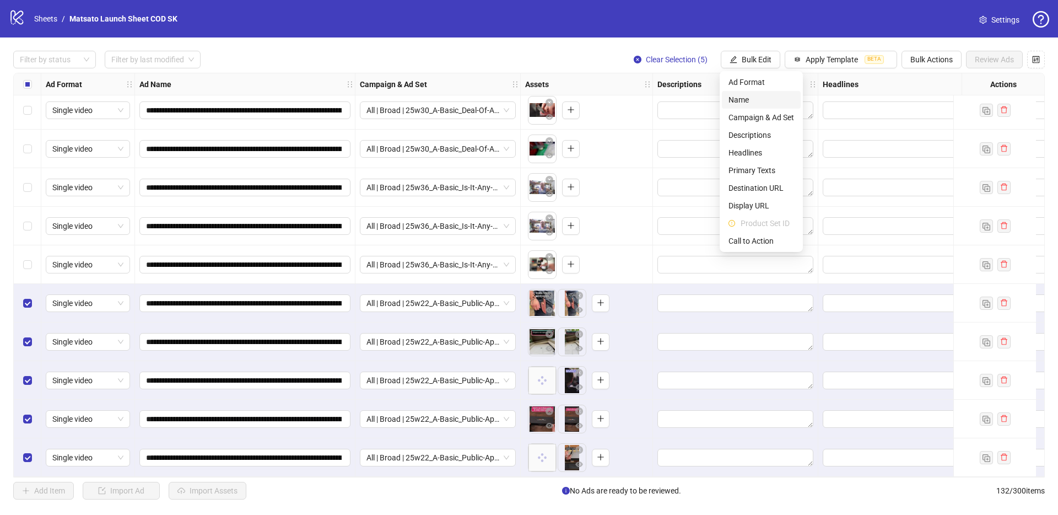
click at [741, 100] on span "Name" at bounding box center [761, 100] width 66 height 12
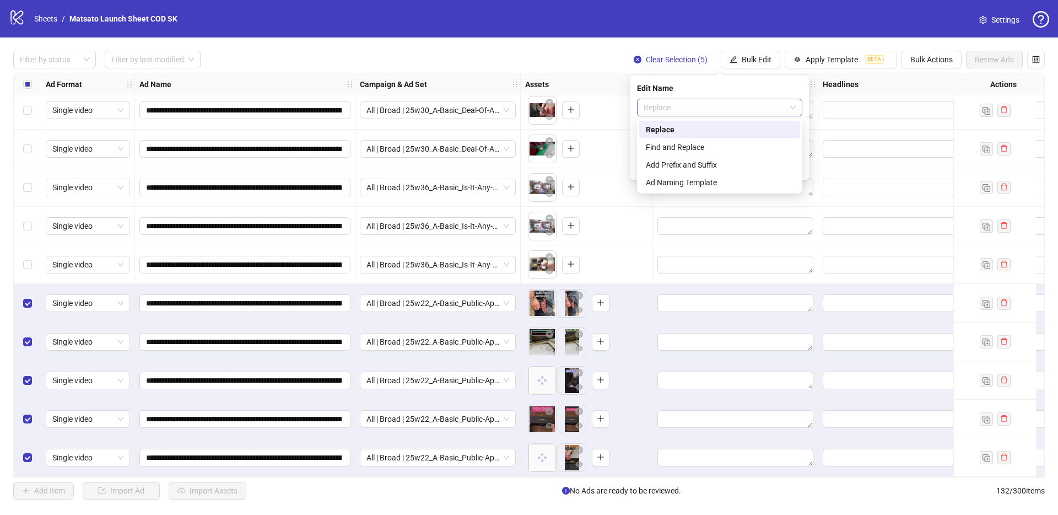
click at [727, 111] on span "Replace" at bounding box center [720, 107] width 152 height 17
click at [704, 149] on div "Find and Replace" at bounding box center [720, 147] width 148 height 12
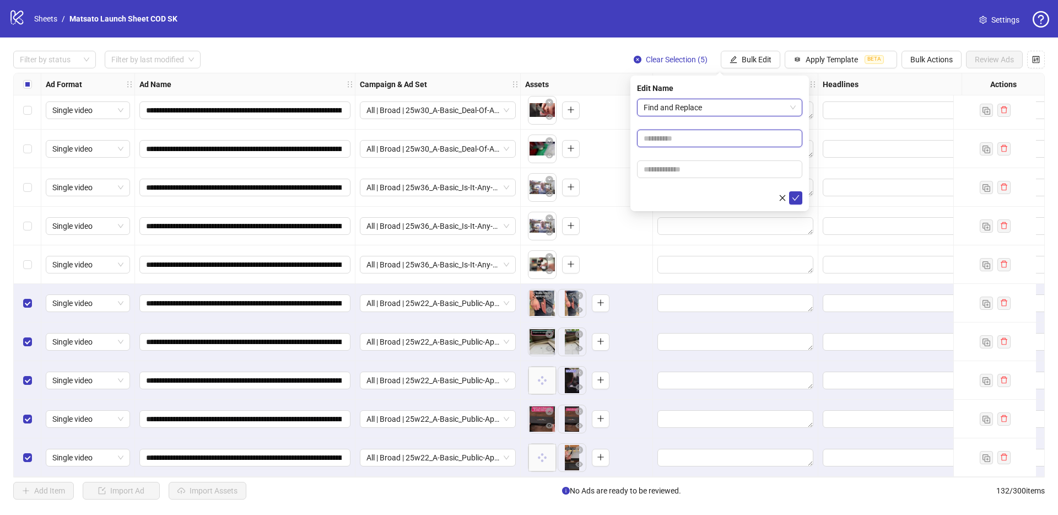
click at [670, 139] on input "text" at bounding box center [719, 138] width 165 height 18
type input "**"
click at [699, 168] on input "text" at bounding box center [719, 169] width 165 height 18
type input "*****"
click at [794, 192] on button "submit" at bounding box center [795, 197] width 13 height 13
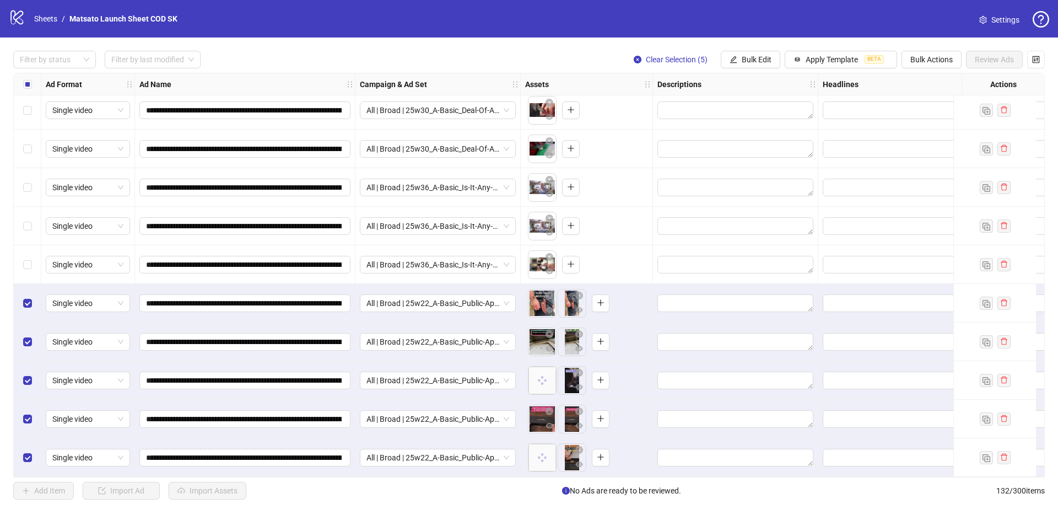
drag, startPoint x: 663, startPoint y: 64, endPoint x: 815, endPoint y: 3, distance: 163.4
click at [664, 64] on button "Clear Selection (5)" at bounding box center [670, 60] width 91 height 18
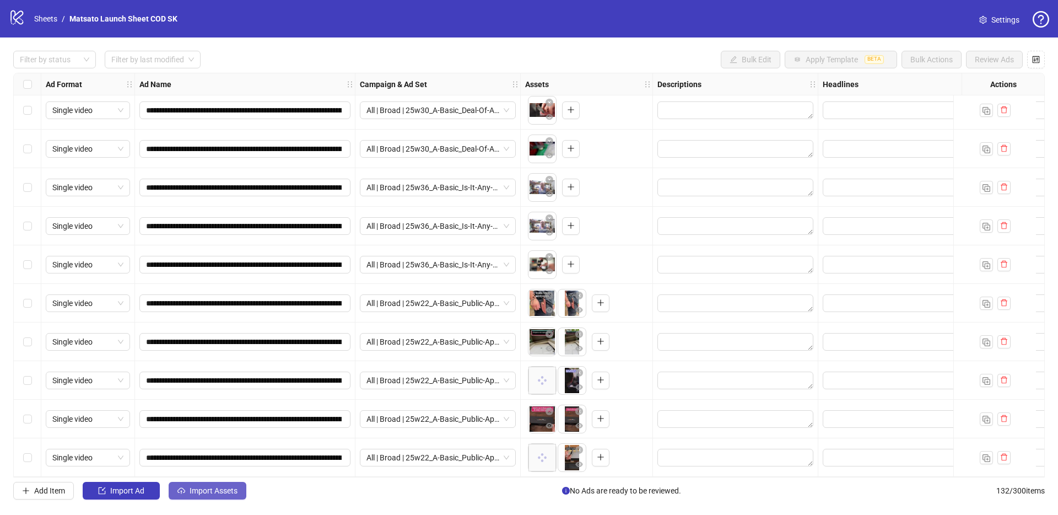
click at [217, 492] on span "Import Assets" at bounding box center [214, 490] width 48 height 9
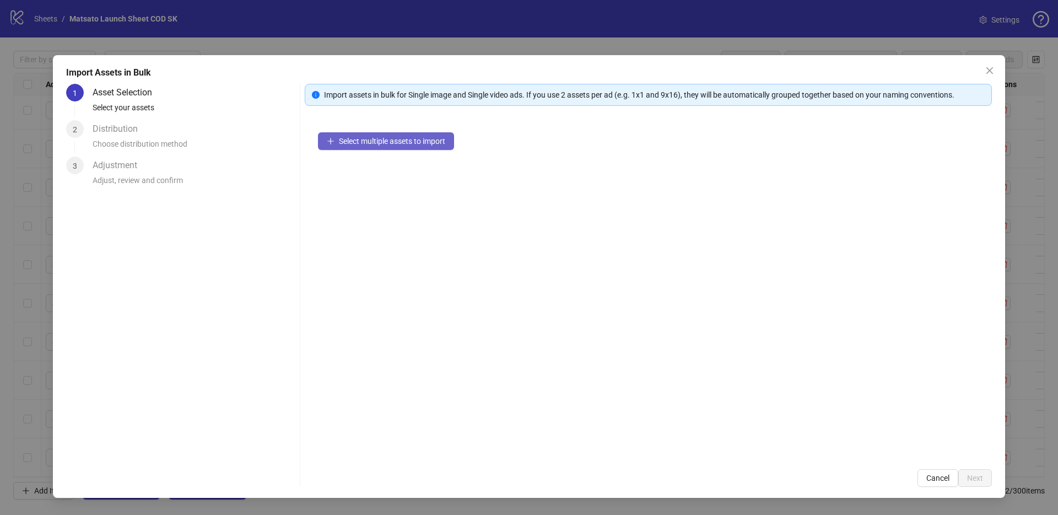
click at [411, 139] on span "Select multiple assets to import" at bounding box center [392, 141] width 106 height 9
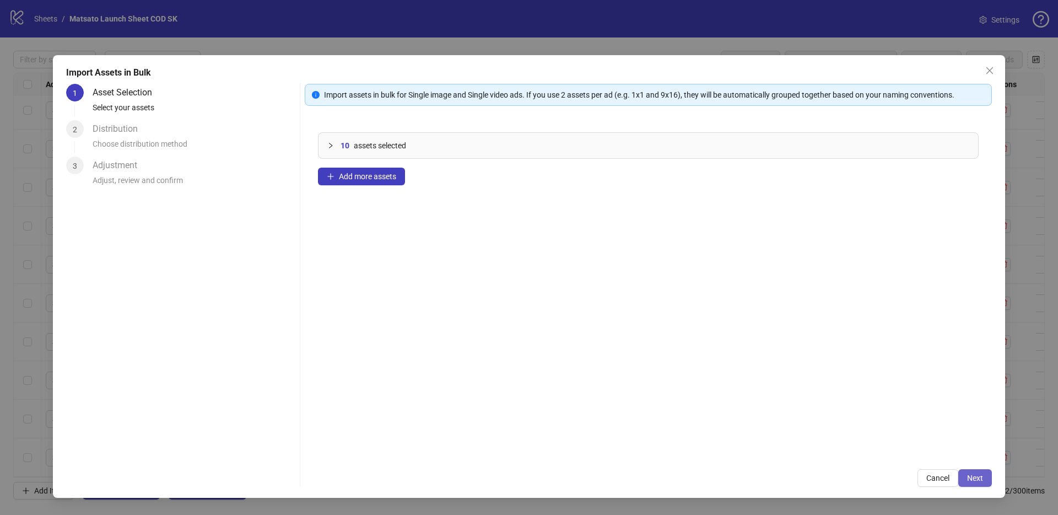
click at [982, 479] on span "Next" at bounding box center [975, 477] width 16 height 9
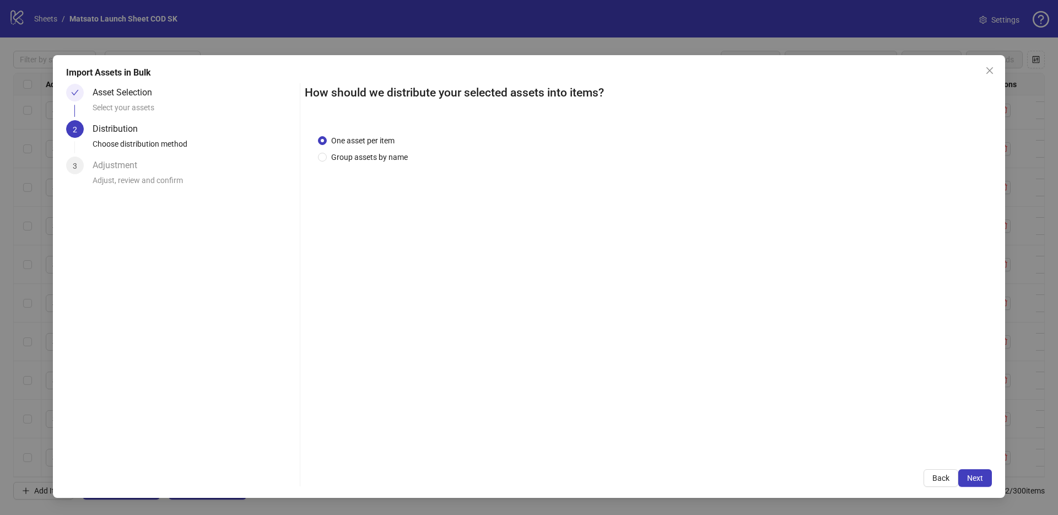
click at [373, 164] on div "One asset per item Group assets by name" at bounding box center [648, 288] width 687 height 334
click at [372, 162] on span "Group assets by name" at bounding box center [369, 157] width 85 height 12
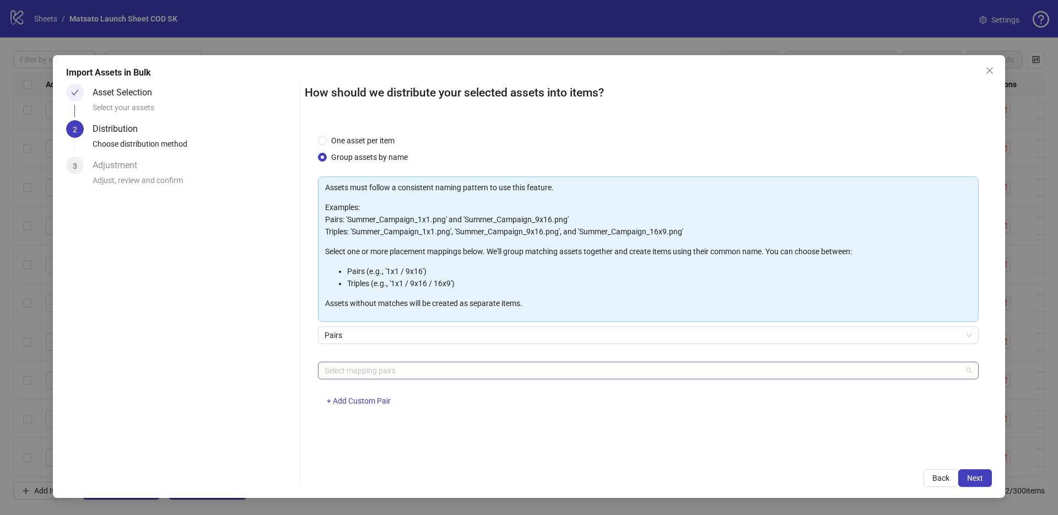
click at [435, 375] on div at bounding box center [642, 370] width 645 height 15
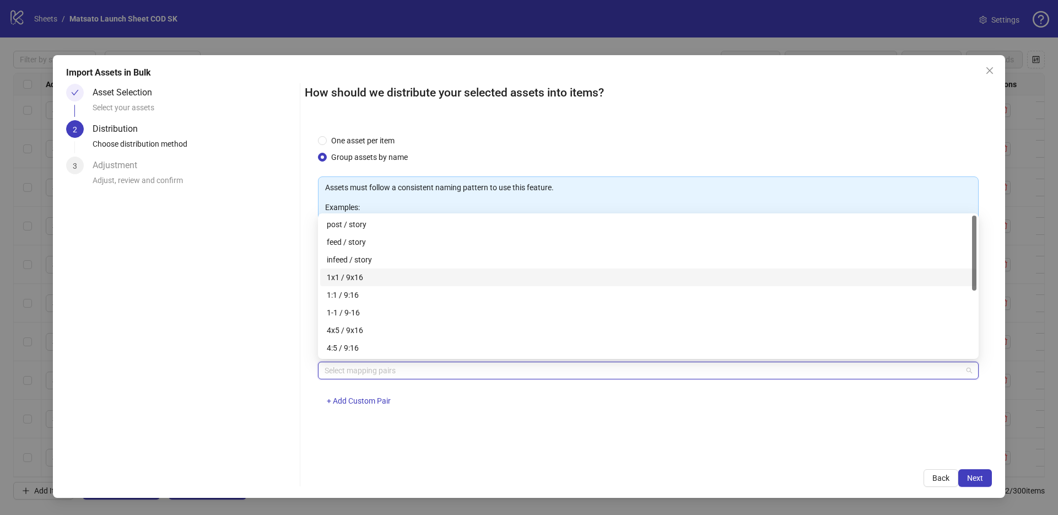
drag, startPoint x: 353, startPoint y: 273, endPoint x: 376, endPoint y: 278, distance: 24.3
click at [353, 273] on div "1x1 / 9x16" at bounding box center [648, 277] width 643 height 12
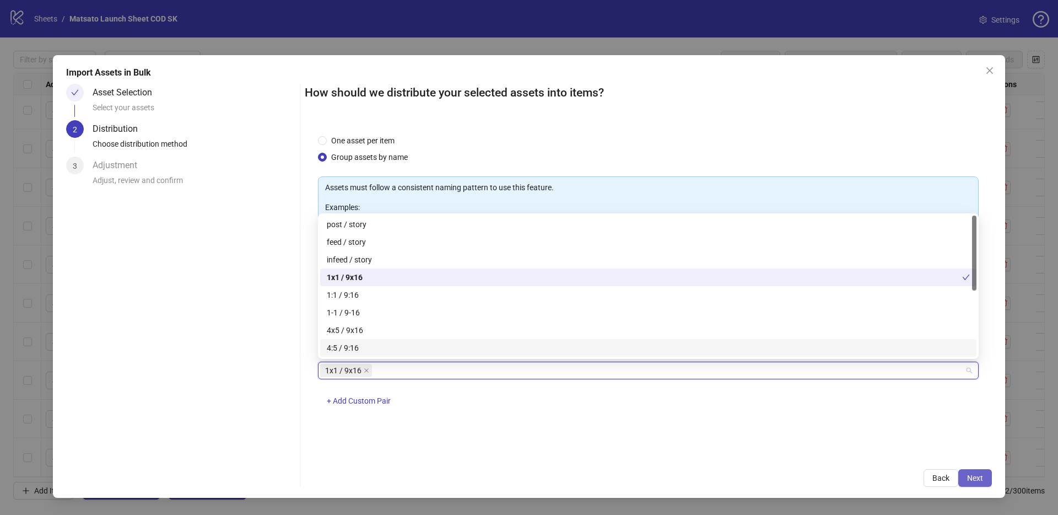
click at [984, 477] on button "Next" at bounding box center [975, 478] width 34 height 18
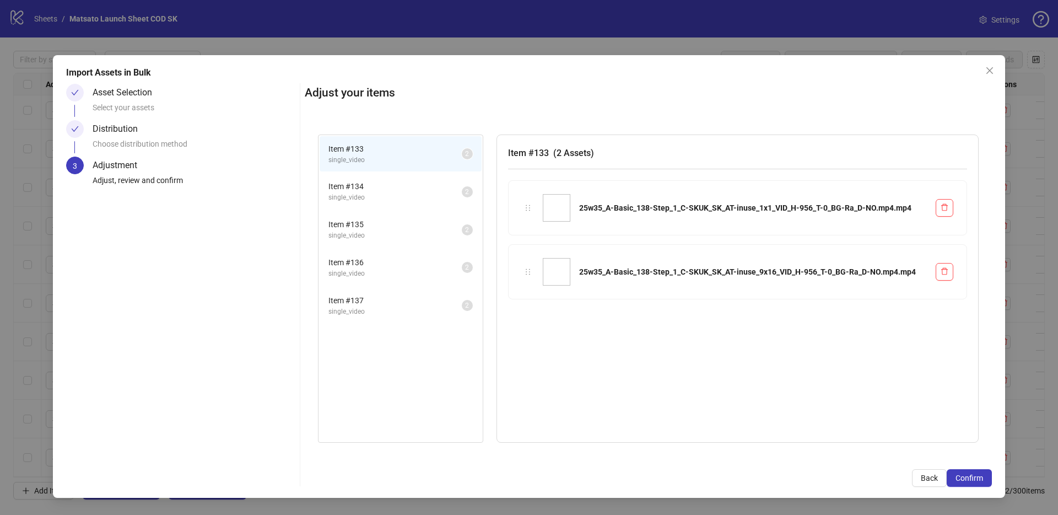
click at [984, 477] on button "Confirm" at bounding box center [969, 478] width 45 height 18
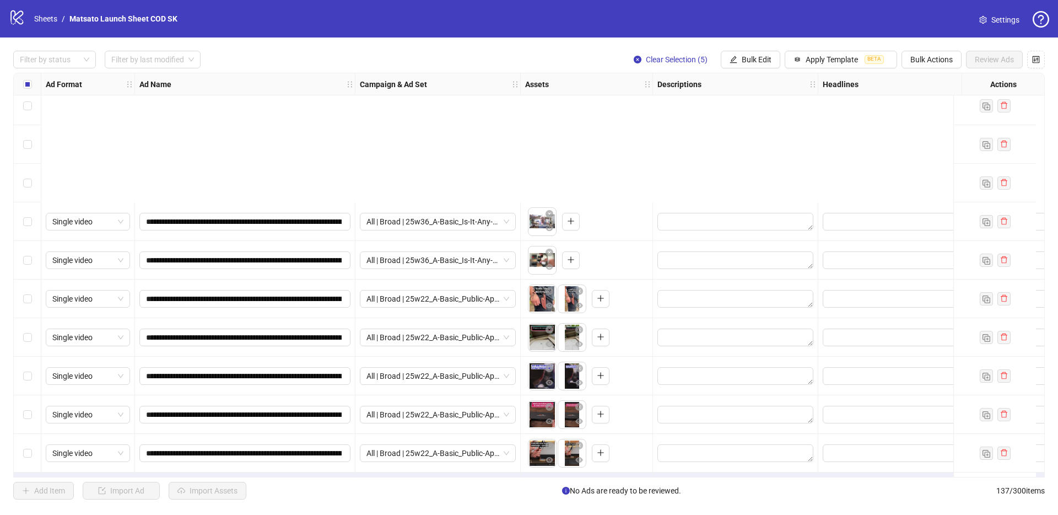
scroll to position [4907, 0]
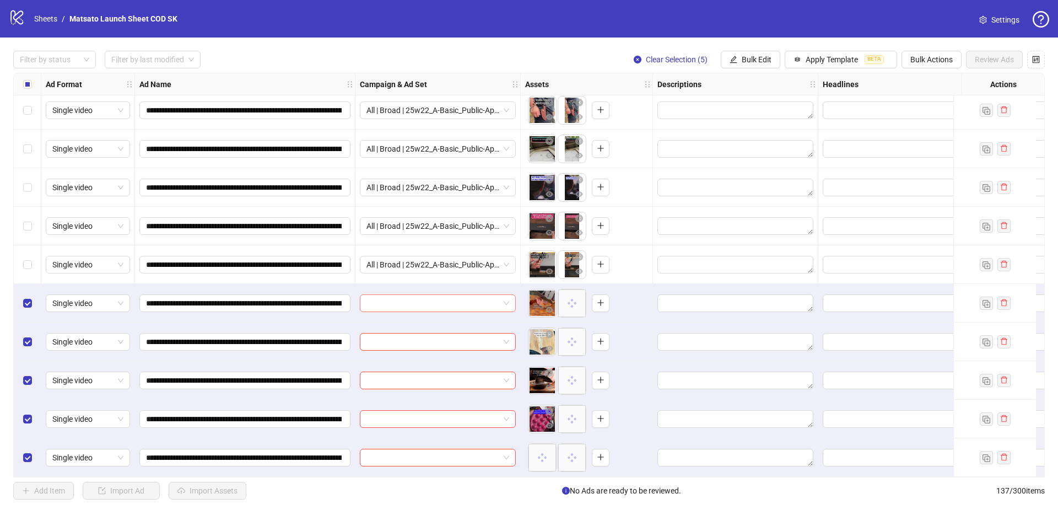
click at [506, 299] on span at bounding box center [437, 303] width 143 height 17
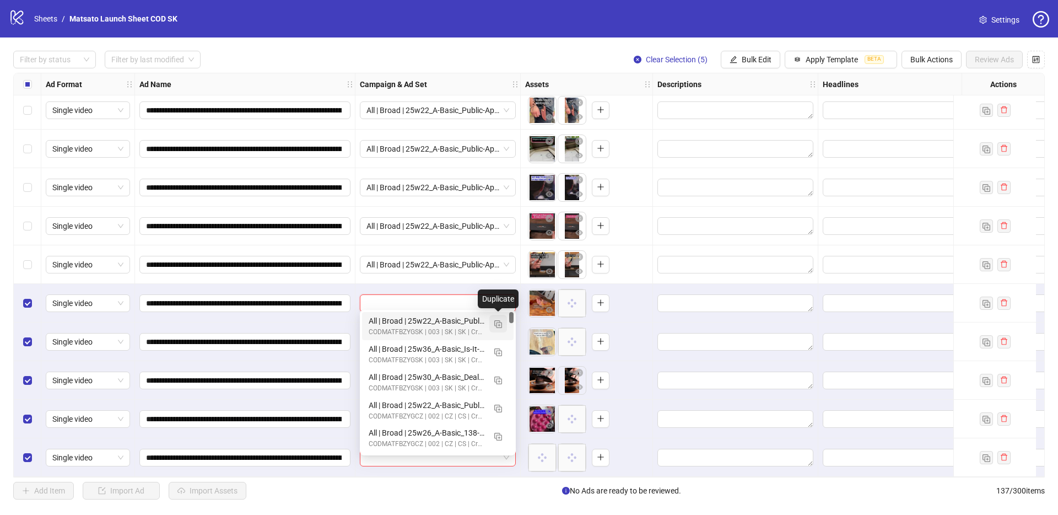
click at [494, 324] on img "button" at bounding box center [498, 324] width 8 height 8
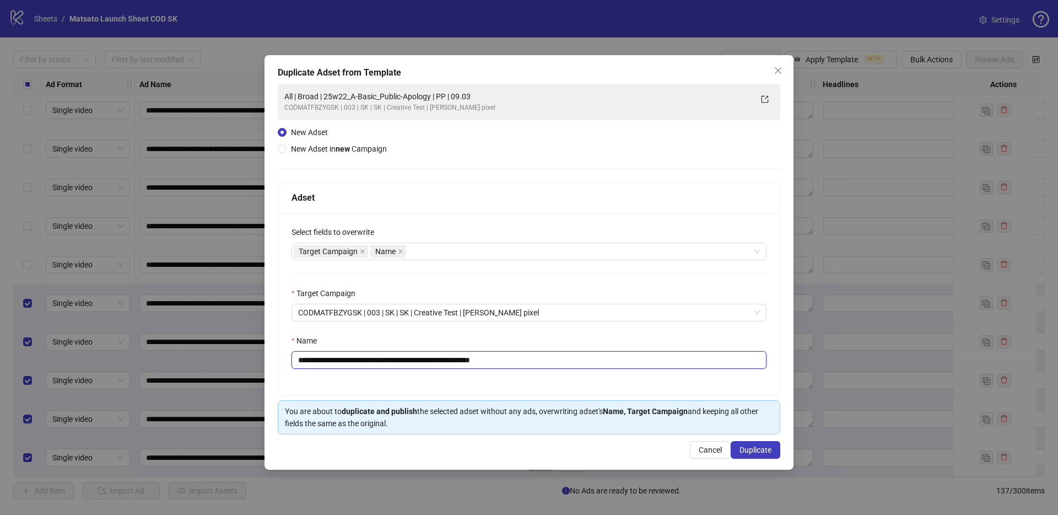
drag, startPoint x: 485, startPoint y: 363, endPoint x: 606, endPoint y: 364, distance: 121.2
click at [602, 364] on input "**********" at bounding box center [528, 360] width 475 height 18
drag, startPoint x: 446, startPoint y: 362, endPoint x: 338, endPoint y: 363, distance: 108.0
click at [338, 363] on input "**********" at bounding box center [528, 360] width 475 height 18
paste input "text"
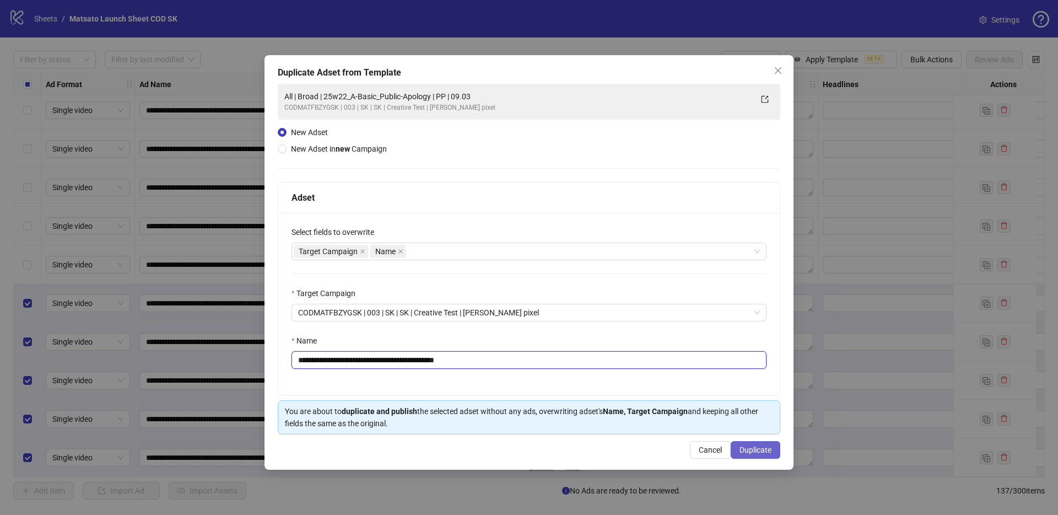
type input "**********"
click at [763, 451] on span "Duplicate" at bounding box center [755, 449] width 32 height 9
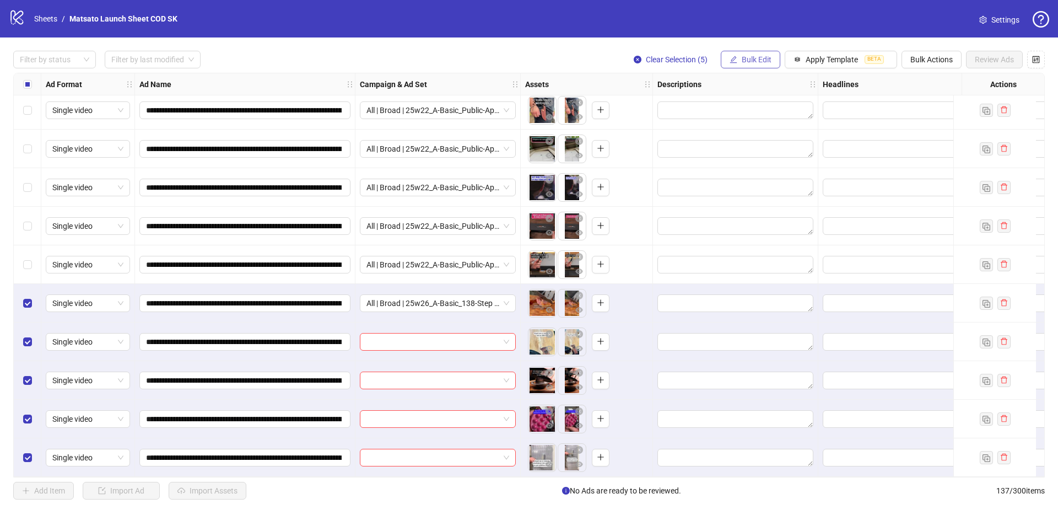
click at [731, 61] on icon "edit" at bounding box center [734, 60] width 8 height 8
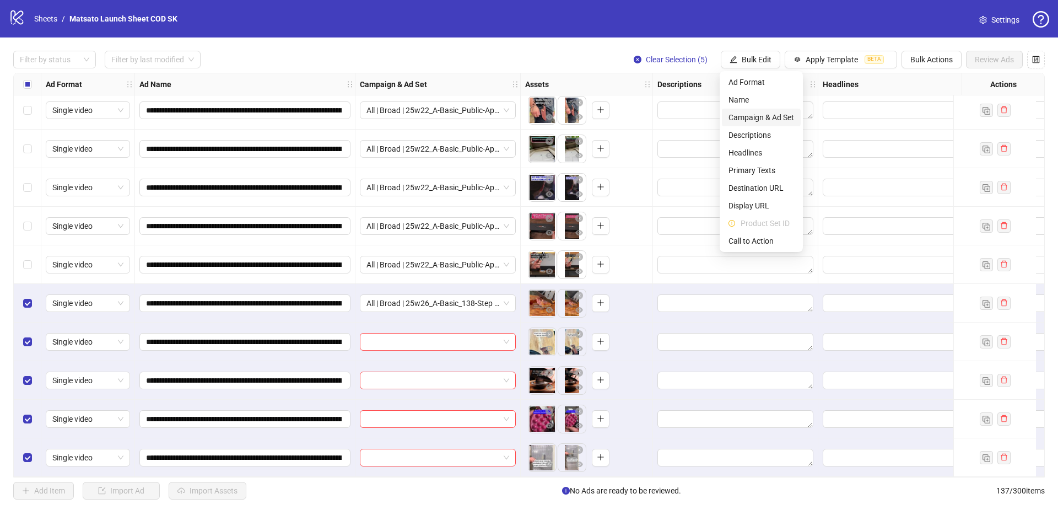
click at [765, 117] on span "Campaign & Ad Set" at bounding box center [761, 117] width 66 height 12
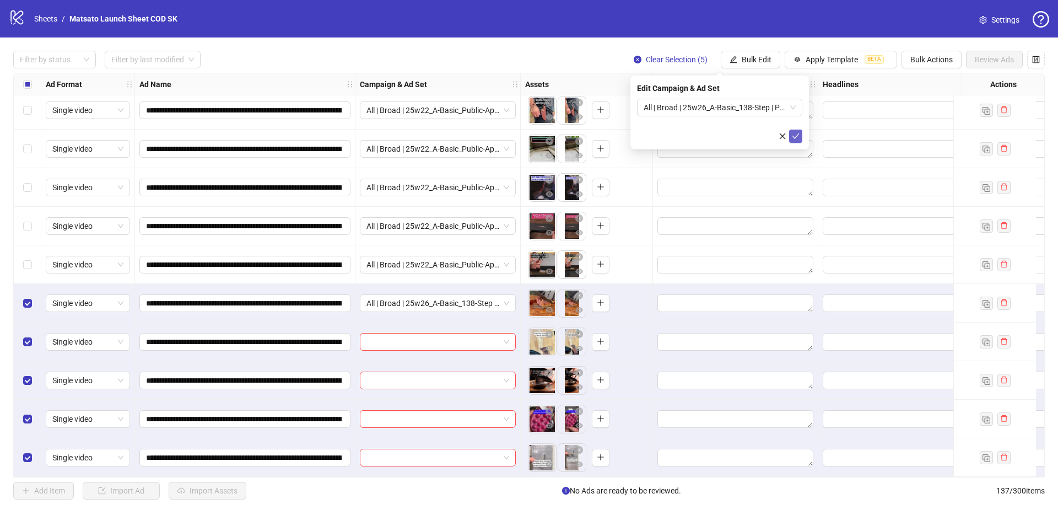
click at [796, 134] on icon "check" at bounding box center [796, 136] width 8 height 8
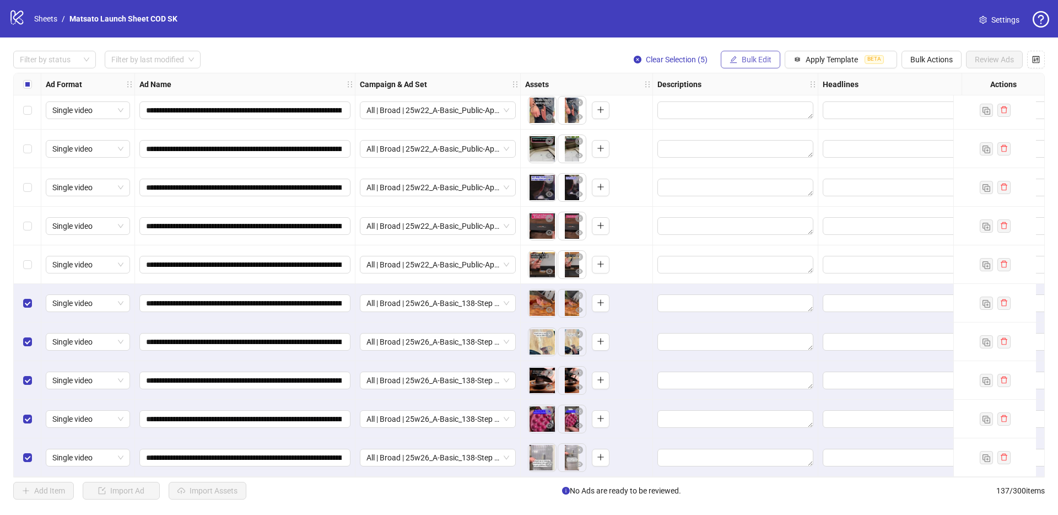
click at [752, 63] on span "Bulk Edit" at bounding box center [757, 59] width 30 height 9
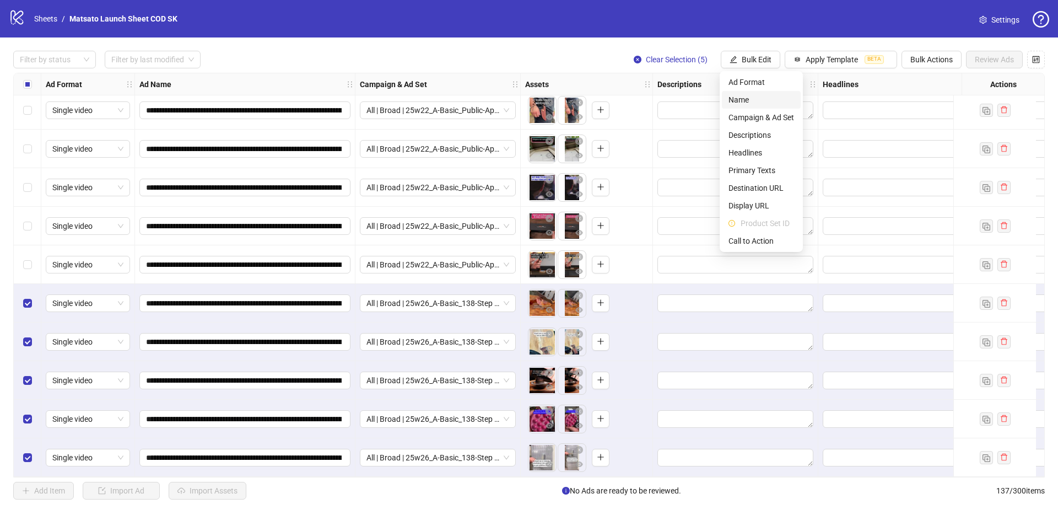
click at [748, 98] on span "Name" at bounding box center [761, 100] width 66 height 12
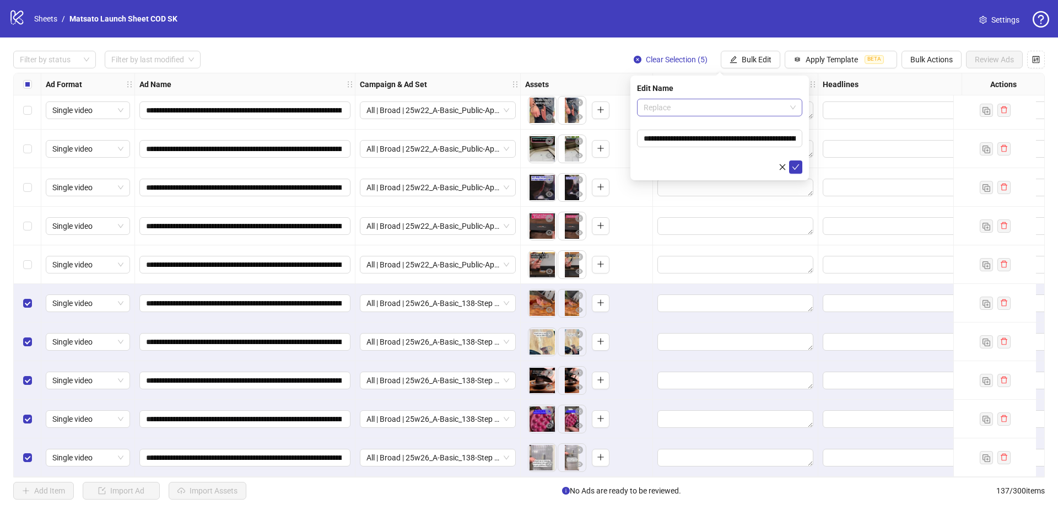
click at [706, 110] on span "Replace" at bounding box center [720, 107] width 152 height 17
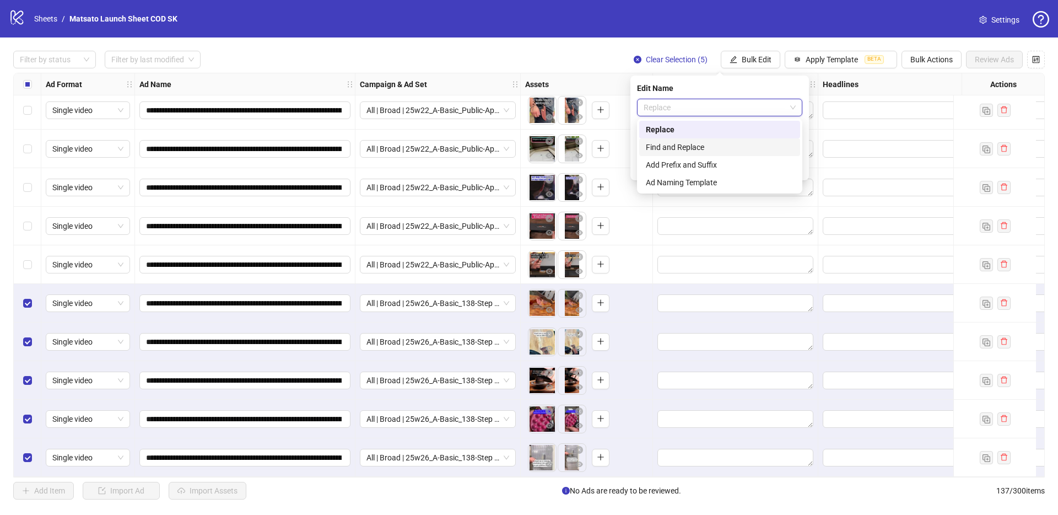
click at [701, 144] on div "Find and Replace" at bounding box center [720, 147] width 148 height 12
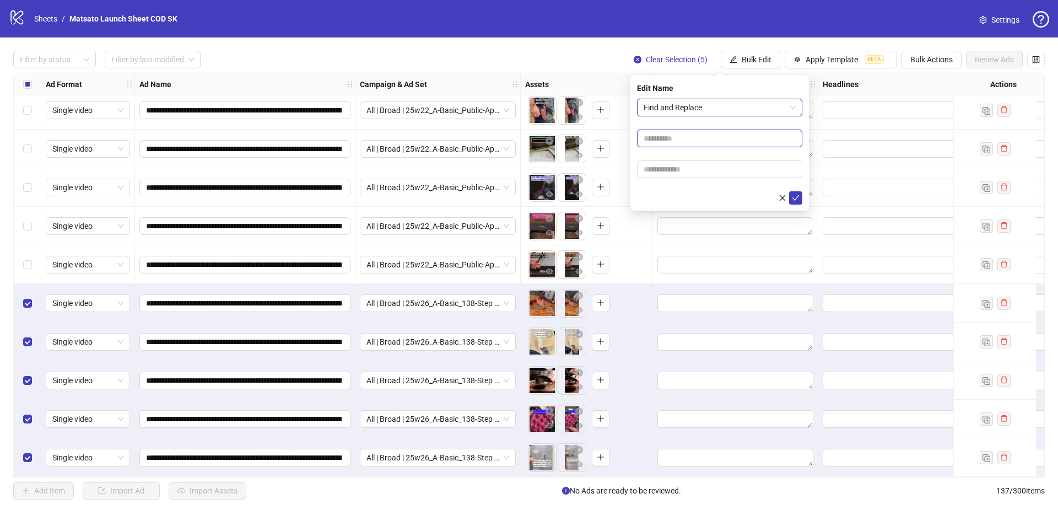
click at [672, 134] on input "text" at bounding box center [719, 138] width 165 height 18
type input "**"
click at [697, 166] on input "text" at bounding box center [719, 169] width 165 height 18
type input "*****"
click at [796, 198] on icon "check" at bounding box center [795, 198] width 7 height 6
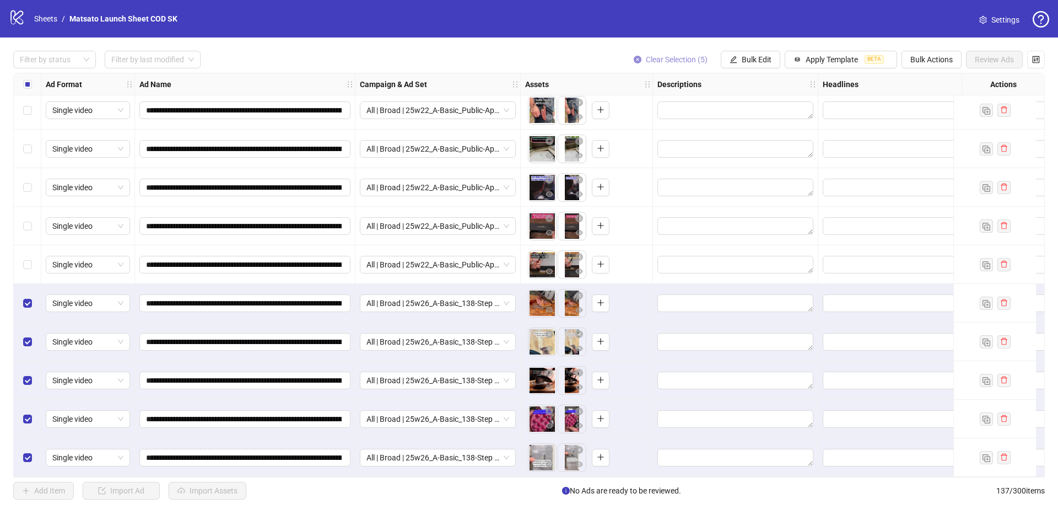
click at [662, 58] on span "Clear Selection (5)" at bounding box center [677, 59] width 62 height 9
drag, startPoint x: 662, startPoint y: 58, endPoint x: 442, endPoint y: 120, distance: 228.9
click at [662, 58] on div "Filter by status Filter by last modified Clear Selection (5) Bulk Edit Apply Te…" at bounding box center [529, 60] width 1032 height 18
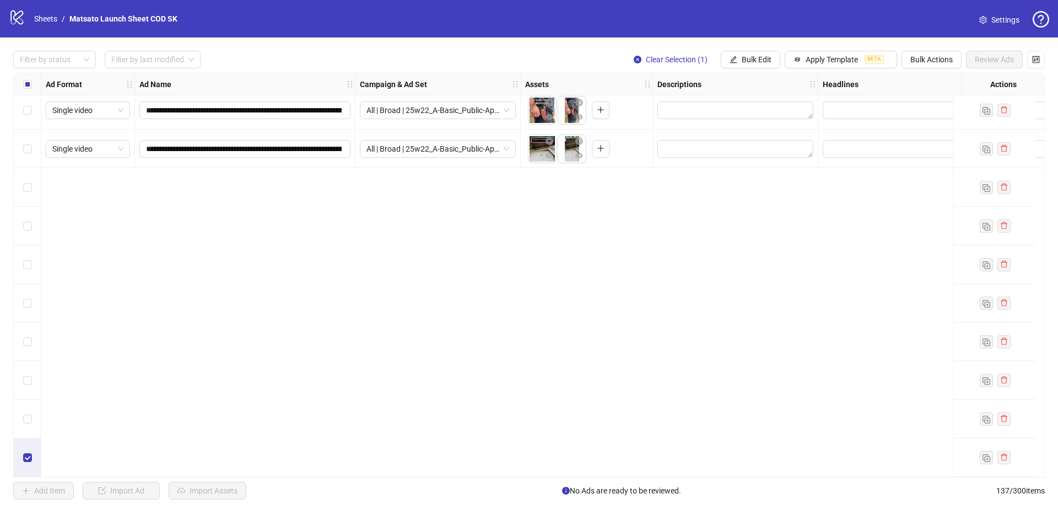
scroll to position [4545, 0]
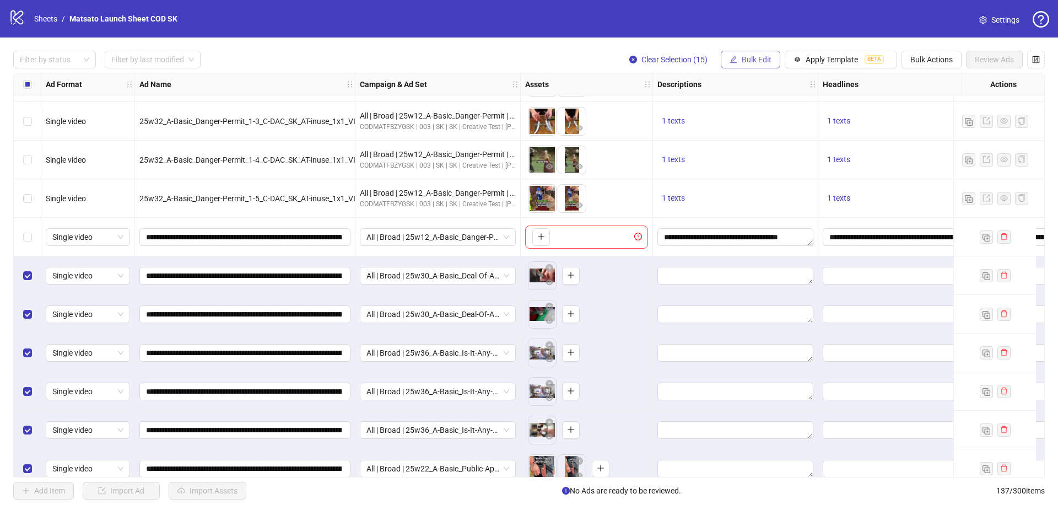
click at [759, 61] on span "Bulk Edit" at bounding box center [757, 59] width 30 height 9
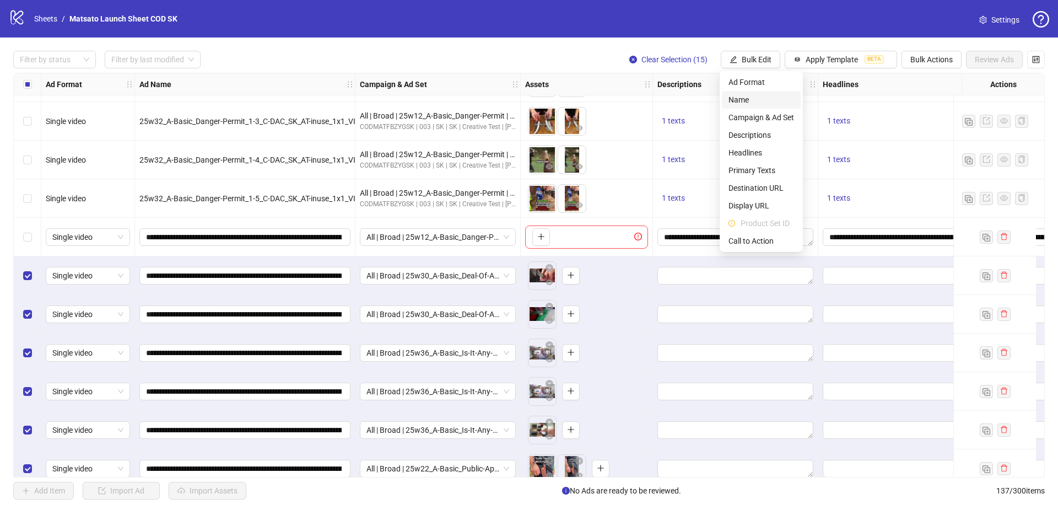
click at [735, 97] on span "Name" at bounding box center [761, 100] width 66 height 12
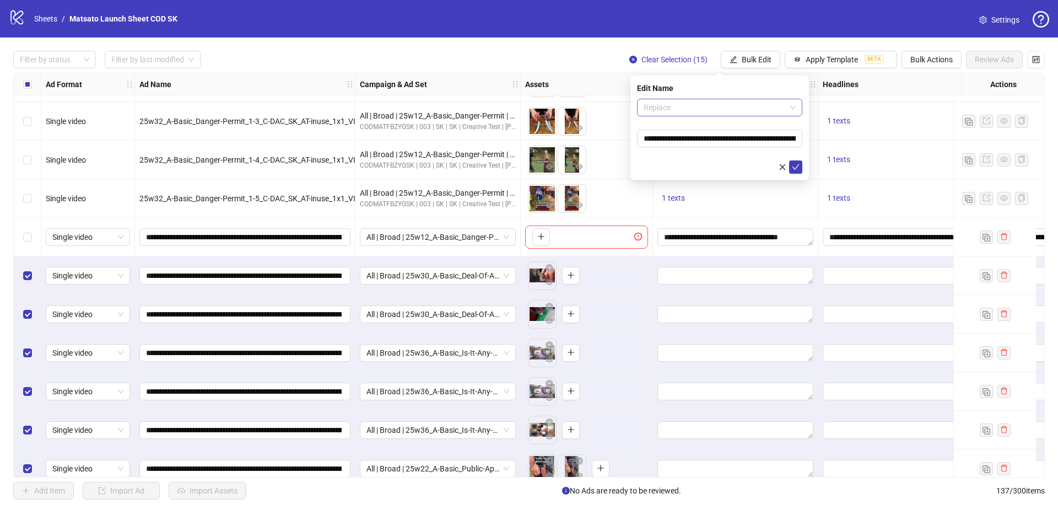
click at [708, 101] on span "Replace" at bounding box center [720, 107] width 152 height 17
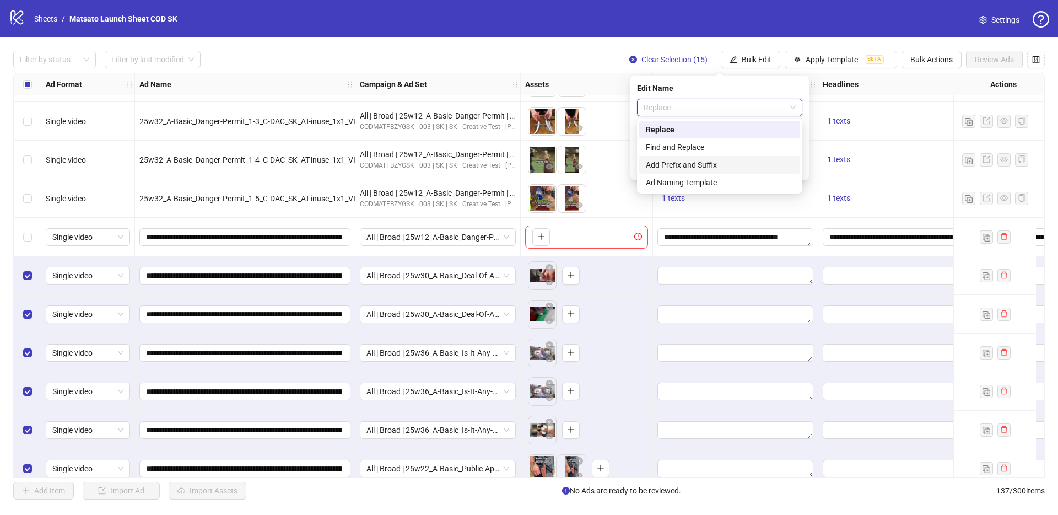
click at [707, 166] on div "Add Prefix and Suffix" at bounding box center [720, 165] width 148 height 12
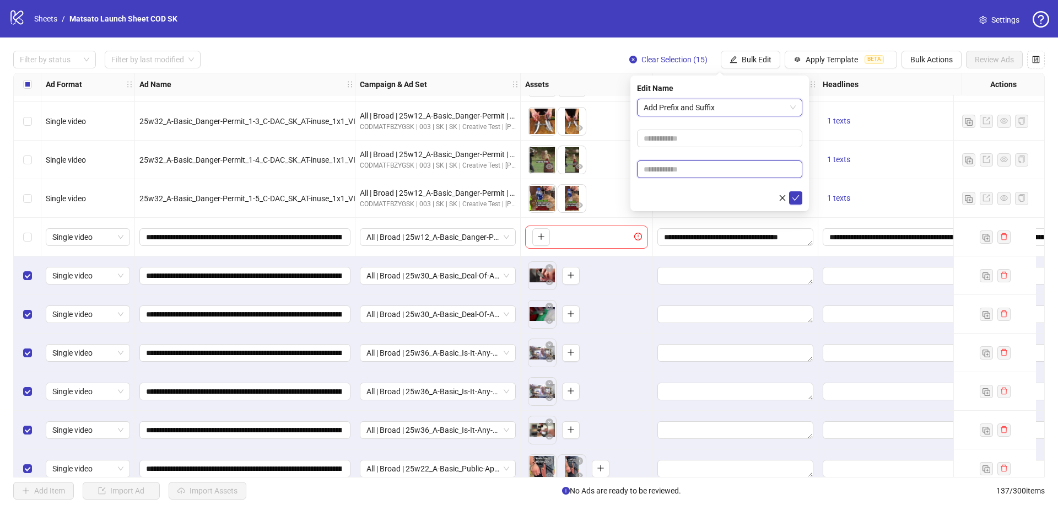
click at [722, 161] on input "text" at bounding box center [719, 169] width 165 height 18
type input "**********"
click at [798, 195] on icon "check" at bounding box center [795, 198] width 7 height 6
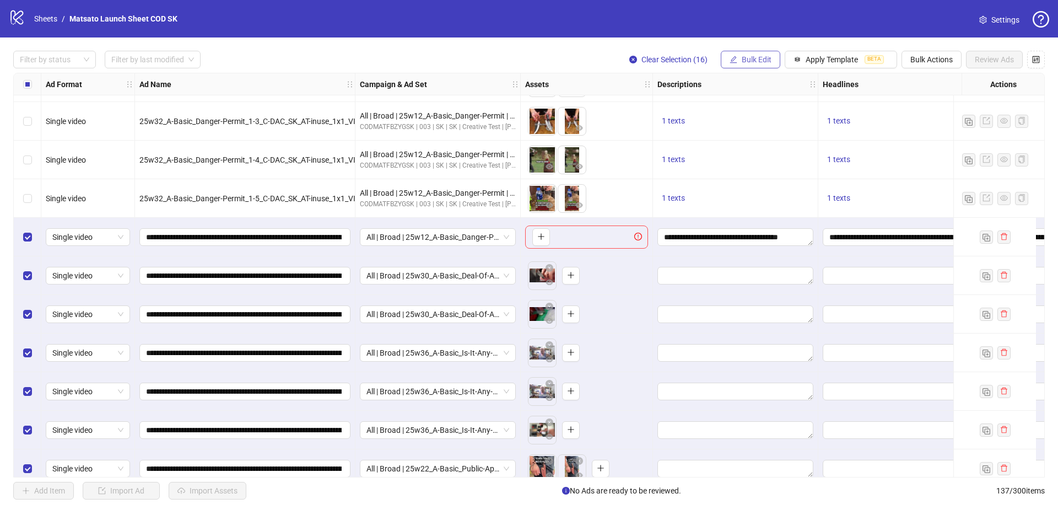
click at [773, 60] on button "Bulk Edit" at bounding box center [751, 60] width 60 height 18
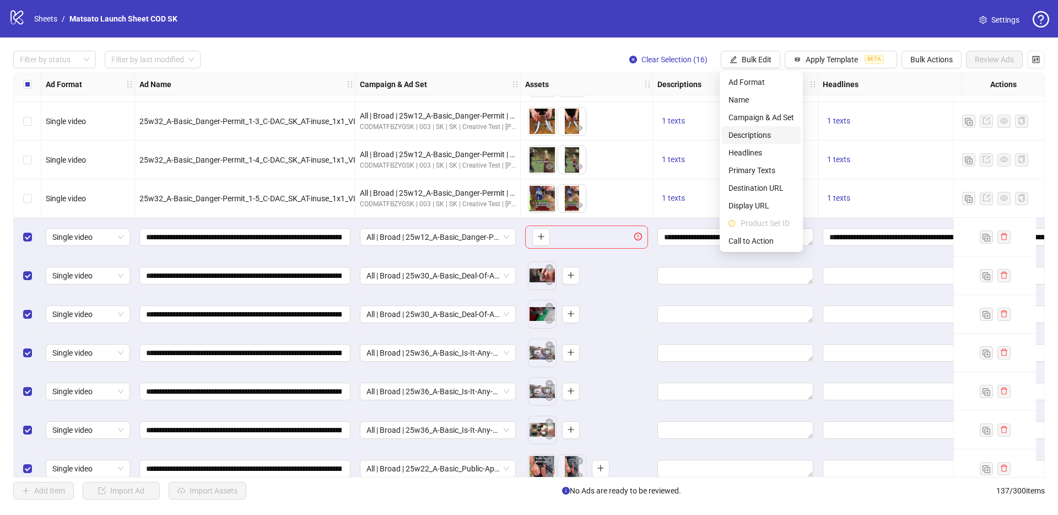
click at [763, 131] on span "Descriptions" at bounding box center [761, 135] width 66 height 12
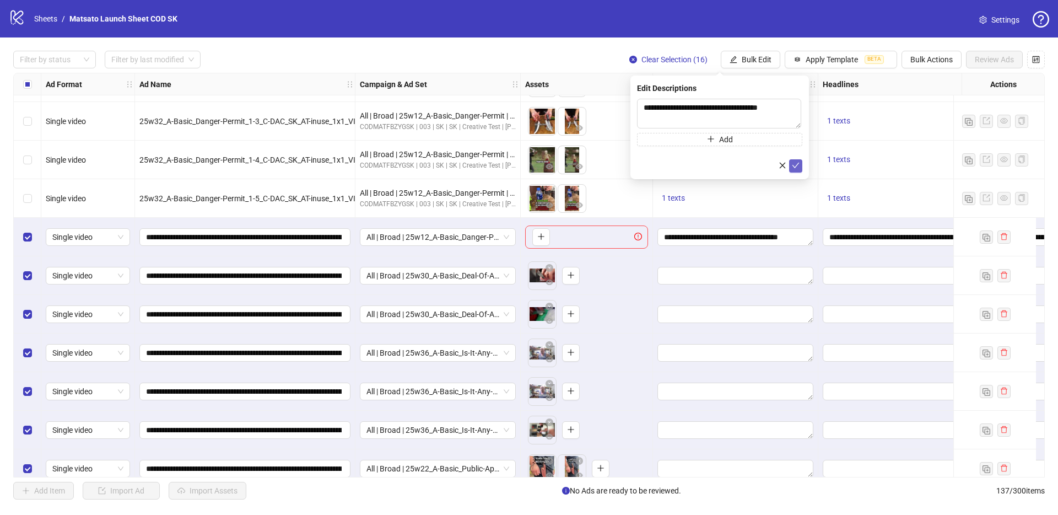
click at [796, 159] on button "submit" at bounding box center [795, 165] width 13 height 13
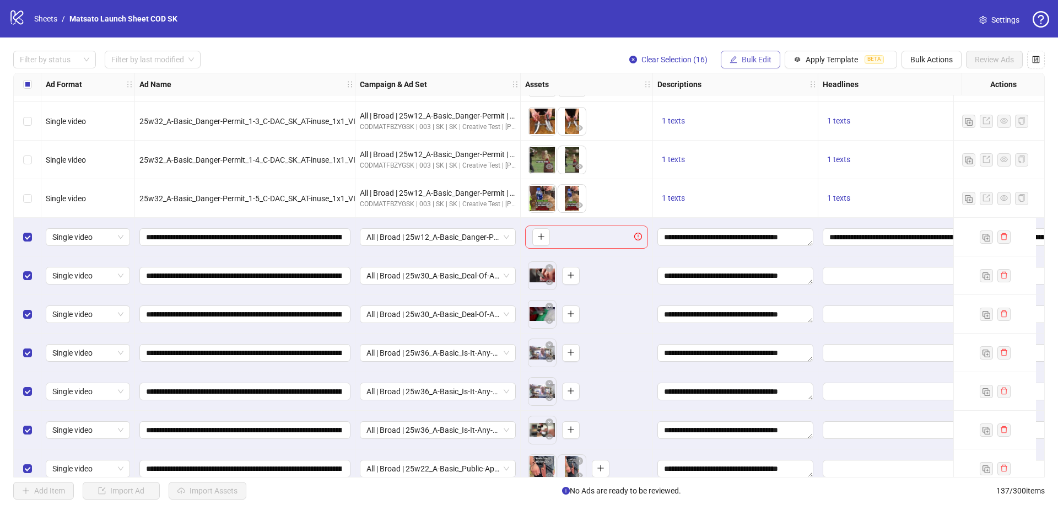
click at [759, 64] on span "Bulk Edit" at bounding box center [757, 59] width 30 height 9
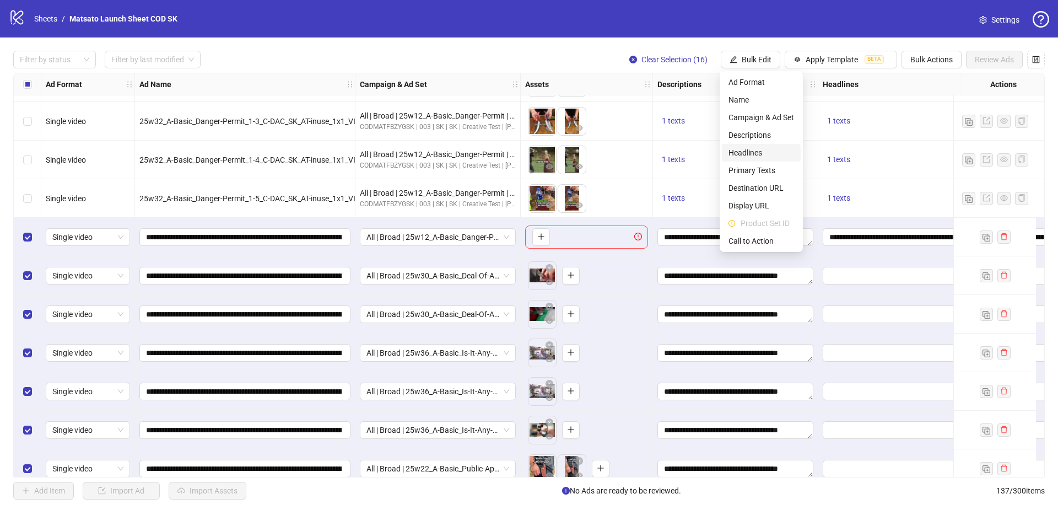
drag, startPoint x: 754, startPoint y: 152, endPoint x: 792, endPoint y: 162, distance: 38.9
click at [754, 151] on span "Headlines" at bounding box center [761, 153] width 66 height 12
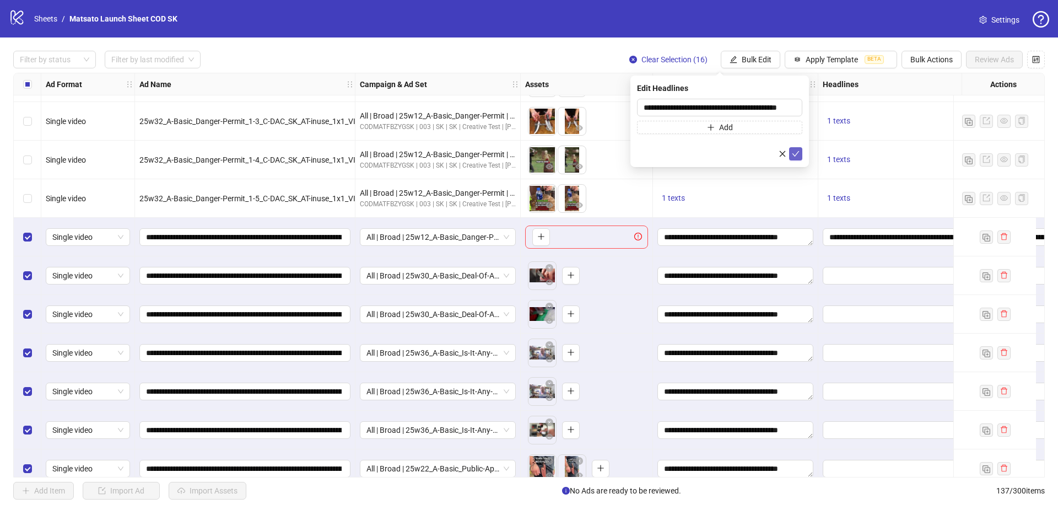
click at [797, 153] on icon "check" at bounding box center [795, 154] width 7 height 6
click at [746, 59] on span "Bulk Edit" at bounding box center [757, 59] width 30 height 9
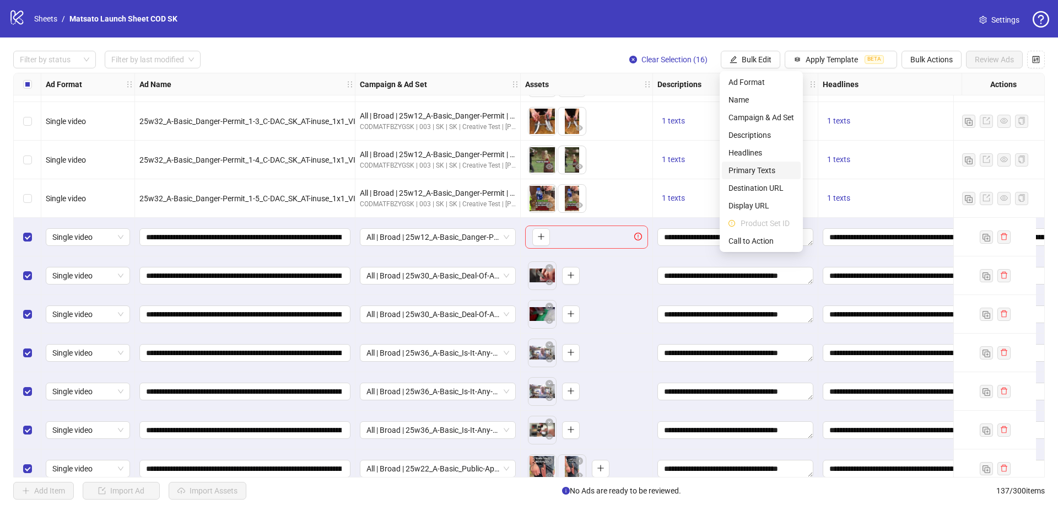
click at [767, 170] on span "Primary Texts" at bounding box center [761, 170] width 66 height 12
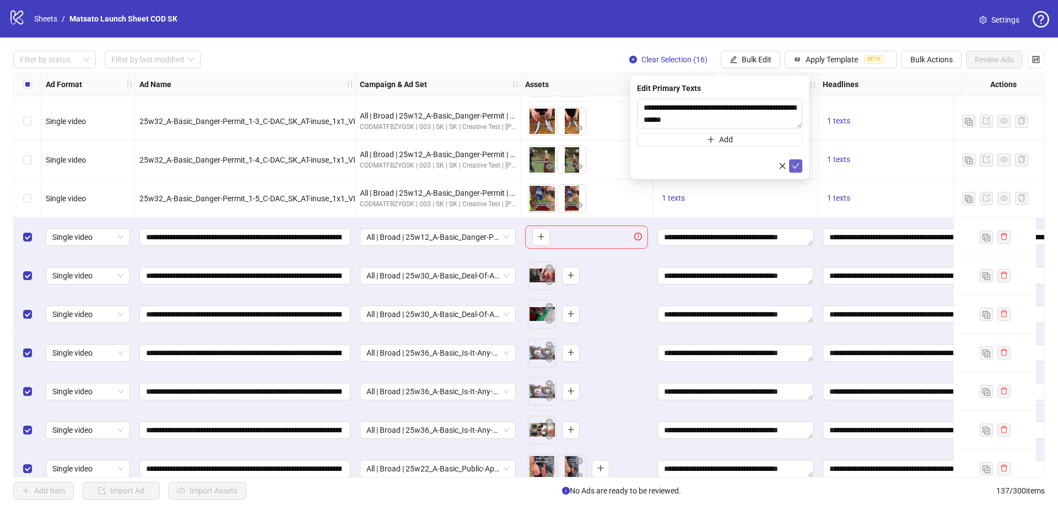
click at [792, 165] on icon "check" at bounding box center [795, 166] width 7 height 6
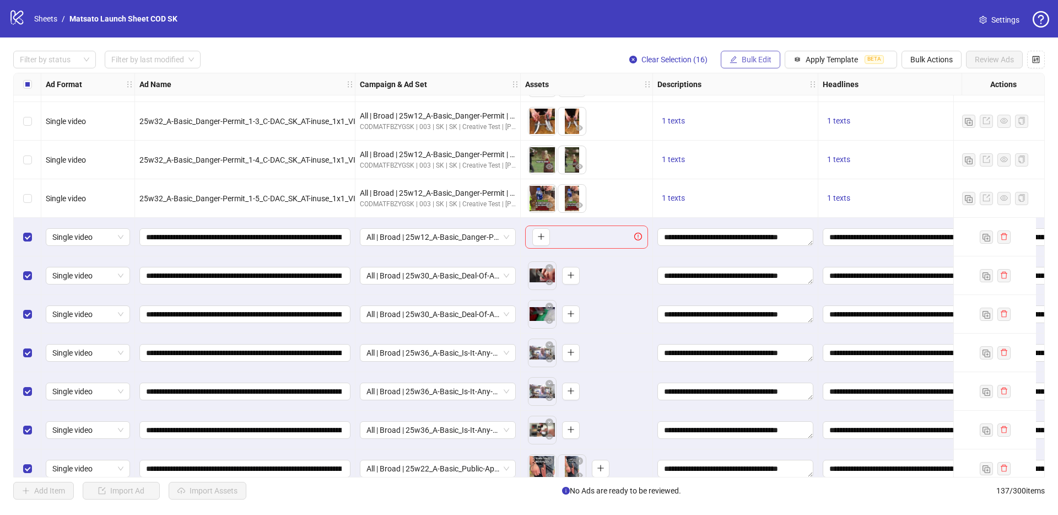
click at [754, 57] on span "Bulk Edit" at bounding box center [757, 59] width 30 height 9
click at [759, 187] on span "Destination URL" at bounding box center [761, 188] width 66 height 12
click at [797, 139] on icon "check" at bounding box center [796, 136] width 8 height 8
click at [762, 61] on span "Bulk Edit" at bounding box center [757, 59] width 30 height 9
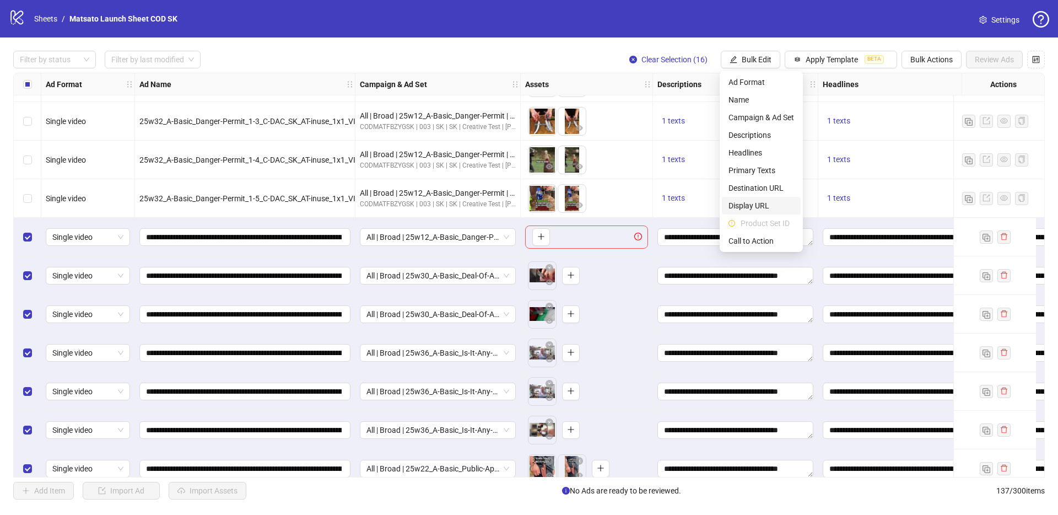
click at [760, 206] on span "Display URL" at bounding box center [761, 205] width 66 height 12
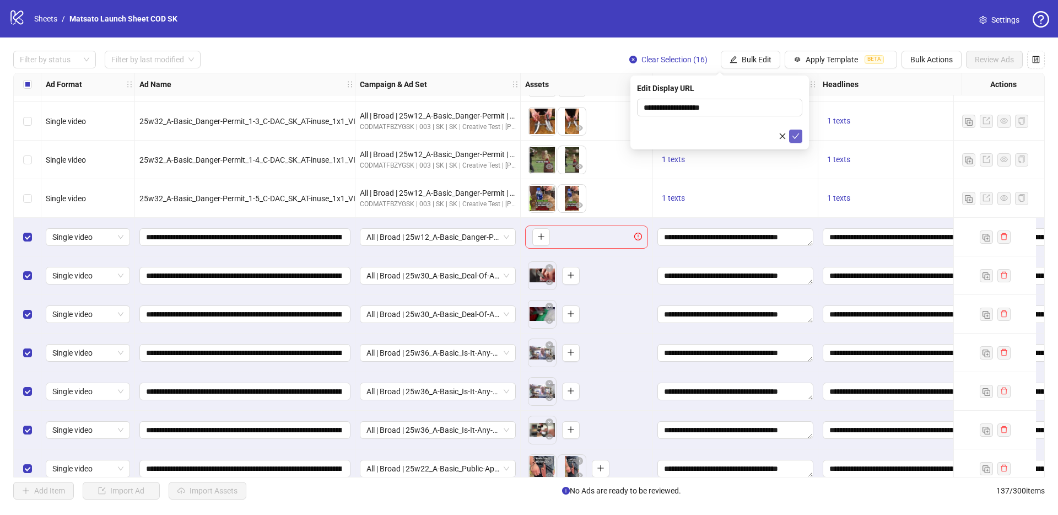
click at [797, 140] on span "submit" at bounding box center [796, 136] width 8 height 9
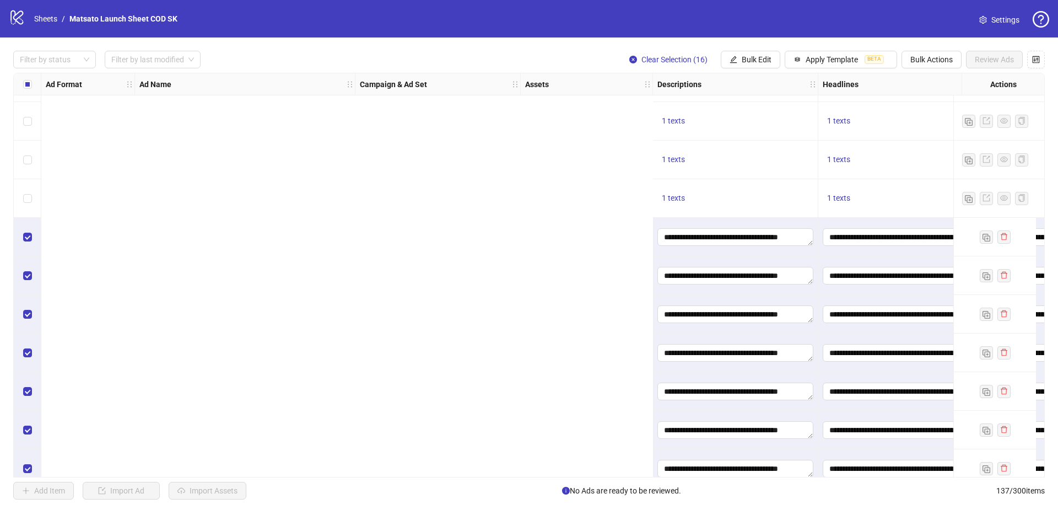
scroll to position [4545, 807]
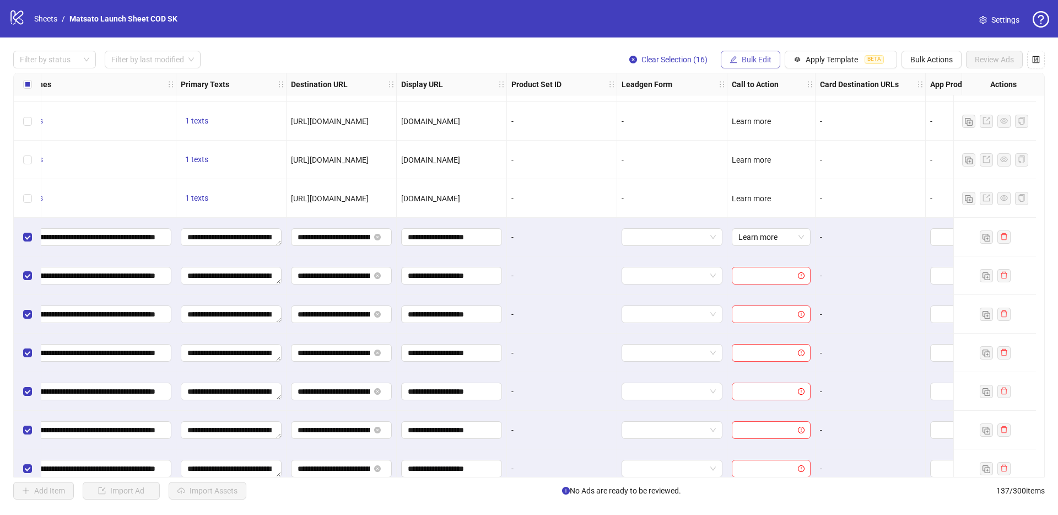
click at [746, 63] on span "Bulk Edit" at bounding box center [757, 59] width 30 height 9
click at [764, 235] on span "Call to Action" at bounding box center [761, 241] width 66 height 12
click at [801, 138] on button "submit" at bounding box center [795, 135] width 13 height 13
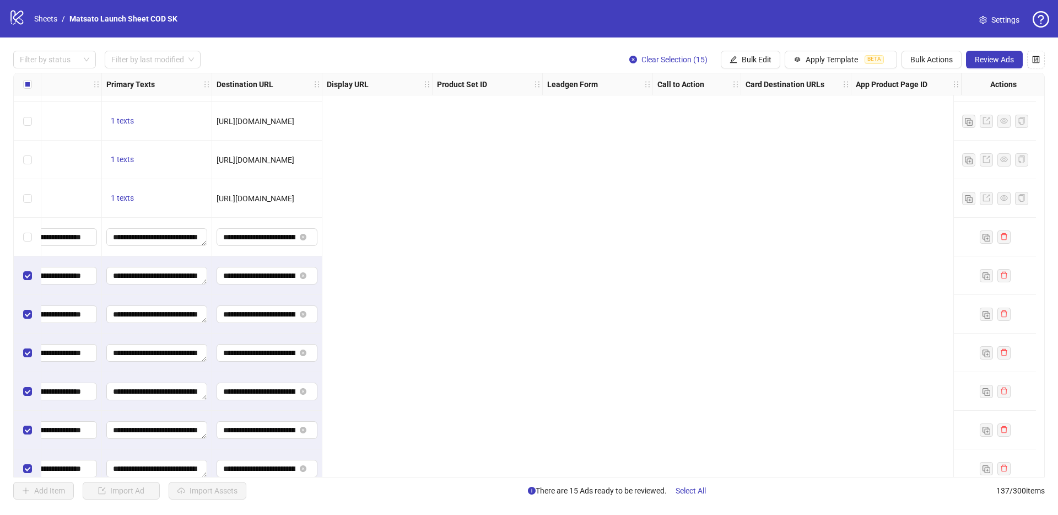
scroll to position [4545, 0]
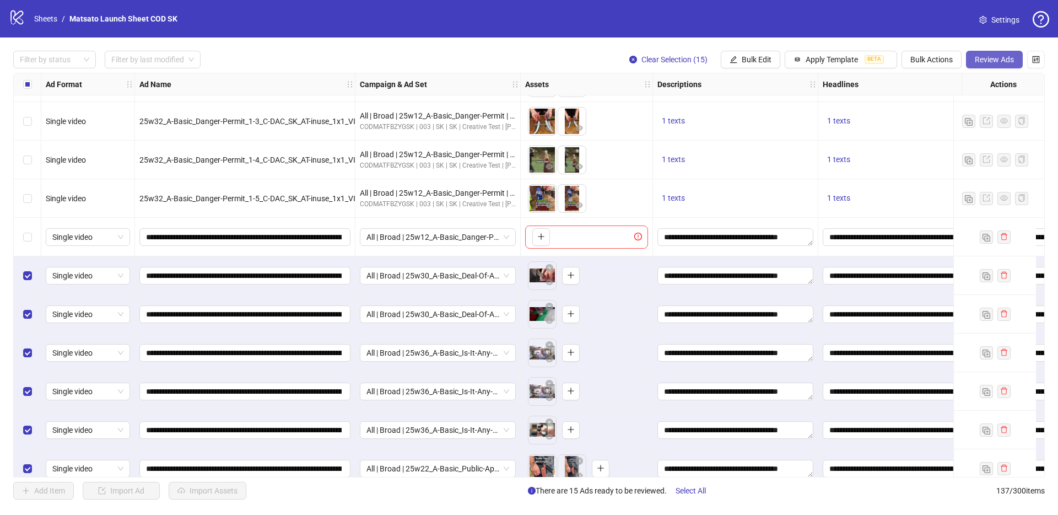
click at [989, 67] on button "Review Ads" at bounding box center [994, 60] width 57 height 18
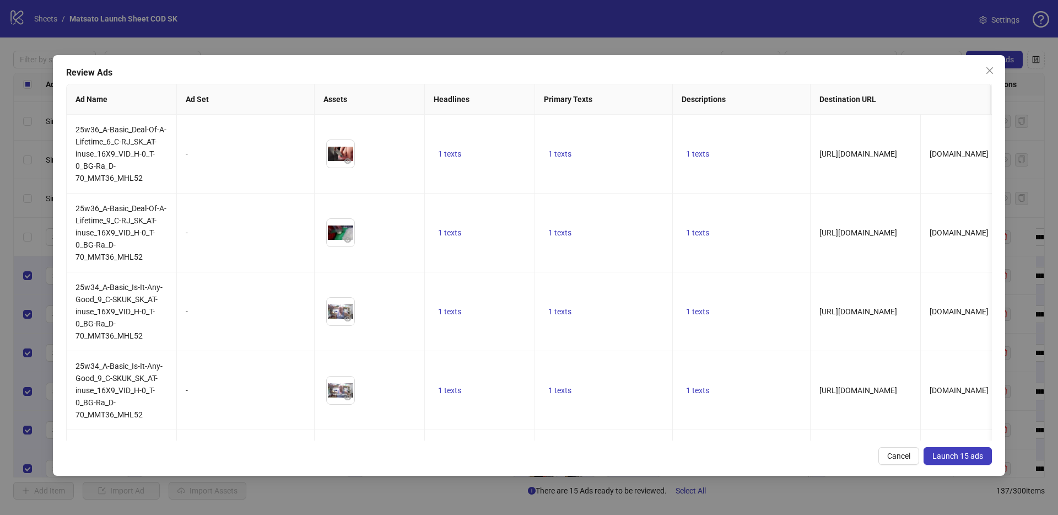
click at [944, 460] on span "Launch 15 ads" at bounding box center [957, 455] width 51 height 9
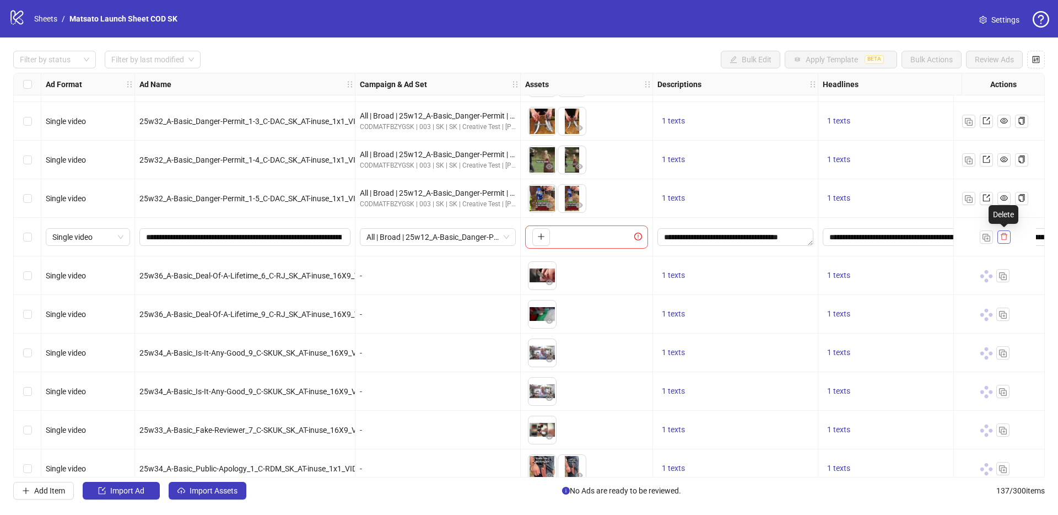
click at [1000, 235] on icon "delete" at bounding box center [1004, 237] width 8 height 8
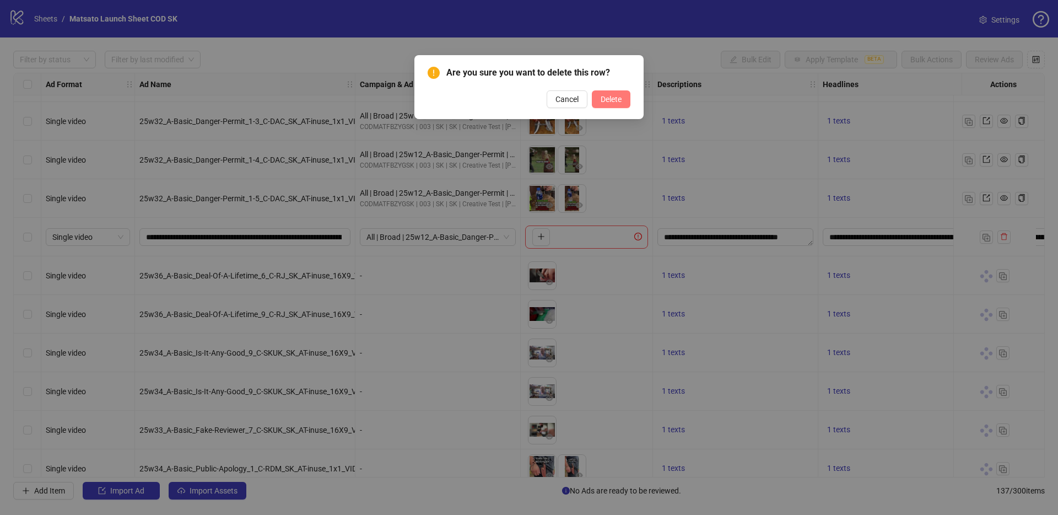
click at [601, 98] on span "Delete" at bounding box center [611, 99] width 21 height 9
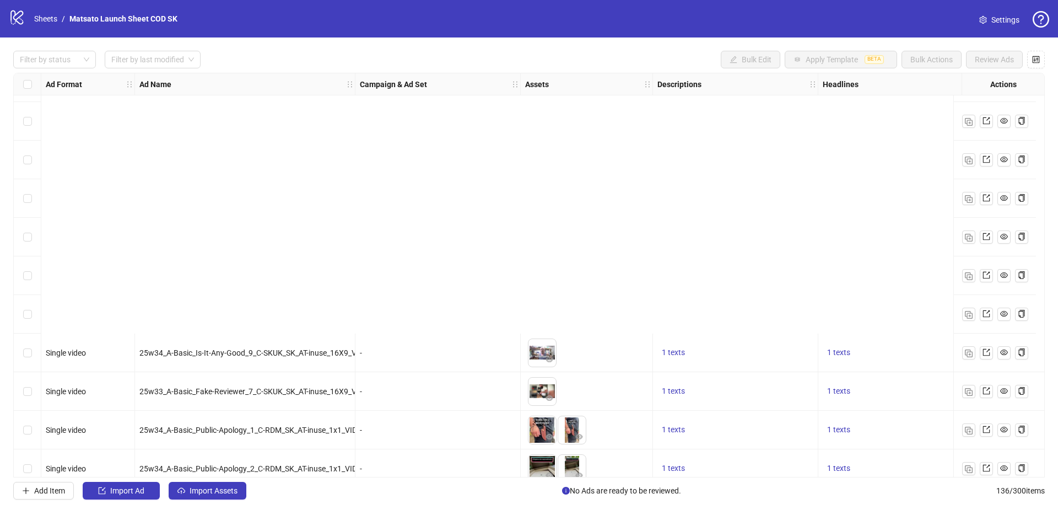
scroll to position [4869, 0]
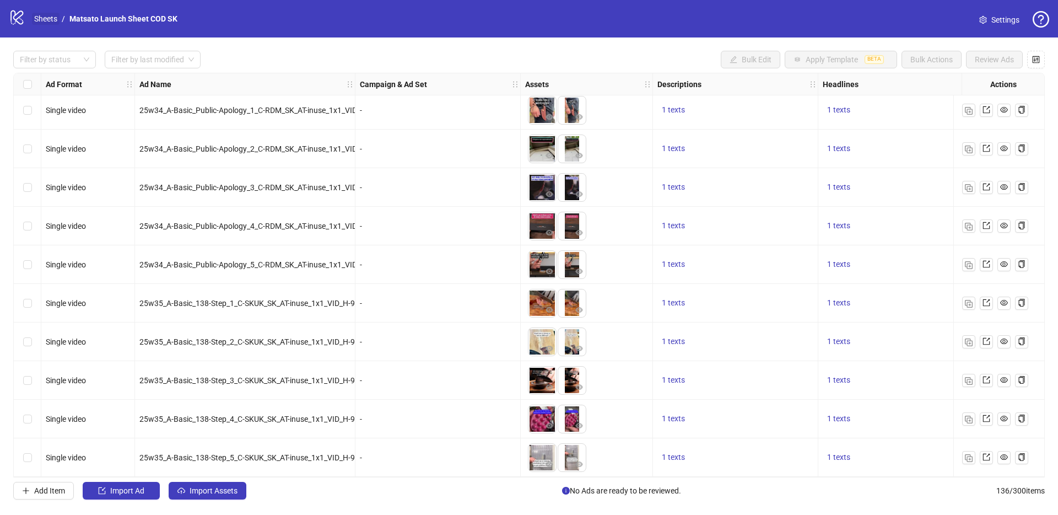
click at [47, 17] on link "Sheets" at bounding box center [46, 19] width 28 height 12
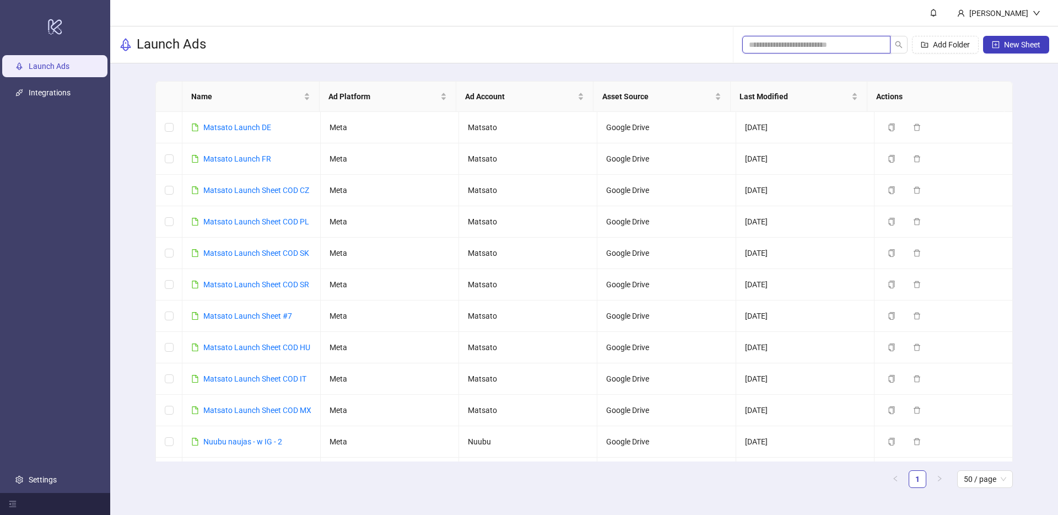
click at [837, 44] on input "search" at bounding box center [812, 45] width 126 height 12
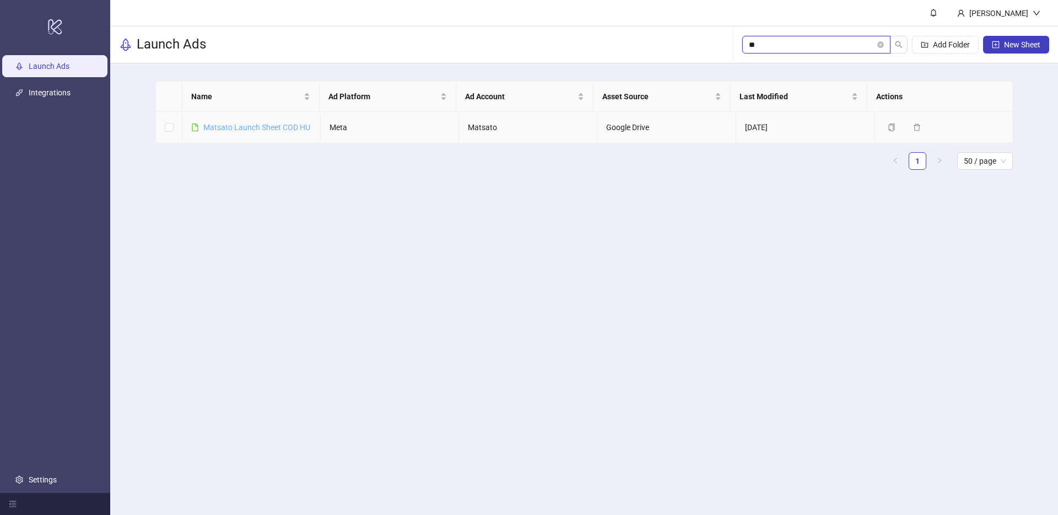
type input "**"
click at [233, 131] on link "Matsato Launch Sheet COD HU" at bounding box center [256, 127] width 107 height 9
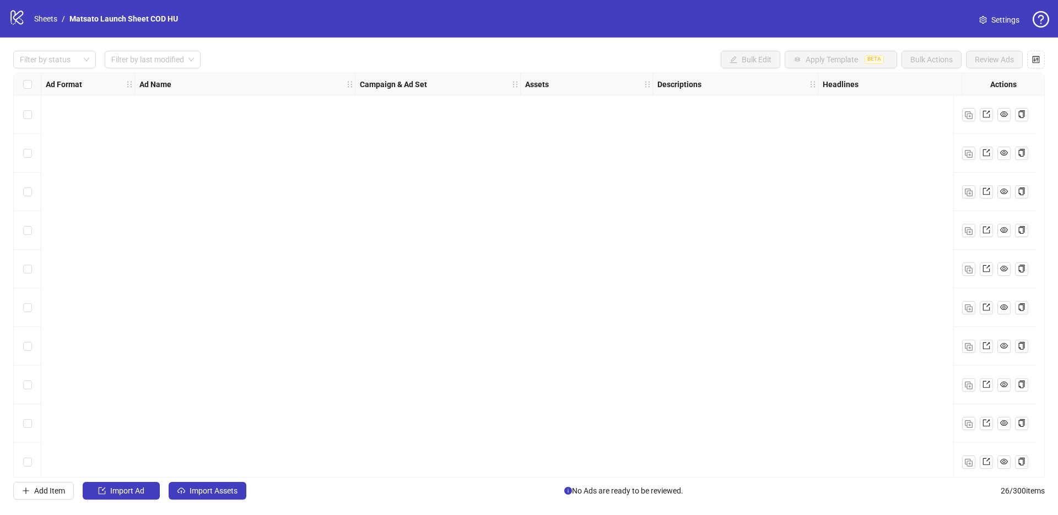
scroll to position [626, 0]
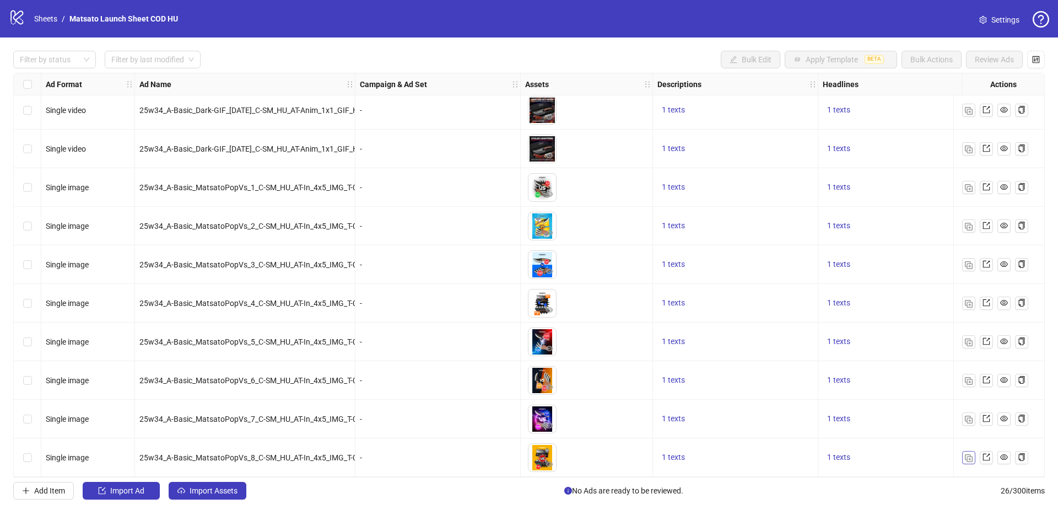
click at [970, 454] on img "button" at bounding box center [969, 458] width 8 height 8
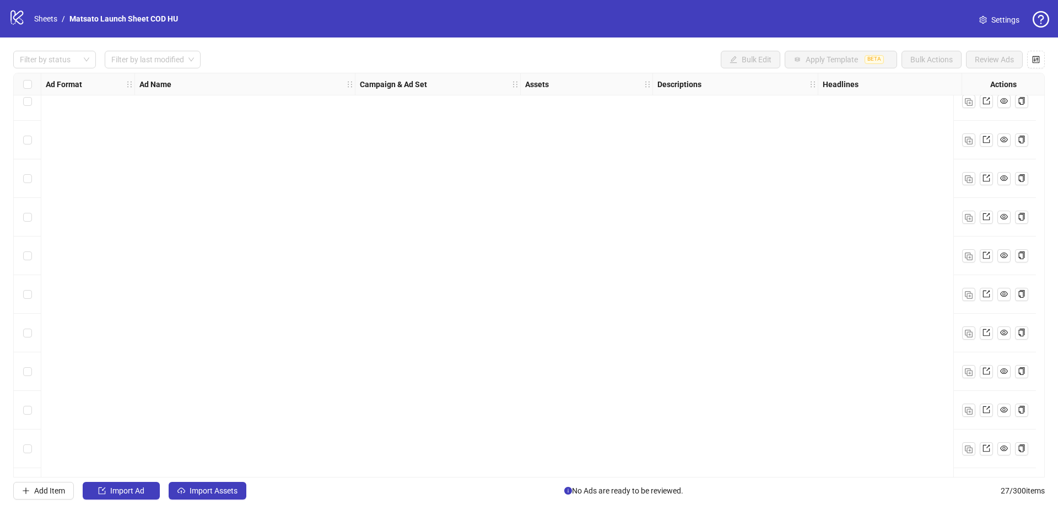
scroll to position [665, 0]
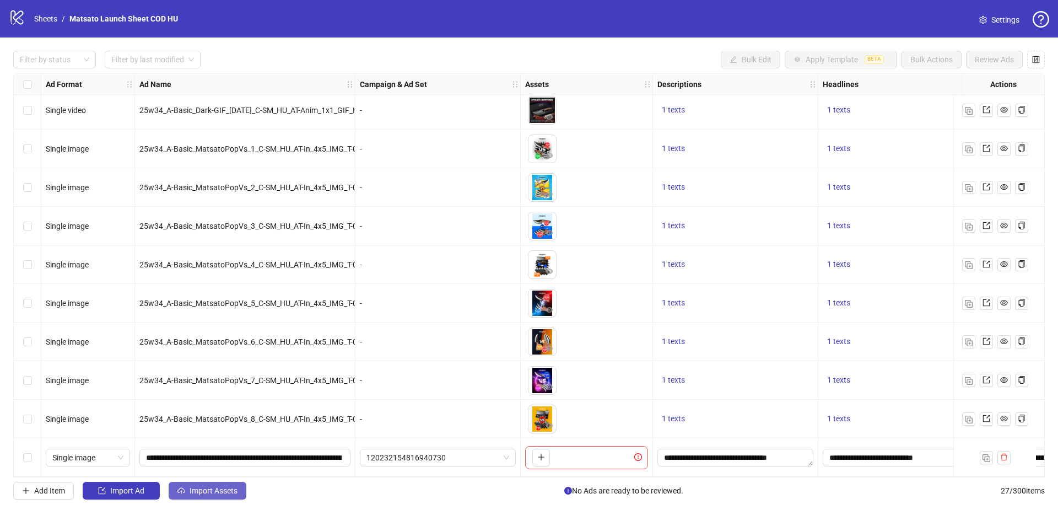
click at [228, 486] on span "Import Assets" at bounding box center [214, 490] width 48 height 9
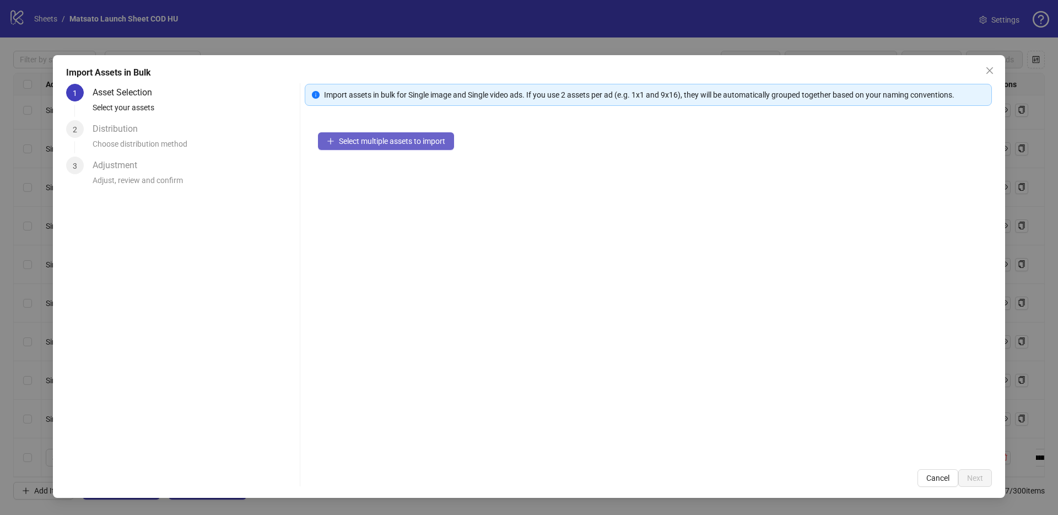
click at [387, 143] on span "Select multiple assets to import" at bounding box center [392, 141] width 106 height 9
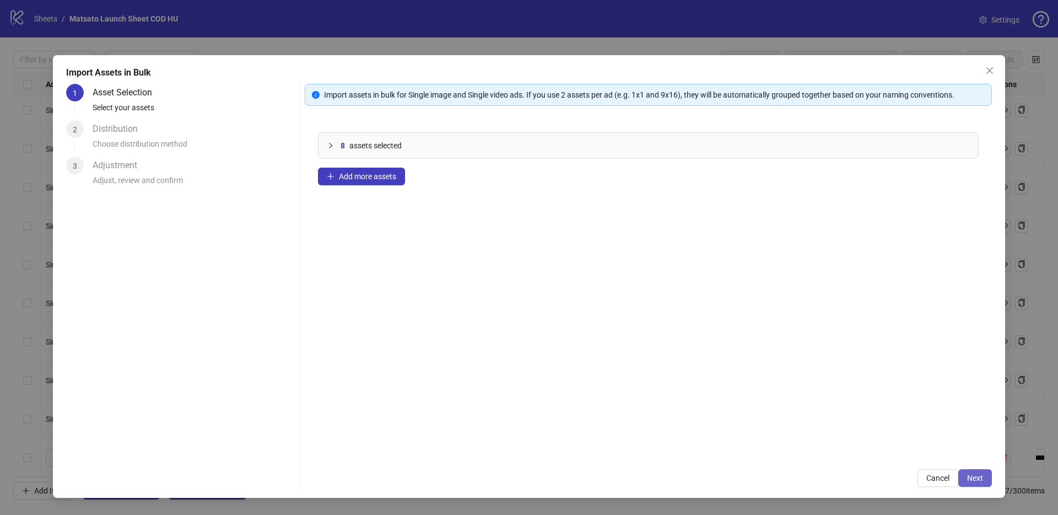
click at [978, 479] on span "Next" at bounding box center [975, 477] width 16 height 9
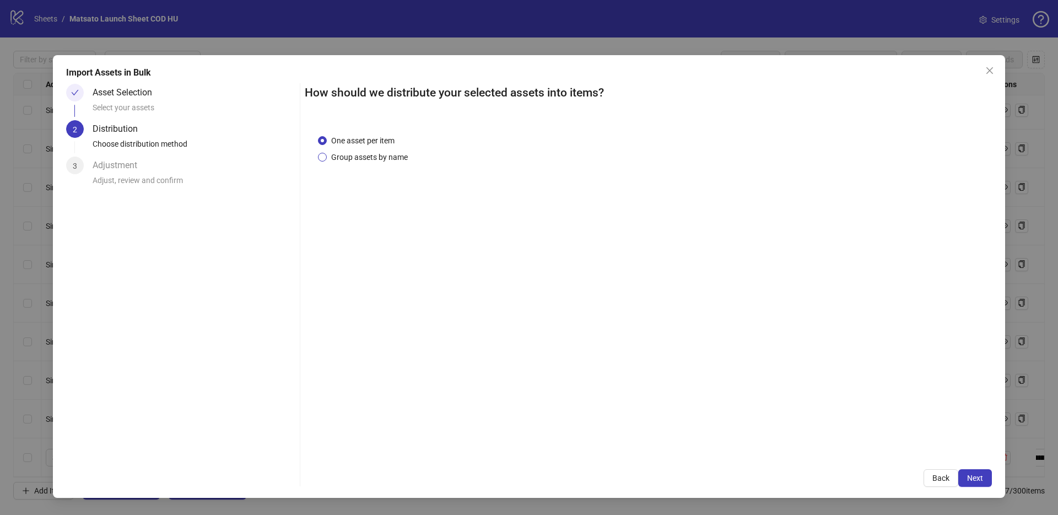
click at [364, 156] on span "Group assets by name" at bounding box center [369, 157] width 85 height 12
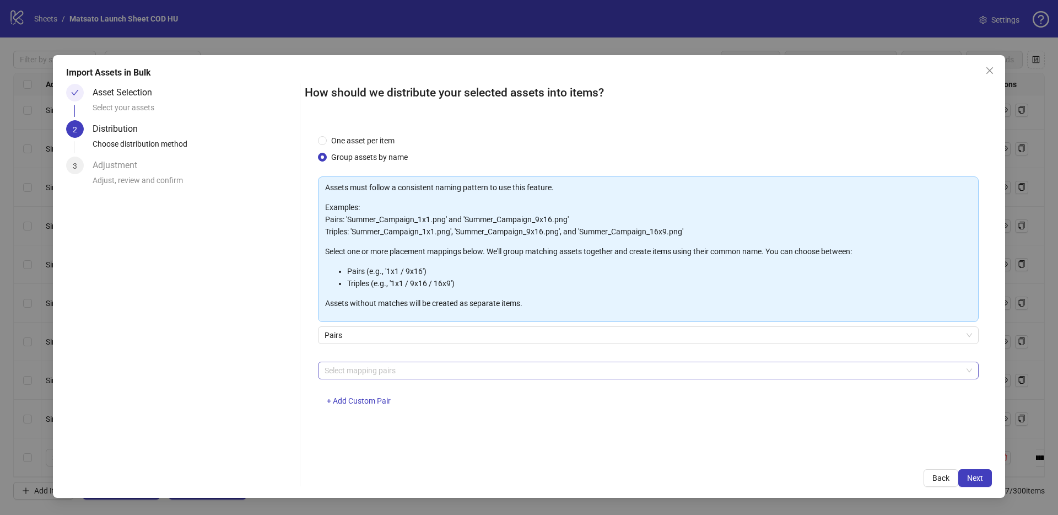
click at [374, 366] on div at bounding box center [642, 370] width 645 height 15
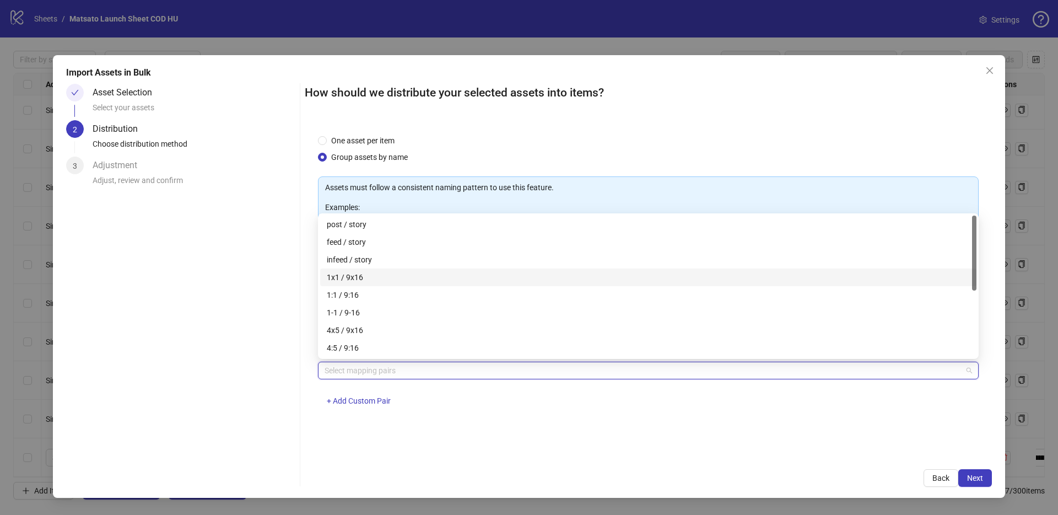
click at [364, 273] on div "1x1 / 9x16" at bounding box center [648, 277] width 643 height 12
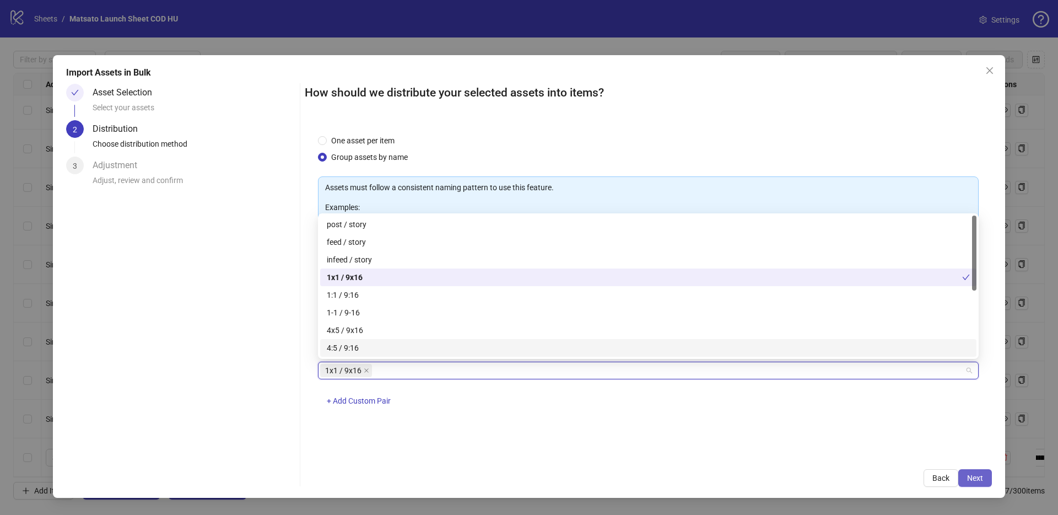
click at [967, 484] on button "Next" at bounding box center [975, 478] width 34 height 18
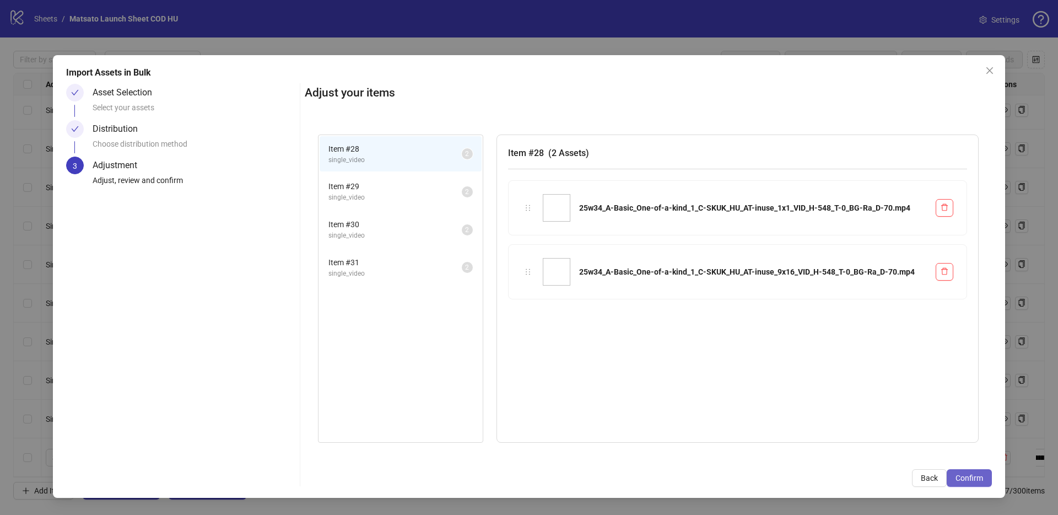
click at [971, 477] on span "Confirm" at bounding box center [969, 477] width 28 height 9
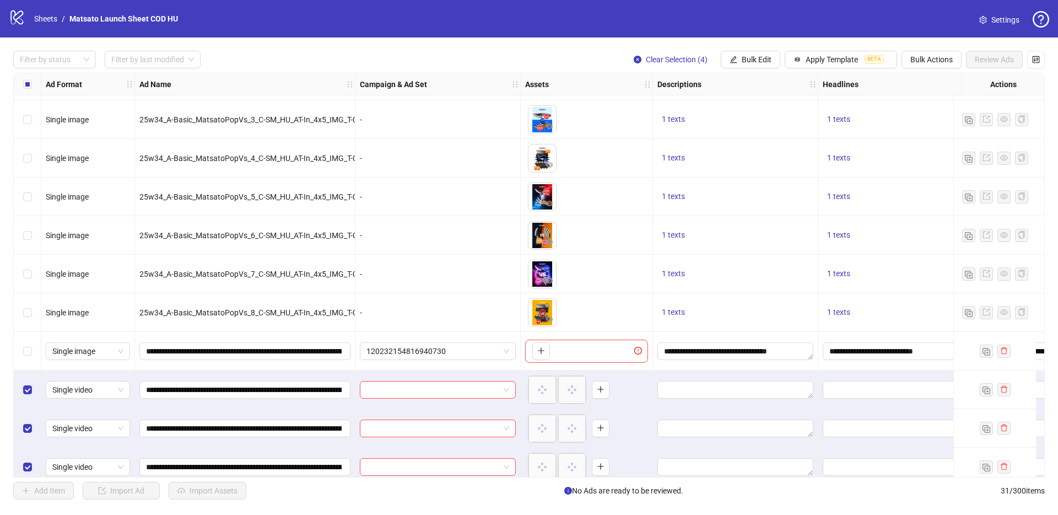
scroll to position [819, 0]
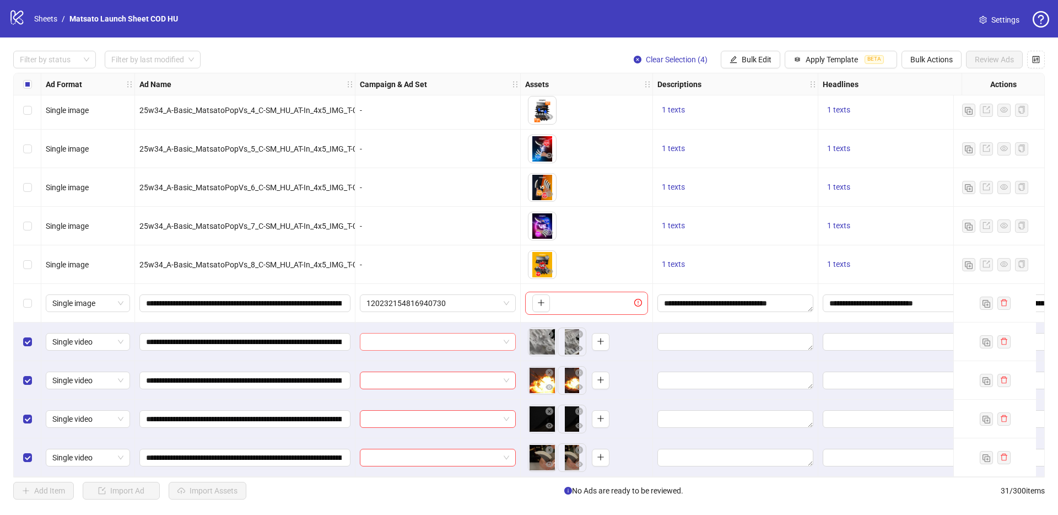
click at [402, 336] on input "search" at bounding box center [432, 341] width 133 height 17
paste input "**********"
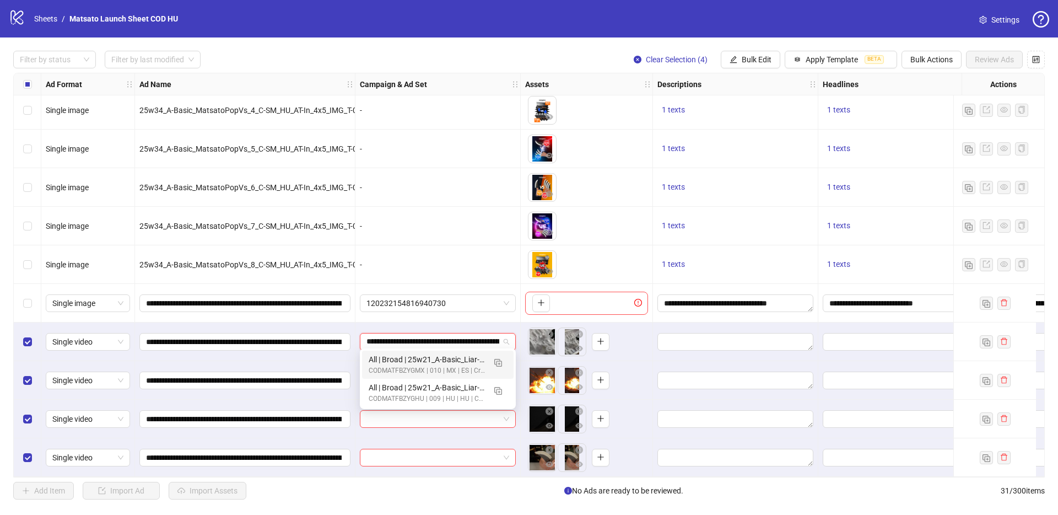
scroll to position [0, 34]
click at [498, 391] on img "button" at bounding box center [498, 391] width 8 height 8
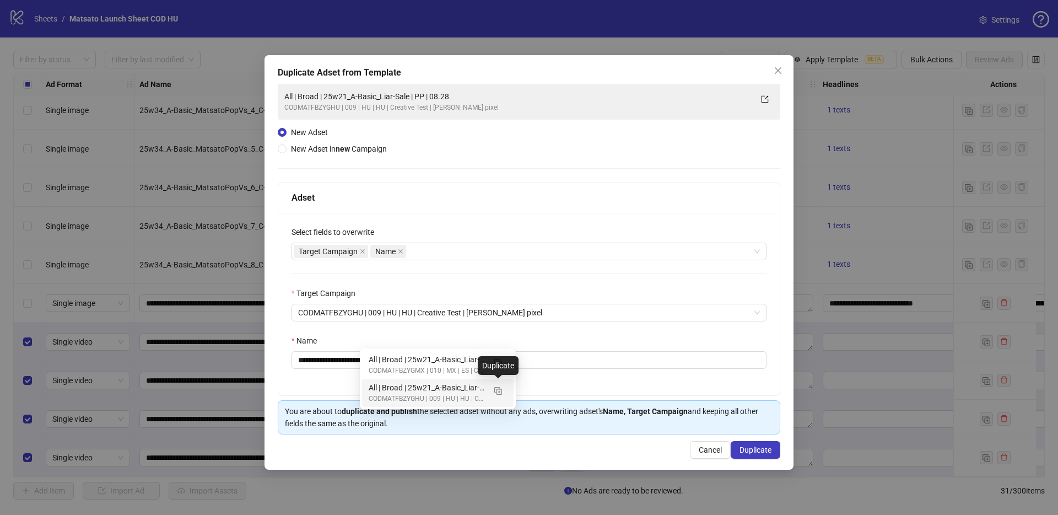
type input "**********"
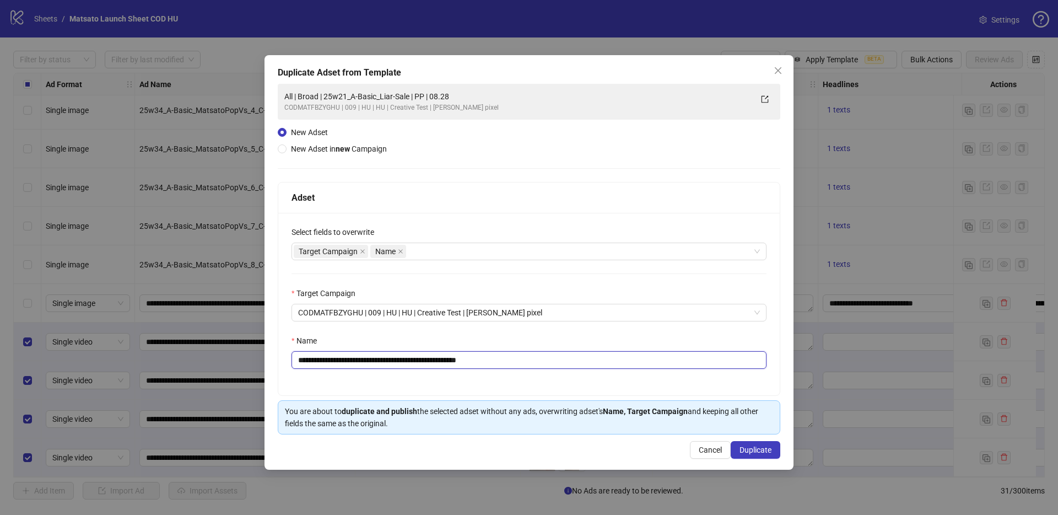
drag, startPoint x: 451, startPoint y: 360, endPoint x: 552, endPoint y: 367, distance: 100.5
click at [547, 372] on div "**********" at bounding box center [528, 304] width 501 height 182
drag, startPoint x: 423, startPoint y: 358, endPoint x: 339, endPoint y: 364, distance: 84.0
click at [339, 364] on input "**********" at bounding box center [528, 360] width 475 height 18
paste input "****"
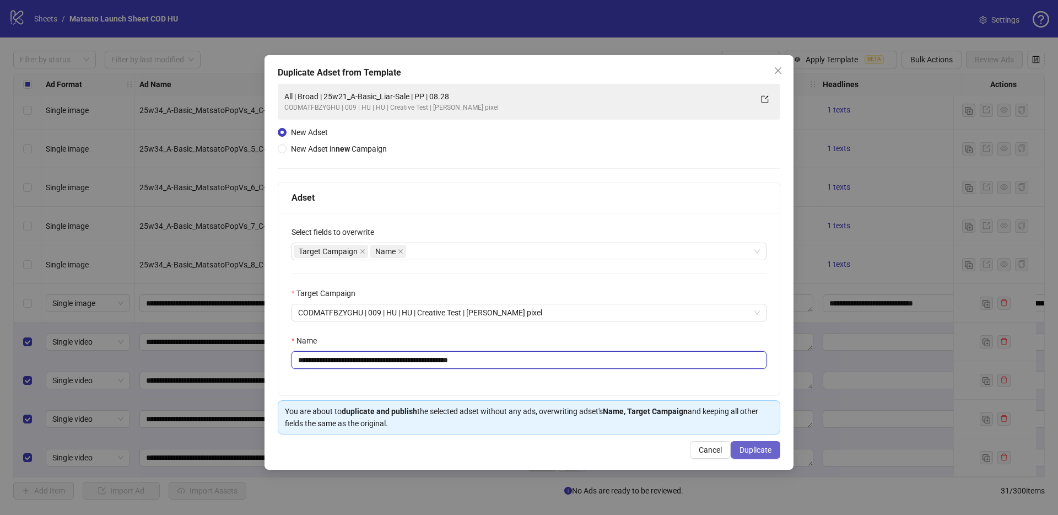
type input "**********"
click at [760, 455] on button "Duplicate" at bounding box center [756, 450] width 50 height 18
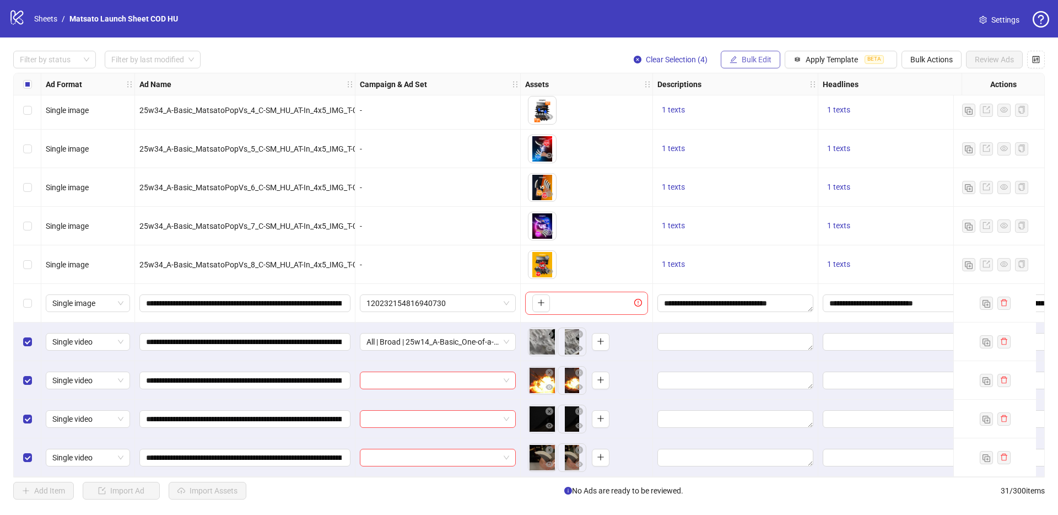
click at [769, 56] on span "Bulk Edit" at bounding box center [757, 59] width 30 height 9
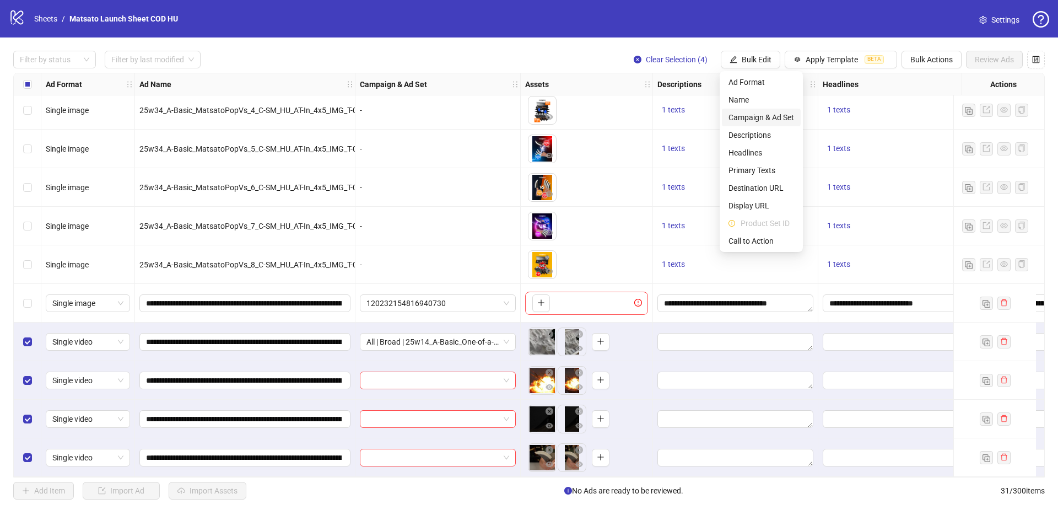
click at [782, 115] on span "Campaign & Ad Set" at bounding box center [761, 117] width 66 height 12
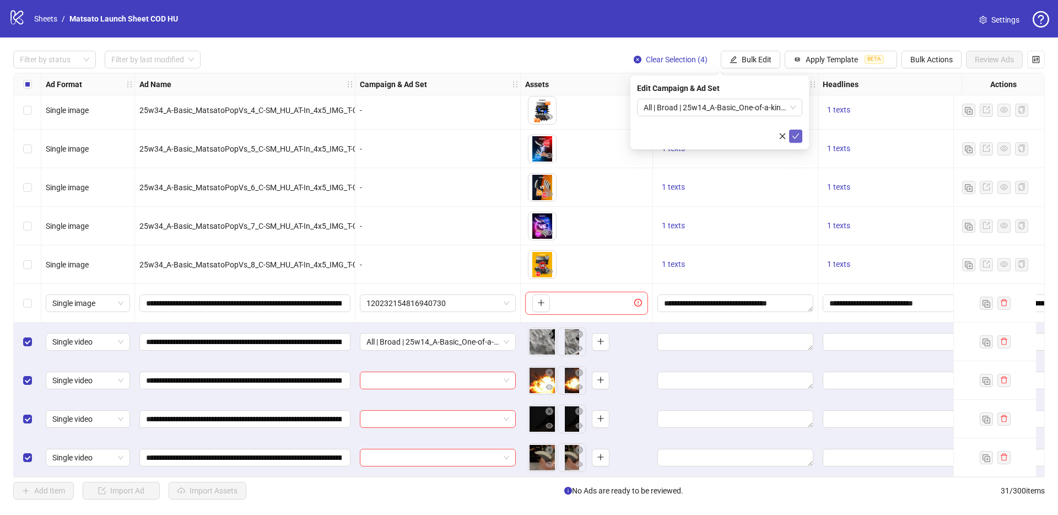
click at [798, 129] on button "submit" at bounding box center [795, 135] width 13 height 13
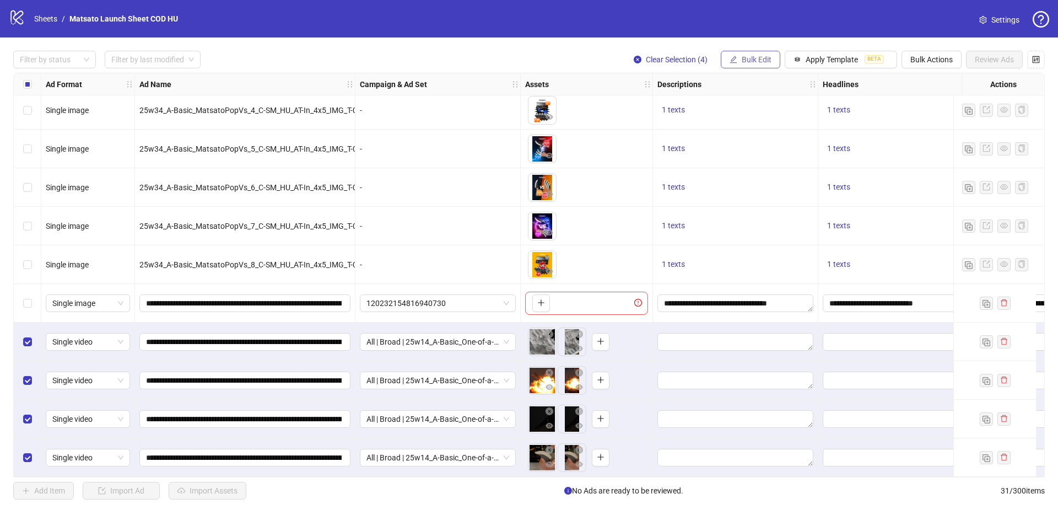
click at [753, 53] on button "Bulk Edit" at bounding box center [751, 60] width 60 height 18
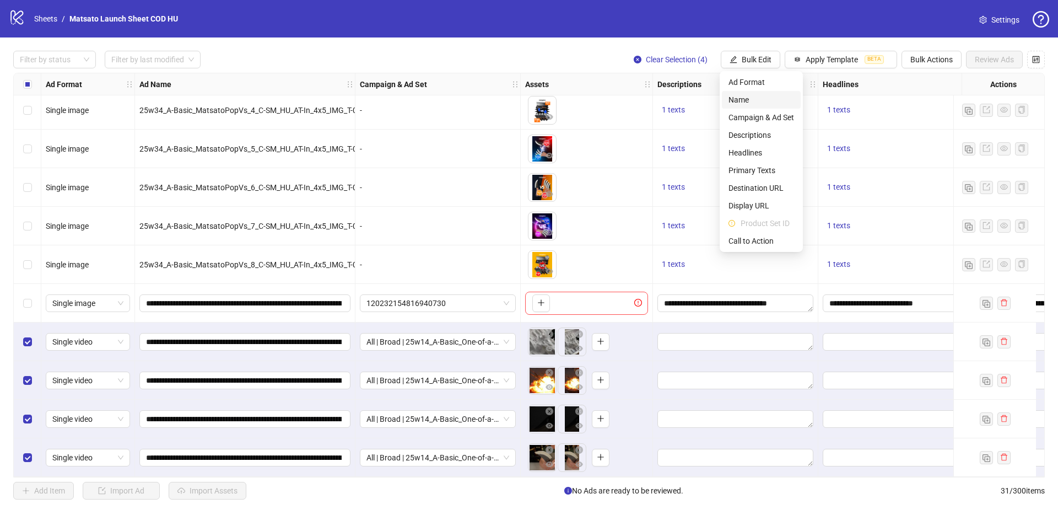
click at [751, 93] on li "Name" at bounding box center [761, 100] width 79 height 18
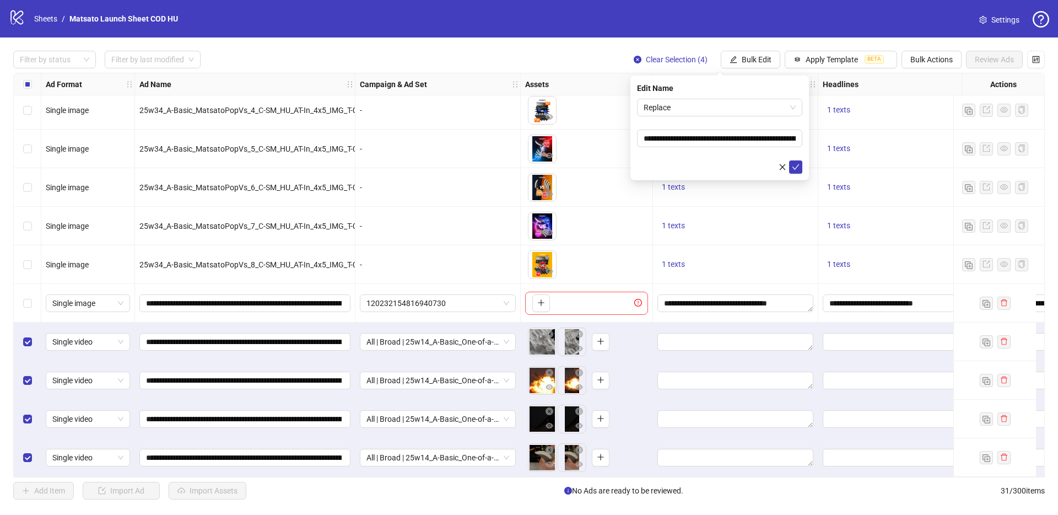
drag, startPoint x: 693, startPoint y: 111, endPoint x: 698, endPoint y: 117, distance: 7.4
click at [693, 111] on span "Replace" at bounding box center [720, 107] width 152 height 17
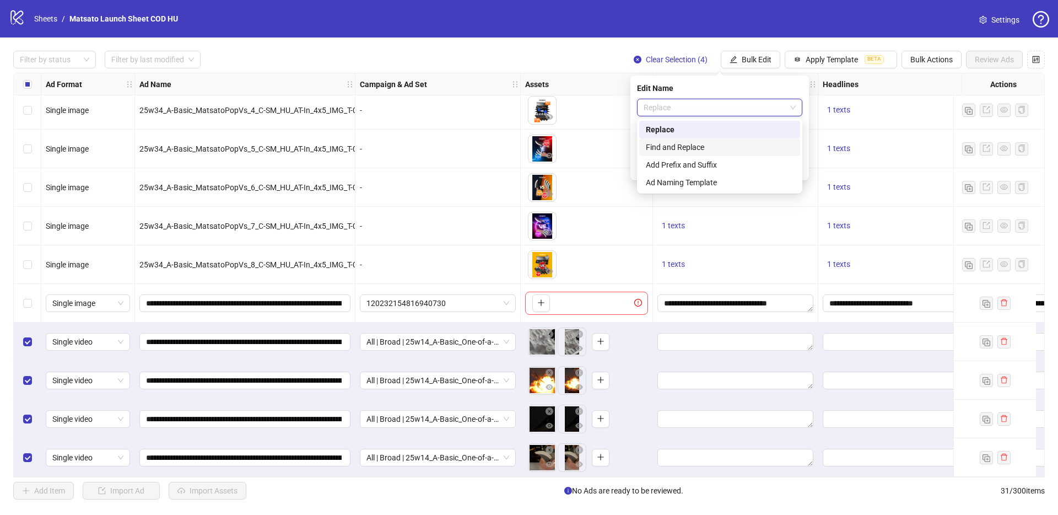
click at [721, 149] on div "Find and Replace" at bounding box center [720, 147] width 148 height 12
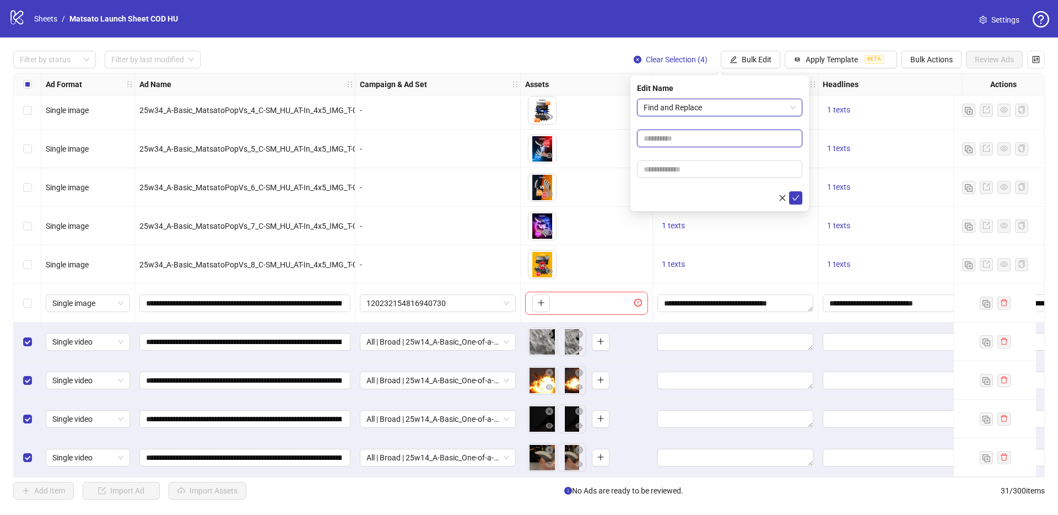
click at [699, 143] on input "text" at bounding box center [719, 138] width 165 height 18
type input "**"
click at [692, 169] on input "text" at bounding box center [719, 169] width 165 height 18
type input "*****"
click at [796, 203] on button "submit" at bounding box center [795, 197] width 13 height 13
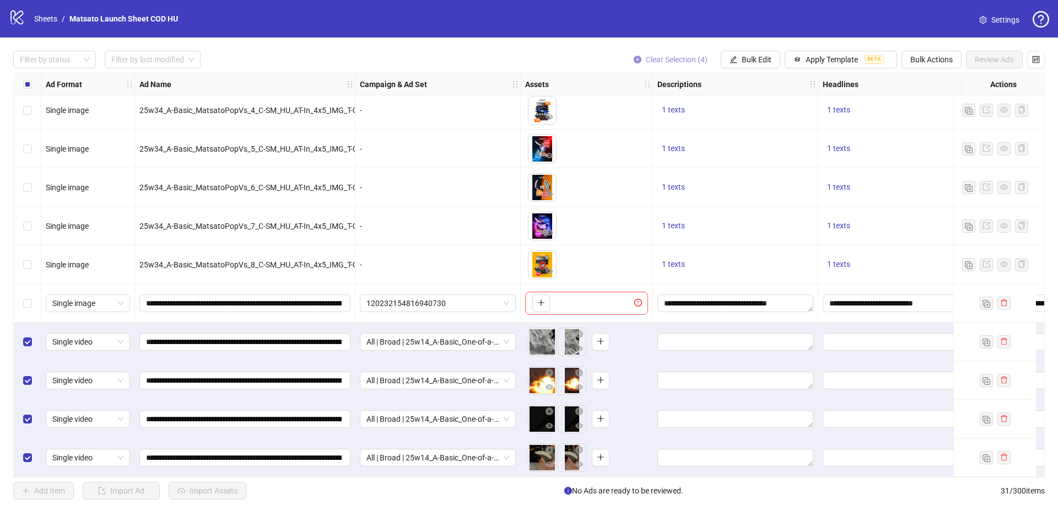
click at [682, 58] on span "Clear Selection (4)" at bounding box center [677, 59] width 62 height 9
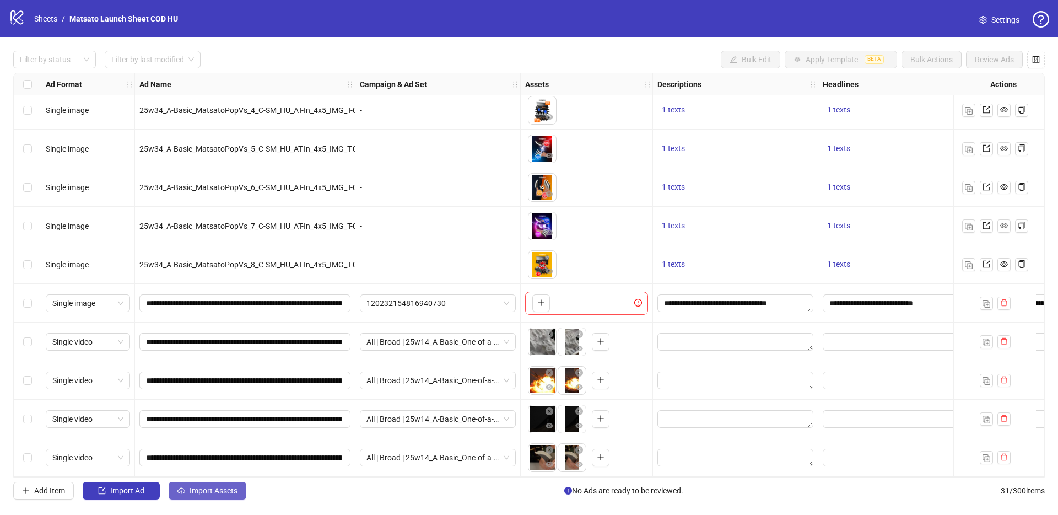
click at [225, 490] on span "Import Assets" at bounding box center [214, 490] width 48 height 9
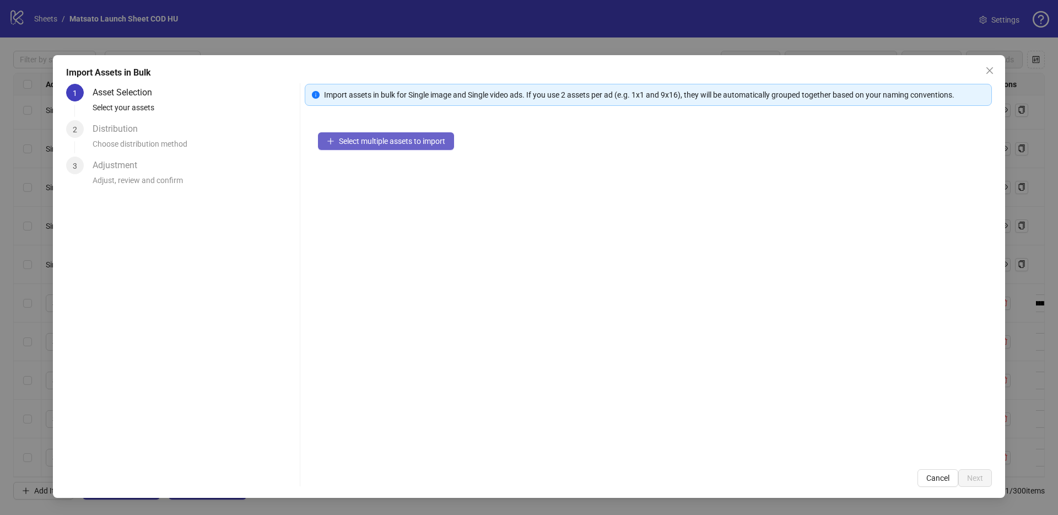
click at [375, 146] on button "Select multiple assets to import" at bounding box center [386, 141] width 136 height 18
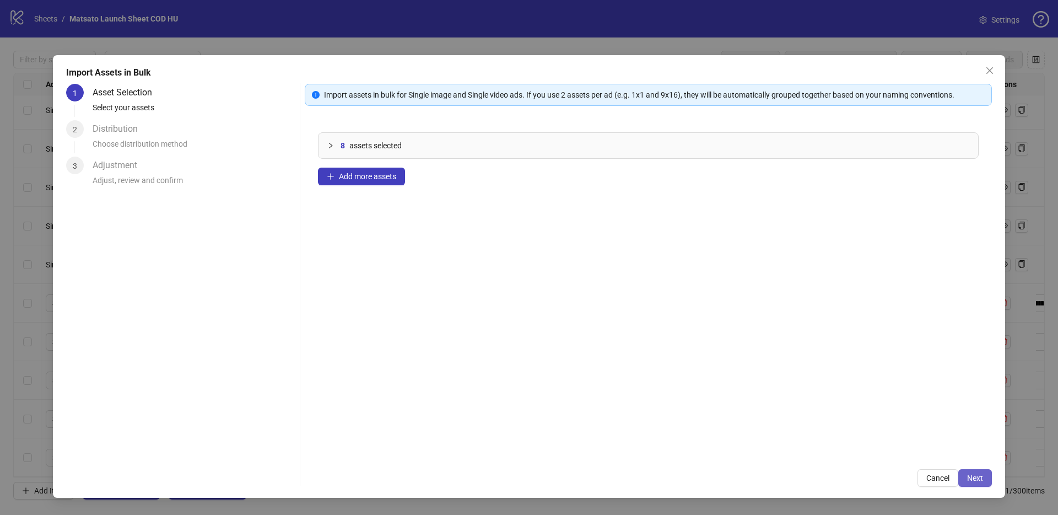
click at [973, 480] on span "Next" at bounding box center [975, 477] width 16 height 9
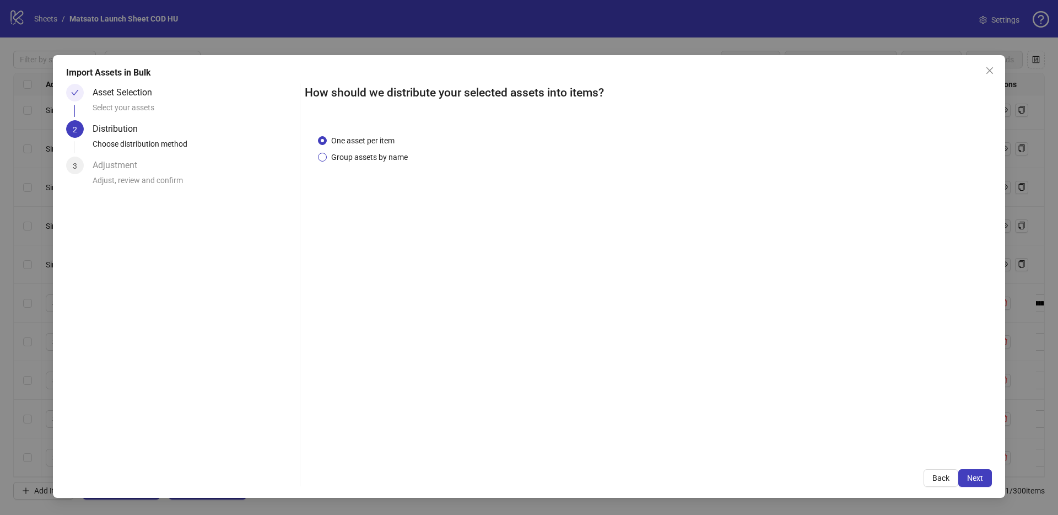
click at [360, 154] on span "Group assets by name" at bounding box center [369, 157] width 85 height 12
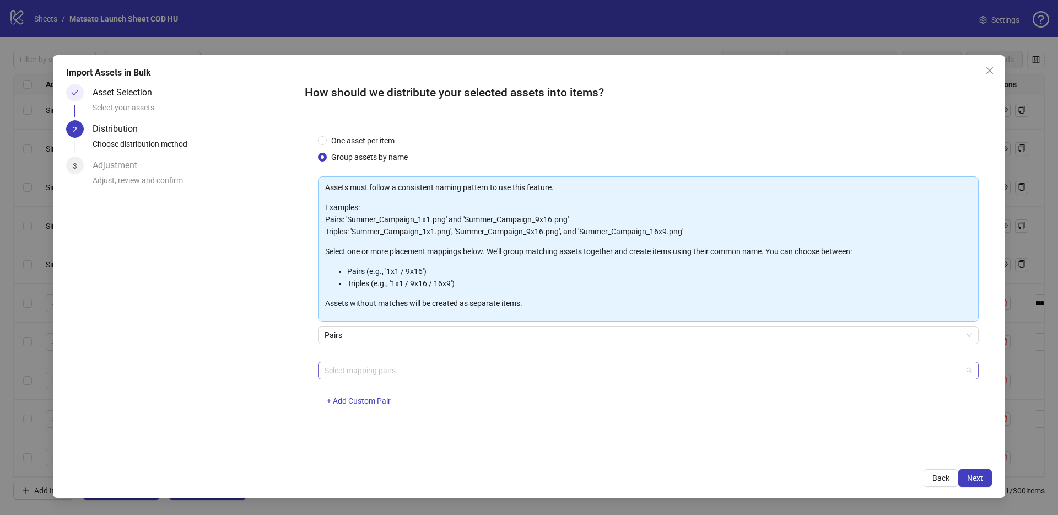
click at [387, 371] on div at bounding box center [642, 370] width 645 height 15
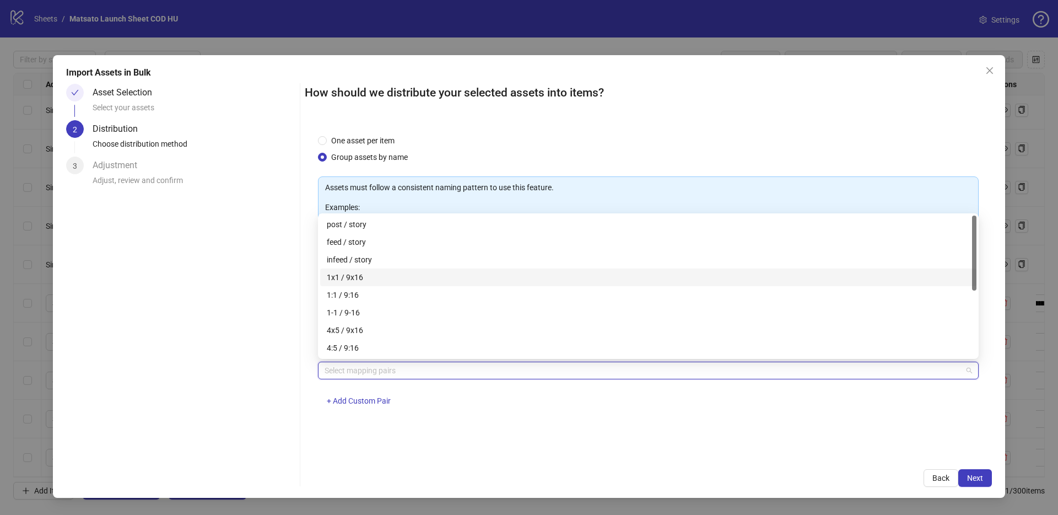
drag, startPoint x: 367, startPoint y: 281, endPoint x: 400, endPoint y: 290, distance: 34.4
click at [367, 281] on div "1x1 / 9x16" at bounding box center [648, 277] width 643 height 12
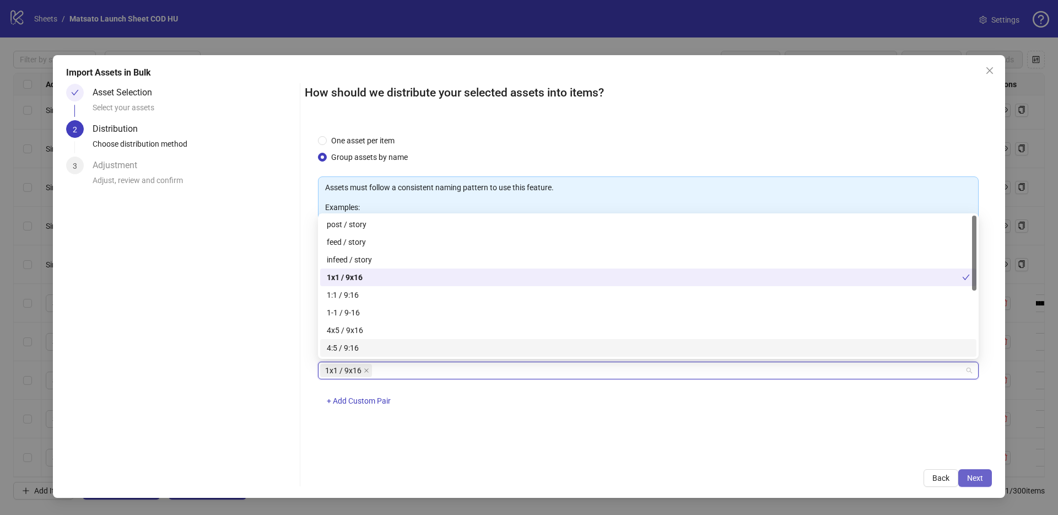
click at [981, 474] on span "Next" at bounding box center [975, 477] width 16 height 9
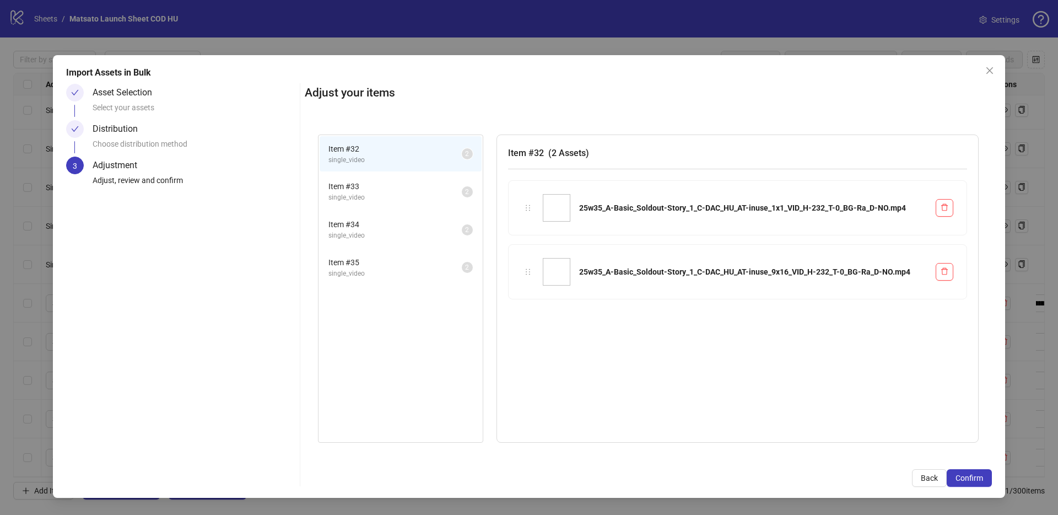
click at [981, 474] on span "Confirm" at bounding box center [969, 477] width 28 height 9
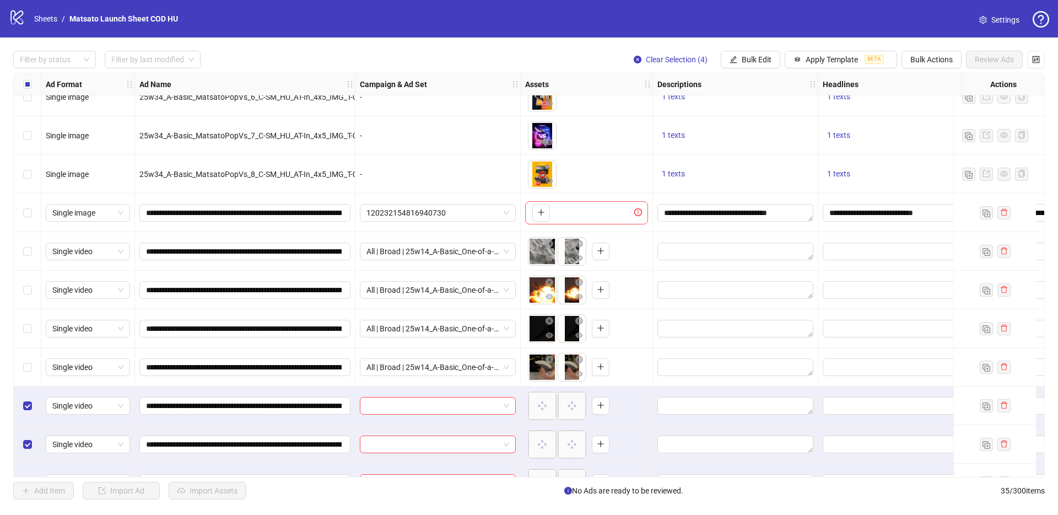
scroll to position [973, 0]
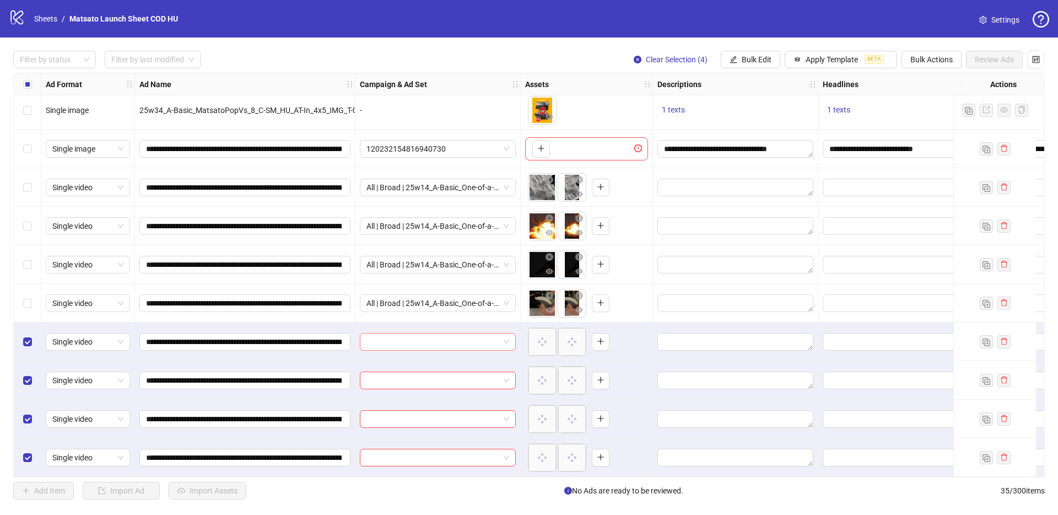
click at [509, 337] on span at bounding box center [437, 341] width 143 height 17
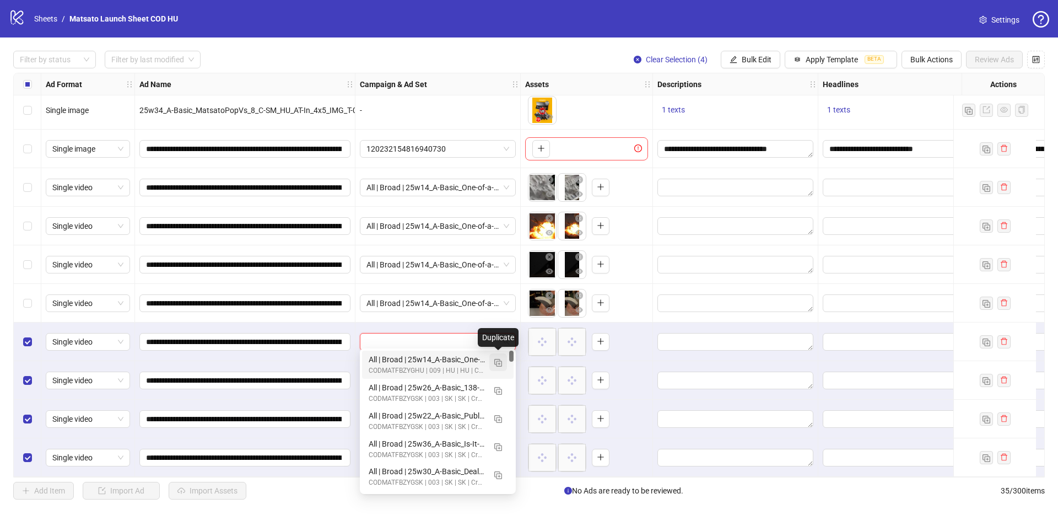
click at [497, 362] on img "button" at bounding box center [498, 363] width 8 height 8
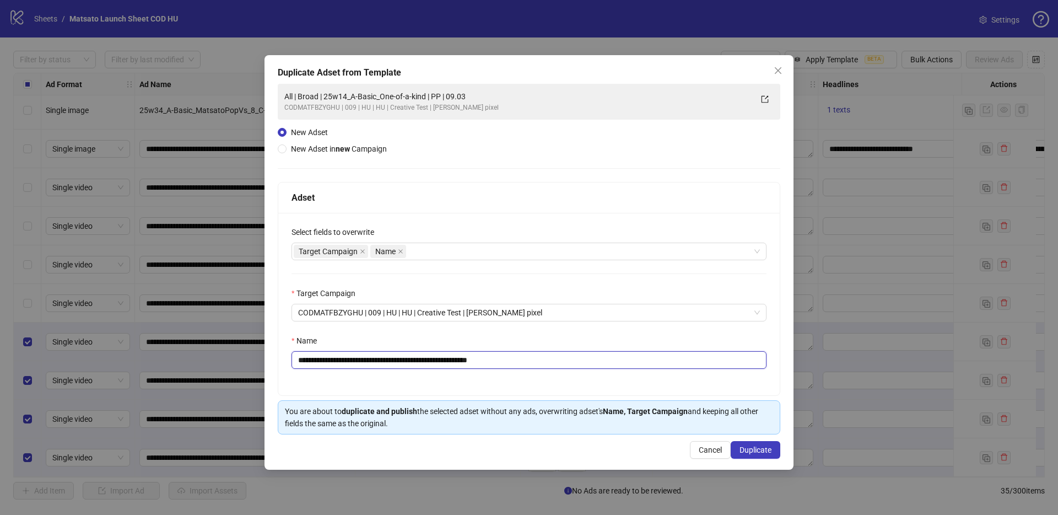
drag, startPoint x: 480, startPoint y: 360, endPoint x: 641, endPoint y: 384, distance: 162.6
click at [607, 378] on div "**********" at bounding box center [528, 304] width 501 height 182
drag, startPoint x: 441, startPoint y: 361, endPoint x: 338, endPoint y: 360, distance: 102.5
click at [338, 360] on input "**********" at bounding box center [528, 360] width 475 height 18
paste input "text"
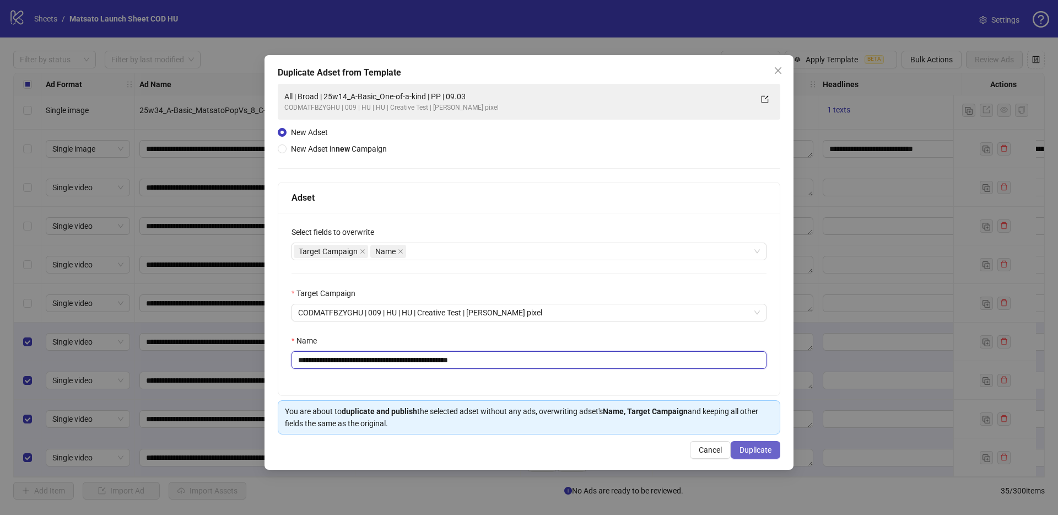
type input "**********"
click at [768, 451] on span "Duplicate" at bounding box center [755, 449] width 32 height 9
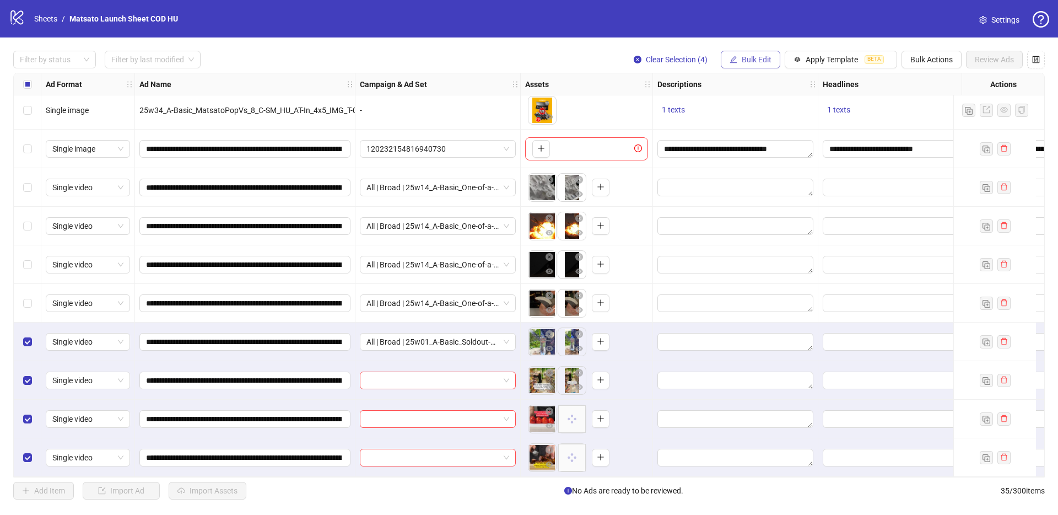
click at [748, 53] on button "Bulk Edit" at bounding box center [751, 60] width 60 height 18
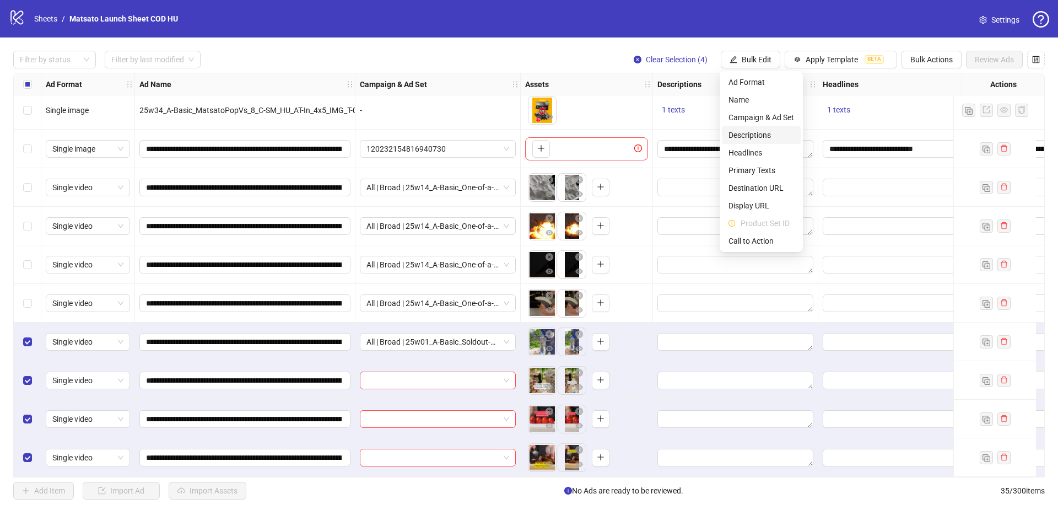
click at [776, 128] on li "Descriptions" at bounding box center [761, 135] width 79 height 18
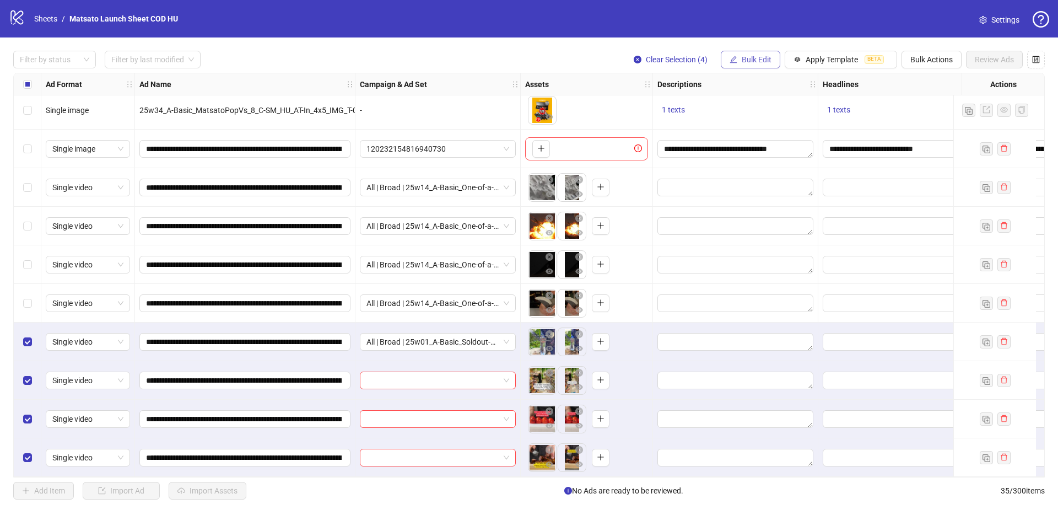
click at [754, 60] on span "Bulk Edit" at bounding box center [757, 59] width 30 height 9
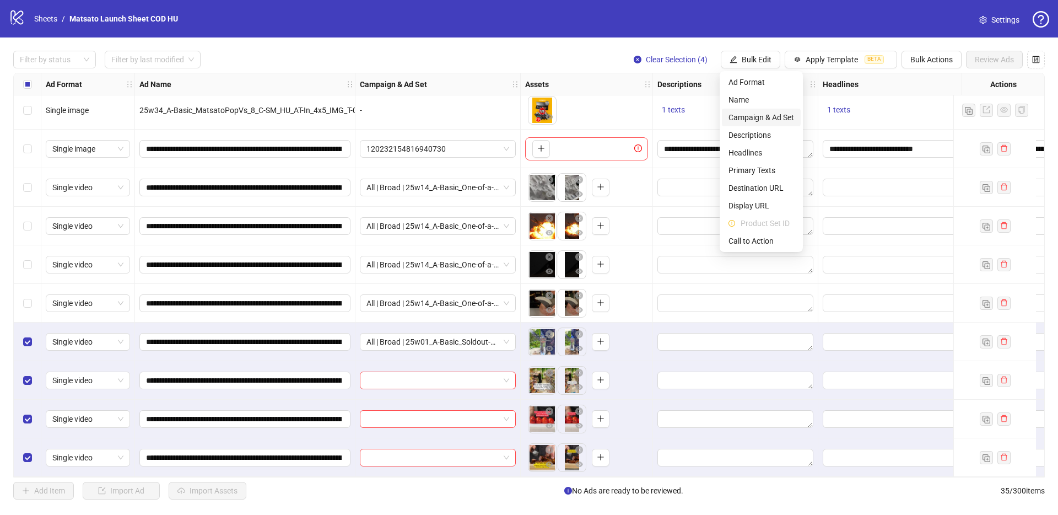
click at [762, 117] on span "Campaign & Ad Set" at bounding box center [761, 117] width 66 height 12
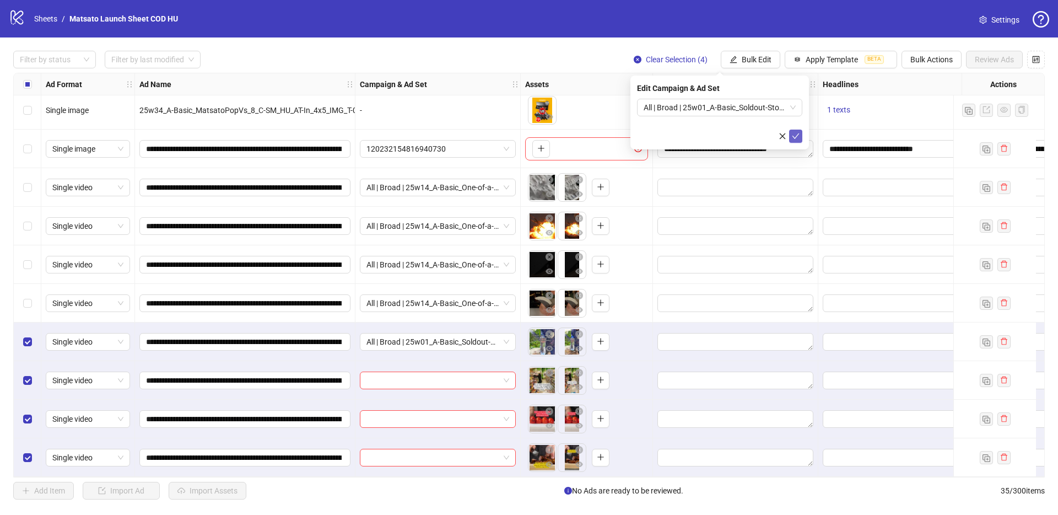
click at [797, 130] on button "submit" at bounding box center [795, 135] width 13 height 13
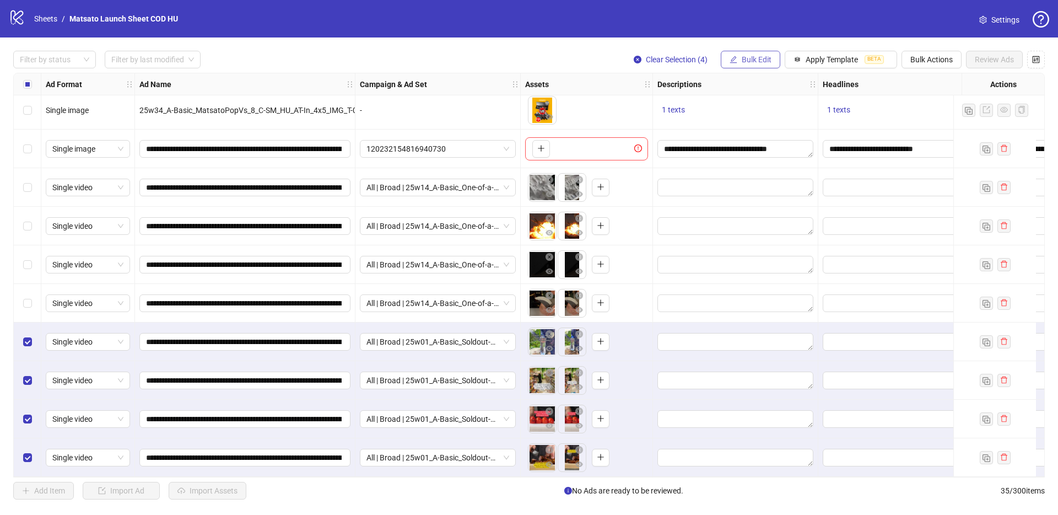
click at [771, 61] on button "Bulk Edit" at bounding box center [751, 60] width 60 height 18
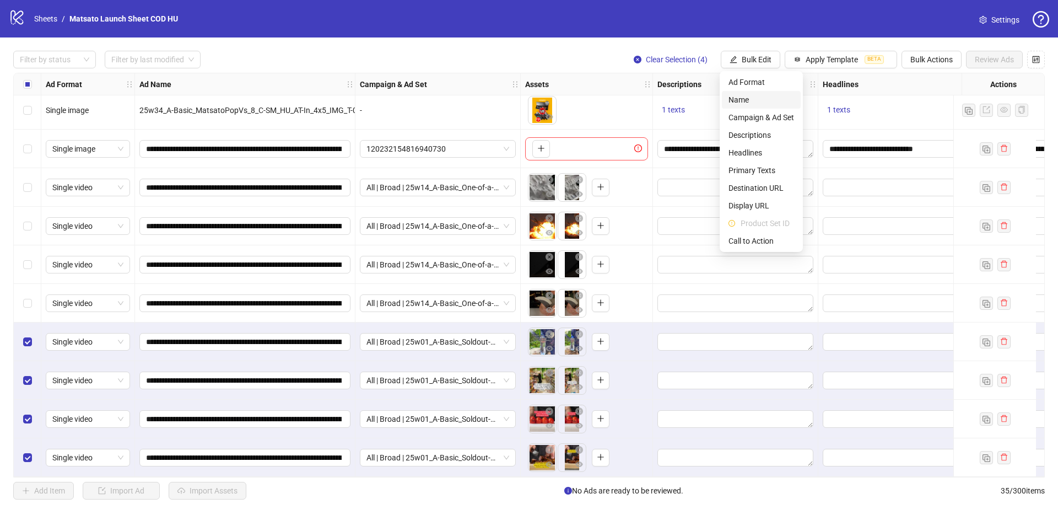
click at [763, 93] on li "Name" at bounding box center [761, 100] width 79 height 18
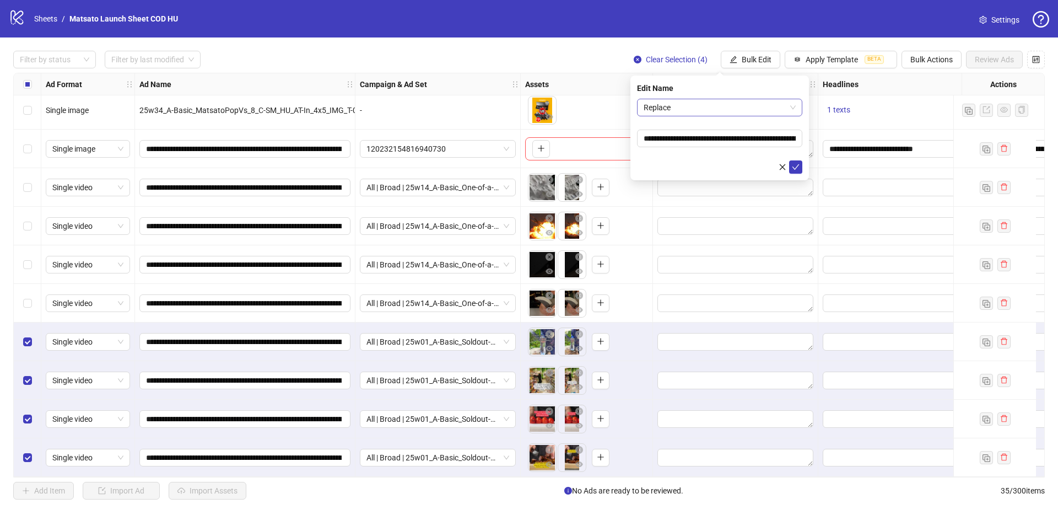
click at [694, 106] on span "Replace" at bounding box center [720, 107] width 152 height 17
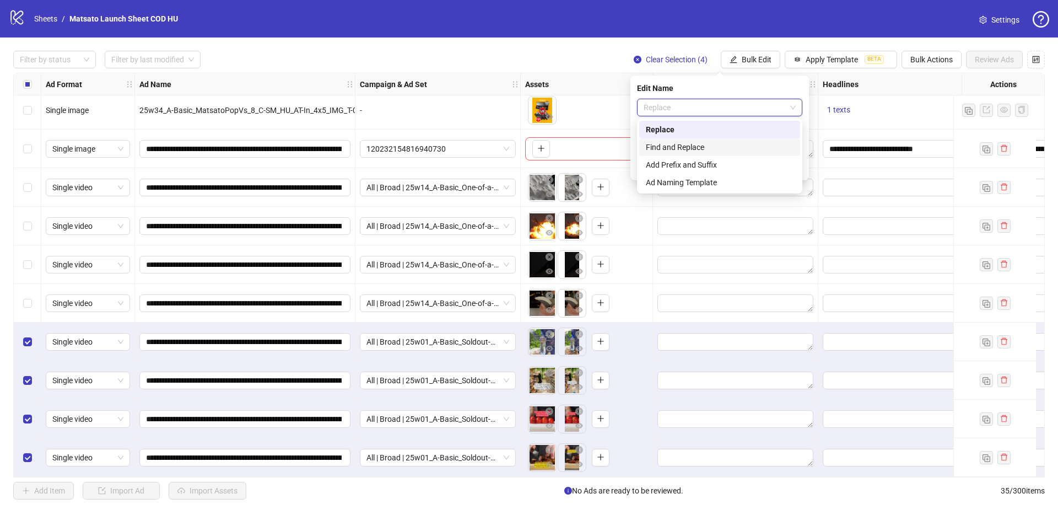
click at [715, 144] on div "Find and Replace" at bounding box center [720, 147] width 148 height 12
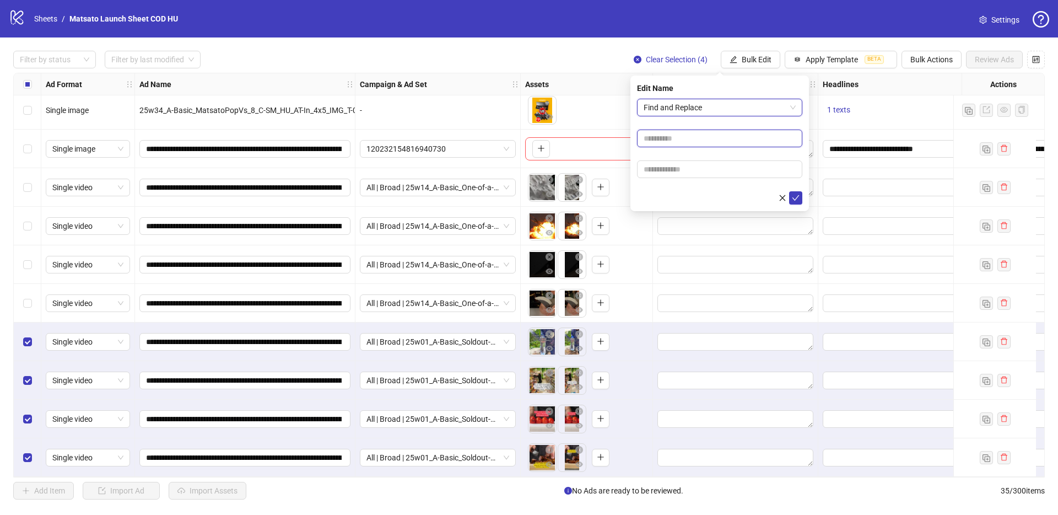
click at [714, 142] on input "text" at bounding box center [719, 138] width 165 height 18
type input "**"
click at [695, 177] on input "text" at bounding box center [719, 169] width 165 height 18
type input "*****"
click at [796, 201] on span "submit" at bounding box center [796, 197] width 8 height 9
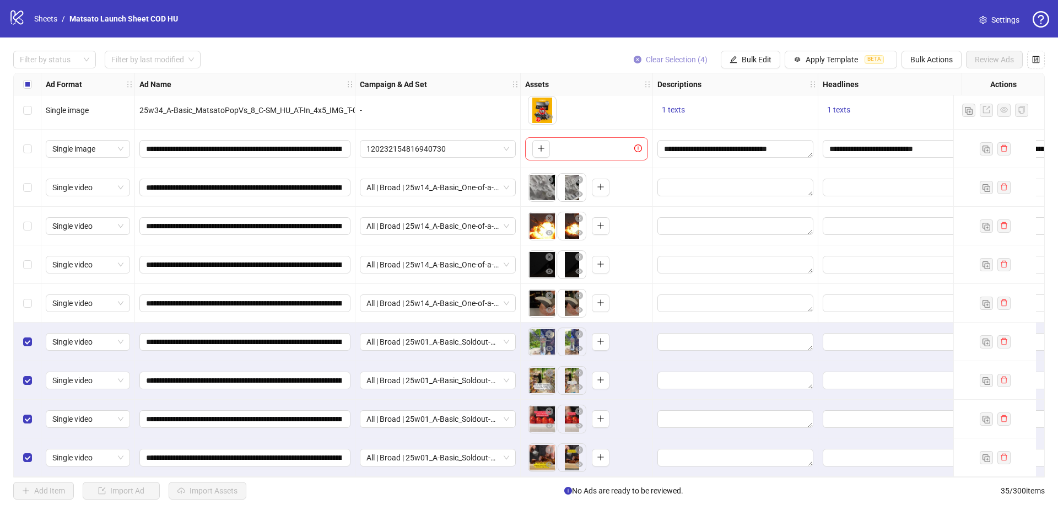
click at [677, 58] on span "Clear Selection (4)" at bounding box center [677, 59] width 62 height 9
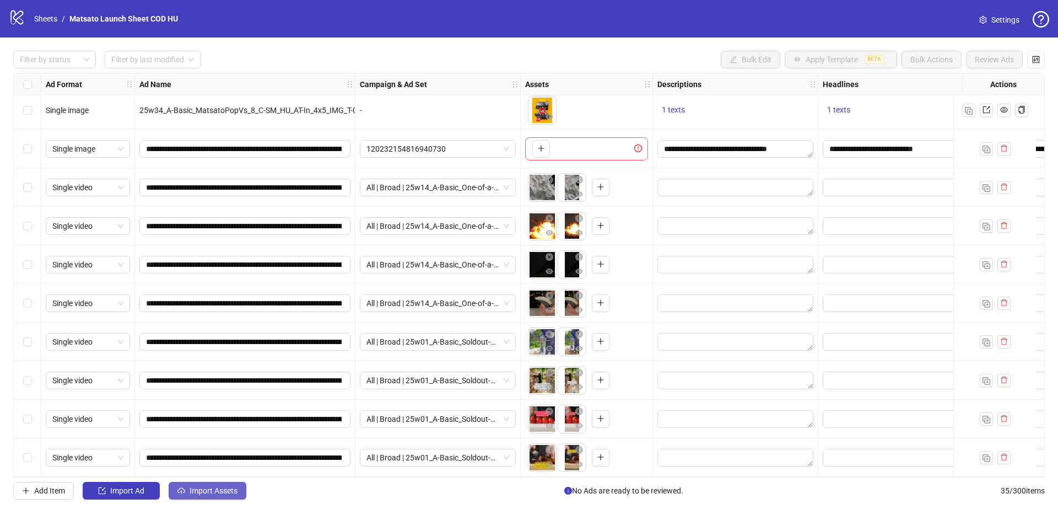
click at [207, 486] on span "Import Assets" at bounding box center [214, 490] width 48 height 9
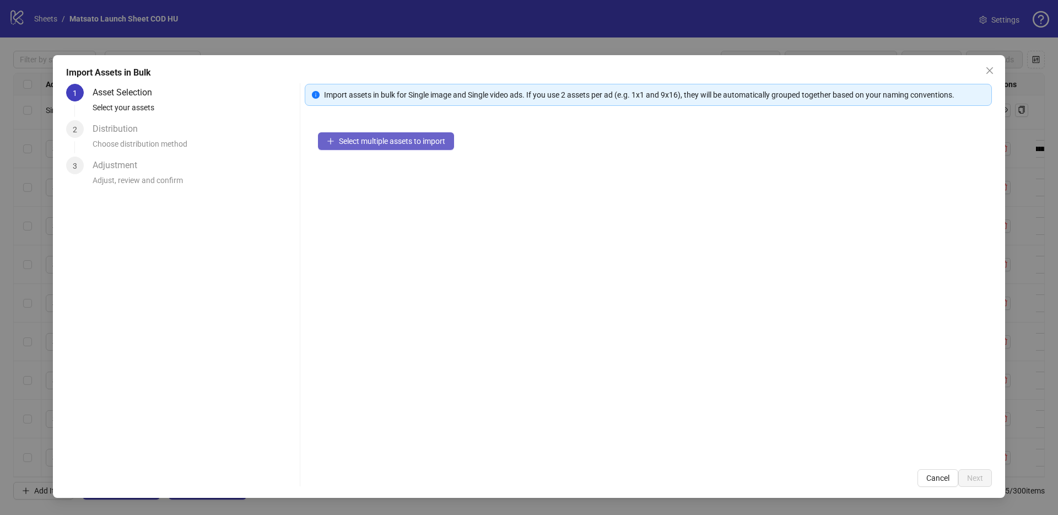
click at [361, 144] on span "Select multiple assets to import" at bounding box center [392, 141] width 106 height 9
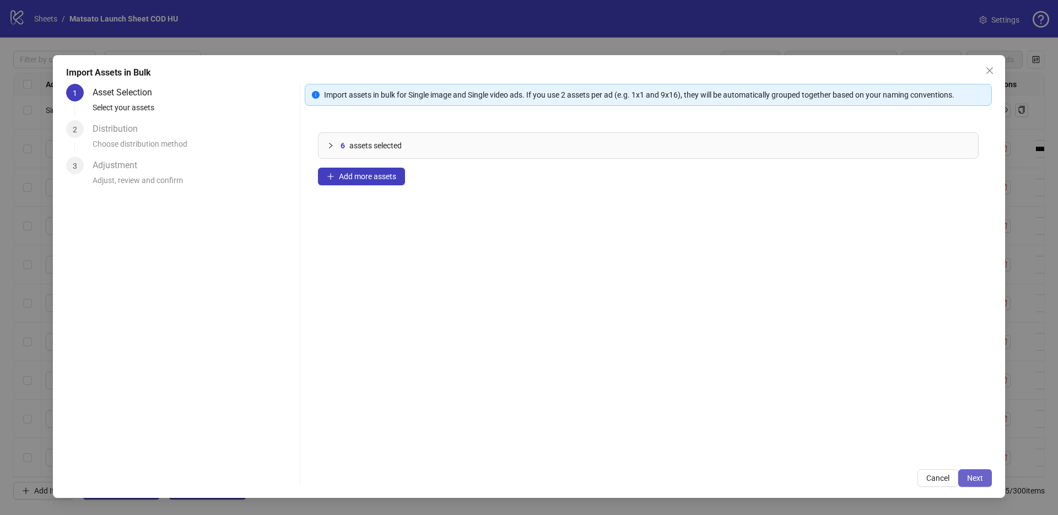
click at [974, 477] on span "Next" at bounding box center [975, 477] width 16 height 9
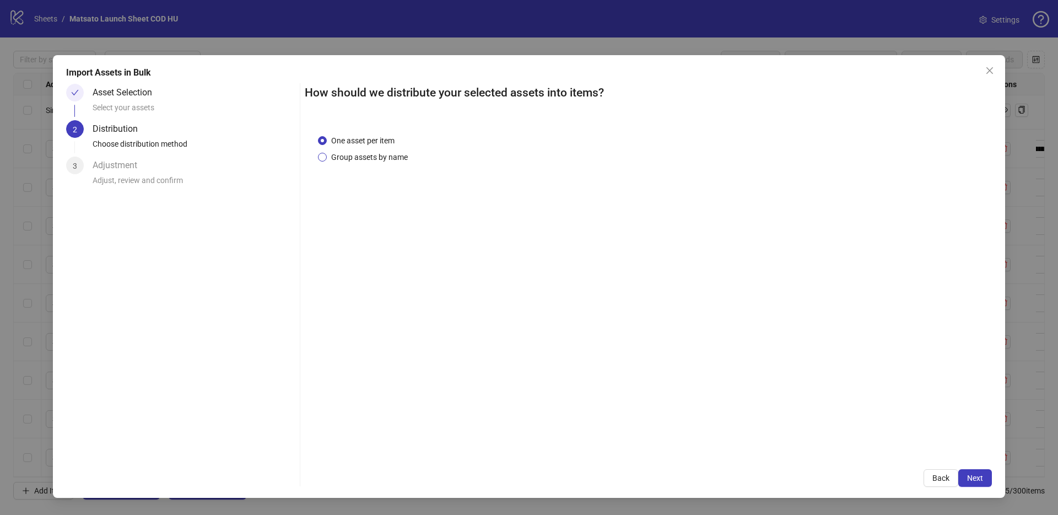
click at [385, 153] on span "Group assets by name" at bounding box center [369, 157] width 85 height 12
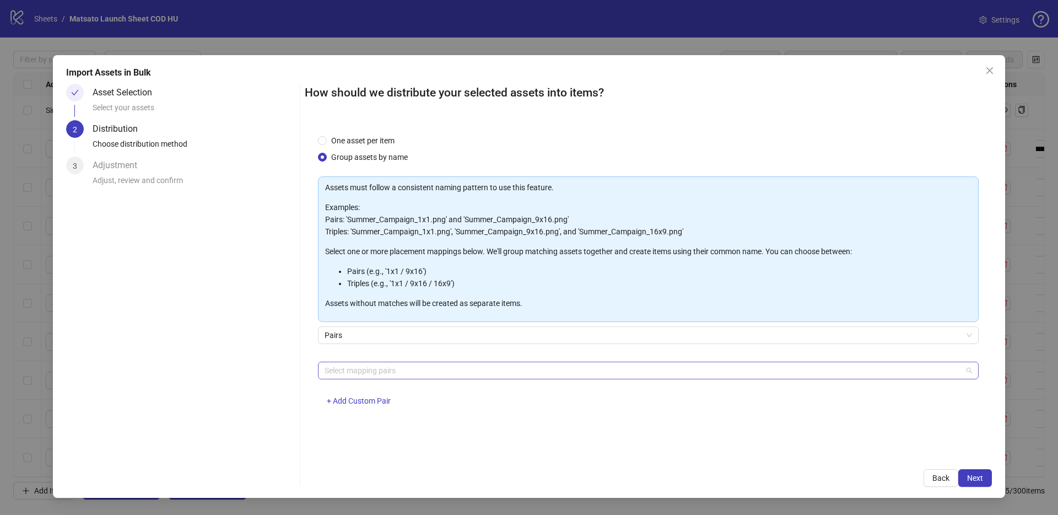
click at [411, 366] on div at bounding box center [642, 370] width 645 height 15
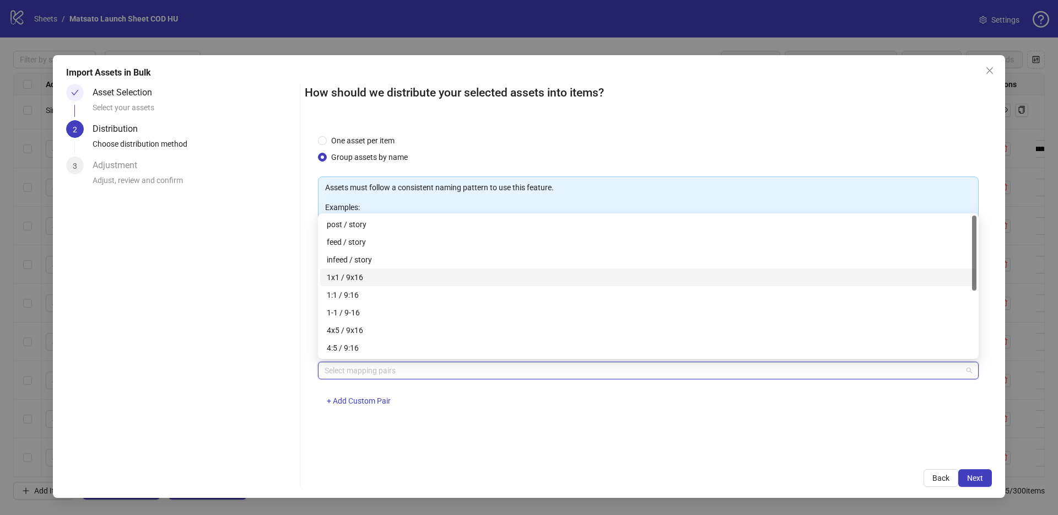
click at [351, 274] on div "1x1 / 9x16" at bounding box center [648, 277] width 643 height 12
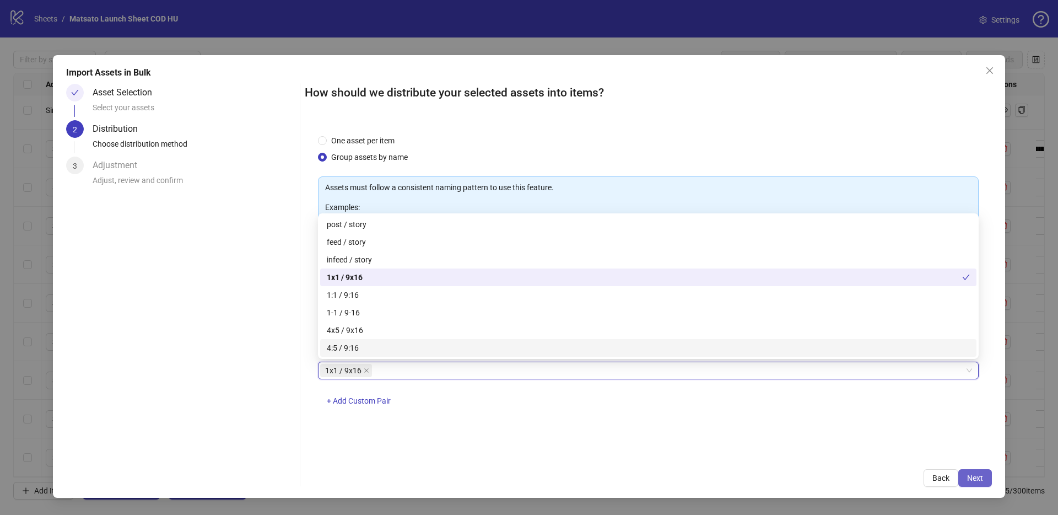
click at [971, 482] on span "Next" at bounding box center [975, 477] width 16 height 9
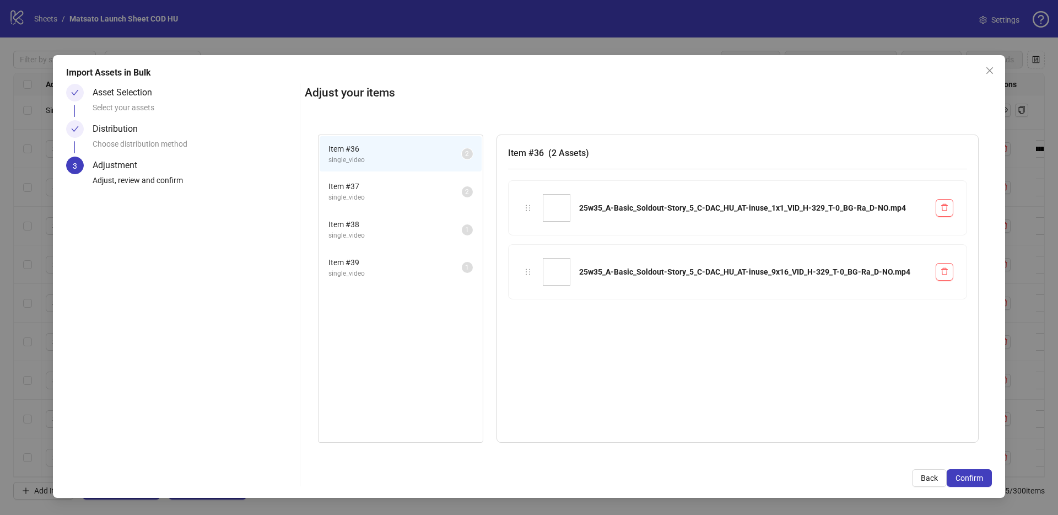
click at [359, 186] on span "Item # 37" at bounding box center [394, 186] width 133 height 12
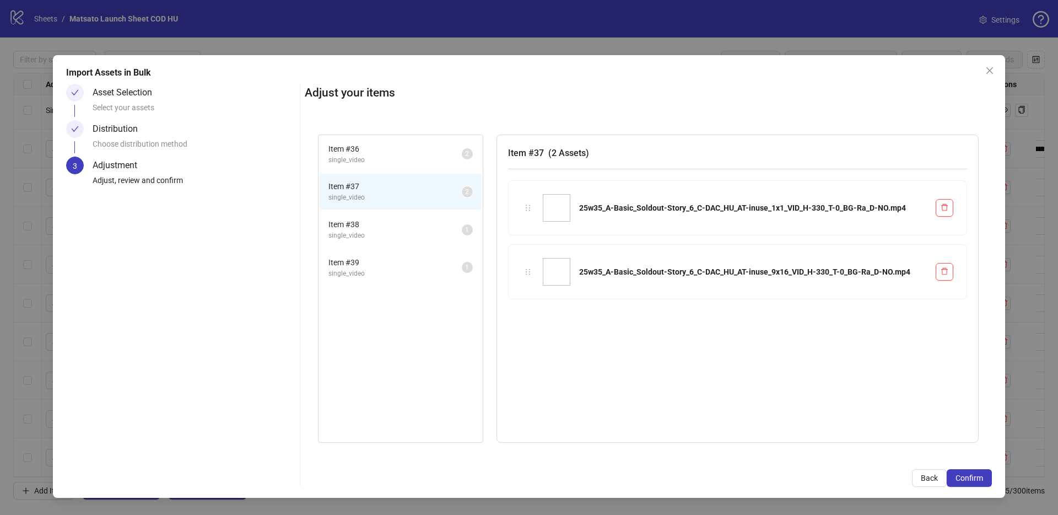
click at [375, 224] on span "Item # 38" at bounding box center [394, 224] width 133 height 12
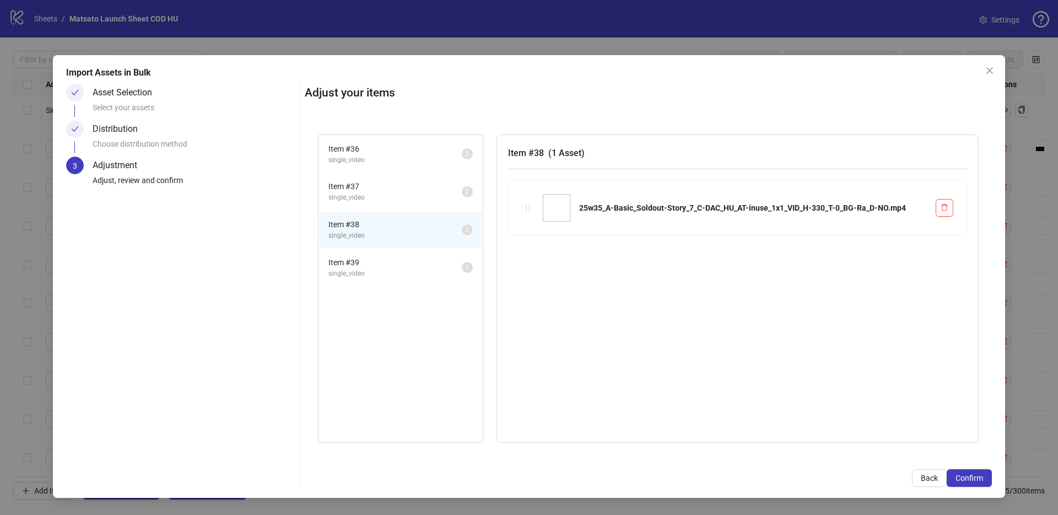
click at [385, 260] on span "Item # 39" at bounding box center [394, 262] width 133 height 12
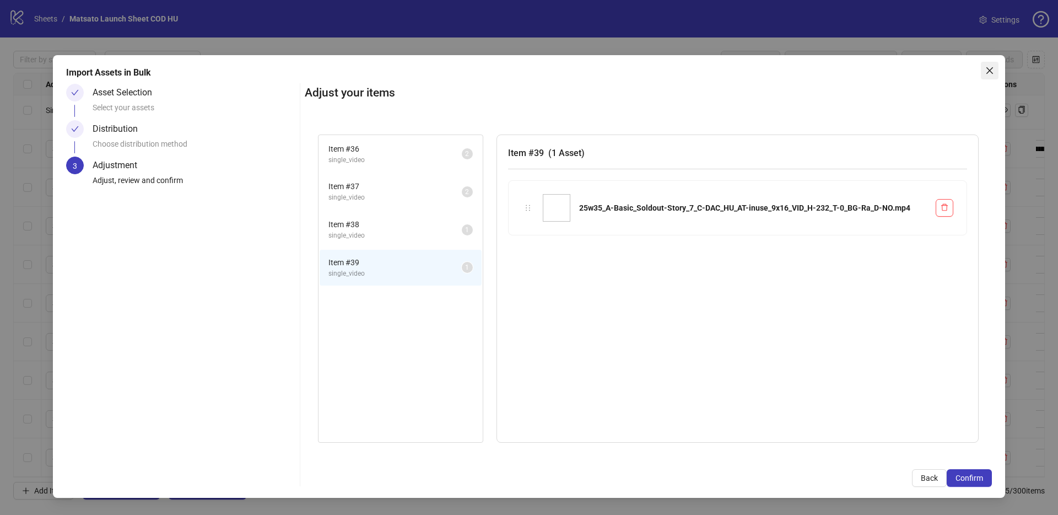
click at [988, 71] on icon "close" at bounding box center [989, 70] width 9 height 9
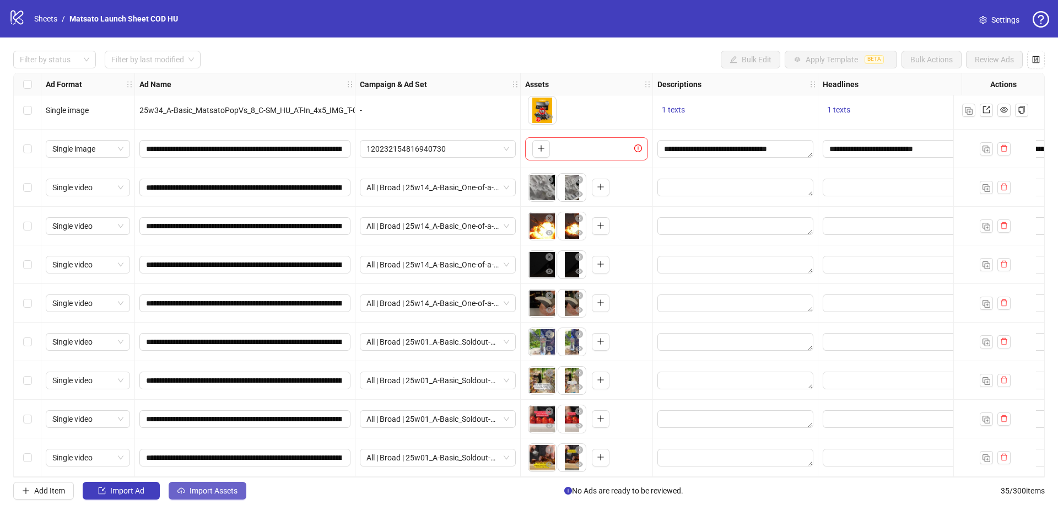
click at [215, 489] on span "Import Assets" at bounding box center [214, 490] width 48 height 9
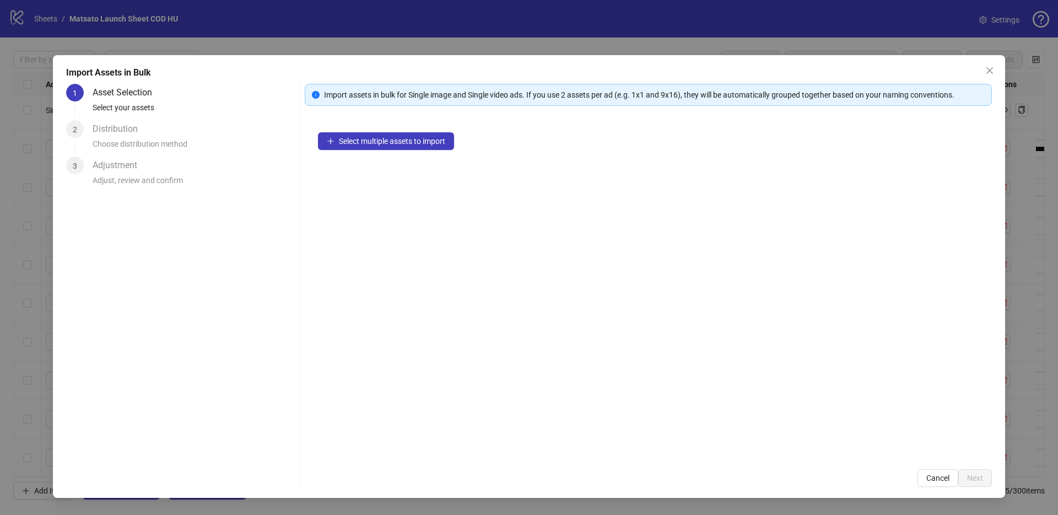
click at [409, 131] on div "Select multiple assets to import" at bounding box center [648, 287] width 687 height 337
click at [411, 137] on span "Select multiple assets to import" at bounding box center [392, 141] width 106 height 9
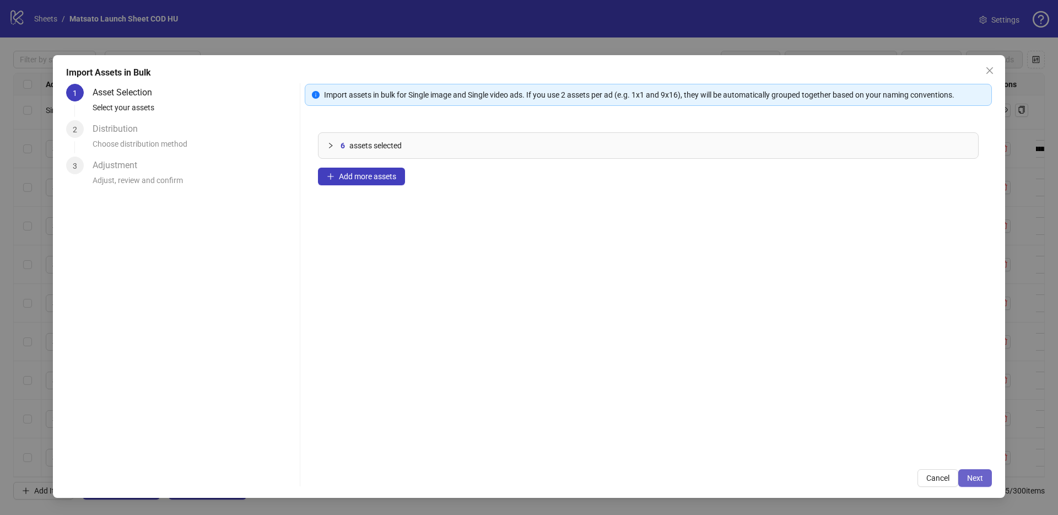
click at [981, 472] on button "Next" at bounding box center [975, 478] width 34 height 18
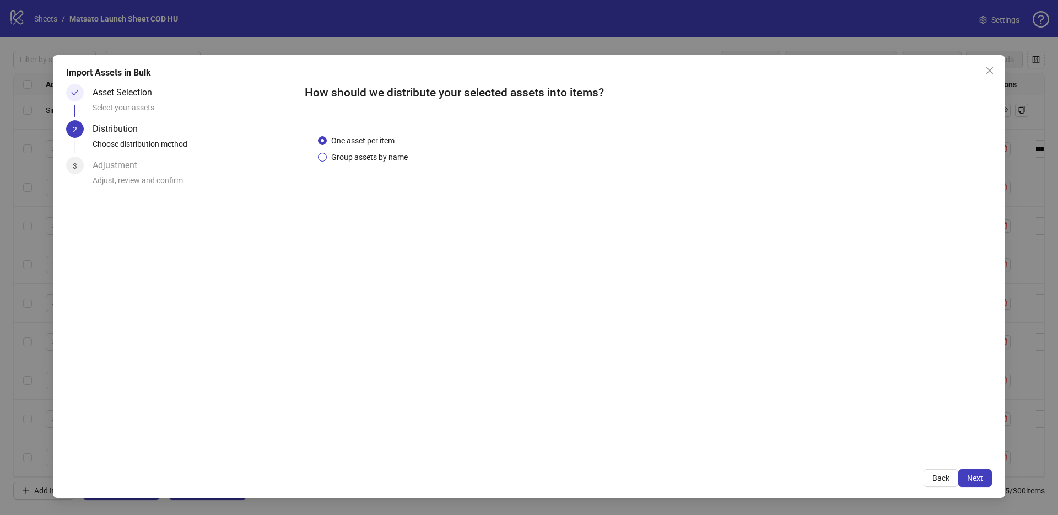
click at [361, 162] on span "Group assets by name" at bounding box center [369, 157] width 85 height 12
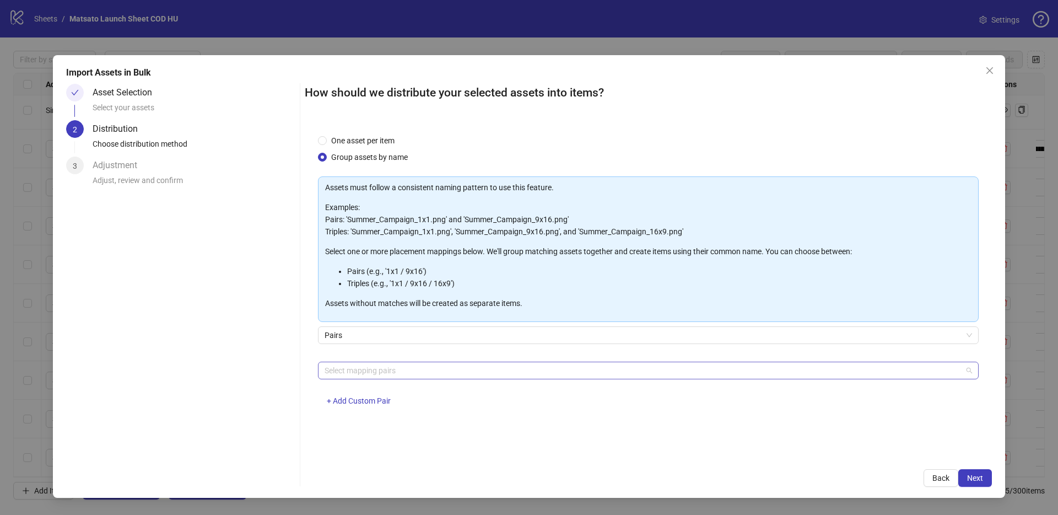
click at [381, 364] on div at bounding box center [642, 370] width 645 height 15
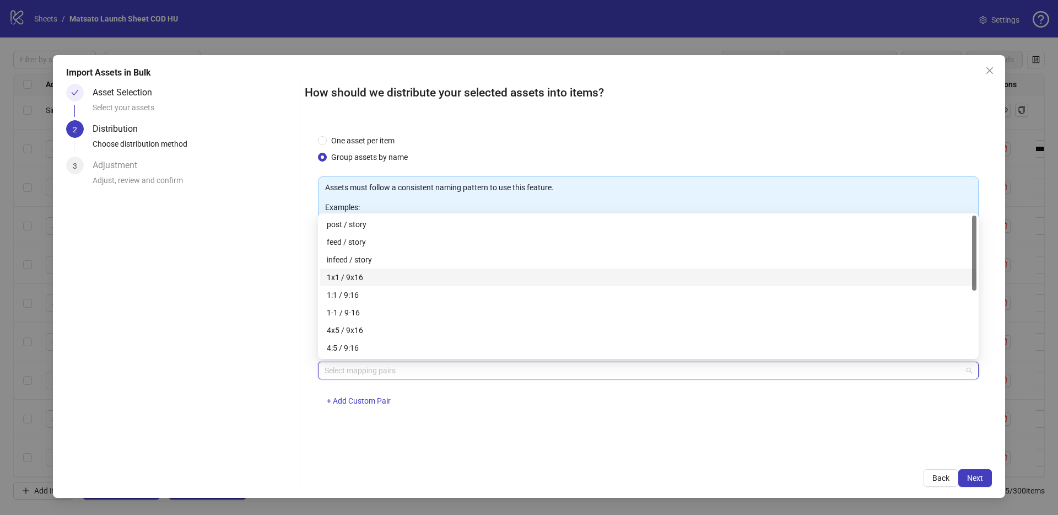
click at [359, 280] on div "1x1 / 9x16" at bounding box center [648, 277] width 643 height 12
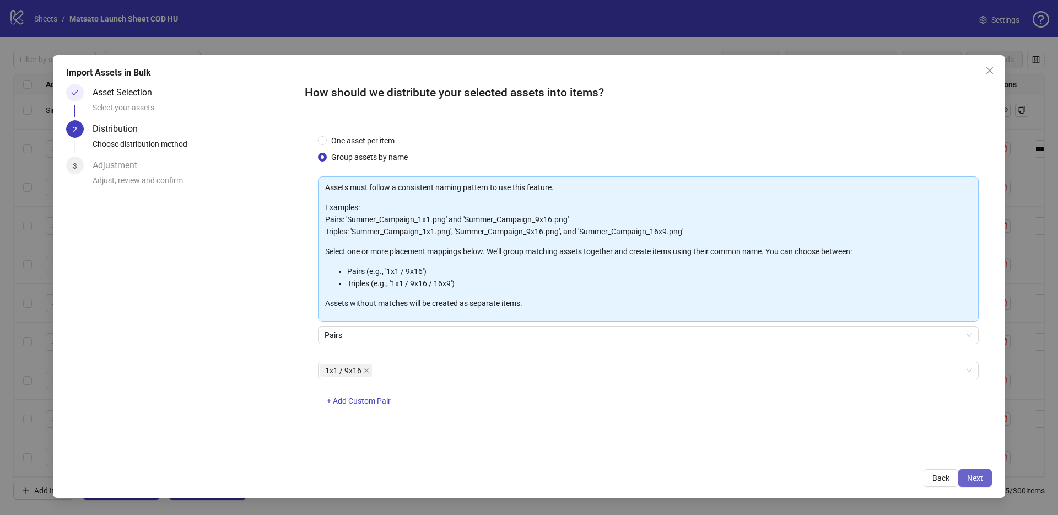
click at [979, 482] on button "Next" at bounding box center [975, 478] width 34 height 18
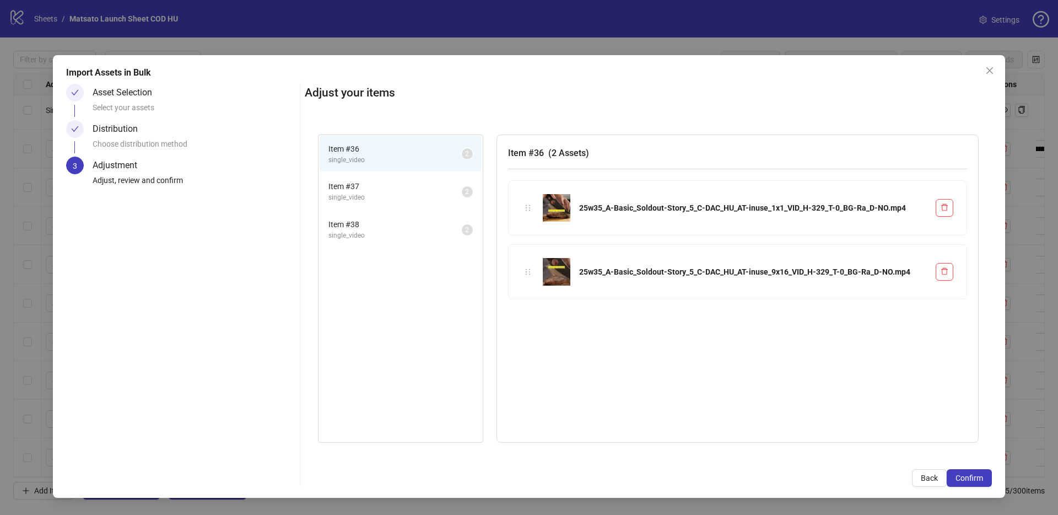
click at [979, 482] on button "Confirm" at bounding box center [969, 478] width 45 height 18
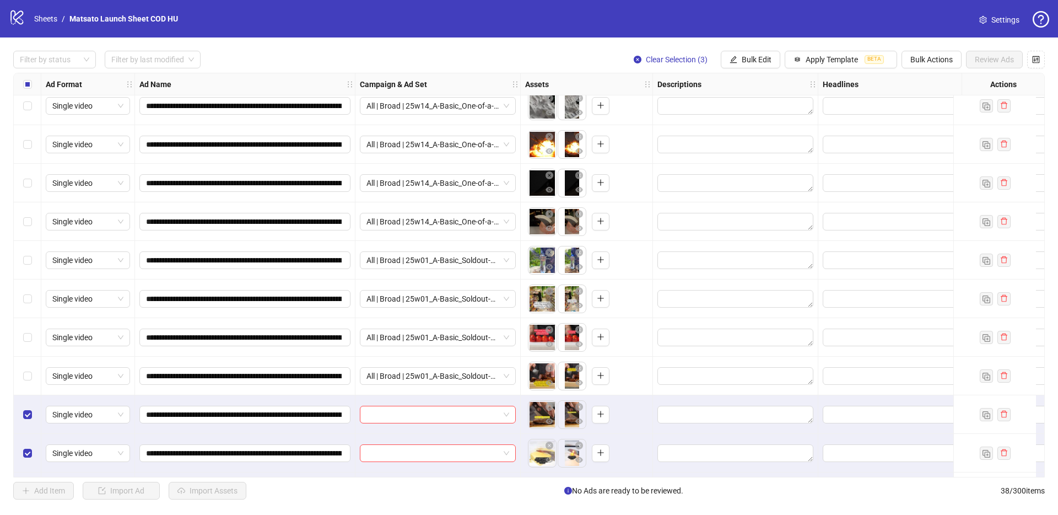
scroll to position [1089, 0]
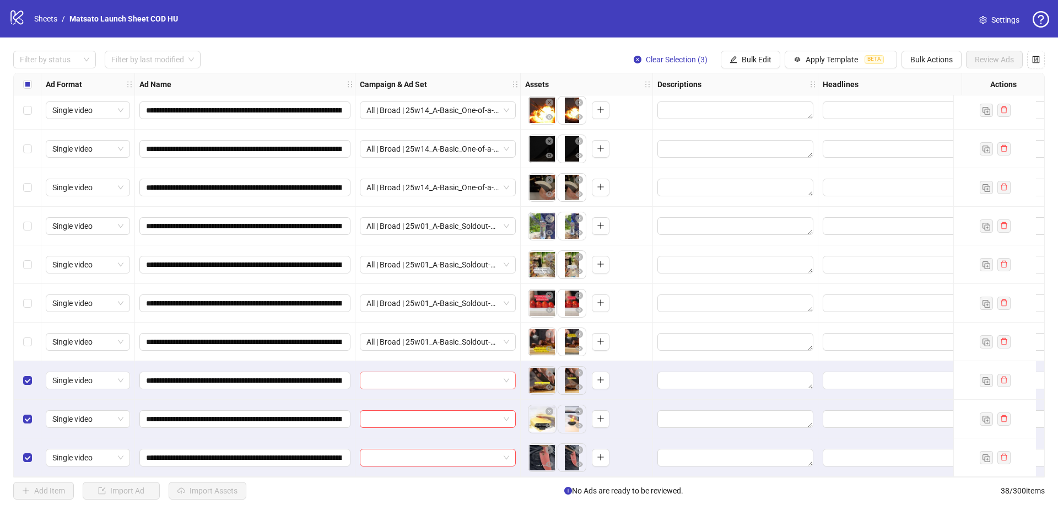
click at [505, 376] on span at bounding box center [437, 380] width 143 height 17
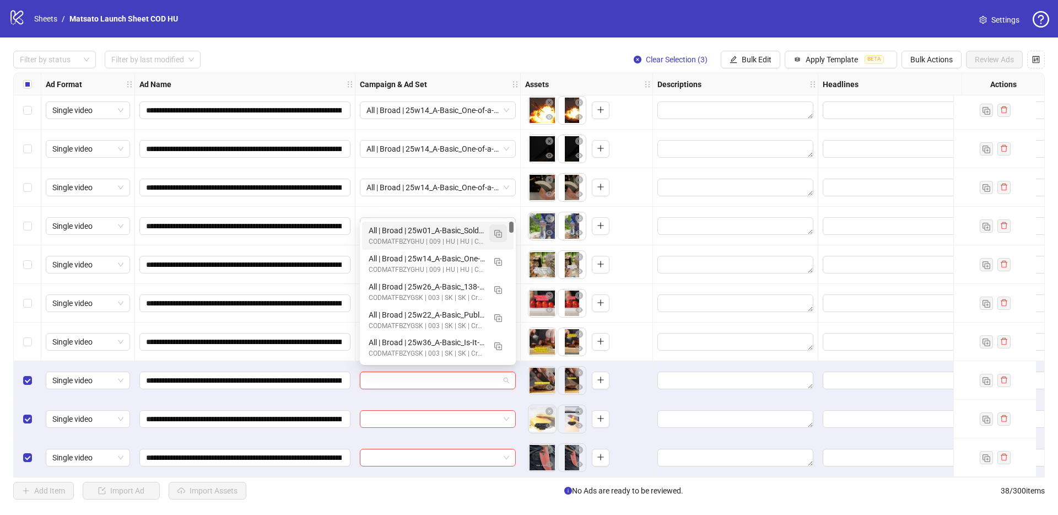
click at [499, 232] on img "button" at bounding box center [498, 234] width 8 height 8
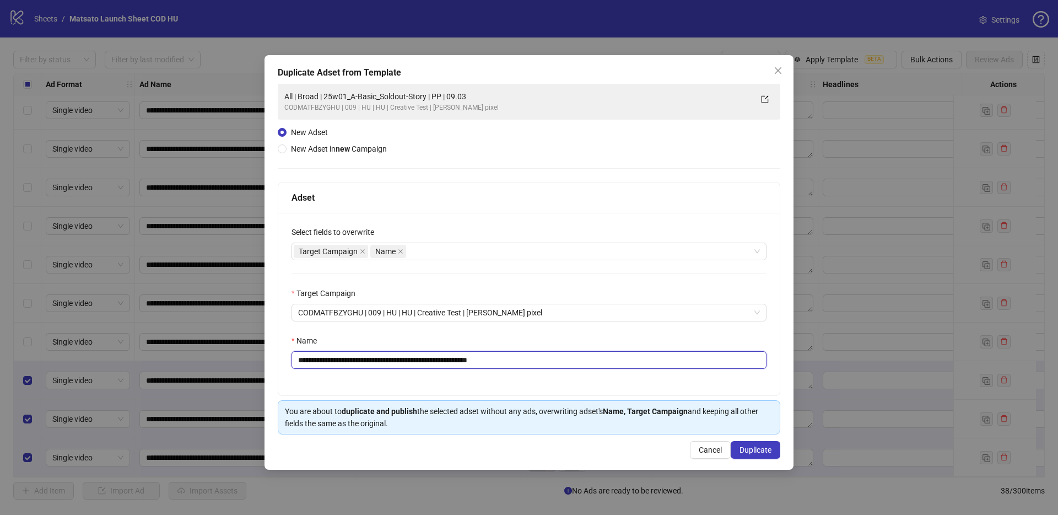
drag, startPoint x: 481, startPoint y: 360, endPoint x: 605, endPoint y: 378, distance: 125.3
click at [601, 378] on div "**********" at bounding box center [528, 304] width 501 height 182
drag, startPoint x: 441, startPoint y: 362, endPoint x: 340, endPoint y: 359, distance: 100.9
click at [340, 359] on input "**********" at bounding box center [528, 360] width 475 height 18
paste input "text"
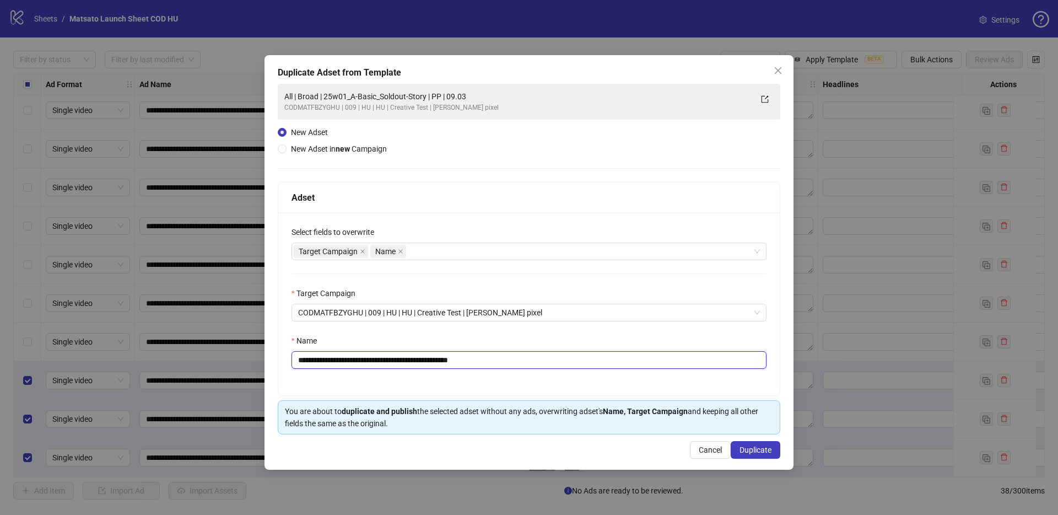
click at [527, 360] on input "**********" at bounding box center [528, 360] width 475 height 18
type input "**********"
click at [763, 453] on span "Duplicate" at bounding box center [755, 449] width 32 height 9
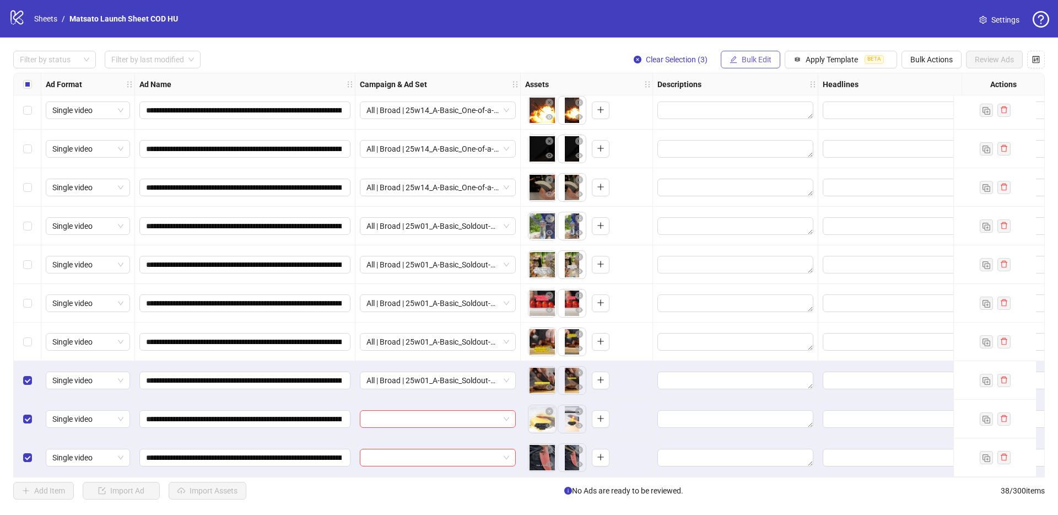
click at [747, 57] on span "Bulk Edit" at bounding box center [757, 59] width 30 height 9
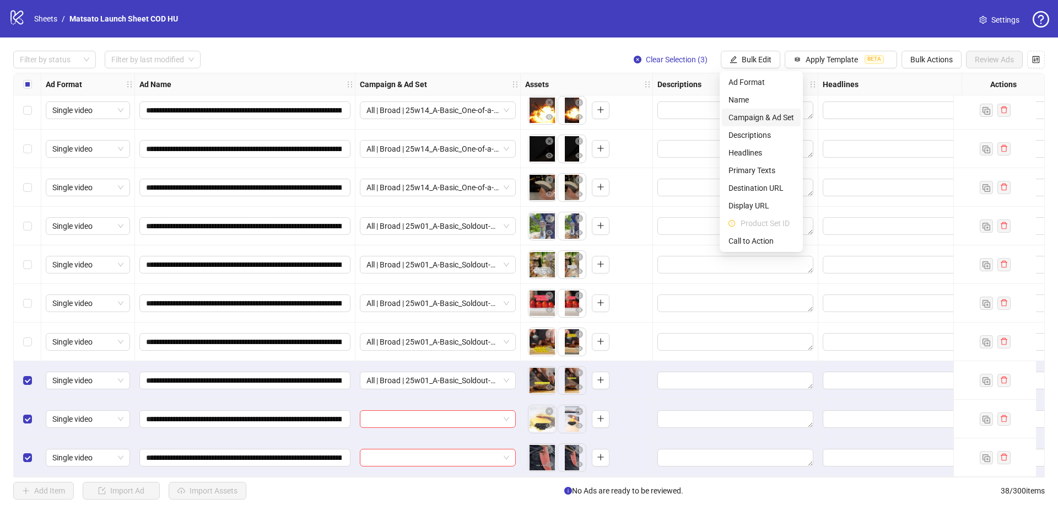
click at [760, 117] on span "Campaign & Ad Set" at bounding box center [761, 117] width 66 height 12
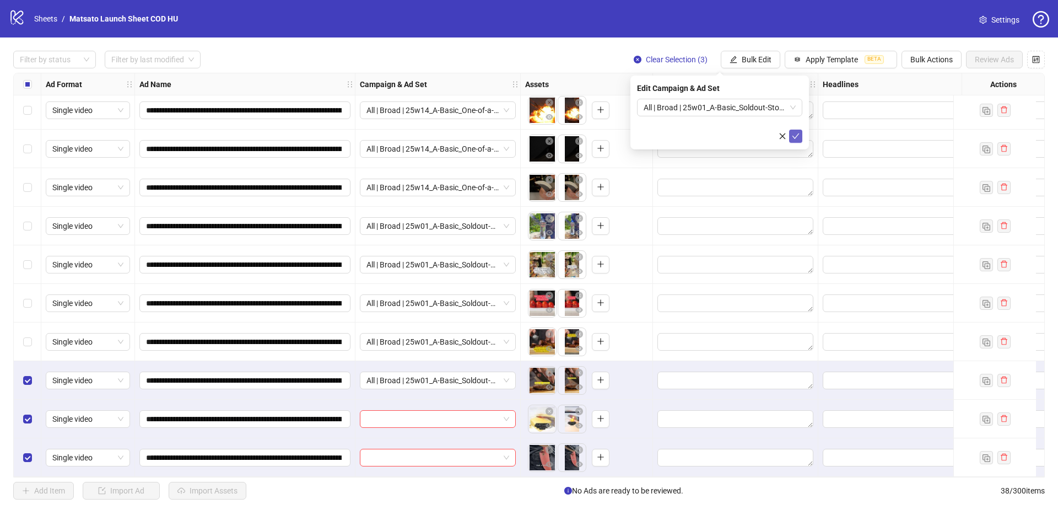
click at [798, 134] on icon "check" at bounding box center [796, 136] width 8 height 8
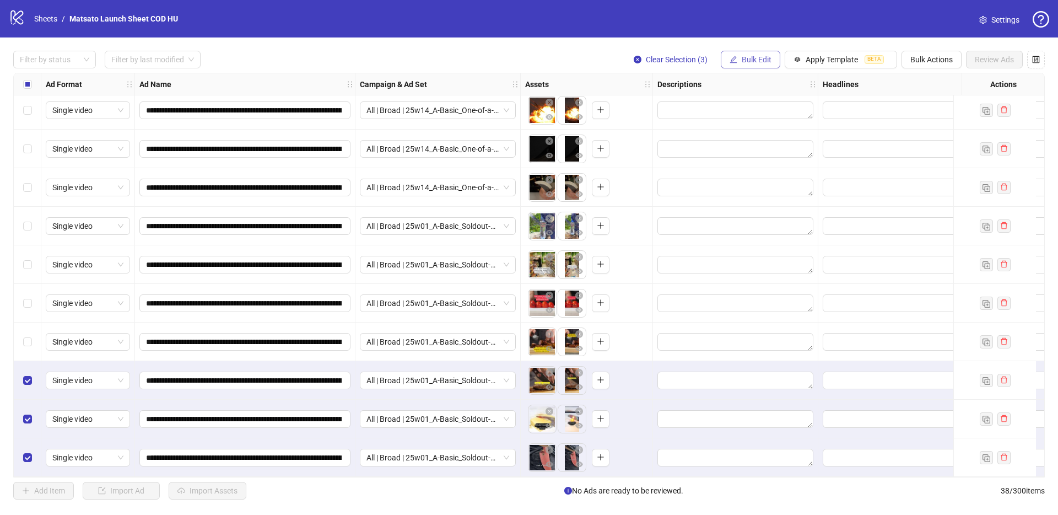
click at [737, 53] on button "Bulk Edit" at bounding box center [751, 60] width 60 height 18
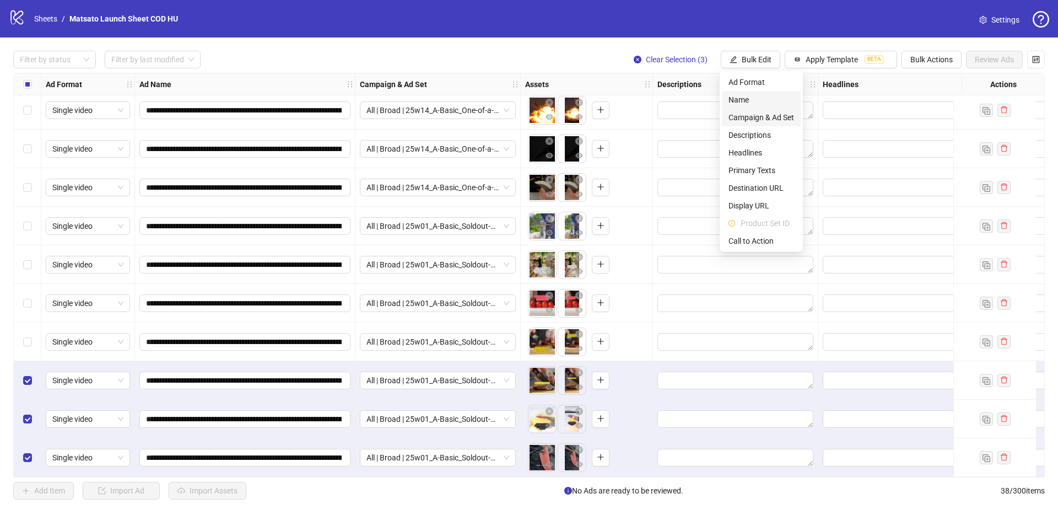
click at [749, 102] on span "Name" at bounding box center [761, 100] width 66 height 12
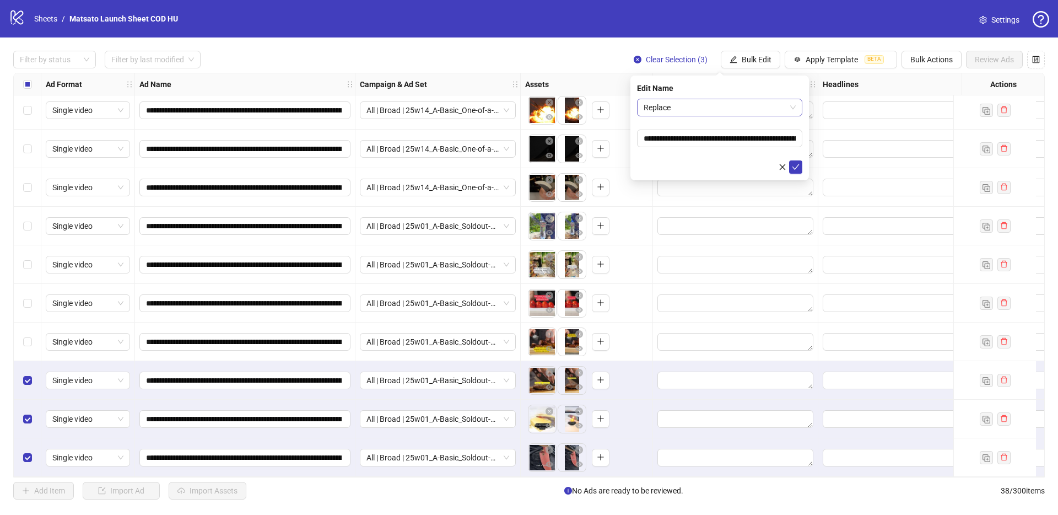
click at [742, 104] on span "Replace" at bounding box center [720, 107] width 152 height 17
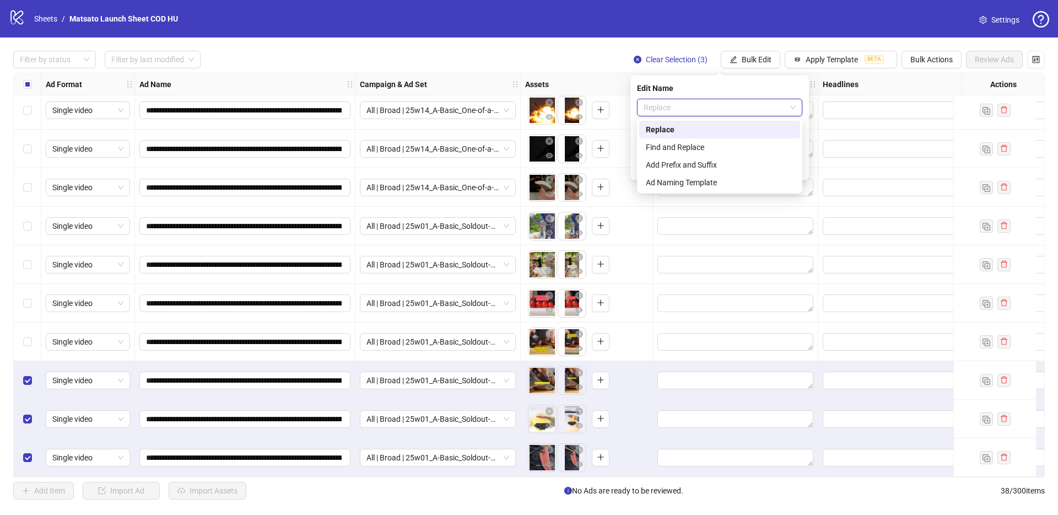
click at [720, 137] on div "Replace" at bounding box center [719, 130] width 161 height 18
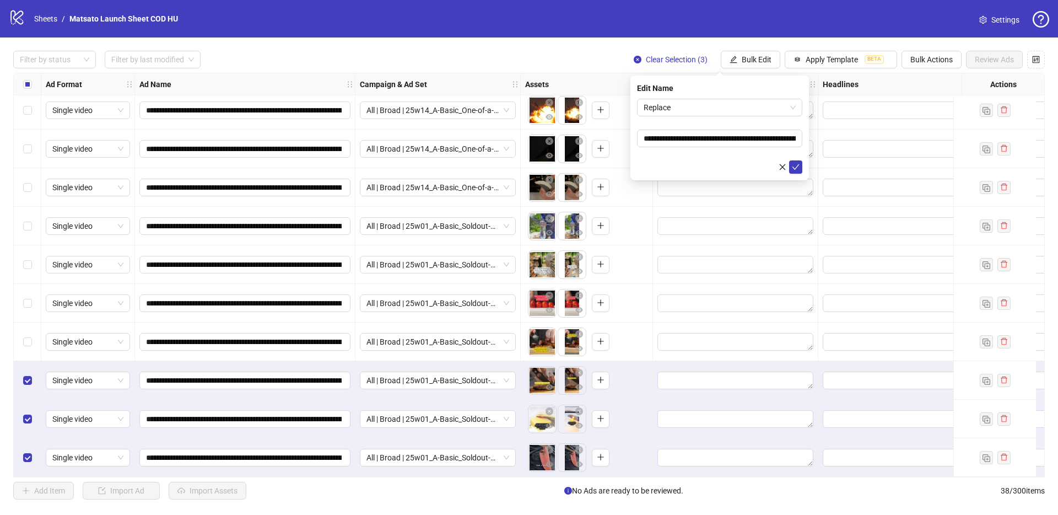
click at [714, 147] on form "**********" at bounding box center [719, 136] width 165 height 75
click at [712, 111] on span "Replace" at bounding box center [720, 107] width 152 height 17
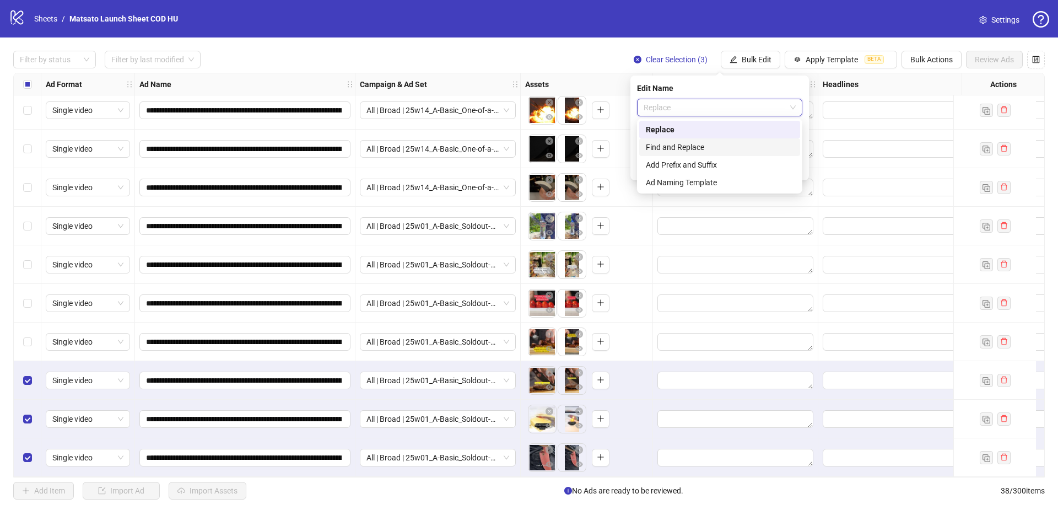
click at [695, 152] on div "Find and Replace" at bounding box center [720, 147] width 148 height 12
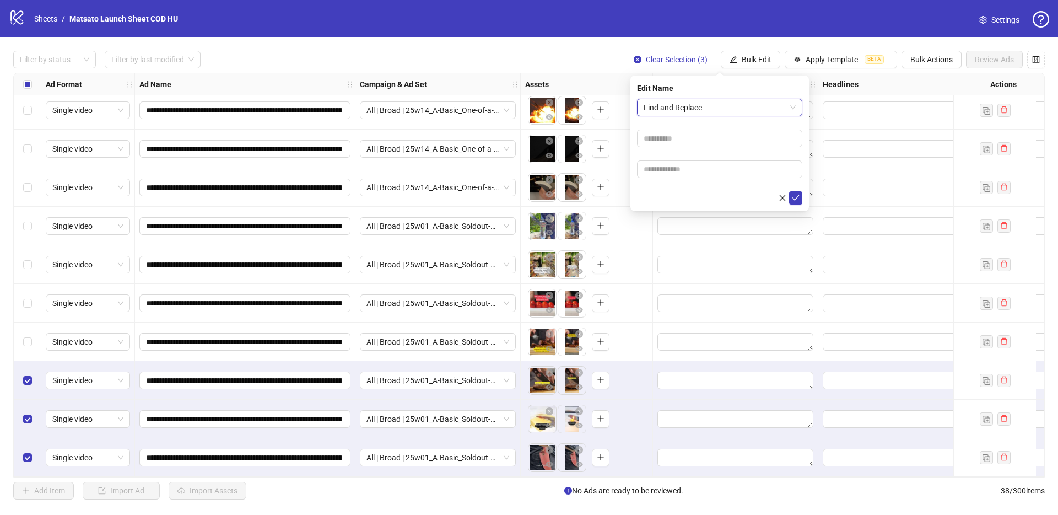
click at [682, 155] on form "Find and Replace Find and Replace" at bounding box center [719, 152] width 165 height 106
click at [672, 136] on input "text" at bounding box center [719, 138] width 165 height 18
type input "**"
click at [680, 168] on input "text" at bounding box center [719, 169] width 165 height 18
type input "*****"
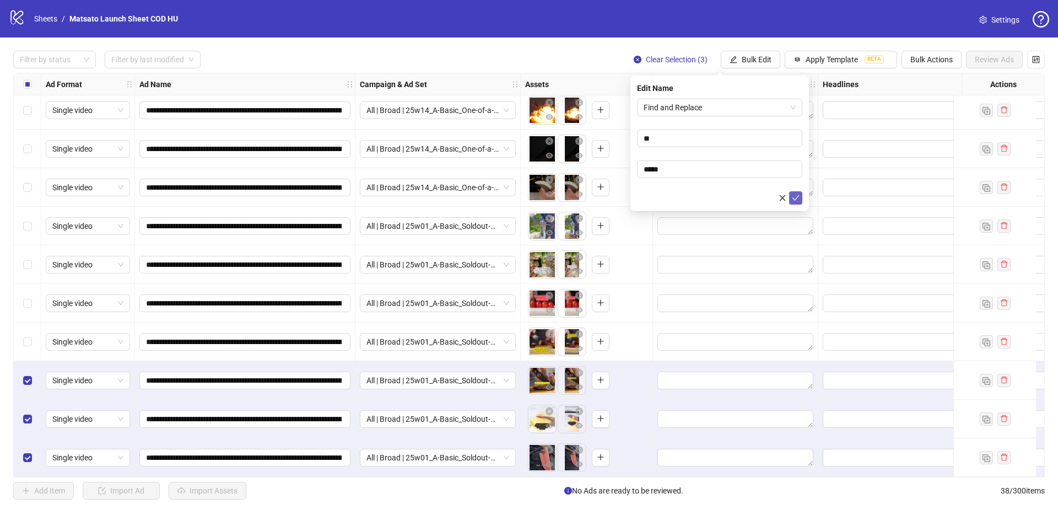
click at [796, 195] on icon "check" at bounding box center [796, 198] width 8 height 8
click at [673, 57] on span "Clear Selection (3)" at bounding box center [677, 59] width 62 height 9
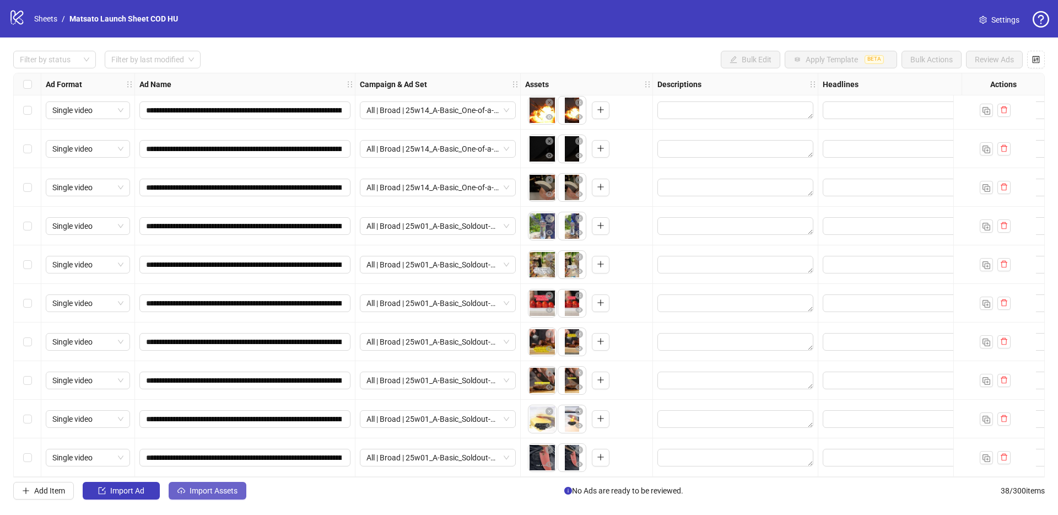
click at [227, 487] on span "Import Assets" at bounding box center [214, 490] width 48 height 9
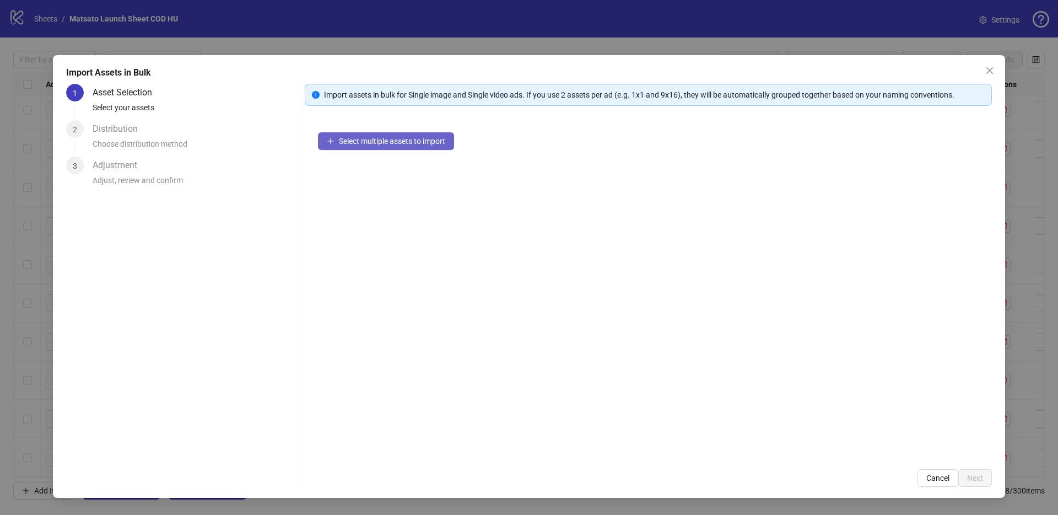
click at [389, 142] on span "Select multiple assets to import" at bounding box center [392, 141] width 106 height 9
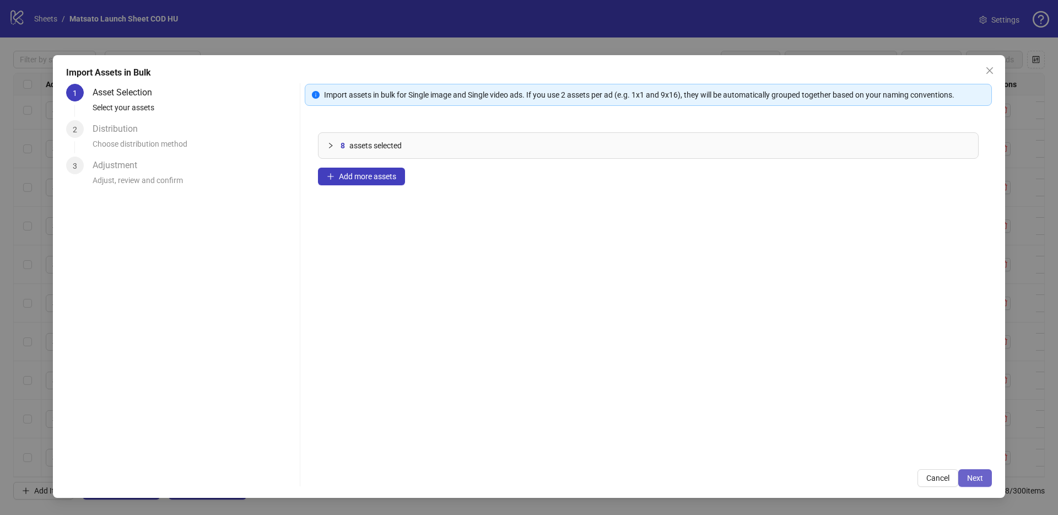
click at [985, 485] on button "Next" at bounding box center [975, 478] width 34 height 18
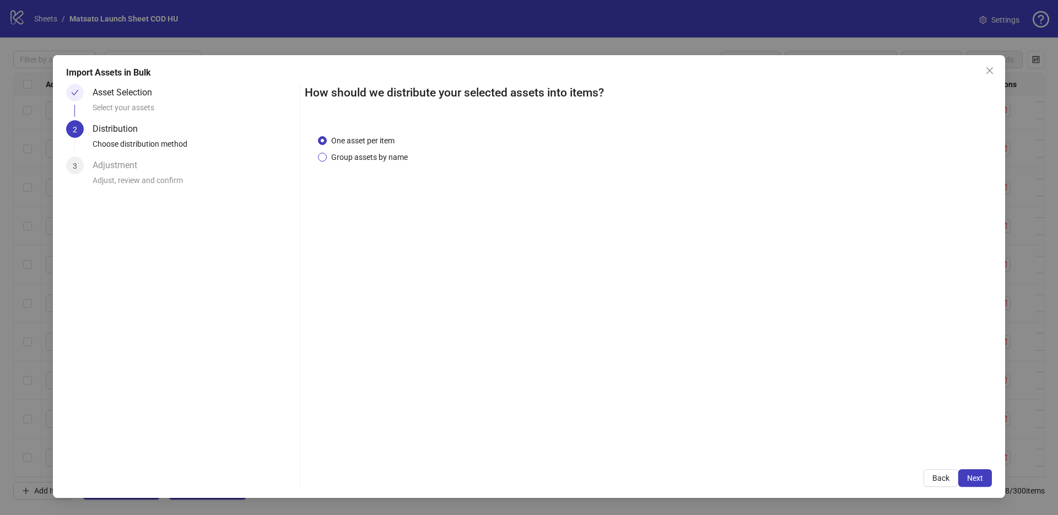
click at [387, 158] on span "Group assets by name" at bounding box center [369, 157] width 85 height 12
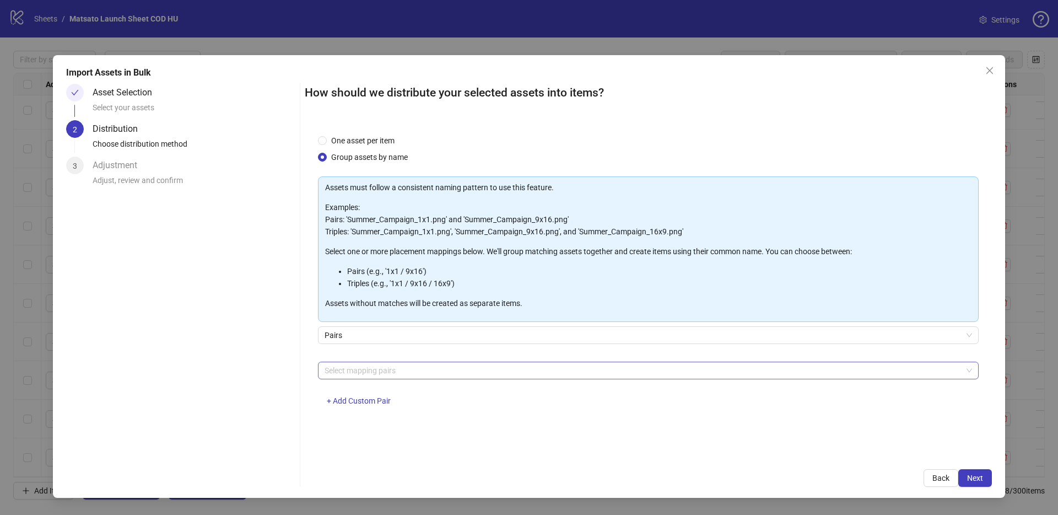
click at [401, 361] on div "Select mapping pairs" at bounding box center [648, 370] width 661 height 18
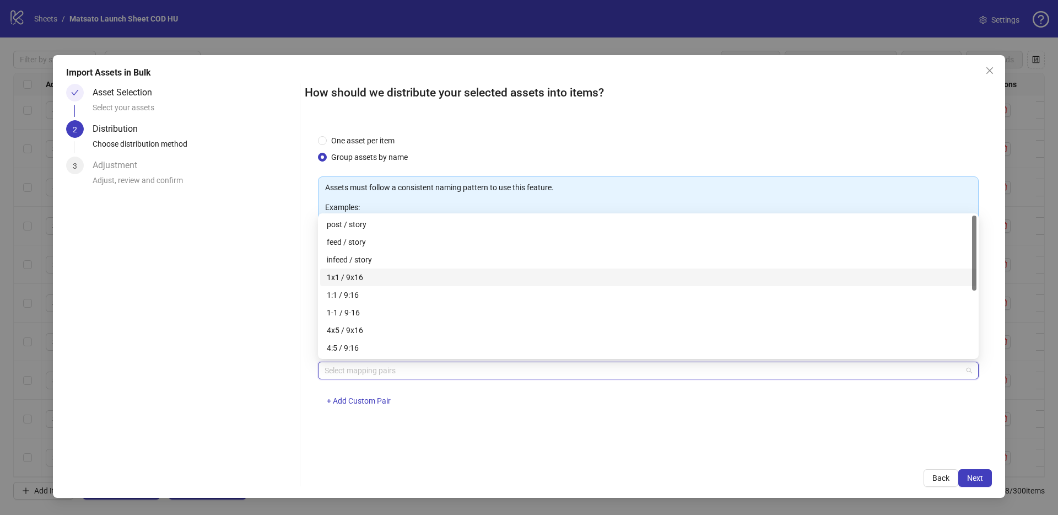
click at [354, 276] on div "1x1 / 9x16" at bounding box center [648, 277] width 643 height 12
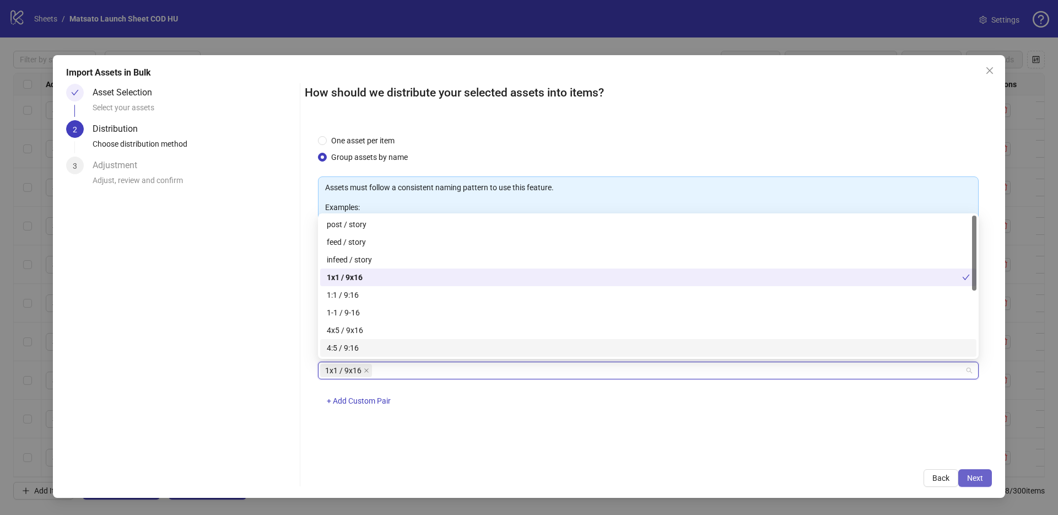
click at [978, 476] on span "Next" at bounding box center [975, 477] width 16 height 9
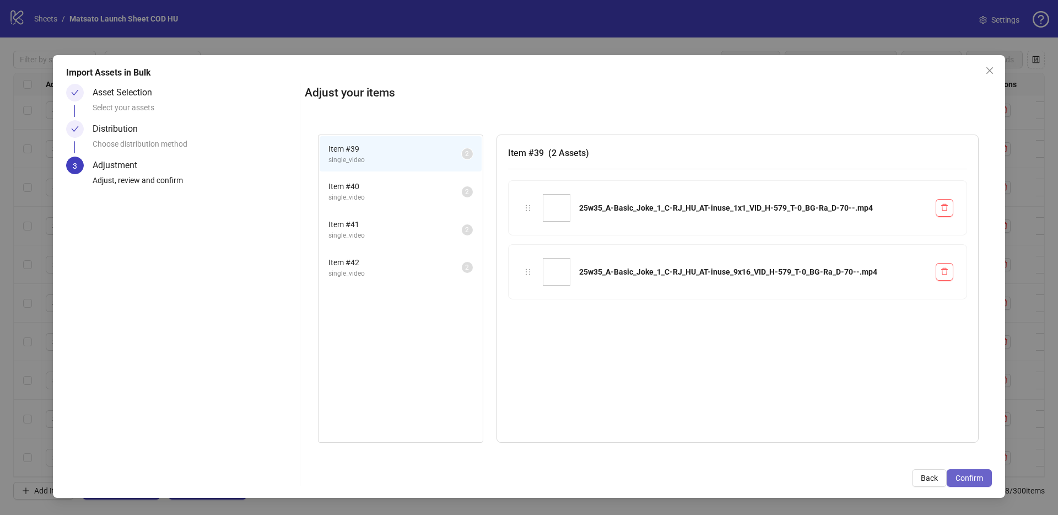
click at [978, 476] on span "Confirm" at bounding box center [969, 477] width 28 height 9
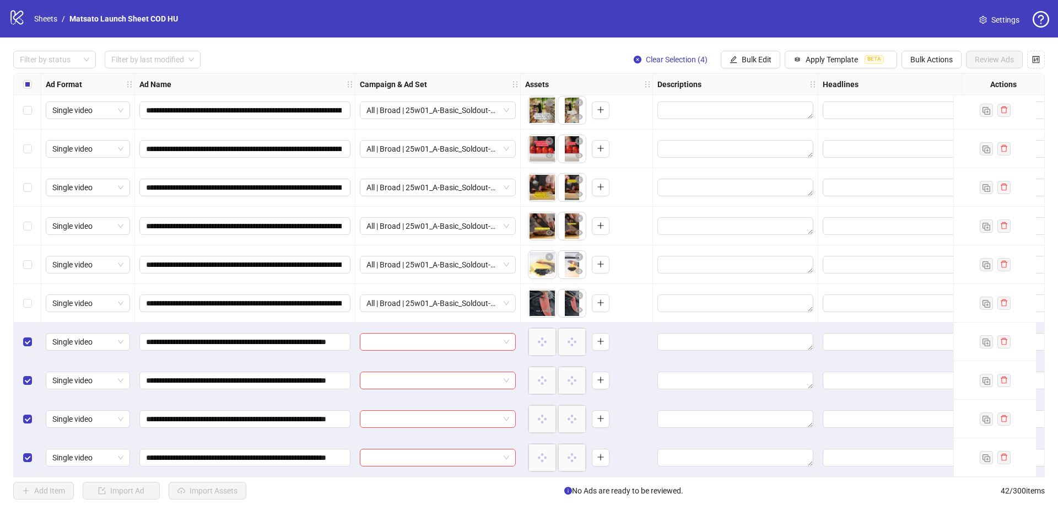
scroll to position [1243, 0]
click at [510, 339] on div at bounding box center [438, 342] width 156 height 18
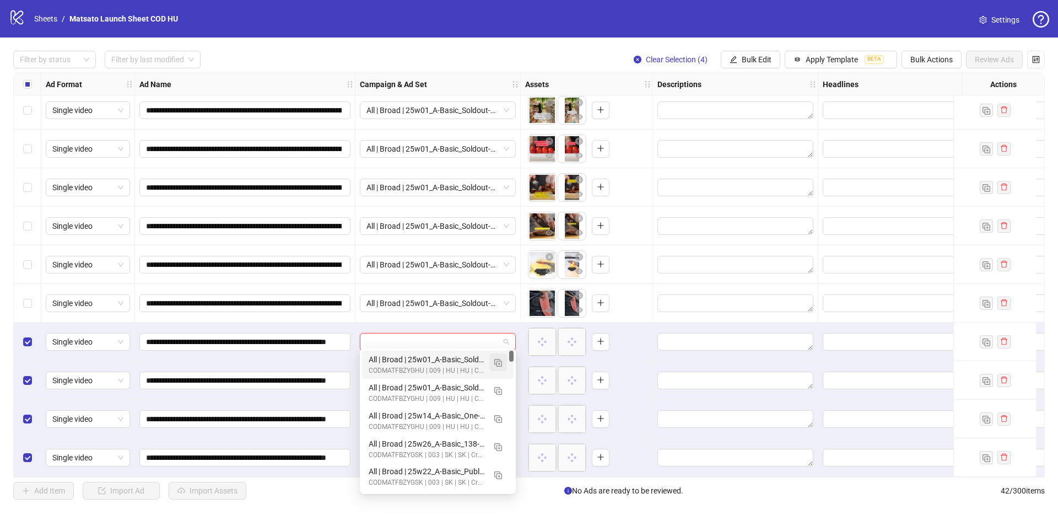
click at [500, 363] on img "button" at bounding box center [498, 363] width 8 height 8
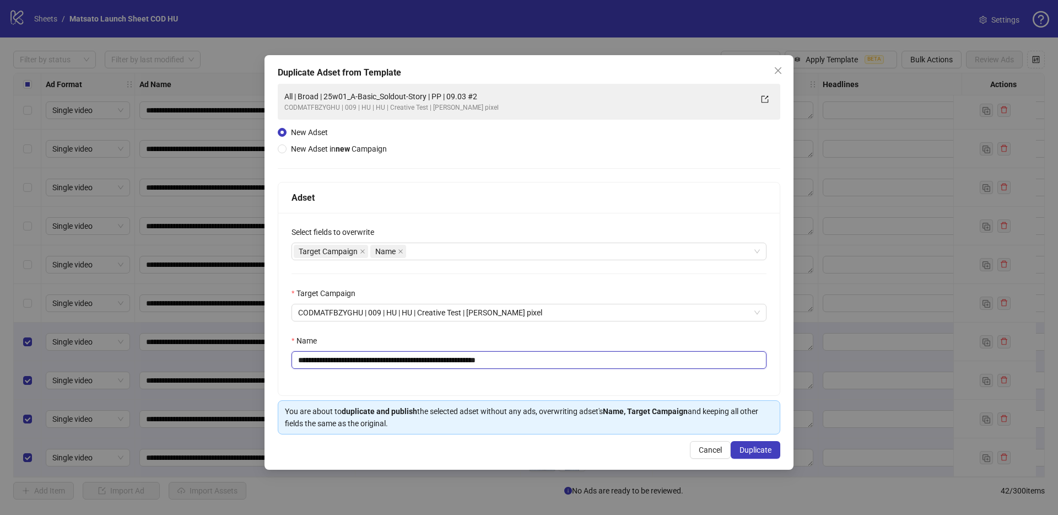
drag, startPoint x: 481, startPoint y: 359, endPoint x: 663, endPoint y: 364, distance: 181.9
click at [656, 364] on input "**********" at bounding box center [528, 360] width 475 height 18
drag, startPoint x: 430, startPoint y: 360, endPoint x: 338, endPoint y: 361, distance: 92.0
click at [338, 361] on input "**********" at bounding box center [528, 360] width 475 height 18
paste input "text"
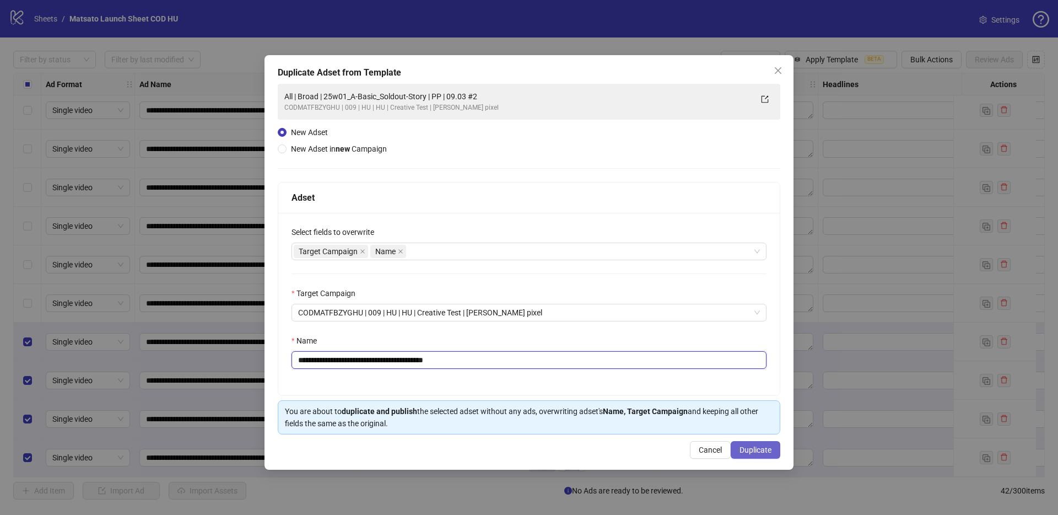
type input "**********"
click at [772, 446] on button "Duplicate" at bounding box center [756, 450] width 50 height 18
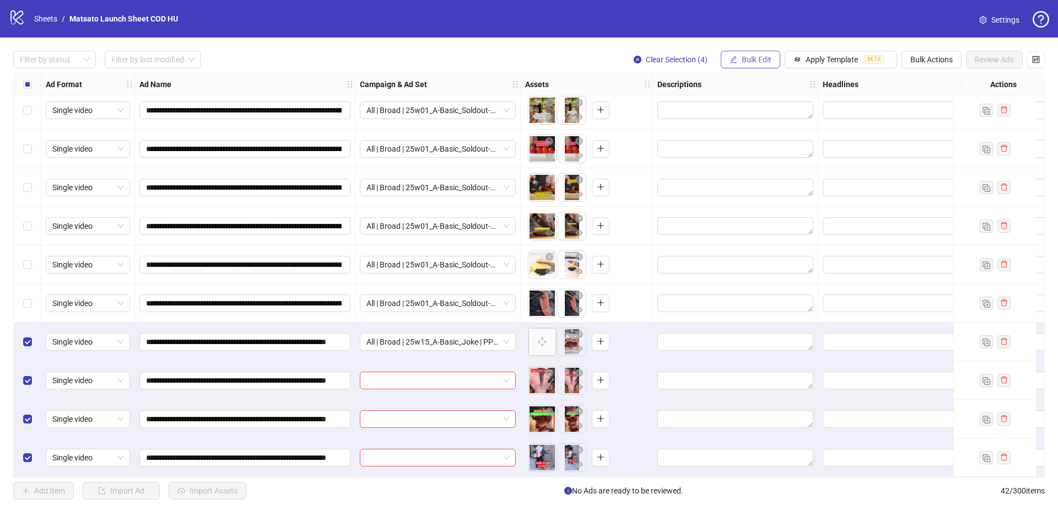
click at [751, 65] on button "Bulk Edit" at bounding box center [751, 60] width 60 height 18
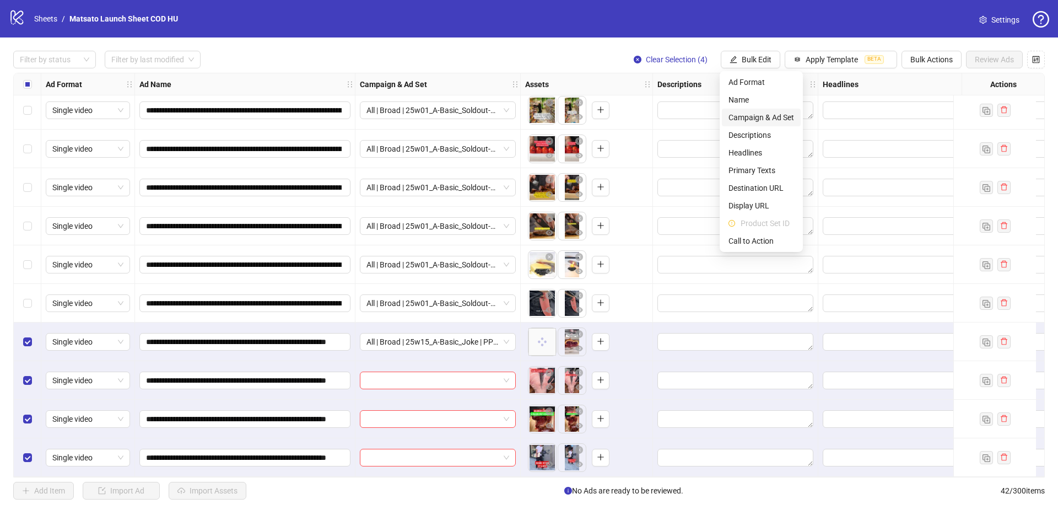
click at [762, 120] on span "Campaign & Ad Set" at bounding box center [761, 117] width 66 height 12
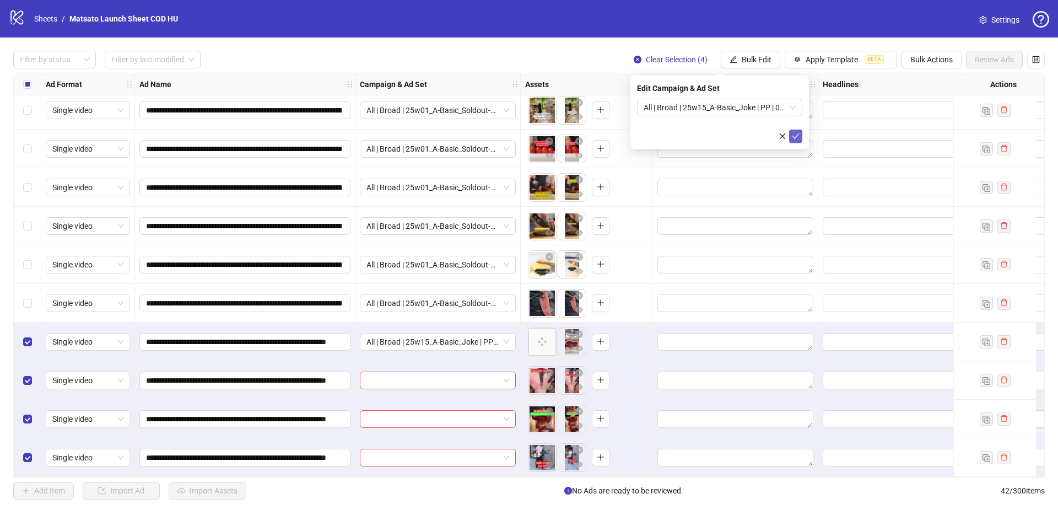
click at [798, 136] on icon "check" at bounding box center [796, 136] width 8 height 8
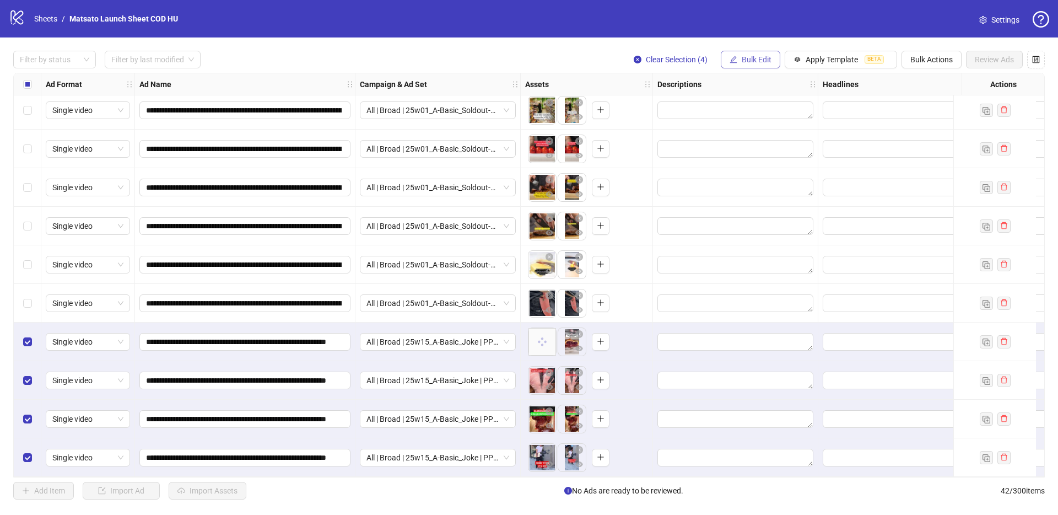
click at [746, 65] on button "Bulk Edit" at bounding box center [751, 60] width 60 height 18
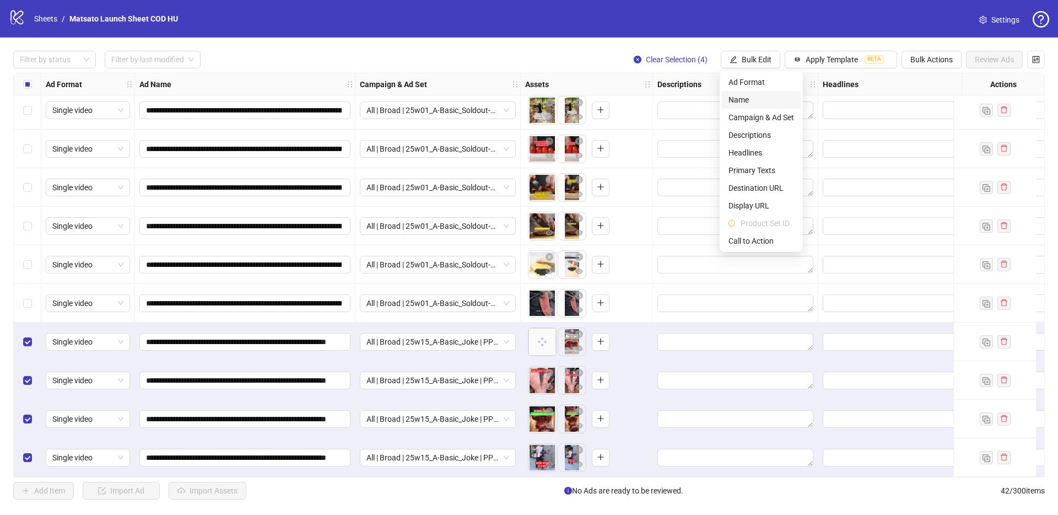
click at [750, 101] on span "Name" at bounding box center [761, 100] width 66 height 12
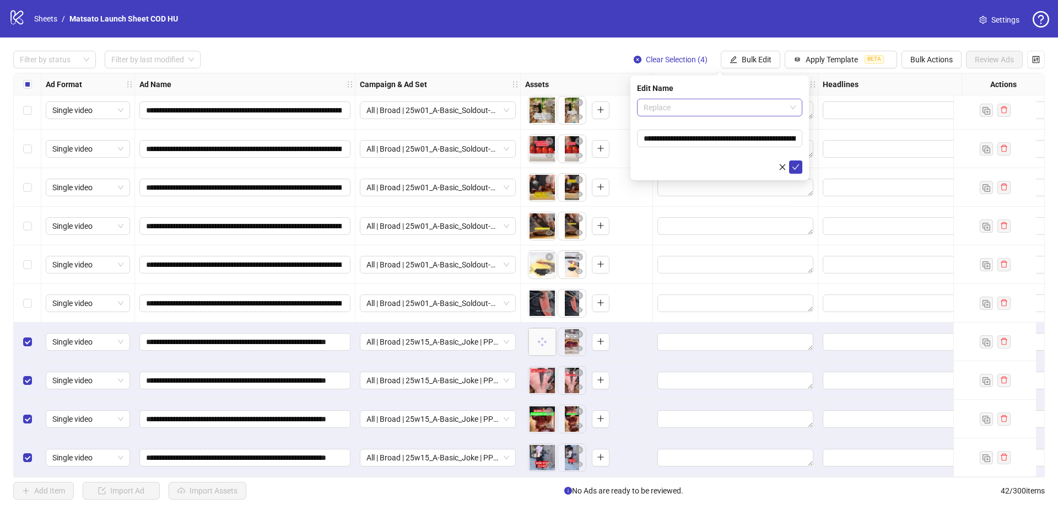
click at [735, 114] on span "Replace" at bounding box center [720, 107] width 152 height 17
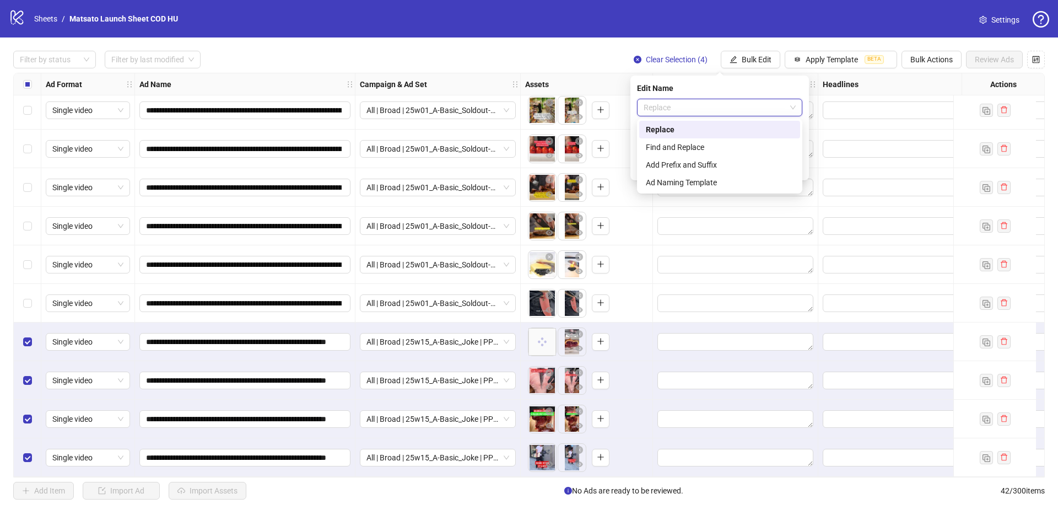
click at [720, 138] on div "Find and Replace" at bounding box center [719, 147] width 161 height 18
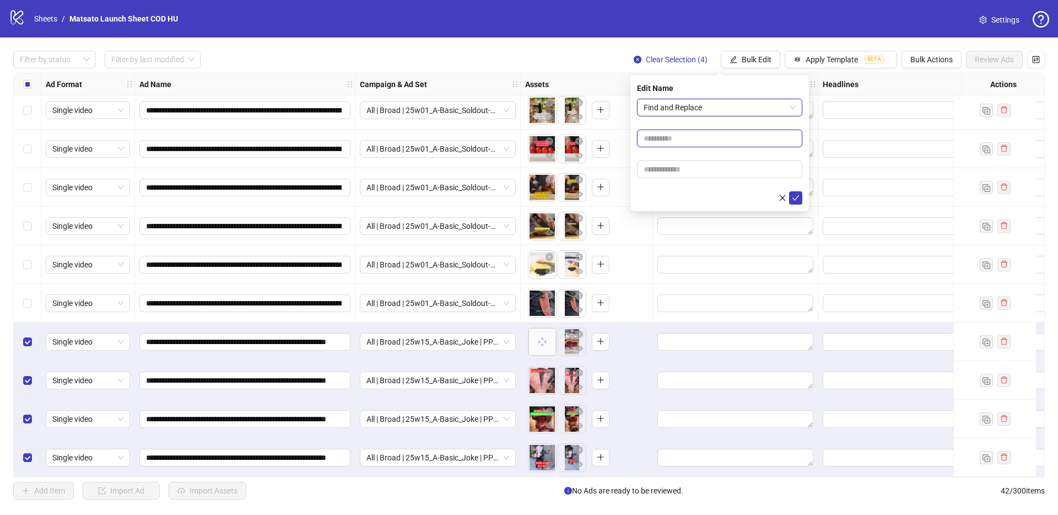
click at [702, 136] on input "text" at bounding box center [719, 138] width 165 height 18
type input "**"
click at [710, 168] on input "text" at bounding box center [719, 169] width 165 height 18
type input "*****"
click at [795, 198] on icon "check" at bounding box center [795, 198] width 7 height 6
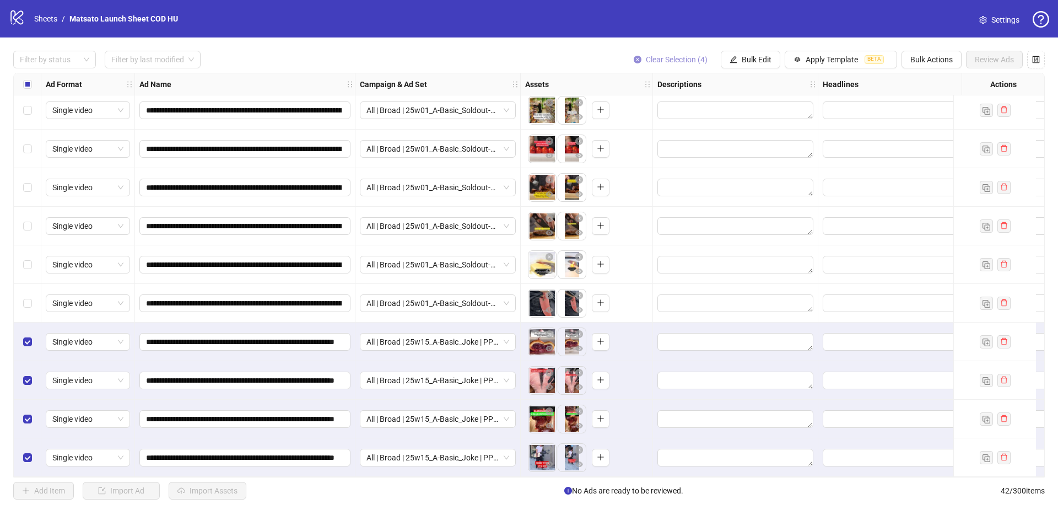
click at [656, 56] on span "Clear Selection (4)" at bounding box center [677, 59] width 62 height 9
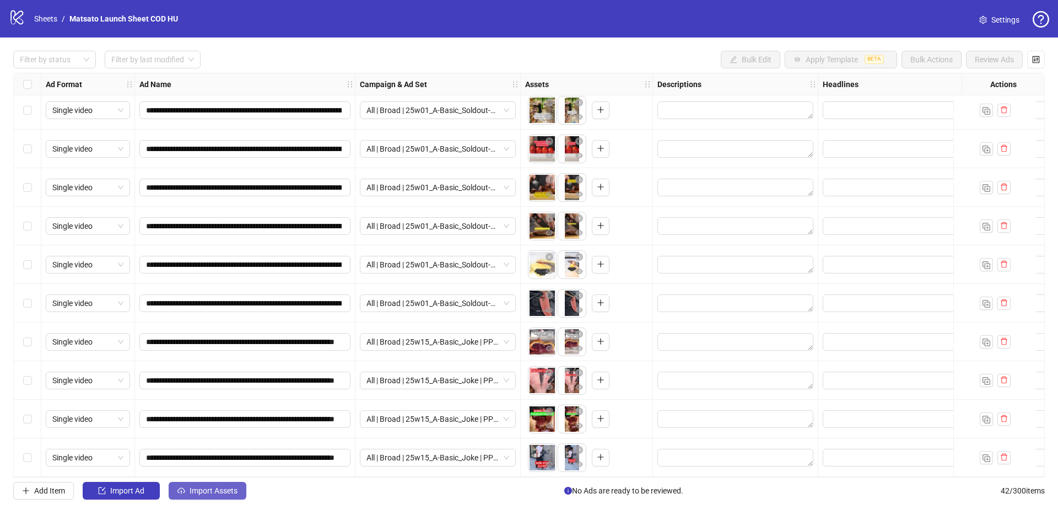
click at [216, 489] on span "Import Assets" at bounding box center [214, 490] width 48 height 9
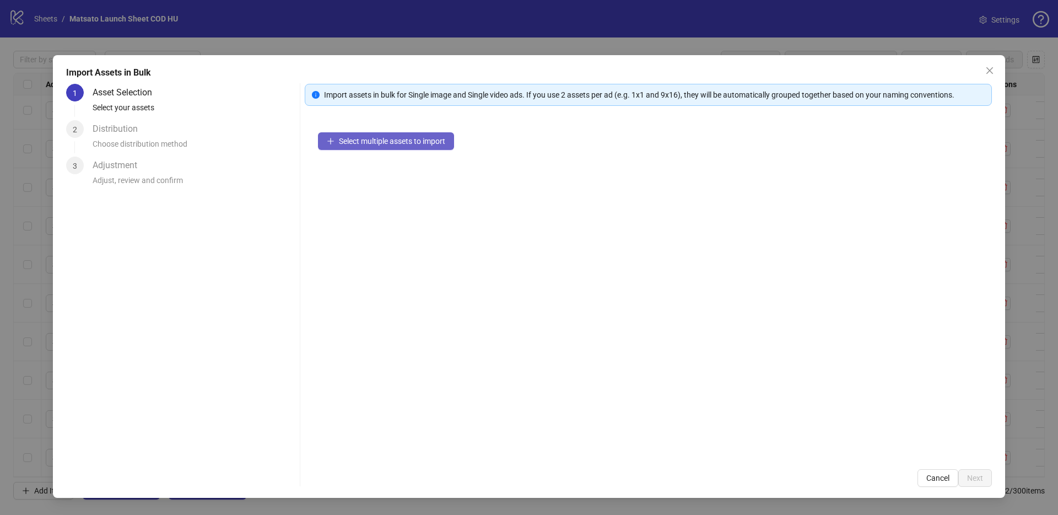
click at [390, 142] on span "Select multiple assets to import" at bounding box center [392, 141] width 106 height 9
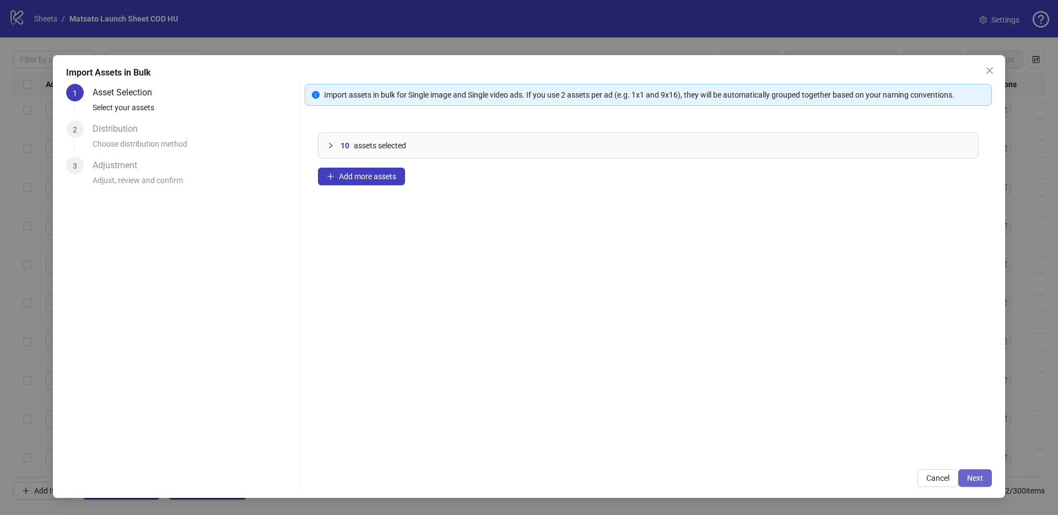
click at [977, 478] on span "Next" at bounding box center [975, 477] width 16 height 9
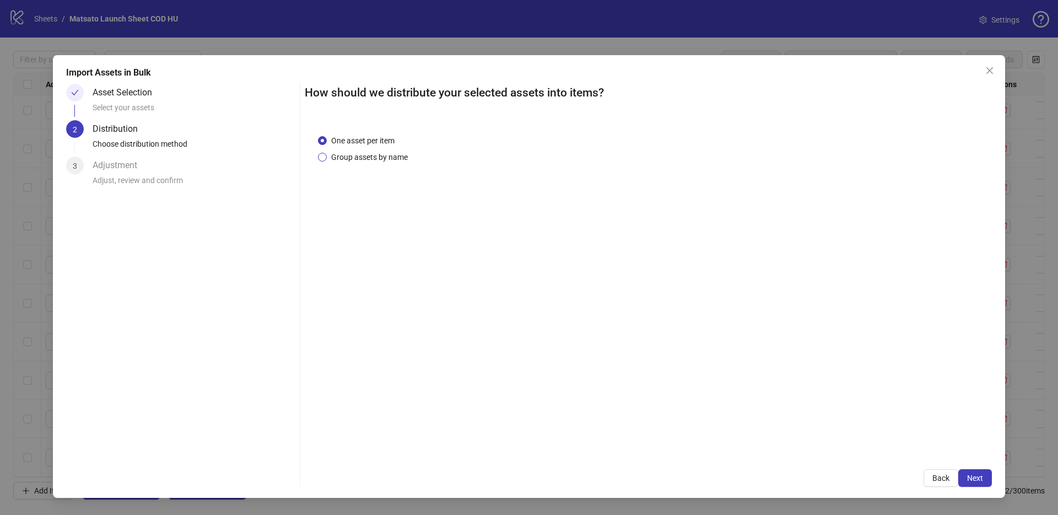
click at [365, 164] on div "One asset per item Group assets by name" at bounding box center [648, 288] width 687 height 334
click at [365, 160] on span "Group assets by name" at bounding box center [369, 157] width 85 height 12
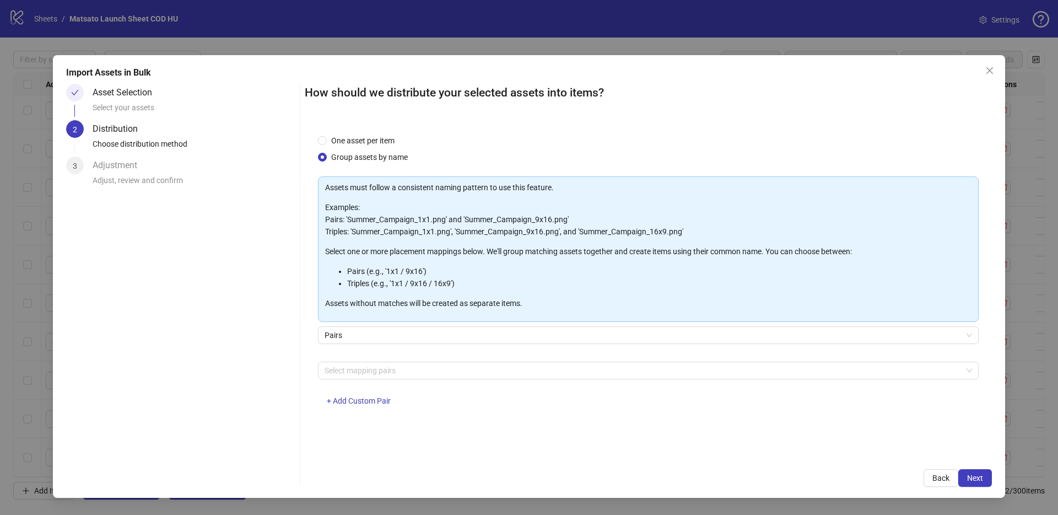
click at [353, 381] on div "Select mapping pairs + Add Custom Pair" at bounding box center [648, 389] width 661 height 57
click at [356, 377] on div at bounding box center [642, 370] width 645 height 15
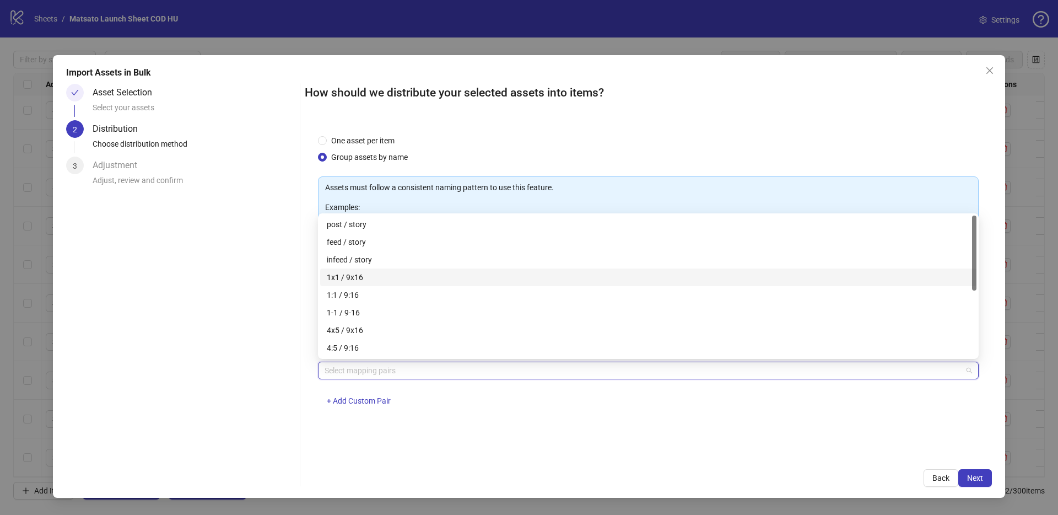
click at [367, 279] on div "1x1 / 9x16" at bounding box center [648, 277] width 643 height 12
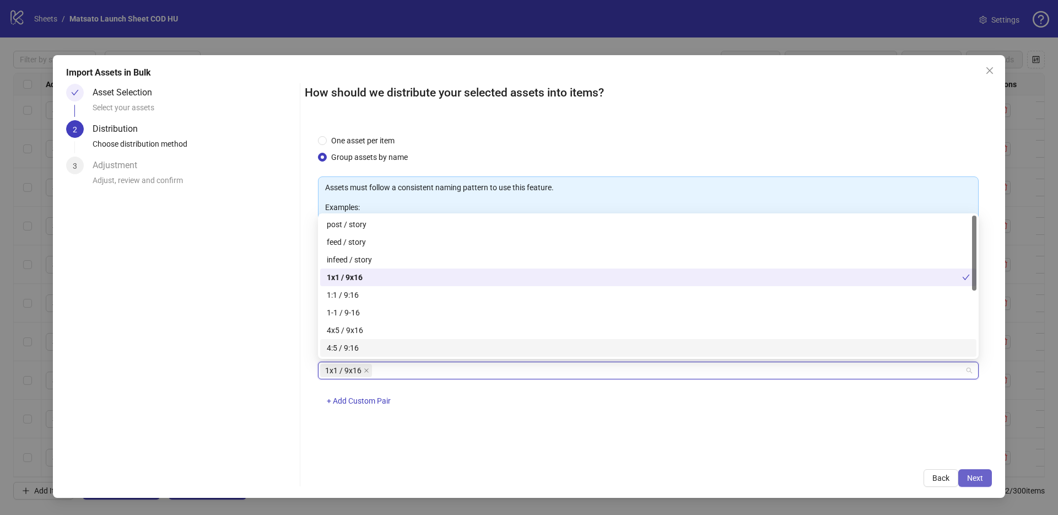
click at [985, 478] on button "Next" at bounding box center [975, 478] width 34 height 18
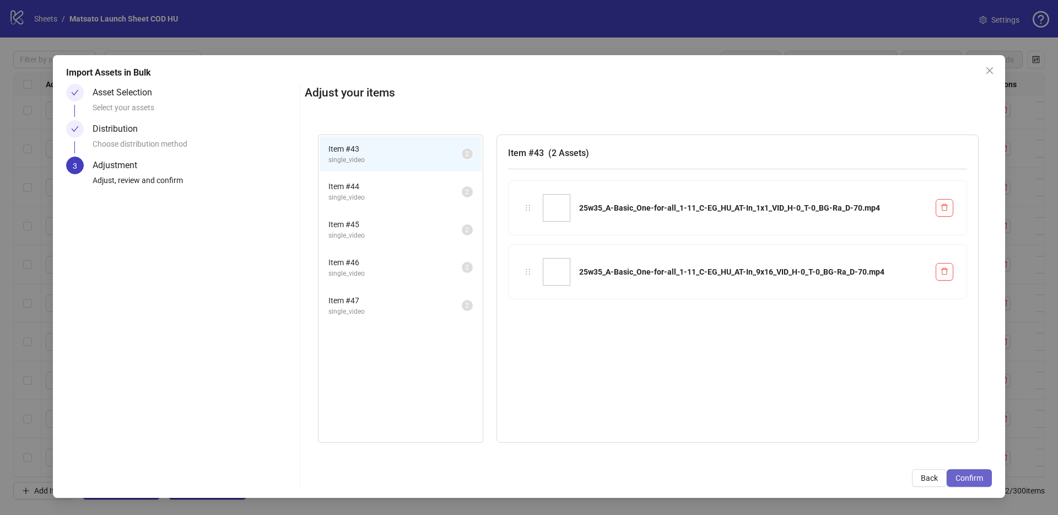
click at [976, 474] on span "Confirm" at bounding box center [969, 477] width 28 height 9
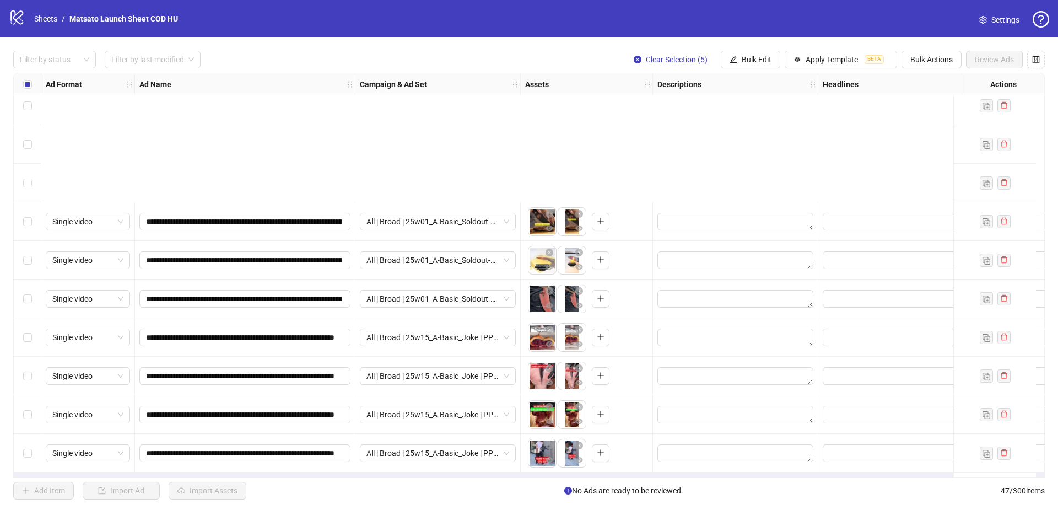
scroll to position [1436, 0]
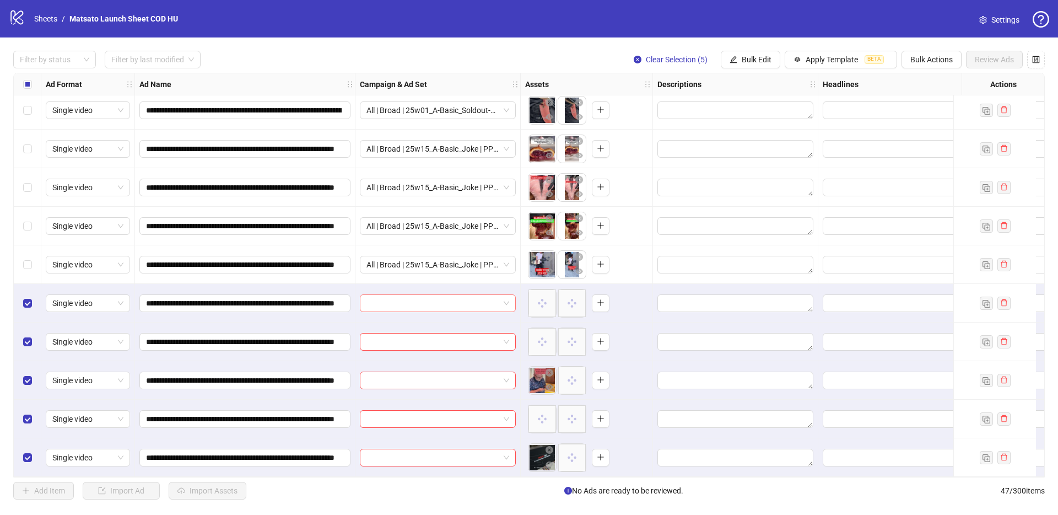
click at [505, 298] on span at bounding box center [437, 303] width 143 height 17
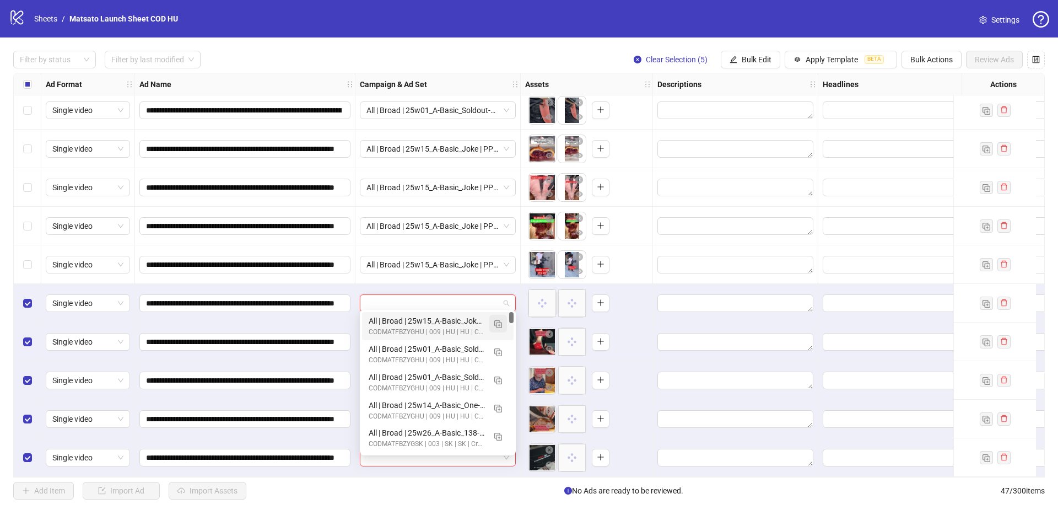
click at [502, 324] on button "button" at bounding box center [498, 324] width 18 height 18
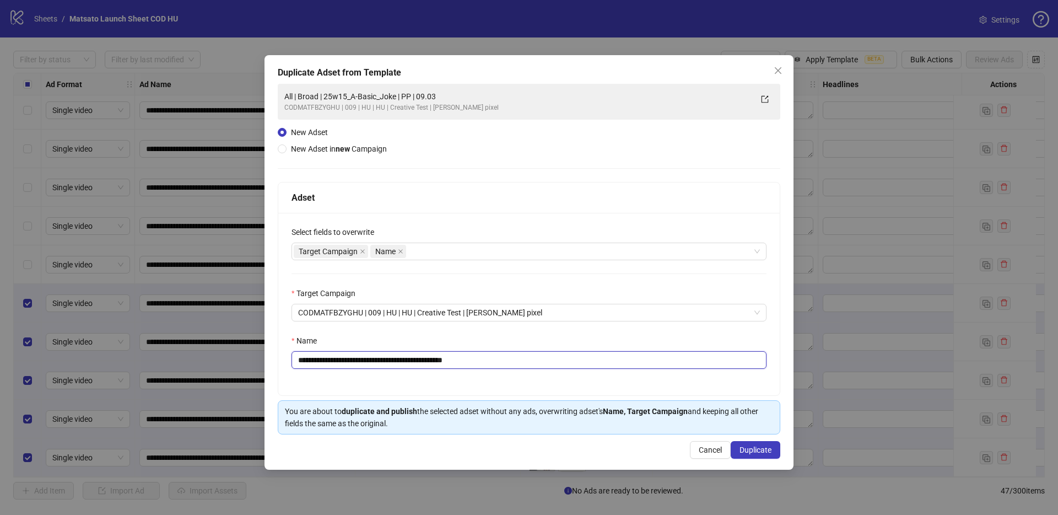
drag, startPoint x: 451, startPoint y: 360, endPoint x: 561, endPoint y: 377, distance: 111.5
click at [554, 378] on div "**********" at bounding box center [528, 304] width 501 height 182
drag, startPoint x: 411, startPoint y: 361, endPoint x: 339, endPoint y: 361, distance: 72.2
click at [339, 361] on input "**********" at bounding box center [528, 360] width 475 height 18
paste input "**********"
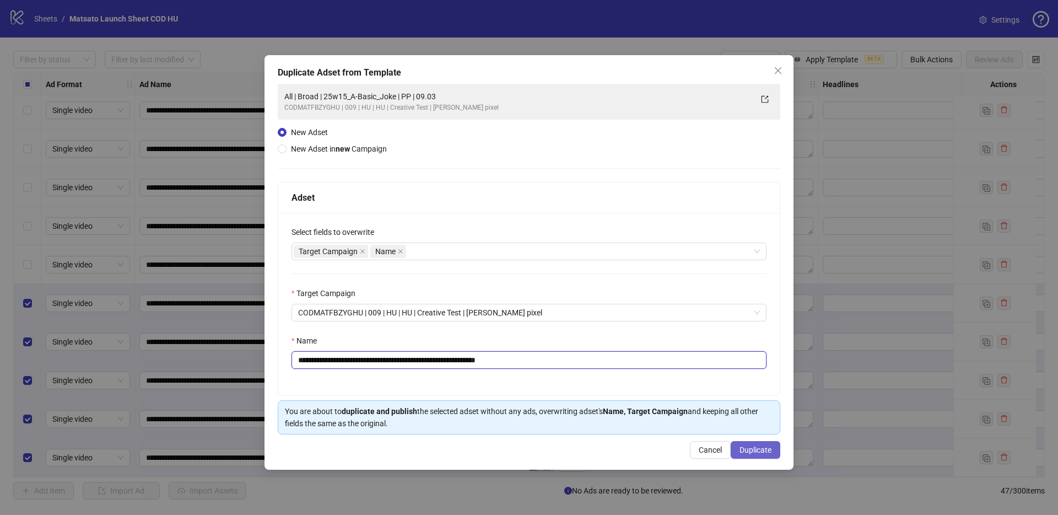
type input "**********"
click at [763, 452] on span "Duplicate" at bounding box center [755, 449] width 32 height 9
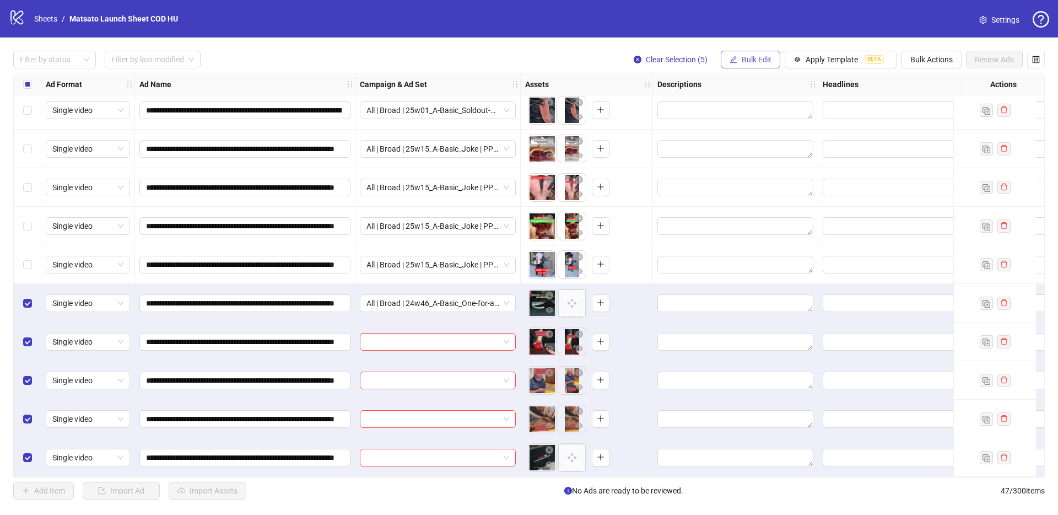
drag, startPoint x: 763, startPoint y: 62, endPoint x: 767, endPoint y: 66, distance: 5.9
click at [763, 62] on span "Bulk Edit" at bounding box center [757, 59] width 30 height 9
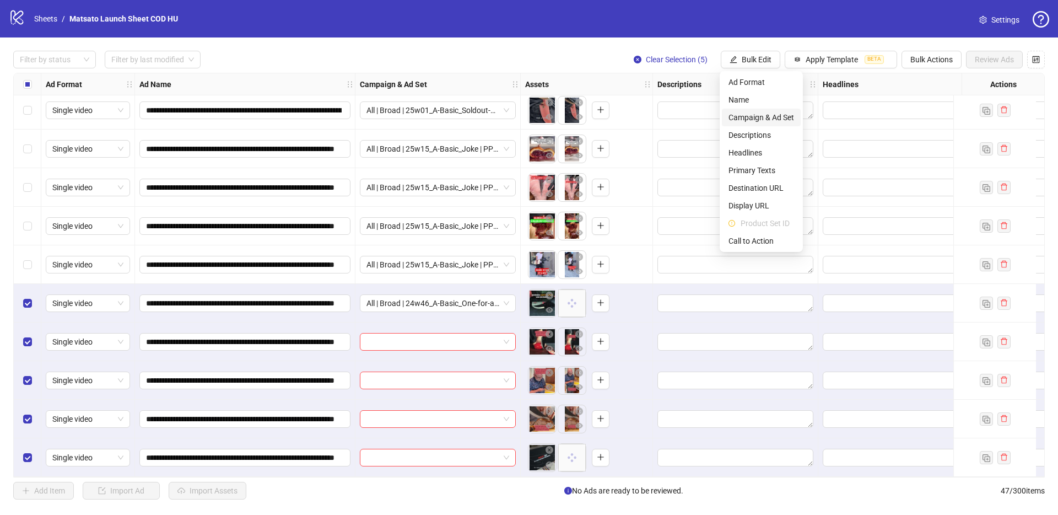
click at [757, 118] on span "Campaign & Ad Set" at bounding box center [761, 117] width 66 height 12
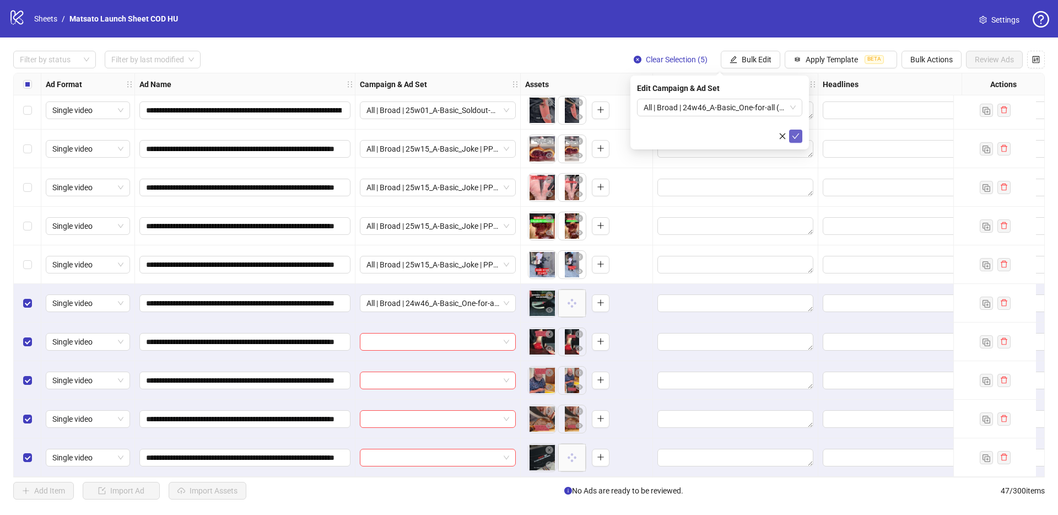
click at [795, 138] on icon "check" at bounding box center [796, 136] width 8 height 8
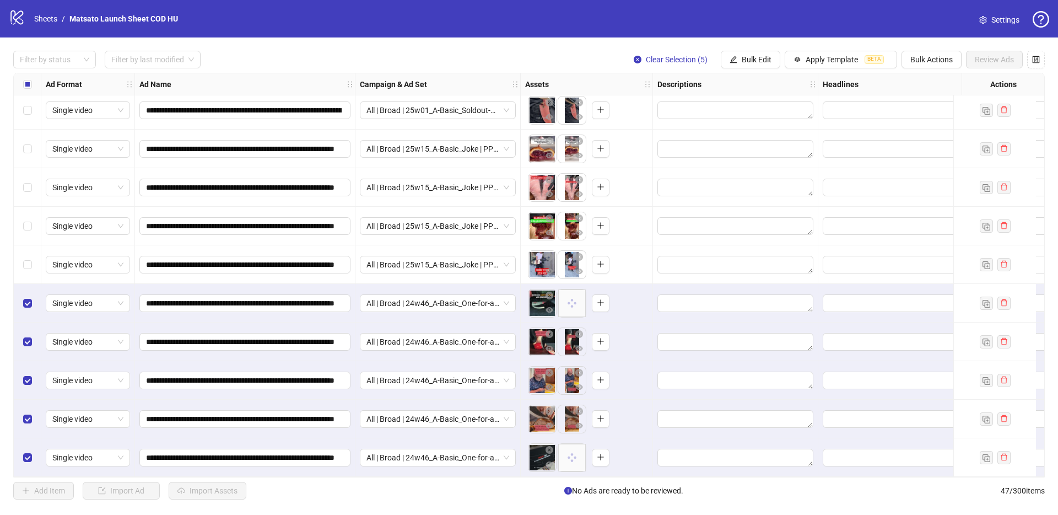
drag, startPoint x: 757, startPoint y: 58, endPoint x: 775, endPoint y: 68, distance: 20.7
click at [757, 58] on span "Bulk Edit" at bounding box center [757, 59] width 30 height 9
click at [755, 105] on span "Name" at bounding box center [761, 100] width 66 height 12
click at [704, 112] on span "Replace" at bounding box center [720, 107] width 152 height 17
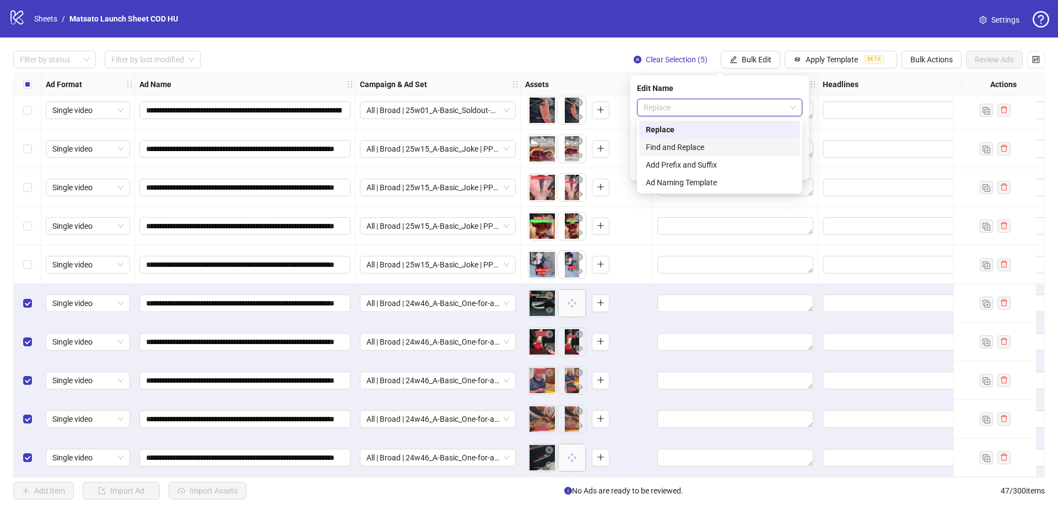
click at [710, 143] on div "Find and Replace" at bounding box center [720, 147] width 148 height 12
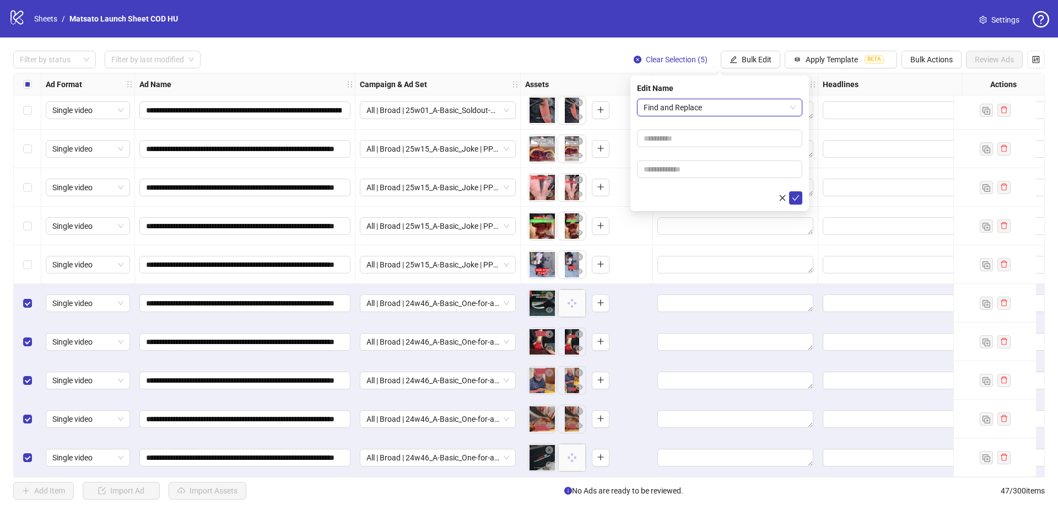
click at [696, 150] on form "Find and Replace Find and Replace" at bounding box center [719, 152] width 165 height 106
click at [693, 143] on input "text" at bounding box center [719, 138] width 165 height 18
type input "**"
click at [689, 174] on input "text" at bounding box center [719, 169] width 165 height 18
type input "*****"
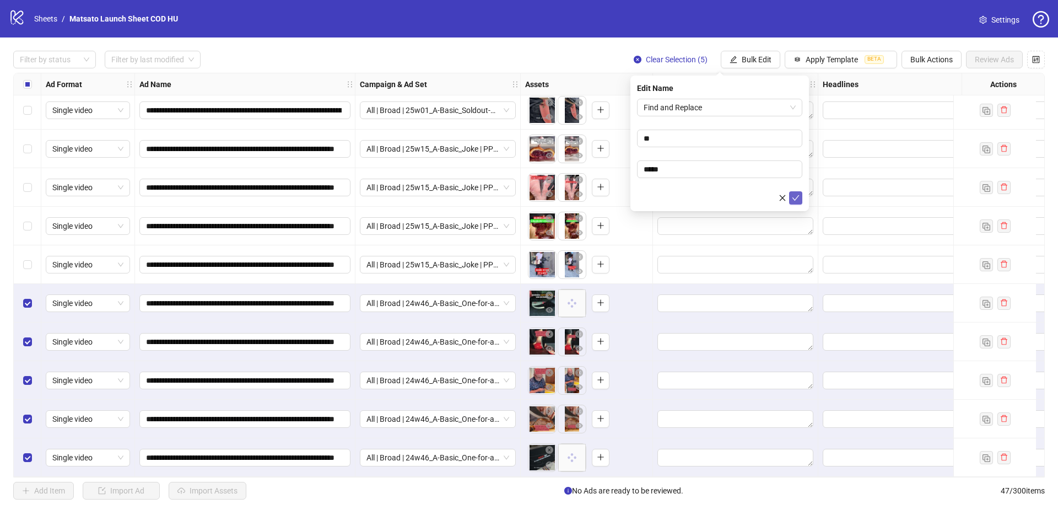
click at [800, 200] on button "submit" at bounding box center [795, 197] width 13 height 13
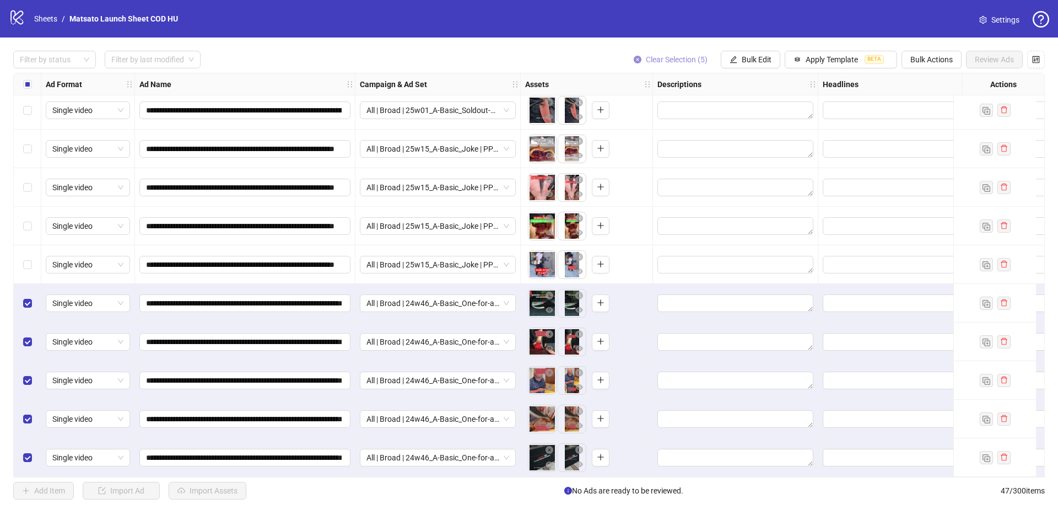
click at [662, 61] on span "Clear Selection (5)" at bounding box center [677, 59] width 62 height 9
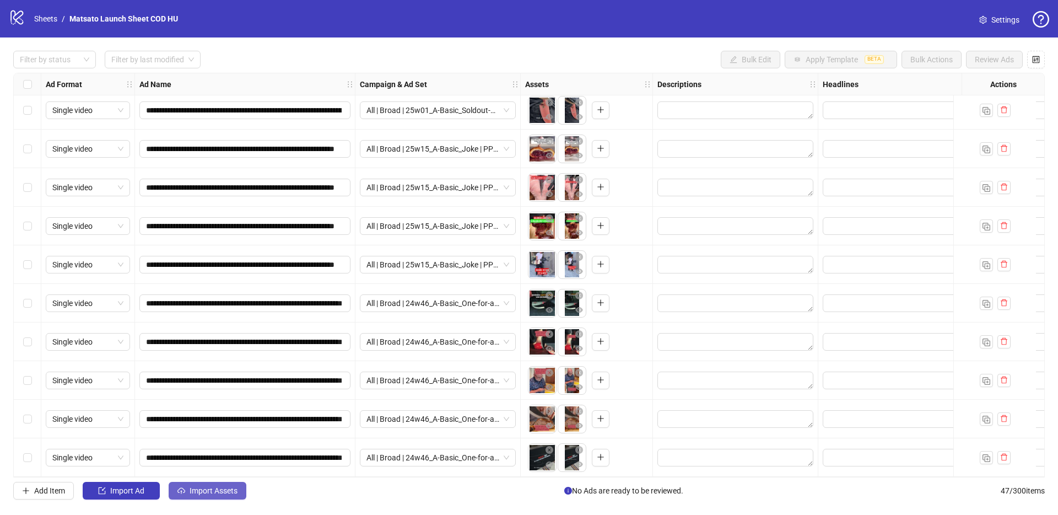
click at [223, 492] on span "Import Assets" at bounding box center [214, 490] width 48 height 9
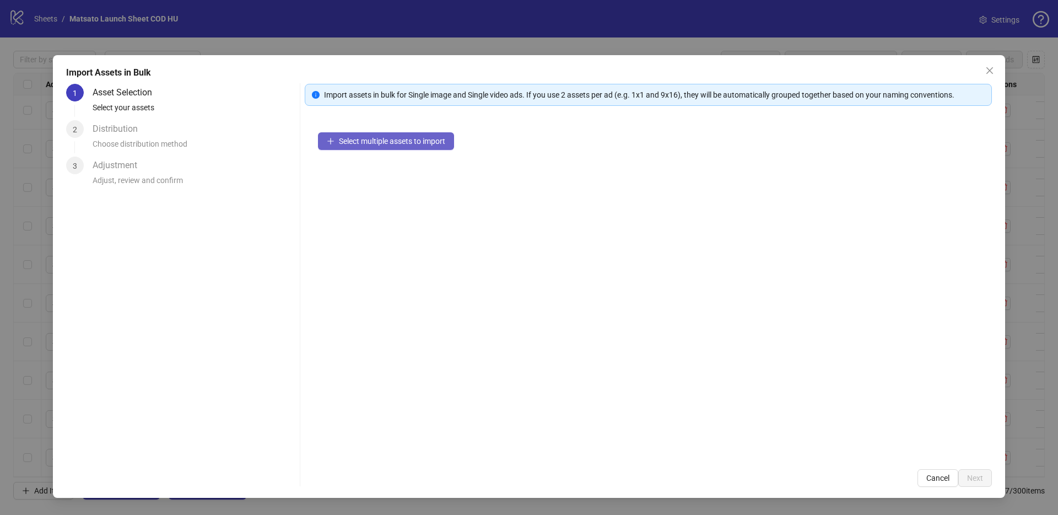
click at [380, 149] on button "Select multiple assets to import" at bounding box center [386, 141] width 136 height 18
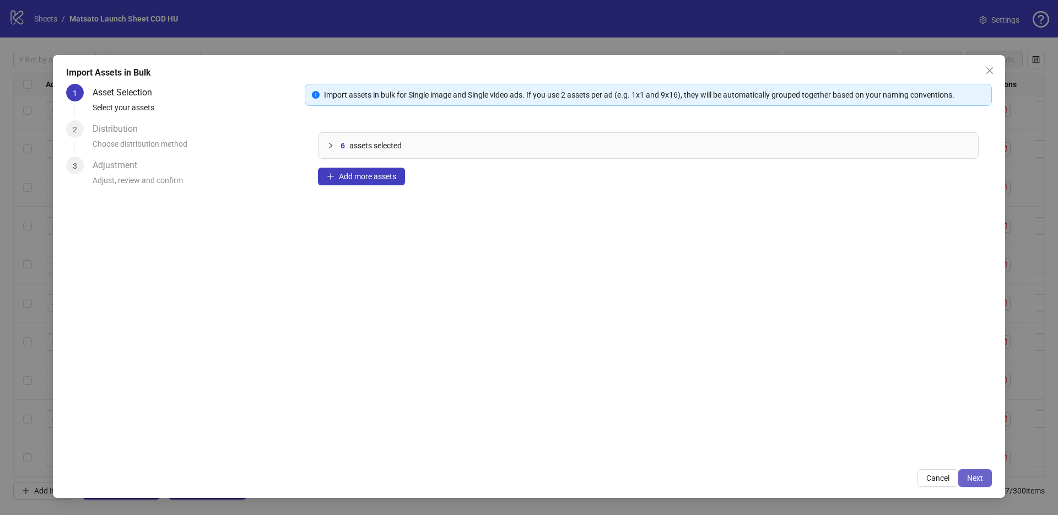
click at [969, 471] on button "Next" at bounding box center [975, 478] width 34 height 18
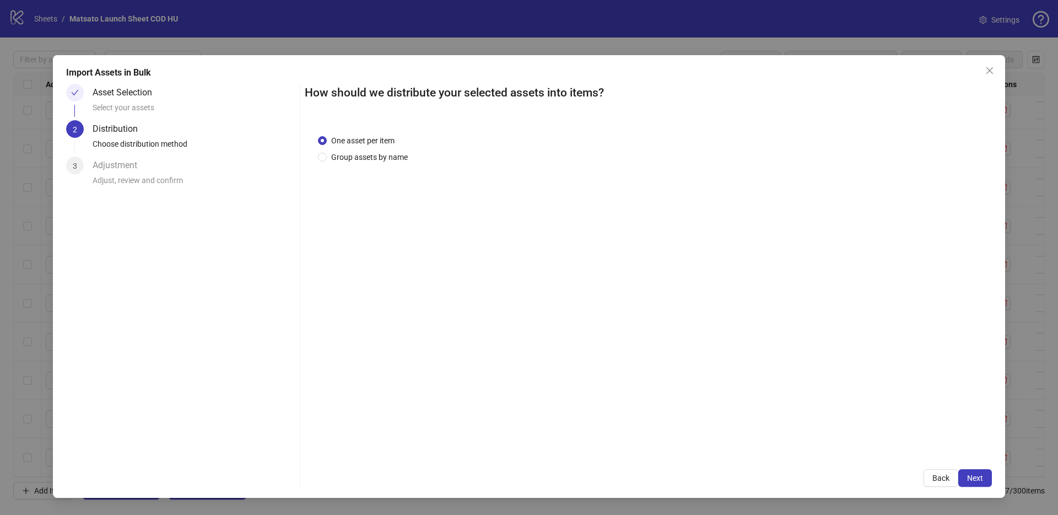
click at [970, 473] on span "Next" at bounding box center [975, 477] width 16 height 9
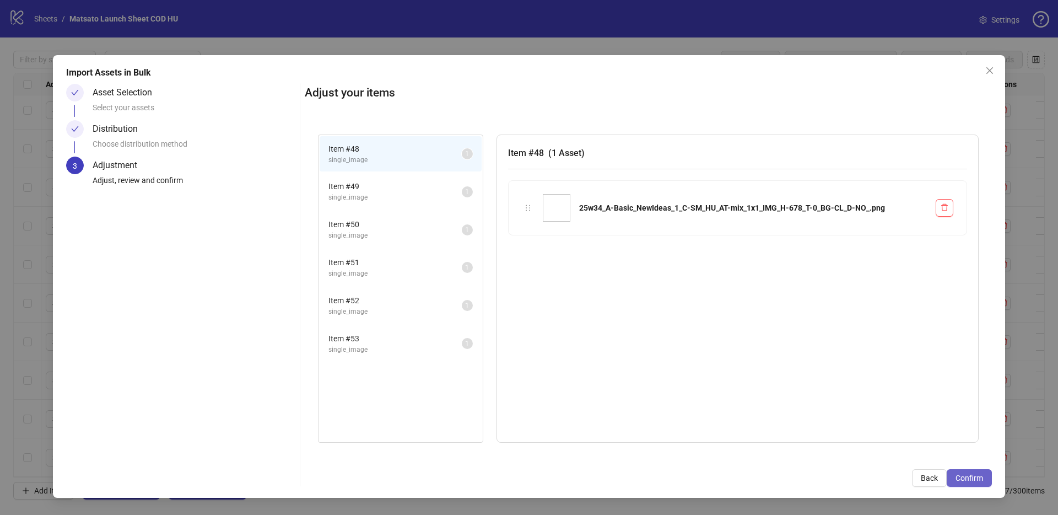
click at [970, 476] on span "Confirm" at bounding box center [969, 477] width 28 height 9
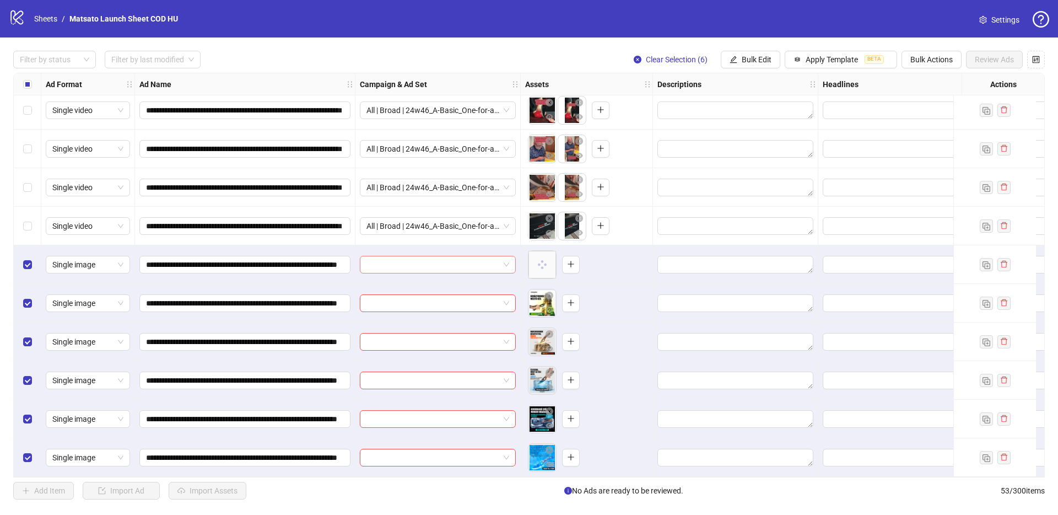
scroll to position [1667, 0]
click at [505, 260] on span at bounding box center [437, 264] width 143 height 17
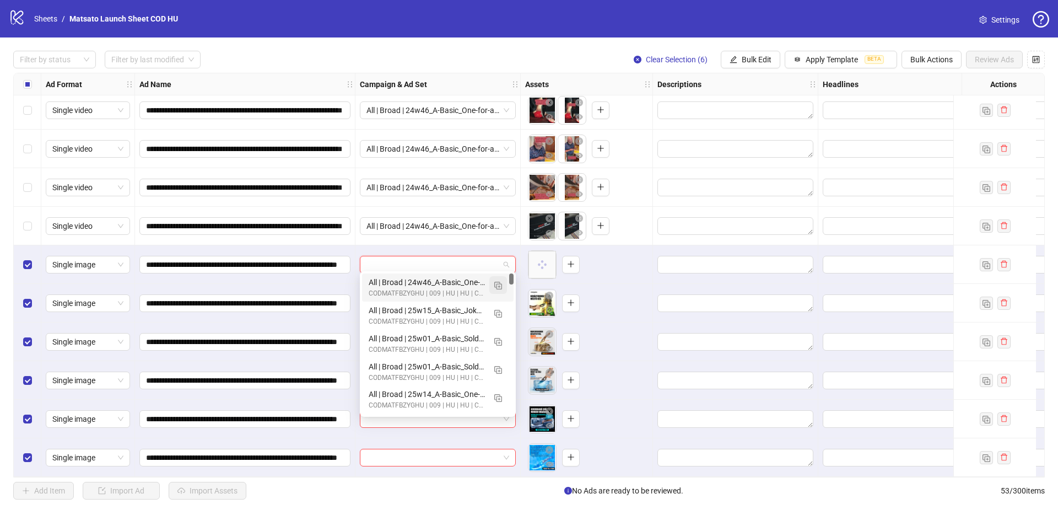
click at [499, 282] on img "button" at bounding box center [498, 286] width 8 height 8
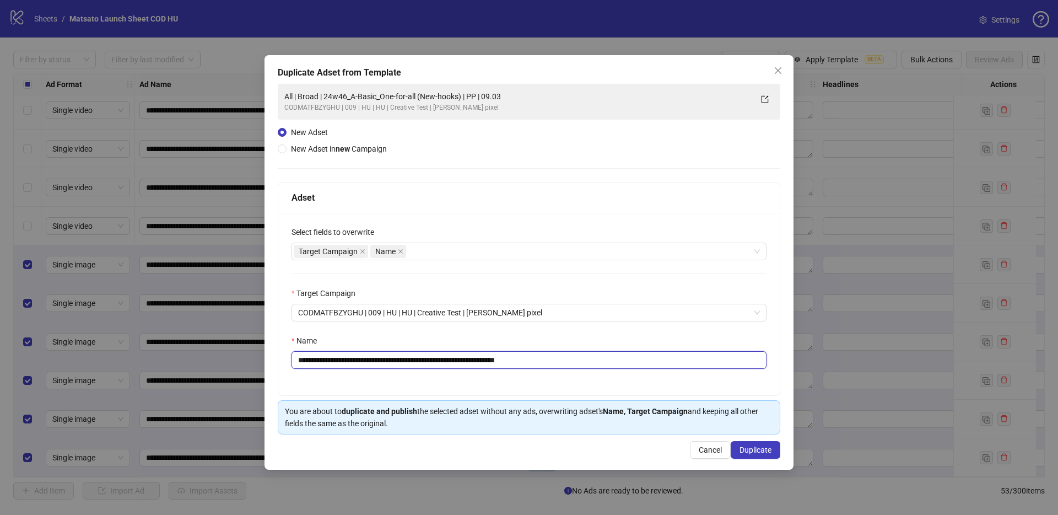
drag, startPoint x: 527, startPoint y: 362, endPoint x: 609, endPoint y: 372, distance: 82.2
click at [609, 372] on div "**********" at bounding box center [528, 304] width 501 height 182
drag, startPoint x: 476, startPoint y: 362, endPoint x: 339, endPoint y: 361, distance: 136.1
click at [339, 361] on input "**********" at bounding box center [528, 360] width 475 height 18
paste input "text"
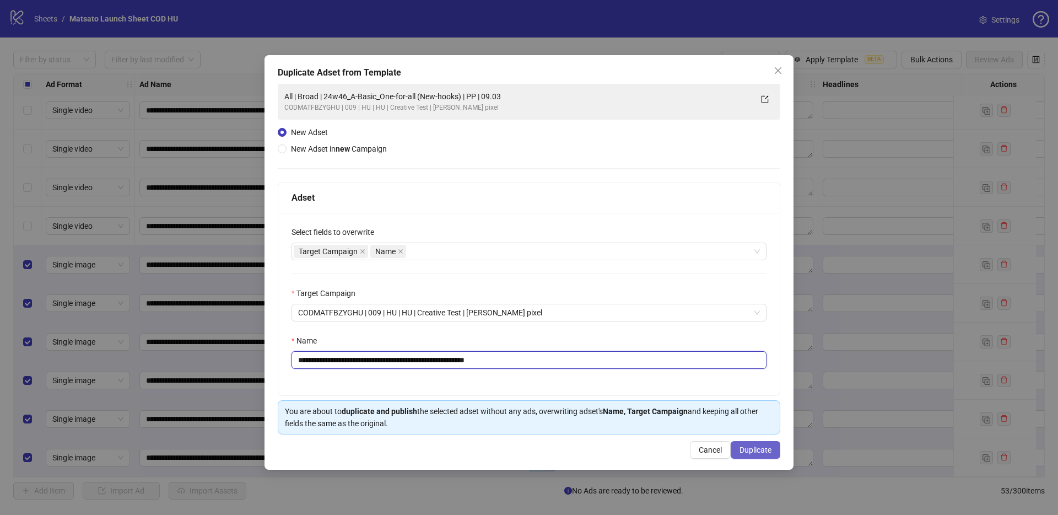
type input "**********"
click at [755, 457] on button "Duplicate" at bounding box center [756, 450] width 50 height 18
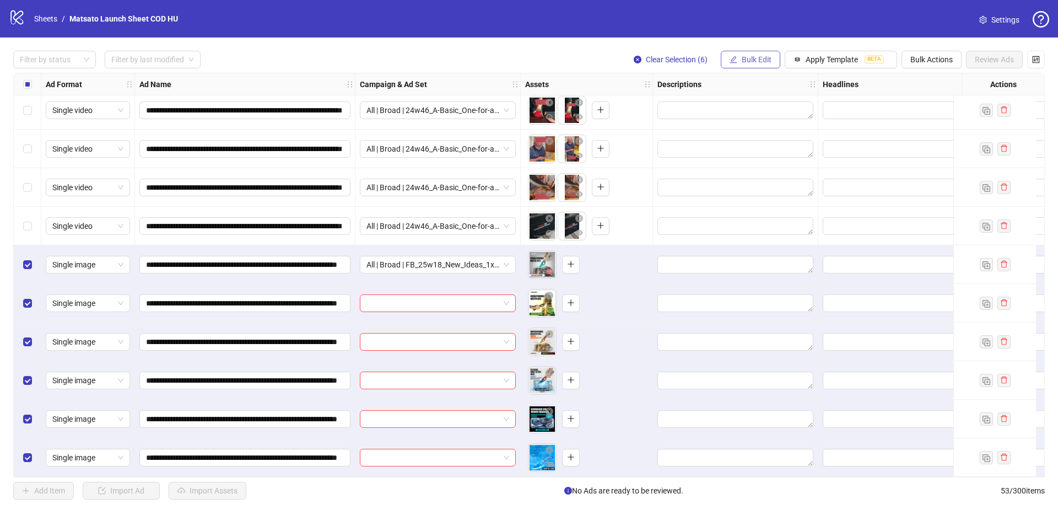
click at [737, 64] on button "Bulk Edit" at bounding box center [751, 60] width 60 height 18
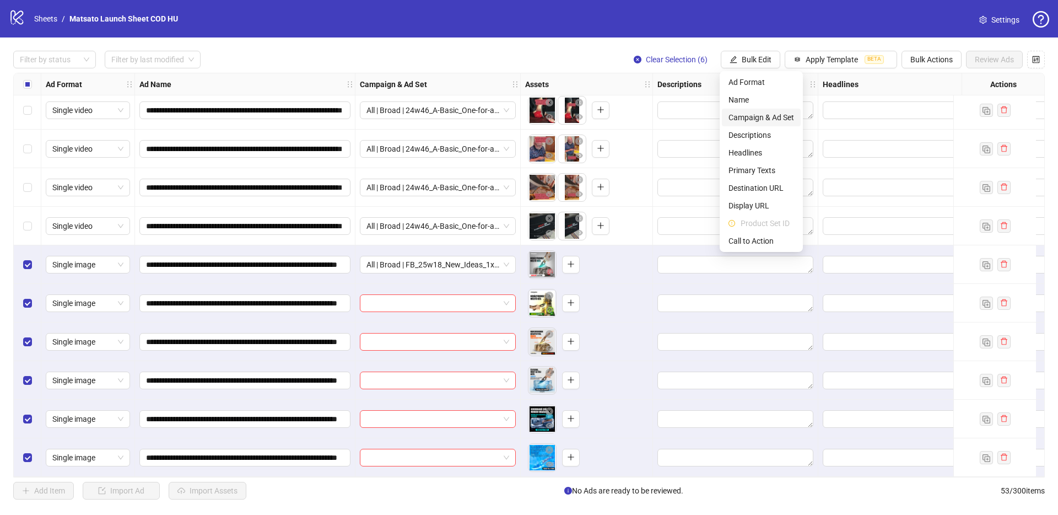
click at [781, 114] on span "Campaign & Ad Set" at bounding box center [761, 117] width 66 height 12
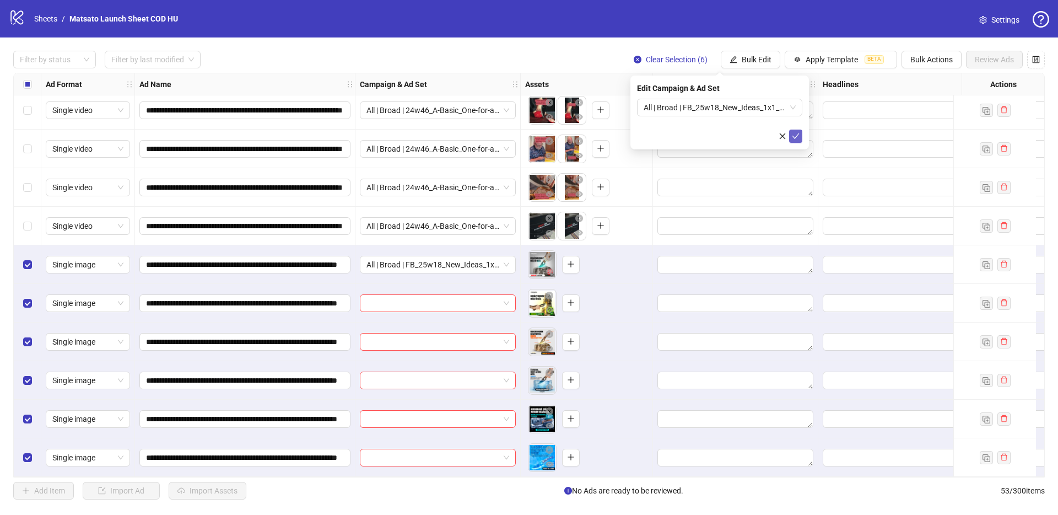
click at [798, 132] on icon "check" at bounding box center [796, 136] width 8 height 8
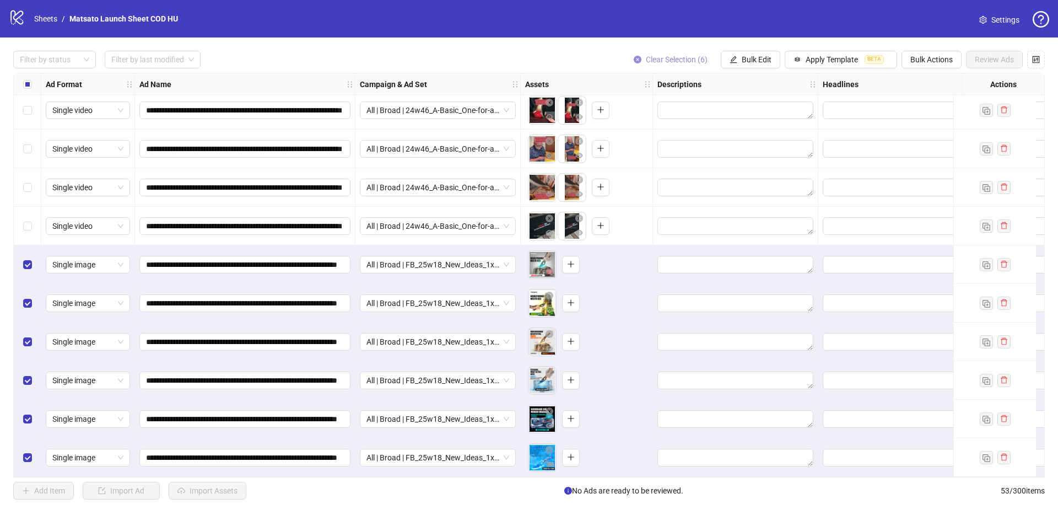
click at [679, 63] on span "Clear Selection (6)" at bounding box center [677, 59] width 62 height 9
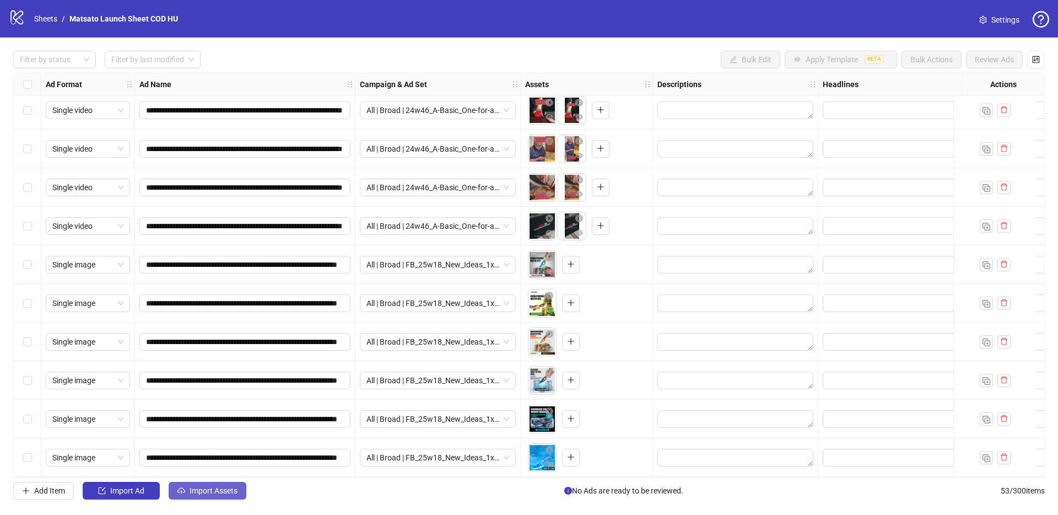
click at [220, 484] on button "Import Assets" at bounding box center [208, 491] width 78 height 18
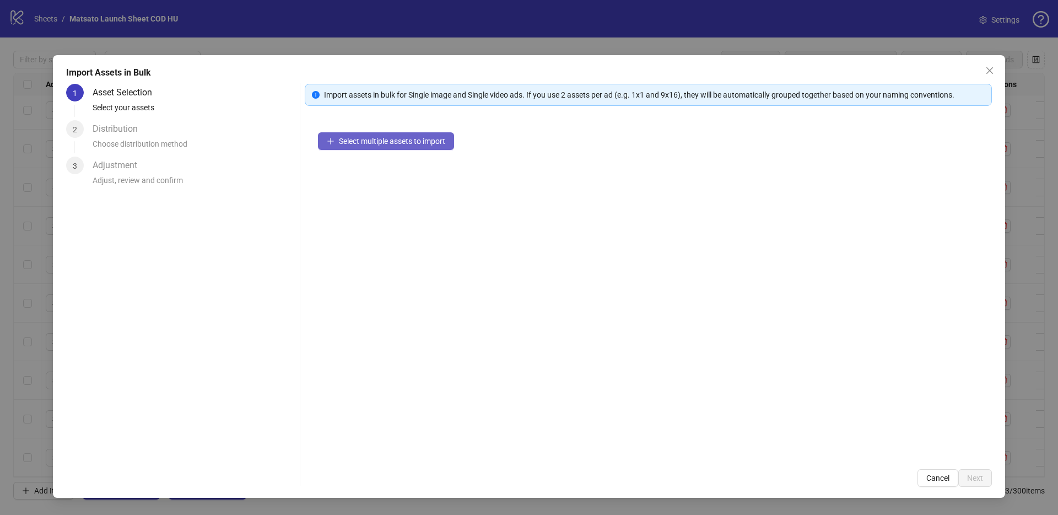
click at [376, 139] on span "Select multiple assets to import" at bounding box center [392, 141] width 106 height 9
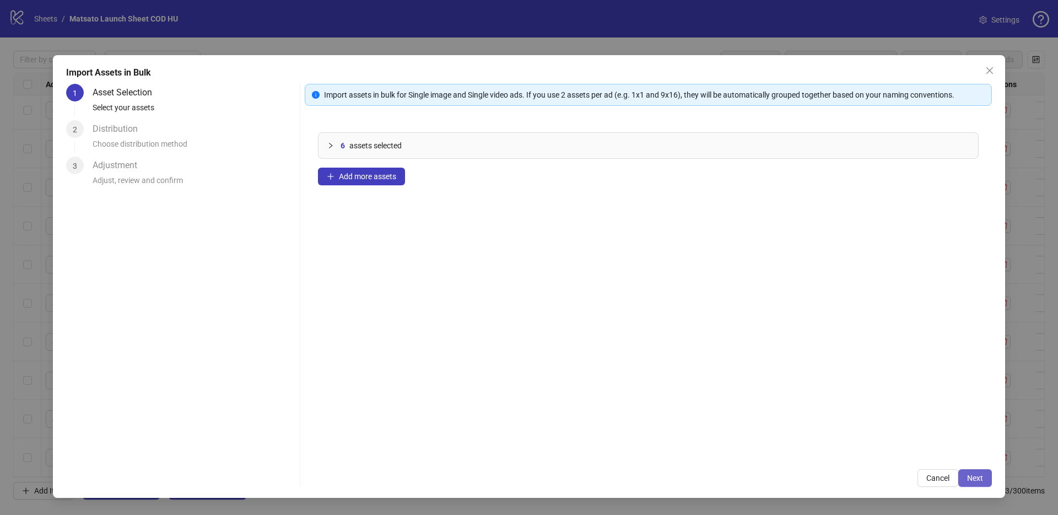
click at [967, 471] on button "Next" at bounding box center [975, 478] width 34 height 18
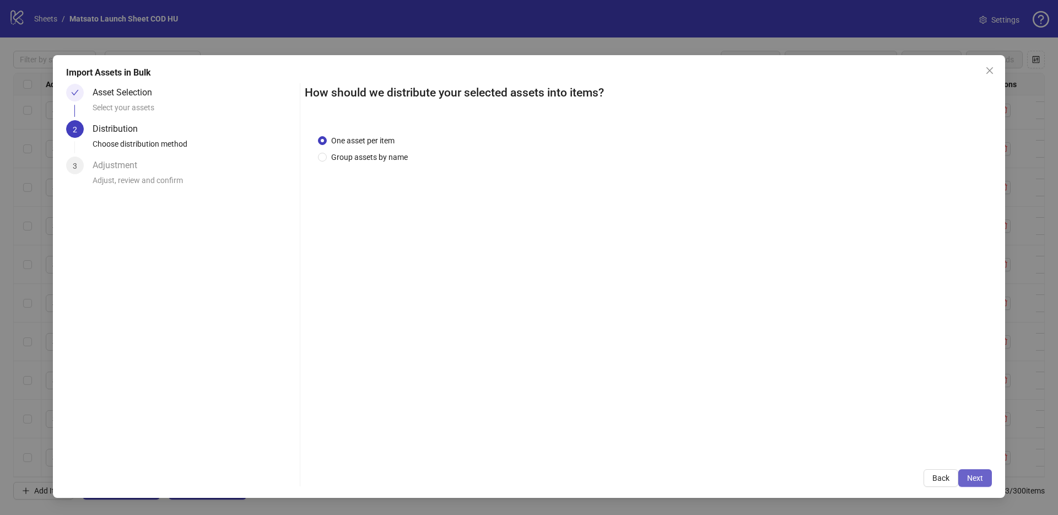
click at [973, 476] on span "Next" at bounding box center [975, 477] width 16 height 9
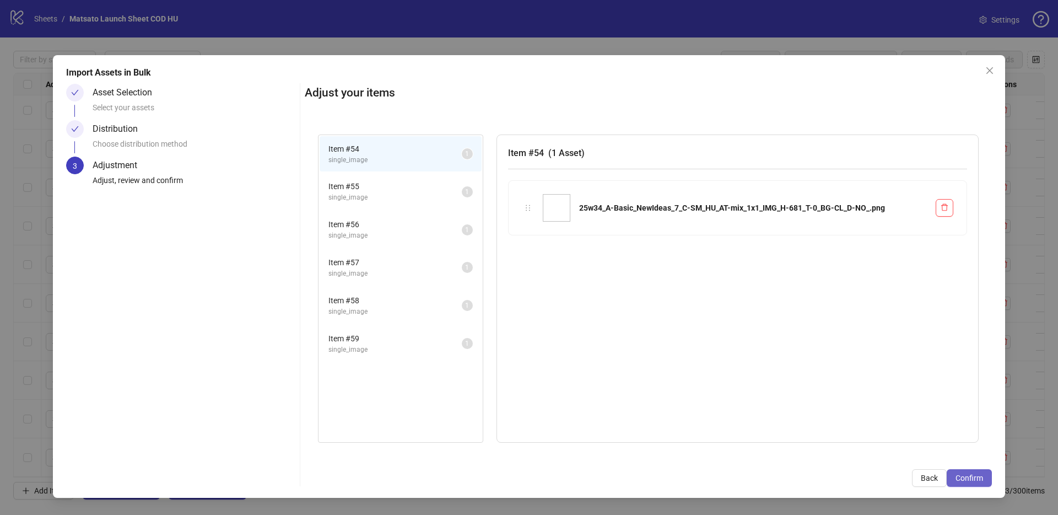
click at [973, 477] on span "Confirm" at bounding box center [969, 477] width 28 height 9
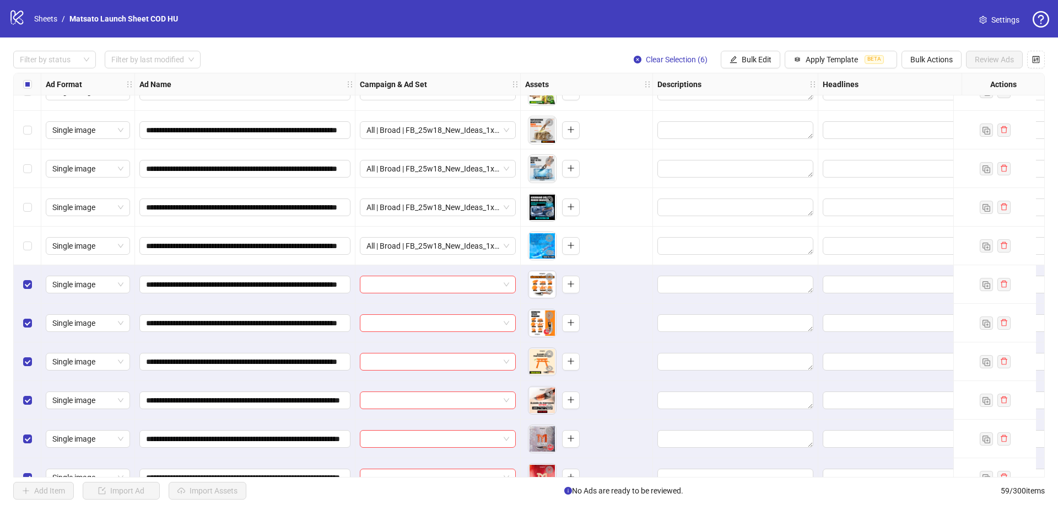
scroll to position [1899, 0]
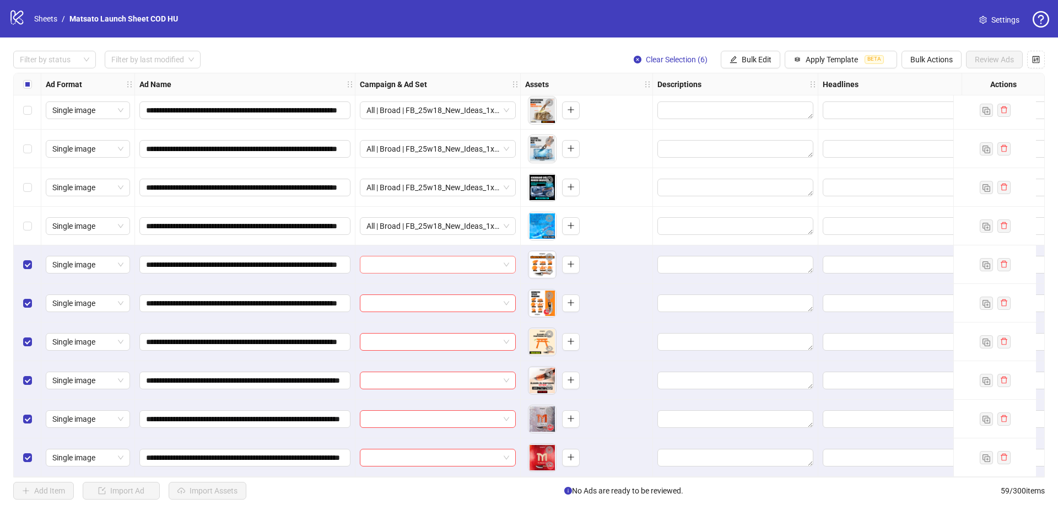
click at [505, 262] on span at bounding box center [437, 264] width 143 height 17
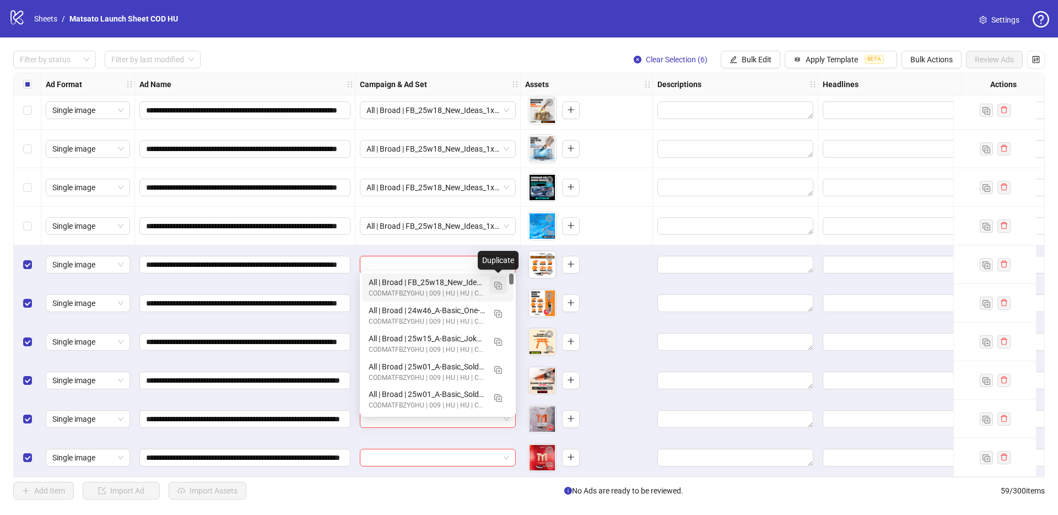
click at [498, 286] on img "button" at bounding box center [498, 286] width 8 height 8
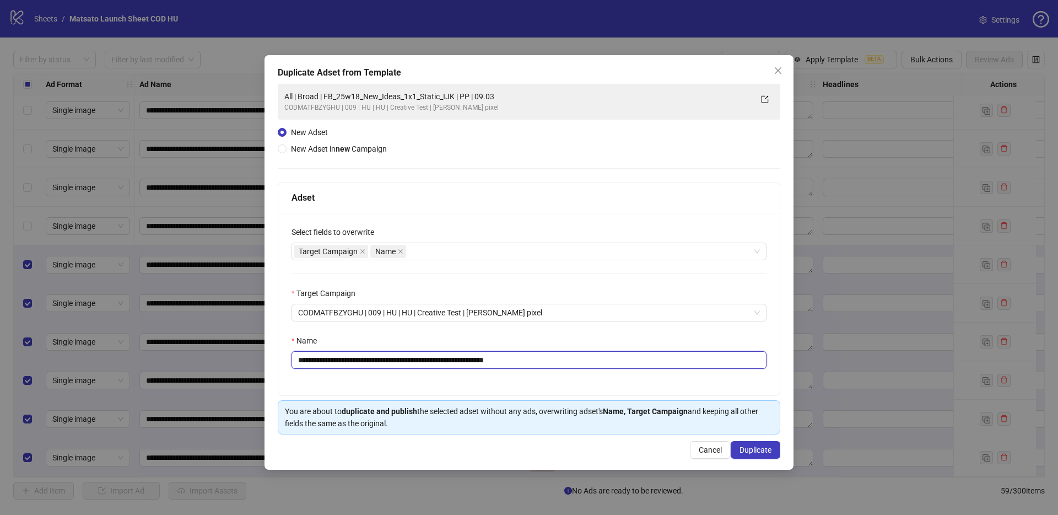
drag, startPoint x: 512, startPoint y: 362, endPoint x: 598, endPoint y: 371, distance: 86.4
click at [598, 371] on div "**********" at bounding box center [528, 304] width 501 height 182
type input "**********"
click at [753, 448] on span "Duplicate" at bounding box center [755, 449] width 32 height 9
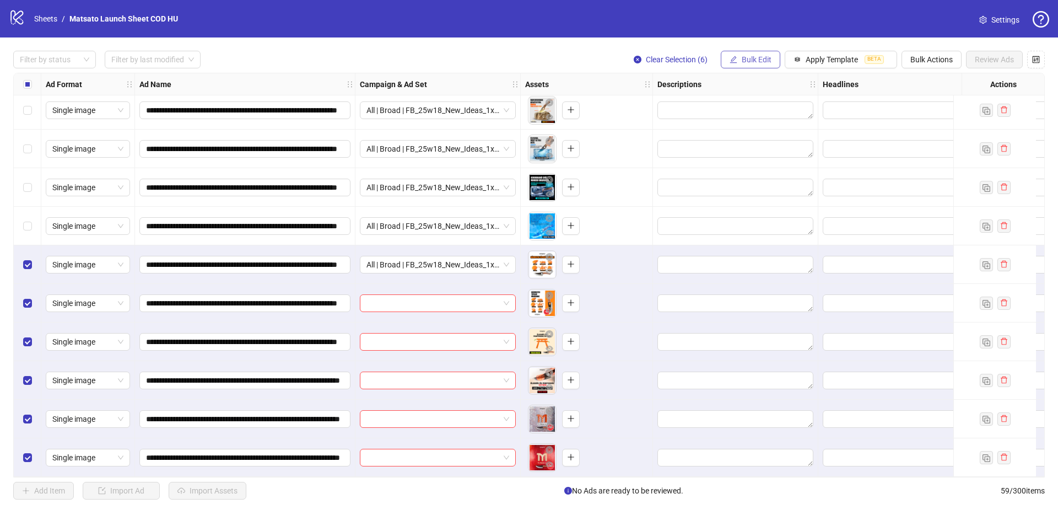
click at [756, 60] on span "Bulk Edit" at bounding box center [757, 59] width 30 height 9
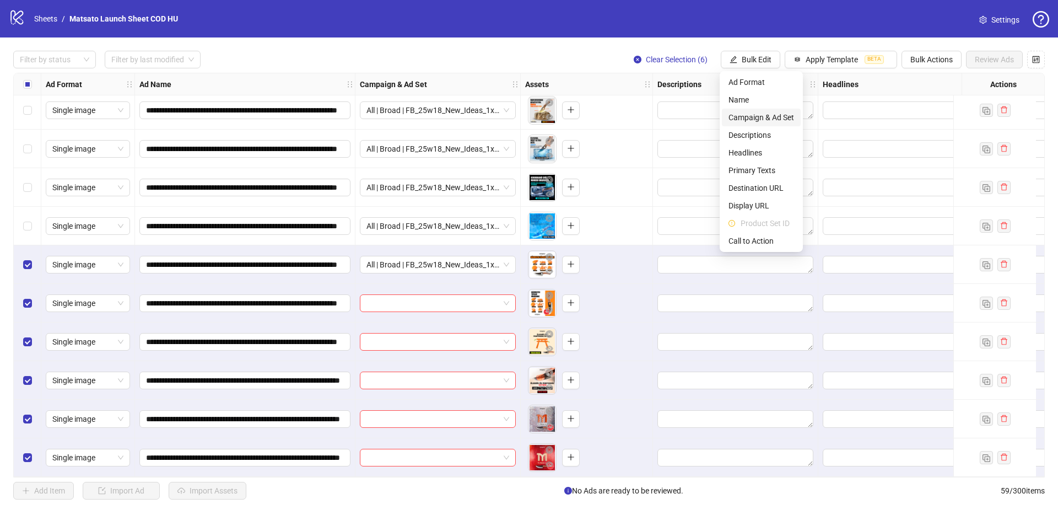
click at [768, 114] on span "Campaign & Ad Set" at bounding box center [761, 117] width 66 height 12
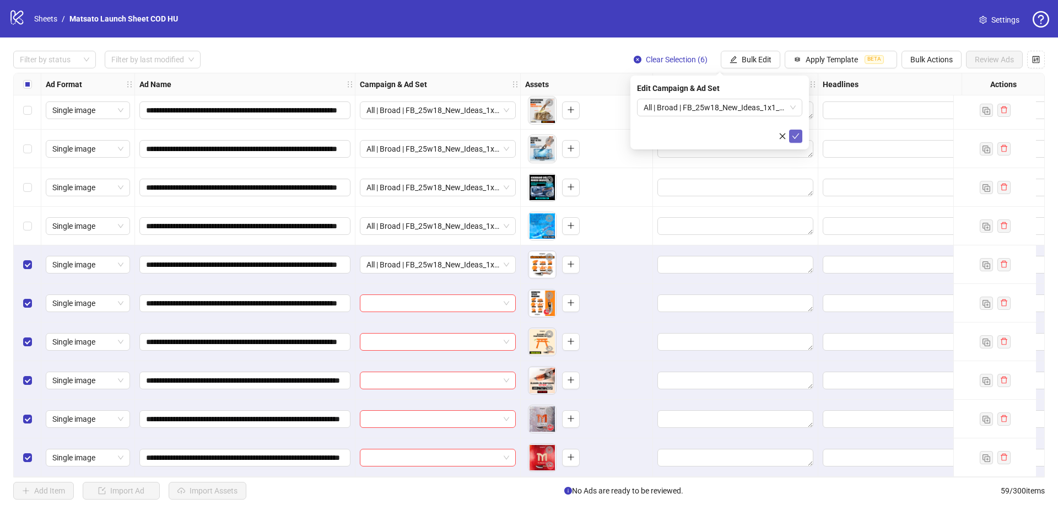
click at [794, 137] on icon "check" at bounding box center [795, 136] width 7 height 6
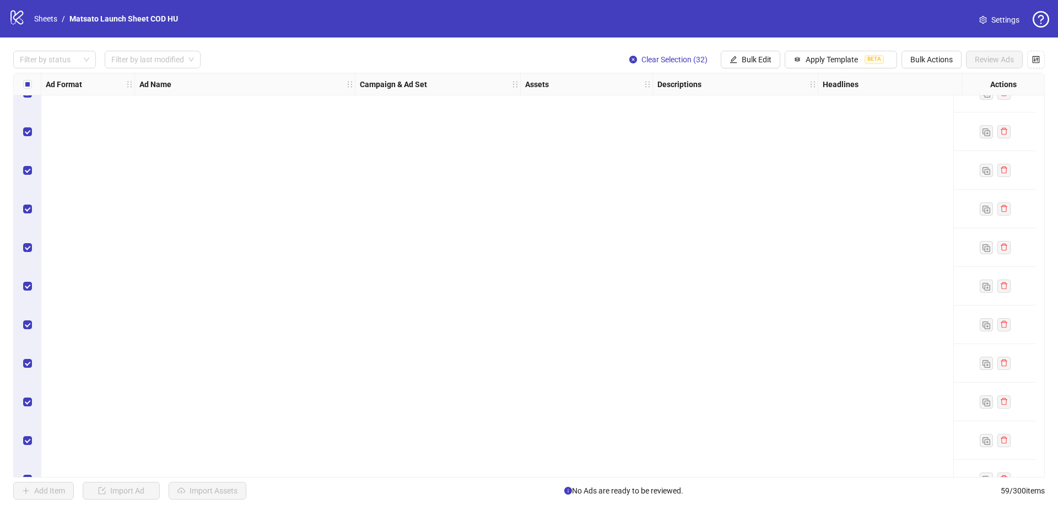
scroll to position [1360, 0]
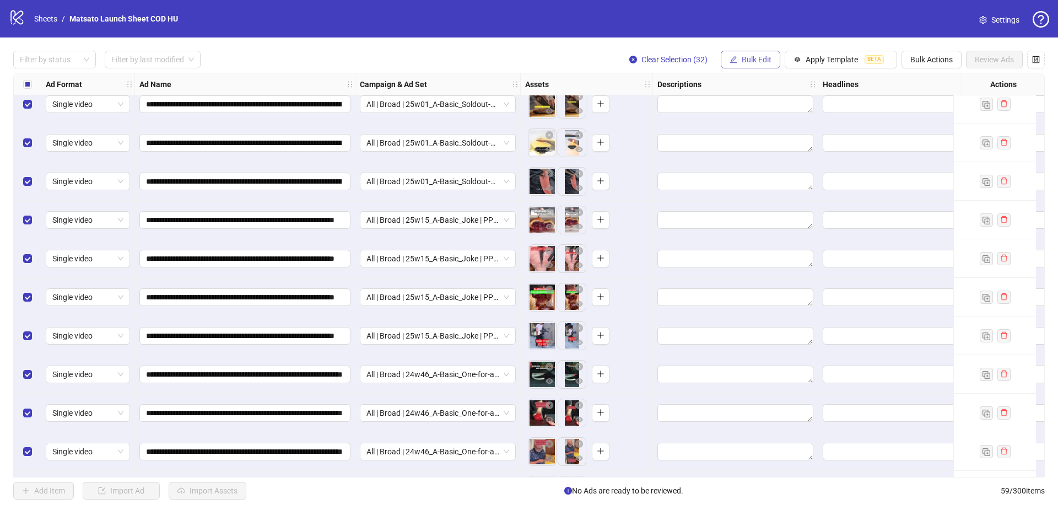
click at [756, 64] on button "Bulk Edit" at bounding box center [751, 60] width 60 height 18
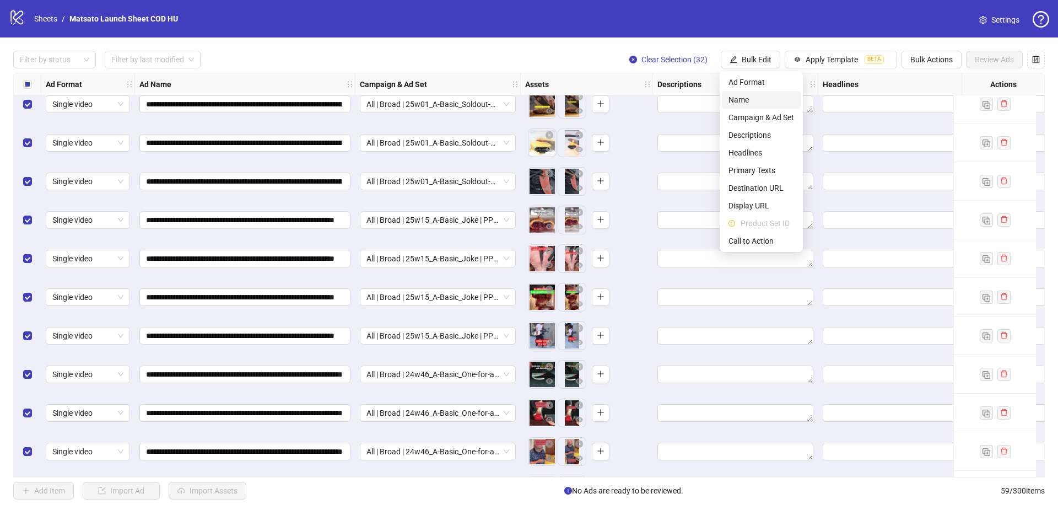
click at [744, 98] on span "Name" at bounding box center [761, 100] width 66 height 12
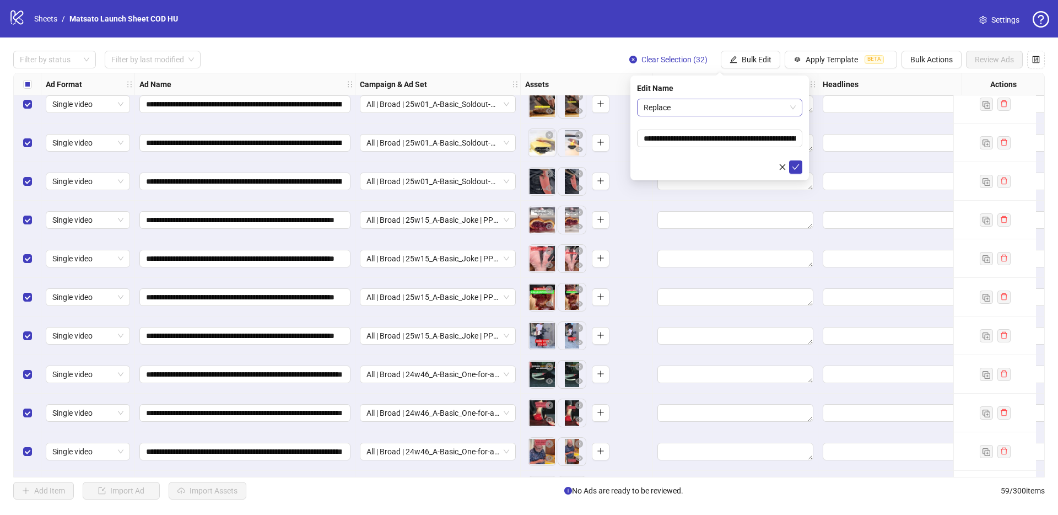
click at [714, 107] on span "Replace" at bounding box center [720, 107] width 152 height 17
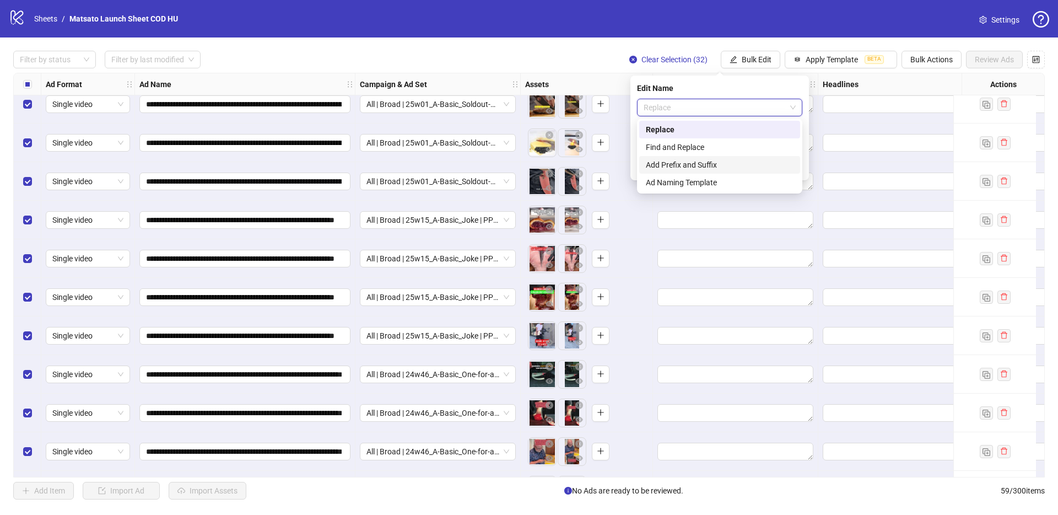
click at [716, 159] on div "Add Prefix and Suffix" at bounding box center [720, 165] width 148 height 12
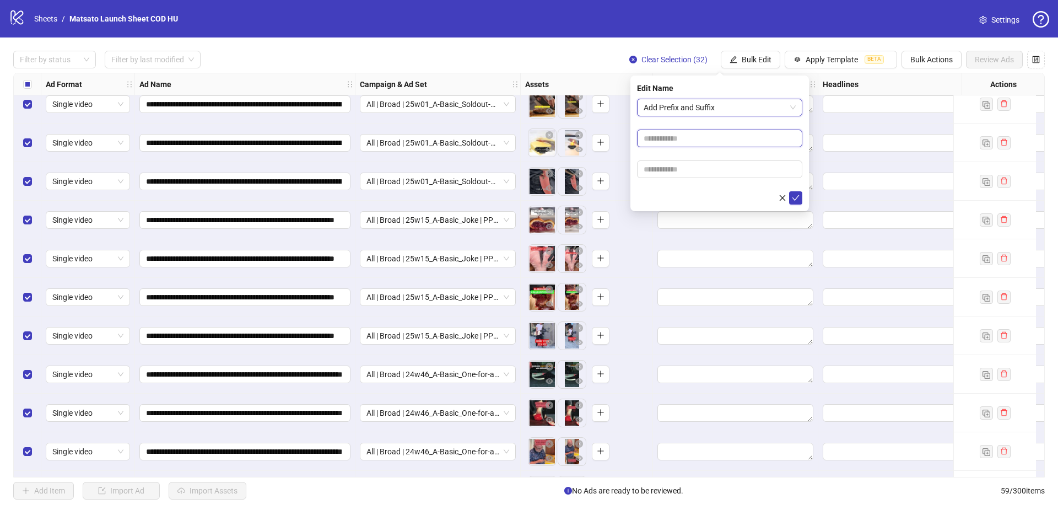
click at [705, 138] on input "text" at bounding box center [719, 138] width 165 height 18
click at [708, 169] on input "text" at bounding box center [719, 169] width 165 height 18
type input "**********"
click at [798, 194] on icon "check" at bounding box center [796, 198] width 8 height 8
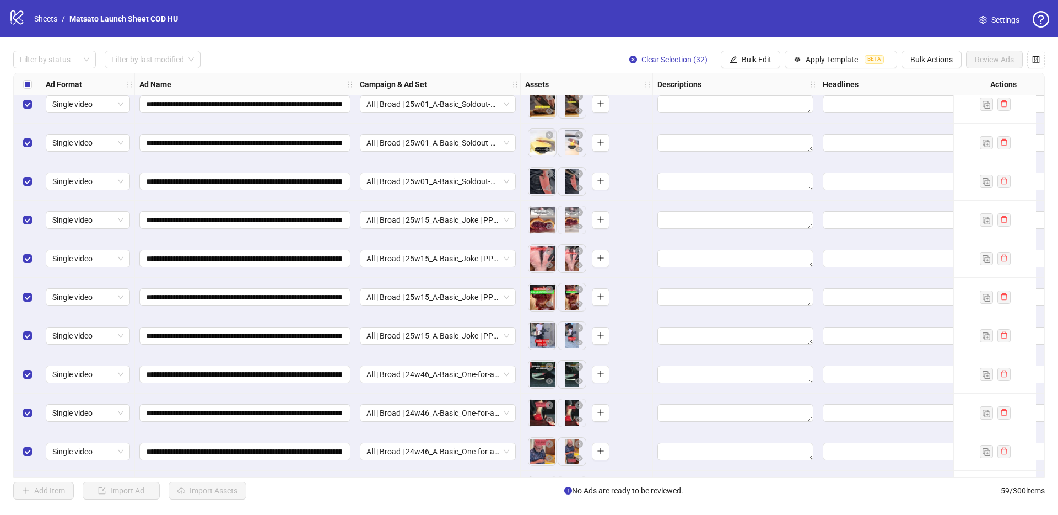
click at [492, 48] on div "**********" at bounding box center [529, 274] width 1058 height 475
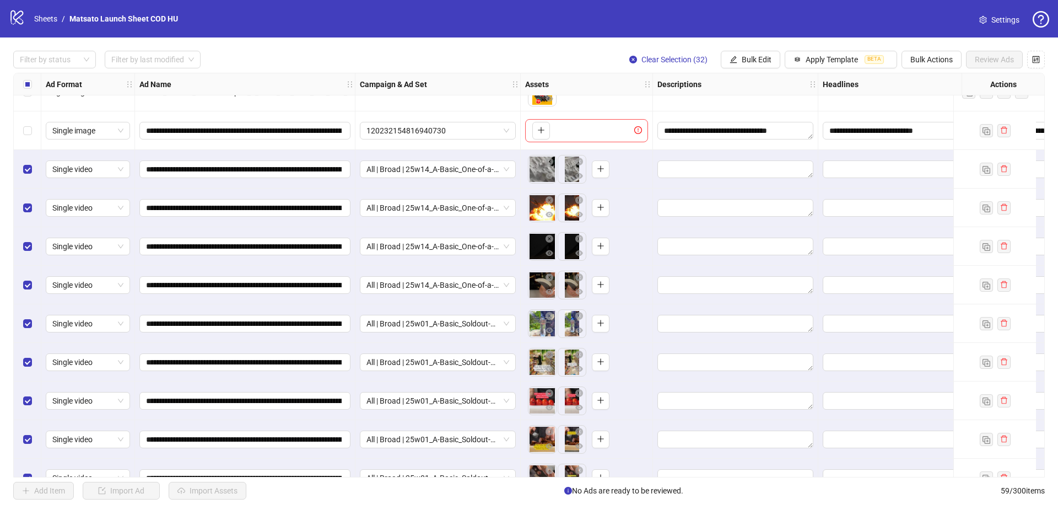
scroll to position [980, 0]
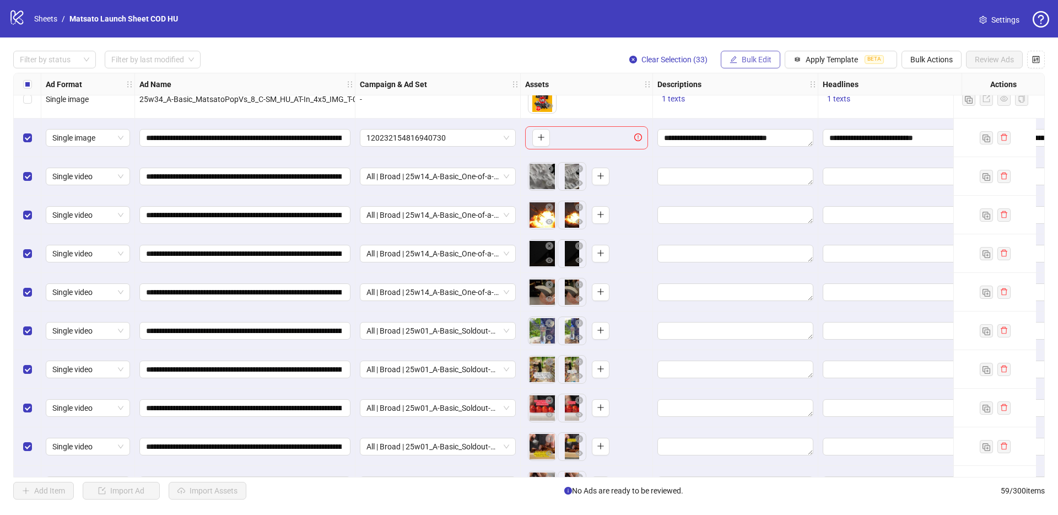
click at [754, 59] on span "Bulk Edit" at bounding box center [757, 59] width 30 height 9
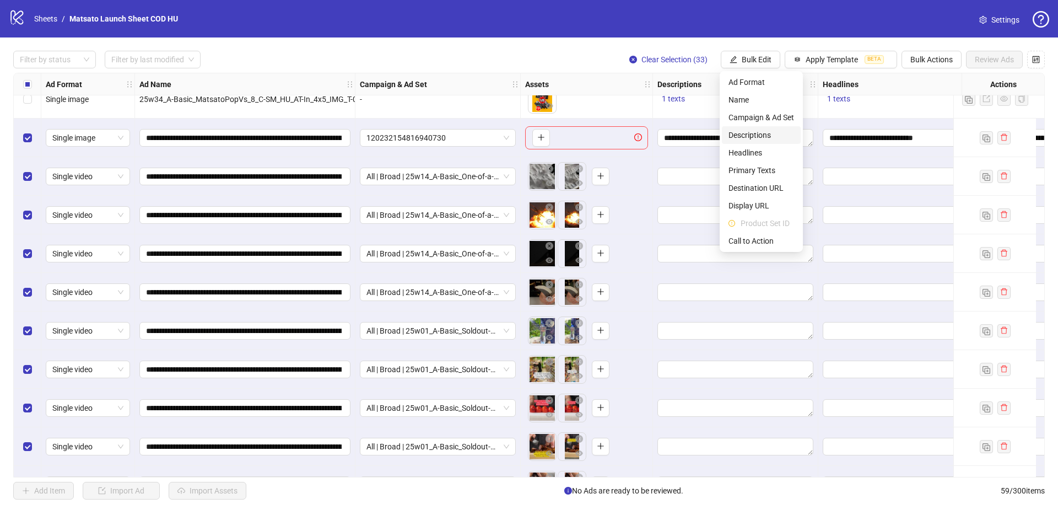
click at [757, 133] on span "Descriptions" at bounding box center [761, 135] width 66 height 12
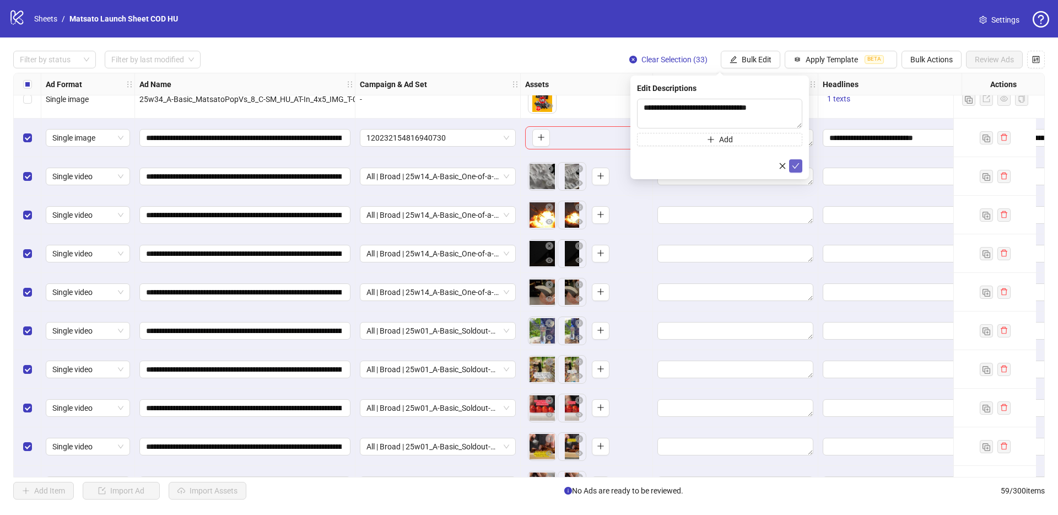
click at [793, 166] on icon "check" at bounding box center [795, 166] width 7 height 6
click at [756, 56] on span "Bulk Edit" at bounding box center [757, 59] width 30 height 9
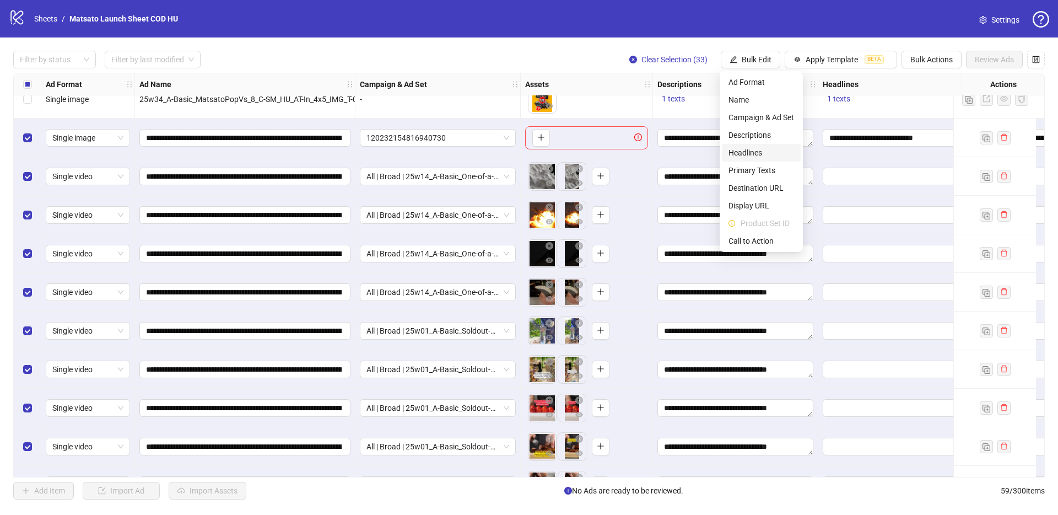
click at [759, 152] on span "Headlines" at bounding box center [761, 153] width 66 height 12
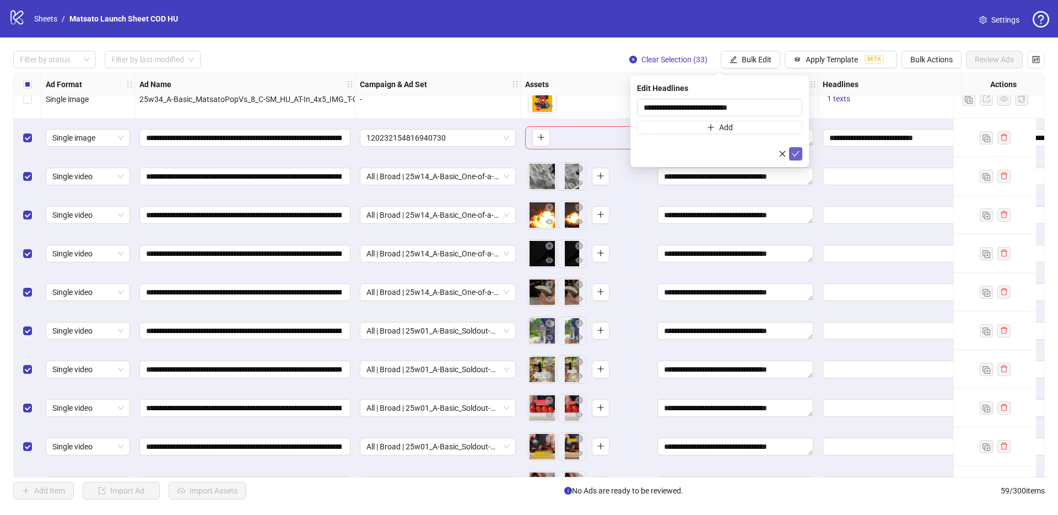
click at [795, 150] on icon "check" at bounding box center [796, 154] width 8 height 8
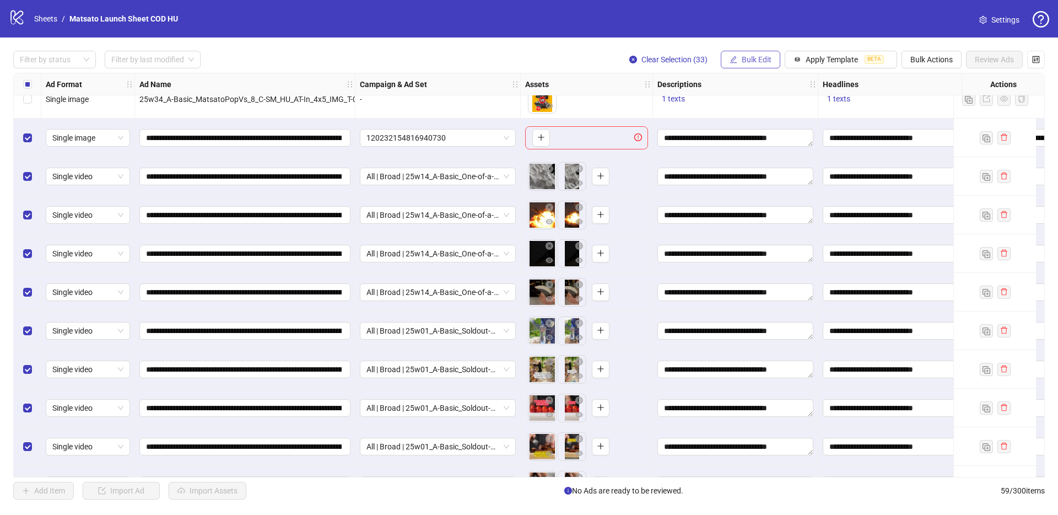
click at [753, 55] on span "Bulk Edit" at bounding box center [757, 59] width 30 height 9
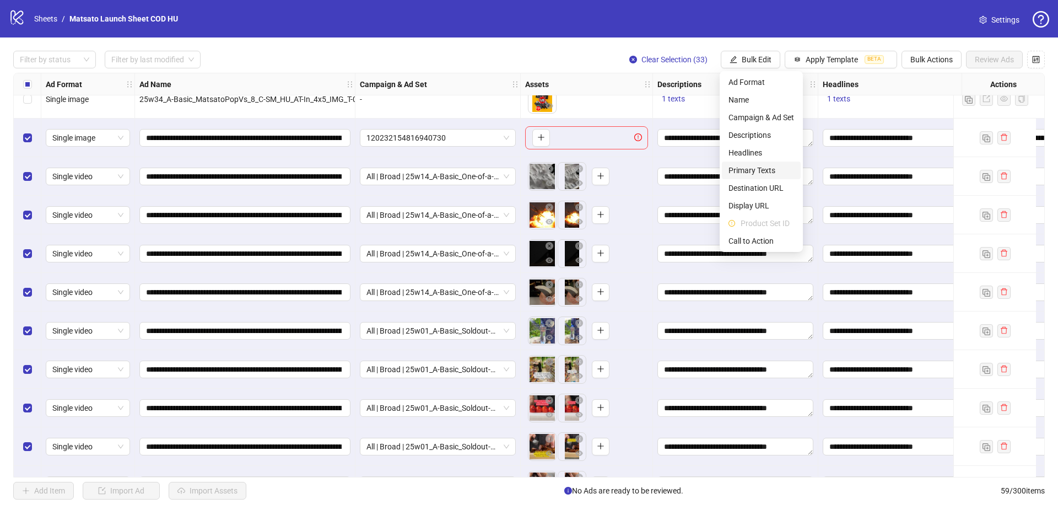
click at [770, 167] on span "Primary Texts" at bounding box center [761, 170] width 66 height 12
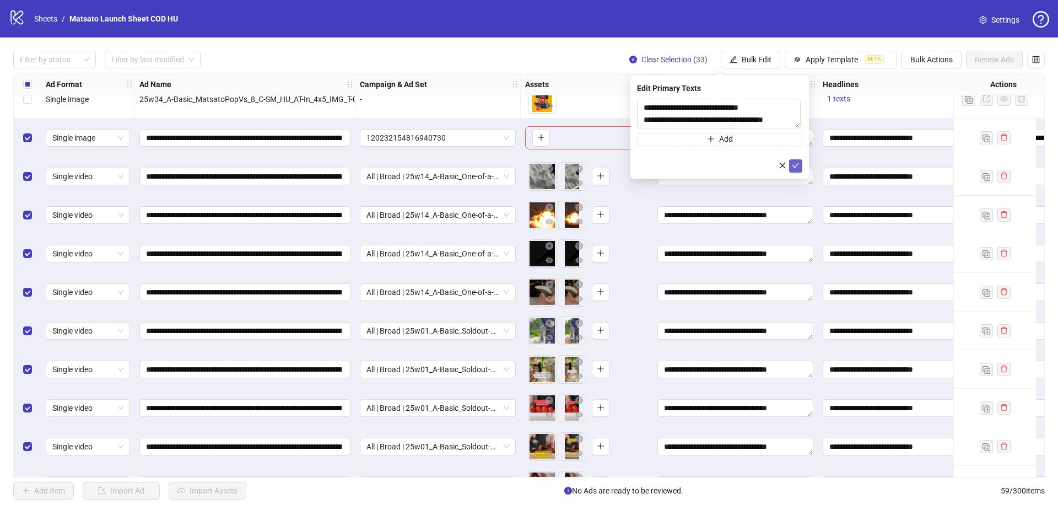
click at [791, 165] on button "submit" at bounding box center [795, 165] width 13 height 13
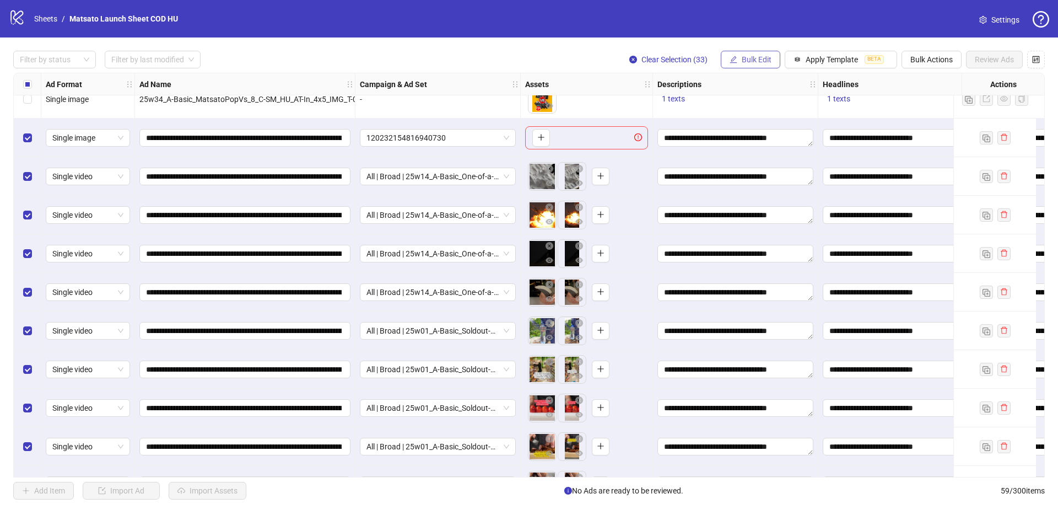
click at [753, 60] on span "Bulk Edit" at bounding box center [757, 59] width 30 height 9
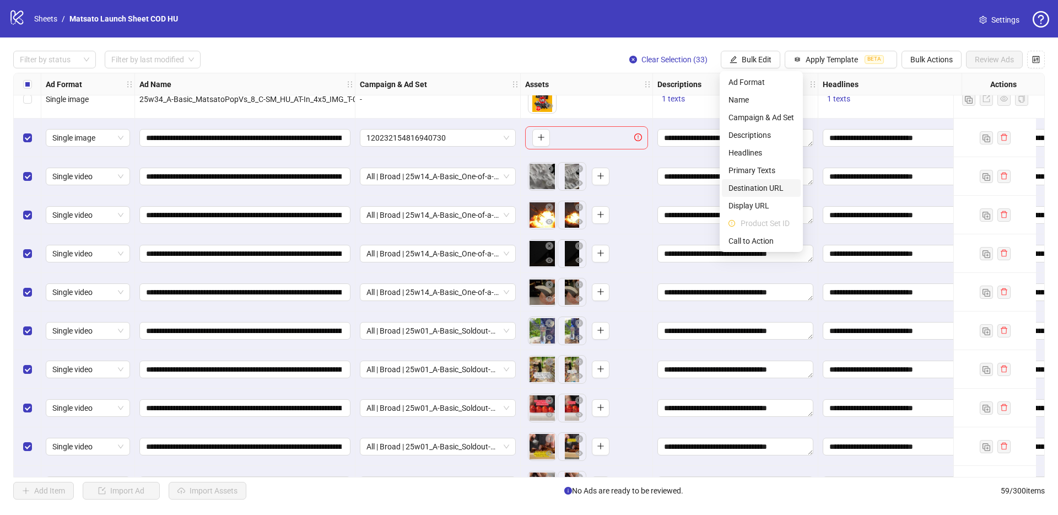
click at [761, 181] on li "Destination URL" at bounding box center [761, 188] width 79 height 18
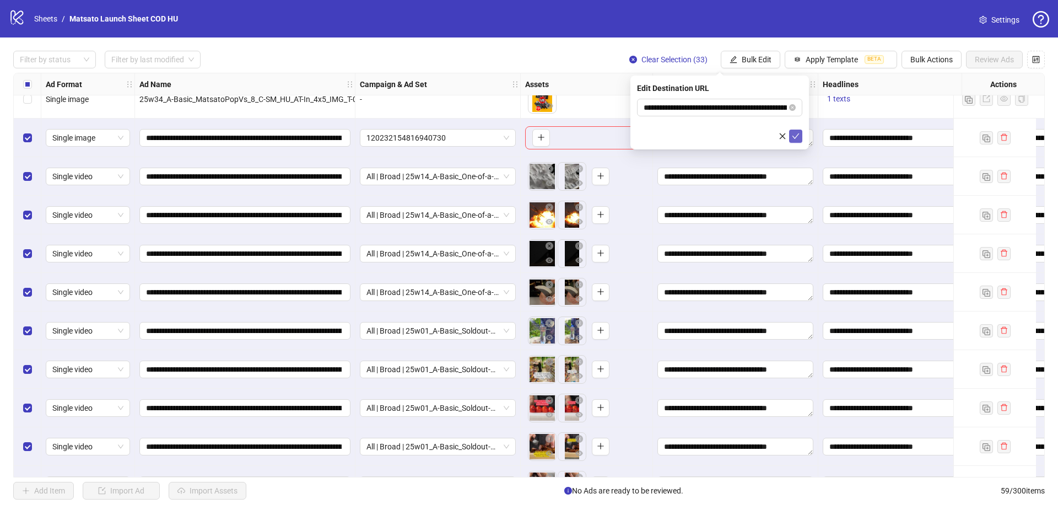
click at [798, 136] on icon "check" at bounding box center [796, 136] width 8 height 8
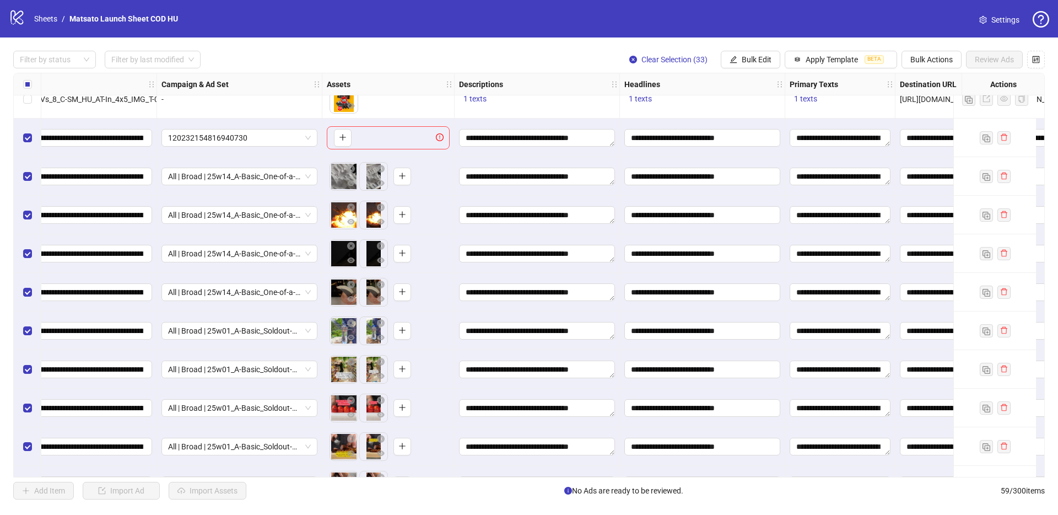
scroll to position [980, 309]
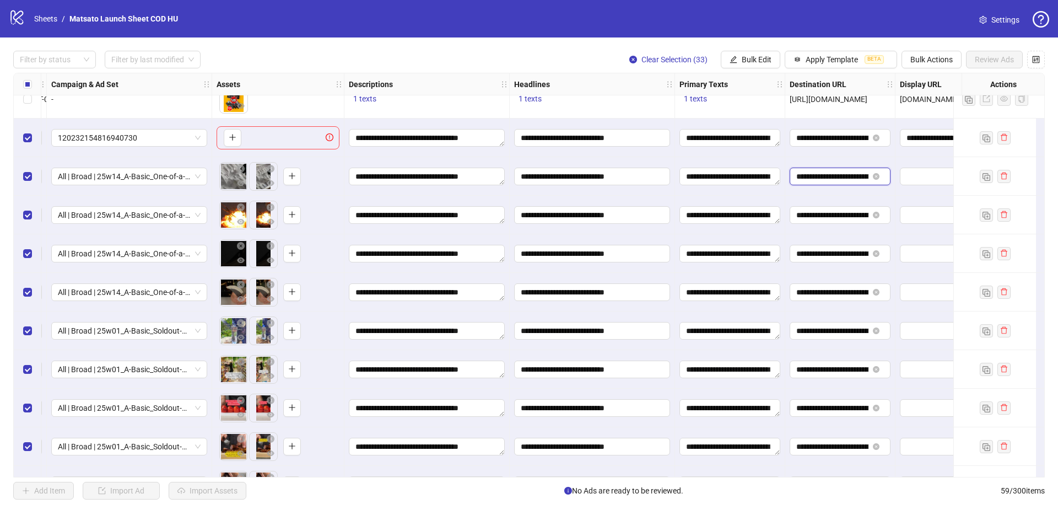
click at [837, 175] on input "**********" at bounding box center [832, 176] width 72 height 12
click at [742, 62] on span "Bulk Edit" at bounding box center [757, 59] width 30 height 9
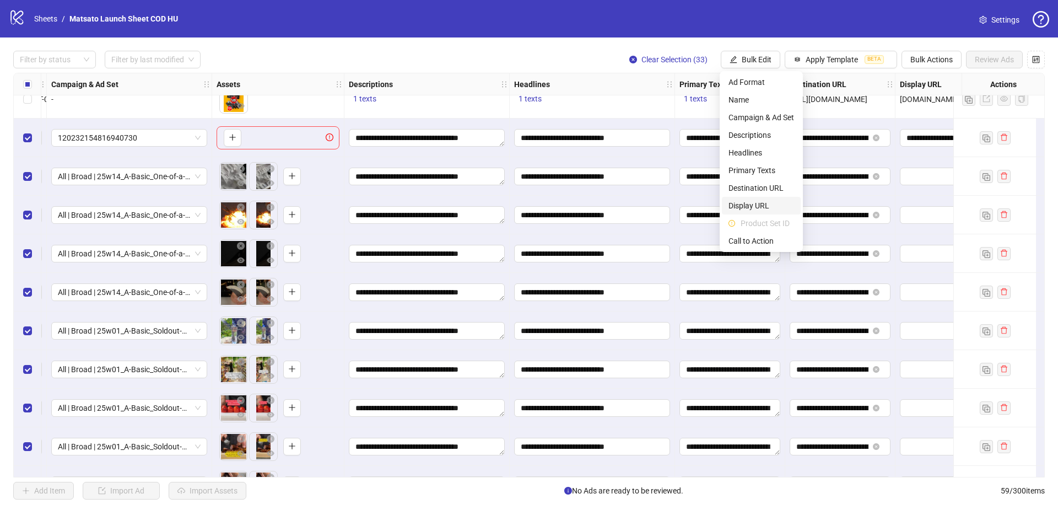
click at [759, 204] on span "Display URL" at bounding box center [761, 205] width 66 height 12
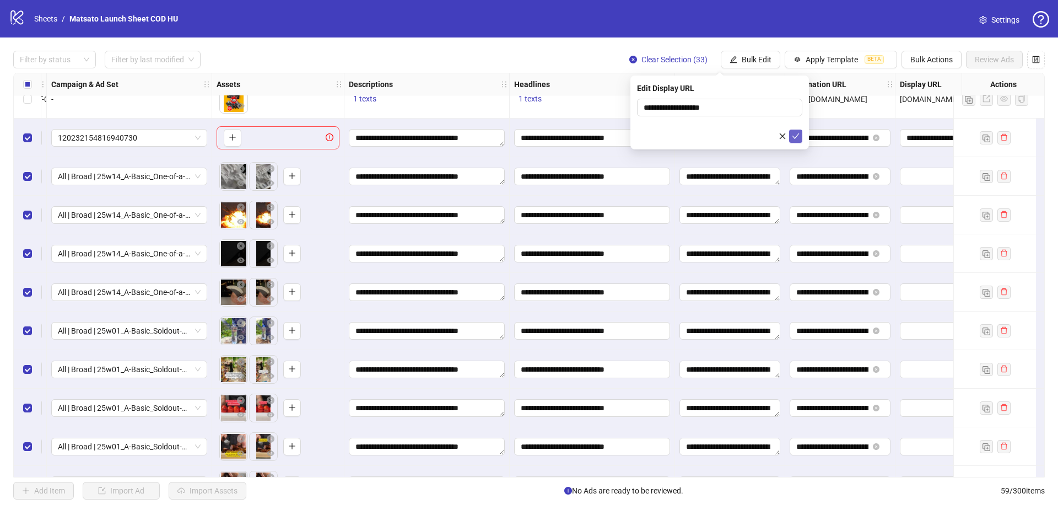
click at [798, 136] on icon "check" at bounding box center [796, 136] width 8 height 8
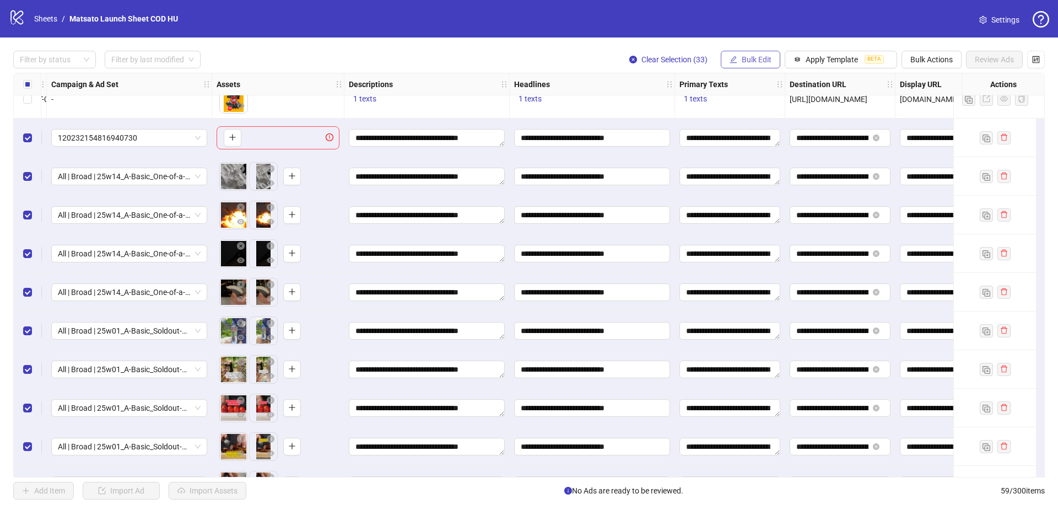
click at [765, 62] on span "Bulk Edit" at bounding box center [757, 59] width 30 height 9
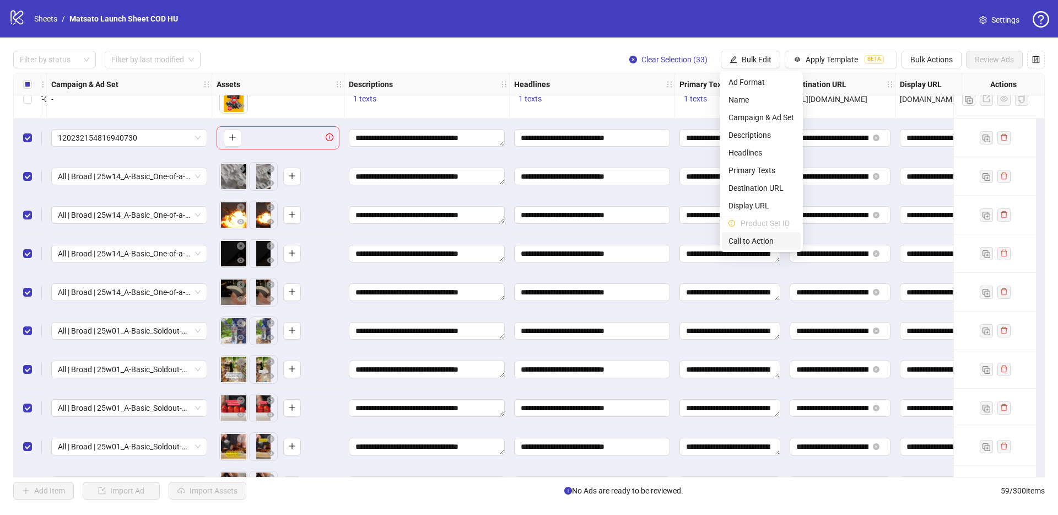
click at [744, 237] on span "Call to Action" at bounding box center [761, 241] width 66 height 12
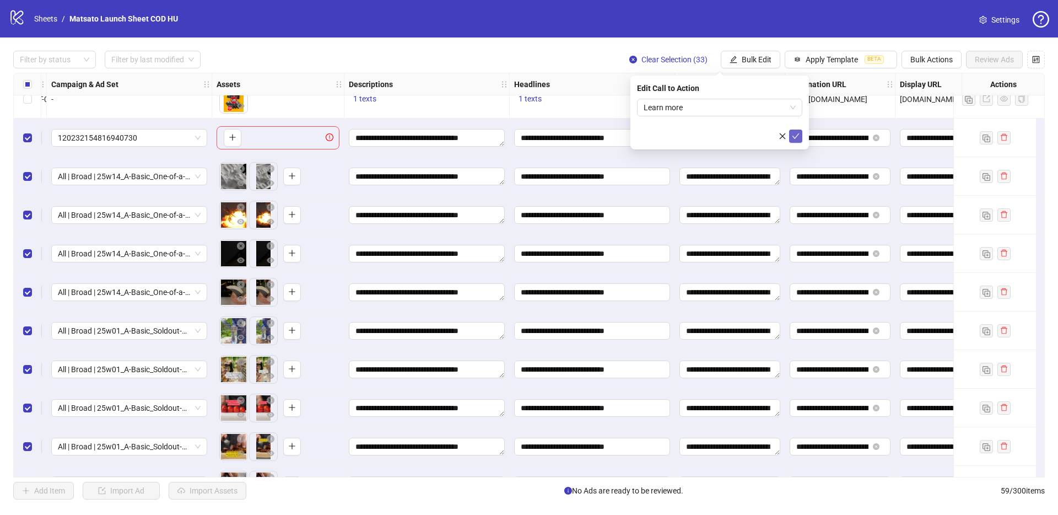
click at [793, 134] on icon "check" at bounding box center [796, 136] width 8 height 8
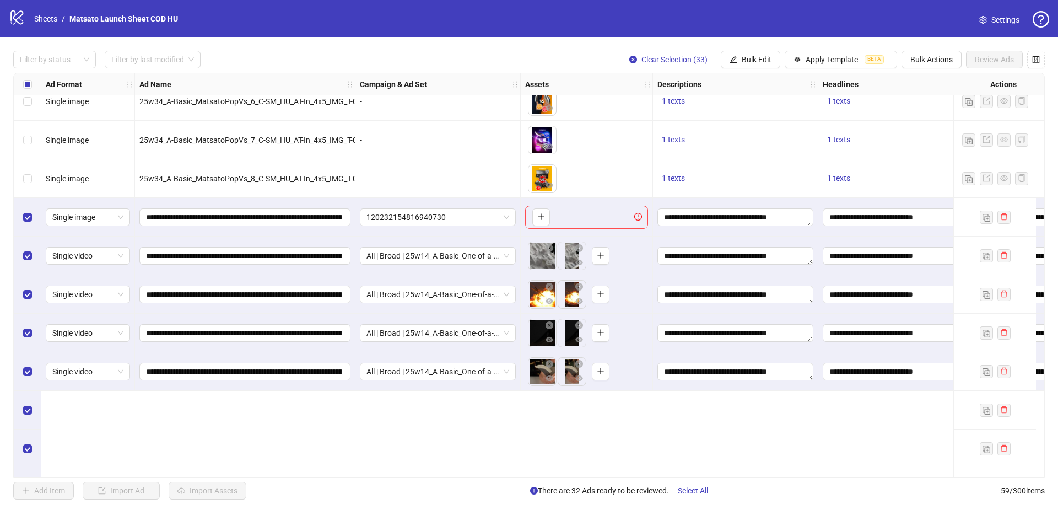
scroll to position [736, 0]
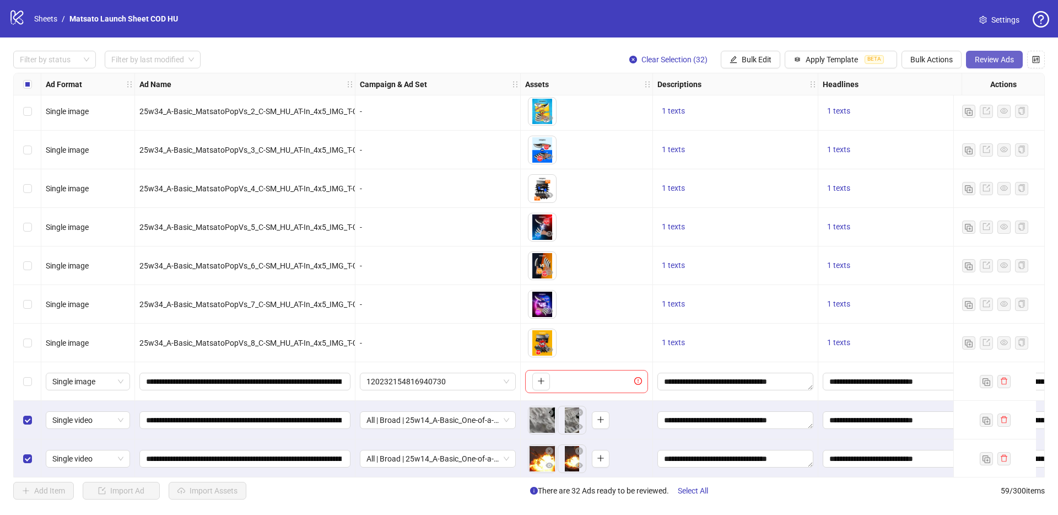
click at [996, 53] on button "Review Ads" at bounding box center [994, 60] width 57 height 18
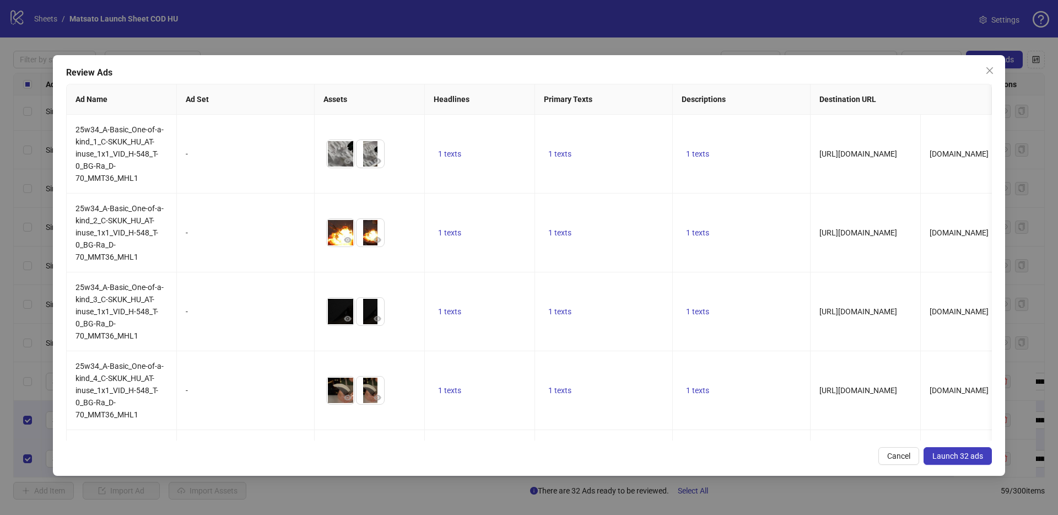
click at [974, 457] on span "Launch 32 ads" at bounding box center [957, 455] width 51 height 9
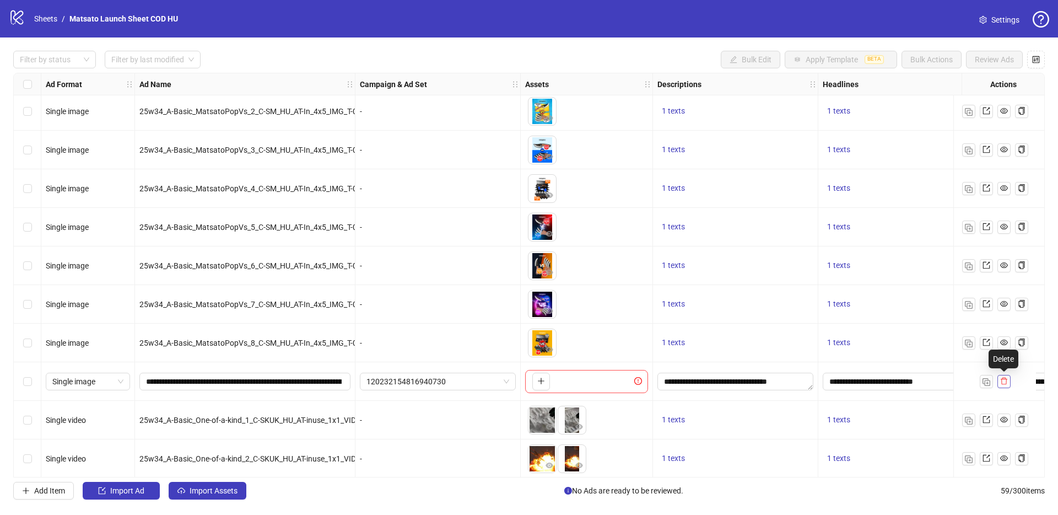
click at [1003, 383] on icon "delete" at bounding box center [1004, 381] width 8 height 8
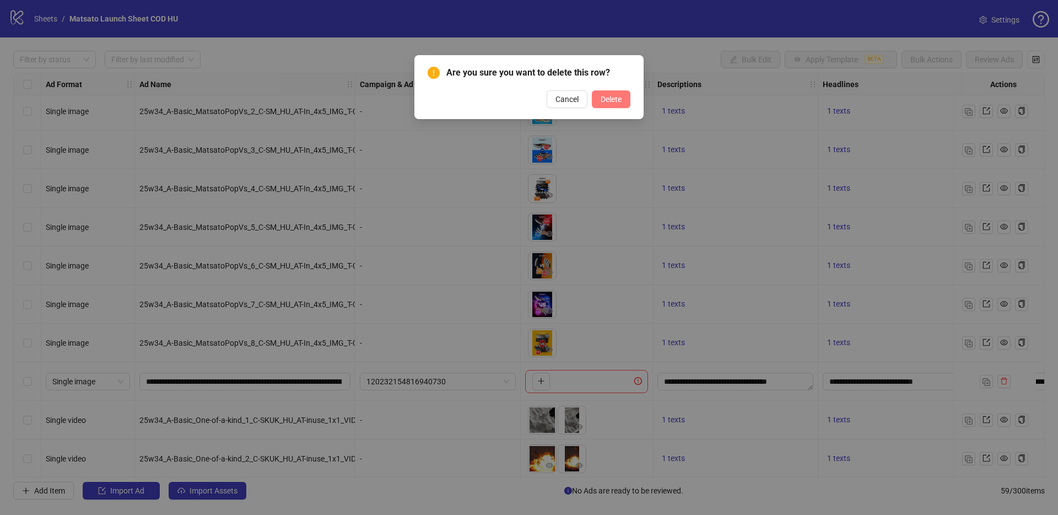
click at [610, 98] on span "Delete" at bounding box center [611, 99] width 21 height 9
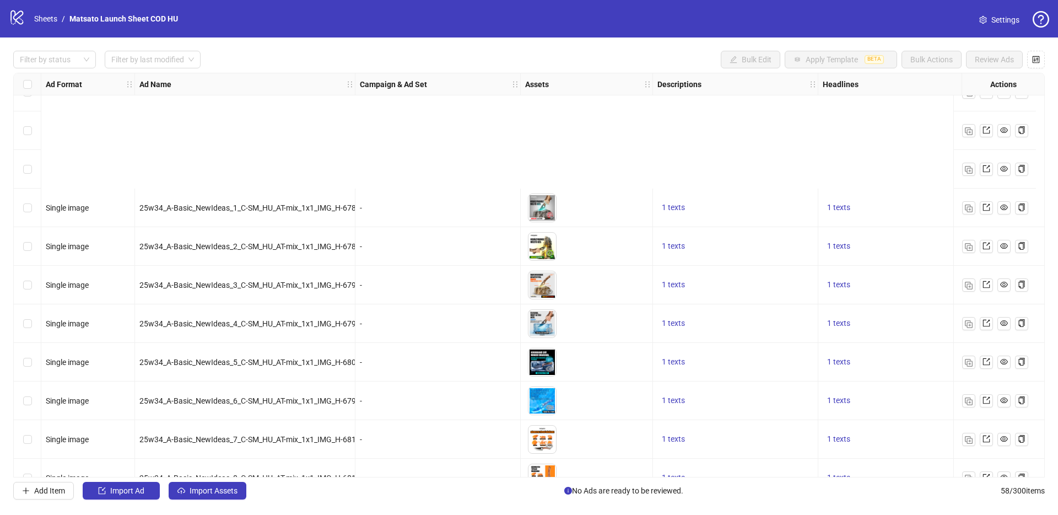
scroll to position [1860, 0]
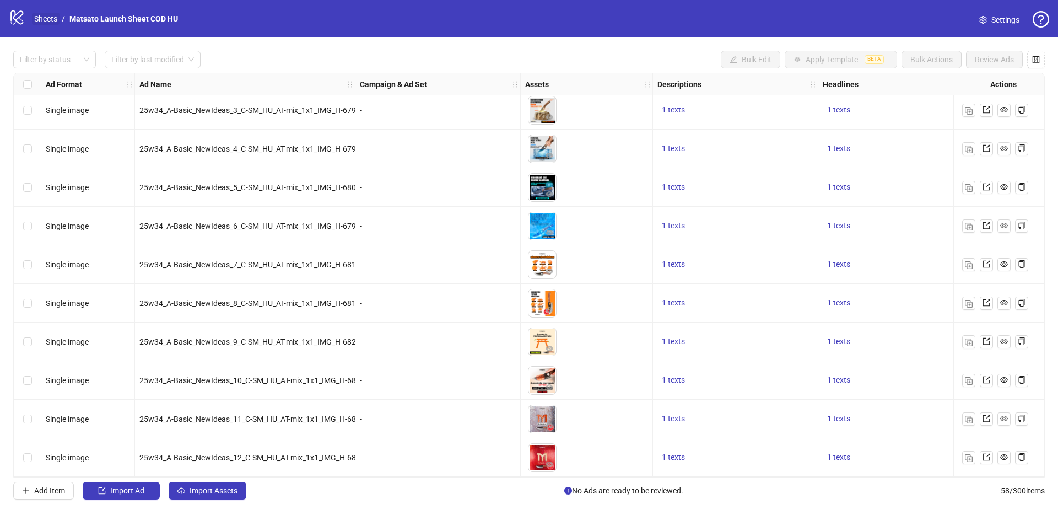
click at [52, 21] on link "Sheets" at bounding box center [46, 19] width 28 height 12
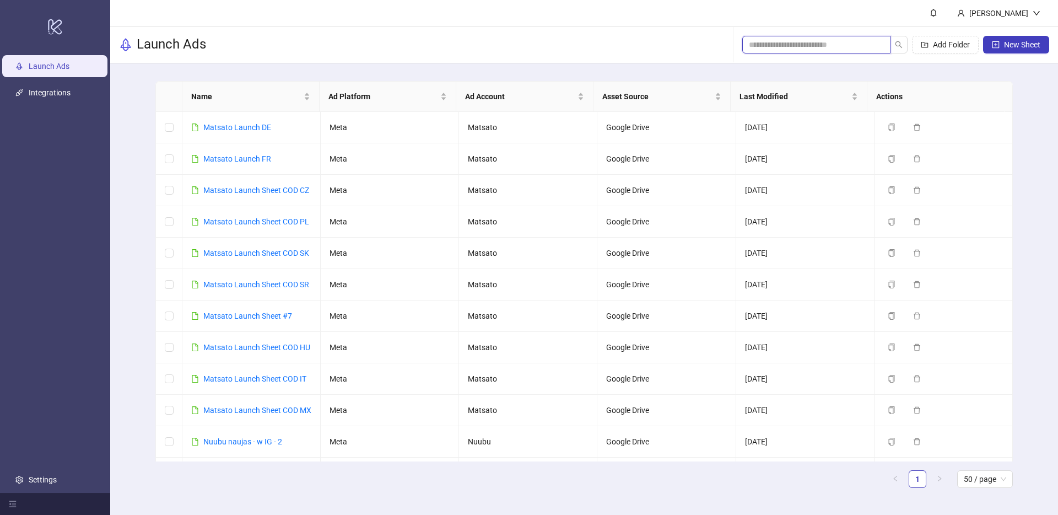
click at [802, 47] on input "search" at bounding box center [812, 45] width 126 height 12
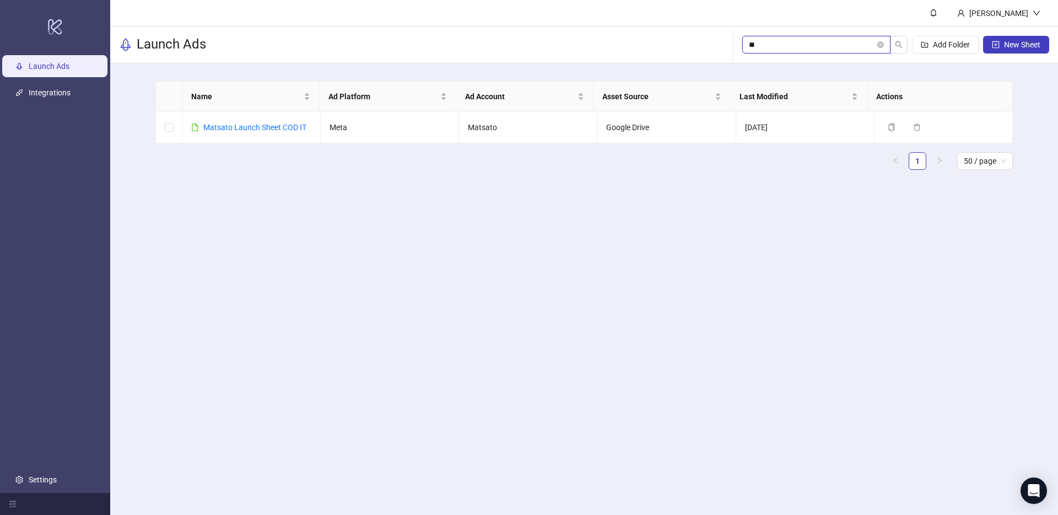
type input "**"
click at [247, 122] on div "Matsato Launch Sheet COD IT" at bounding box center [254, 127] width 103 height 12
click at [251, 127] on link "Matsato Launch Sheet COD IT" at bounding box center [254, 127] width 103 height 9
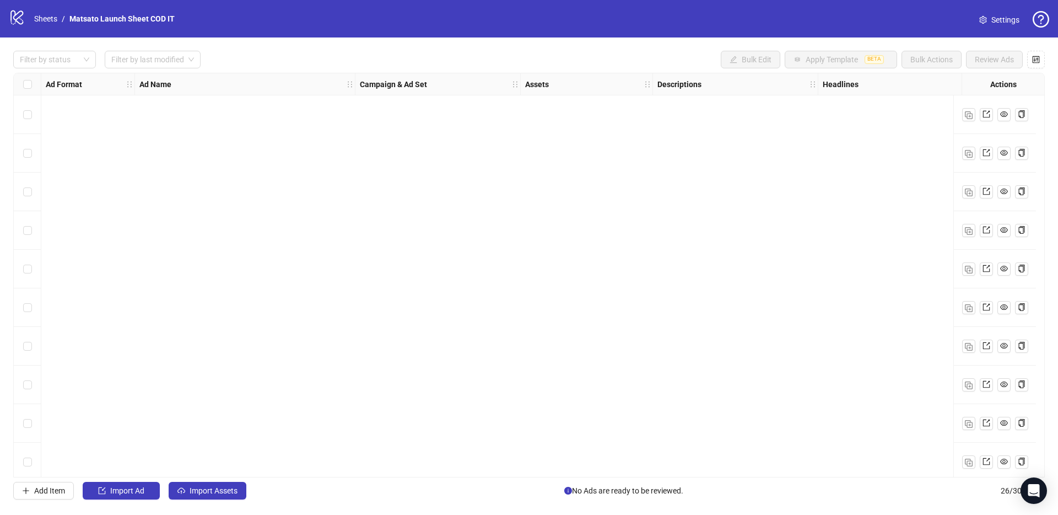
scroll to position [626, 0]
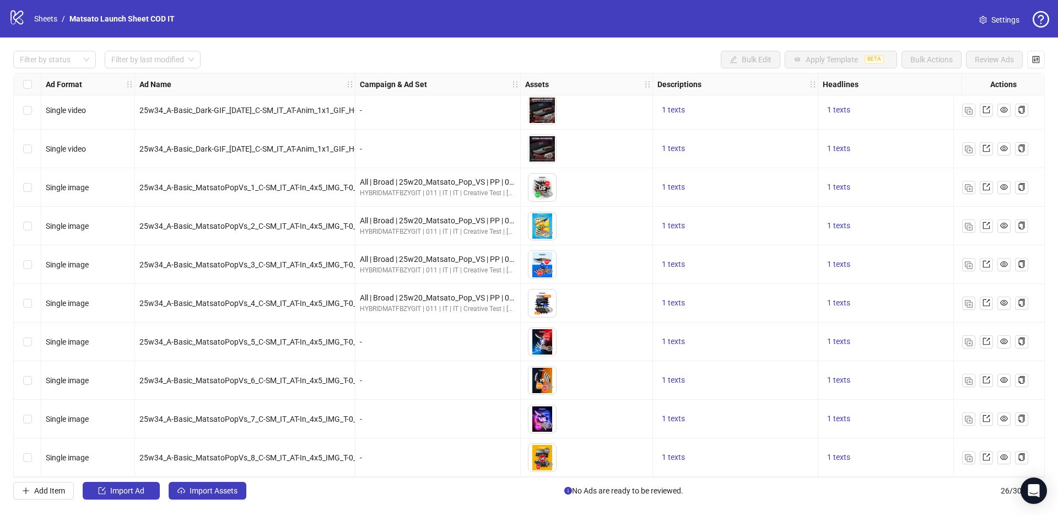
click at [412, 424] on div "-" at bounding box center [437, 418] width 165 height 39
click at [968, 456] on img "button" at bounding box center [969, 458] width 8 height 8
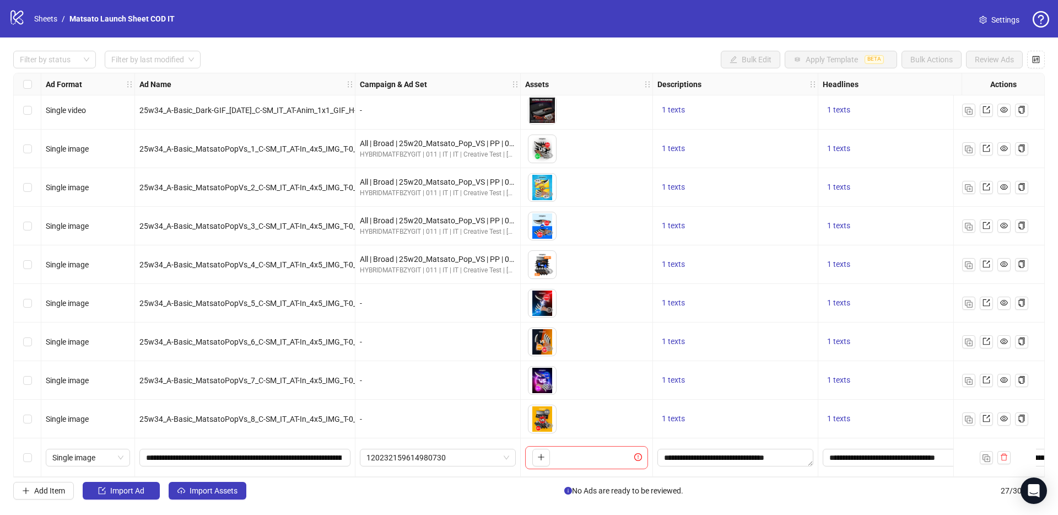
scroll to position [665, 0]
click at [224, 488] on span "Import Assets" at bounding box center [214, 490] width 48 height 9
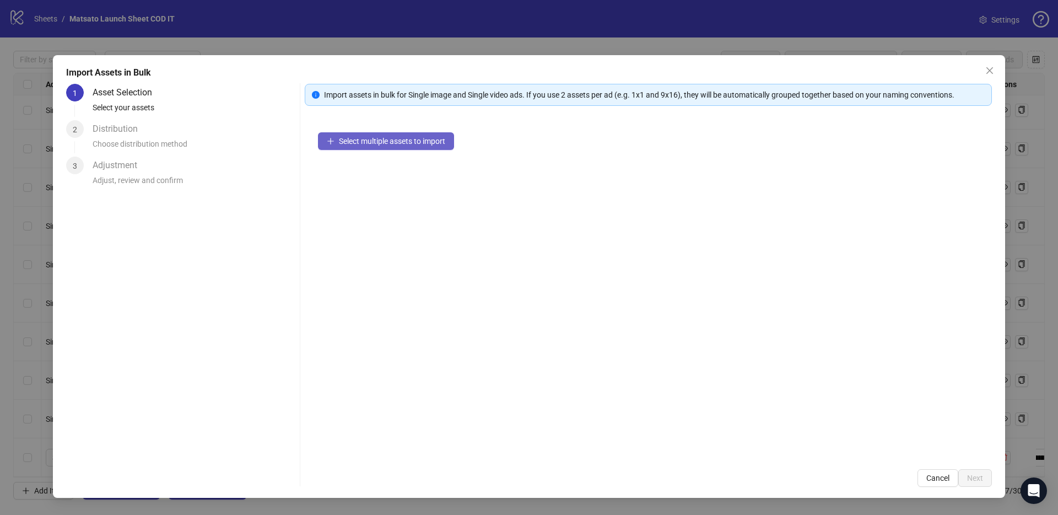
click at [364, 145] on button "Select multiple assets to import" at bounding box center [386, 141] width 136 height 18
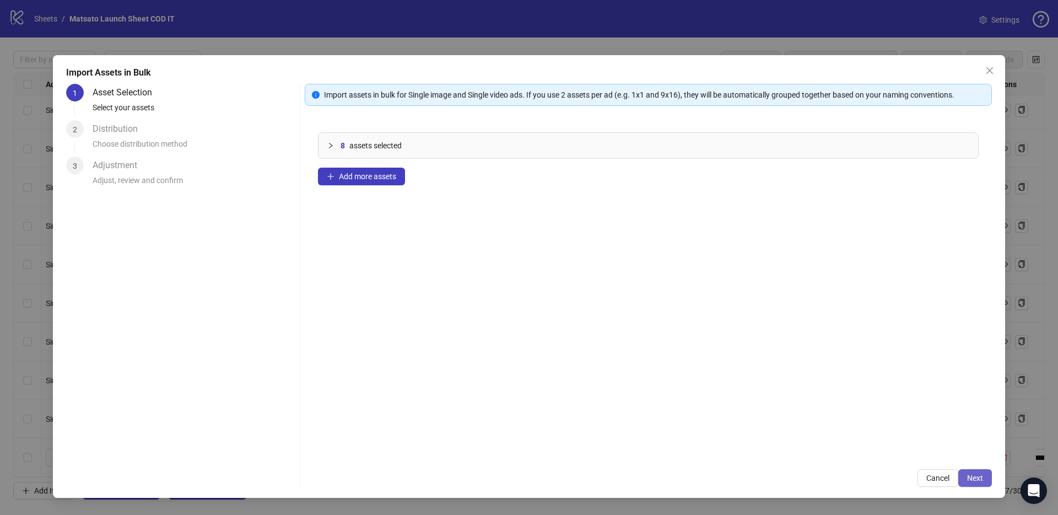
click at [976, 477] on span "Next" at bounding box center [975, 477] width 16 height 9
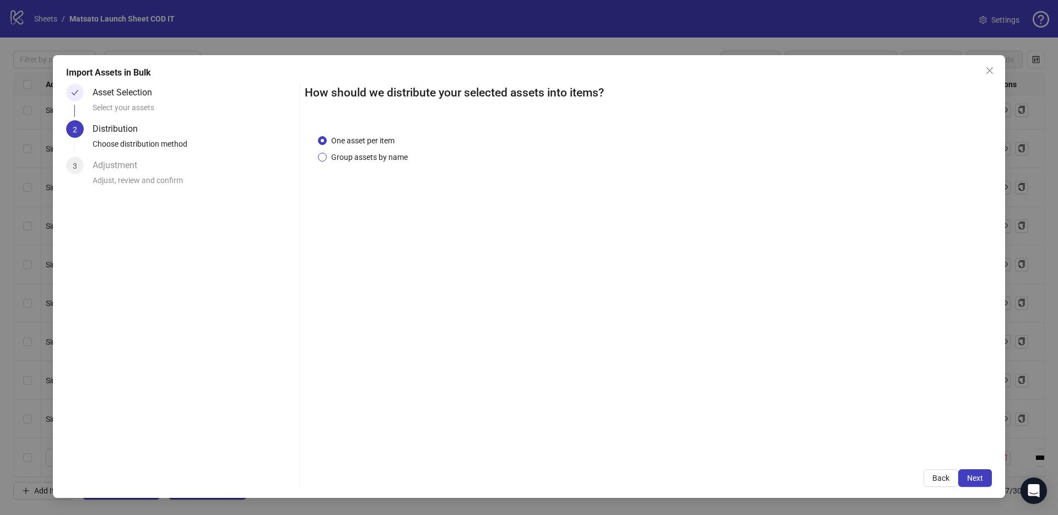
click at [376, 156] on span "Group assets by name" at bounding box center [369, 157] width 85 height 12
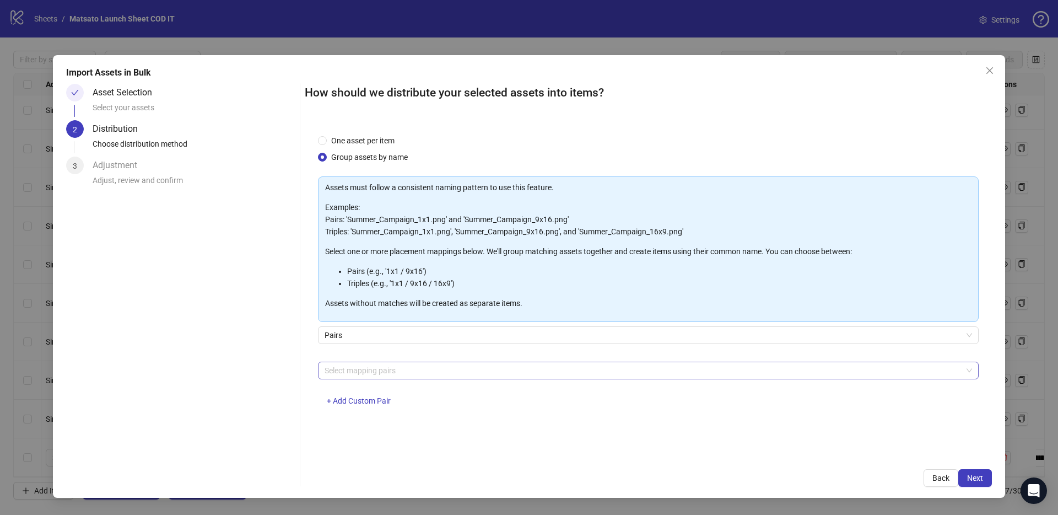
click at [394, 370] on div at bounding box center [642, 370] width 645 height 15
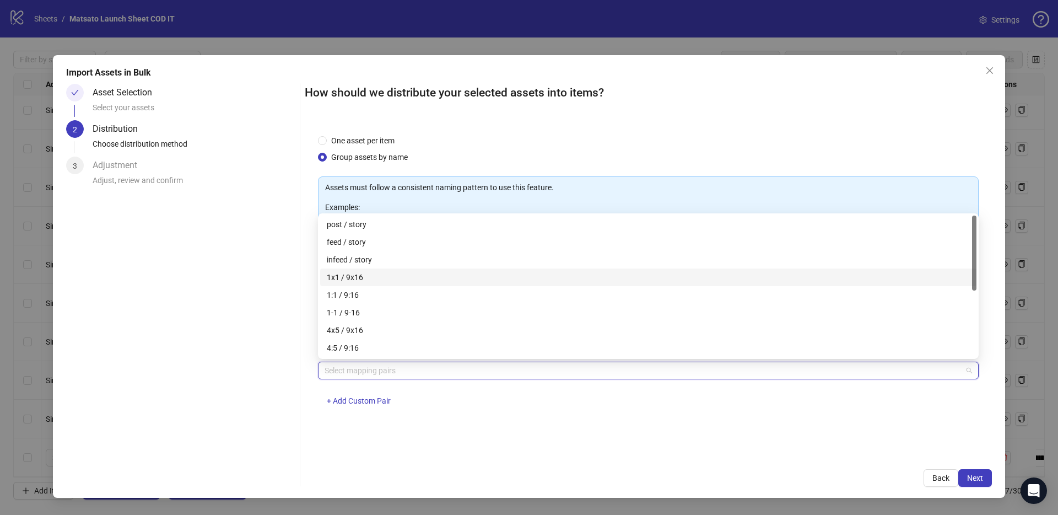
drag, startPoint x: 354, startPoint y: 275, endPoint x: 371, endPoint y: 277, distance: 17.2
click at [354, 275] on div "1x1 / 9x16" at bounding box center [648, 277] width 643 height 12
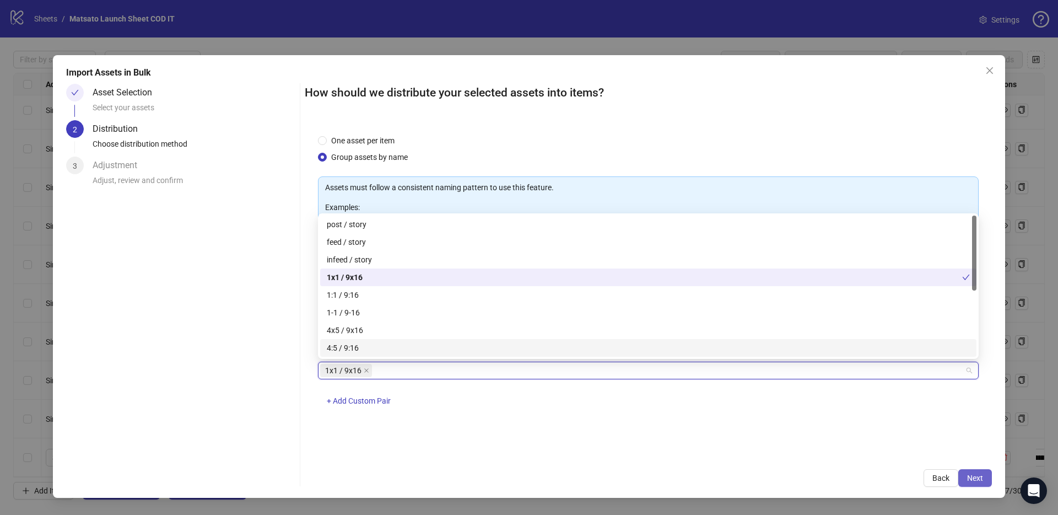
click at [976, 473] on span "Next" at bounding box center [975, 477] width 16 height 9
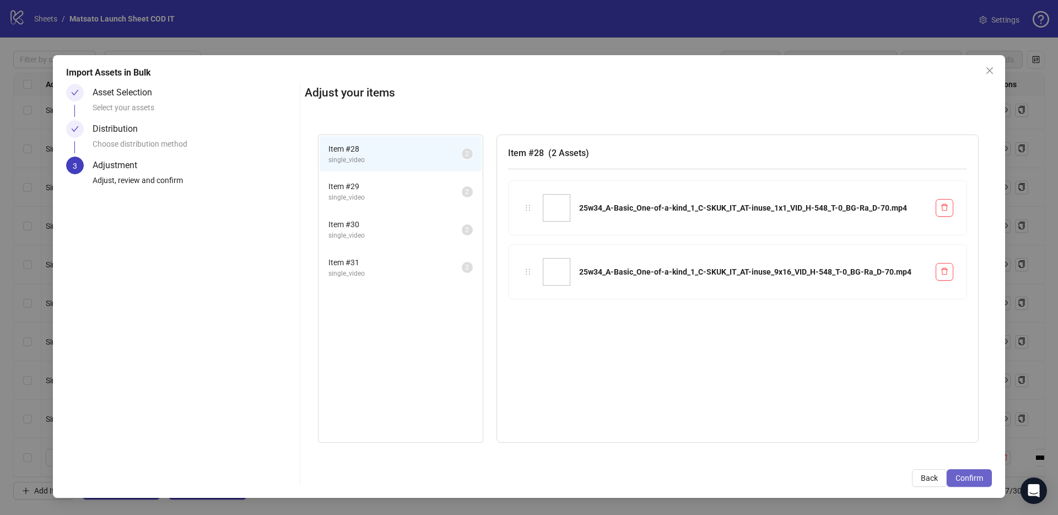
click at [975, 472] on button "Confirm" at bounding box center [969, 478] width 45 height 18
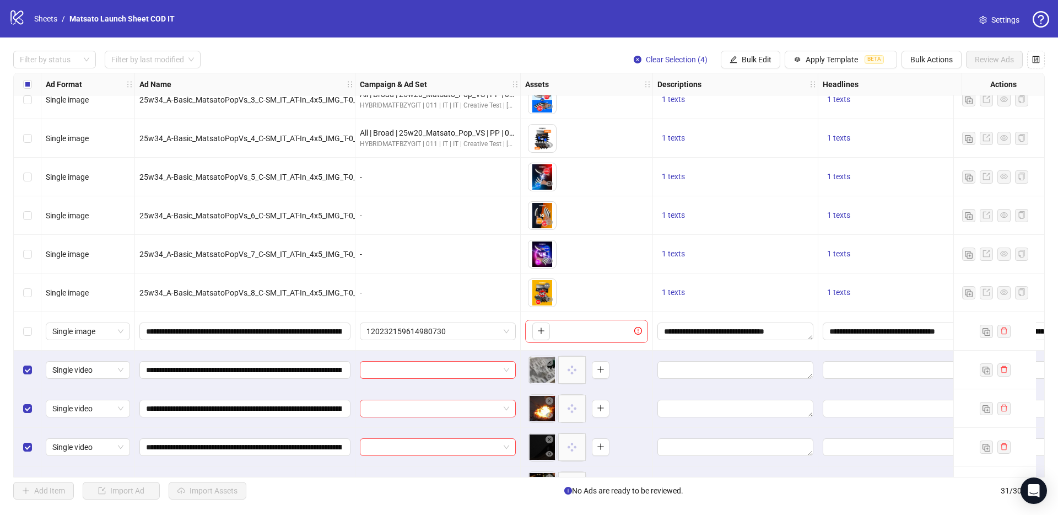
scroll to position [819, 0]
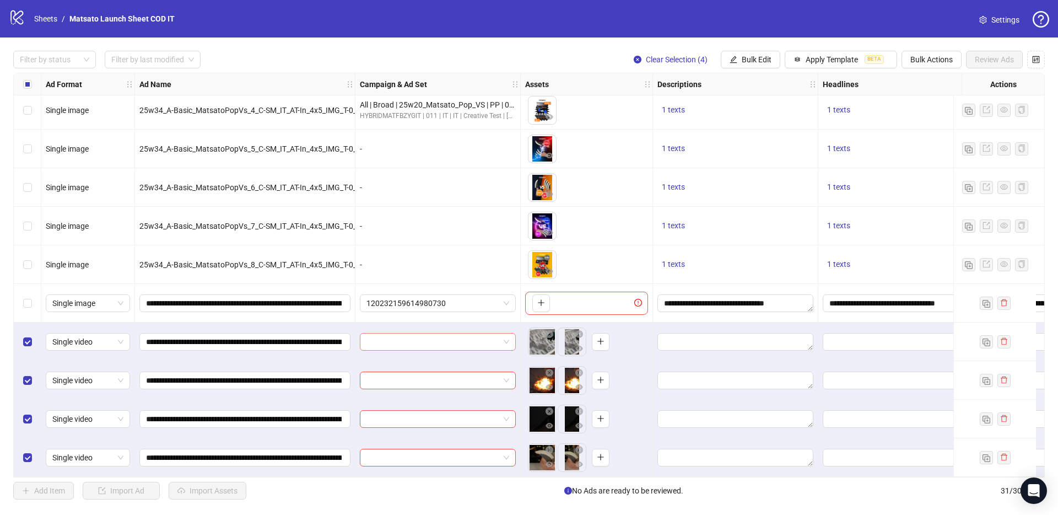
click at [425, 333] on input "search" at bounding box center [432, 341] width 133 height 17
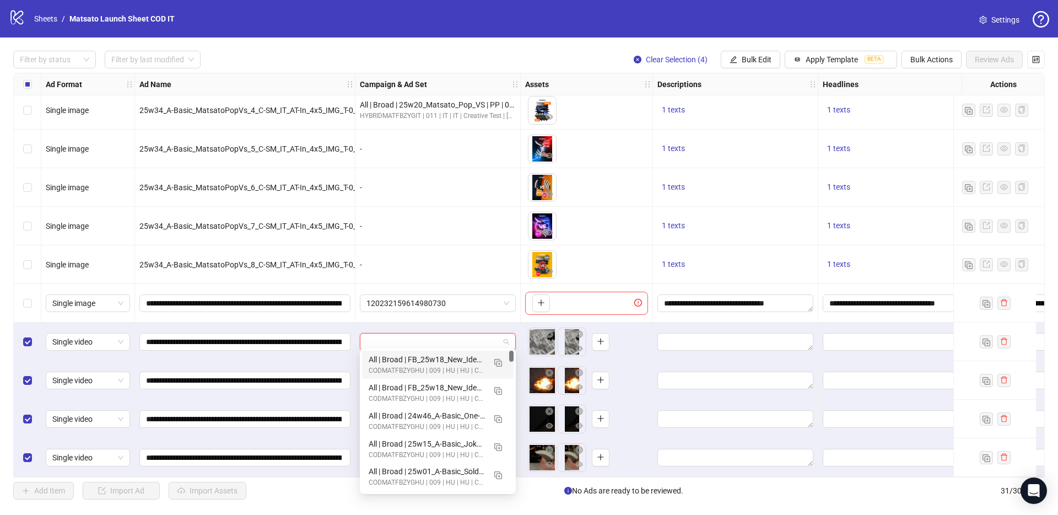
paste input "**********"
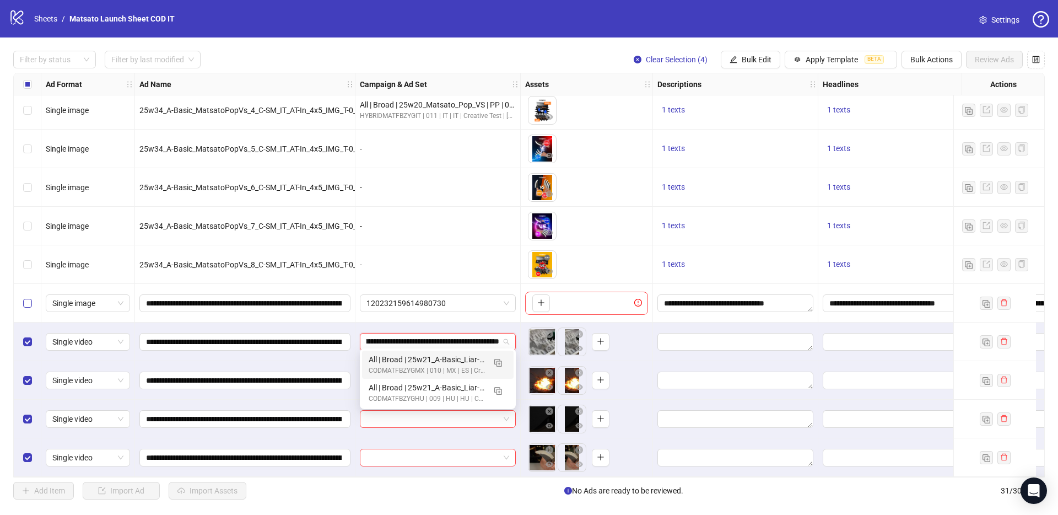
type input "**********"
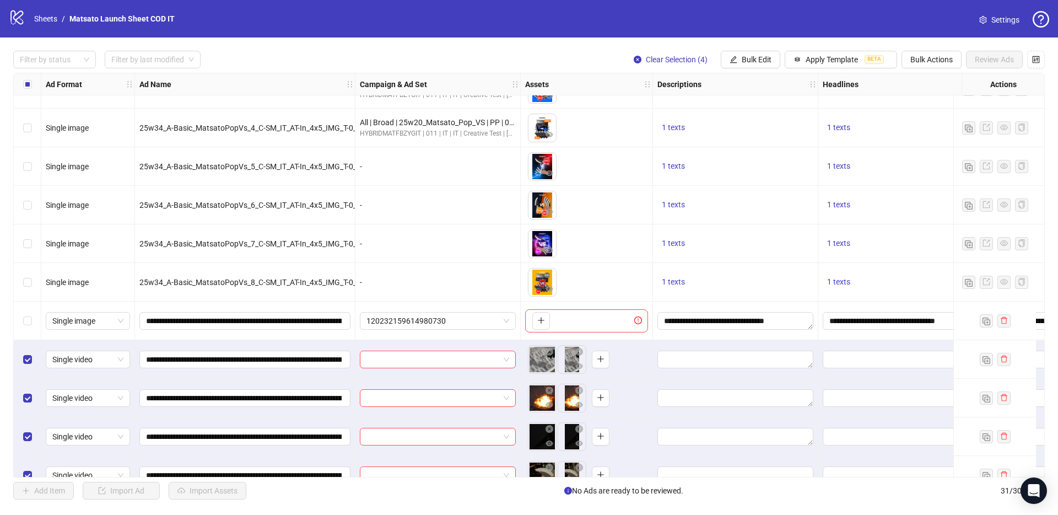
scroll to position [795, 0]
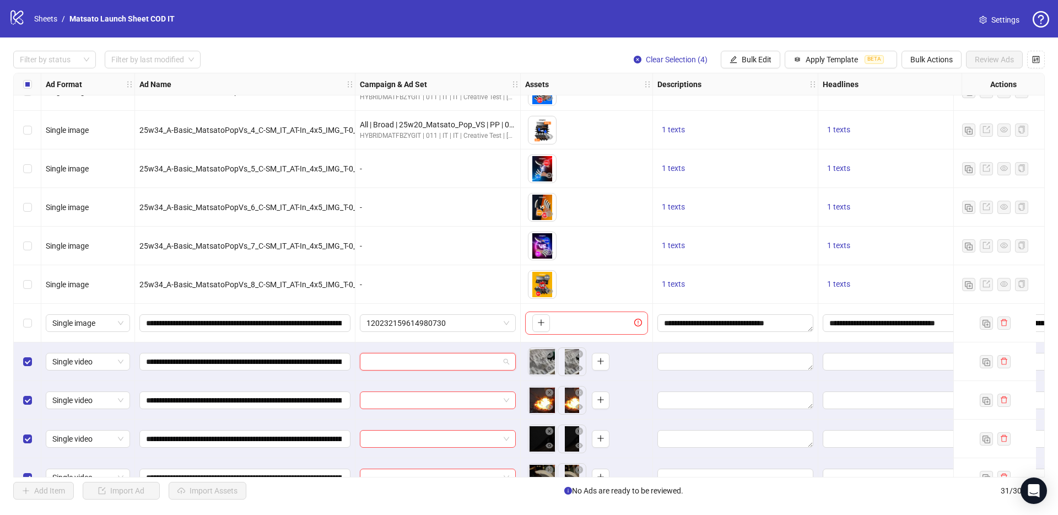
click at [431, 357] on input "search" at bounding box center [432, 361] width 133 height 17
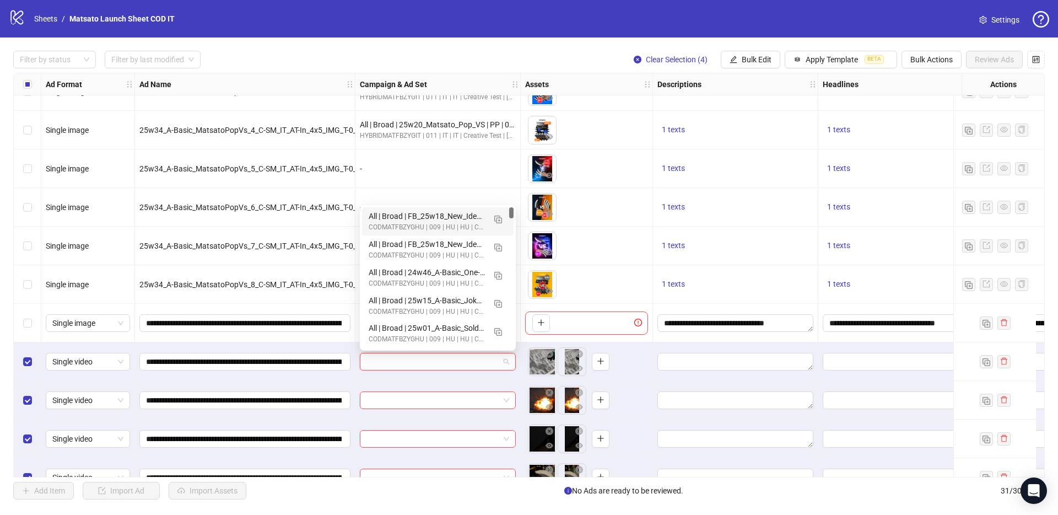
paste input "**********"
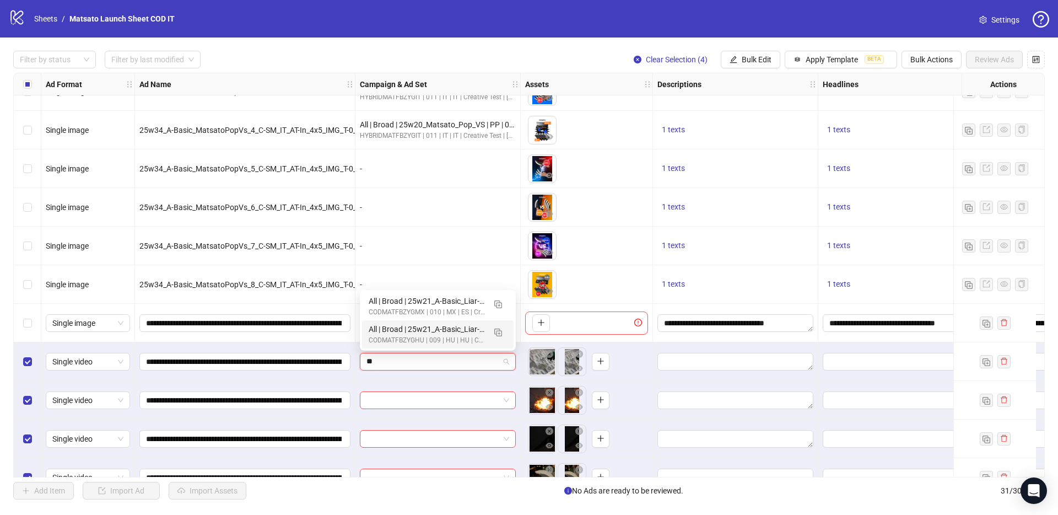
scroll to position [0, 0]
type input "*******"
click at [418, 381] on div at bounding box center [437, 400] width 165 height 39
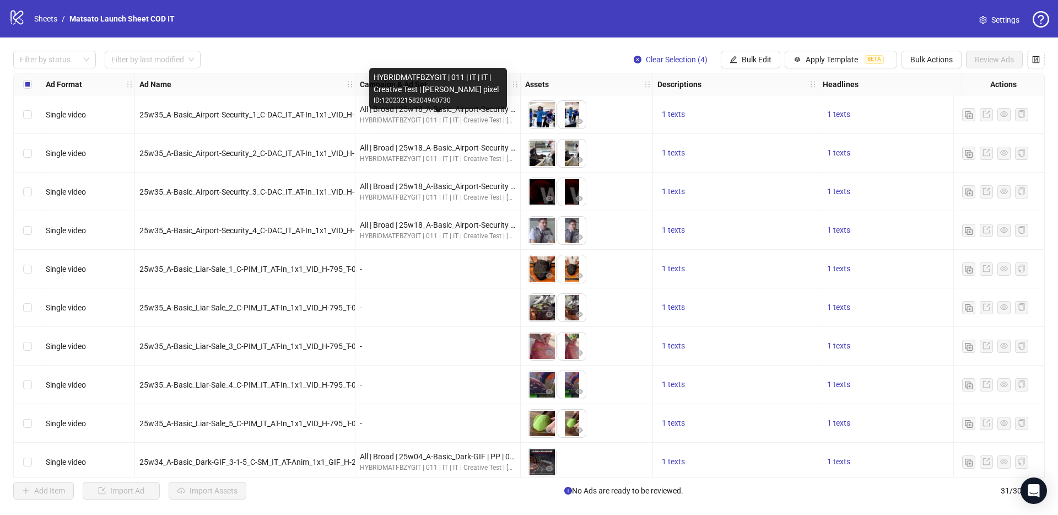
click at [489, 122] on div "HYBRIDMATFBZYGIT | 011 | IT | IT | Creative Test | [PERSON_NAME] pixel" at bounding box center [438, 120] width 156 height 10
copy div "HYBRIDMATFBZYGIT | 011 | IT | IT | Creative Test | [PERSON_NAME] pixel"
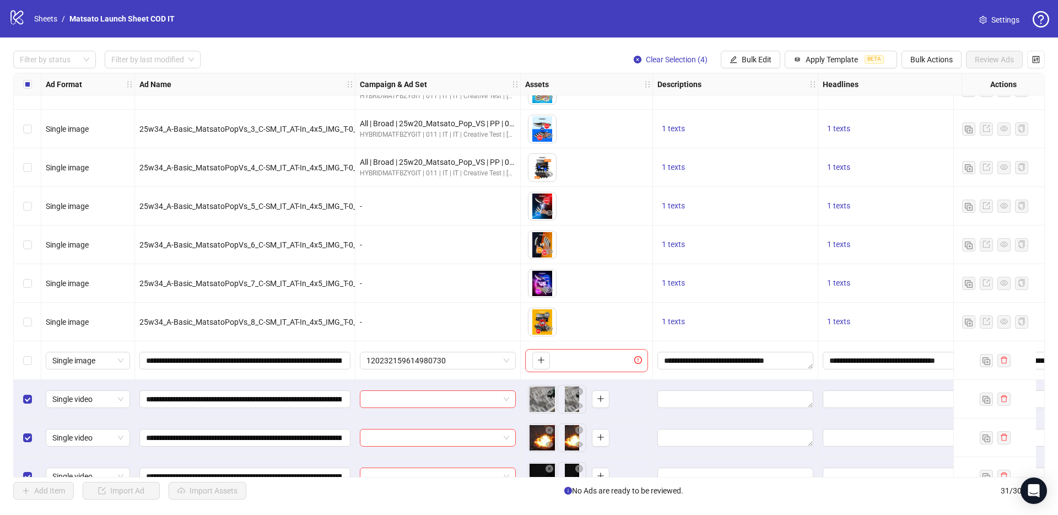
scroll to position [819, 0]
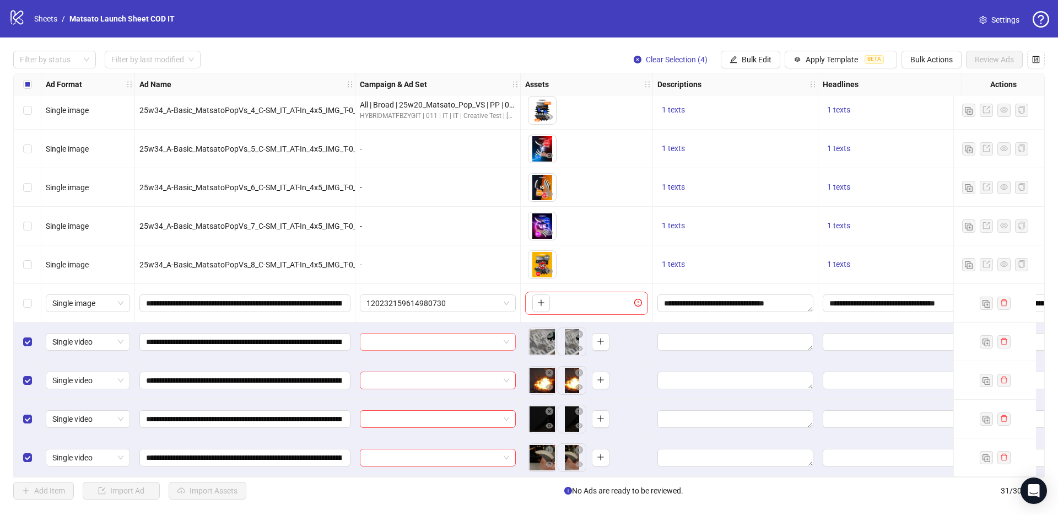
click at [453, 338] on input "search" at bounding box center [432, 341] width 133 height 17
paste input "**********"
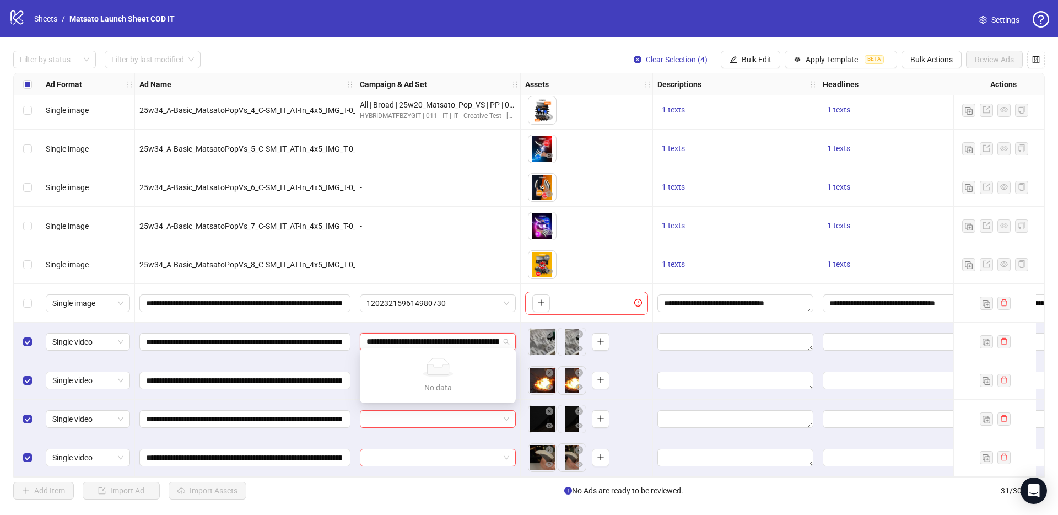
scroll to position [0, 71]
type input "**********"
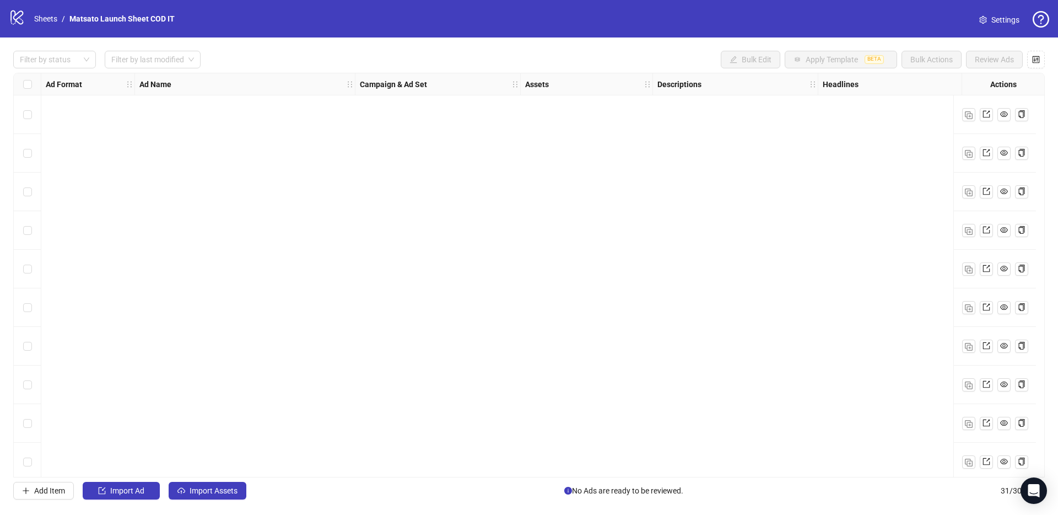
scroll to position [819, 0]
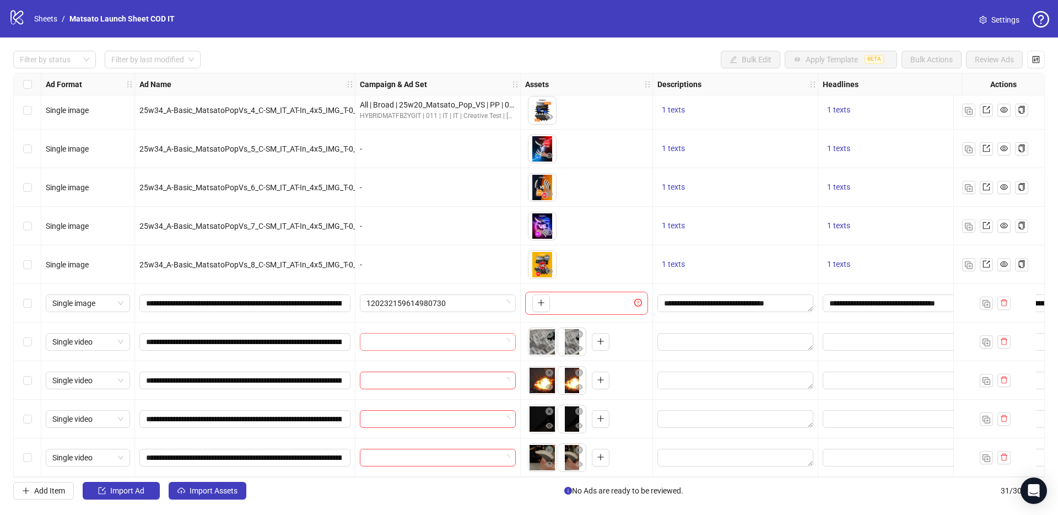
click at [435, 336] on input "search" at bounding box center [432, 341] width 133 height 17
click at [420, 333] on input "search" at bounding box center [432, 341] width 133 height 17
paste input "**********"
type input "**********"
click at [634, 52] on div "Filter by status Filter by last modified Bulk Edit Apply Template BETA Bulk Act…" at bounding box center [529, 60] width 1032 height 18
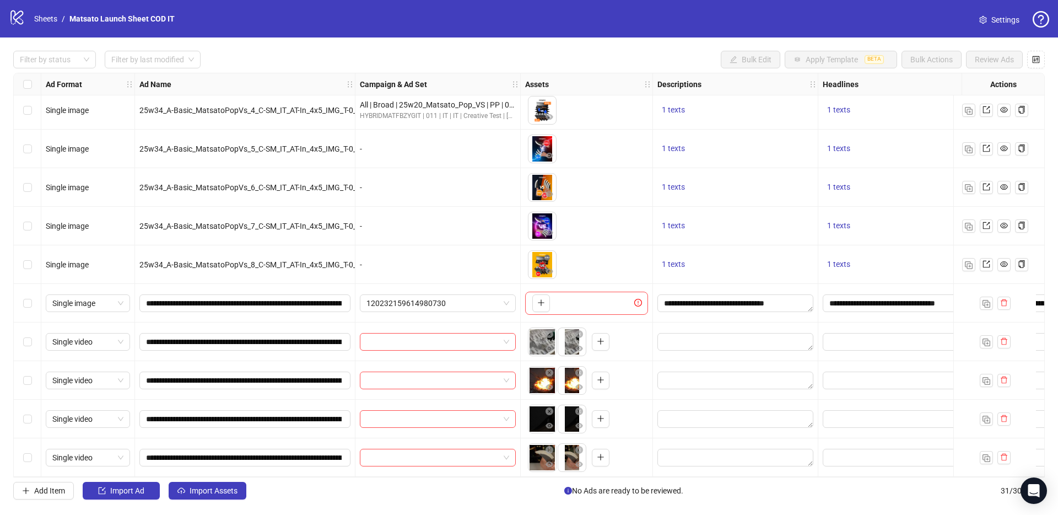
click at [992, 19] on span "Settings" at bounding box center [1005, 20] width 28 height 12
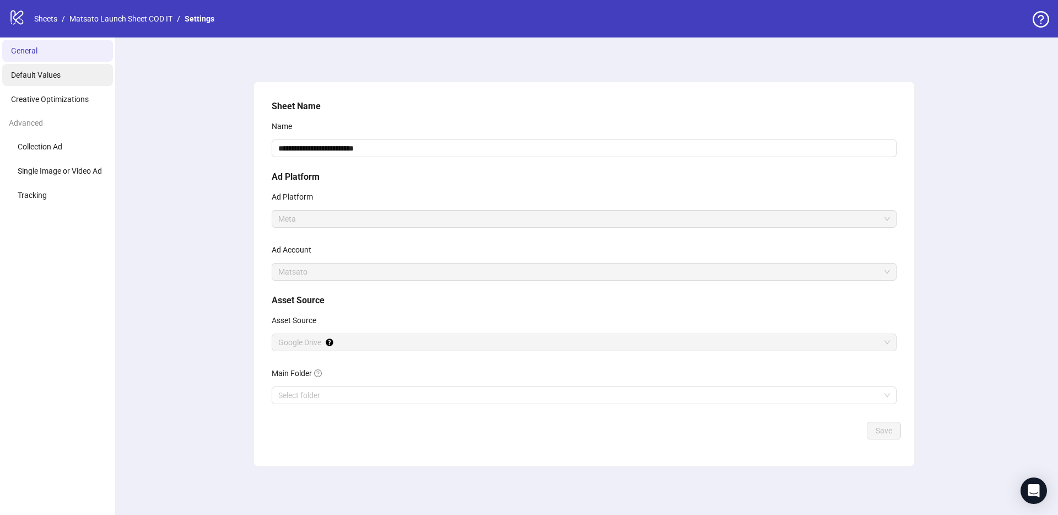
click at [46, 75] on span "Default Values" at bounding box center [36, 75] width 50 height 9
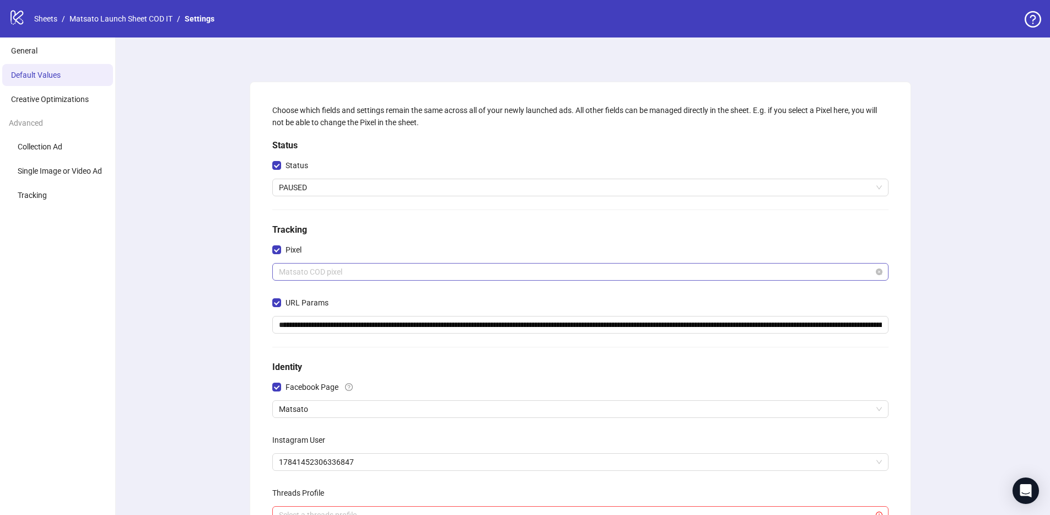
click at [350, 276] on span "Matsato COD pixel" at bounding box center [580, 271] width 603 height 17
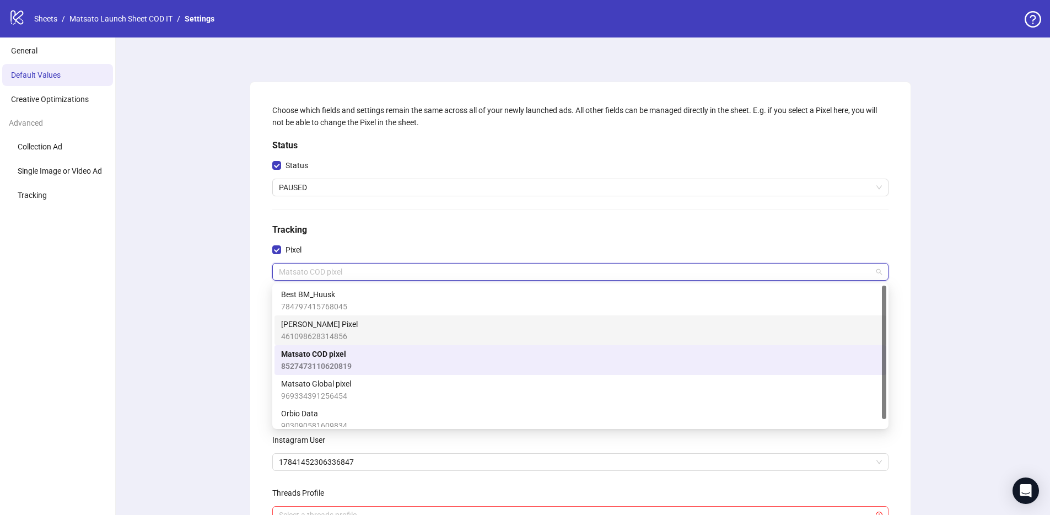
click at [326, 323] on span "[PERSON_NAME] Pixel" at bounding box center [319, 324] width 77 height 12
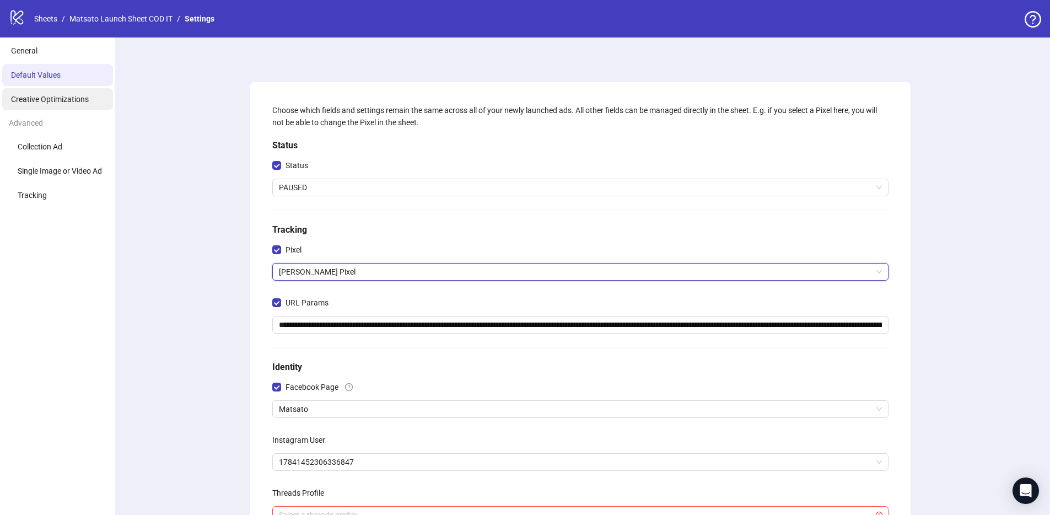
click at [56, 99] on span "Creative Optimizations" at bounding box center [50, 99] width 78 height 9
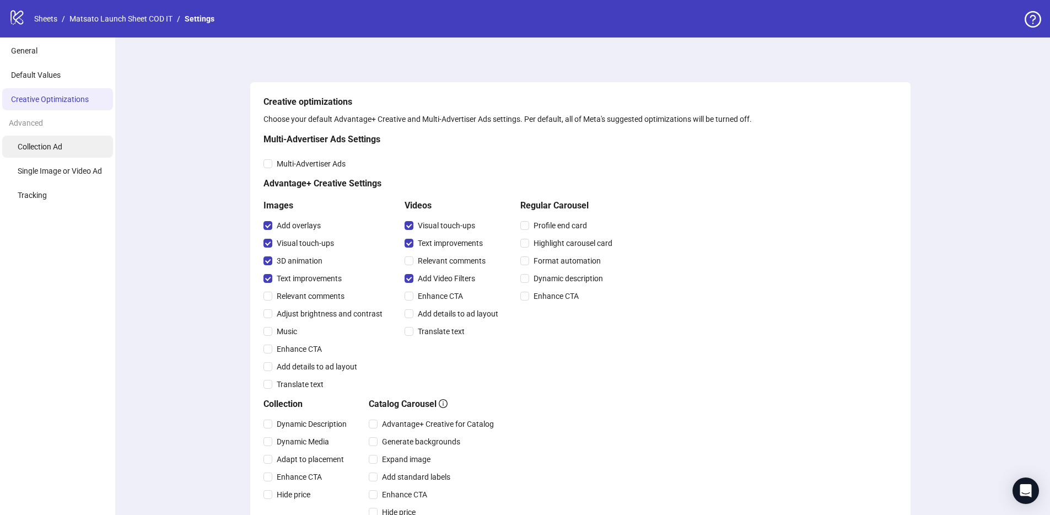
click at [62, 152] on li "Collection Ad" at bounding box center [57, 147] width 111 height 22
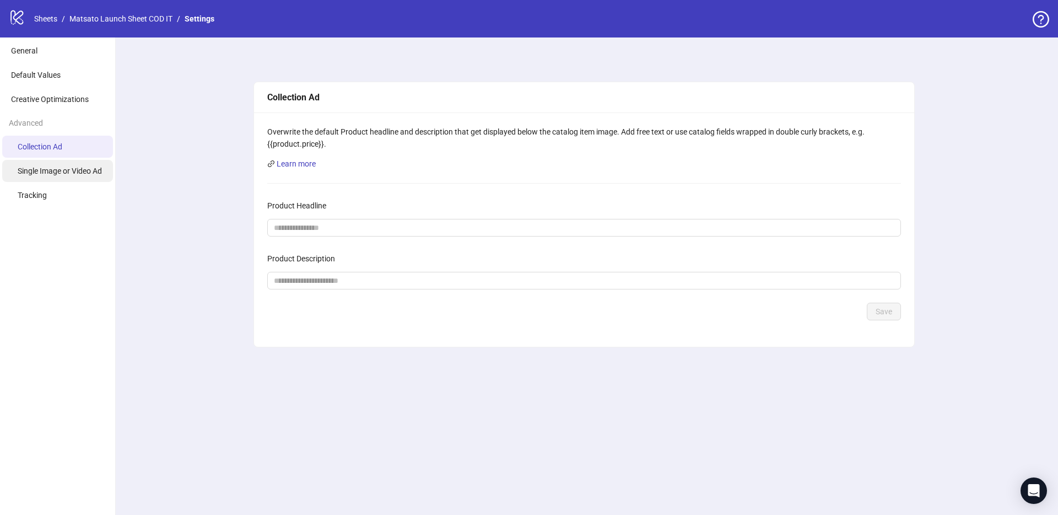
click at [72, 176] on li "Single Image or Video Ad" at bounding box center [57, 171] width 111 height 22
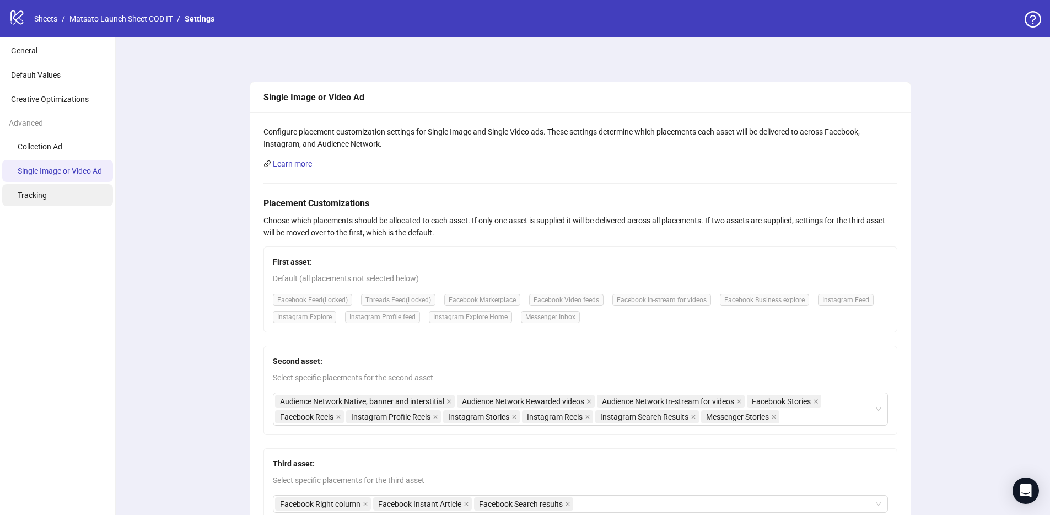
click at [64, 198] on li "Tracking" at bounding box center [57, 195] width 111 height 22
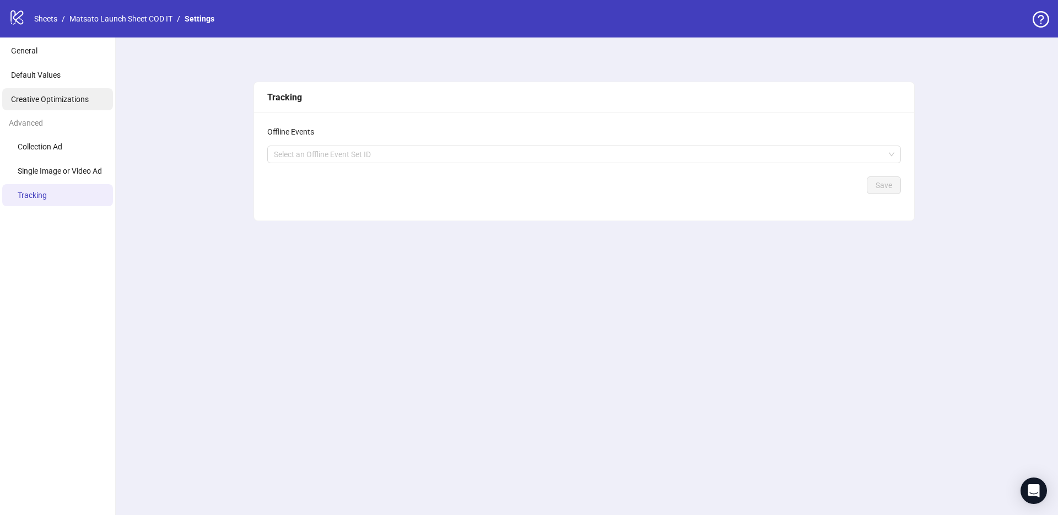
click at [67, 92] on li "Creative Optimizations" at bounding box center [57, 99] width 111 height 22
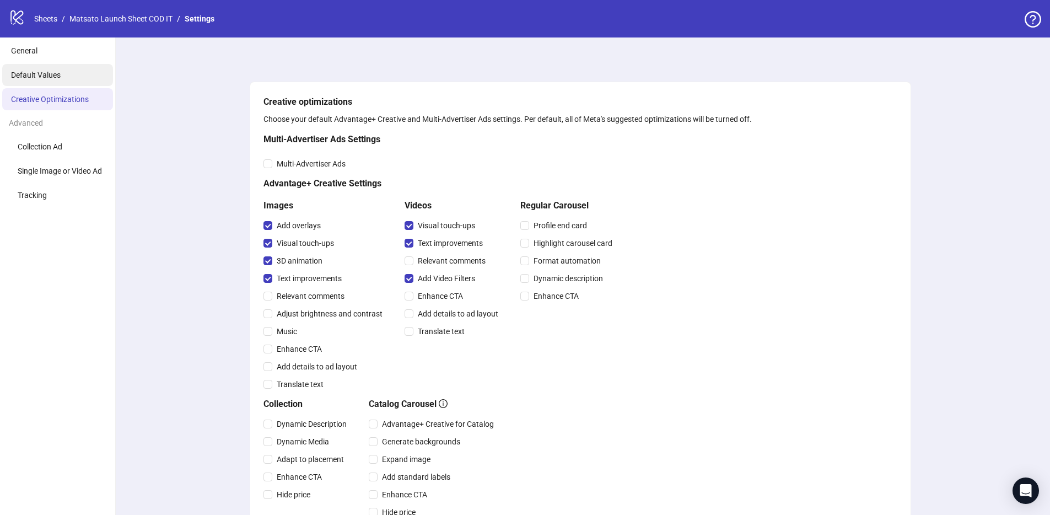
click at [51, 75] on span "Default Values" at bounding box center [36, 75] width 50 height 9
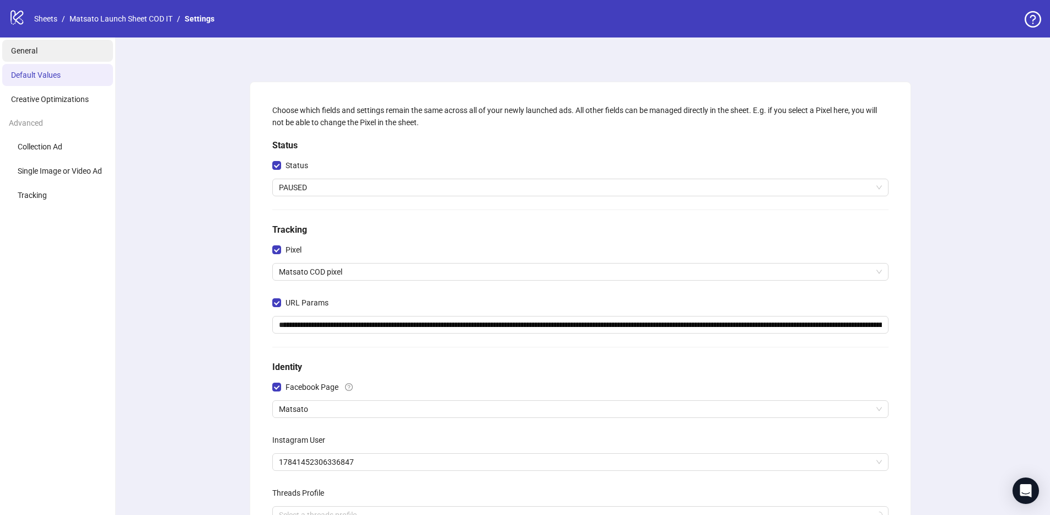
click at [37, 56] on li "General" at bounding box center [57, 51] width 111 height 22
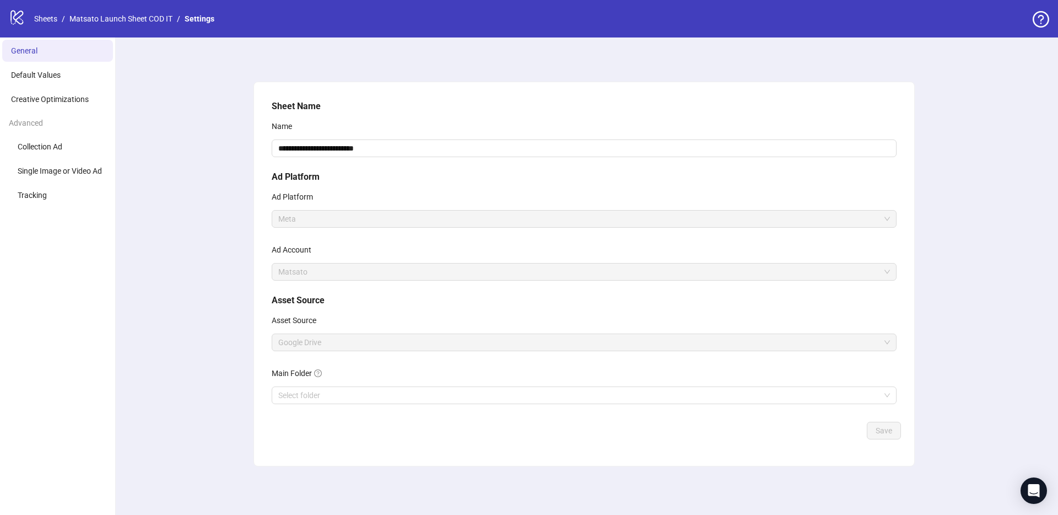
click at [210, 201] on div "**********" at bounding box center [584, 275] width 948 height 477
click at [42, 75] on span "Default Values" at bounding box center [36, 75] width 50 height 9
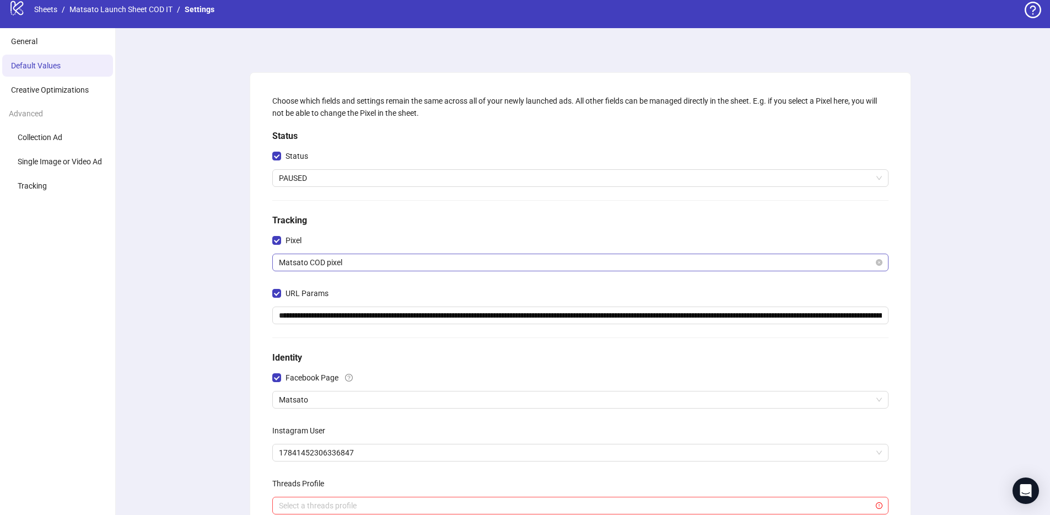
scroll to position [21, 0]
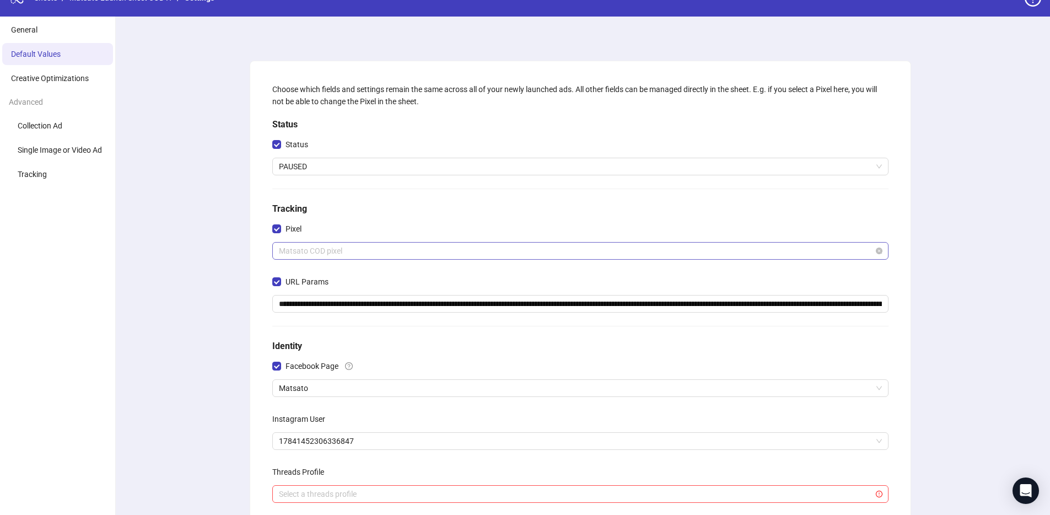
click at [396, 253] on span "Matsato COD pixel" at bounding box center [580, 250] width 603 height 17
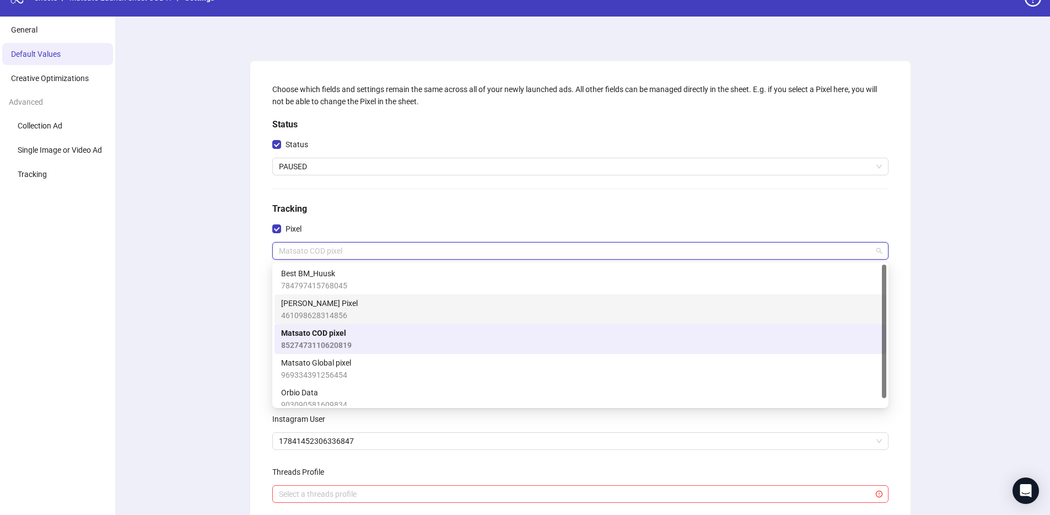
click at [320, 307] on span "HUU Pixel" at bounding box center [319, 303] width 77 height 12
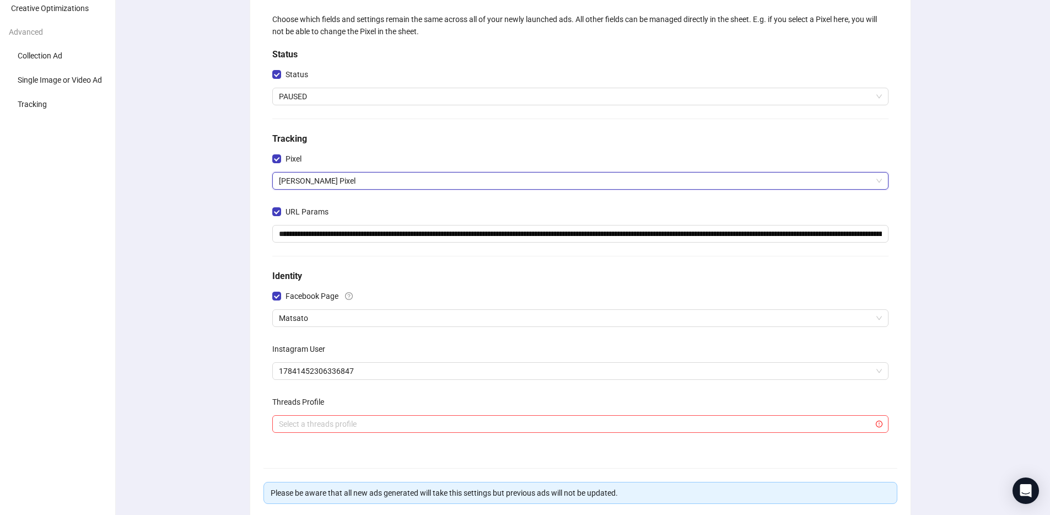
scroll to position [182, 0]
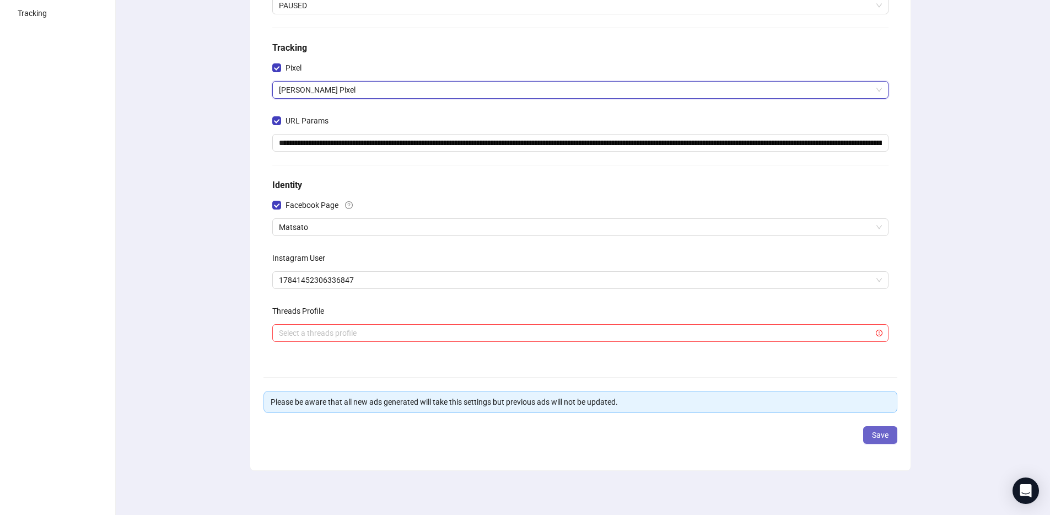
click at [892, 439] on button "Save" at bounding box center [880, 435] width 34 height 18
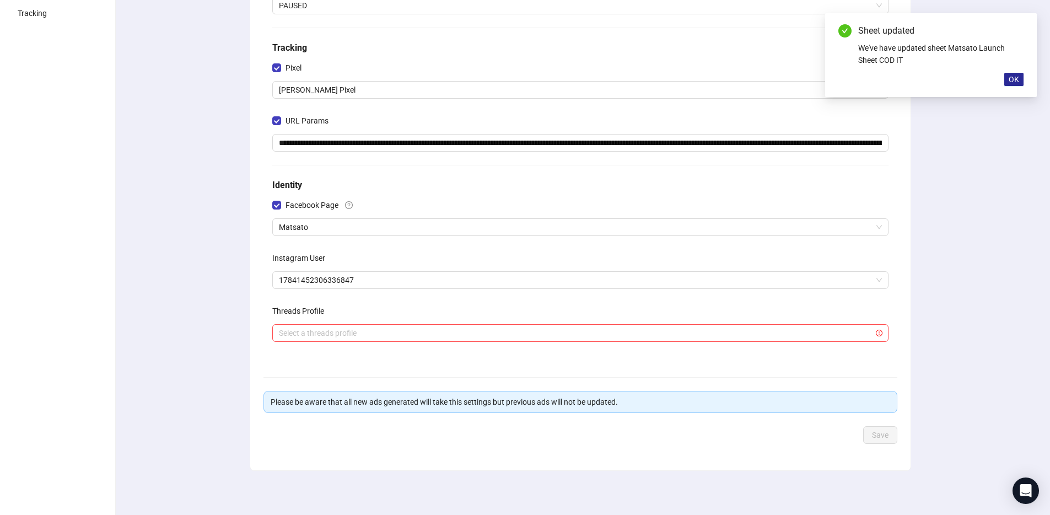
click at [1009, 77] on span "OK" at bounding box center [1013, 79] width 10 height 9
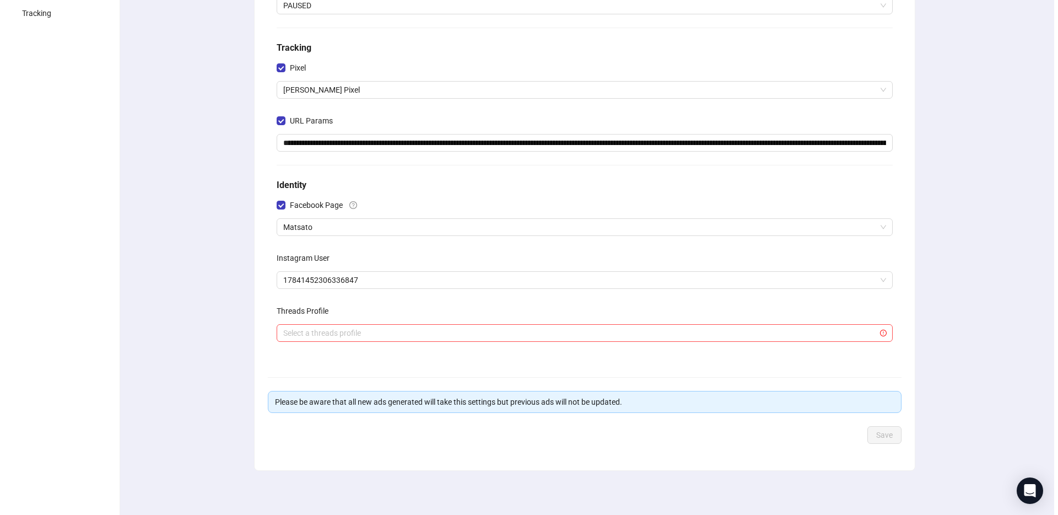
scroll to position [0, 0]
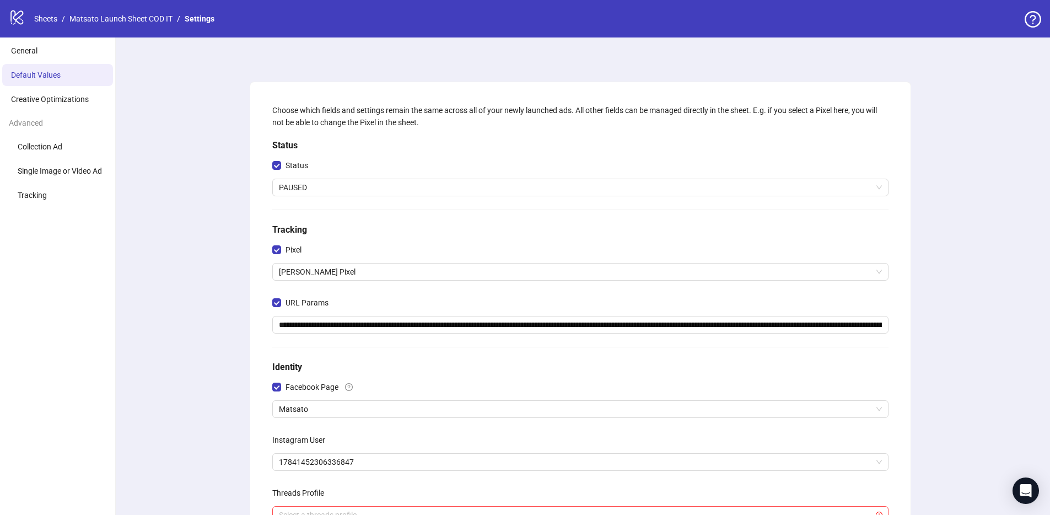
click at [96, 21] on link "Matsato Launch Sheet COD IT" at bounding box center [120, 19] width 107 height 12
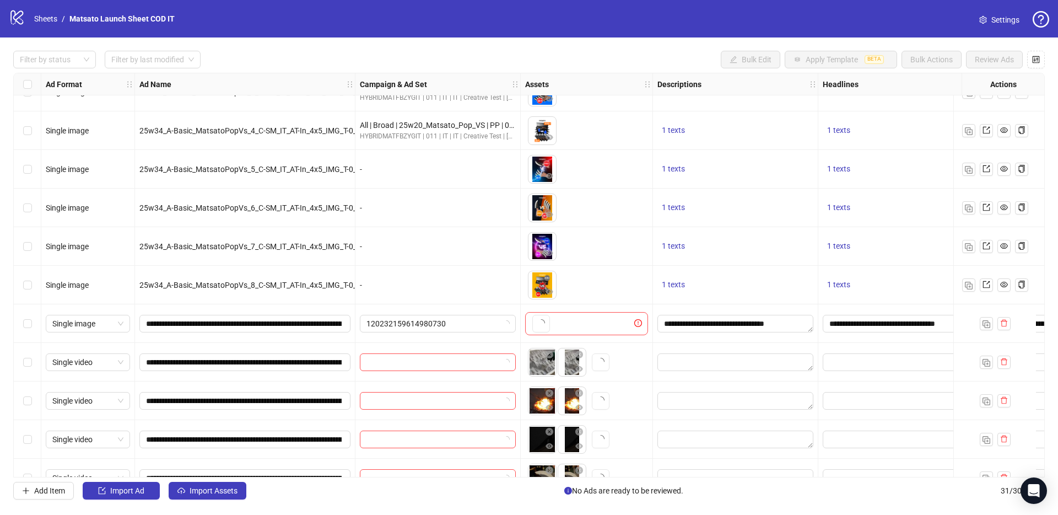
scroll to position [819, 0]
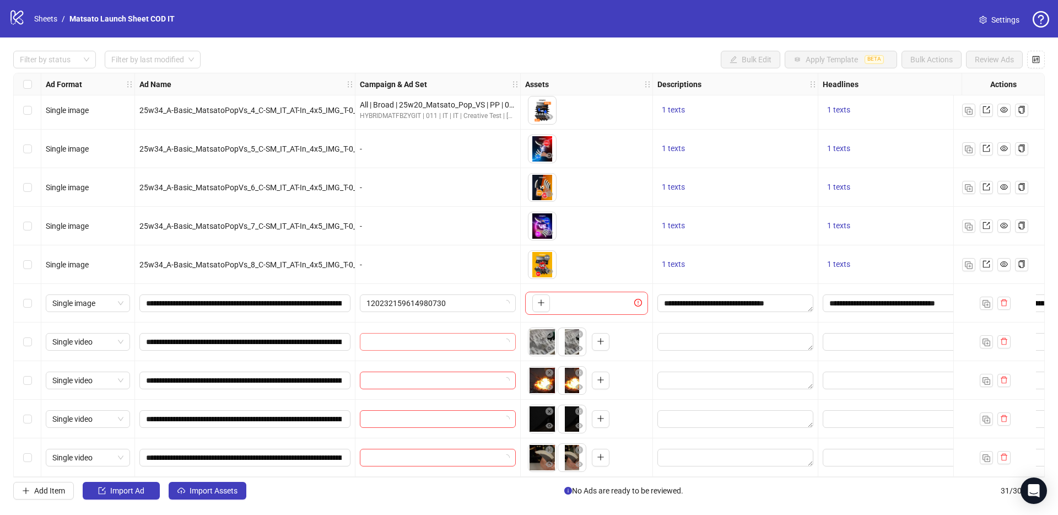
click at [438, 342] on input "search" at bounding box center [432, 341] width 133 height 17
paste input "**********"
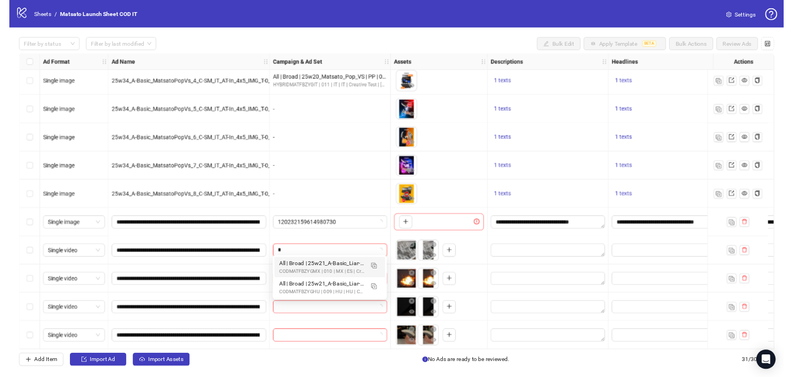
scroll to position [0, 0]
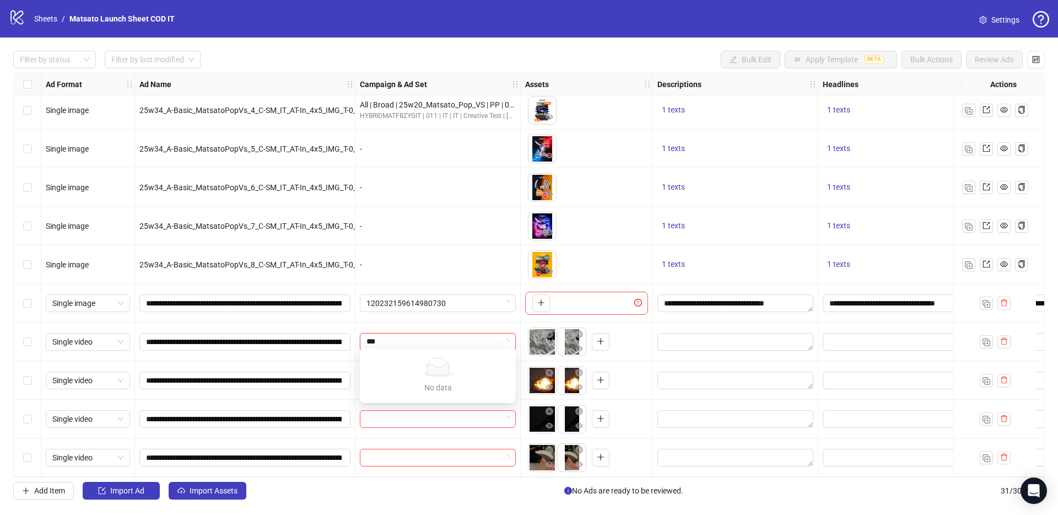
type input "***"
click at [518, 322] on div at bounding box center [437, 341] width 165 height 39
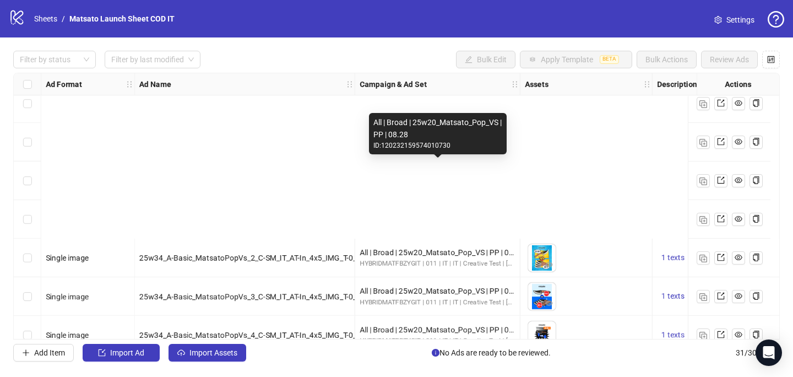
scroll to position [957, 0]
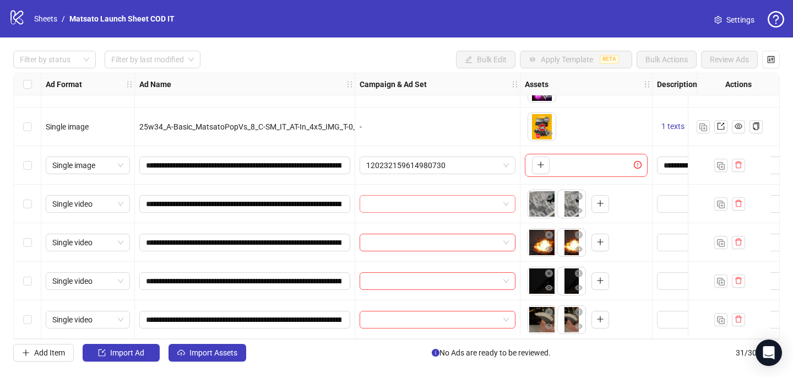
click at [405, 196] on input "search" at bounding box center [432, 204] width 133 height 17
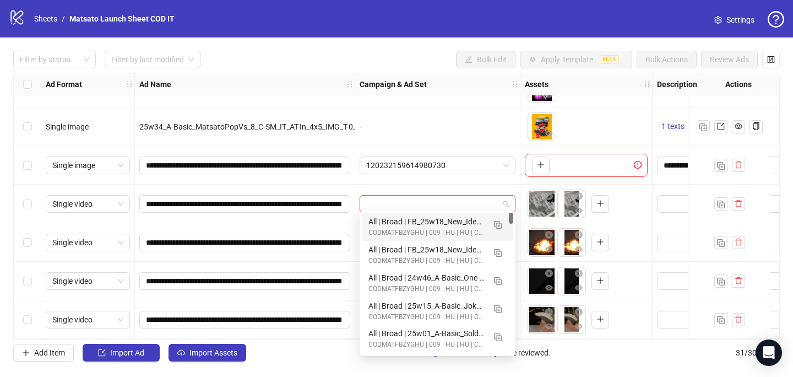
paste input "**********"
click at [495, 223] on img "button" at bounding box center [498, 225] width 8 height 8
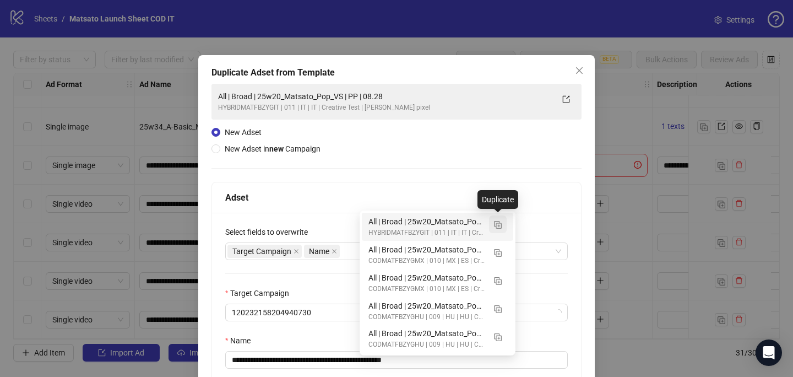
type input "**********"
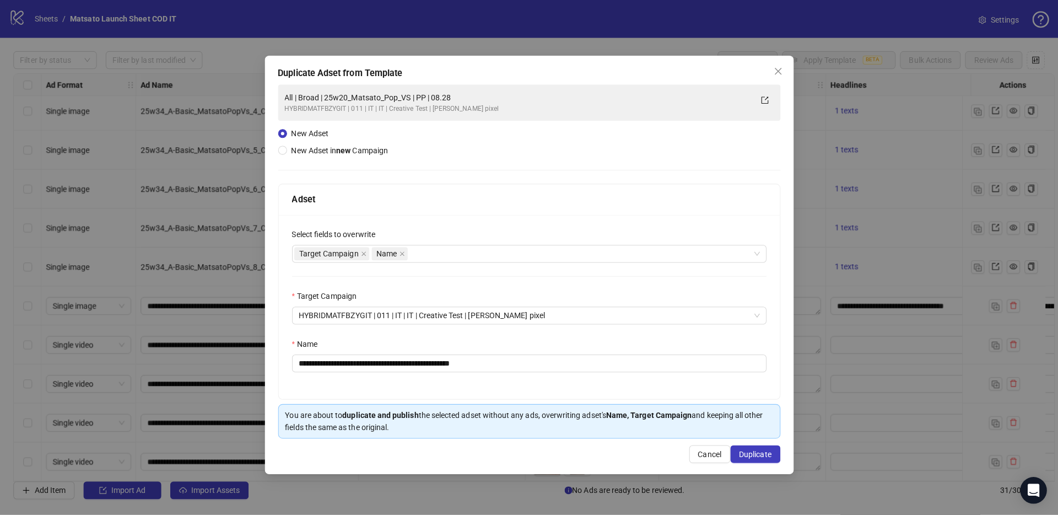
scroll to position [819, 0]
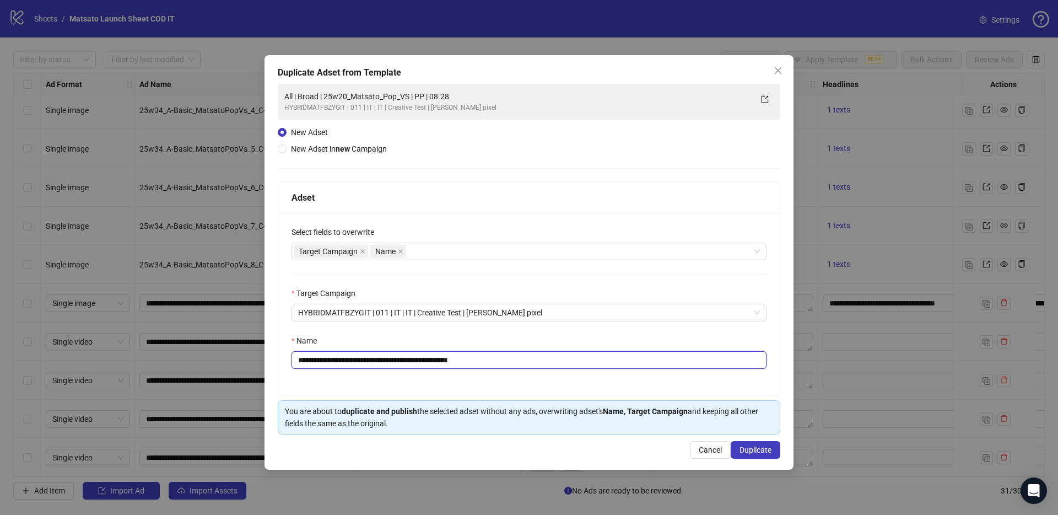
drag, startPoint x: 450, startPoint y: 360, endPoint x: 647, endPoint y: 402, distance: 201.0
click at [647, 402] on div "**********" at bounding box center [529, 308] width 503 height 252
drag, startPoint x: 425, startPoint y: 359, endPoint x: 339, endPoint y: 365, distance: 86.2
click at [339, 365] on input "**********" at bounding box center [528, 360] width 475 height 18
paste input "******"
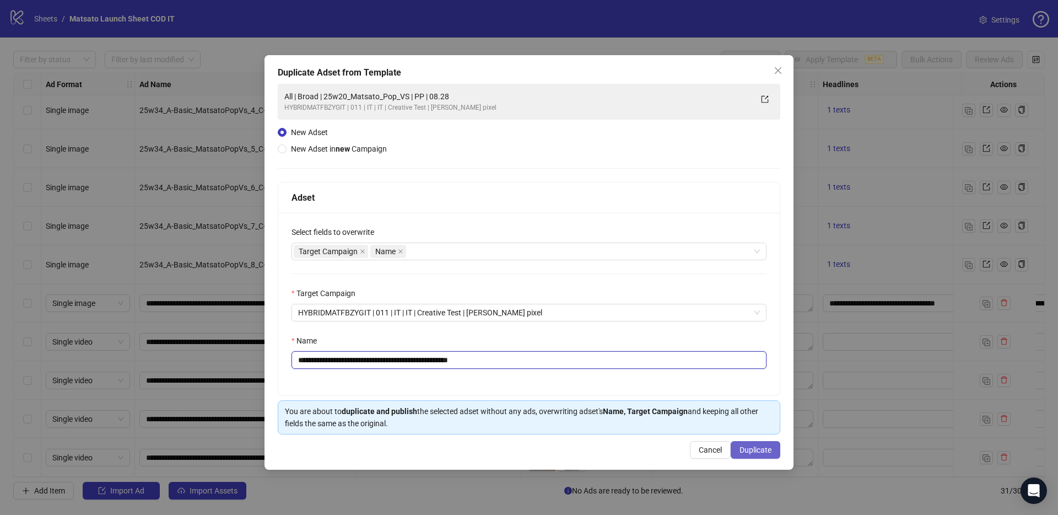
type input "**********"
click at [762, 452] on span "Duplicate" at bounding box center [755, 449] width 32 height 9
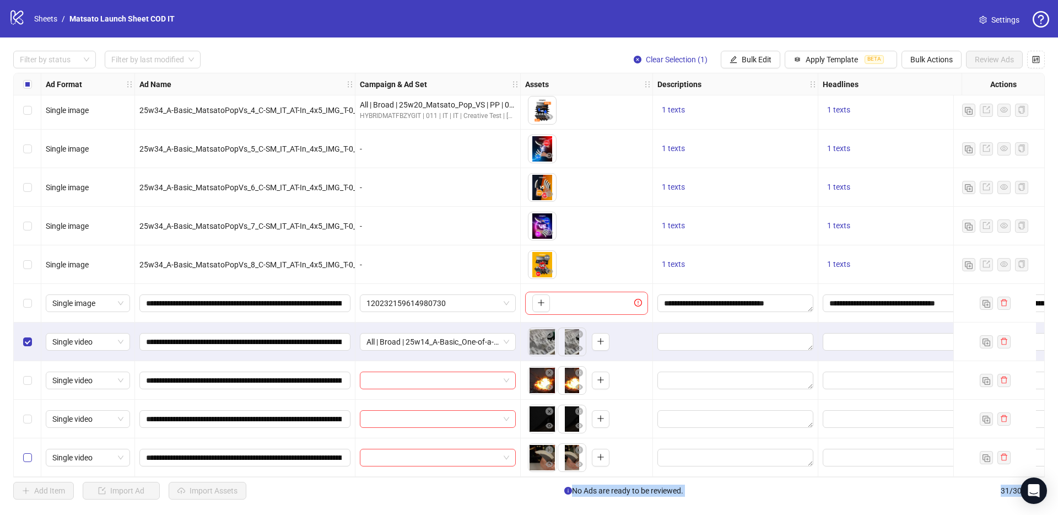
click at [27, 458] on label "Select row 31" at bounding box center [27, 457] width 9 height 12
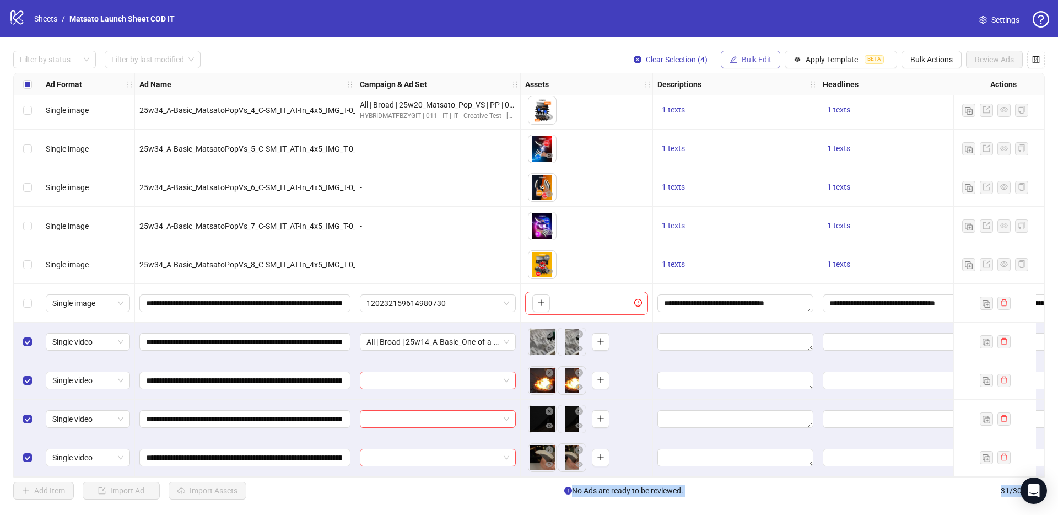
click at [744, 63] on span "Bulk Edit" at bounding box center [757, 59] width 30 height 9
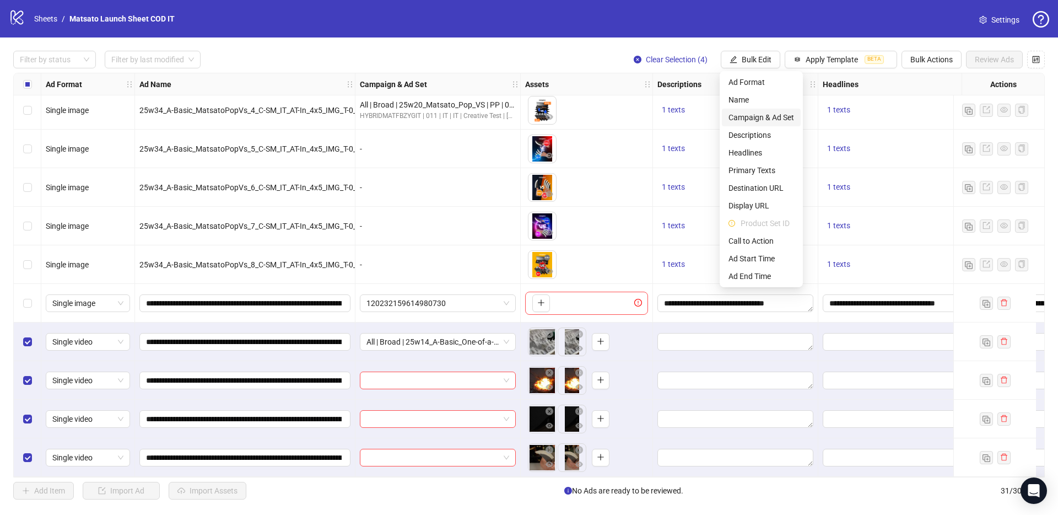
click at [755, 118] on span "Campaign & Ad Set" at bounding box center [761, 117] width 66 height 12
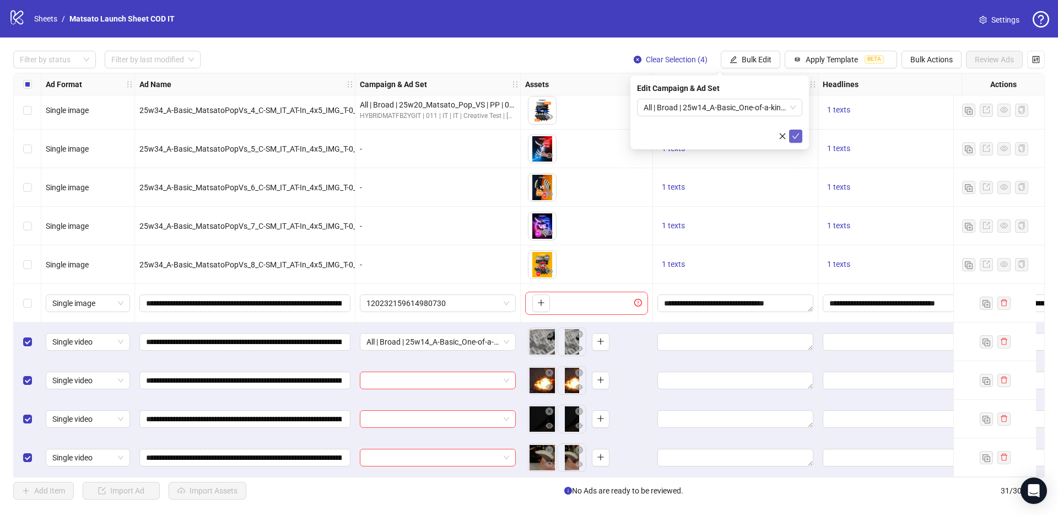
click at [801, 137] on button "submit" at bounding box center [795, 135] width 13 height 13
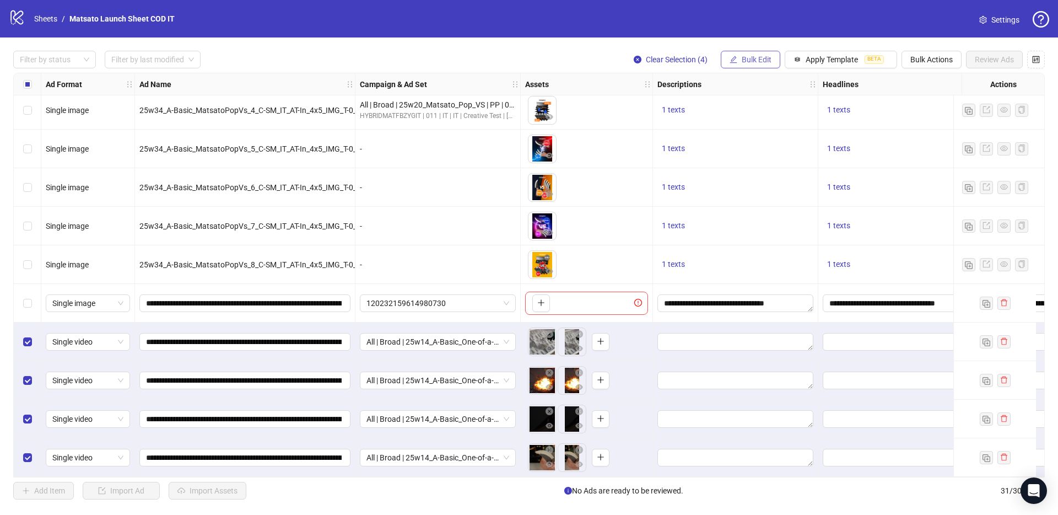
click at [745, 58] on span "Bulk Edit" at bounding box center [757, 59] width 30 height 9
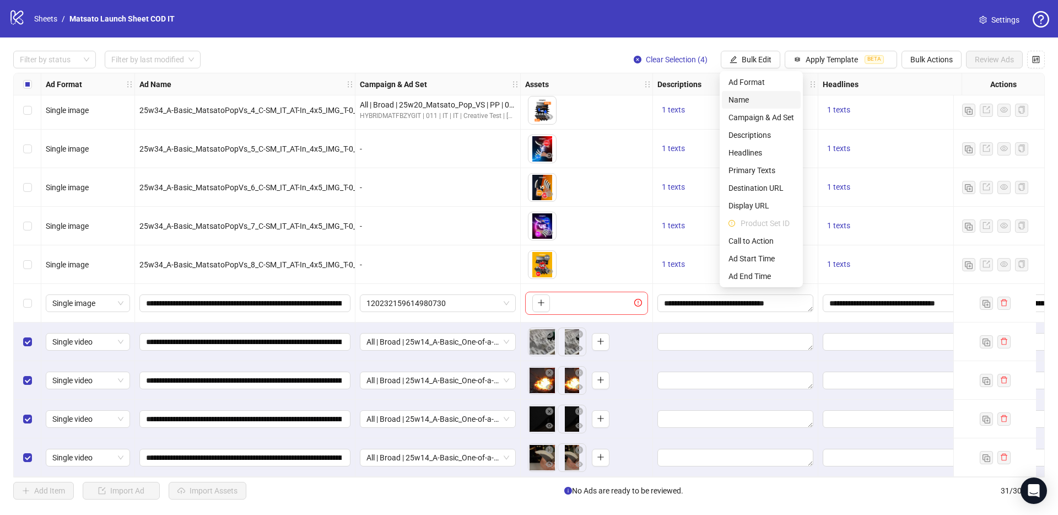
click at [739, 98] on span "Name" at bounding box center [761, 100] width 66 height 12
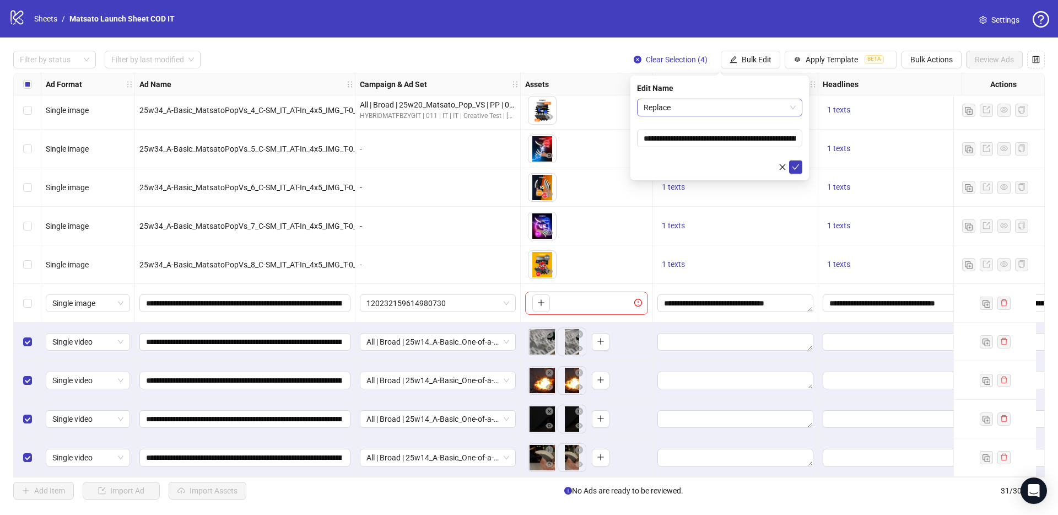
click at [695, 112] on span "Replace" at bounding box center [720, 107] width 152 height 17
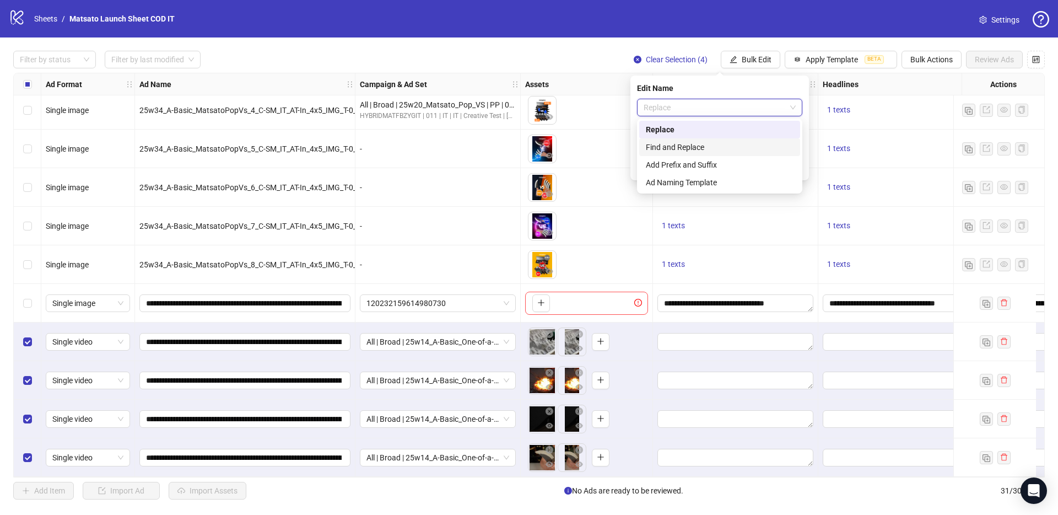
click at [691, 144] on div "Find and Replace" at bounding box center [720, 147] width 148 height 12
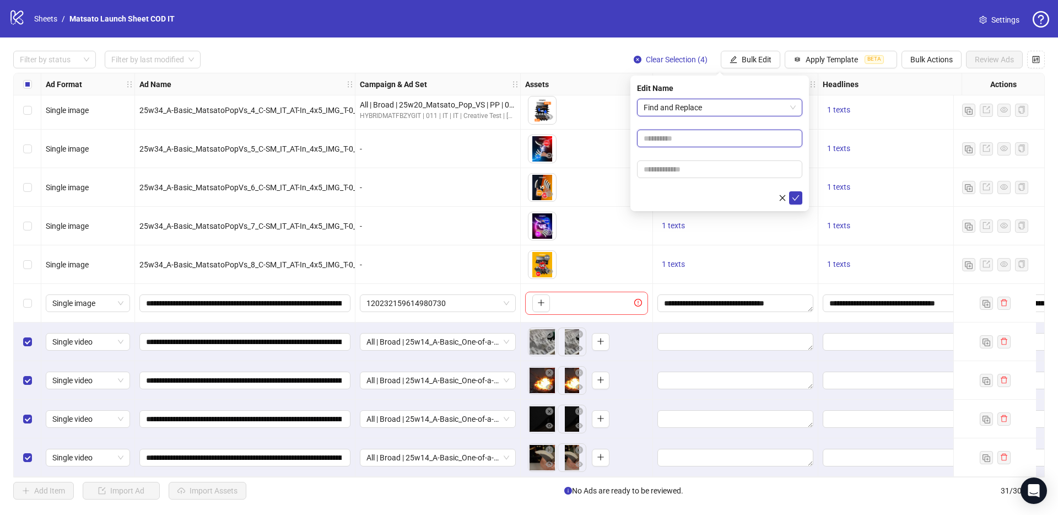
click at [683, 145] on input "text" at bounding box center [719, 138] width 165 height 18
type input "**"
click at [692, 170] on input "text" at bounding box center [719, 169] width 165 height 18
type input "*****"
click at [798, 198] on icon "check" at bounding box center [796, 198] width 8 height 8
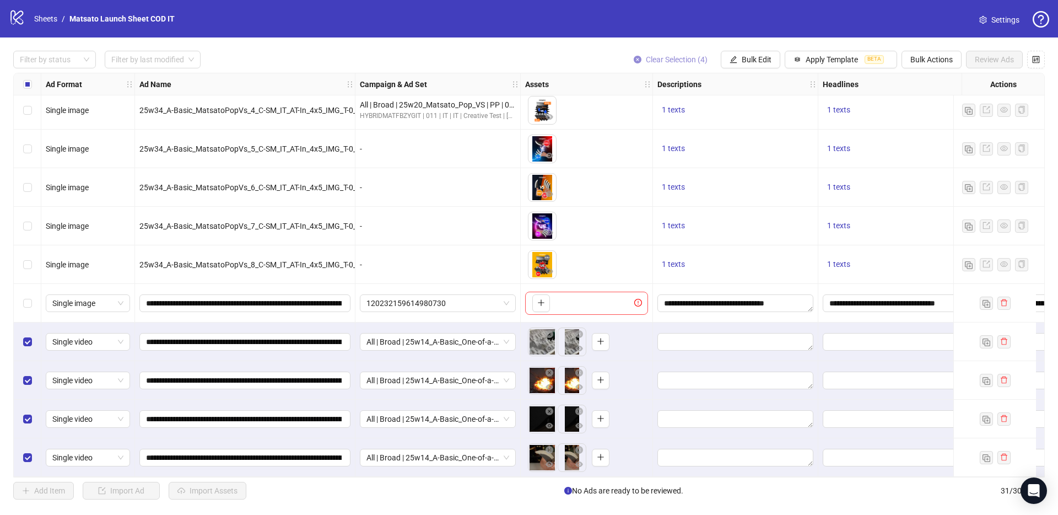
click at [663, 64] on button "Clear Selection (4)" at bounding box center [670, 60] width 91 height 18
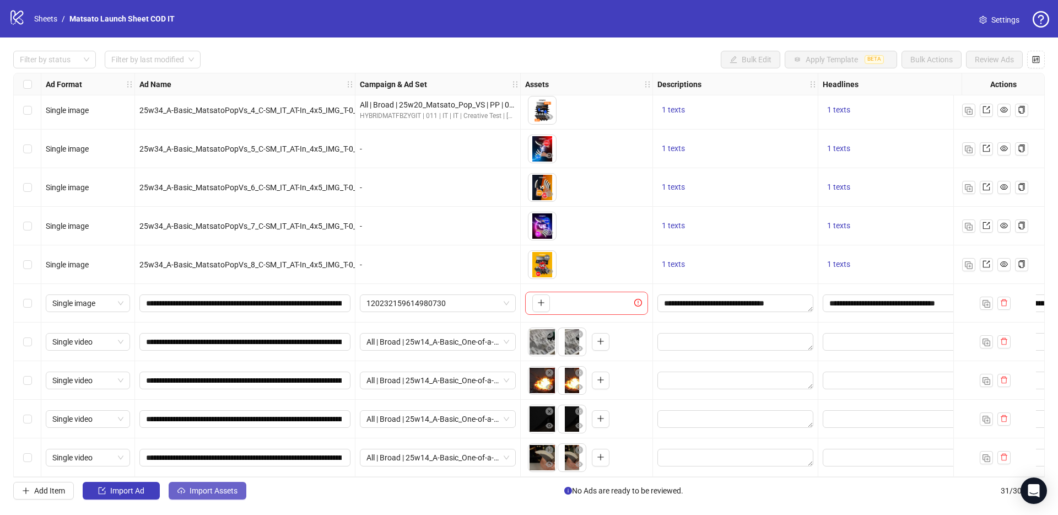
click at [225, 492] on span "Import Assets" at bounding box center [214, 490] width 48 height 9
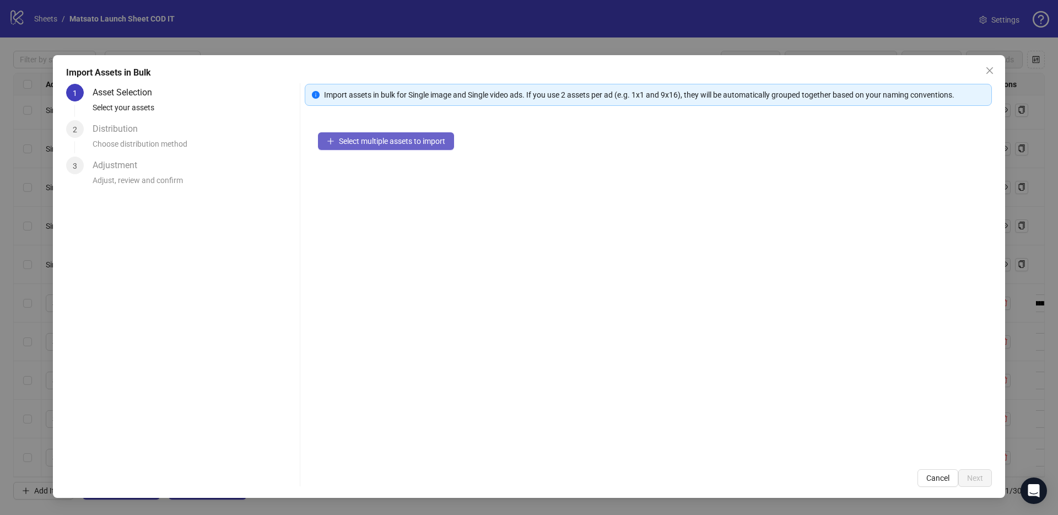
click at [363, 145] on span "Select multiple assets to import" at bounding box center [392, 141] width 106 height 9
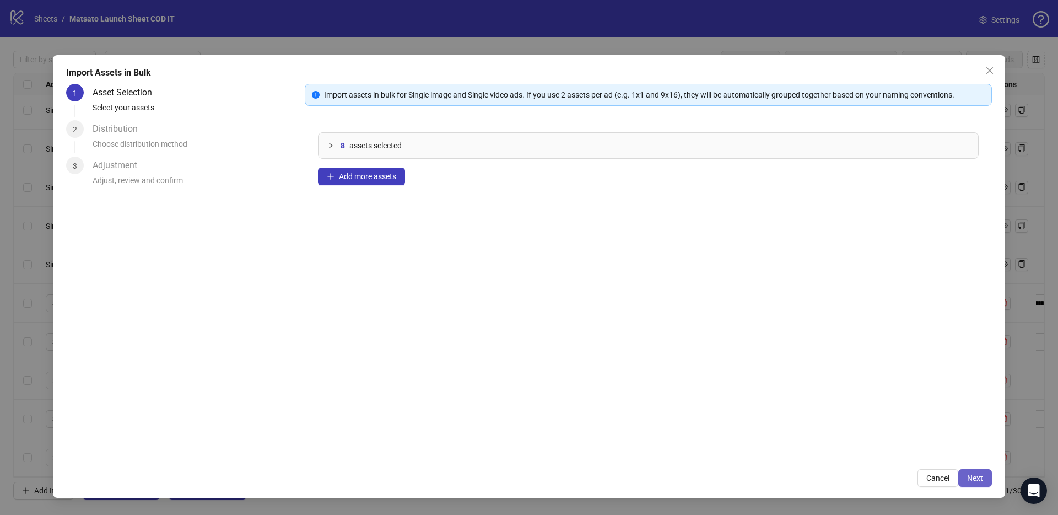
click at [977, 483] on button "Next" at bounding box center [975, 478] width 34 height 18
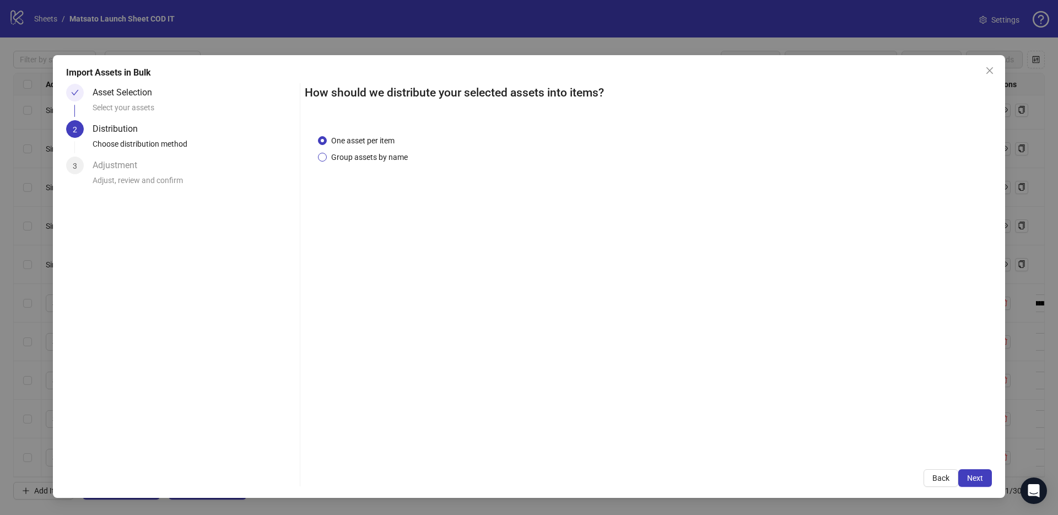
click at [374, 149] on div "One asset per item Group assets by name" at bounding box center [365, 148] width 94 height 29
drag, startPoint x: 379, startPoint y: 156, endPoint x: 385, endPoint y: 169, distance: 13.3
click at [379, 156] on span "Group assets by name" at bounding box center [369, 157] width 85 height 12
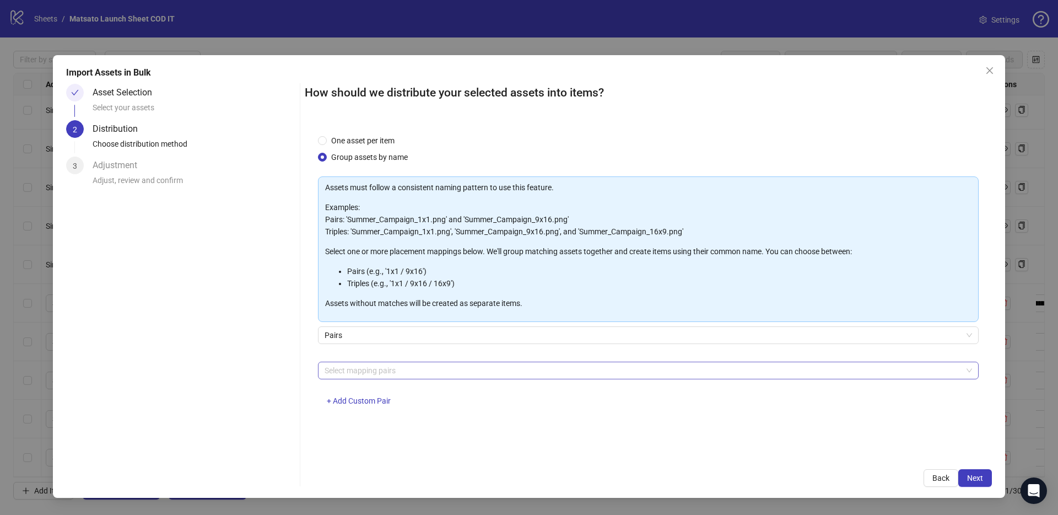
click at [372, 367] on div at bounding box center [642, 370] width 645 height 15
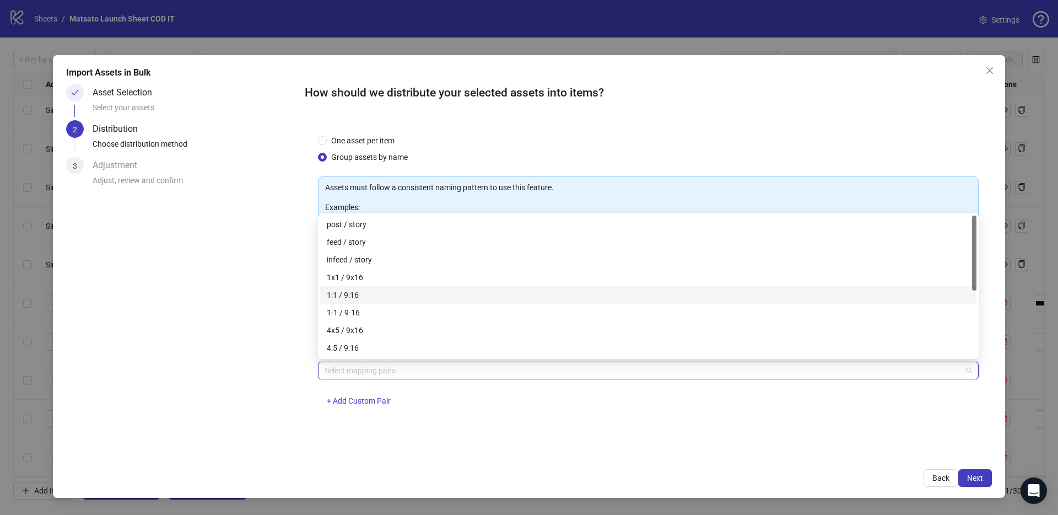
click at [367, 268] on div "1x1 / 9x16" at bounding box center [648, 277] width 656 height 18
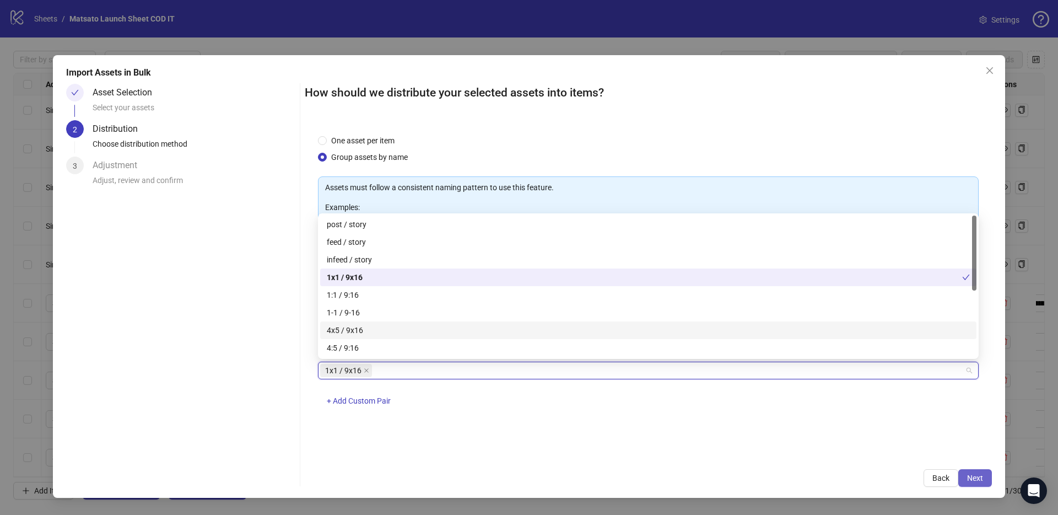
click at [982, 471] on button "Next" at bounding box center [975, 478] width 34 height 18
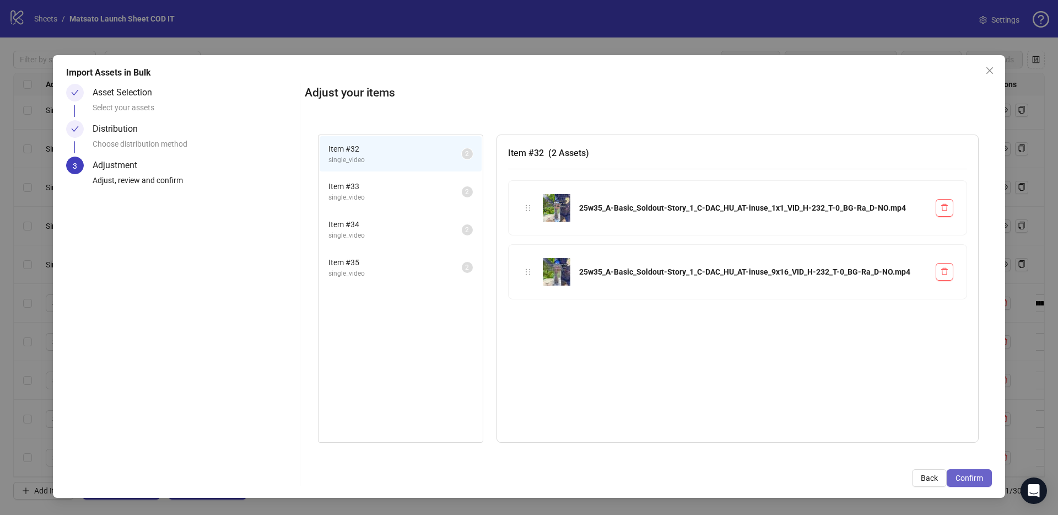
click at [981, 473] on span "Confirm" at bounding box center [969, 477] width 28 height 9
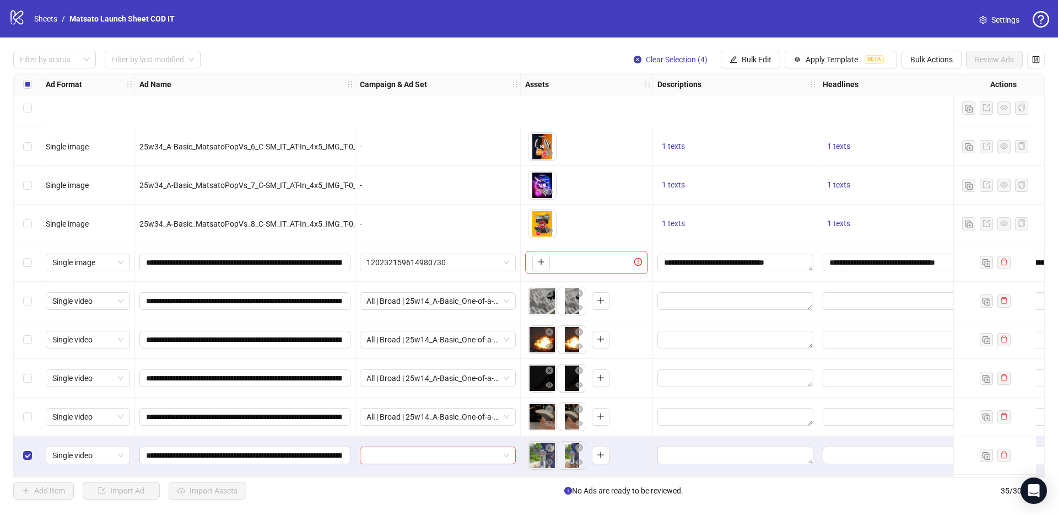
scroll to position [973, 0]
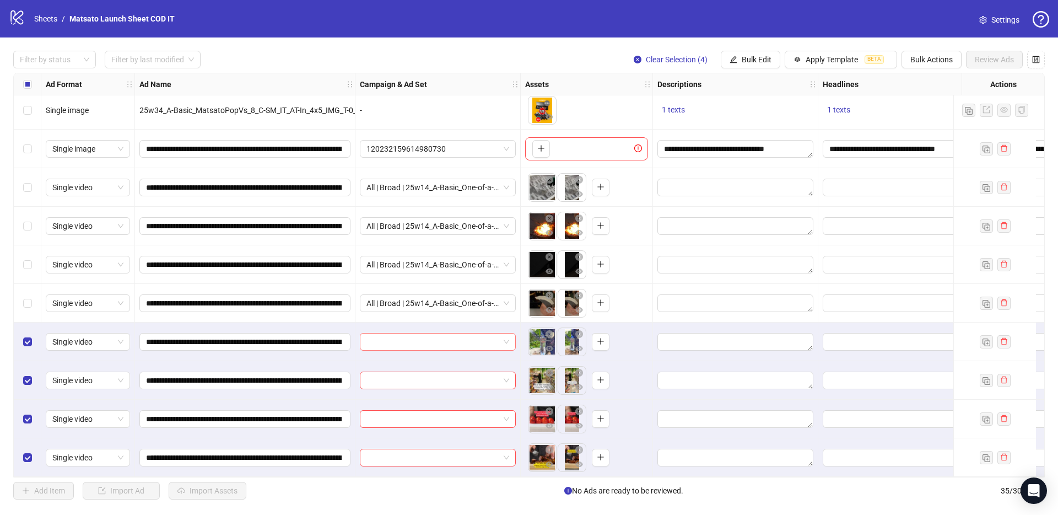
click at [504, 337] on span at bounding box center [437, 341] width 143 height 17
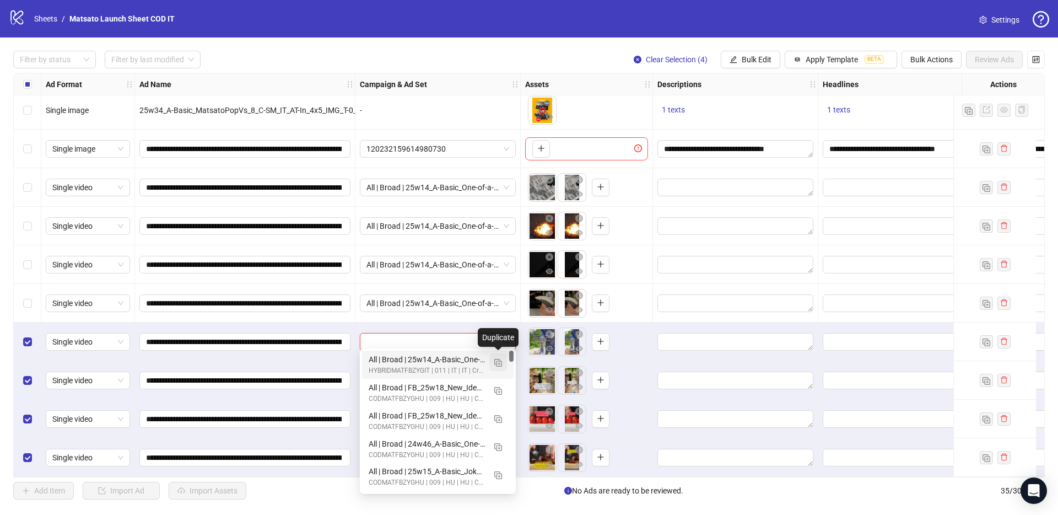
click at [493, 361] on button "button" at bounding box center [498, 362] width 18 height 18
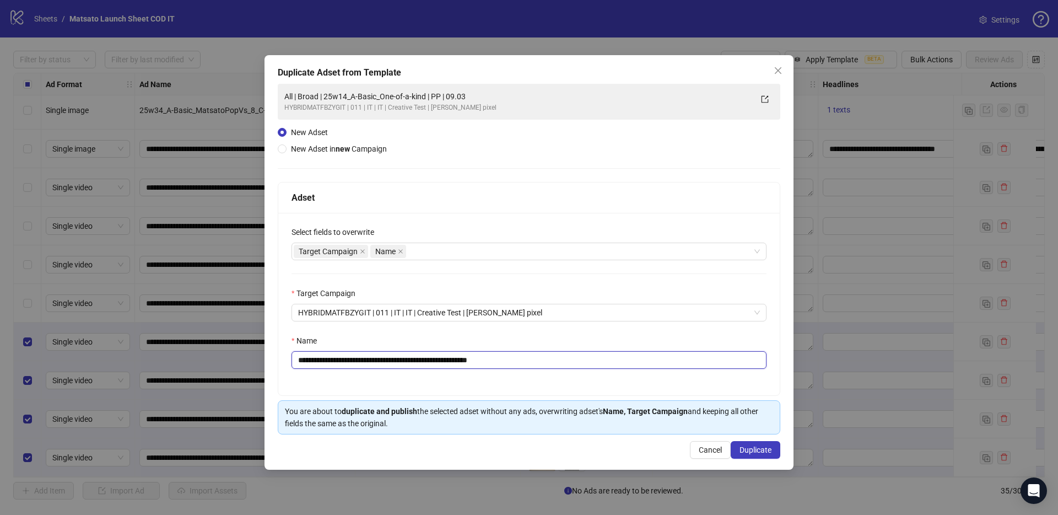
drag, startPoint x: 479, startPoint y: 363, endPoint x: 574, endPoint y: 372, distance: 94.7
click at [574, 372] on div "**********" at bounding box center [528, 304] width 501 height 182
drag, startPoint x: 440, startPoint y: 360, endPoint x: 338, endPoint y: 358, distance: 101.4
click at [338, 358] on input "**********" at bounding box center [528, 360] width 475 height 18
paste input "text"
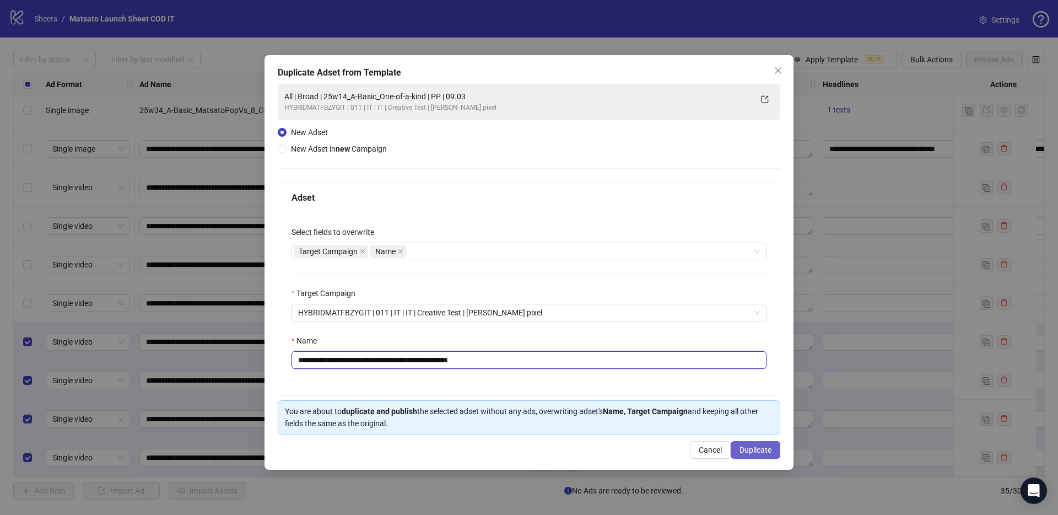
type input "**********"
click at [765, 455] on button "Duplicate" at bounding box center [756, 450] width 50 height 18
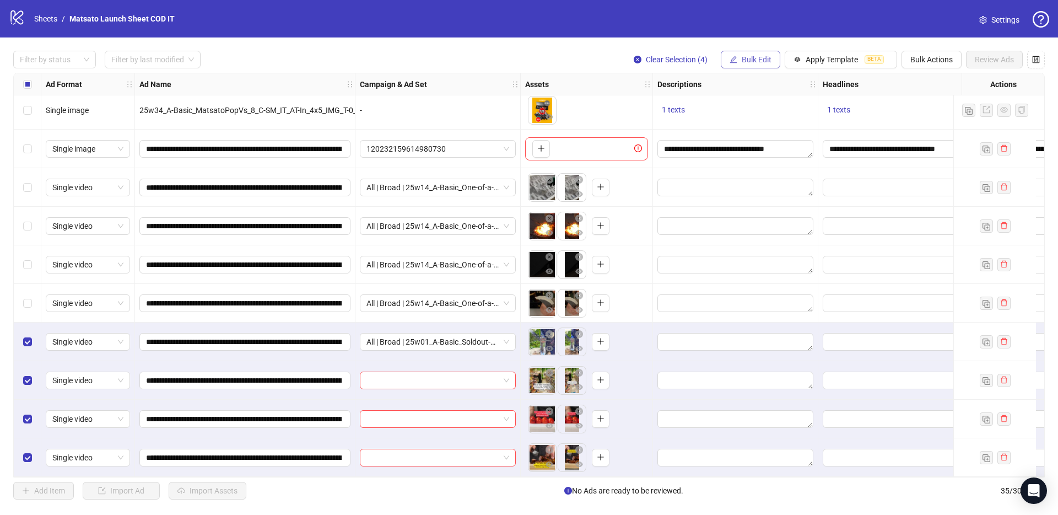
click at [749, 62] on span "Bulk Edit" at bounding box center [757, 59] width 30 height 9
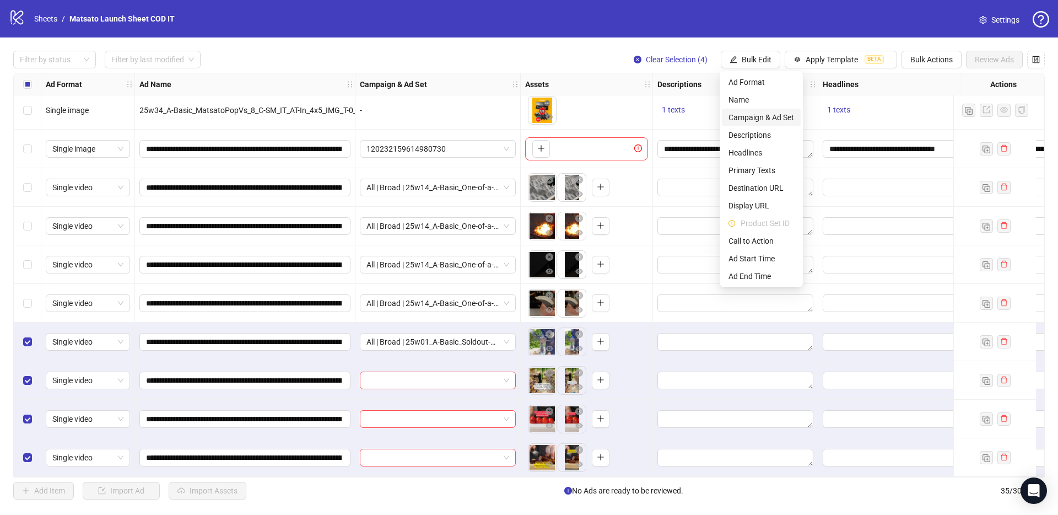
click at [765, 114] on span "Campaign & Ad Set" at bounding box center [761, 117] width 66 height 12
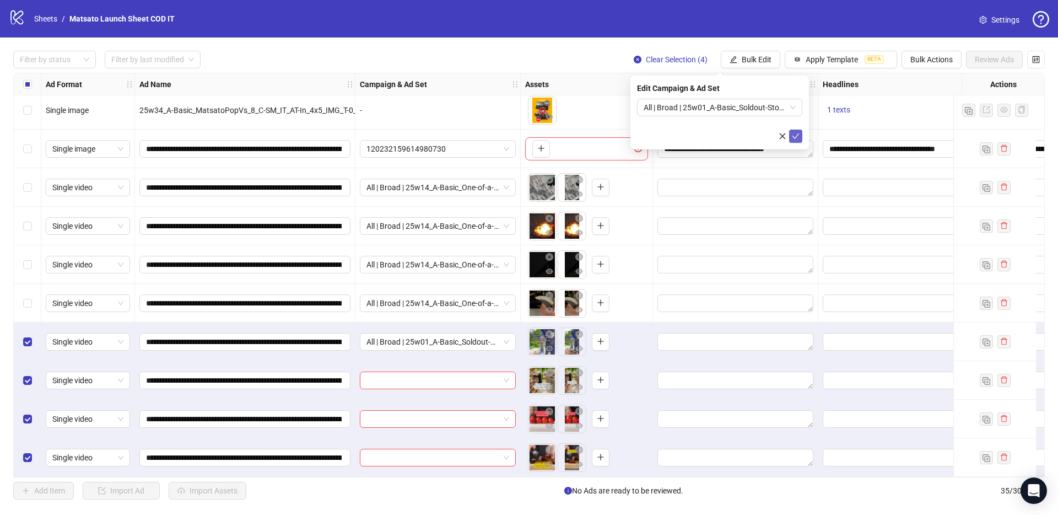
click at [794, 132] on icon "check" at bounding box center [796, 136] width 8 height 8
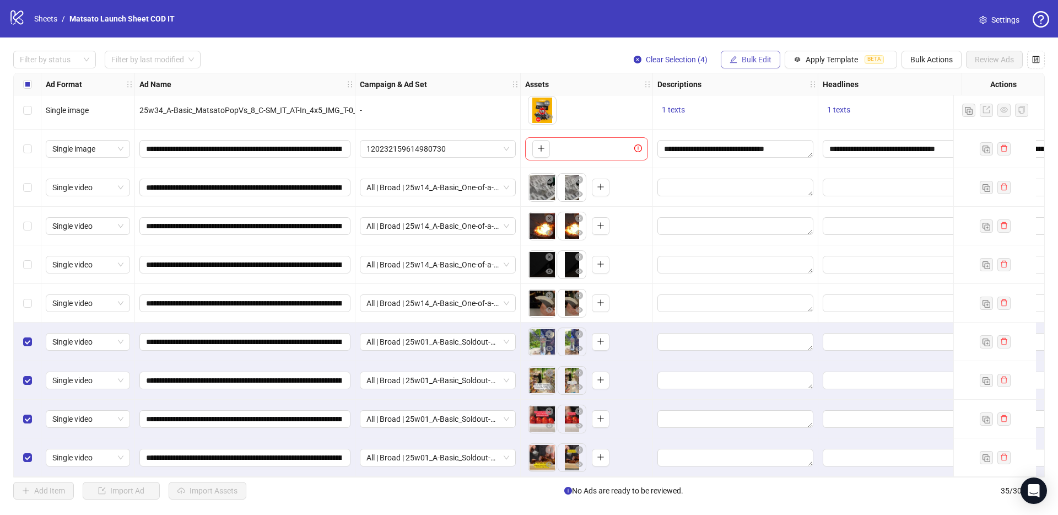
click at [758, 55] on button "Bulk Edit" at bounding box center [751, 60] width 60 height 18
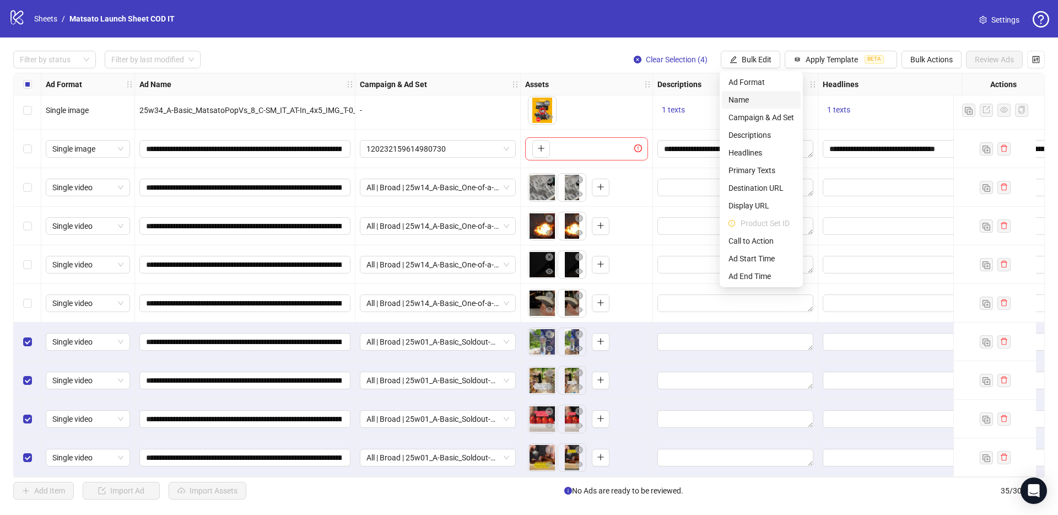
click at [744, 102] on span "Name" at bounding box center [761, 100] width 66 height 12
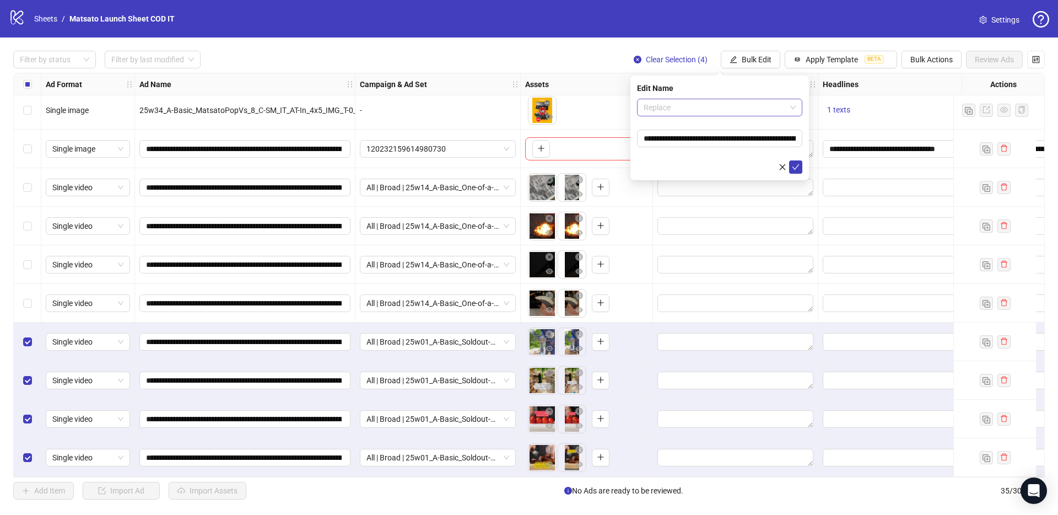
click at [720, 114] on span "Replace" at bounding box center [720, 107] width 152 height 17
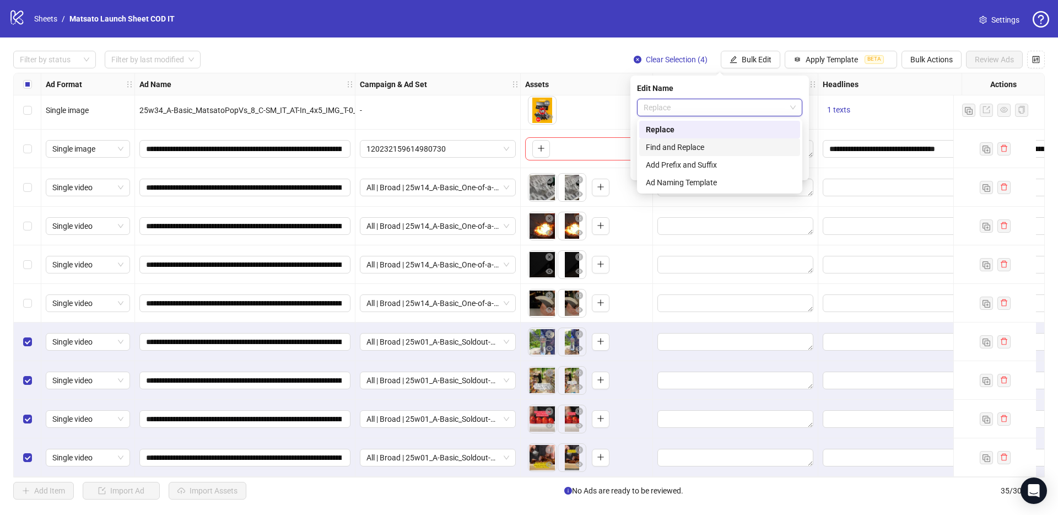
click at [710, 138] on div "Find and Replace" at bounding box center [719, 147] width 161 height 18
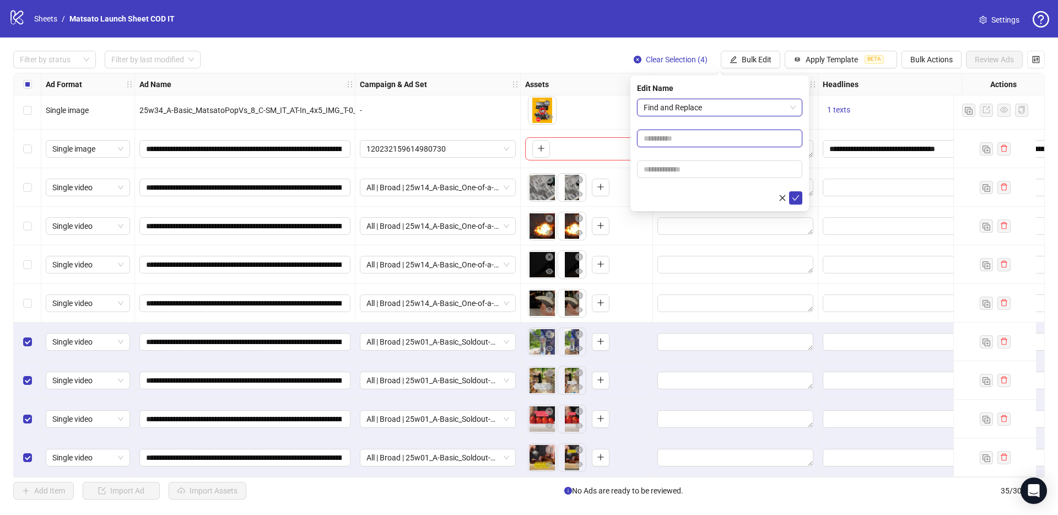
drag, startPoint x: 699, startPoint y: 141, endPoint x: 703, endPoint y: 147, distance: 7.2
click at [699, 140] on input "text" at bounding box center [719, 138] width 165 height 18
type input "**"
click at [695, 171] on input "text" at bounding box center [719, 169] width 165 height 18
type input "*****"
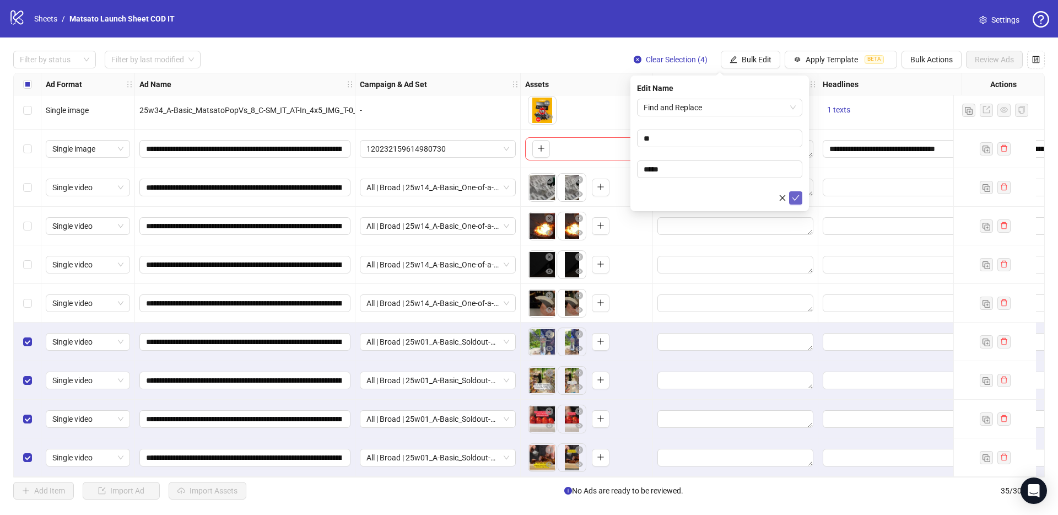
click at [797, 195] on icon "check" at bounding box center [796, 198] width 8 height 8
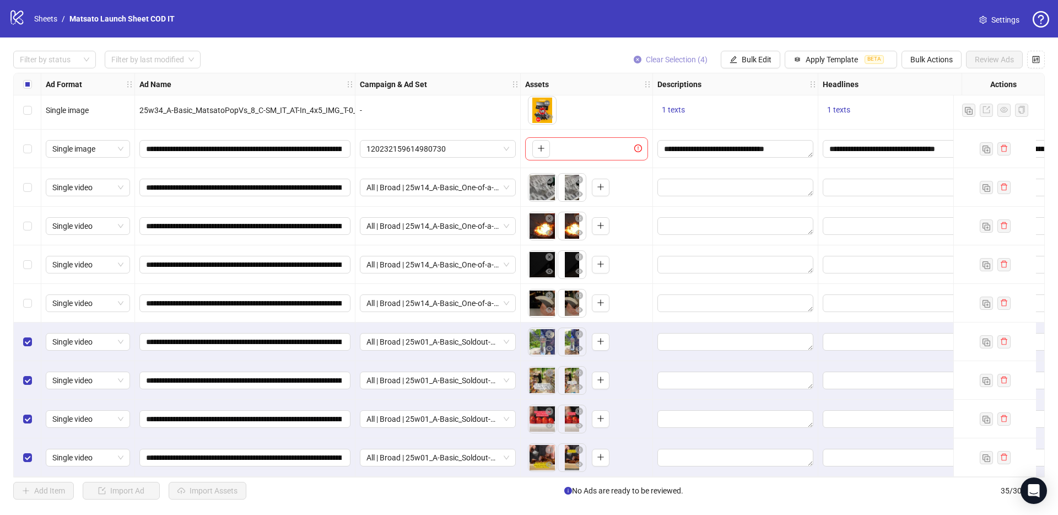
click at [679, 63] on span "Clear Selection (4)" at bounding box center [677, 59] width 62 height 9
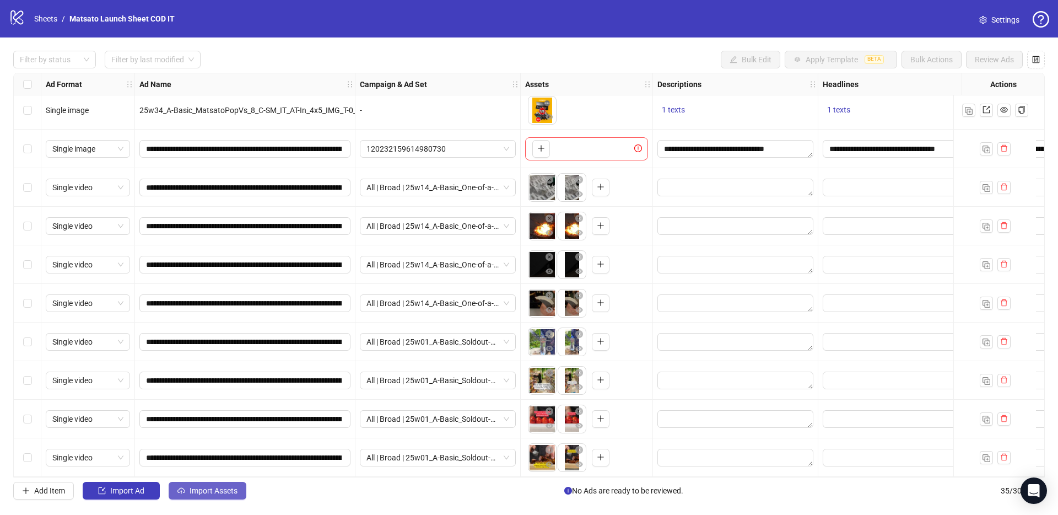
click at [215, 494] on span "Import Assets" at bounding box center [214, 490] width 48 height 9
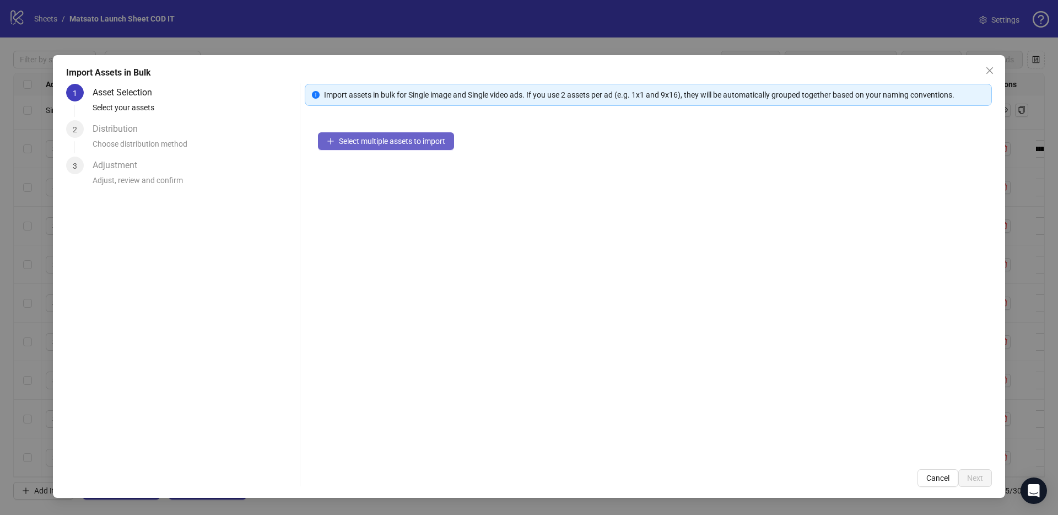
click at [382, 135] on button "Select multiple assets to import" at bounding box center [386, 141] width 136 height 18
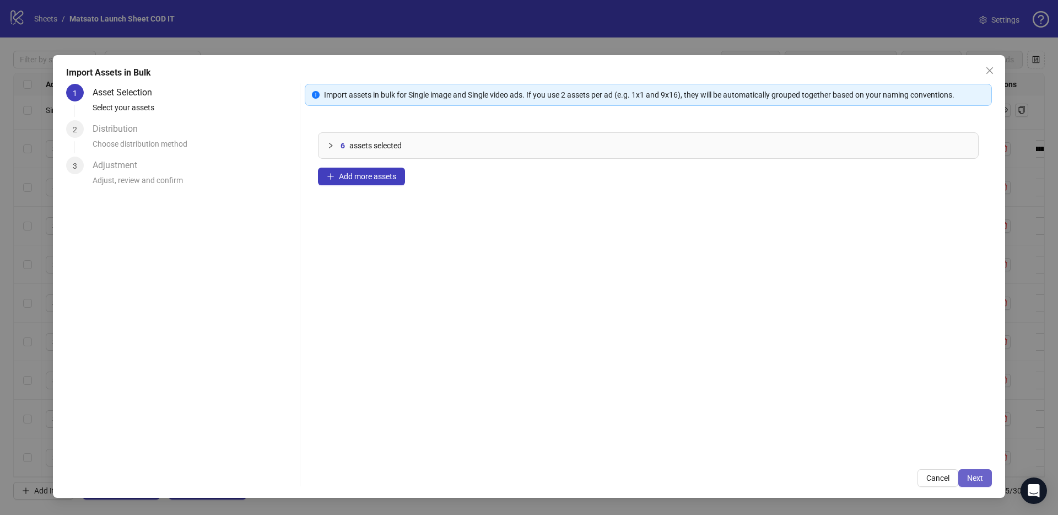
click at [978, 477] on span "Next" at bounding box center [975, 477] width 16 height 9
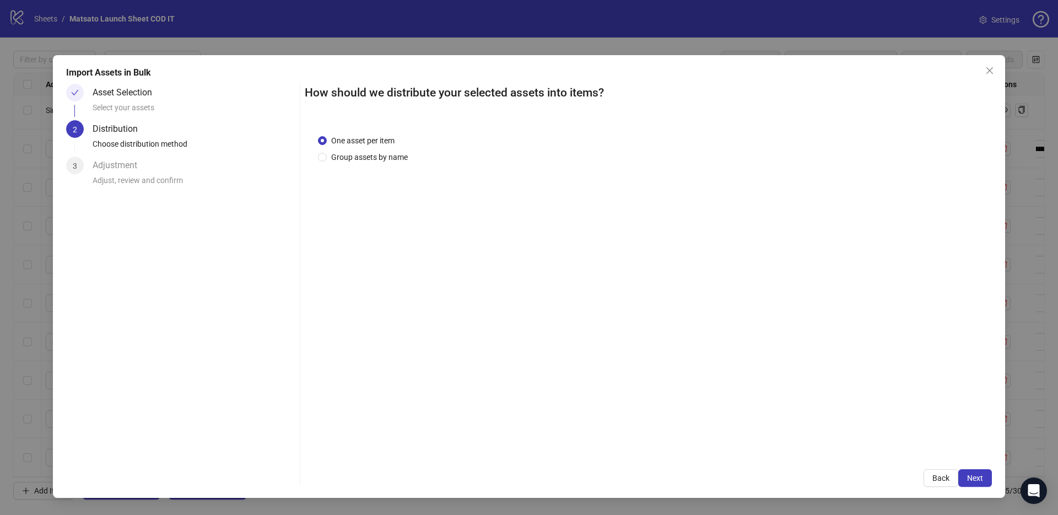
click at [393, 163] on div "One asset per item Group assets by name" at bounding box center [648, 288] width 687 height 334
click at [391, 161] on span "Group assets by name" at bounding box center [369, 157] width 85 height 12
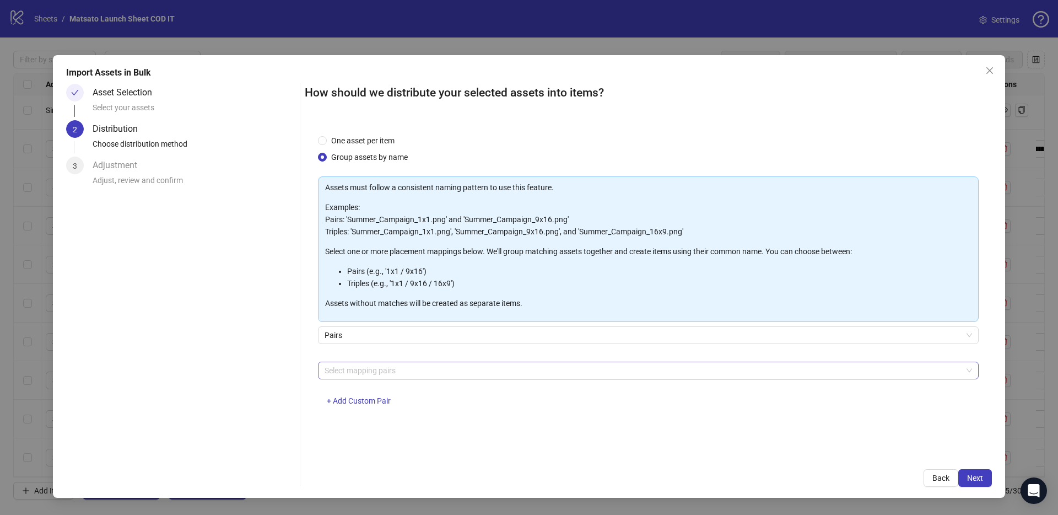
click at [378, 372] on div at bounding box center [642, 370] width 645 height 15
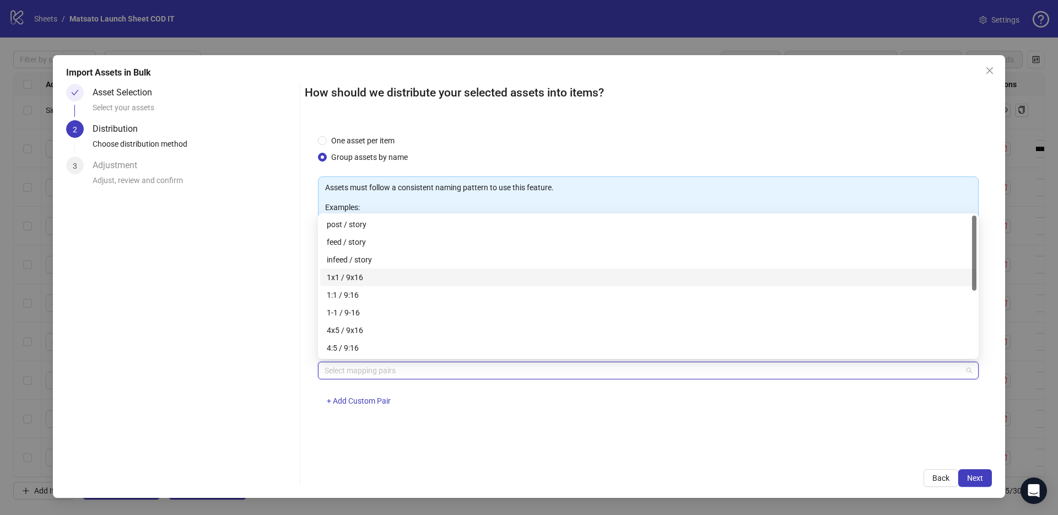
click at [358, 276] on div "1x1 / 9x16" at bounding box center [648, 277] width 643 height 12
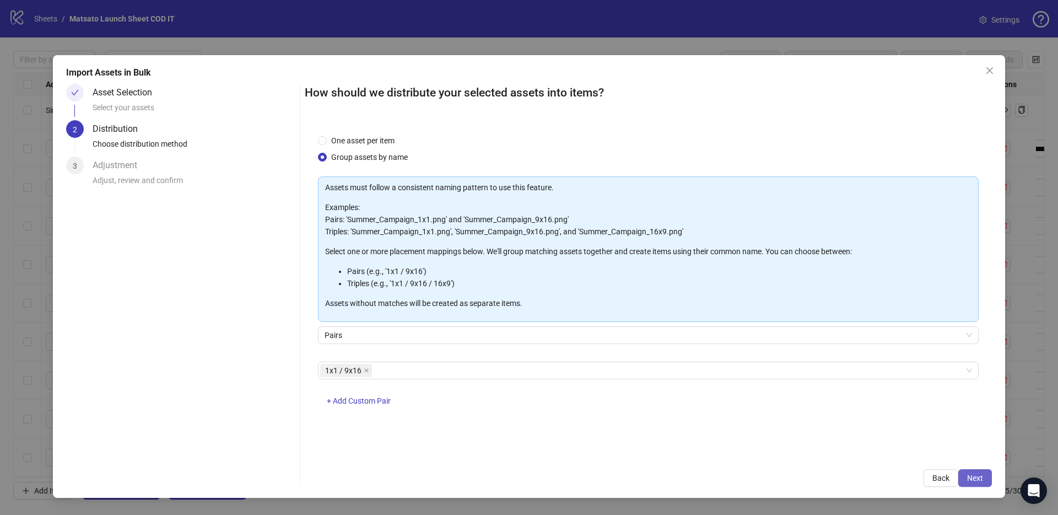
click at [977, 477] on span "Next" at bounding box center [975, 477] width 16 height 9
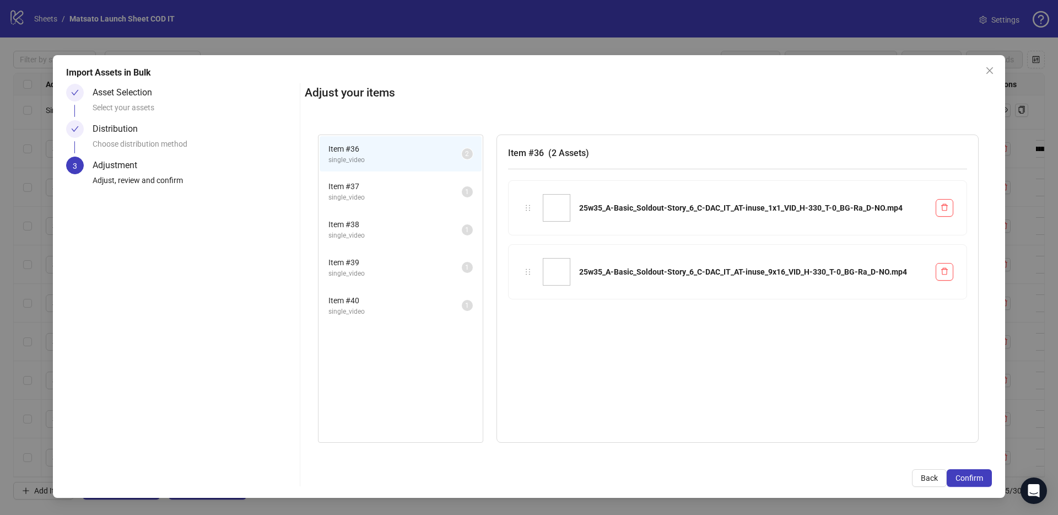
click at [391, 193] on span "single_video" at bounding box center [394, 197] width 133 height 10
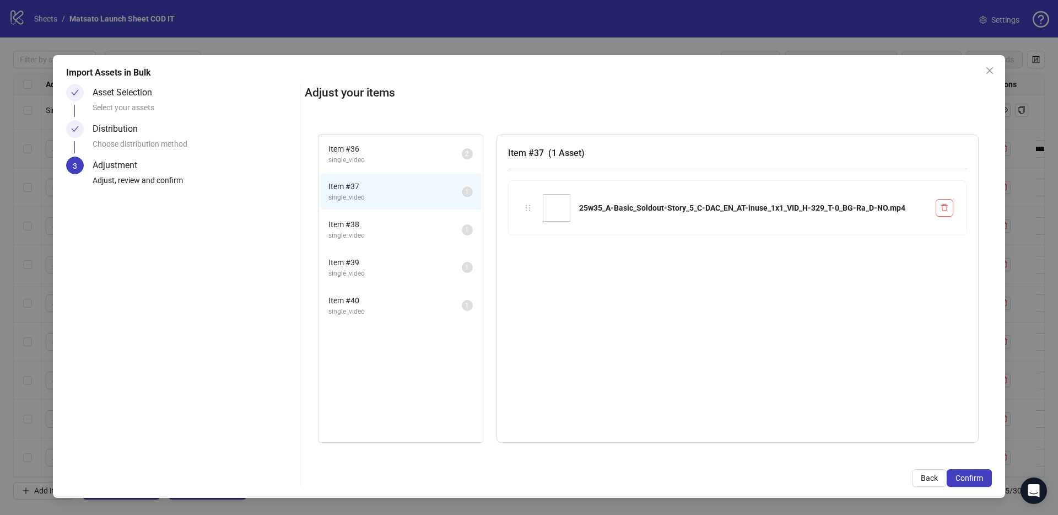
click at [365, 165] on li "Item # 36 single_video 2" at bounding box center [401, 154] width 162 height 36
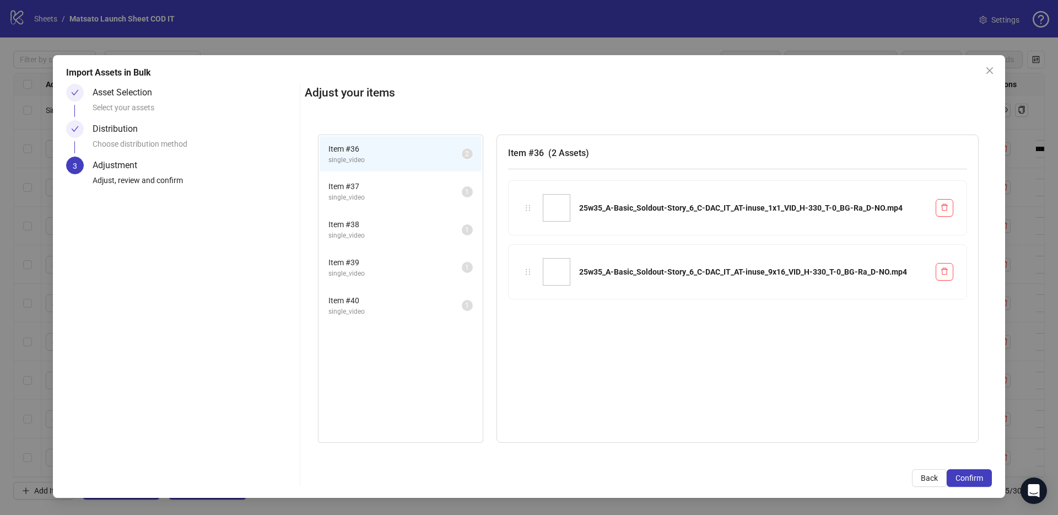
click at [375, 196] on span "single_video" at bounding box center [394, 197] width 133 height 10
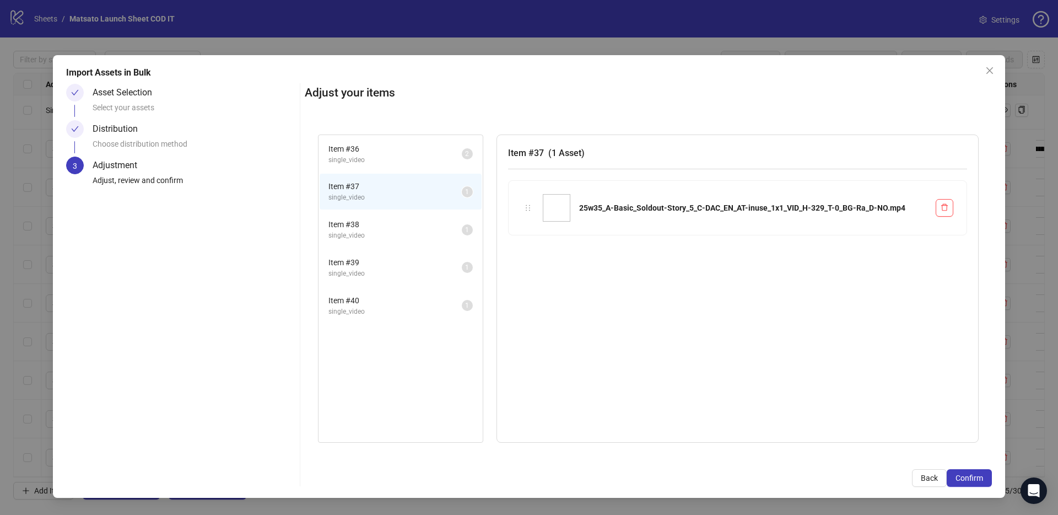
click at [381, 229] on span "Item # 38" at bounding box center [394, 224] width 133 height 12
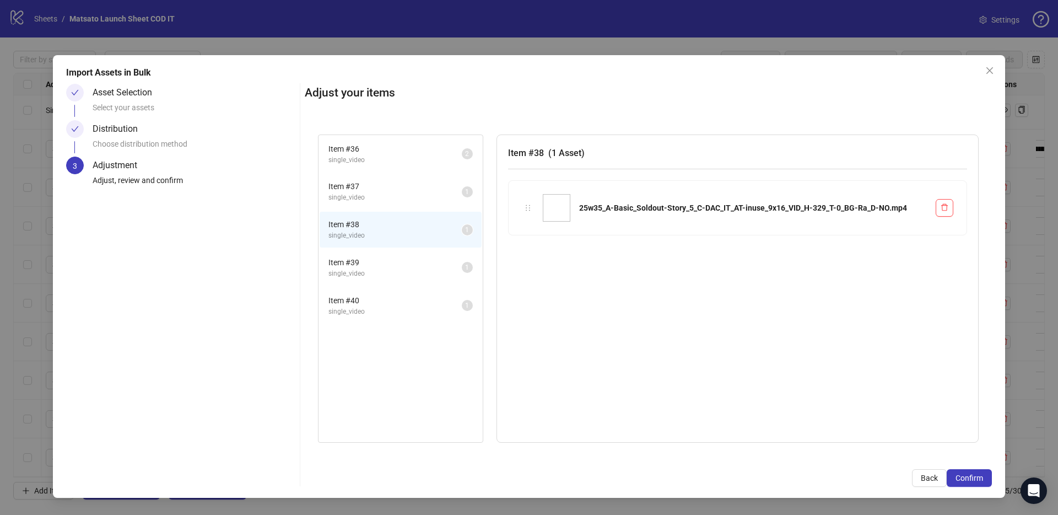
click at [388, 269] on span "single_video" at bounding box center [394, 273] width 133 height 10
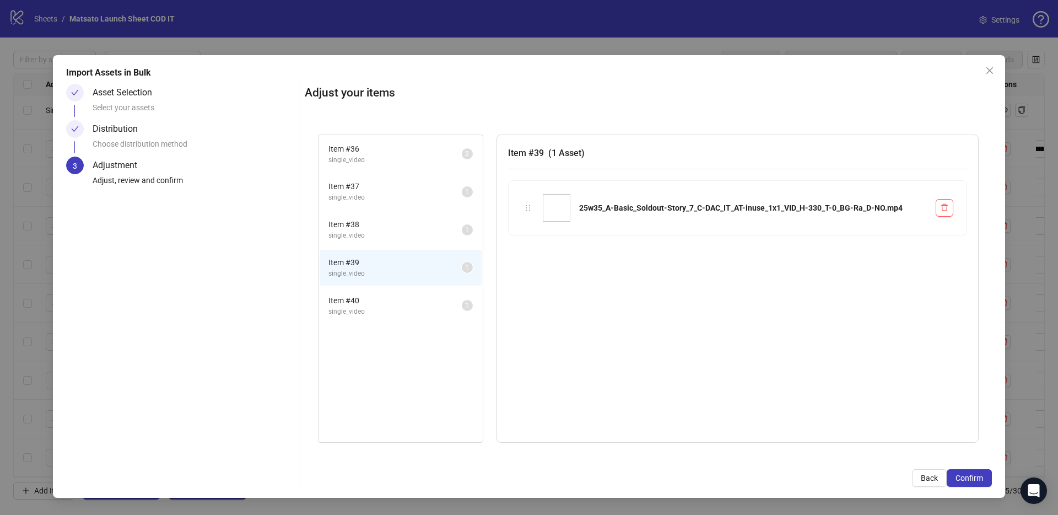
click at [378, 307] on span "single_video" at bounding box center [394, 311] width 133 height 10
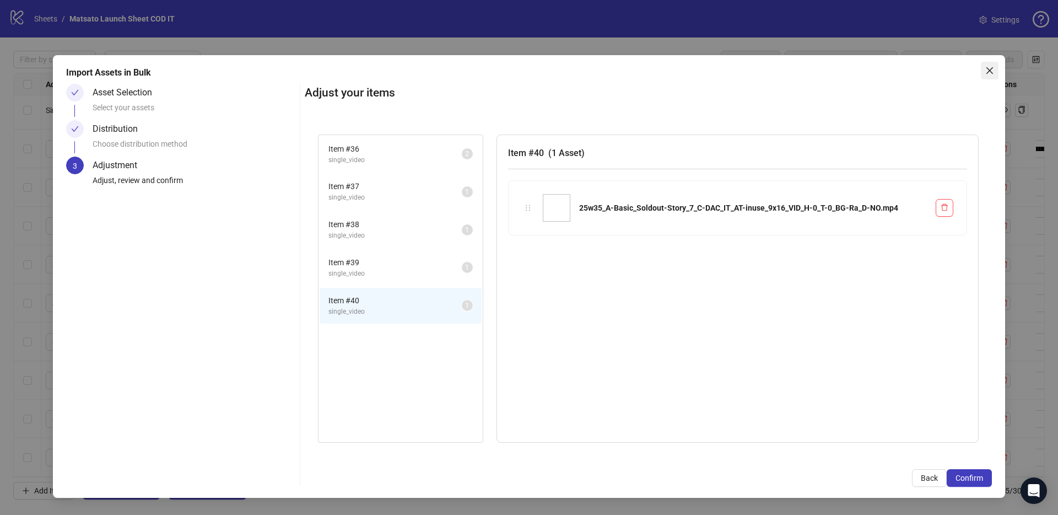
click at [986, 63] on button "Close" at bounding box center [990, 71] width 18 height 18
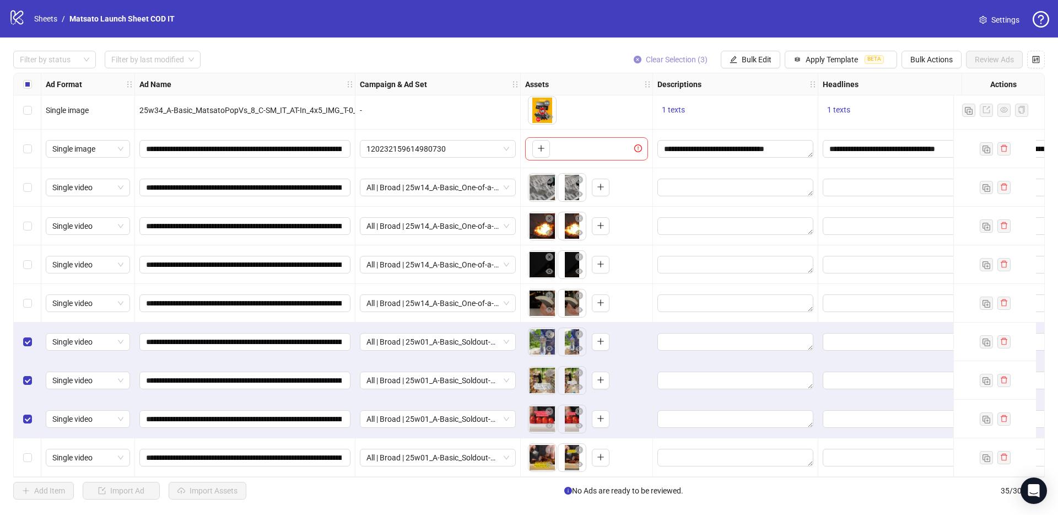
click at [689, 57] on span "Clear Selection (3)" at bounding box center [677, 59] width 62 height 9
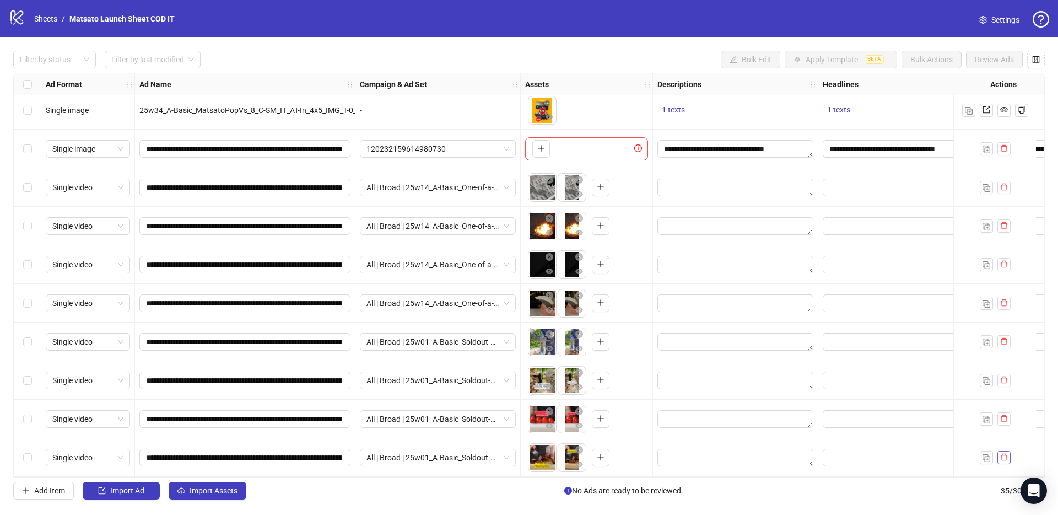
click at [1003, 460] on div at bounding box center [994, 457] width 83 height 39
click at [1005, 457] on button "button" at bounding box center [1003, 457] width 13 height 13
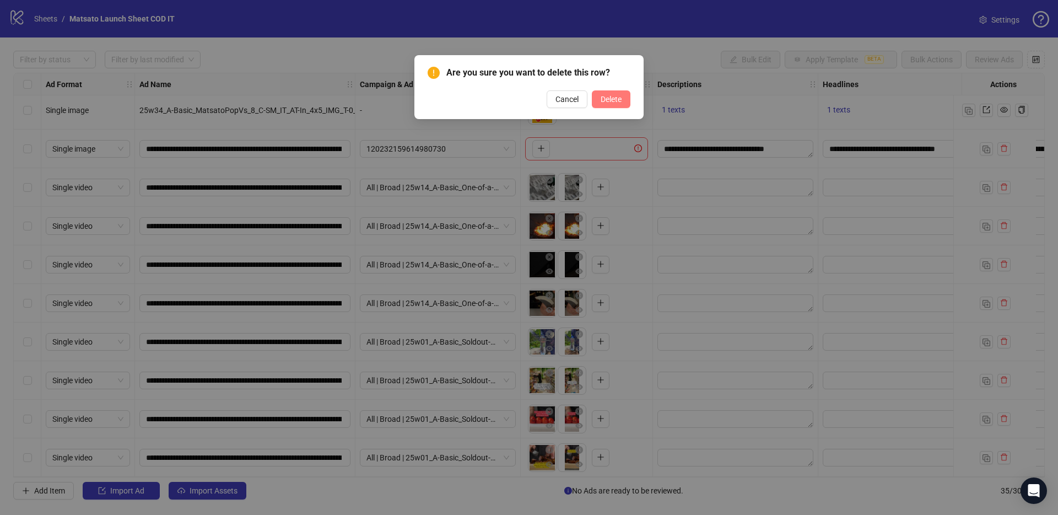
click at [617, 104] on button "Delete" at bounding box center [611, 99] width 39 height 18
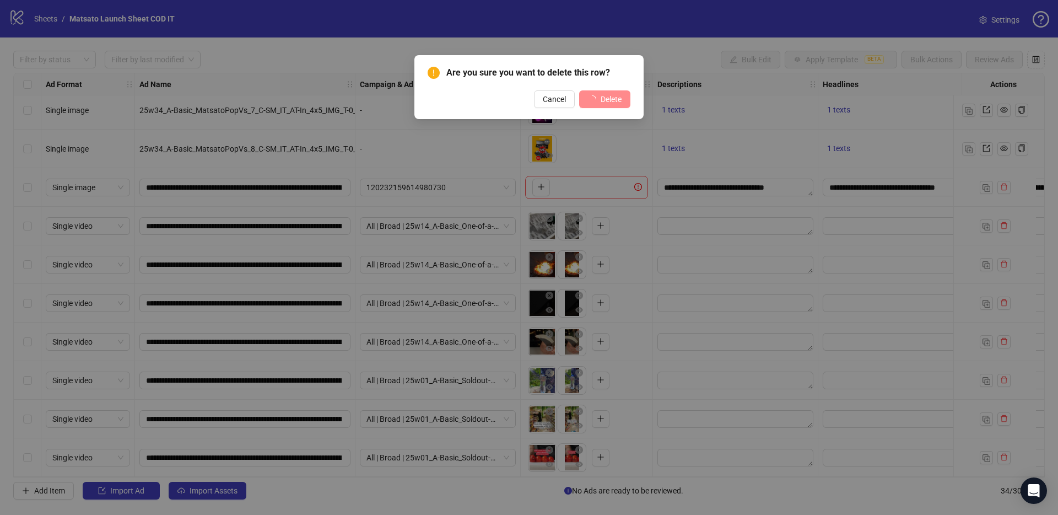
scroll to position [935, 0]
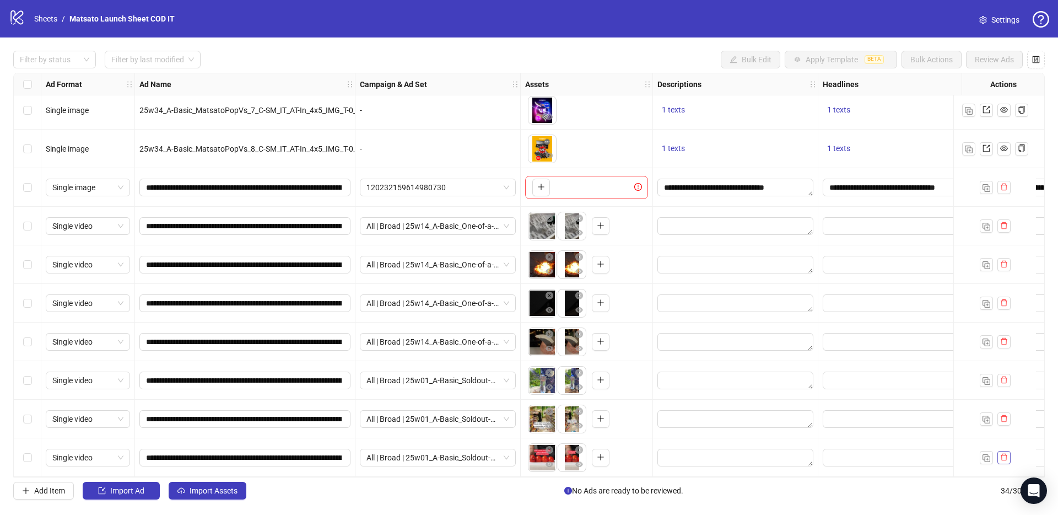
click at [1003, 451] on button "button" at bounding box center [1003, 457] width 13 height 13
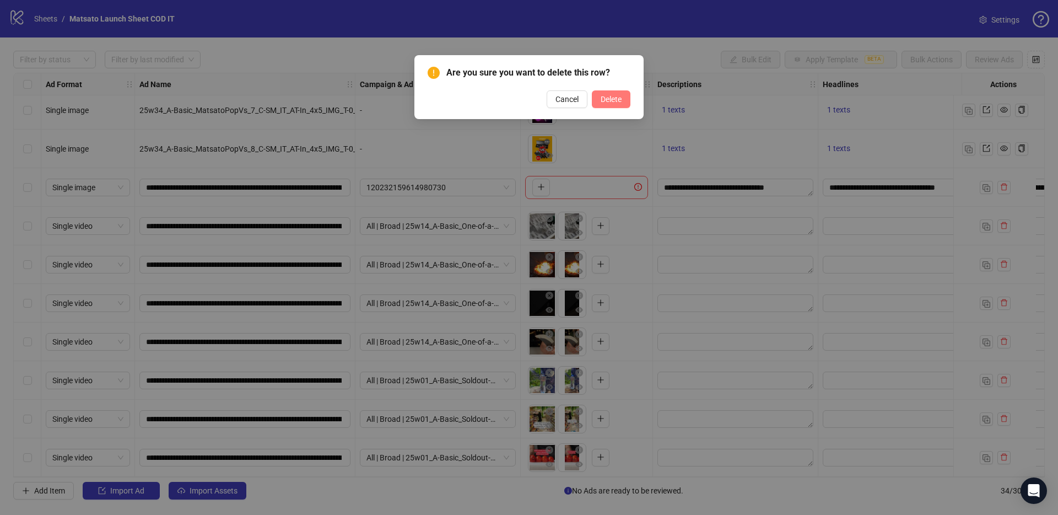
click at [608, 104] on button "Delete" at bounding box center [611, 99] width 39 height 18
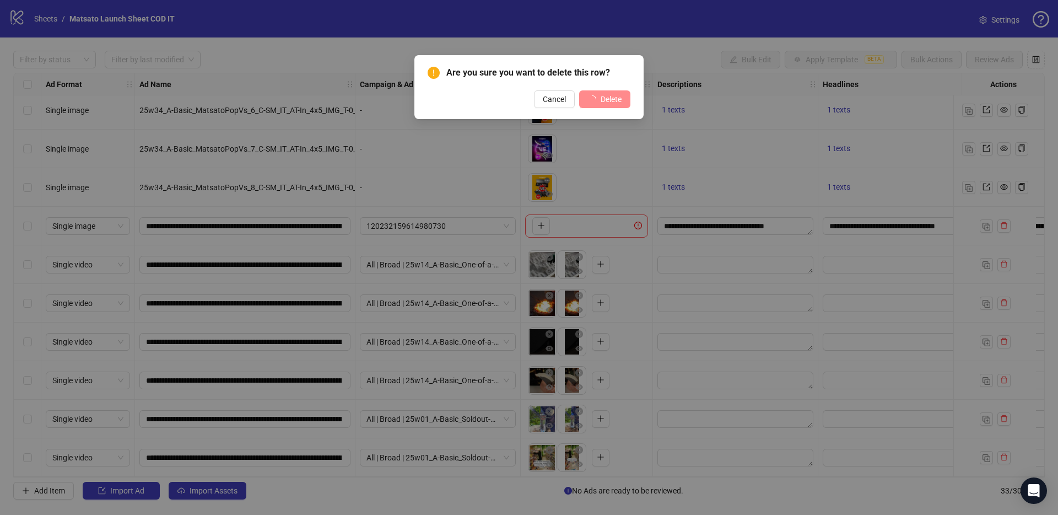
scroll to position [896, 0]
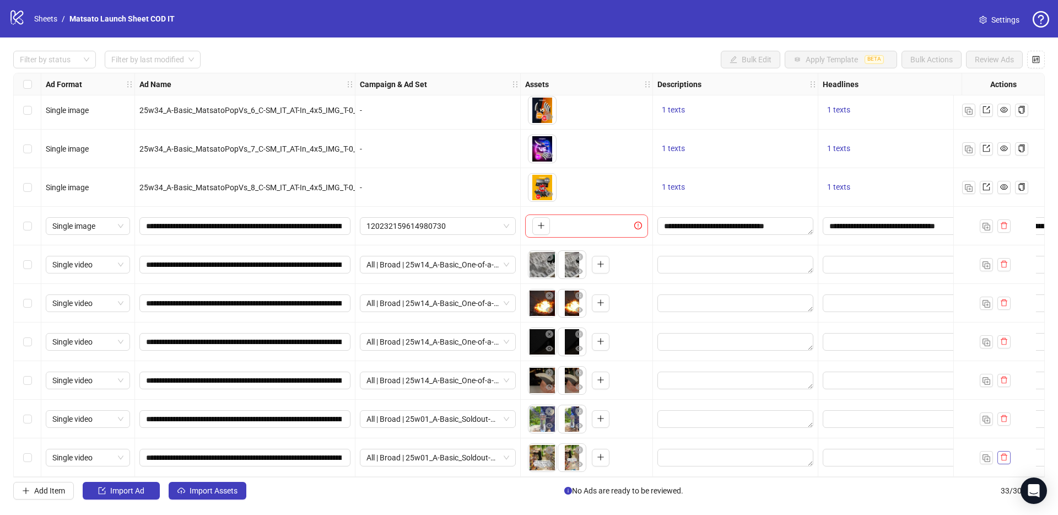
click at [1006, 453] on icon "delete" at bounding box center [1004, 457] width 8 height 8
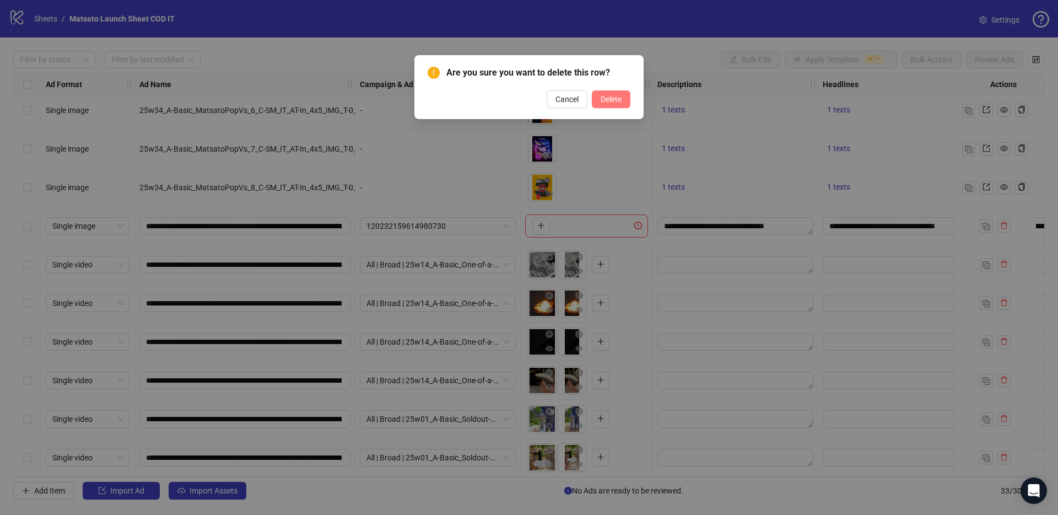
click at [604, 102] on span "Delete" at bounding box center [611, 99] width 21 height 9
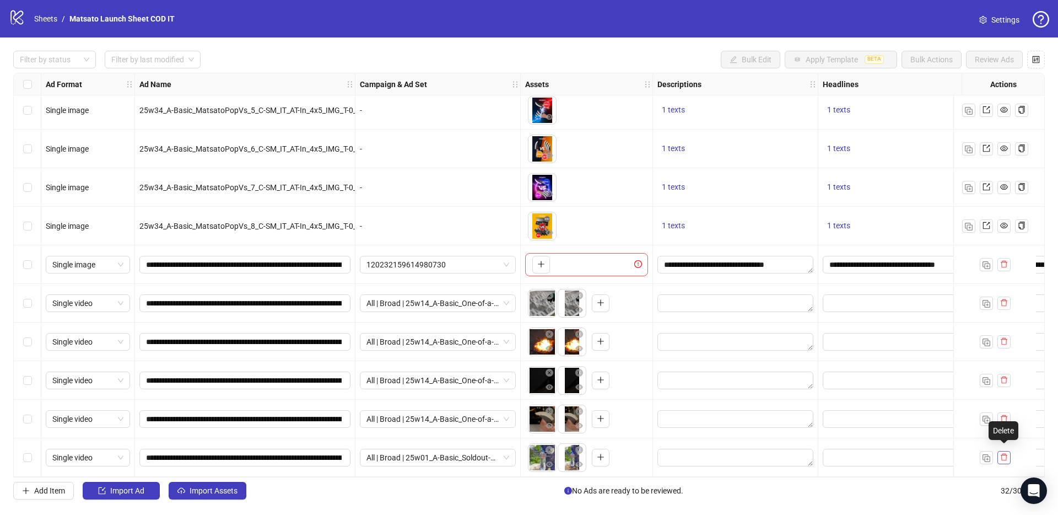
click at [1007, 453] on icon "delete" at bounding box center [1004, 457] width 8 height 8
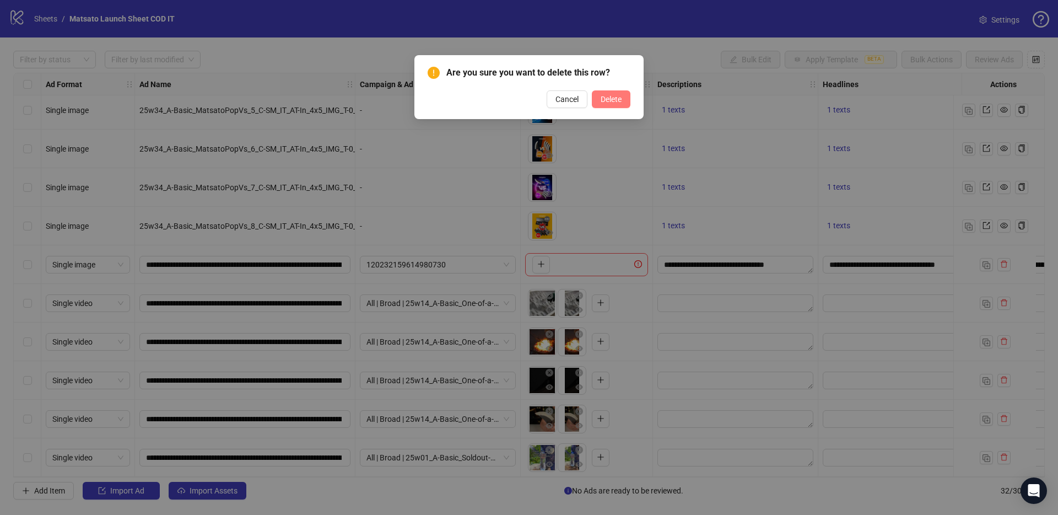
click at [613, 102] on span "Delete" at bounding box center [611, 99] width 21 height 9
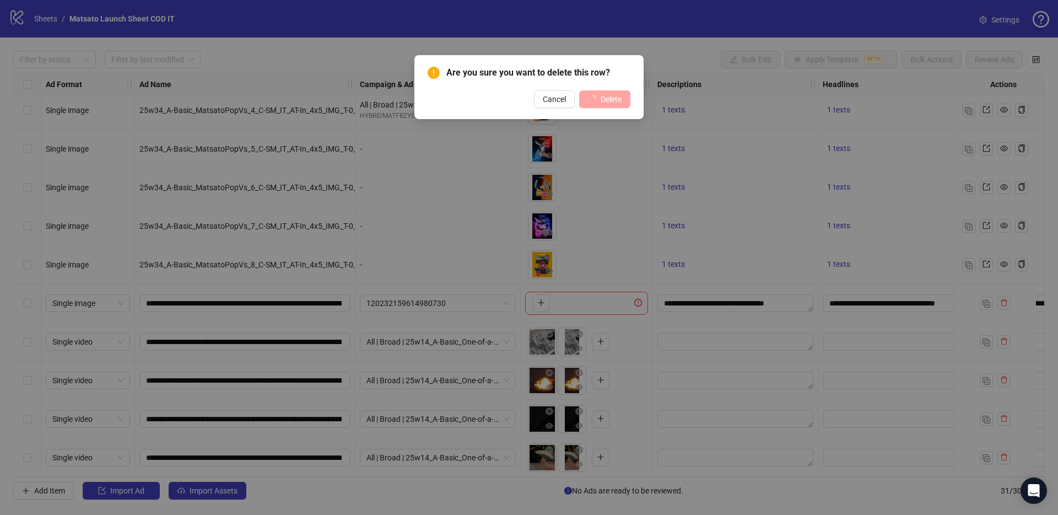
scroll to position [819, 0]
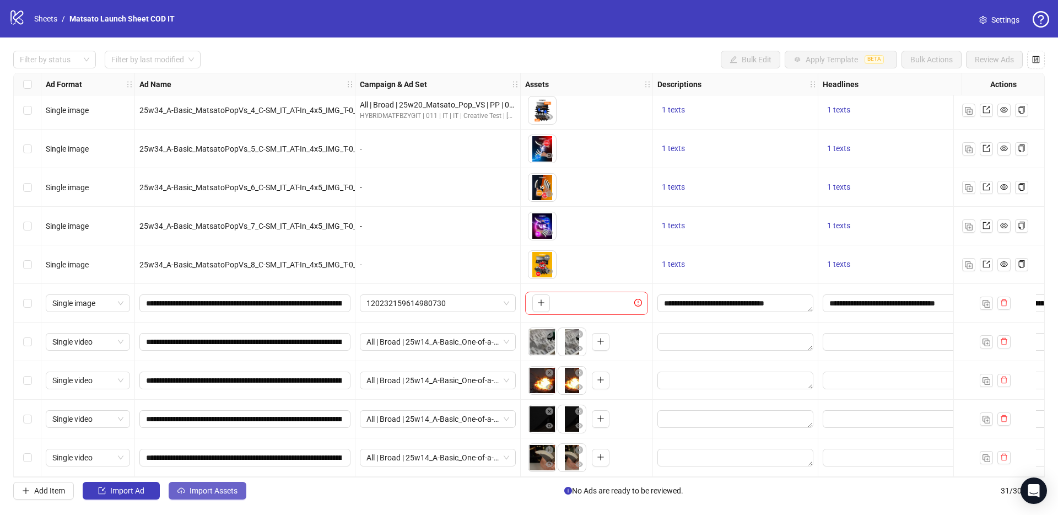
click at [191, 493] on span "Import Assets" at bounding box center [214, 490] width 48 height 9
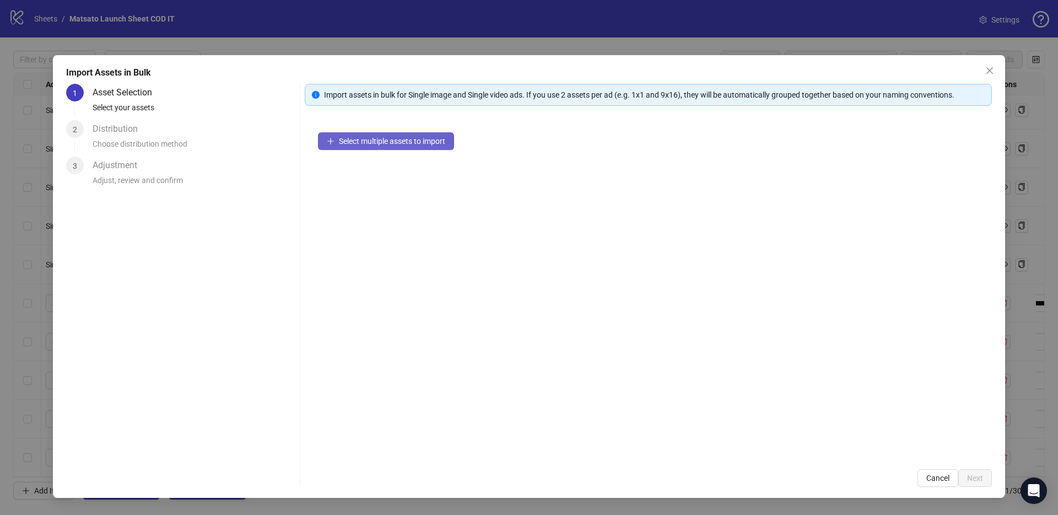
click at [372, 149] on button "Select multiple assets to import" at bounding box center [386, 141] width 136 height 18
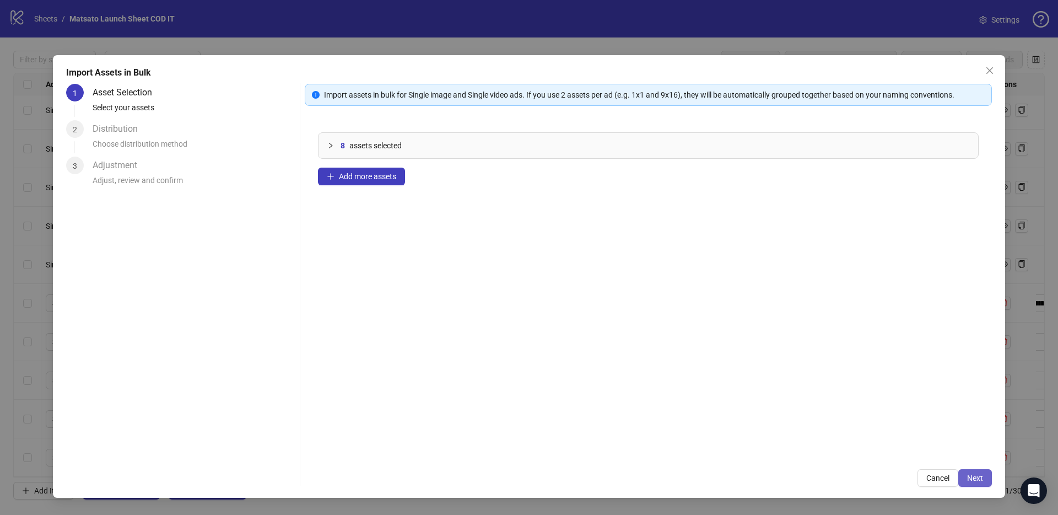
click at [973, 476] on span "Next" at bounding box center [975, 477] width 16 height 9
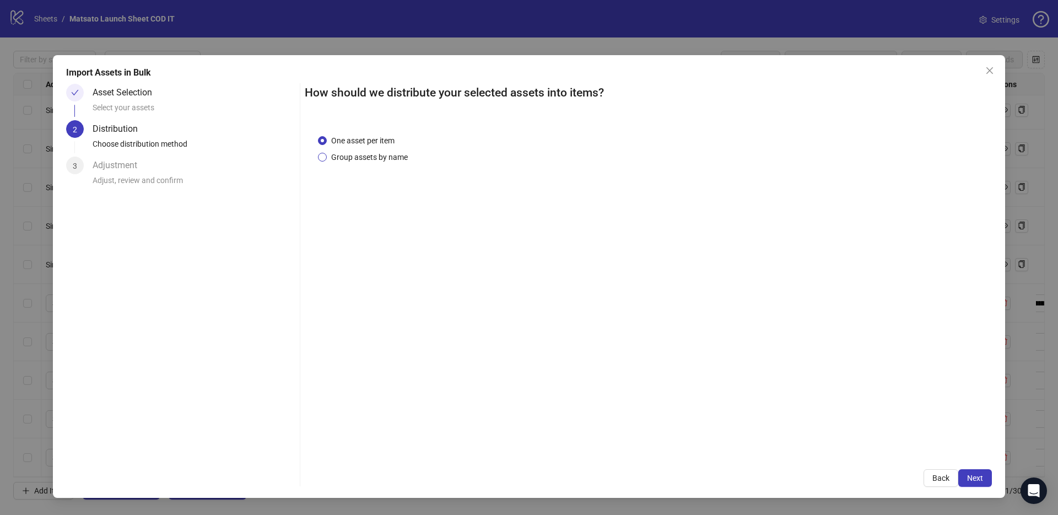
click at [363, 159] on span "Group assets by name" at bounding box center [369, 157] width 85 height 12
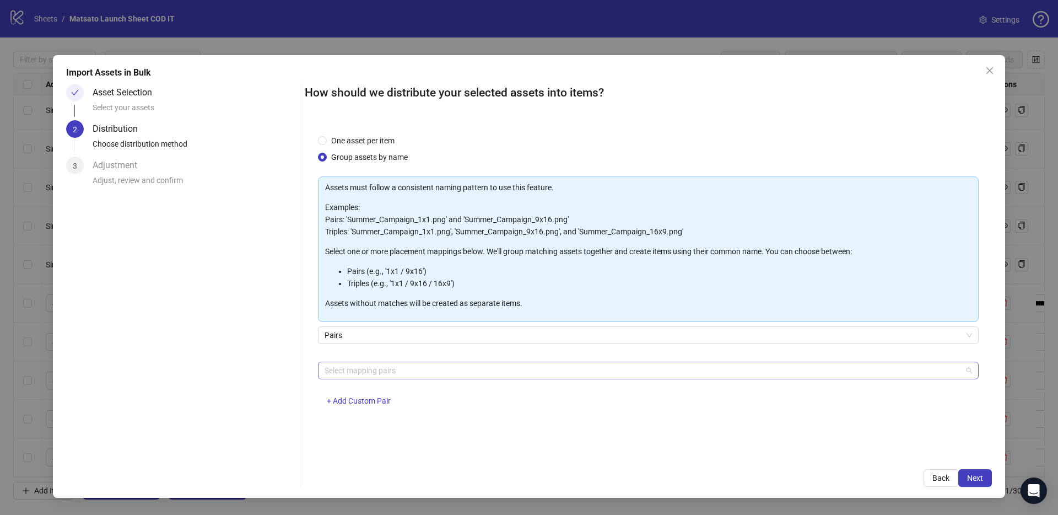
click at [388, 364] on div at bounding box center [642, 370] width 645 height 15
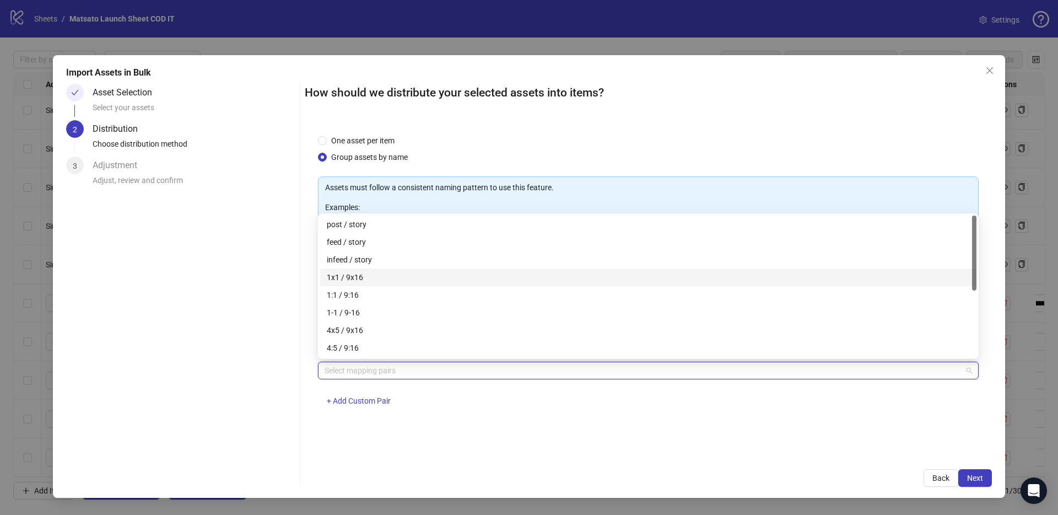
click at [346, 273] on div "1x1 / 9x16" at bounding box center [648, 277] width 643 height 12
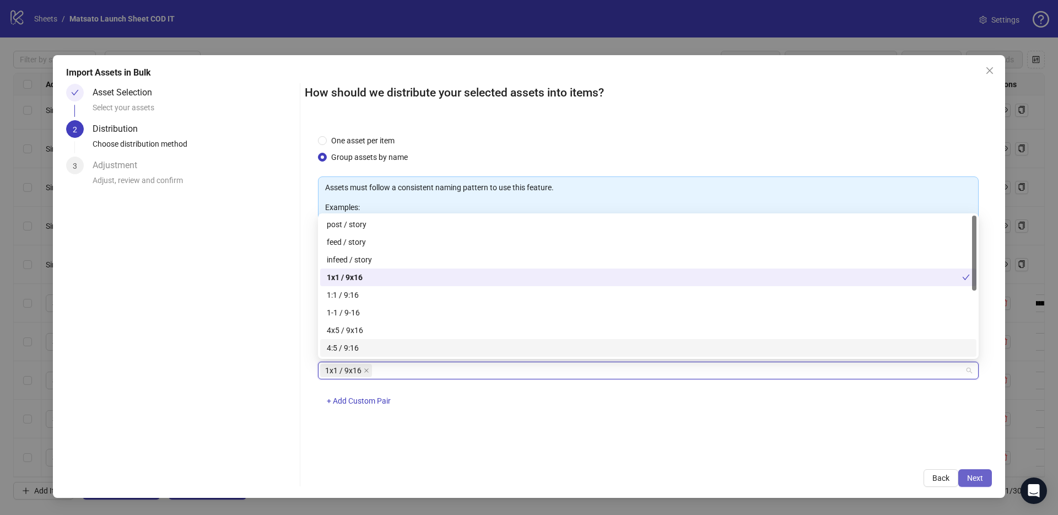
click at [976, 476] on span "Next" at bounding box center [975, 477] width 16 height 9
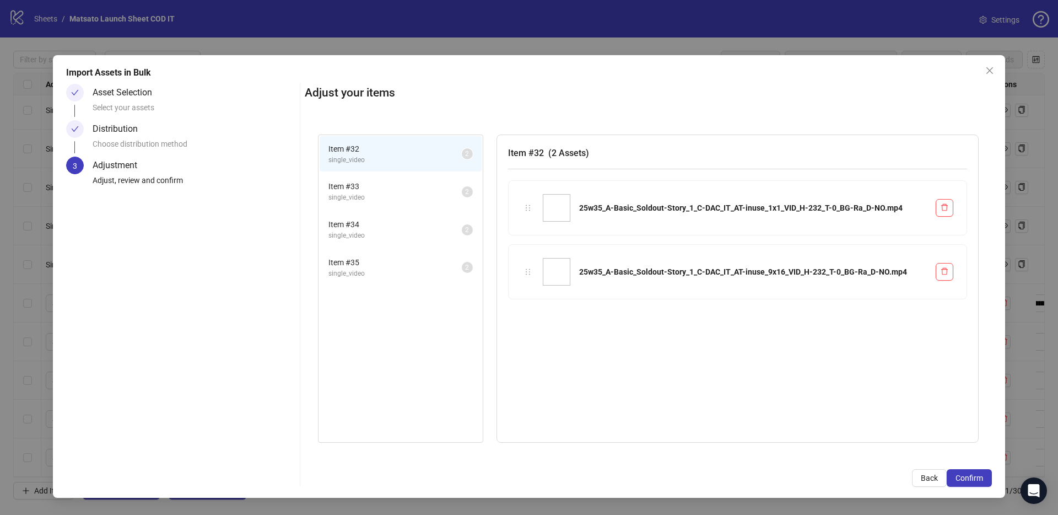
click at [976, 476] on span "Confirm" at bounding box center [969, 477] width 28 height 9
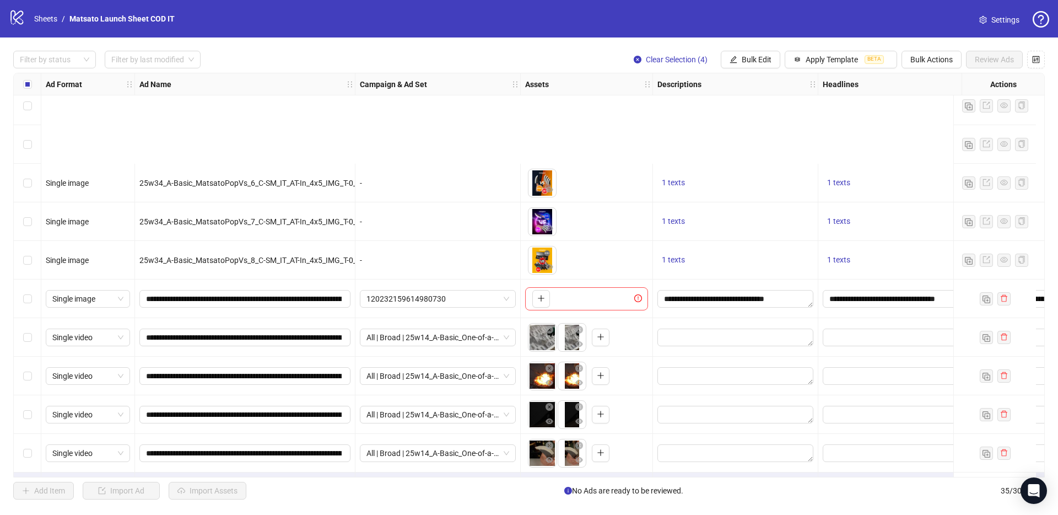
scroll to position [973, 0]
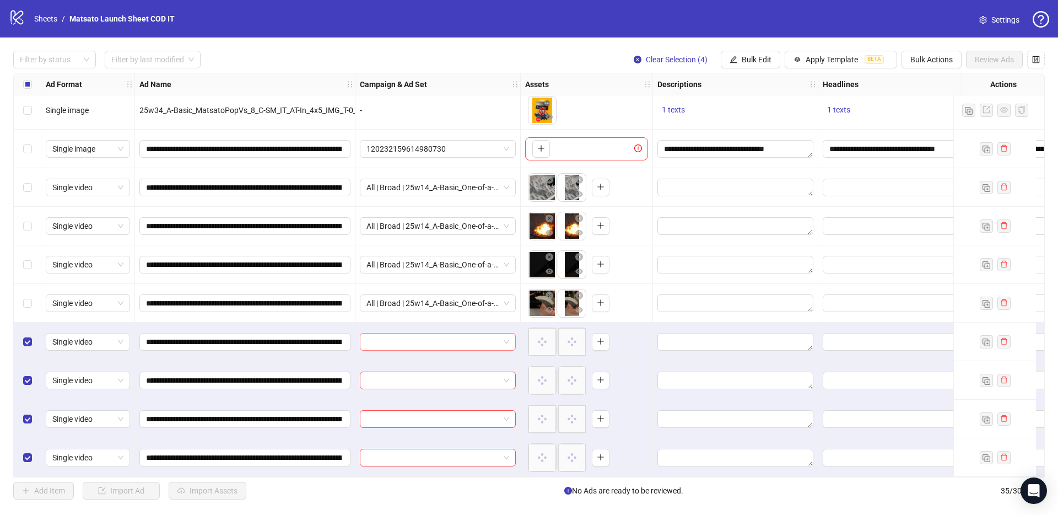
click at [507, 338] on span at bounding box center [437, 341] width 143 height 17
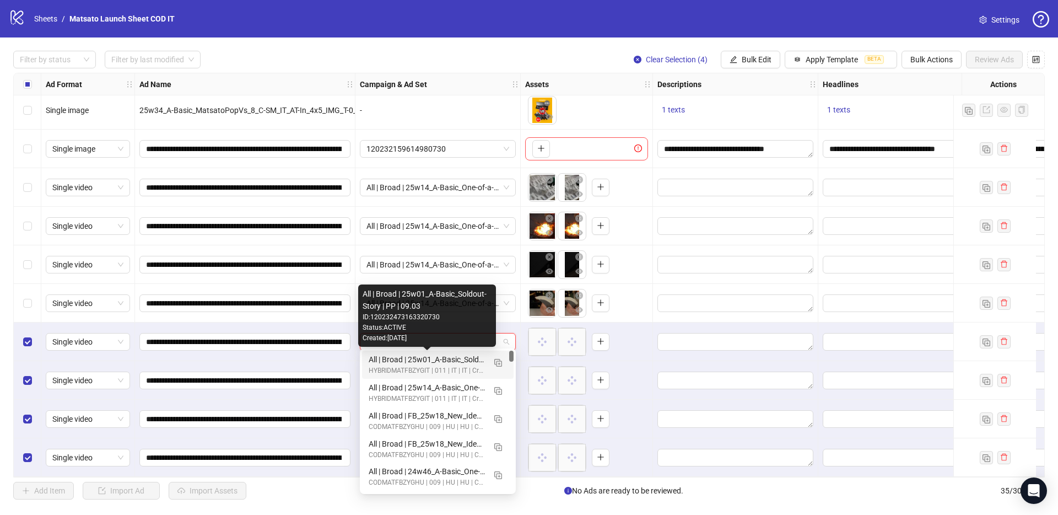
click at [448, 363] on div "All | Broad | 25w01_A-Basic_Soldout-Story | PP | 09.03" at bounding box center [427, 359] width 116 height 12
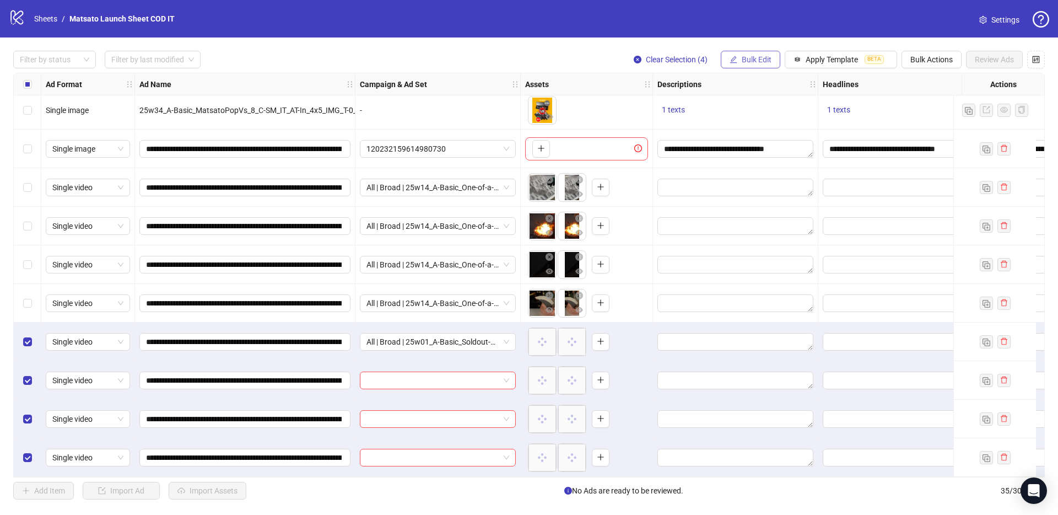
click at [763, 57] on span "Bulk Edit" at bounding box center [757, 59] width 30 height 9
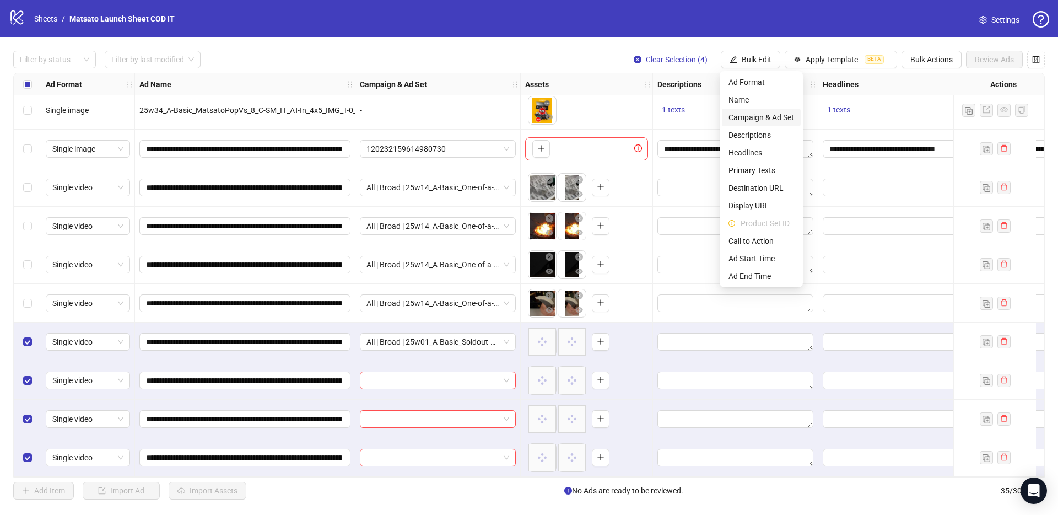
click at [761, 115] on span "Campaign & Ad Set" at bounding box center [761, 117] width 66 height 12
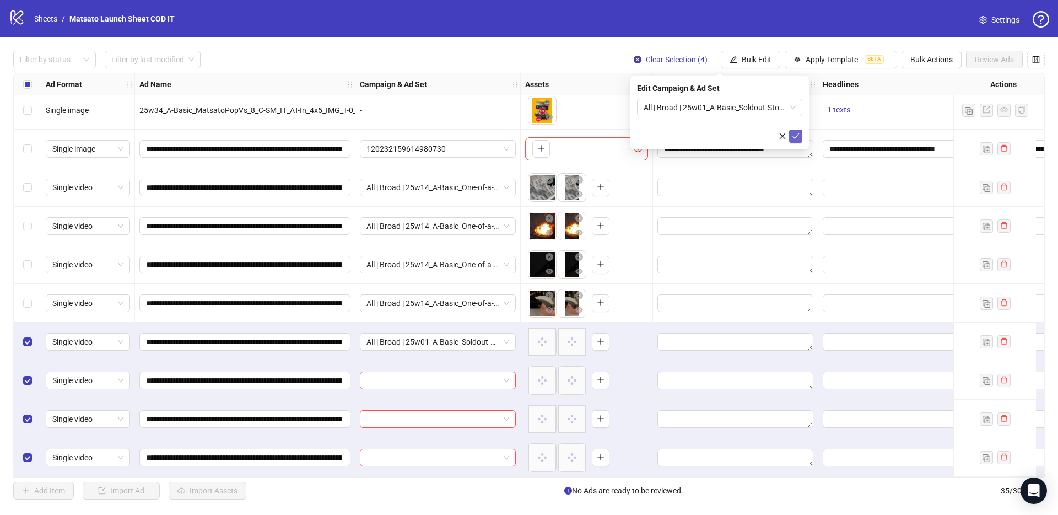
click at [797, 136] on icon "check" at bounding box center [796, 136] width 8 height 8
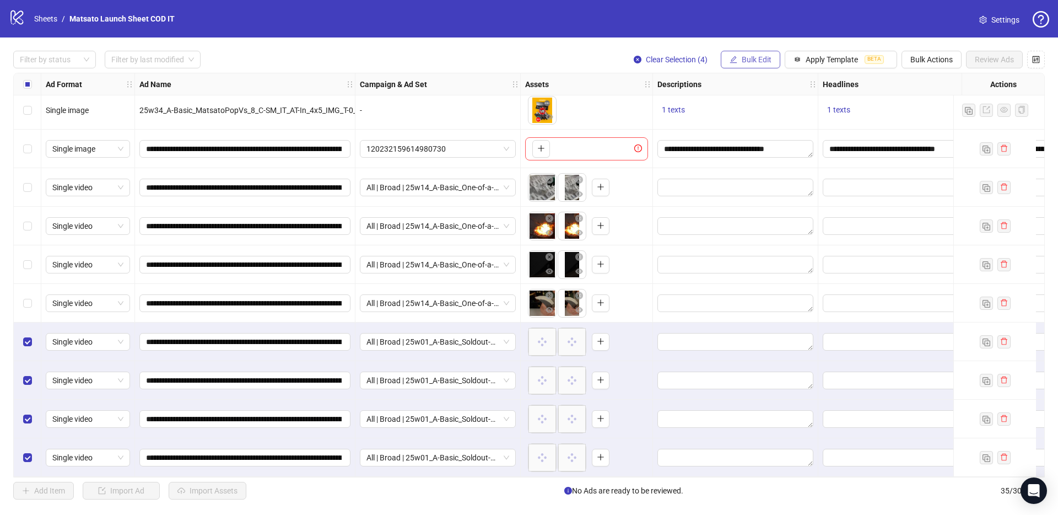
click at [727, 61] on button "Bulk Edit" at bounding box center [751, 60] width 60 height 18
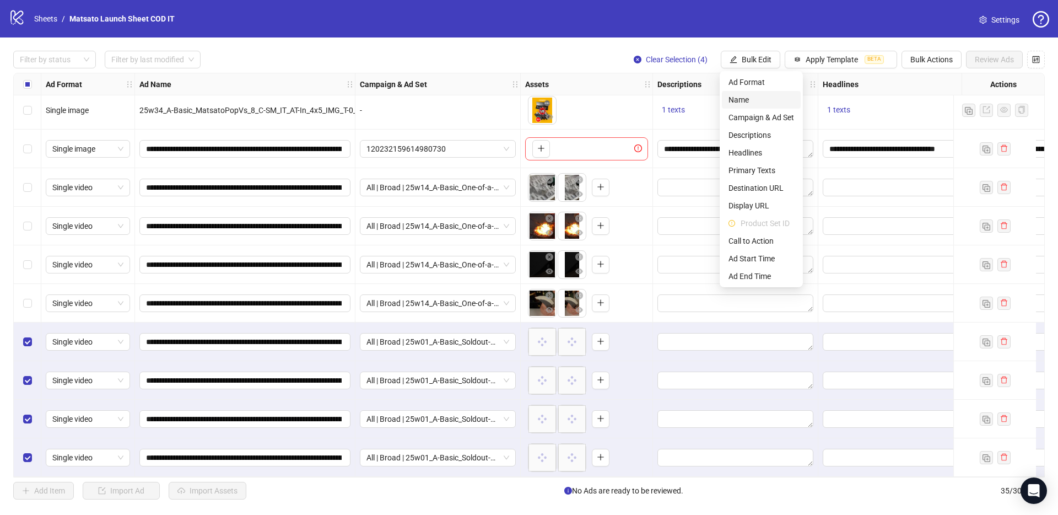
click at [763, 104] on span "Name" at bounding box center [761, 100] width 66 height 12
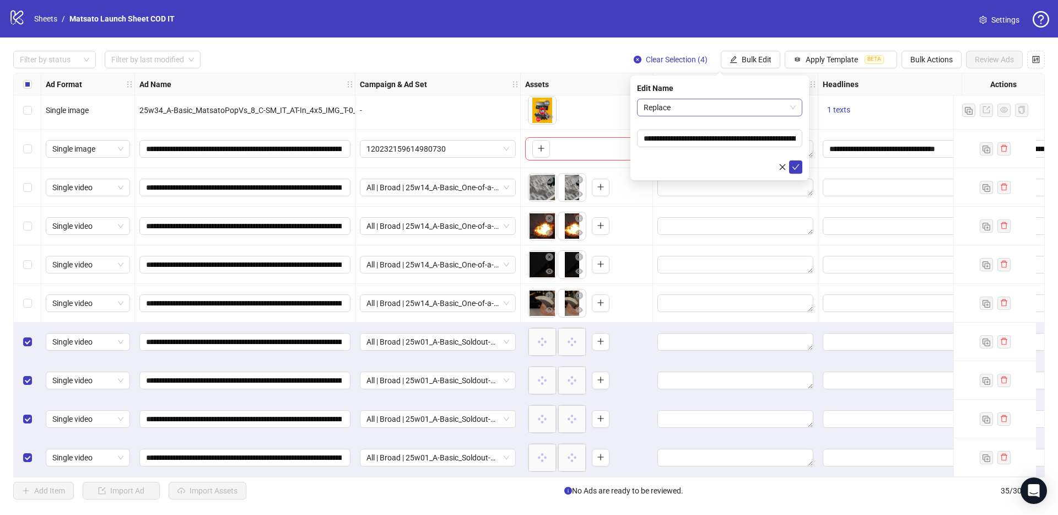
click at [729, 114] on span "Replace" at bounding box center [720, 107] width 152 height 17
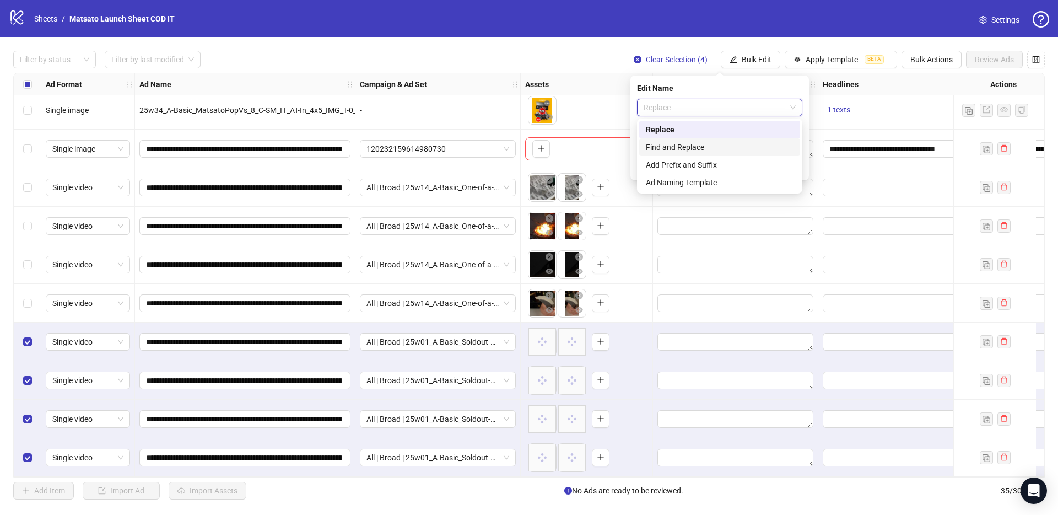
click at [692, 141] on div "Find and Replace" at bounding box center [720, 147] width 148 height 12
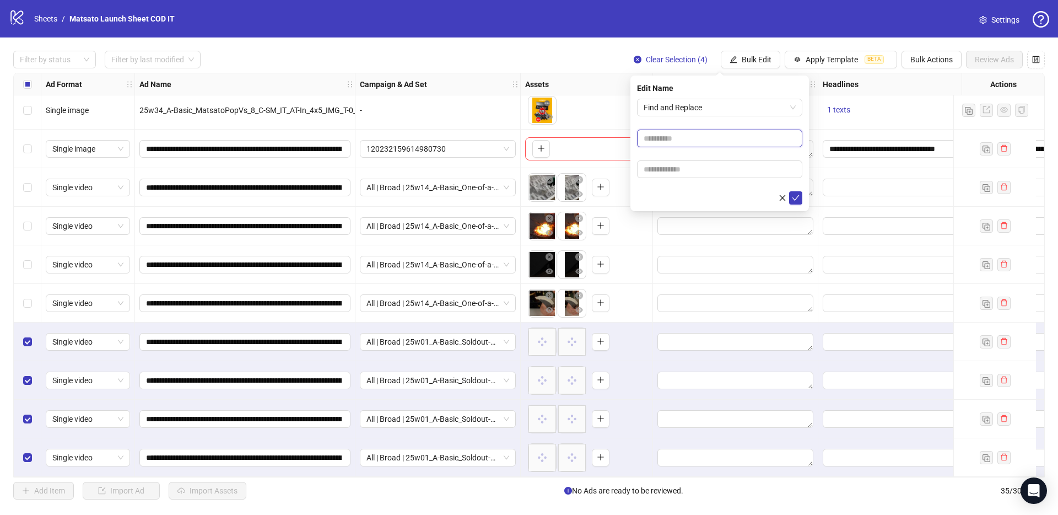
click at [698, 145] on input "text" at bounding box center [719, 138] width 165 height 18
type input "**"
click at [697, 169] on input "text" at bounding box center [719, 169] width 165 height 18
type input "*****"
click at [796, 195] on icon "check" at bounding box center [796, 198] width 8 height 8
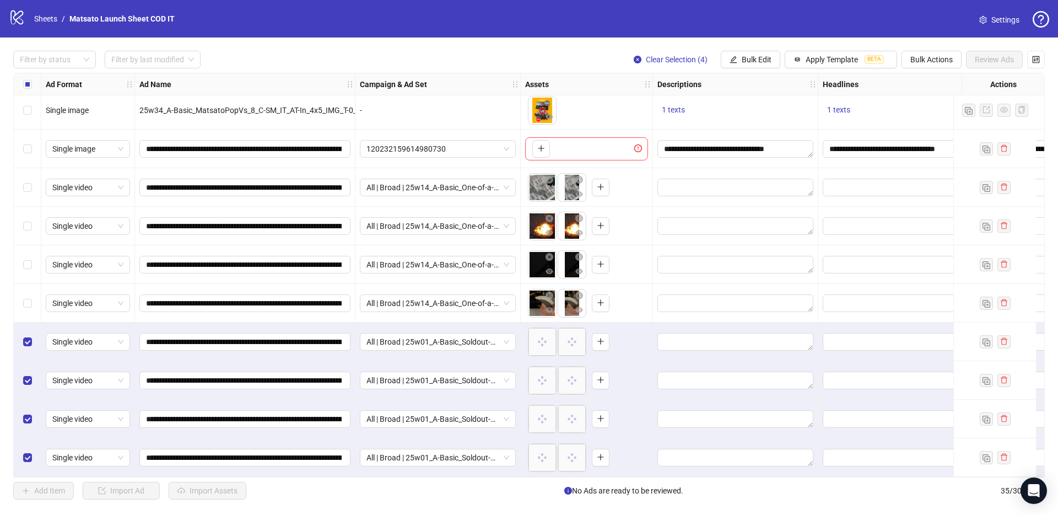
click at [684, 57] on span "Clear Selection (4)" at bounding box center [677, 59] width 62 height 9
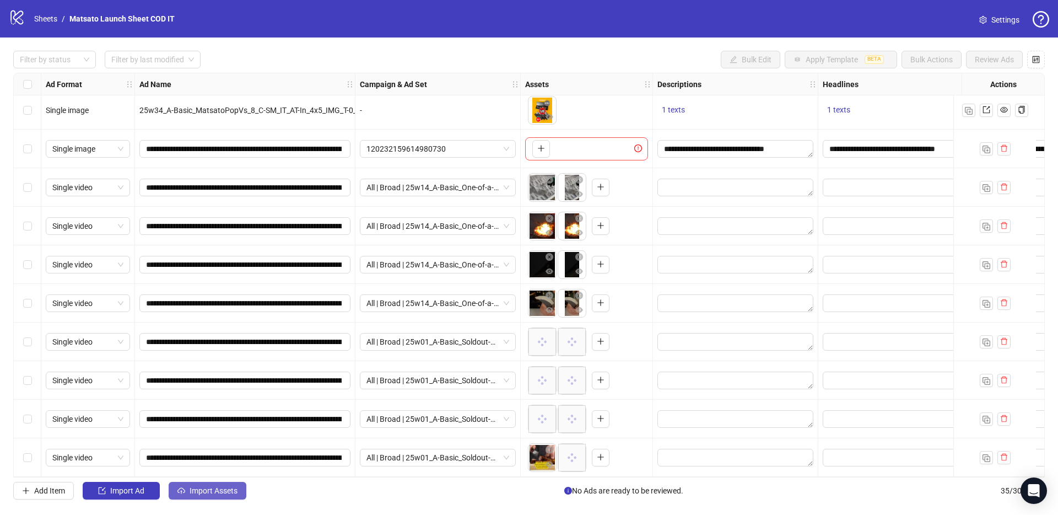
click at [209, 486] on span "Import Assets" at bounding box center [214, 490] width 48 height 9
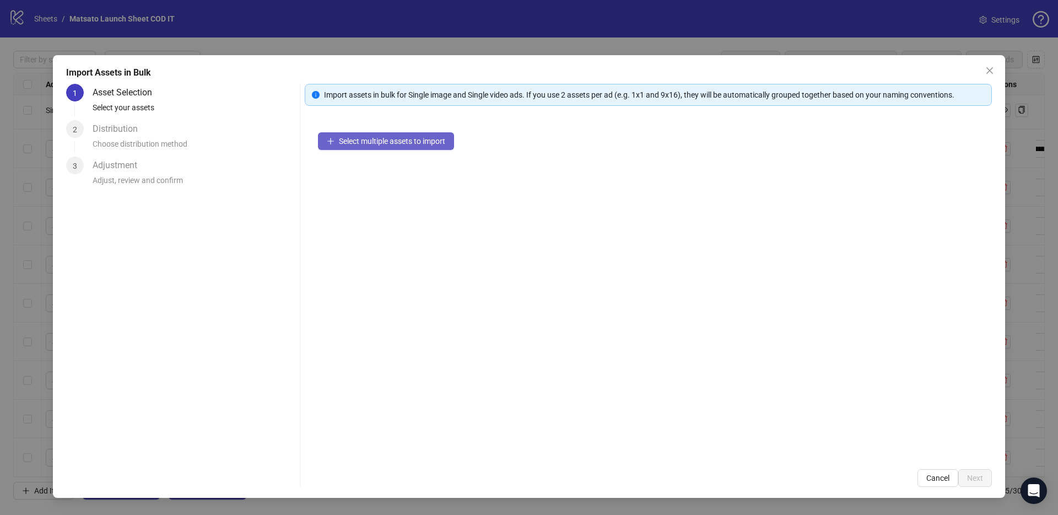
click at [371, 143] on span "Select multiple assets to import" at bounding box center [392, 141] width 106 height 9
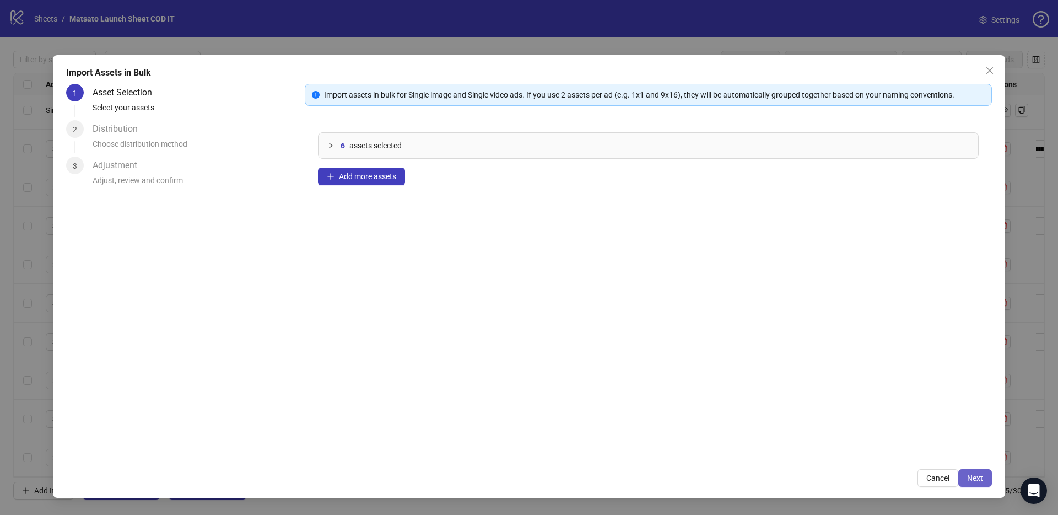
click at [972, 471] on button "Next" at bounding box center [975, 478] width 34 height 18
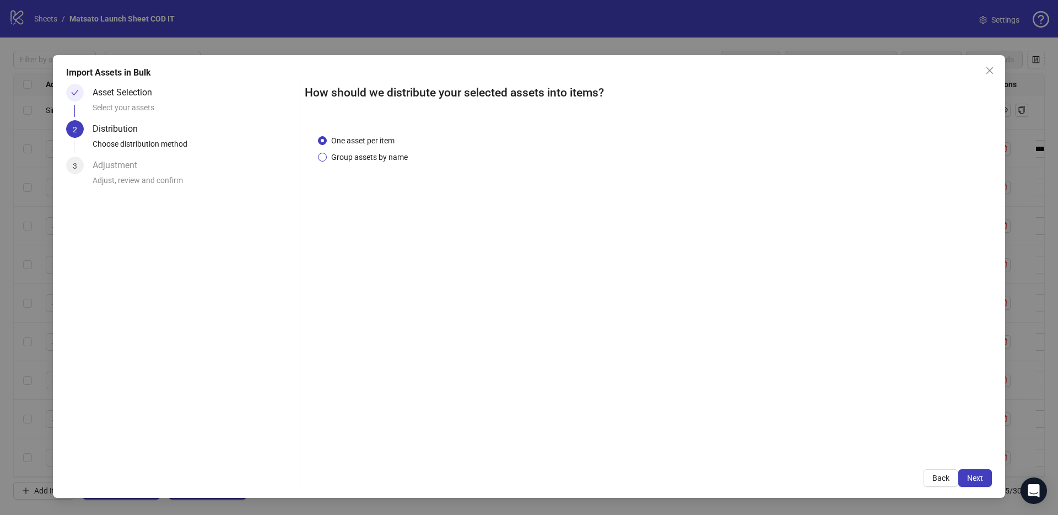
click at [385, 161] on span "Group assets by name" at bounding box center [369, 157] width 85 height 12
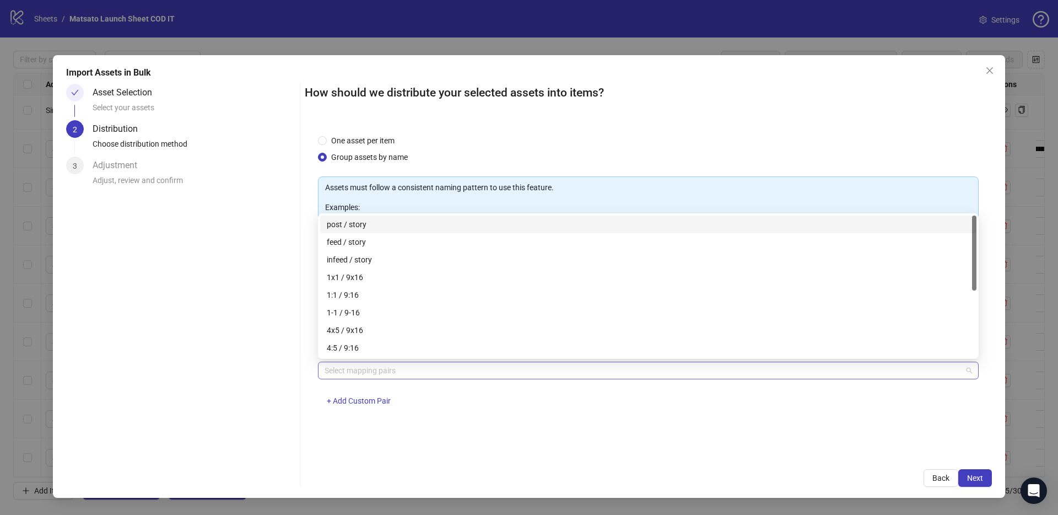
click at [412, 371] on div at bounding box center [642, 370] width 645 height 15
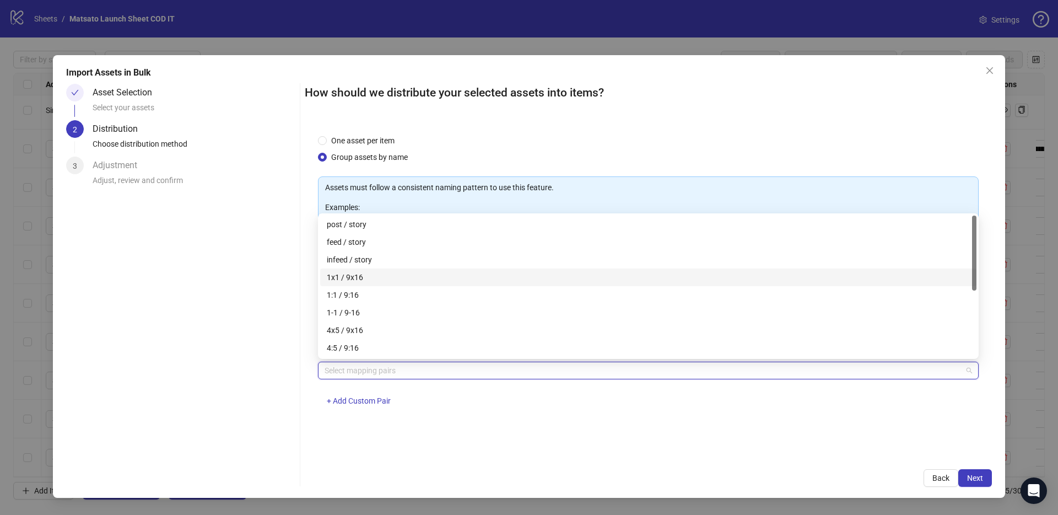
click at [394, 278] on div "1x1 / 9x16" at bounding box center [648, 277] width 643 height 12
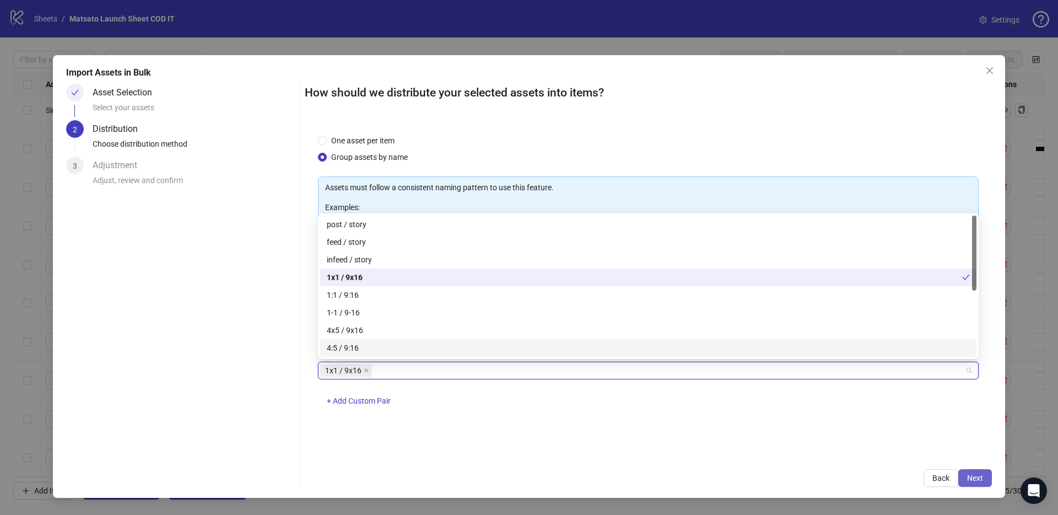
click at [970, 471] on button "Next" at bounding box center [975, 478] width 34 height 18
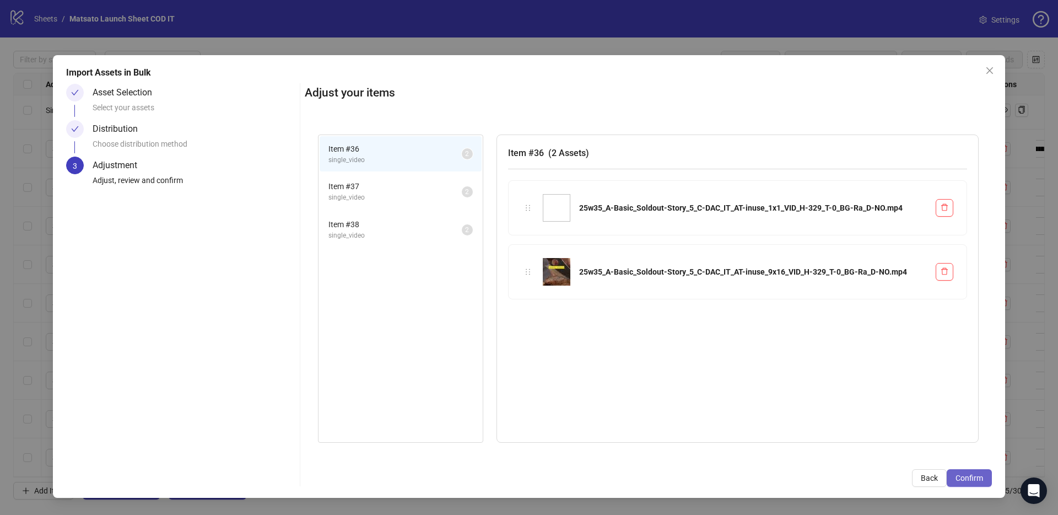
click at [968, 479] on span "Confirm" at bounding box center [969, 477] width 28 height 9
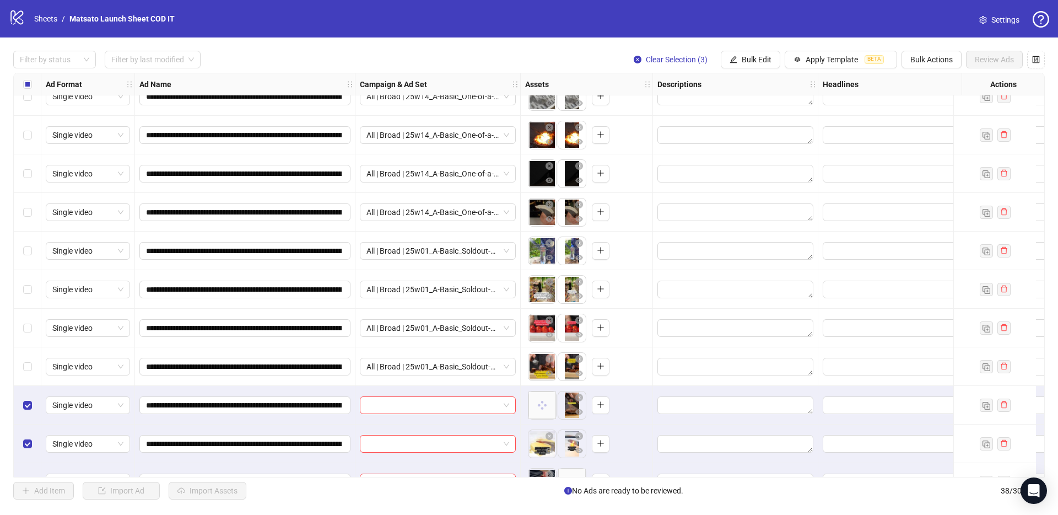
scroll to position [1089, 0]
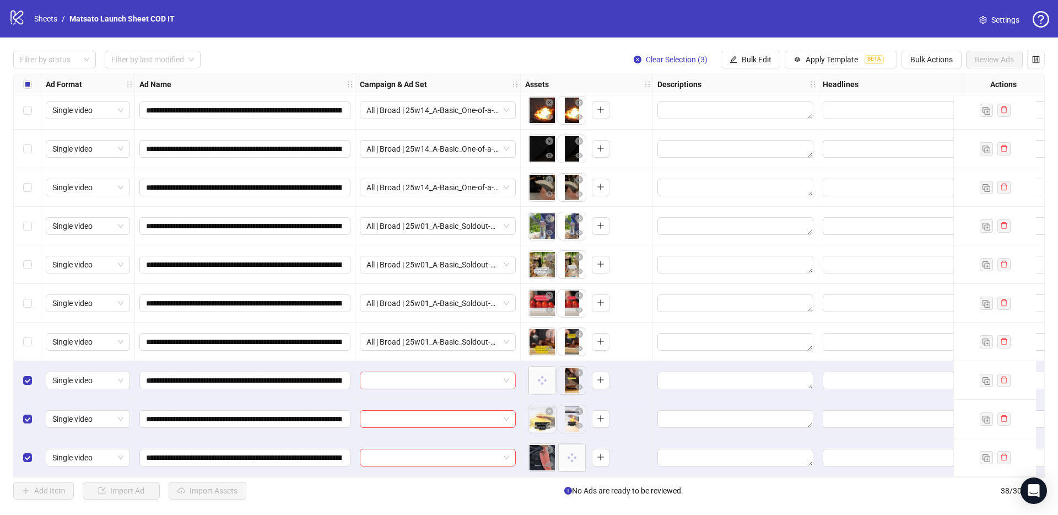
click at [507, 373] on span at bounding box center [437, 380] width 143 height 17
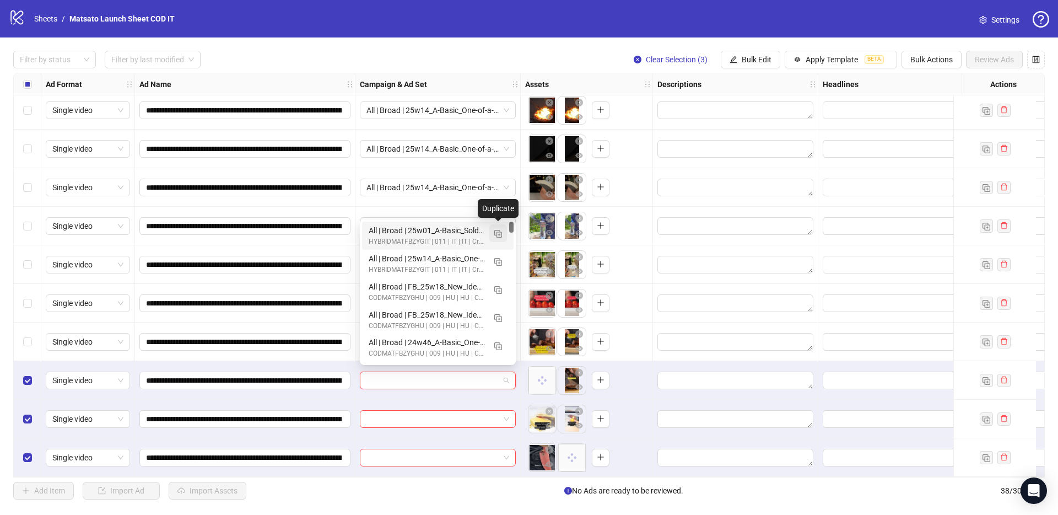
click at [500, 234] on img "button" at bounding box center [498, 234] width 8 height 8
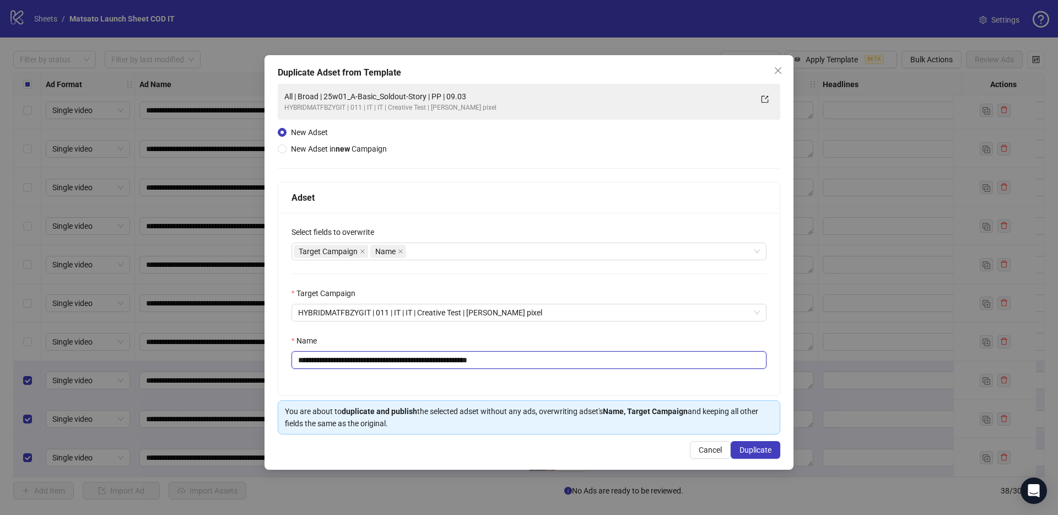
drag, startPoint x: 481, startPoint y: 359, endPoint x: 561, endPoint y: 374, distance: 81.3
click at [561, 374] on div "**********" at bounding box center [528, 304] width 501 height 182
type input "**********"
click at [752, 448] on span "Duplicate" at bounding box center [755, 449] width 32 height 9
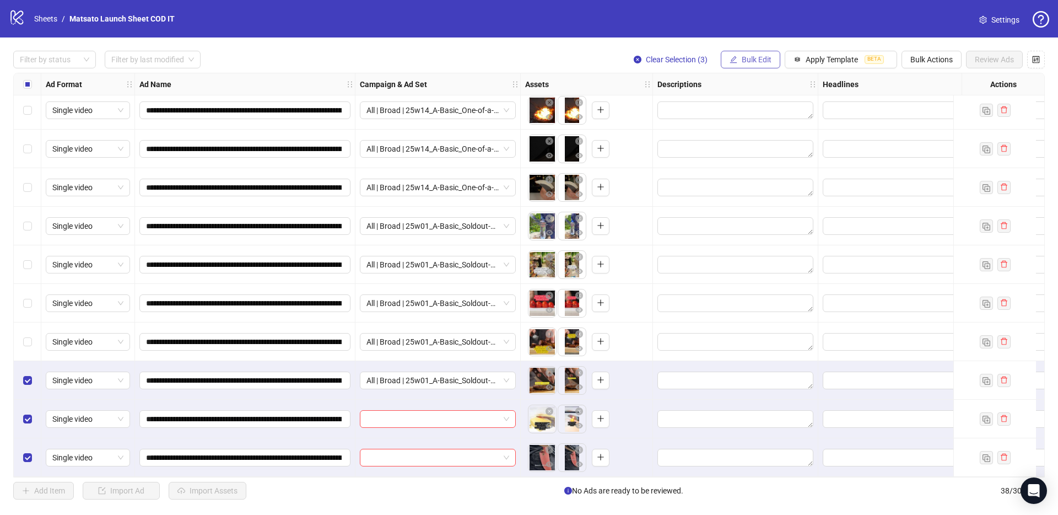
click at [754, 56] on span "Bulk Edit" at bounding box center [757, 59] width 30 height 9
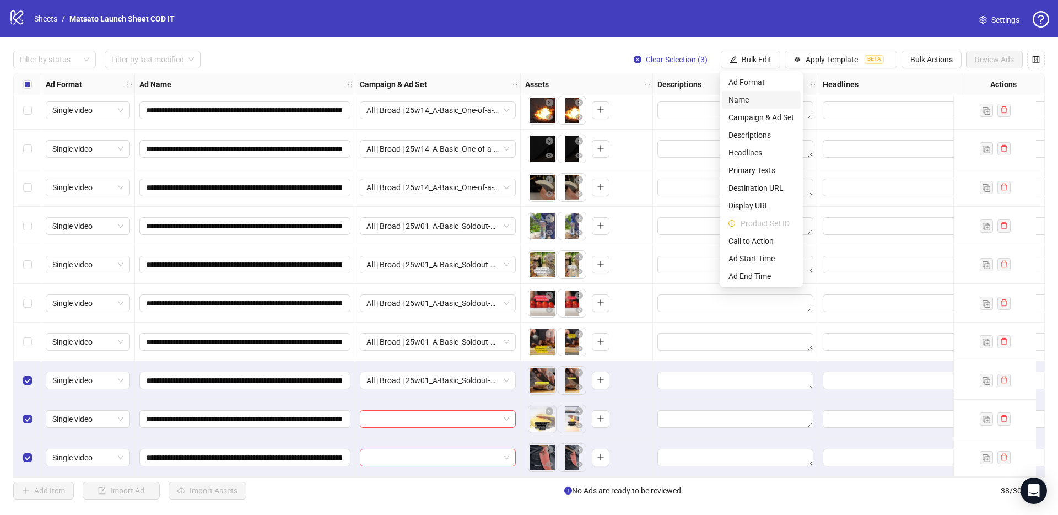
click at [750, 98] on span "Name" at bounding box center [761, 100] width 66 height 12
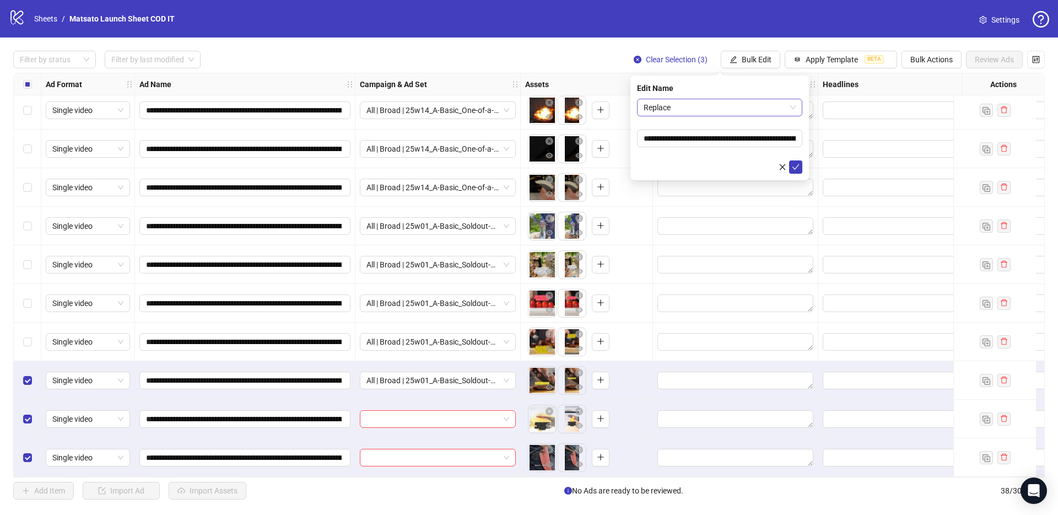
click at [722, 105] on span "Replace" at bounding box center [720, 107] width 152 height 17
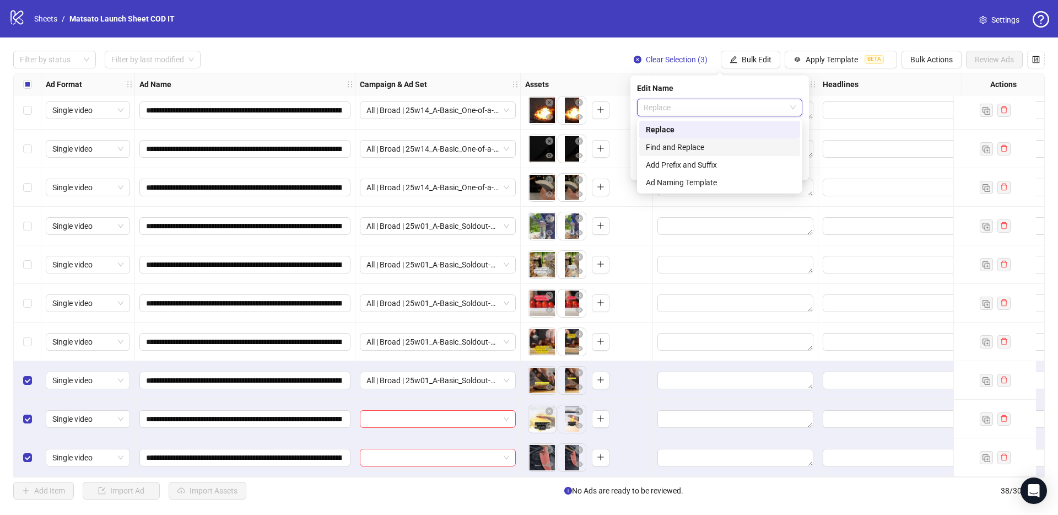
click at [702, 149] on div "Find and Replace" at bounding box center [720, 147] width 148 height 12
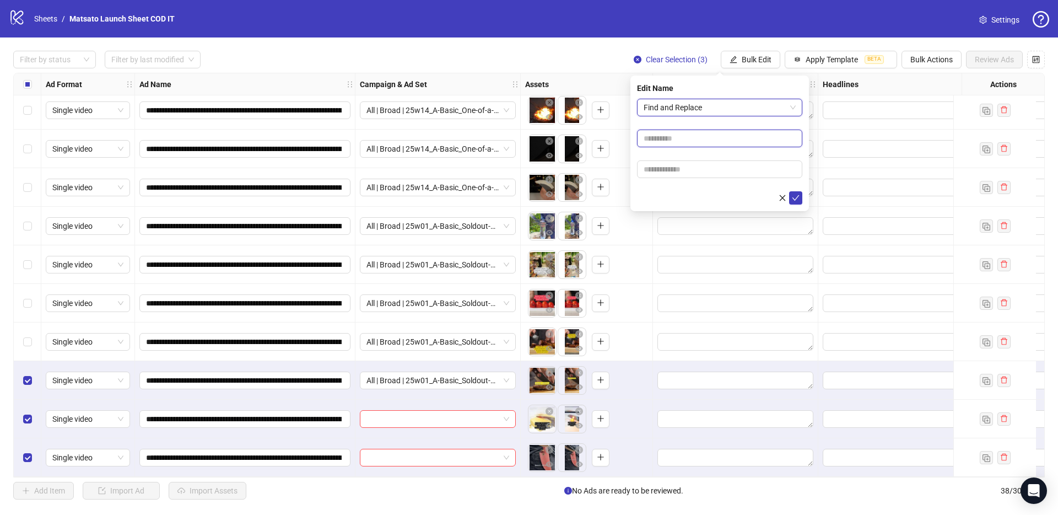
click at [689, 134] on input "text" at bounding box center [719, 138] width 165 height 18
type input "**"
click at [705, 169] on input "text" at bounding box center [719, 169] width 165 height 18
type input "*****"
click at [798, 196] on icon "check" at bounding box center [795, 198] width 7 height 6
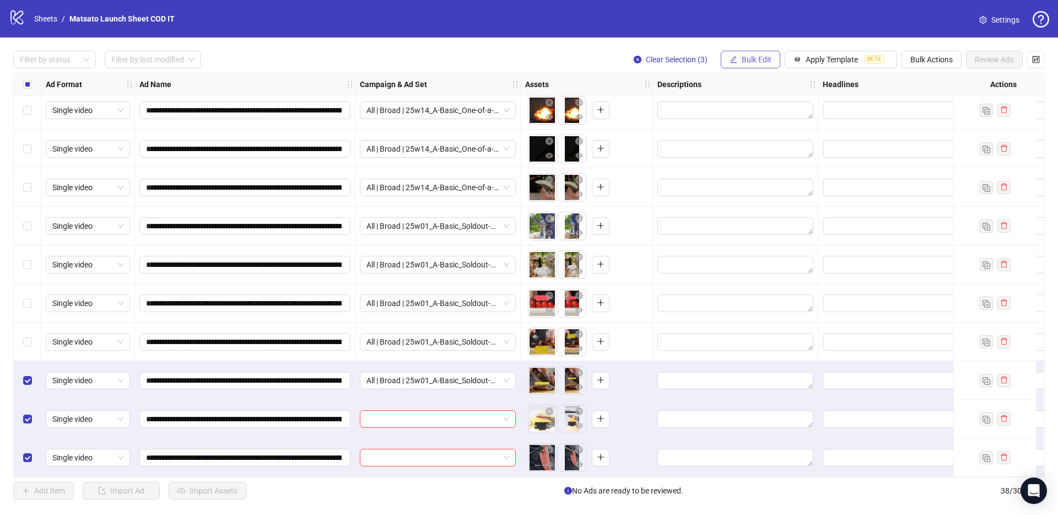
click at [765, 58] on span "Bulk Edit" at bounding box center [757, 59] width 30 height 9
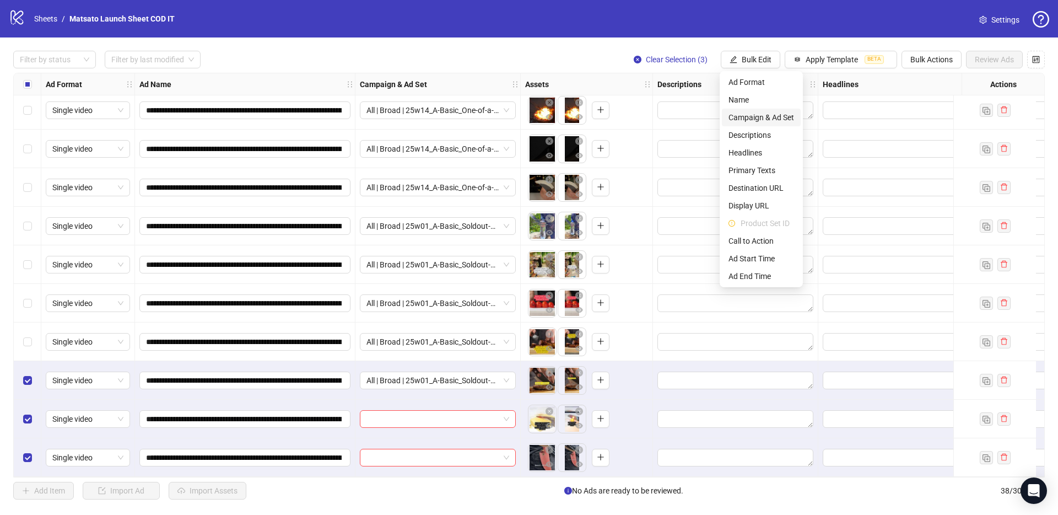
click at [771, 121] on span "Campaign & Ad Set" at bounding box center [761, 117] width 66 height 12
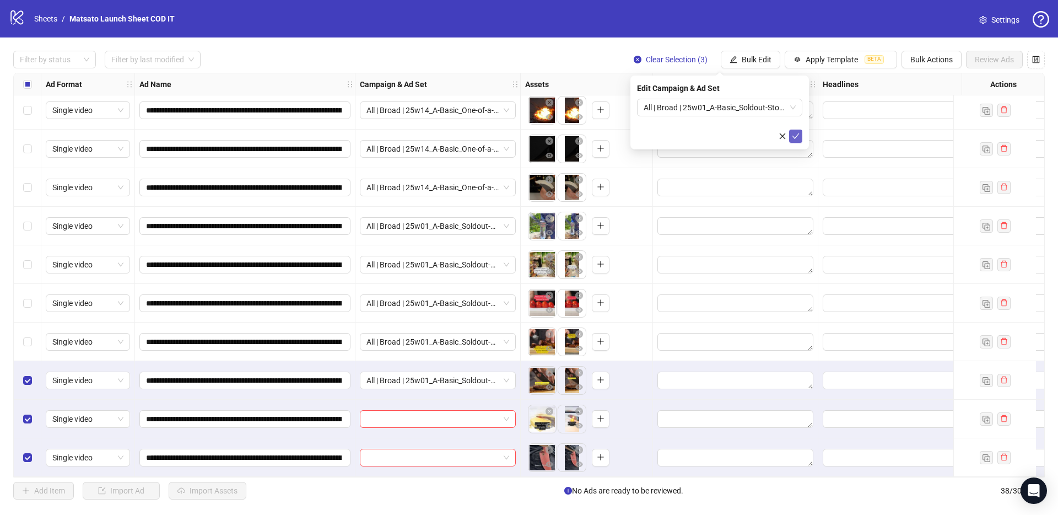
click at [796, 136] on icon "check" at bounding box center [795, 136] width 7 height 6
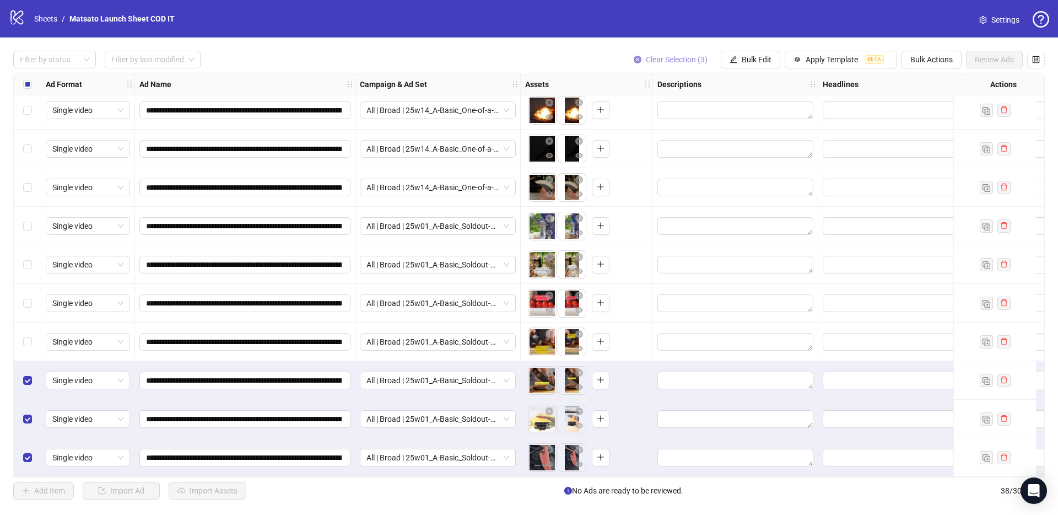
click at [673, 57] on span "Clear Selection (3)" at bounding box center [677, 59] width 62 height 9
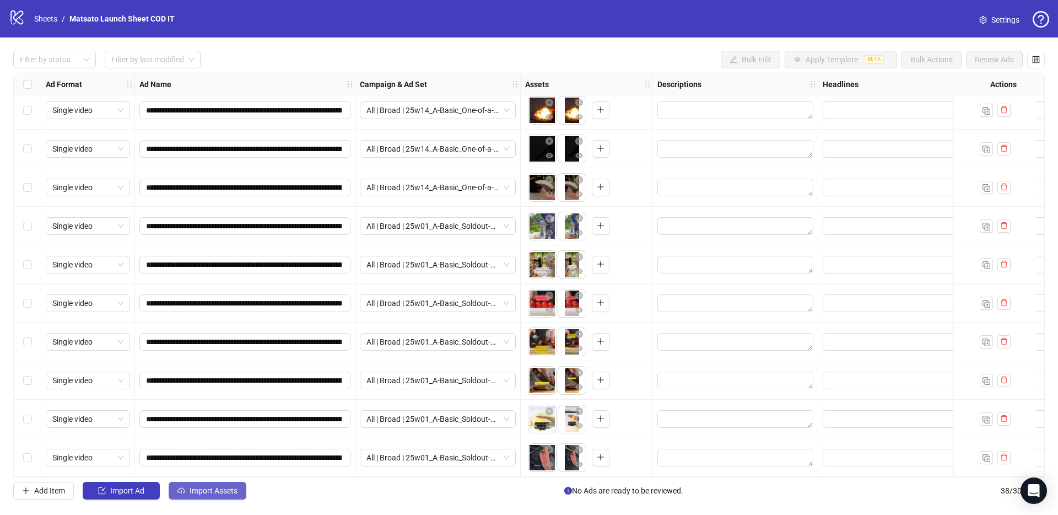
click at [216, 483] on button "Import Assets" at bounding box center [208, 491] width 78 height 18
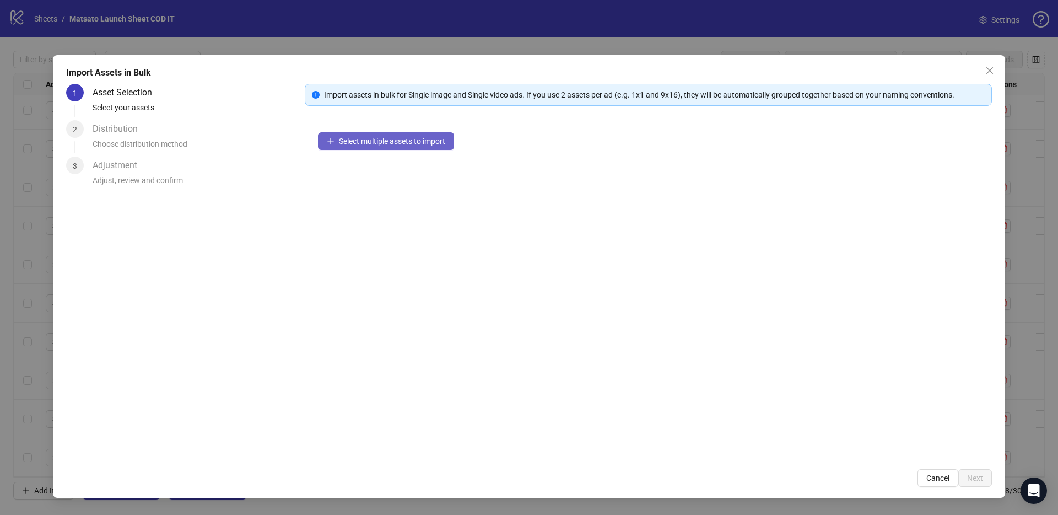
click at [394, 147] on button "Select multiple assets to import" at bounding box center [386, 141] width 136 height 18
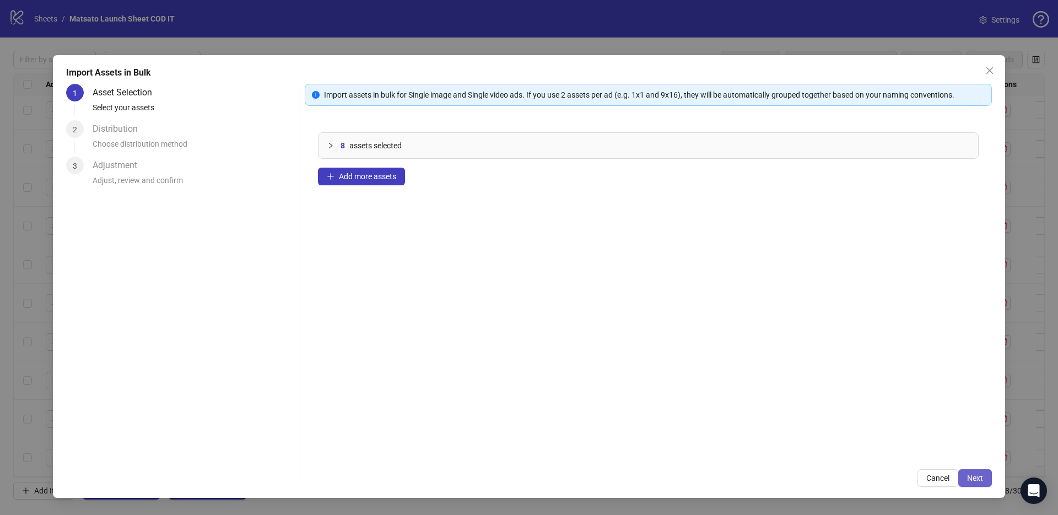
click at [979, 477] on span "Next" at bounding box center [975, 477] width 16 height 9
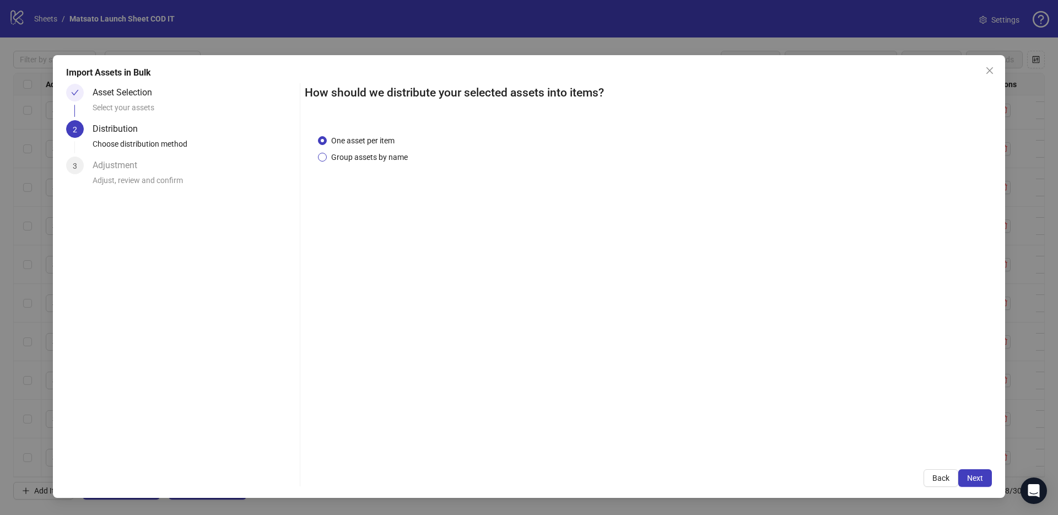
click at [365, 157] on span "Group assets by name" at bounding box center [369, 157] width 85 height 12
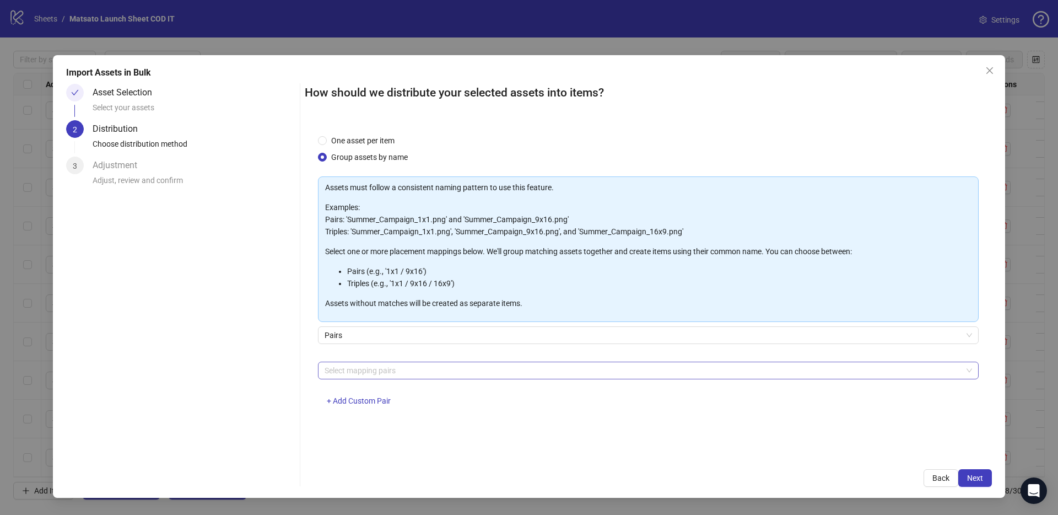
click at [418, 361] on div "Select mapping pairs" at bounding box center [648, 370] width 661 height 18
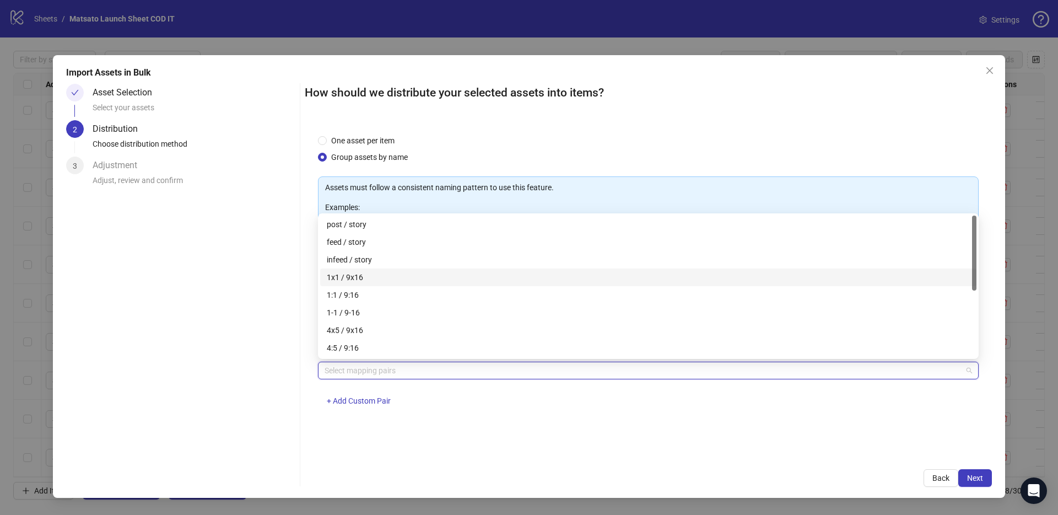
click at [375, 271] on div "1x1 / 9x16" at bounding box center [648, 277] width 643 height 12
click at [978, 479] on span "Next" at bounding box center [975, 477] width 16 height 9
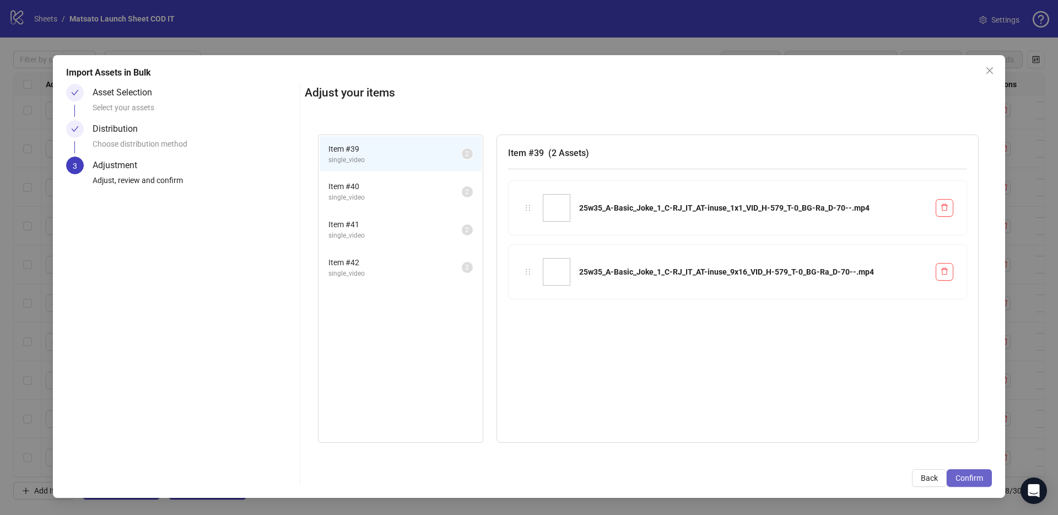
click at [971, 476] on span "Confirm" at bounding box center [969, 477] width 28 height 9
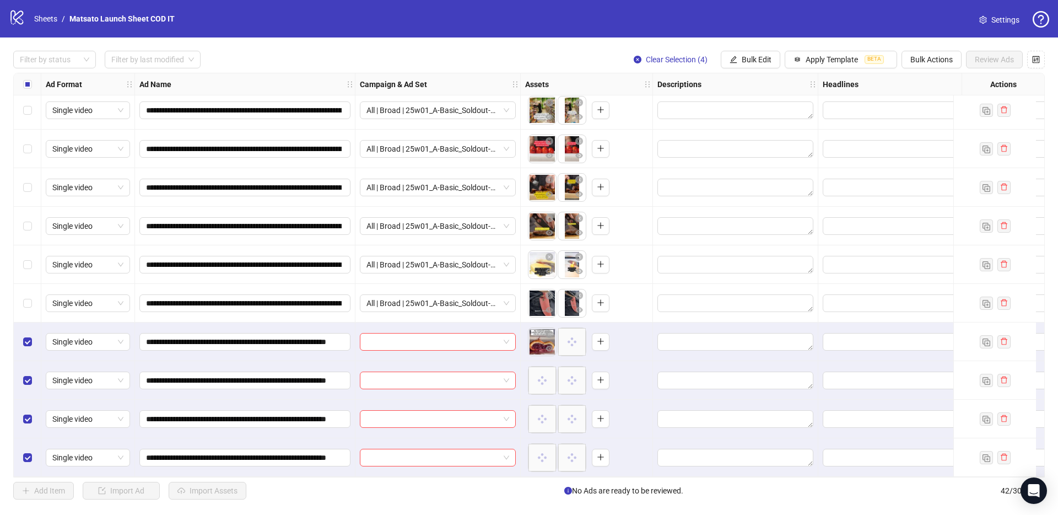
scroll to position [1243, 0]
click at [508, 338] on span at bounding box center [437, 341] width 143 height 17
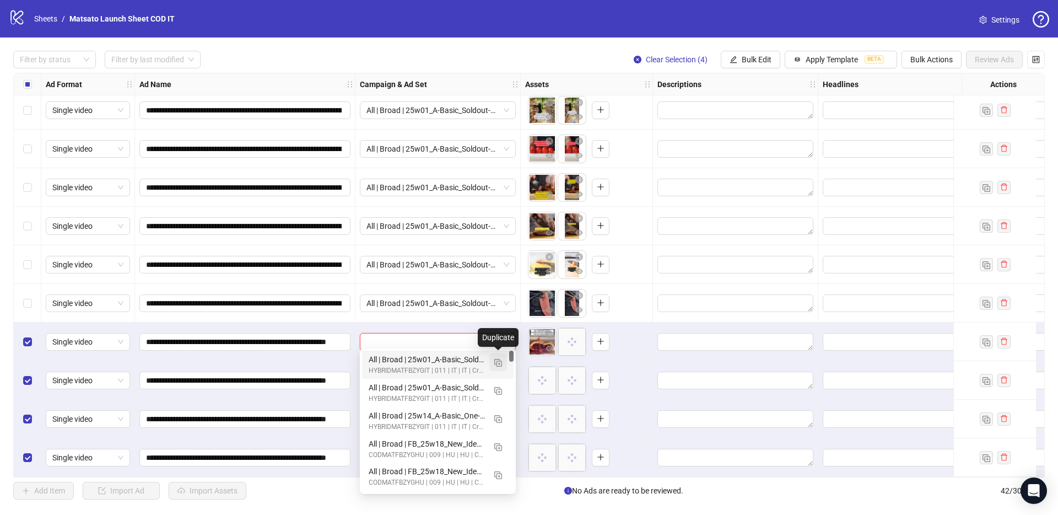
click at [499, 366] on img "button" at bounding box center [498, 363] width 8 height 8
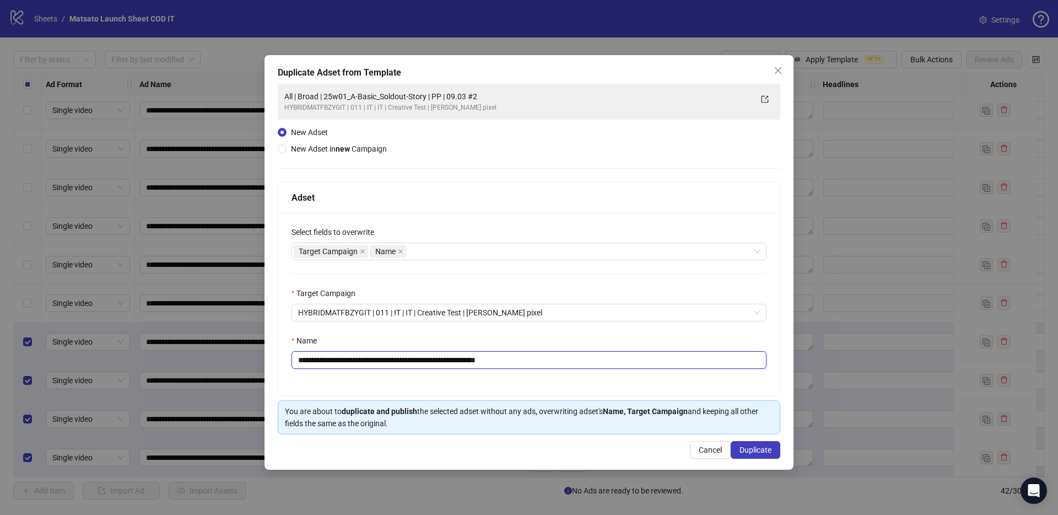
drag, startPoint x: 482, startPoint y: 363, endPoint x: 612, endPoint y: 375, distance: 131.2
click at [602, 375] on div "**********" at bounding box center [528, 304] width 501 height 182
drag, startPoint x: 441, startPoint y: 361, endPoint x: 338, endPoint y: 363, distance: 103.0
click at [338, 363] on input "**********" at bounding box center [528, 360] width 475 height 18
paste input "text"
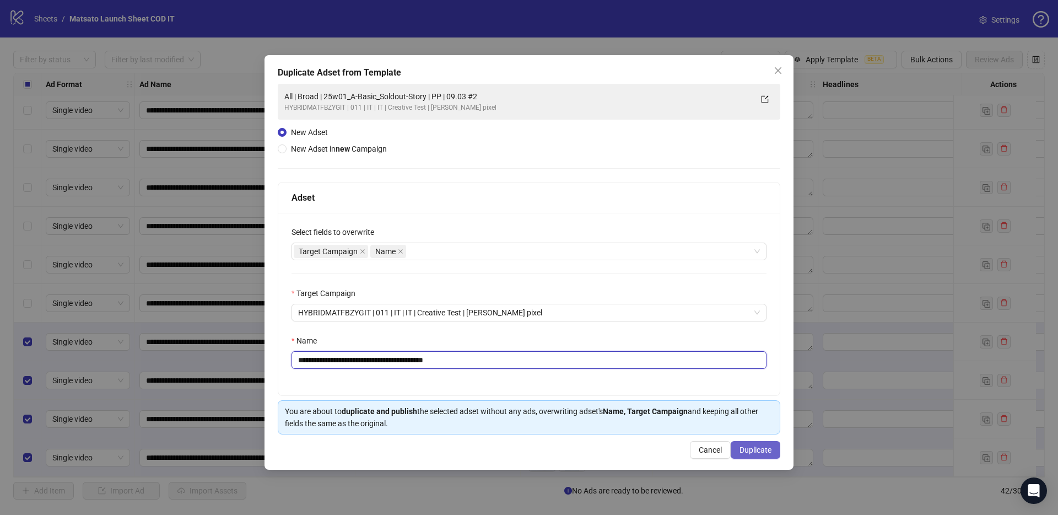
type input "**********"
click at [754, 452] on span "Duplicate" at bounding box center [755, 449] width 32 height 9
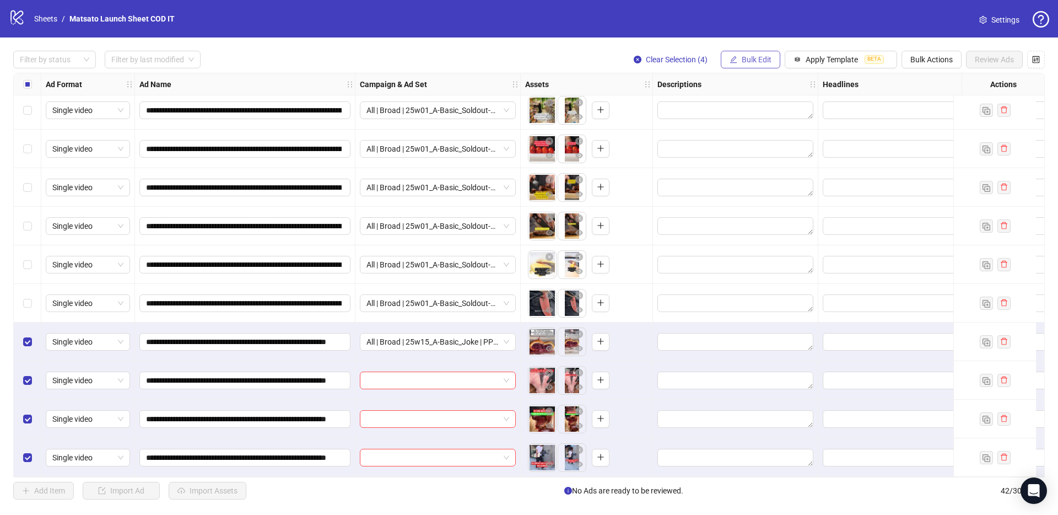
click at [748, 51] on button "Bulk Edit" at bounding box center [751, 60] width 60 height 18
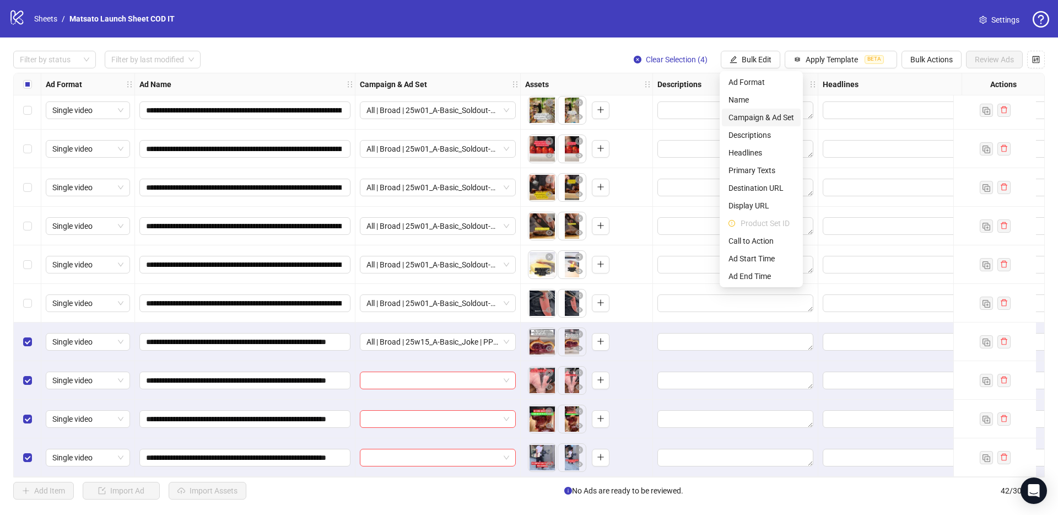
click at [754, 118] on span "Campaign & Ad Set" at bounding box center [761, 117] width 66 height 12
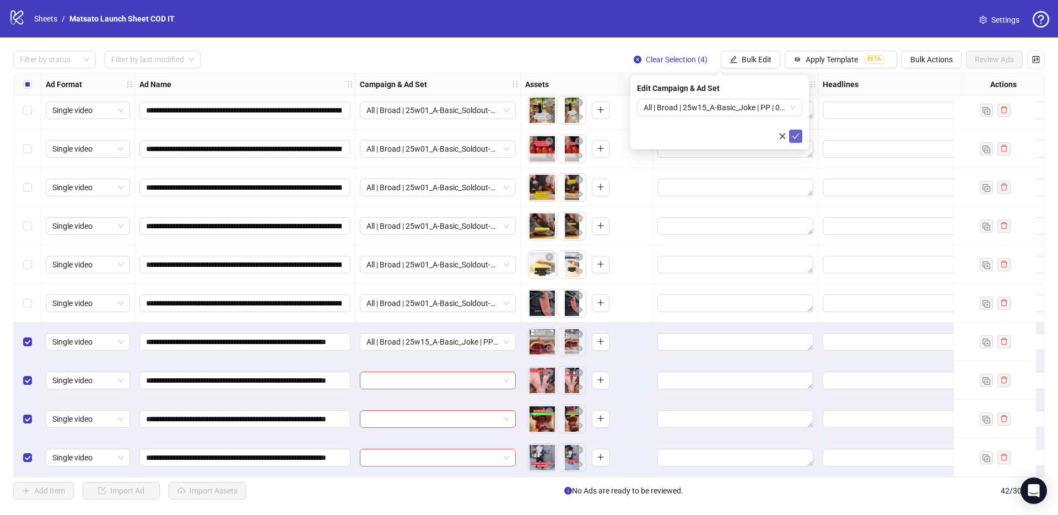
click at [799, 136] on icon "check" at bounding box center [796, 136] width 8 height 8
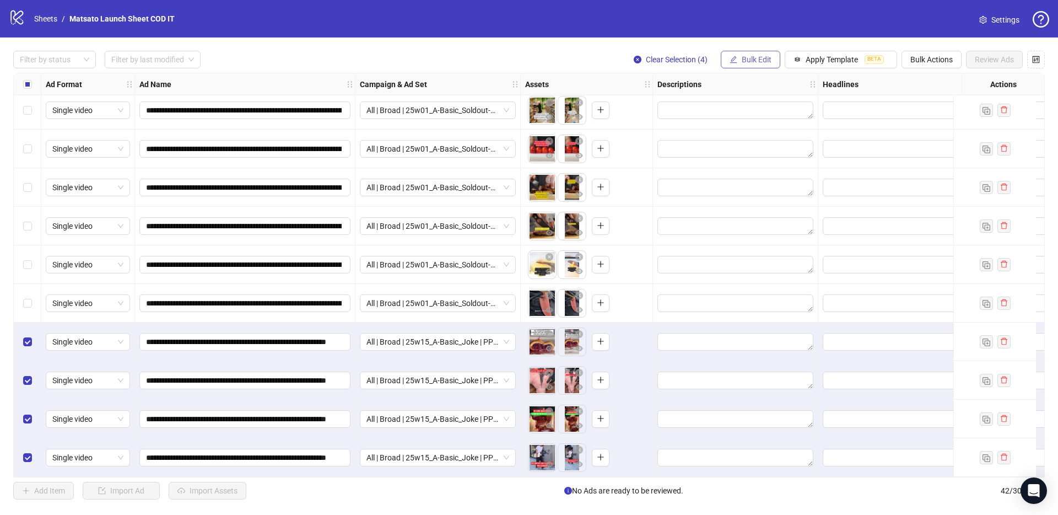
click at [753, 66] on button "Bulk Edit" at bounding box center [751, 60] width 60 height 18
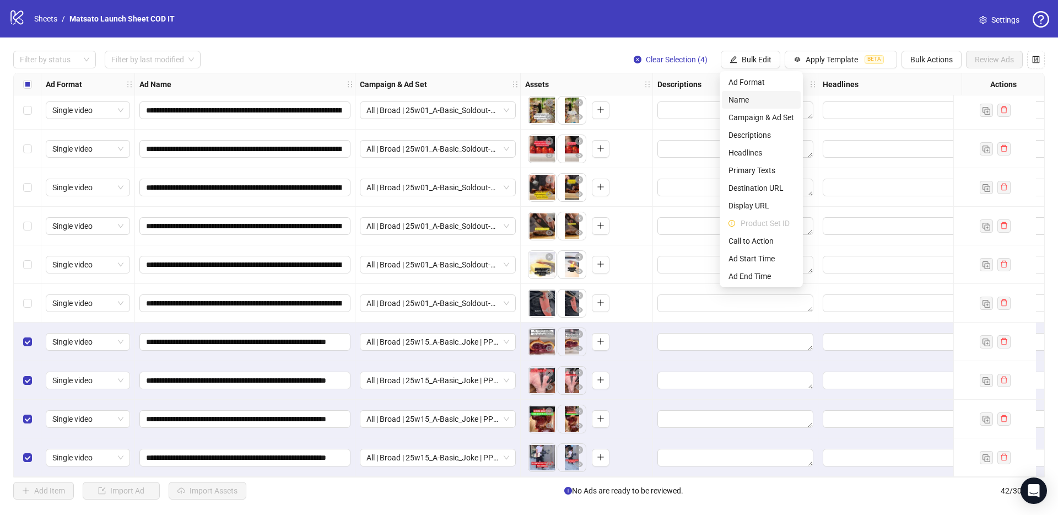
click at [737, 101] on span "Name" at bounding box center [761, 100] width 66 height 12
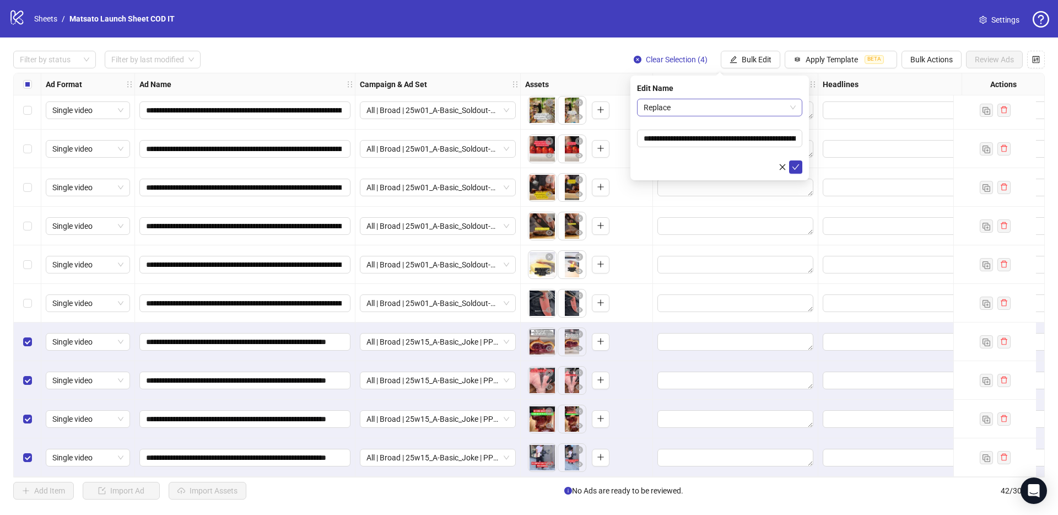
click at [728, 107] on span "Replace" at bounding box center [720, 107] width 152 height 17
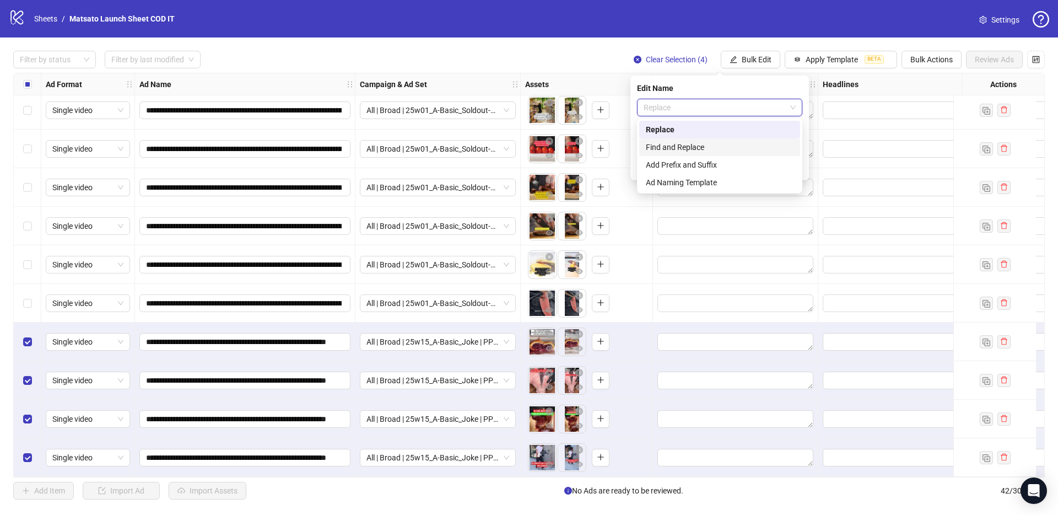
click at [694, 140] on div "Find and Replace" at bounding box center [719, 147] width 161 height 18
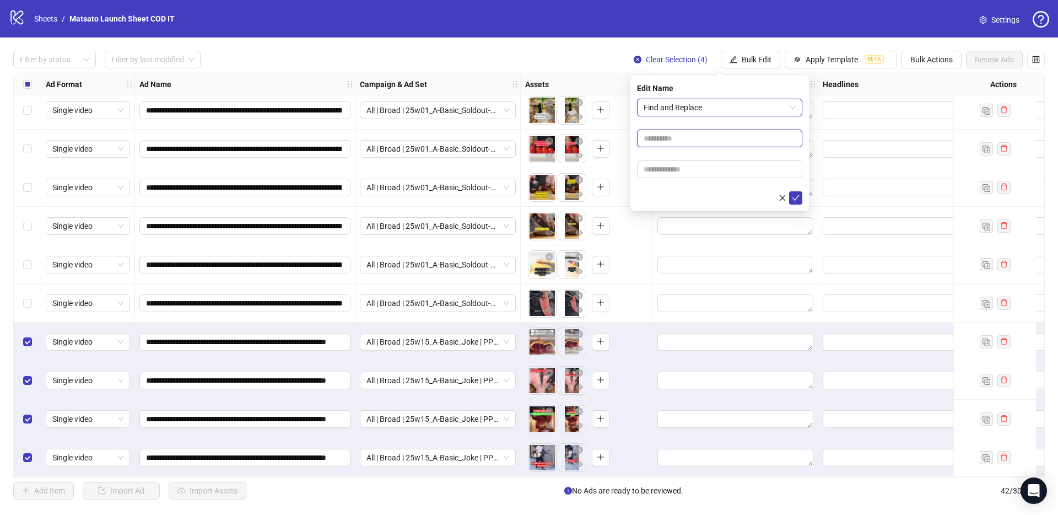
click at [685, 145] on input "text" at bounding box center [719, 138] width 165 height 18
type input "**"
click at [684, 168] on input "text" at bounding box center [719, 169] width 165 height 18
type input "*****"
click at [797, 195] on icon "check" at bounding box center [796, 198] width 8 height 8
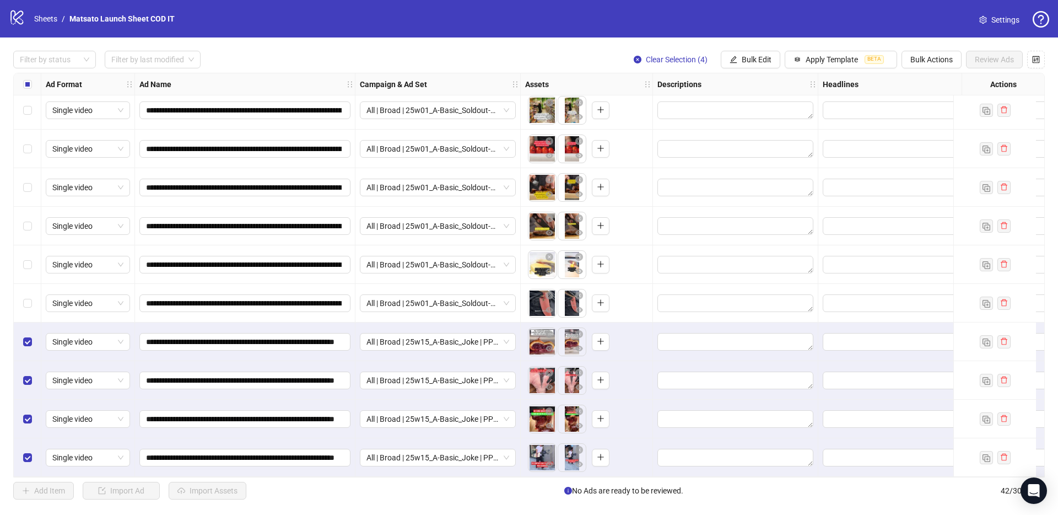
click at [677, 64] on button "Clear Selection (4)" at bounding box center [670, 60] width 91 height 18
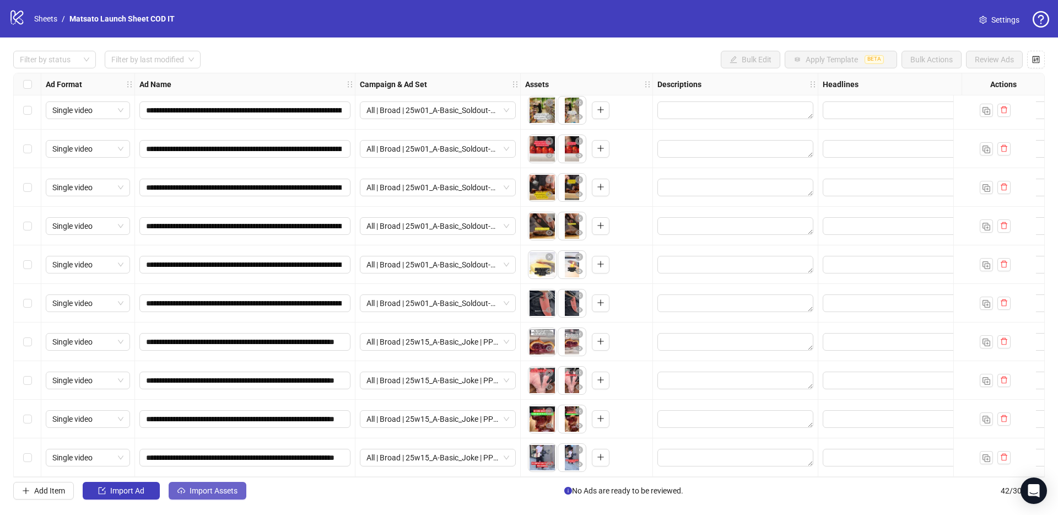
click at [224, 495] on span "Import Assets" at bounding box center [214, 490] width 48 height 9
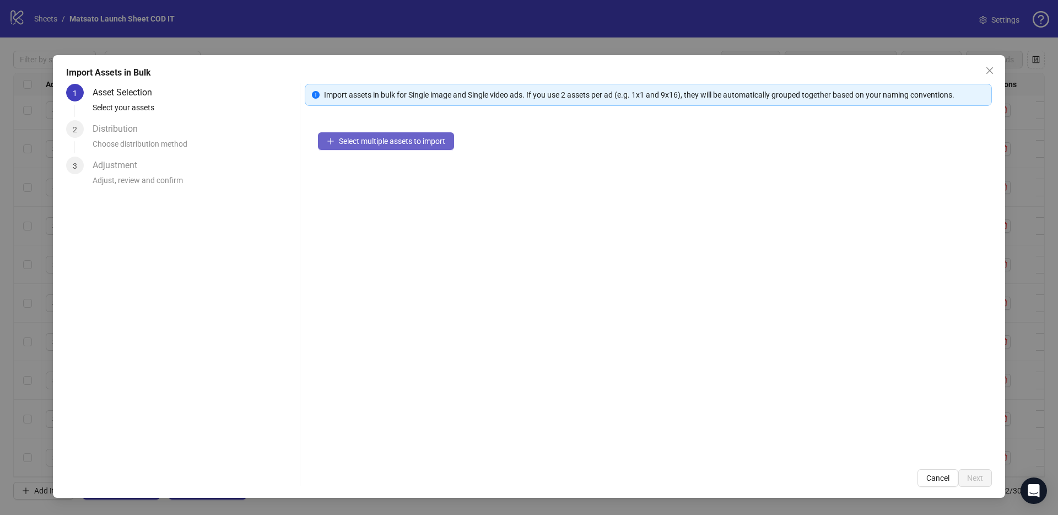
click at [411, 147] on button "Select multiple assets to import" at bounding box center [386, 141] width 136 height 18
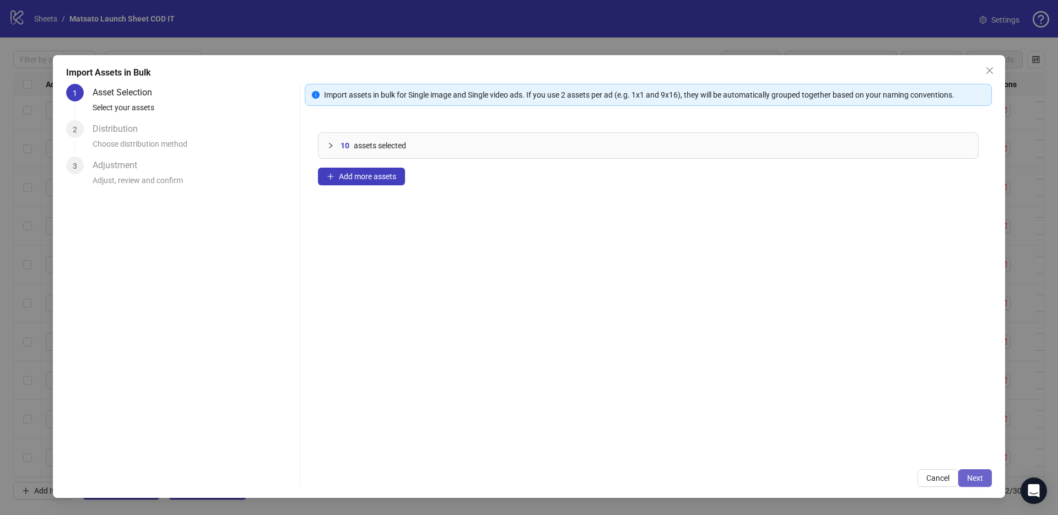
click at [974, 474] on span "Next" at bounding box center [975, 477] width 16 height 9
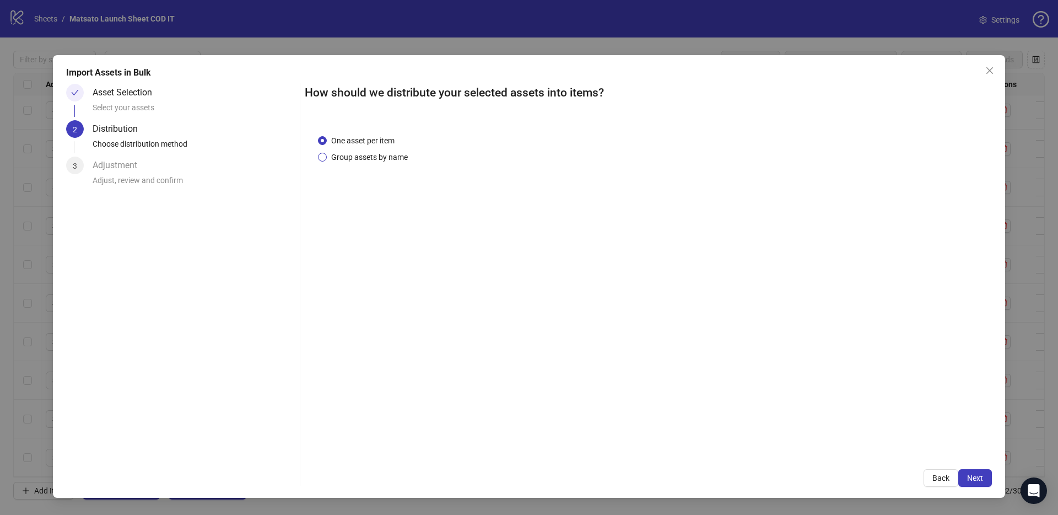
click at [376, 159] on span "Group assets by name" at bounding box center [369, 157] width 85 height 12
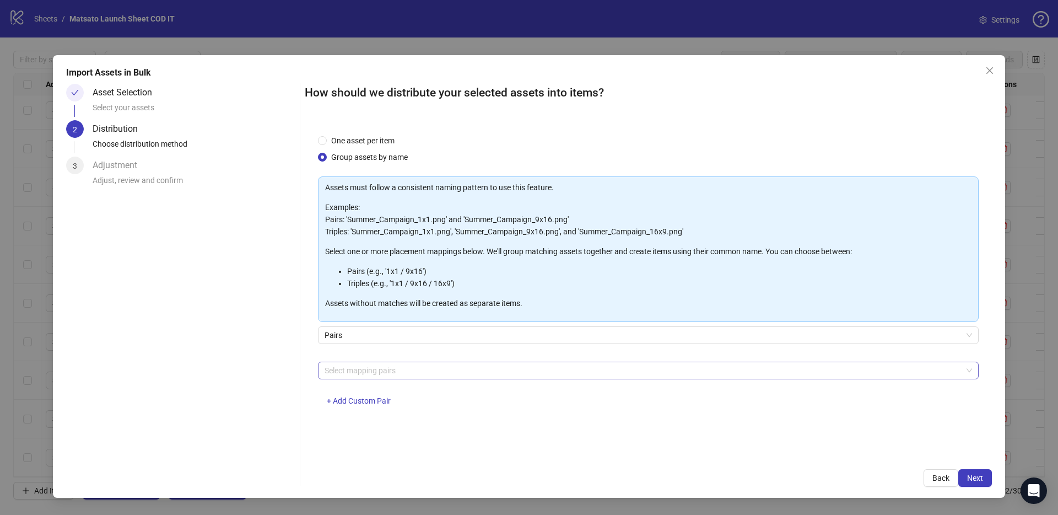
click at [353, 368] on div at bounding box center [642, 370] width 645 height 15
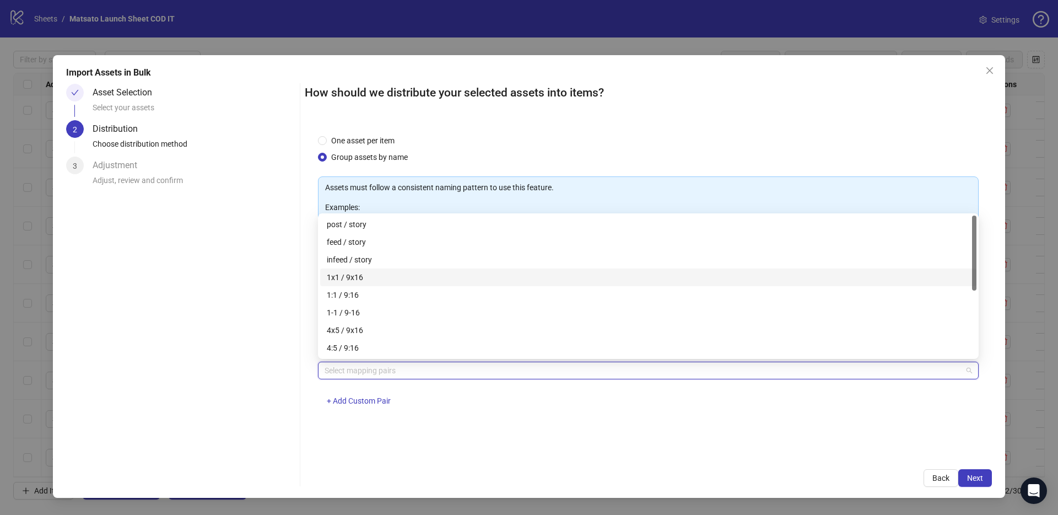
click at [376, 274] on div "1x1 / 9x16" at bounding box center [648, 277] width 643 height 12
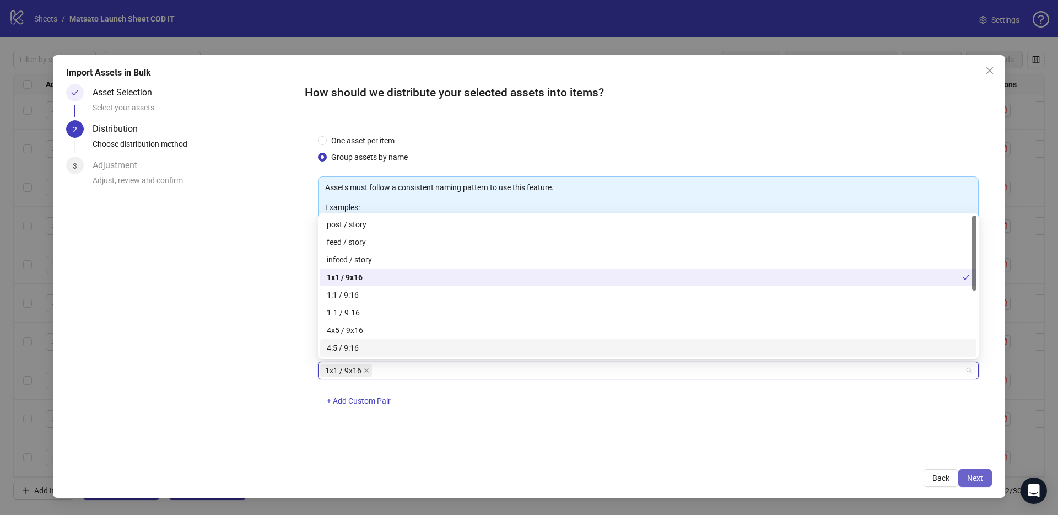
click at [967, 479] on span "Next" at bounding box center [975, 477] width 16 height 9
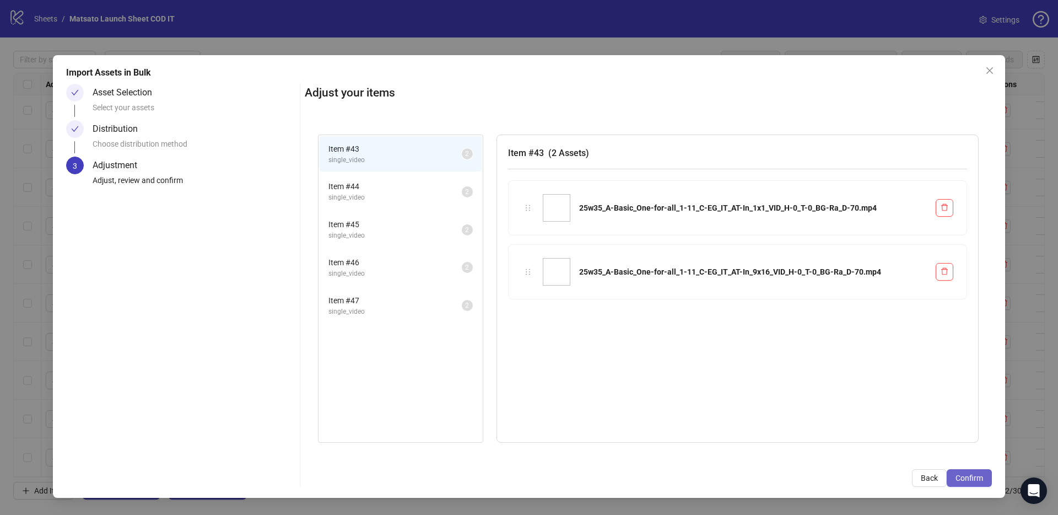
click at [963, 477] on span "Confirm" at bounding box center [969, 477] width 28 height 9
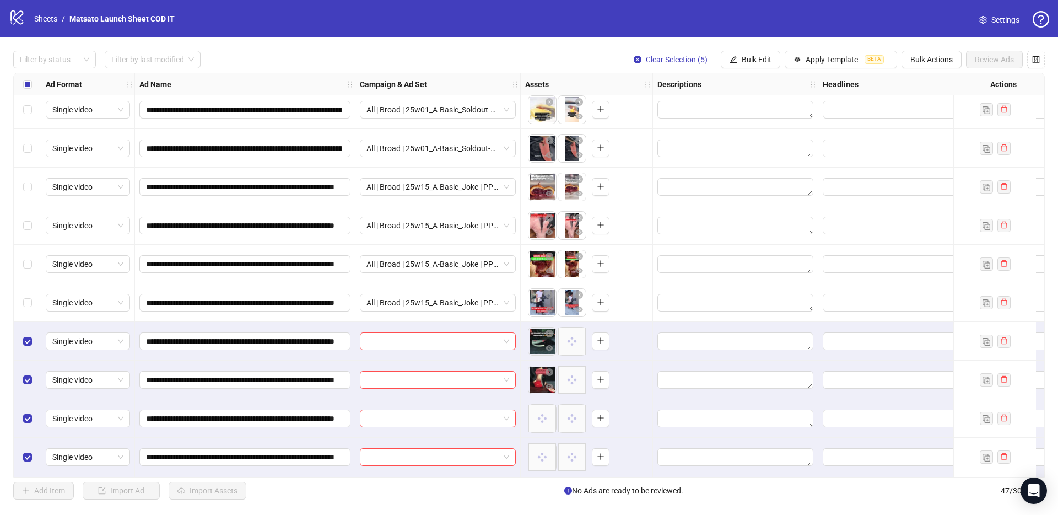
scroll to position [1436, 0]
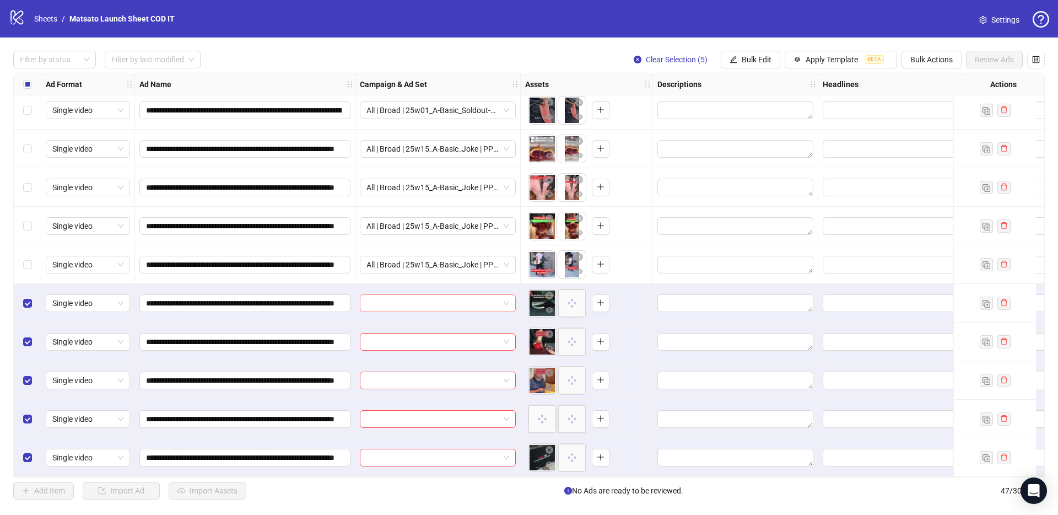
click at [509, 298] on span at bounding box center [437, 303] width 143 height 17
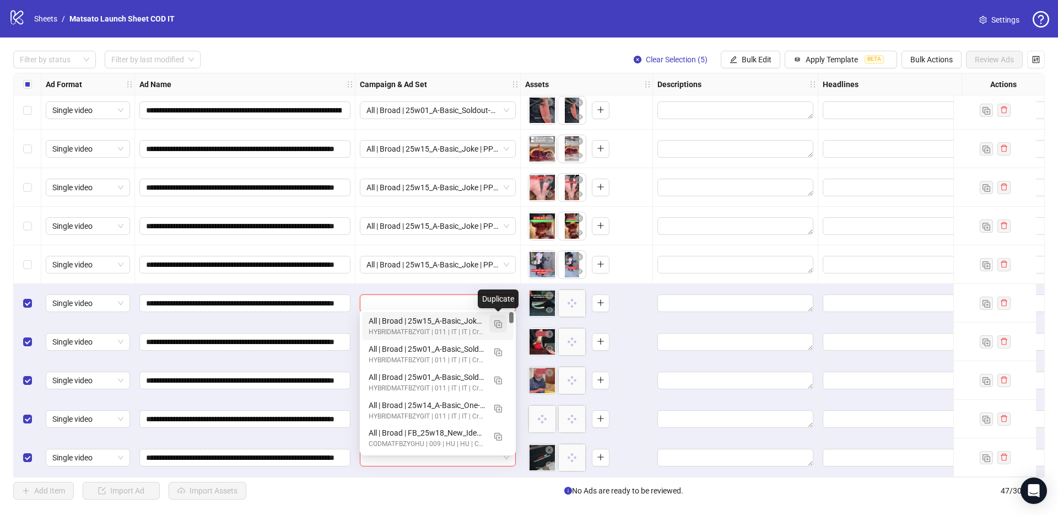
drag, startPoint x: 500, startPoint y: 323, endPoint x: 505, endPoint y: 326, distance: 6.2
click at [500, 323] on img "button" at bounding box center [498, 324] width 8 height 8
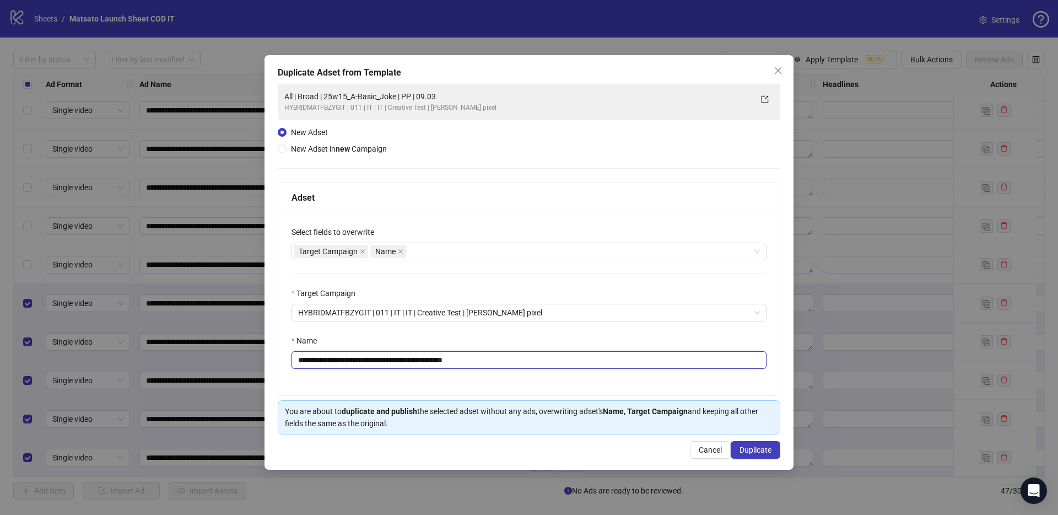
drag, startPoint x: 463, startPoint y: 360, endPoint x: 633, endPoint y: 372, distance: 170.1
click at [619, 371] on div "**********" at bounding box center [528, 304] width 501 height 182
drag, startPoint x: 411, startPoint y: 359, endPoint x: 340, endPoint y: 360, distance: 71.1
click at [340, 360] on input "**********" at bounding box center [528, 360] width 475 height 18
paste input "**********"
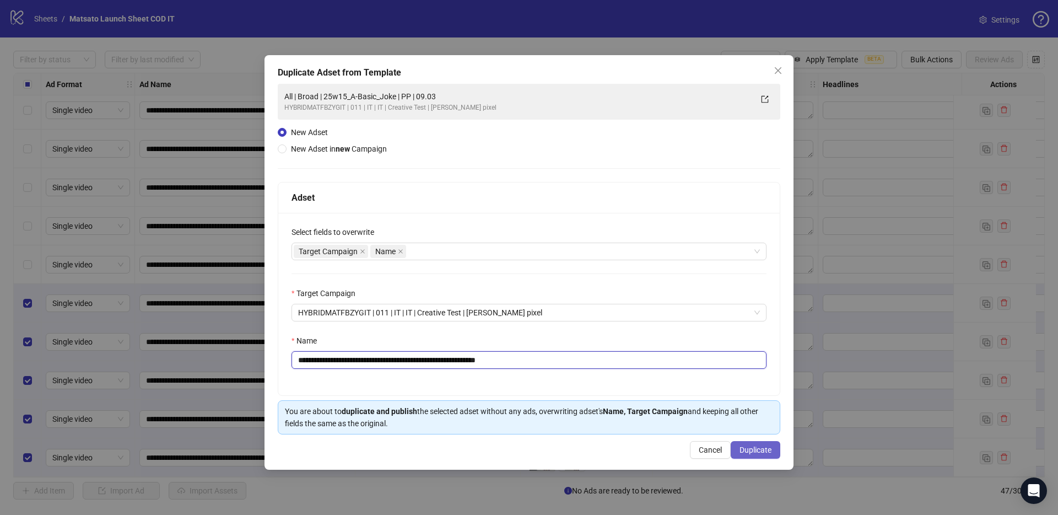
type input "**********"
click at [757, 453] on span "Duplicate" at bounding box center [755, 449] width 32 height 9
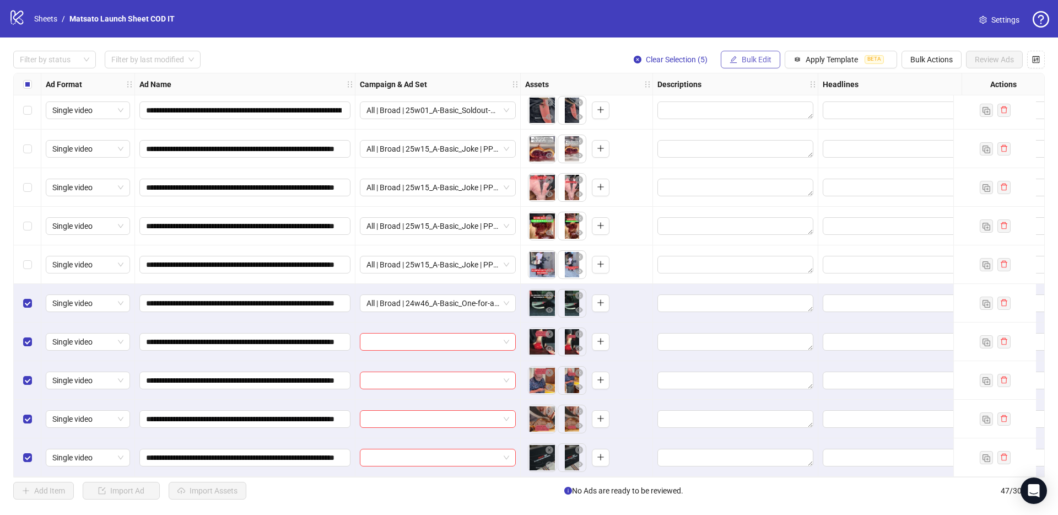
click at [745, 61] on span "Bulk Edit" at bounding box center [757, 59] width 30 height 9
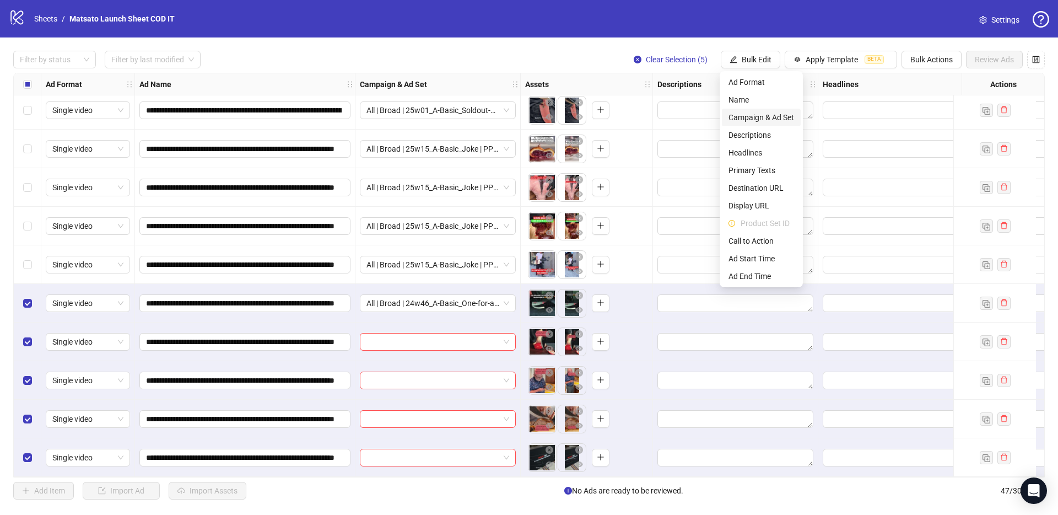
click at [775, 115] on span "Campaign & Ad Set" at bounding box center [761, 117] width 66 height 12
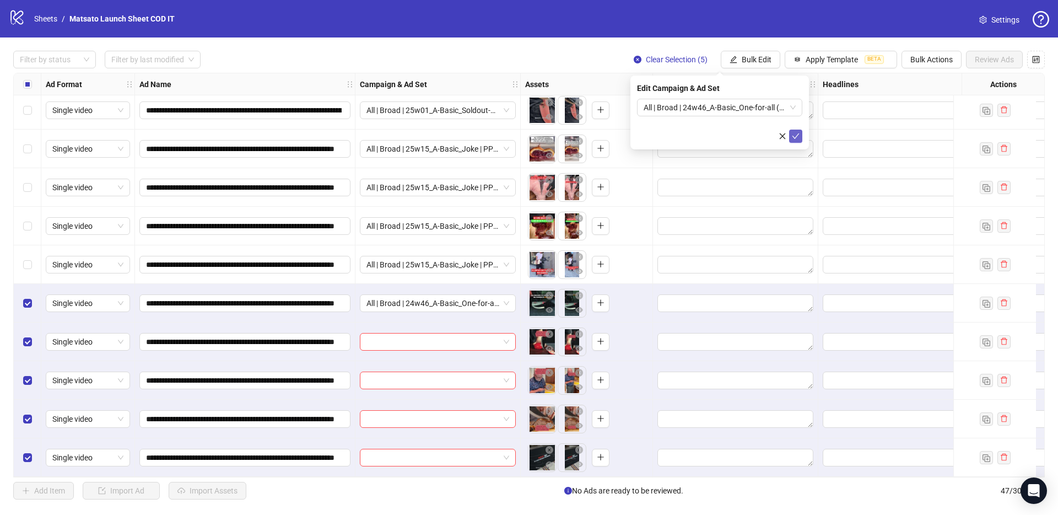
click at [796, 133] on icon "check" at bounding box center [796, 136] width 8 height 8
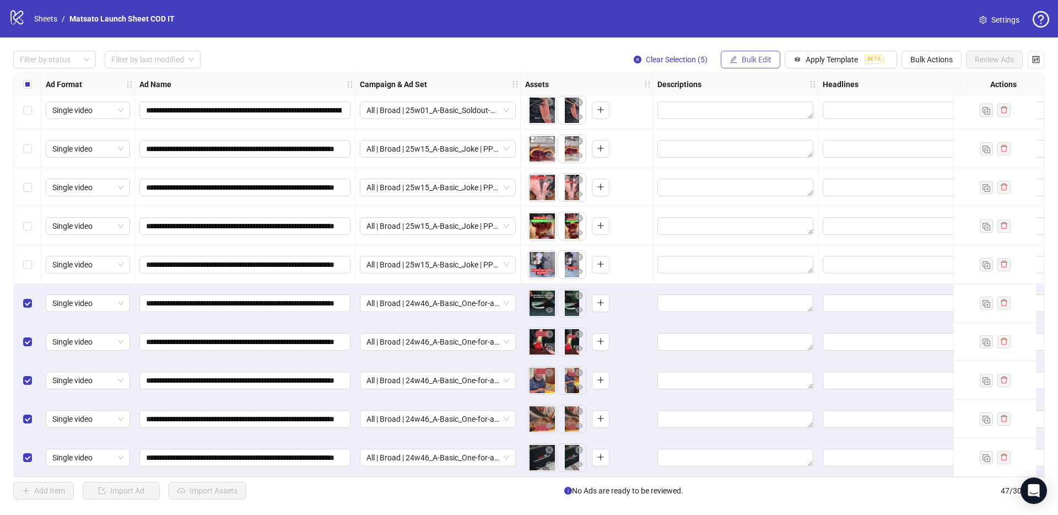
click at [764, 57] on span "Bulk Edit" at bounding box center [757, 59] width 30 height 9
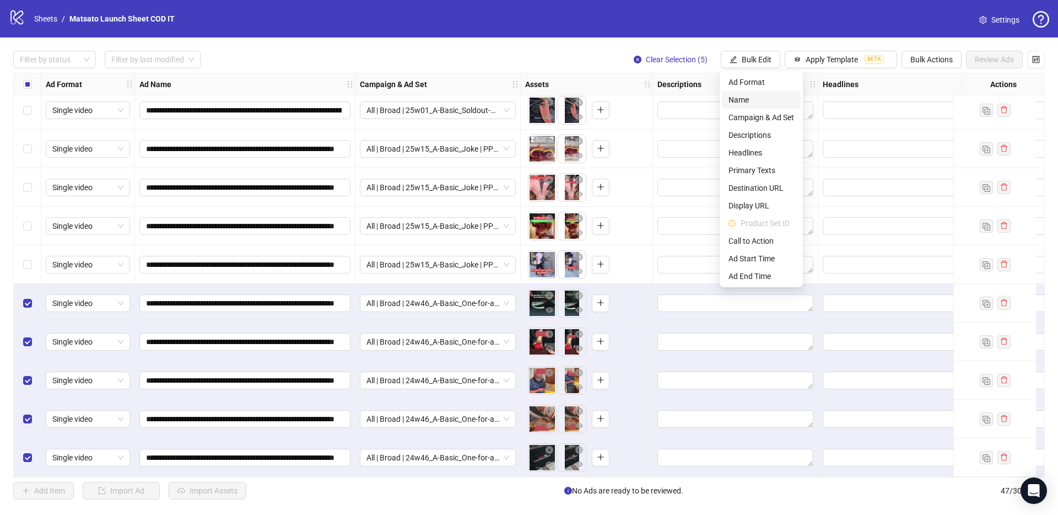
click at [753, 98] on span "Name" at bounding box center [761, 100] width 66 height 12
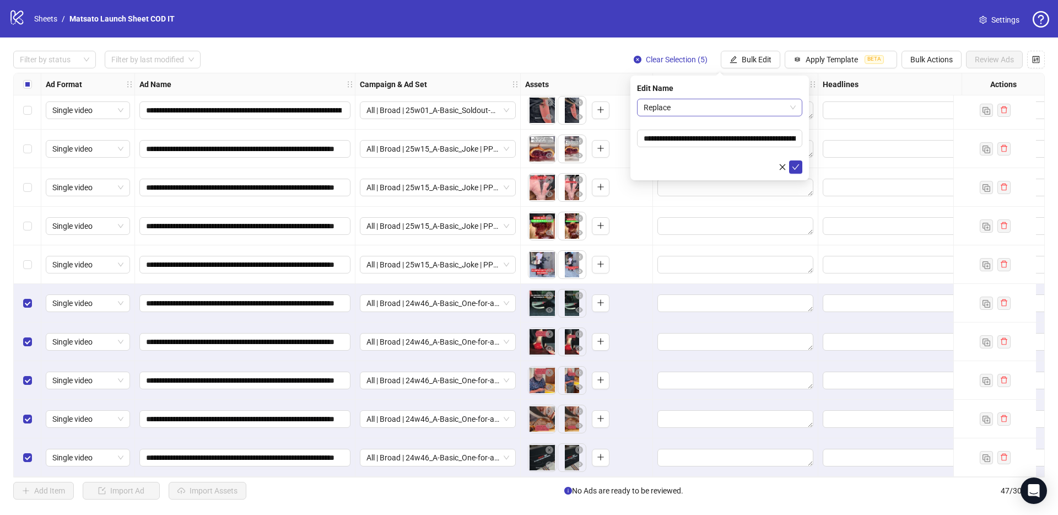
click at [751, 105] on span "Replace" at bounding box center [720, 107] width 152 height 17
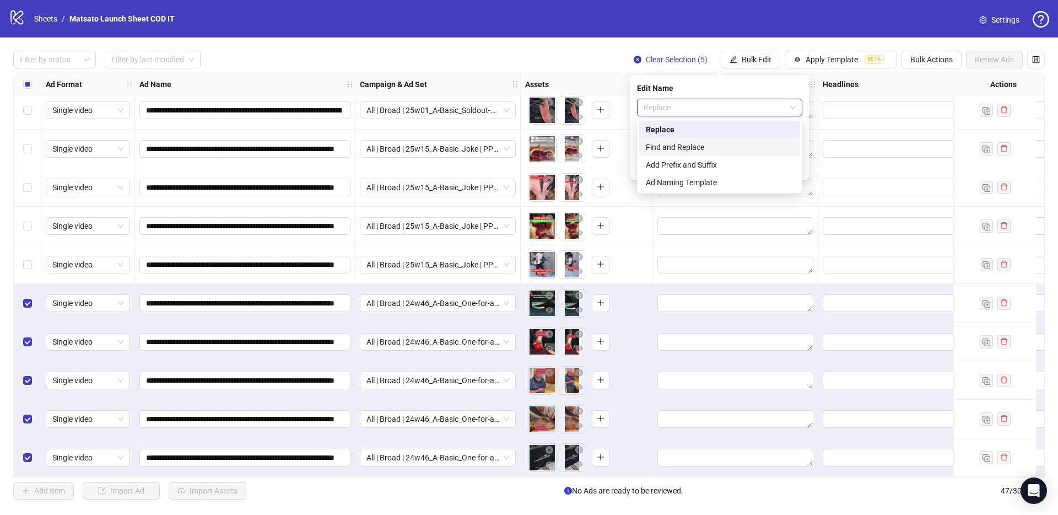
click at [695, 149] on div "Find and Replace" at bounding box center [720, 147] width 148 height 12
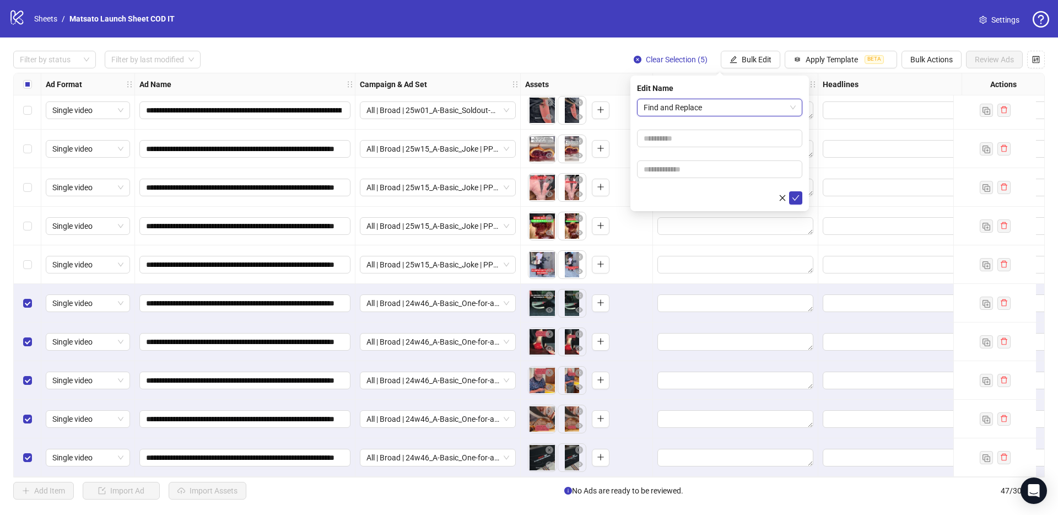
click at [688, 153] on form "Find and Replace Find and Replace" at bounding box center [719, 152] width 165 height 106
click at [685, 138] on input "text" at bounding box center [719, 138] width 165 height 18
type input "**"
click at [712, 166] on input "text" at bounding box center [719, 169] width 165 height 18
type input "*****"
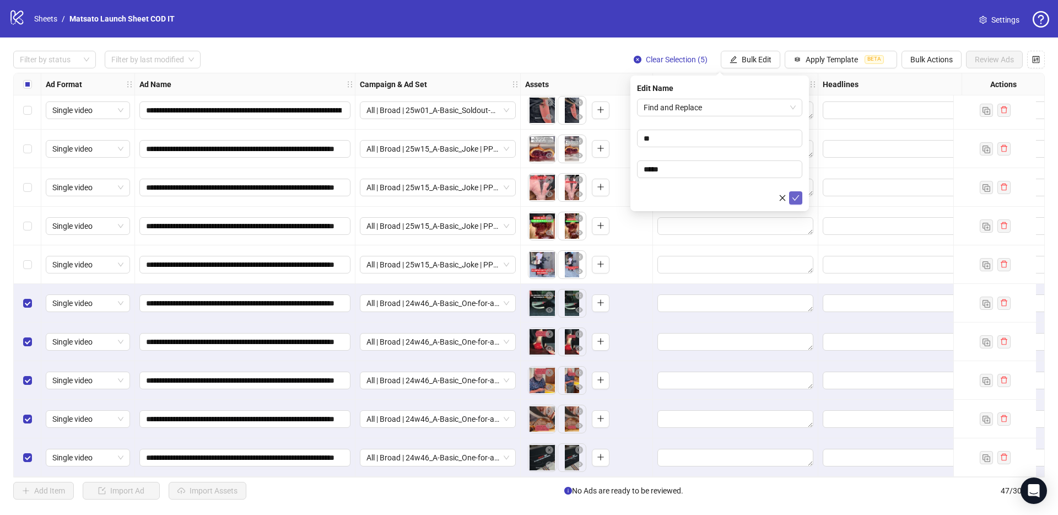
click at [792, 196] on icon "check" at bounding box center [796, 198] width 8 height 8
click at [673, 55] on span "Clear Selection (5)" at bounding box center [677, 59] width 62 height 9
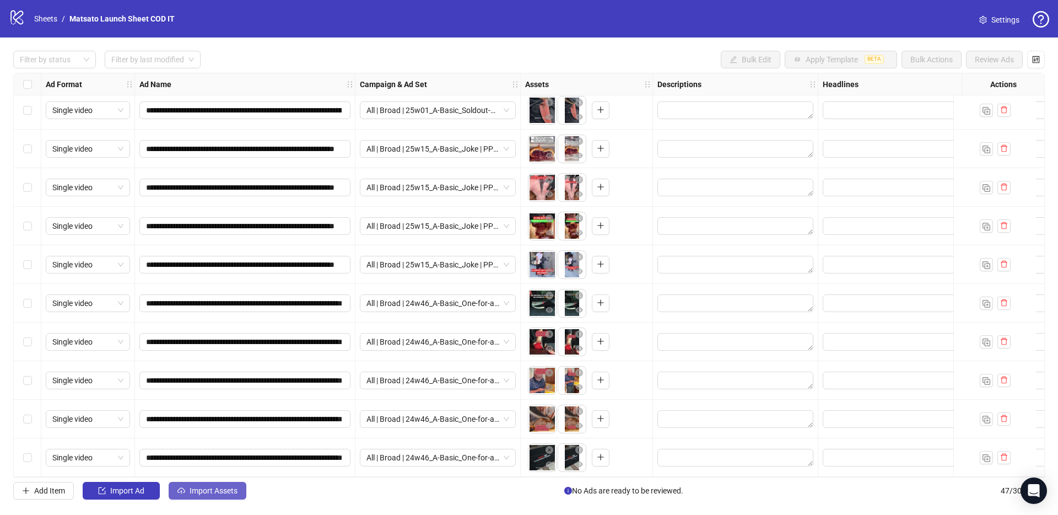
click at [223, 482] on button "Import Assets" at bounding box center [208, 491] width 78 height 18
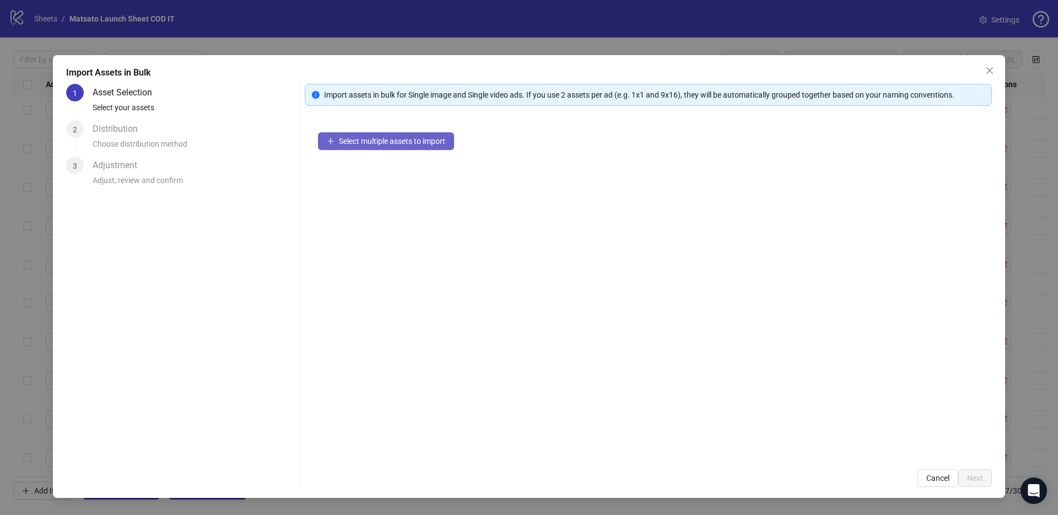
click at [382, 144] on span "Select multiple assets to import" at bounding box center [392, 141] width 106 height 9
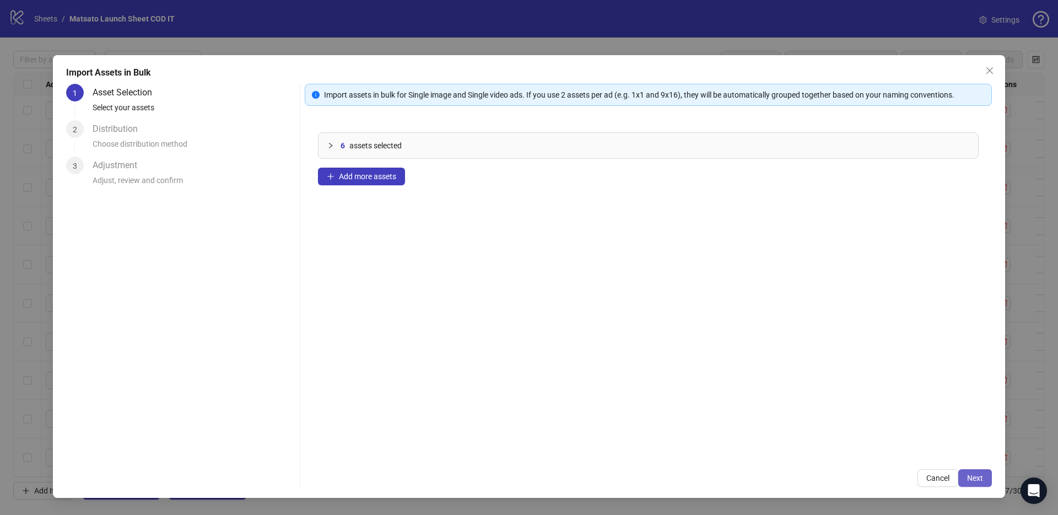
click at [975, 474] on span "Next" at bounding box center [975, 477] width 16 height 9
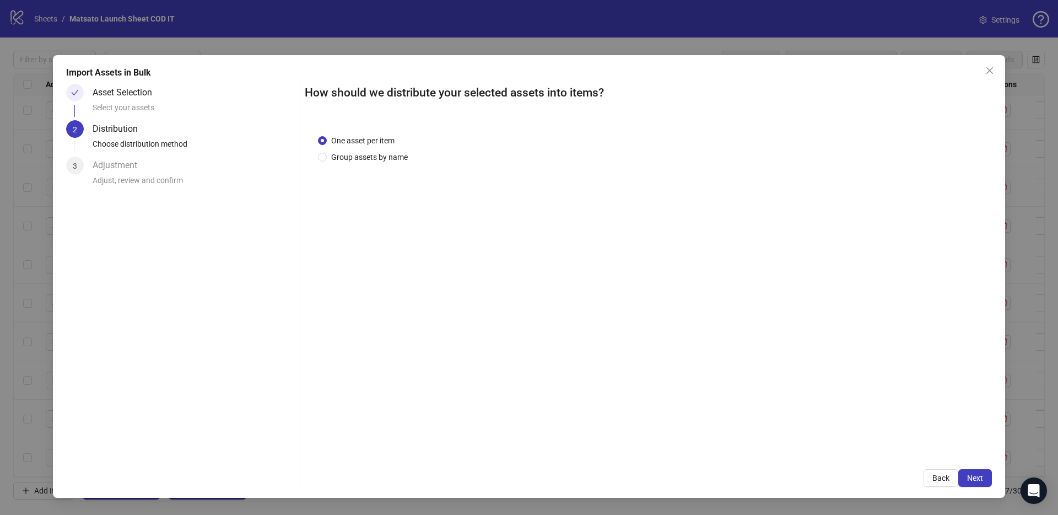
click at [975, 474] on span "Next" at bounding box center [975, 477] width 16 height 9
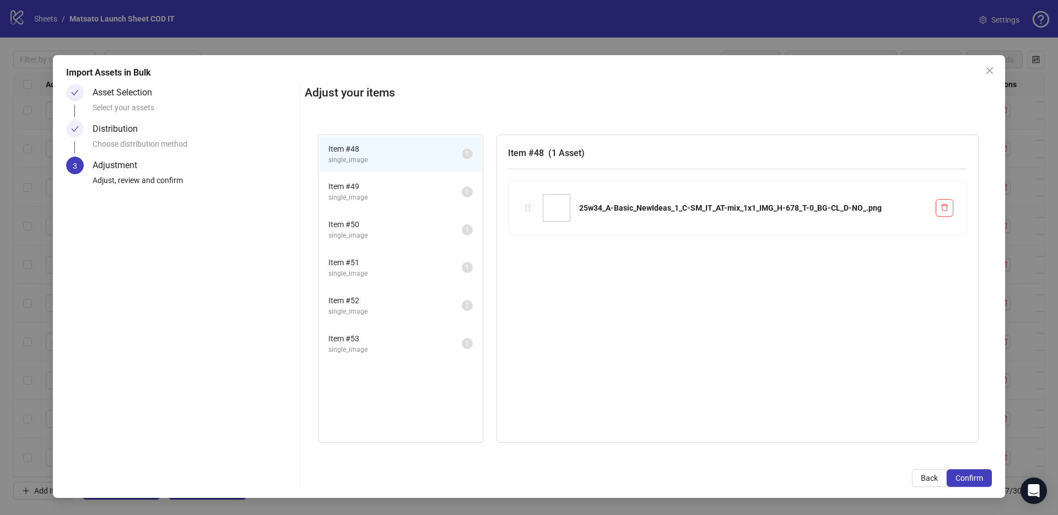
click at [975, 474] on span "Confirm" at bounding box center [969, 477] width 28 height 9
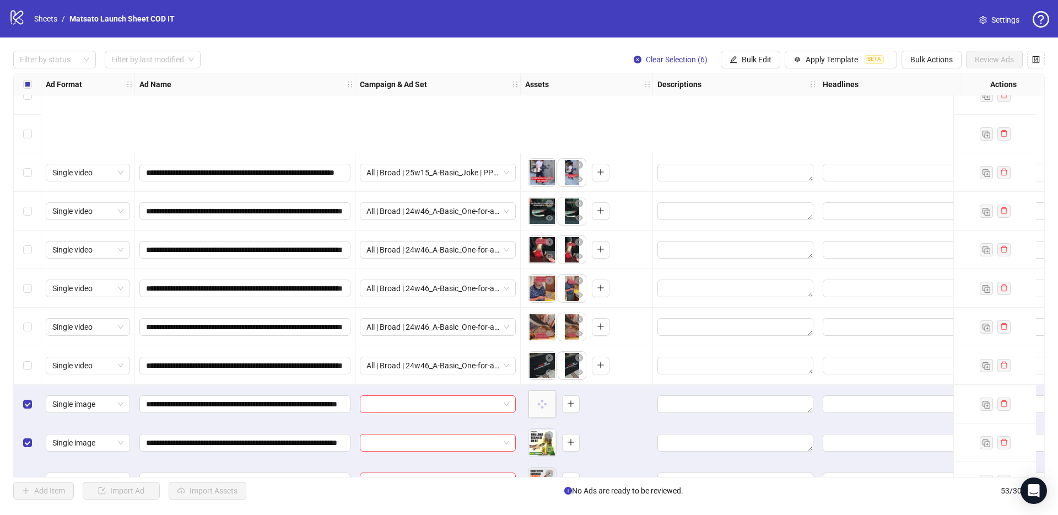
scroll to position [1667, 0]
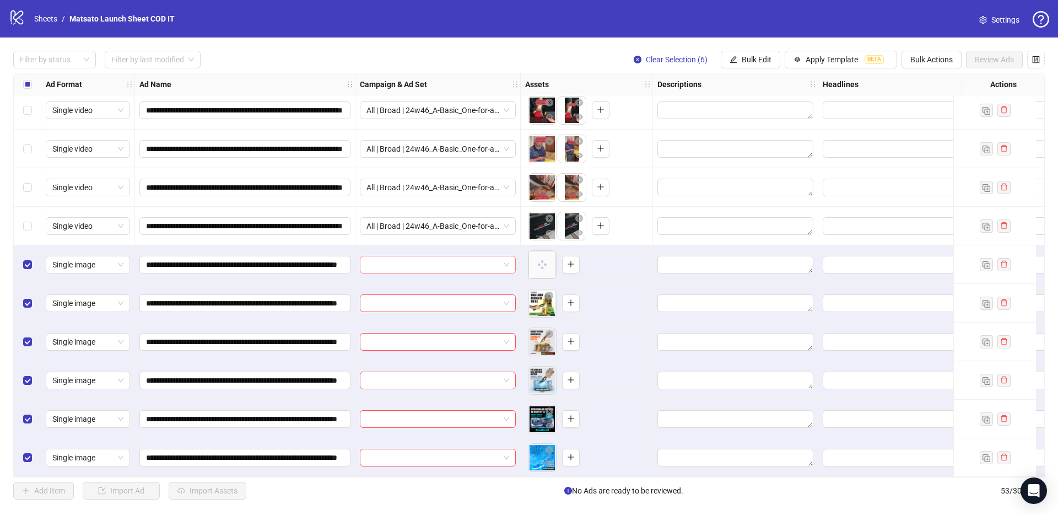
click at [509, 261] on span at bounding box center [437, 264] width 143 height 17
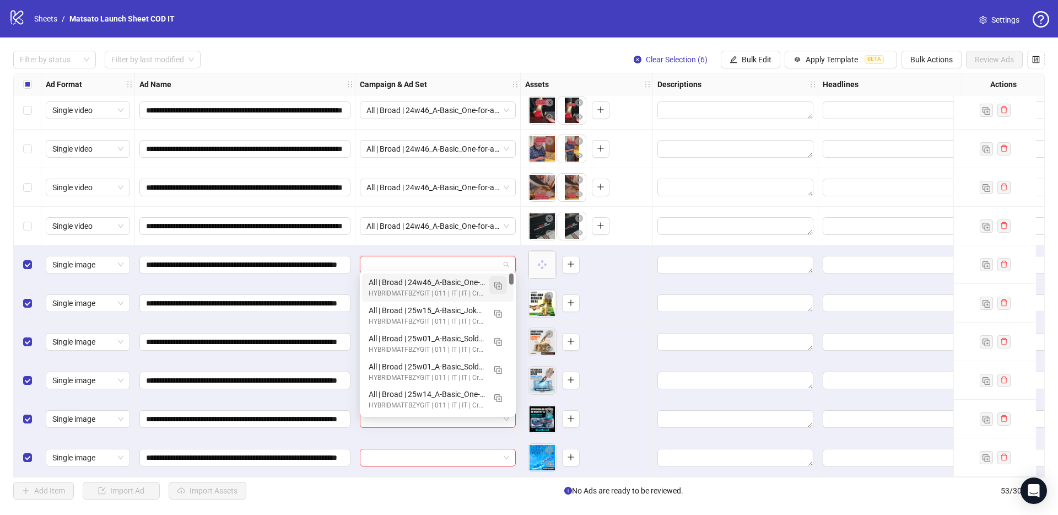
click at [500, 283] on img "button" at bounding box center [498, 286] width 8 height 8
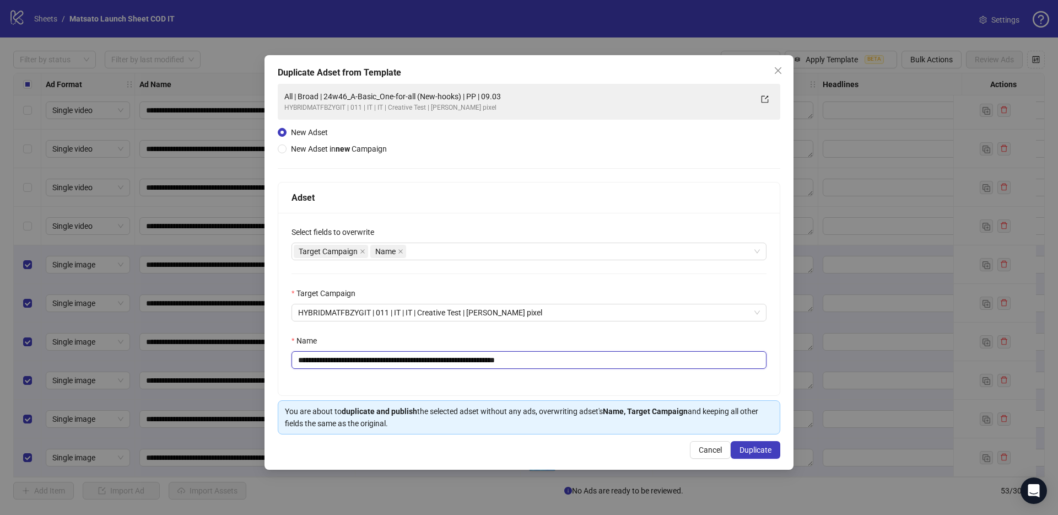
drag, startPoint x: 516, startPoint y: 361, endPoint x: 668, endPoint y: 376, distance: 152.8
click at [645, 374] on div "**********" at bounding box center [528, 304] width 501 height 182
drag, startPoint x: 474, startPoint y: 360, endPoint x: 338, endPoint y: 359, distance: 136.1
click at [338, 358] on input "**********" at bounding box center [528, 360] width 475 height 18
paste input "text"
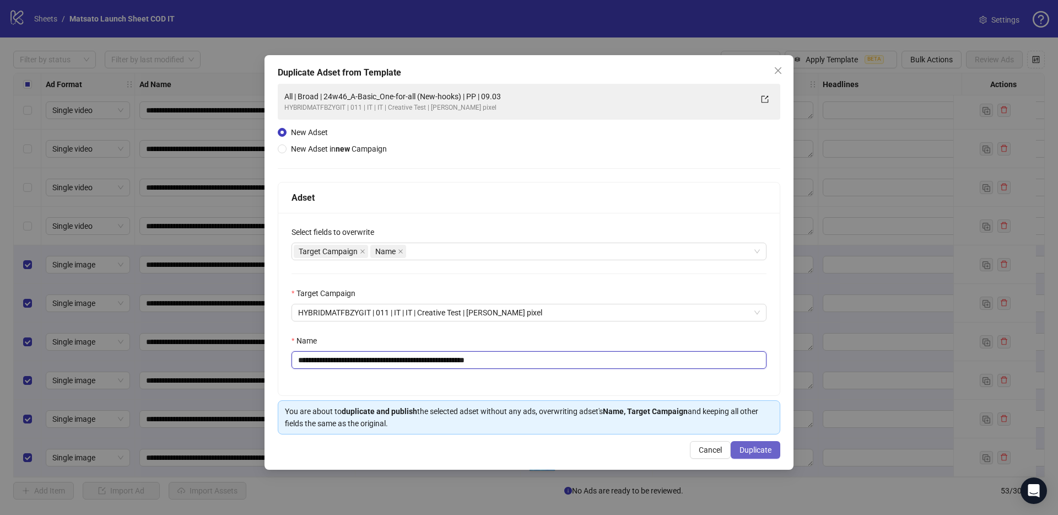
type input "**********"
click at [748, 450] on span "Duplicate" at bounding box center [755, 449] width 32 height 9
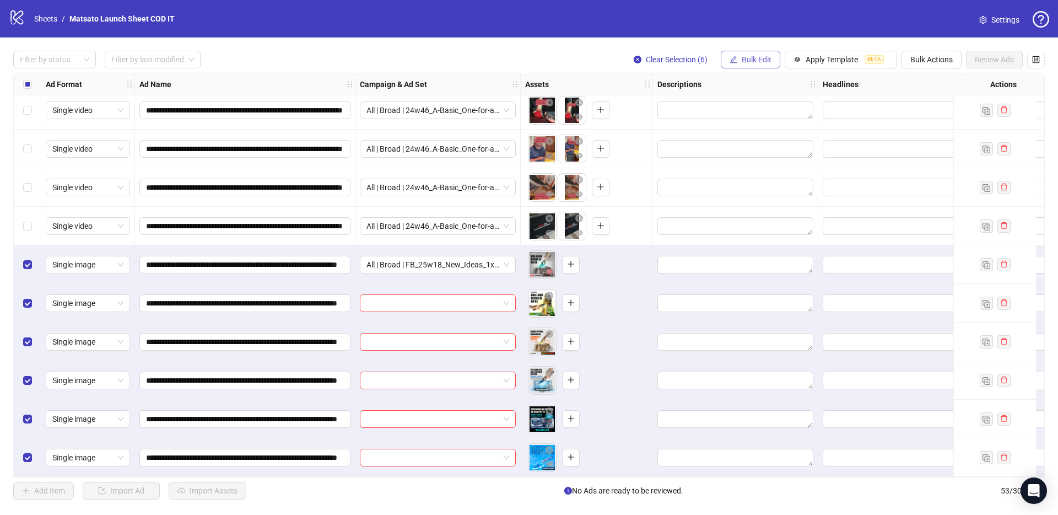
click at [758, 66] on button "Bulk Edit" at bounding box center [751, 60] width 60 height 18
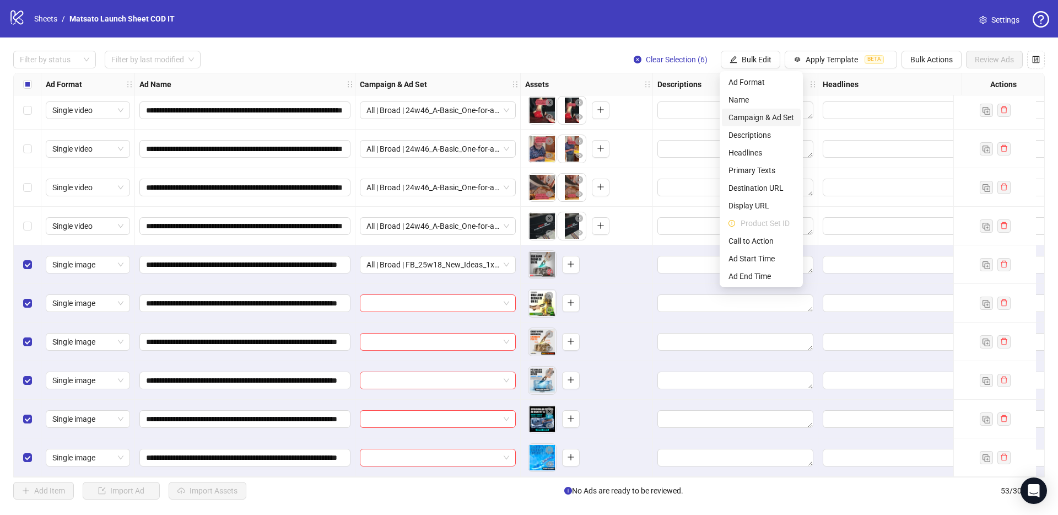
click at [765, 112] on span "Campaign & Ad Set" at bounding box center [761, 117] width 66 height 12
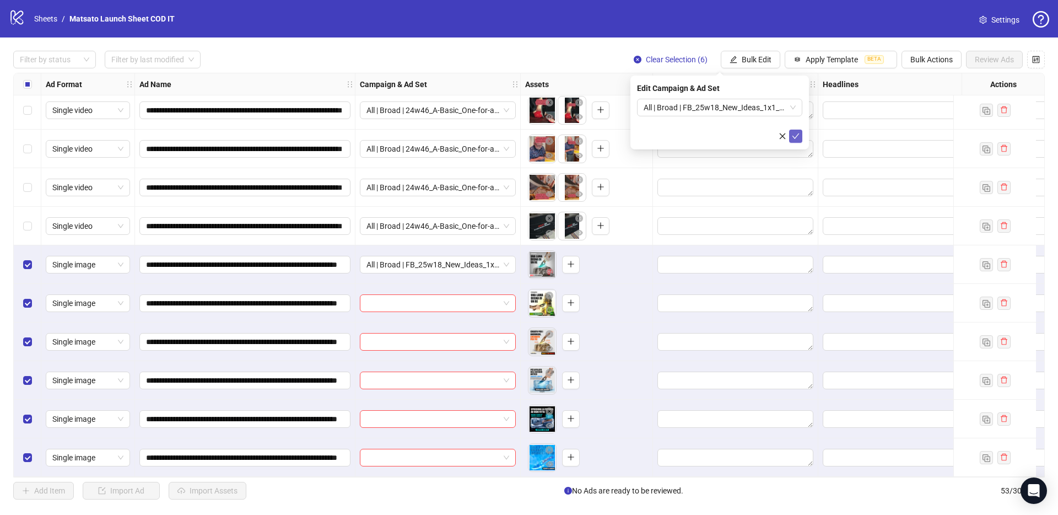
click at [793, 134] on icon "check" at bounding box center [796, 136] width 8 height 8
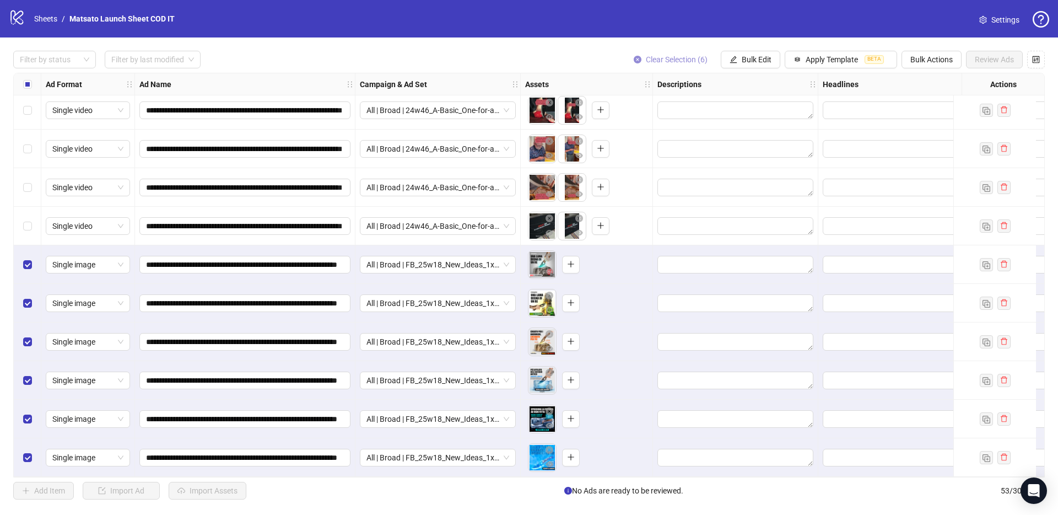
click at [660, 57] on span "Clear Selection (6)" at bounding box center [677, 59] width 62 height 9
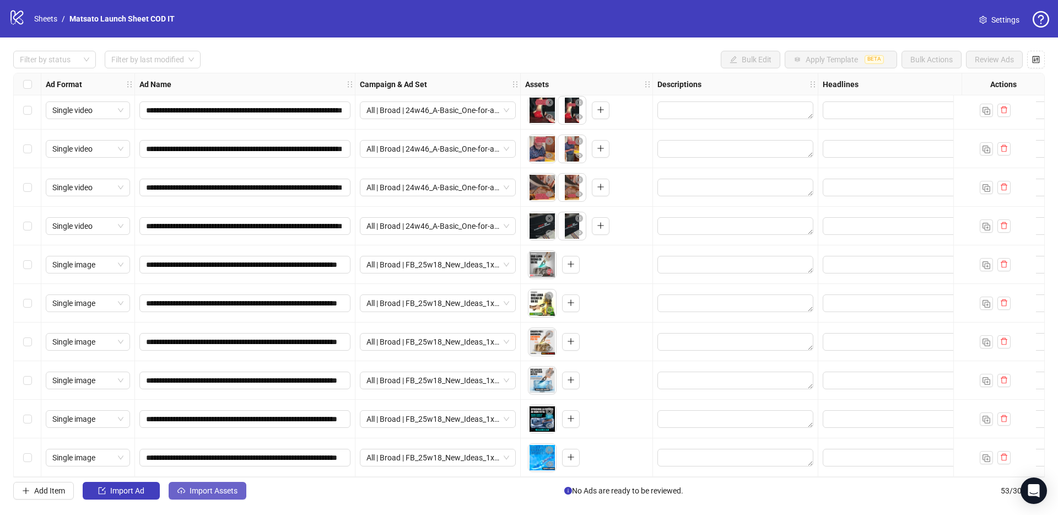
click at [218, 491] on span "Import Assets" at bounding box center [214, 490] width 48 height 9
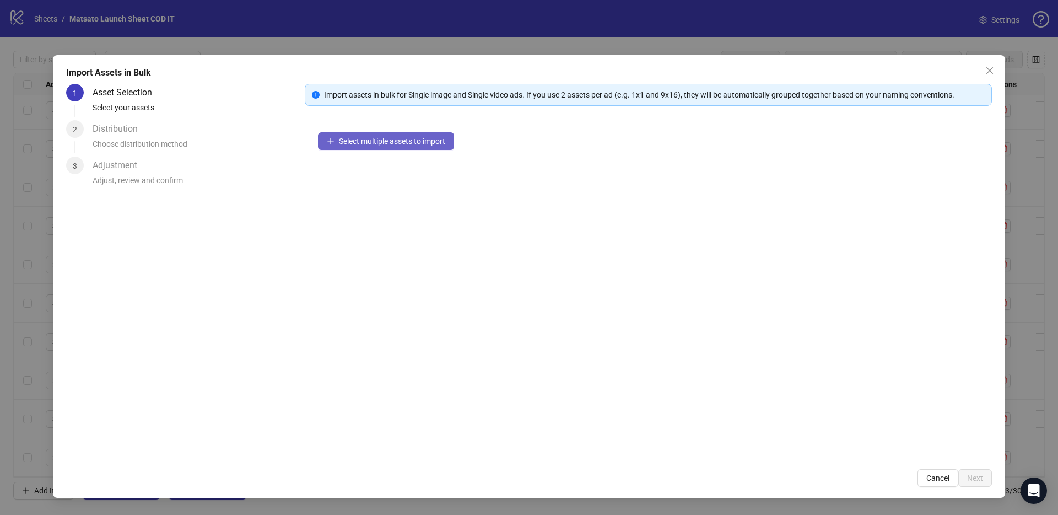
click at [392, 141] on span "Select multiple assets to import" at bounding box center [392, 141] width 106 height 9
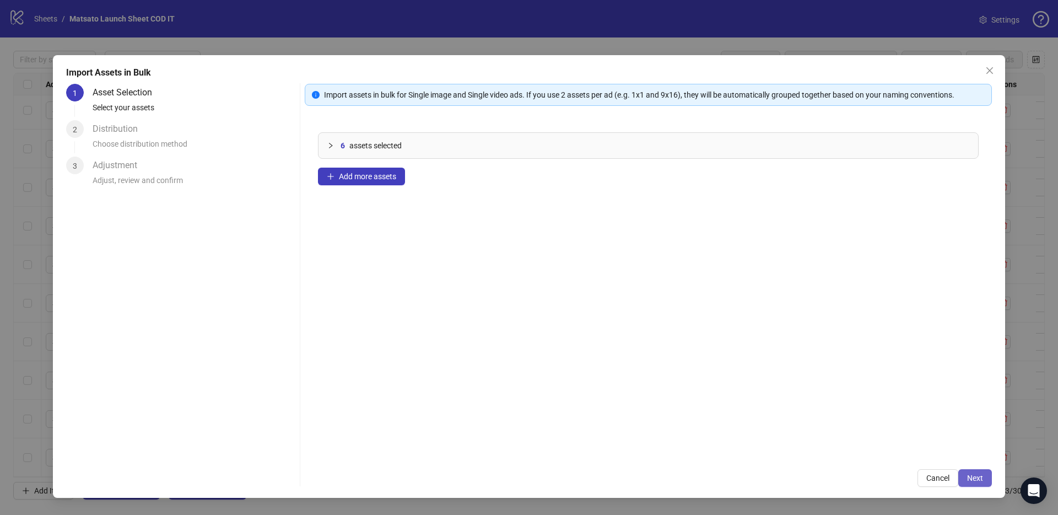
click at [971, 478] on span "Next" at bounding box center [975, 477] width 16 height 9
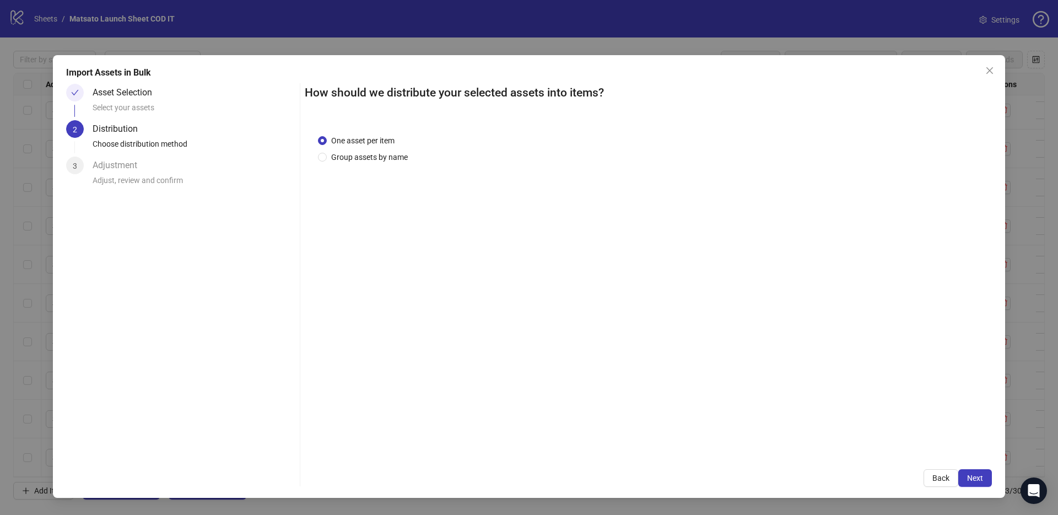
click at [972, 478] on span "Next" at bounding box center [975, 477] width 16 height 9
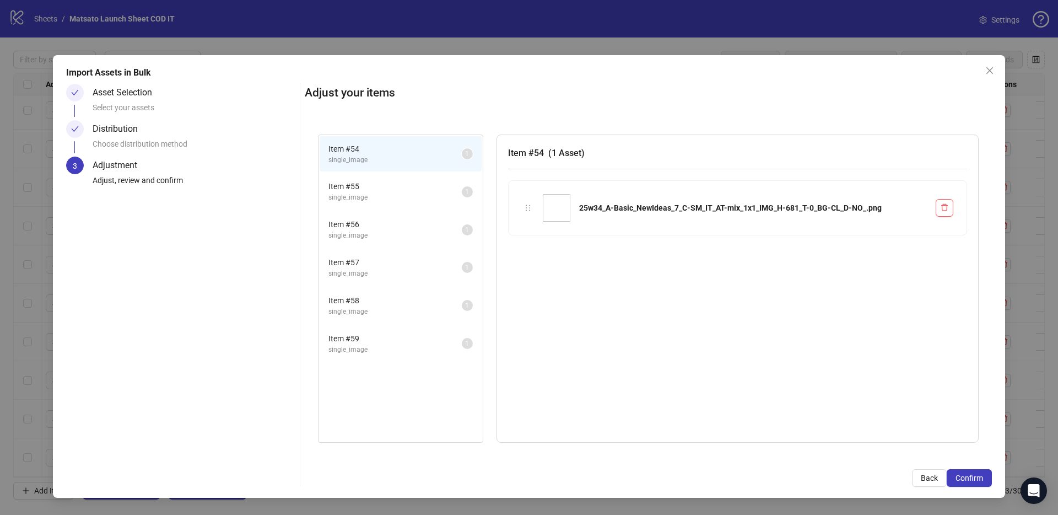
click at [972, 478] on span "Confirm" at bounding box center [969, 477] width 28 height 9
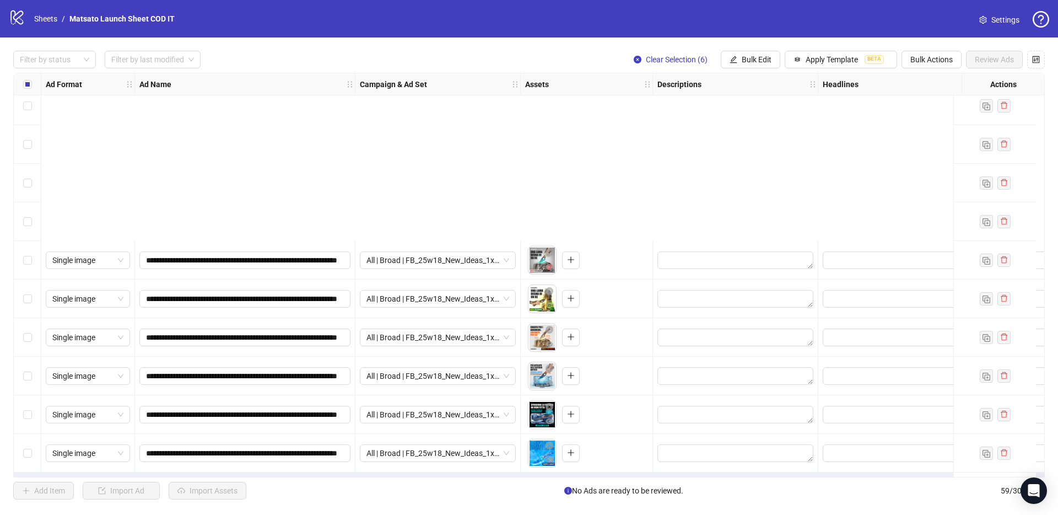
scroll to position [1899, 0]
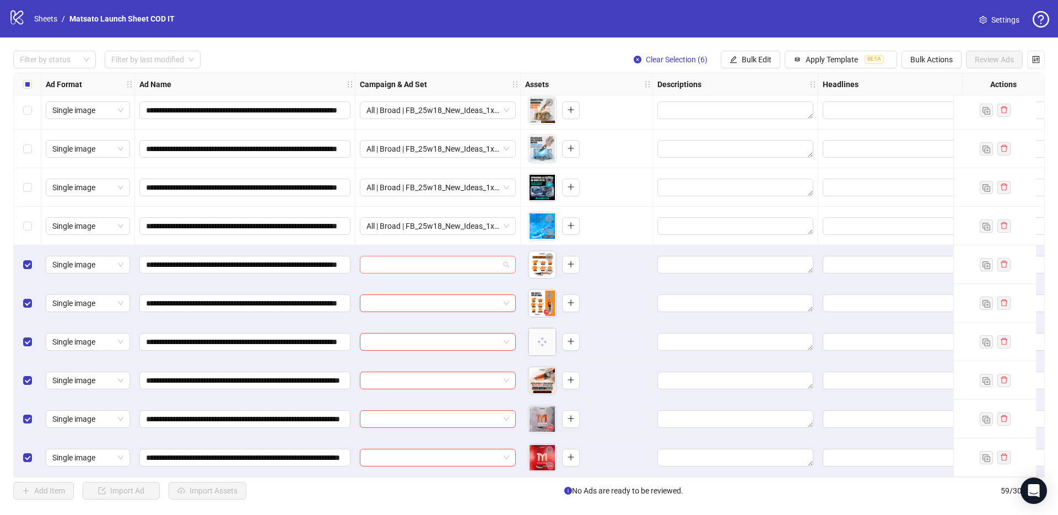
click at [507, 261] on span at bounding box center [437, 264] width 143 height 17
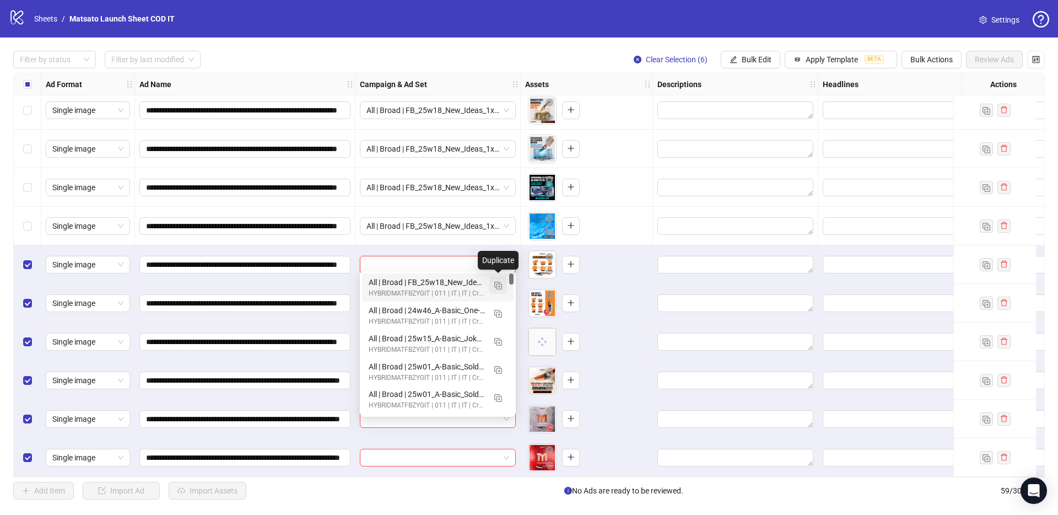
click at [499, 288] on img "button" at bounding box center [498, 286] width 8 height 8
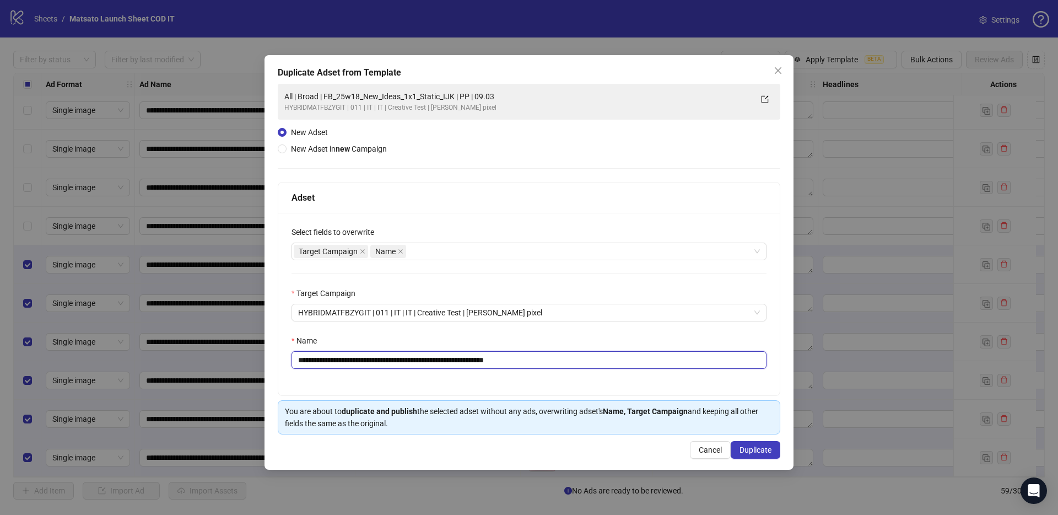
drag, startPoint x: 511, startPoint y: 361, endPoint x: 617, endPoint y: 376, distance: 106.9
click at [617, 372] on div "**********" at bounding box center [528, 304] width 501 height 182
type input "**********"
click at [748, 449] on span "Duplicate" at bounding box center [755, 449] width 32 height 9
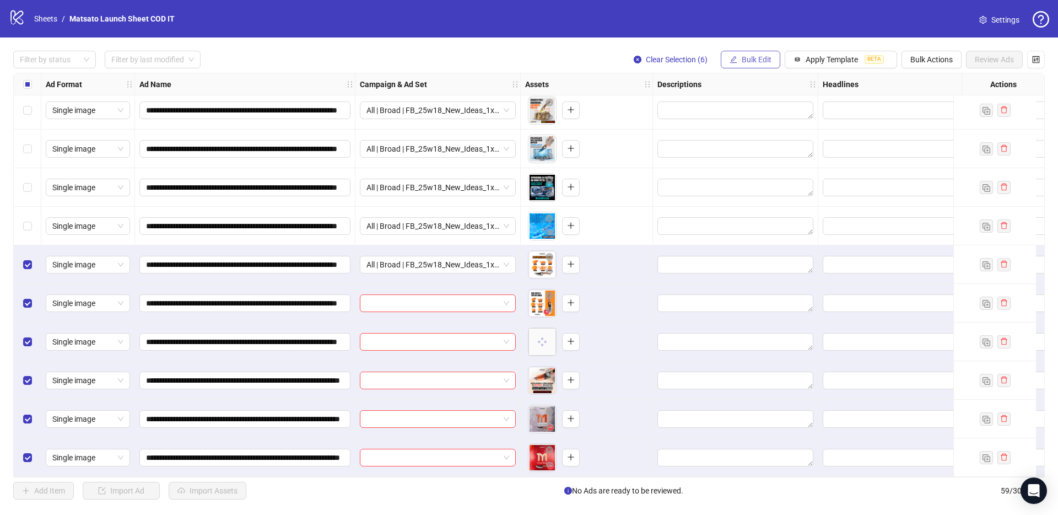
click at [734, 58] on icon "edit" at bounding box center [734, 60] width 8 height 8
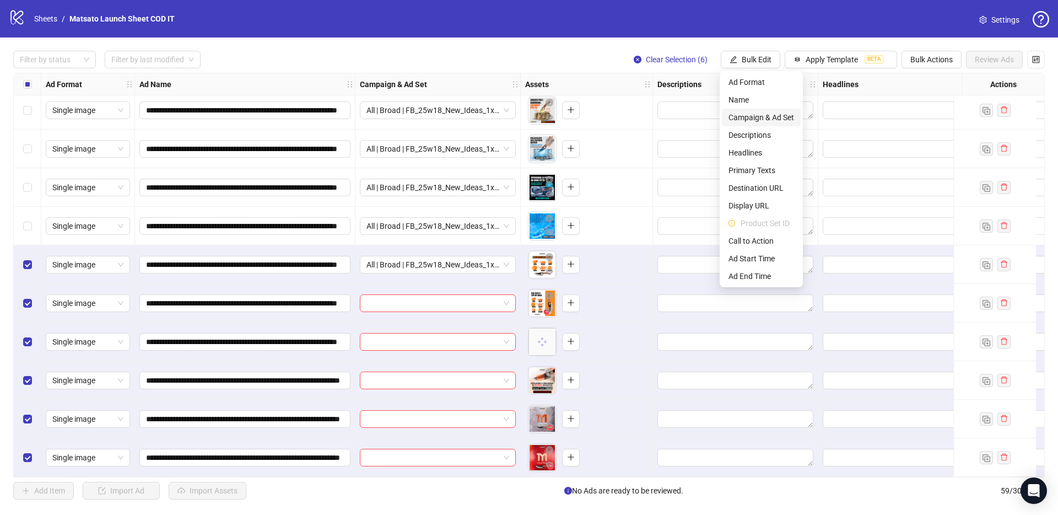
drag, startPoint x: 759, startPoint y: 114, endPoint x: 766, endPoint y: 116, distance: 7.5
click at [758, 114] on span "Campaign & Ad Set" at bounding box center [761, 117] width 66 height 12
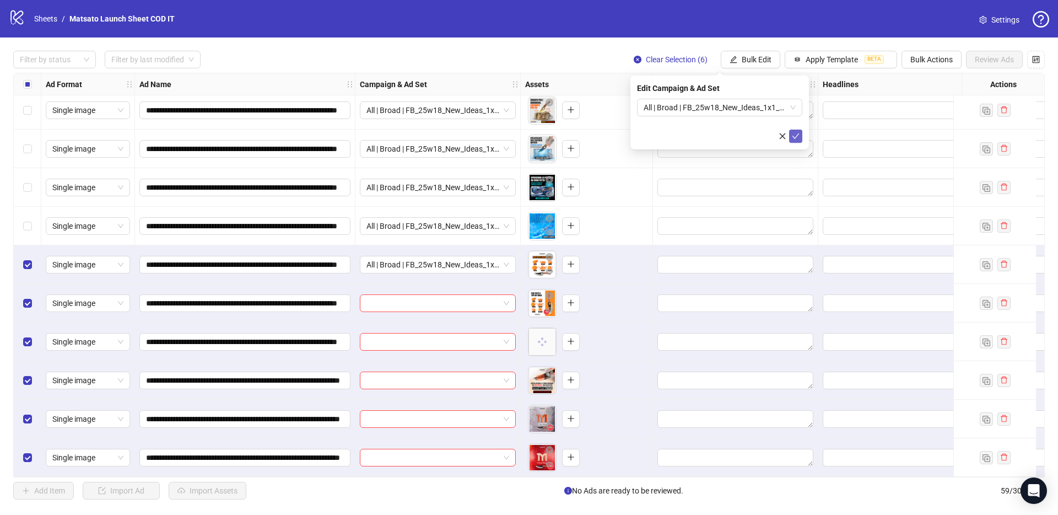
click at [795, 134] on icon "check" at bounding box center [796, 136] width 8 height 8
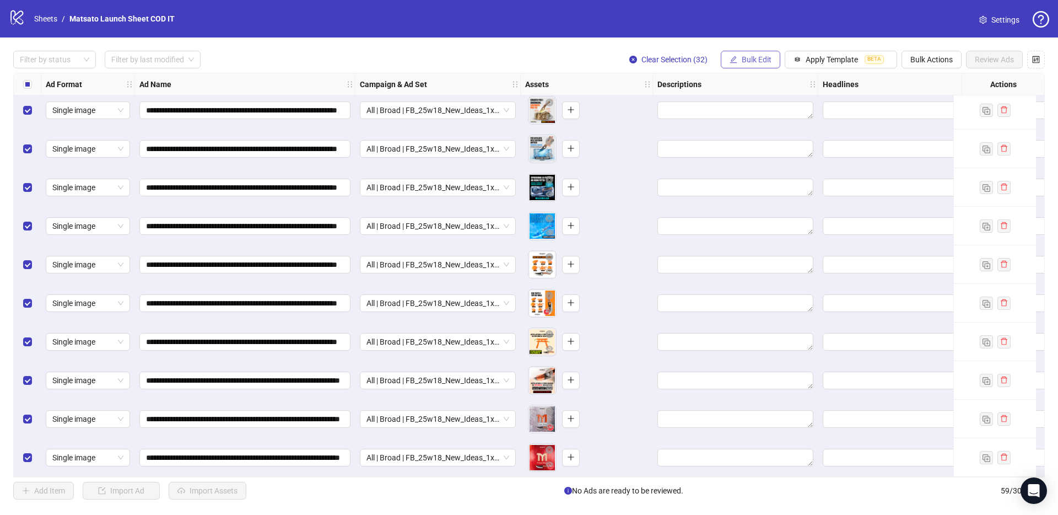
click at [744, 60] on span "Bulk Edit" at bounding box center [757, 59] width 30 height 9
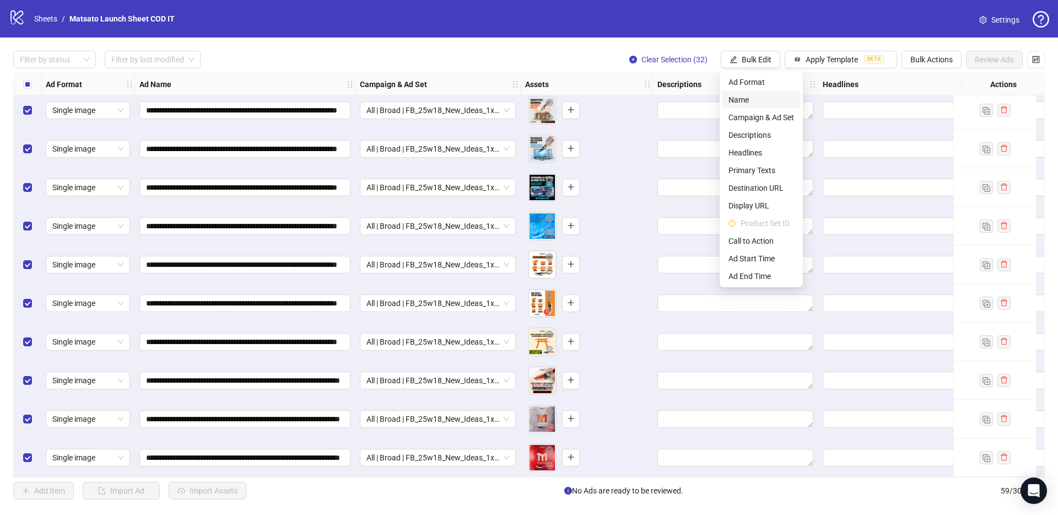
click at [752, 96] on span "Name" at bounding box center [761, 100] width 66 height 12
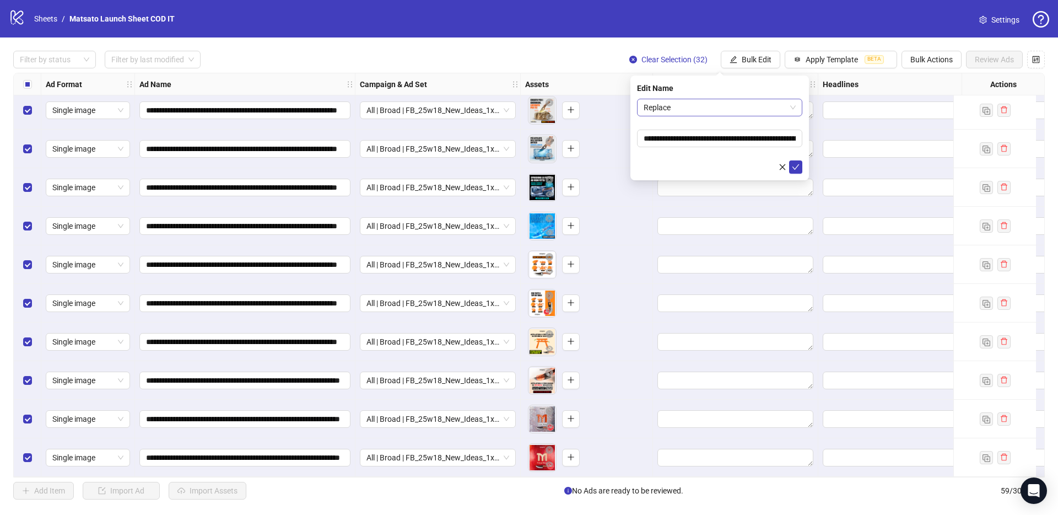
click at [671, 108] on span "Replace" at bounding box center [720, 107] width 152 height 17
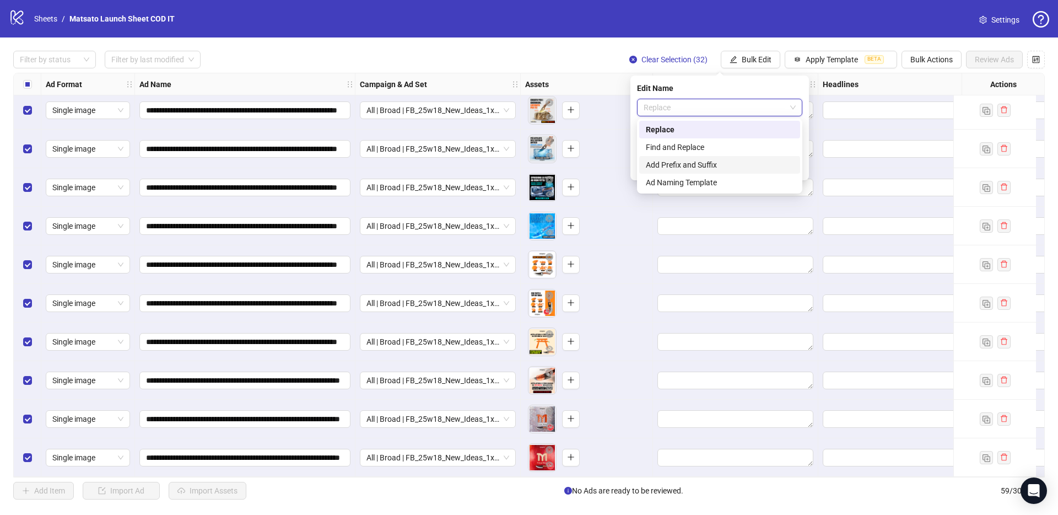
click at [702, 166] on div "Add Prefix and Suffix" at bounding box center [720, 165] width 148 height 12
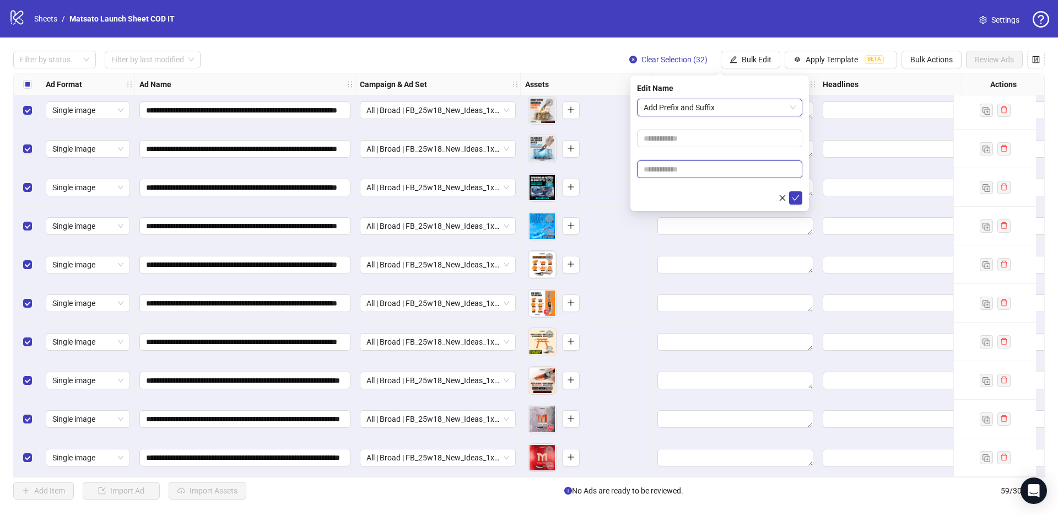
click at [696, 164] on input "text" at bounding box center [719, 169] width 165 height 18
type input "**********"
click at [797, 195] on icon "check" at bounding box center [796, 198] width 8 height 8
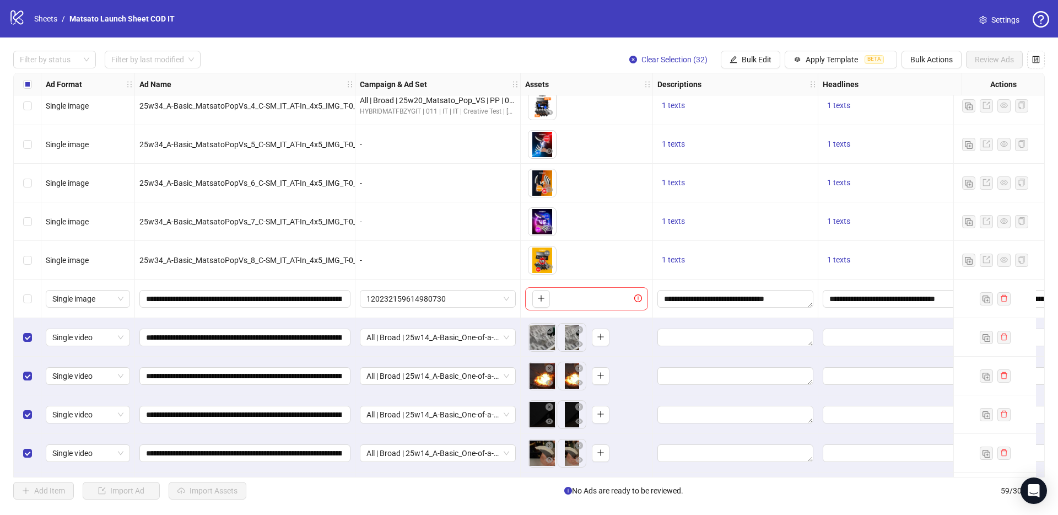
scroll to position [818, 0]
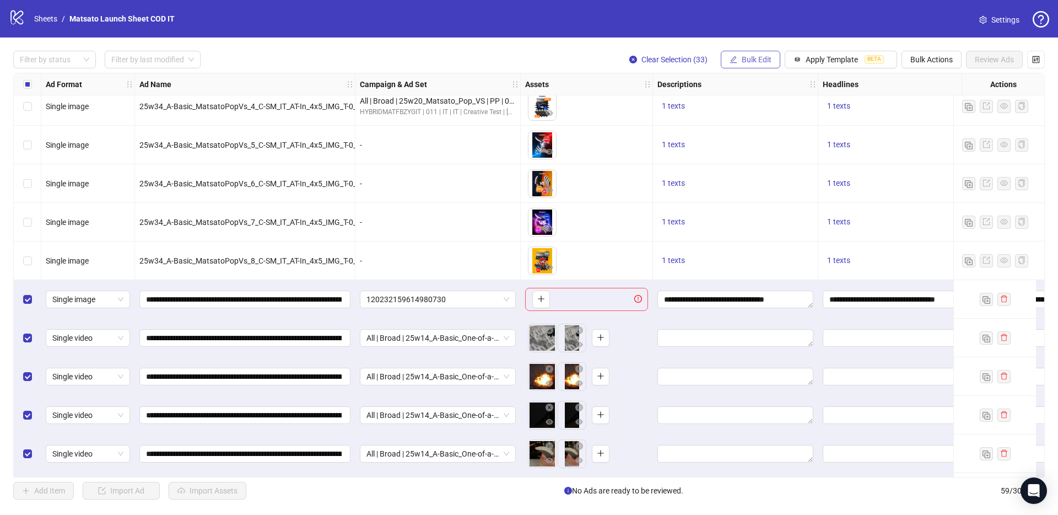
click at [754, 61] on span "Bulk Edit" at bounding box center [757, 59] width 30 height 9
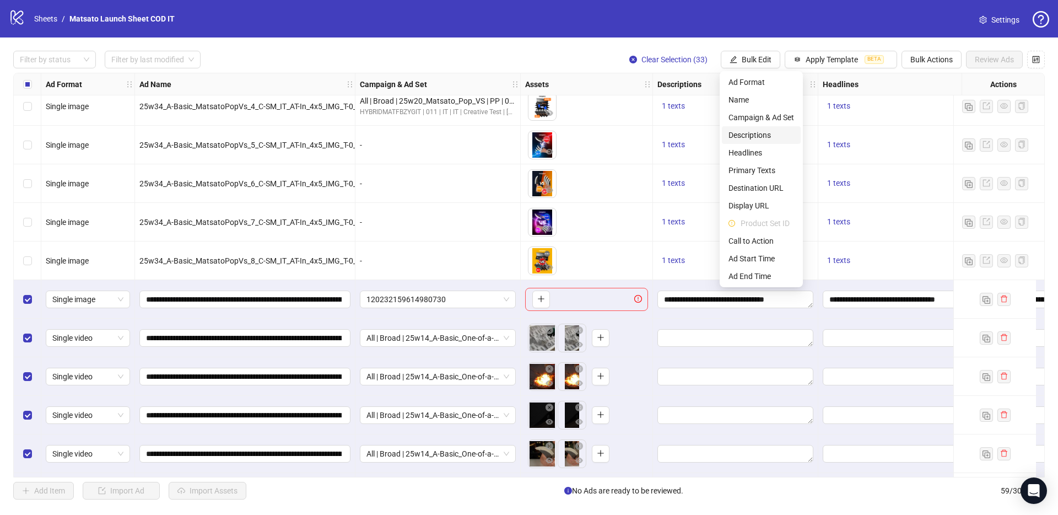
click at [754, 129] on span "Descriptions" at bounding box center [761, 135] width 66 height 12
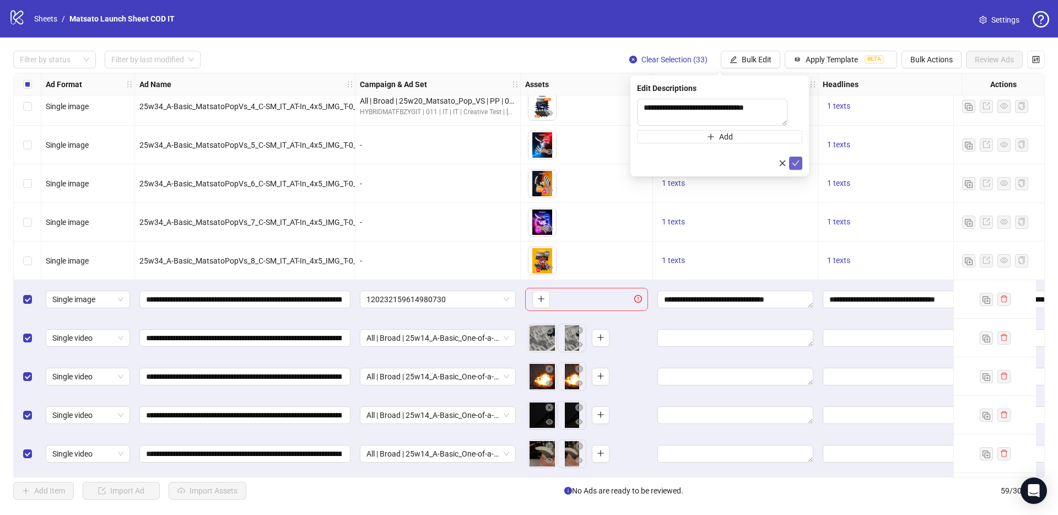
click at [796, 167] on icon "check" at bounding box center [796, 163] width 8 height 8
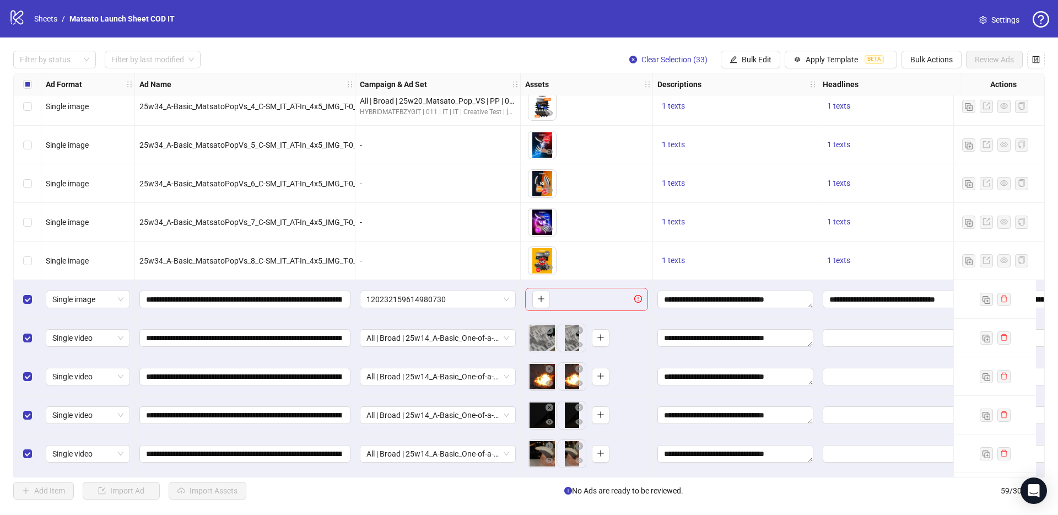
drag, startPoint x: 757, startPoint y: 63, endPoint x: 766, endPoint y: 74, distance: 14.1
click at [757, 63] on span "Bulk Edit" at bounding box center [757, 59] width 30 height 9
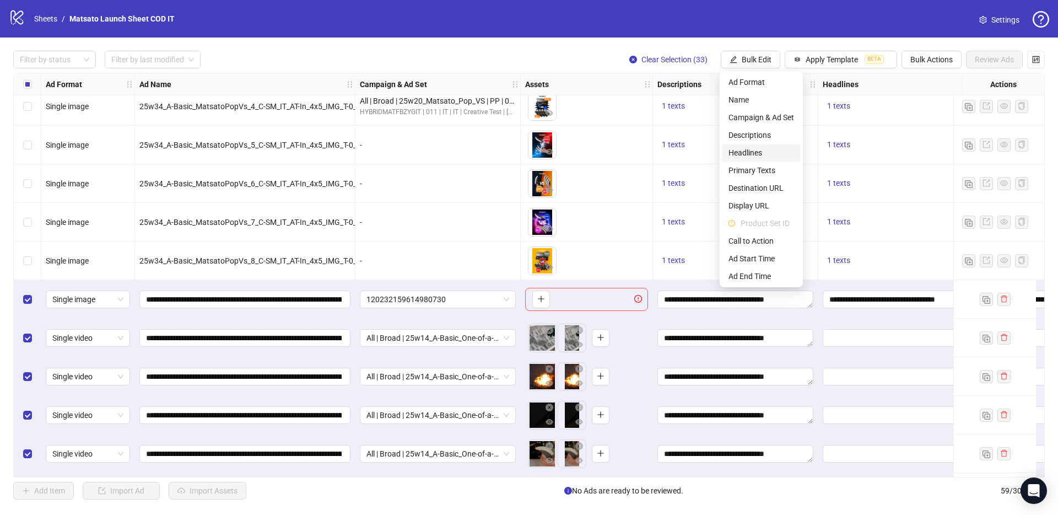
drag, startPoint x: 761, startPoint y: 151, endPoint x: 773, endPoint y: 154, distance: 12.0
click at [761, 151] on span "Headlines" at bounding box center [761, 153] width 66 height 12
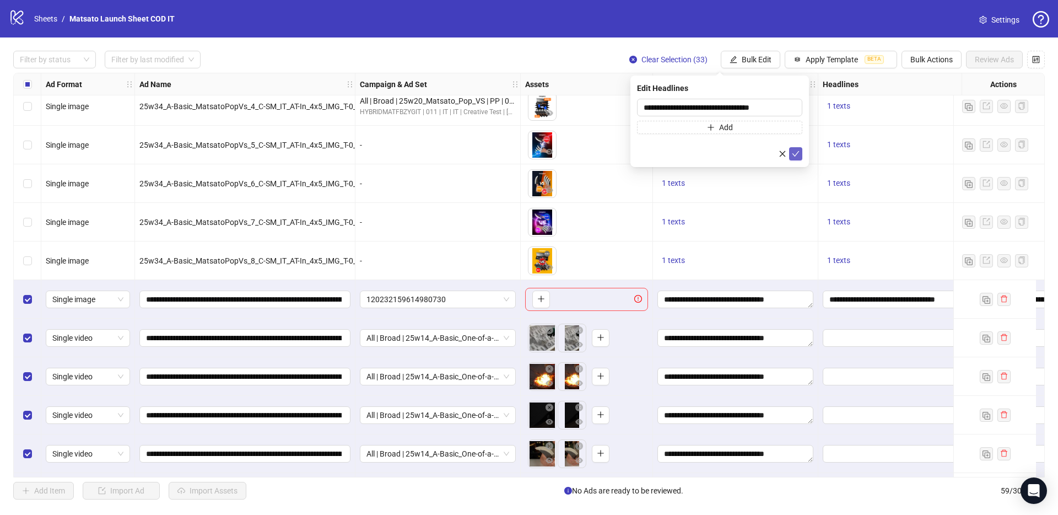
click at [793, 154] on icon "check" at bounding box center [795, 154] width 7 height 6
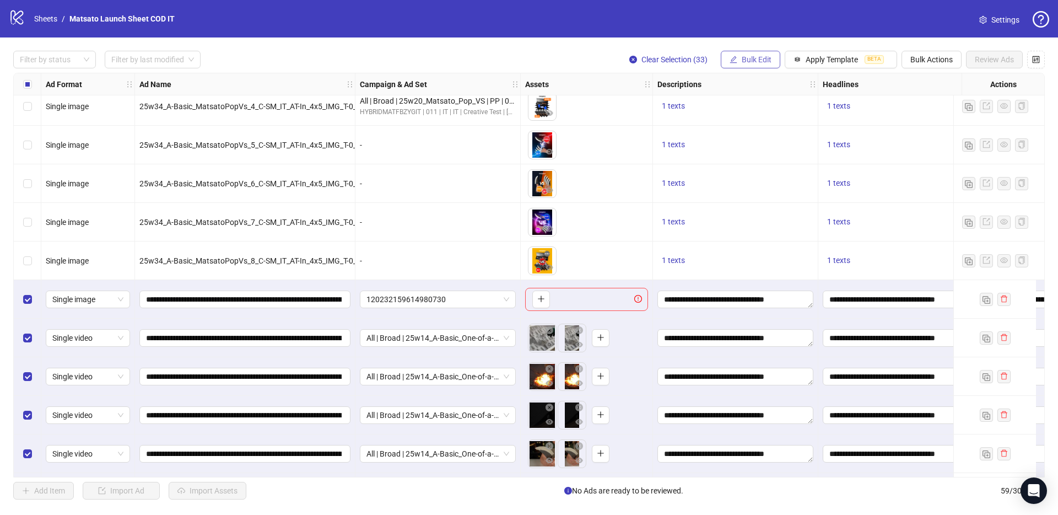
click at [764, 61] on span "Bulk Edit" at bounding box center [757, 59] width 30 height 9
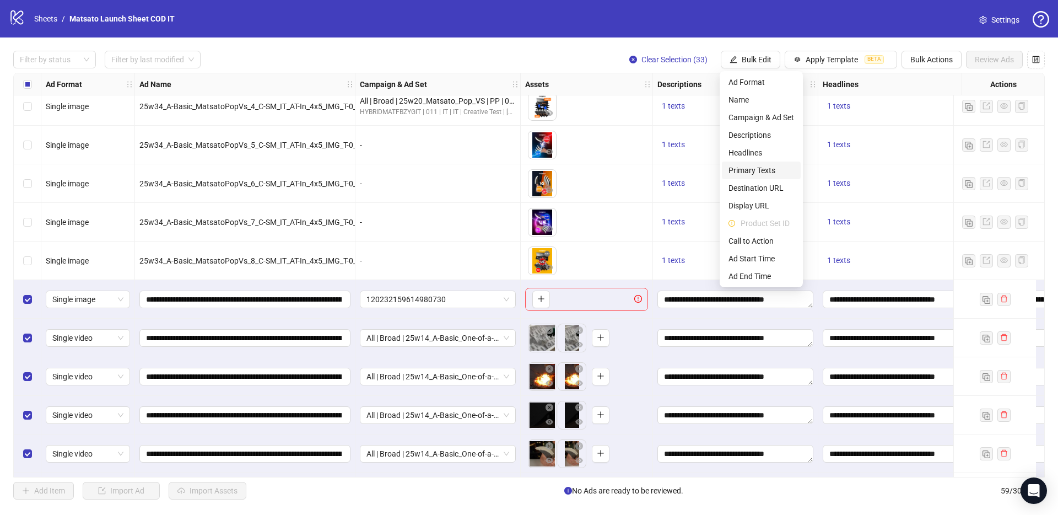
click at [766, 175] on span "Primary Texts" at bounding box center [761, 170] width 66 height 12
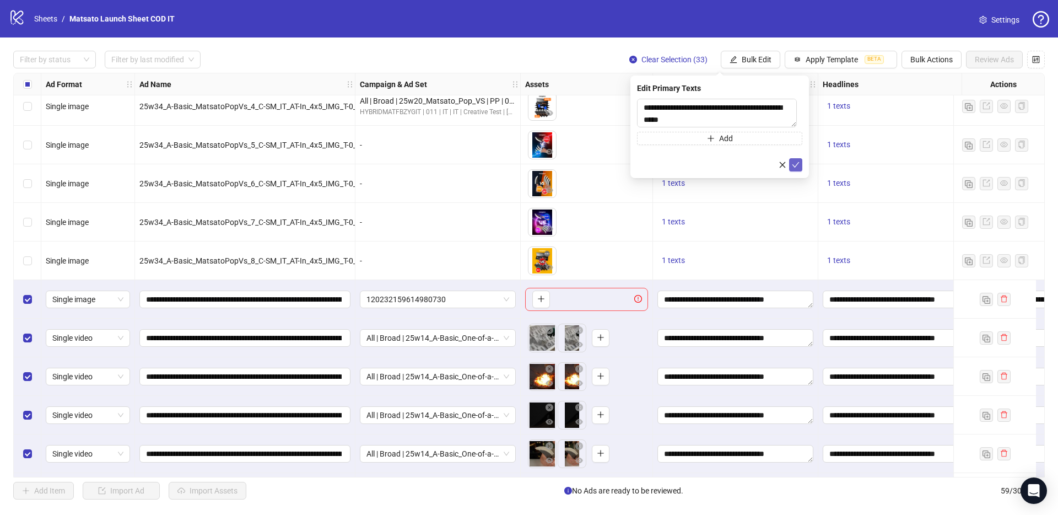
click at [793, 168] on icon "check" at bounding box center [796, 165] width 8 height 8
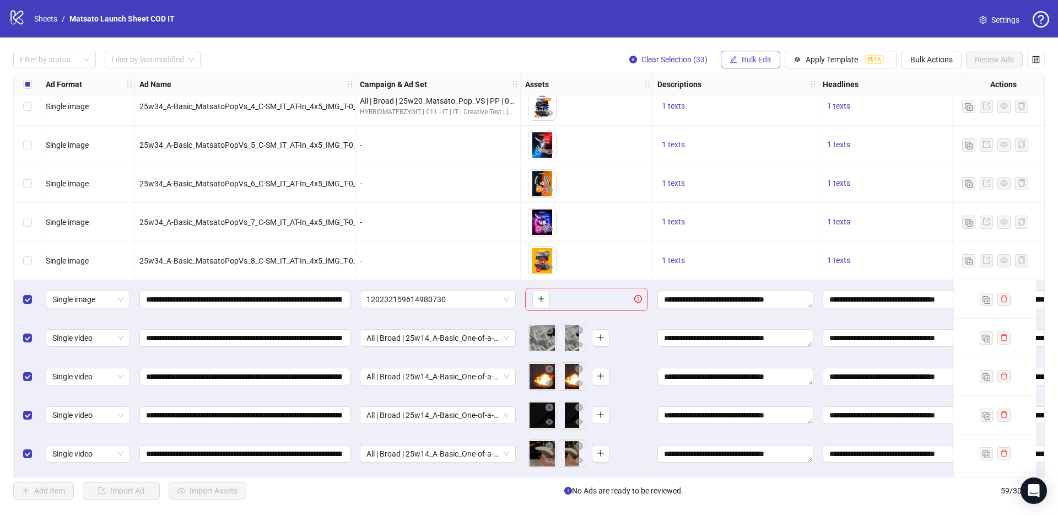
click at [742, 57] on span "Bulk Edit" at bounding box center [757, 59] width 30 height 9
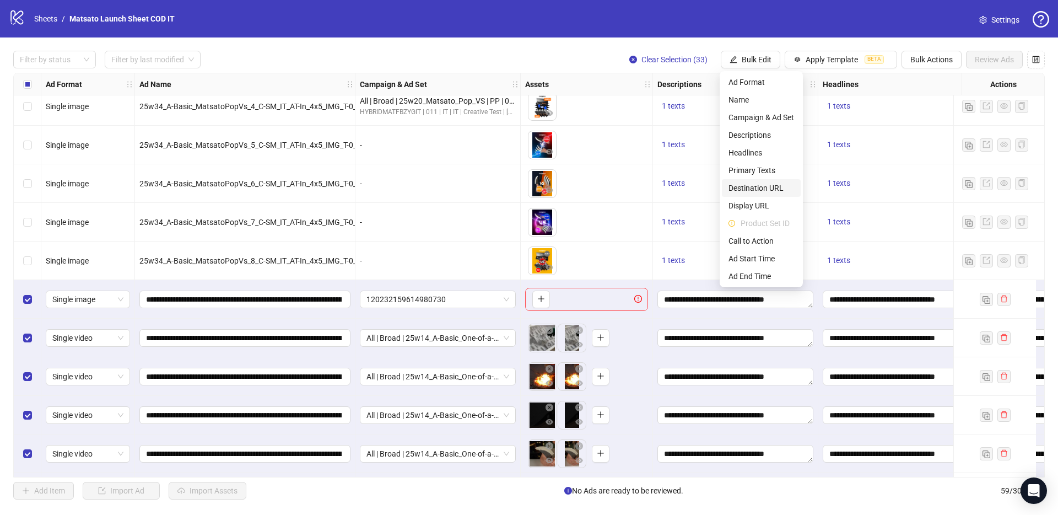
click at [773, 186] on span "Destination URL" at bounding box center [761, 188] width 66 height 12
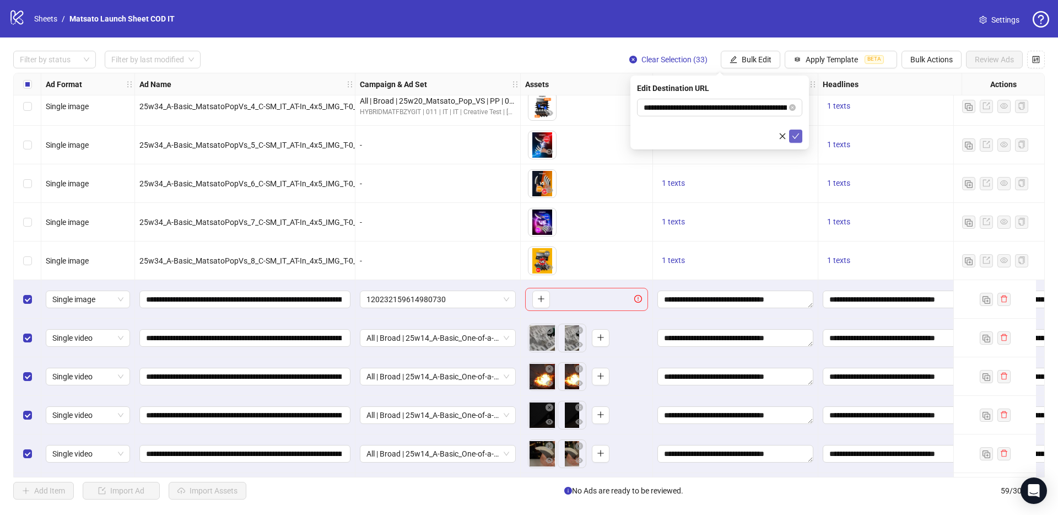
click at [796, 136] on icon "check" at bounding box center [795, 136] width 7 height 6
click at [759, 60] on span "Bulk Edit" at bounding box center [757, 59] width 30 height 9
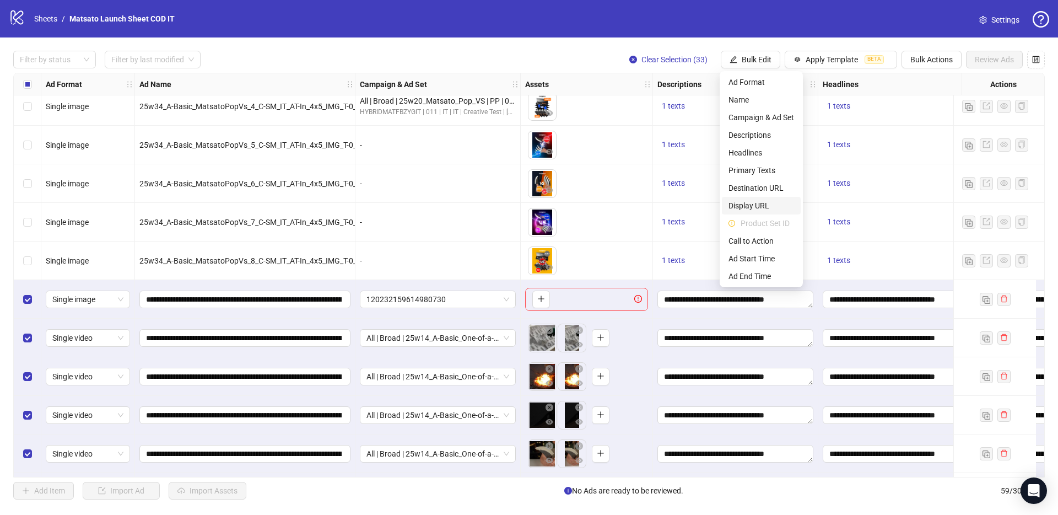
click at [768, 207] on span "Display URL" at bounding box center [761, 205] width 66 height 12
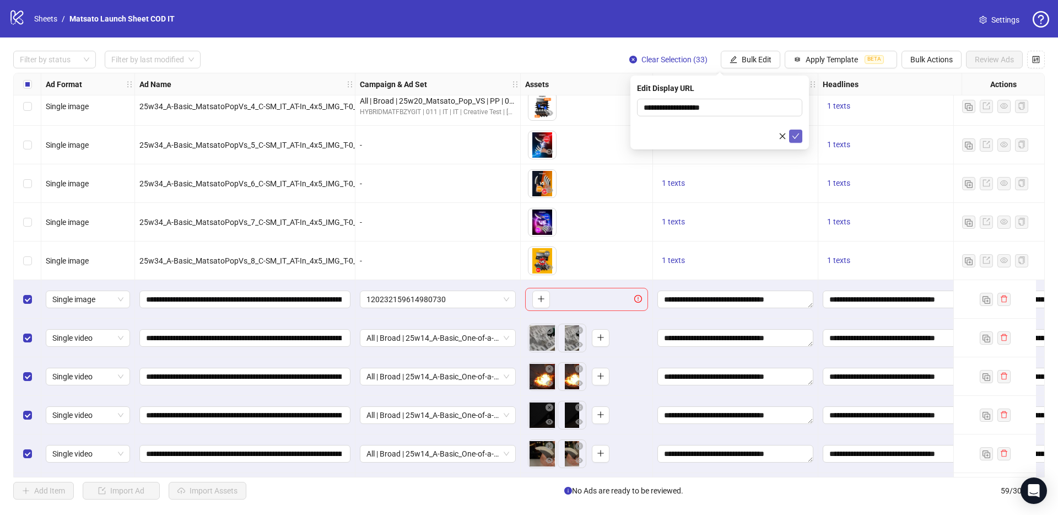
click at [797, 137] on icon "check" at bounding box center [796, 136] width 8 height 8
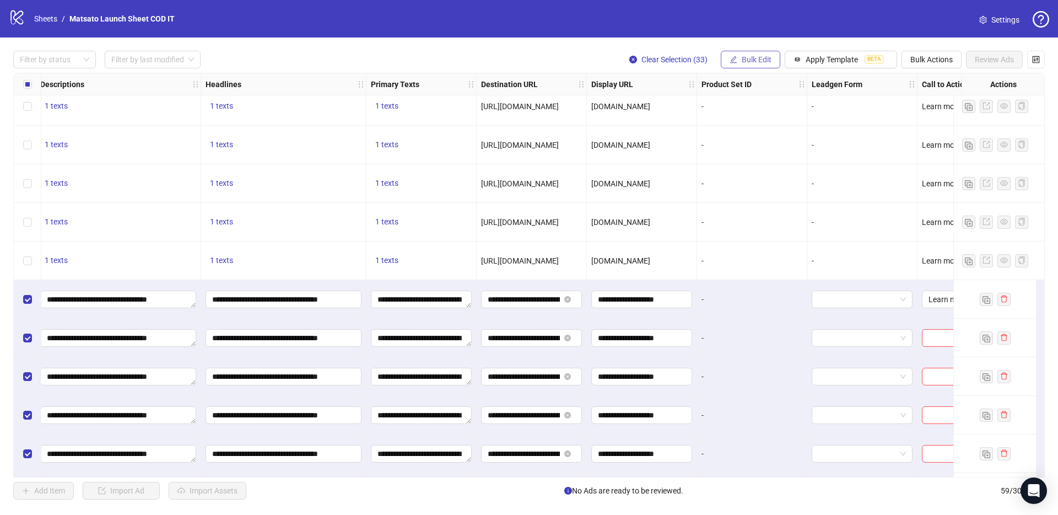
scroll to position [818, 749]
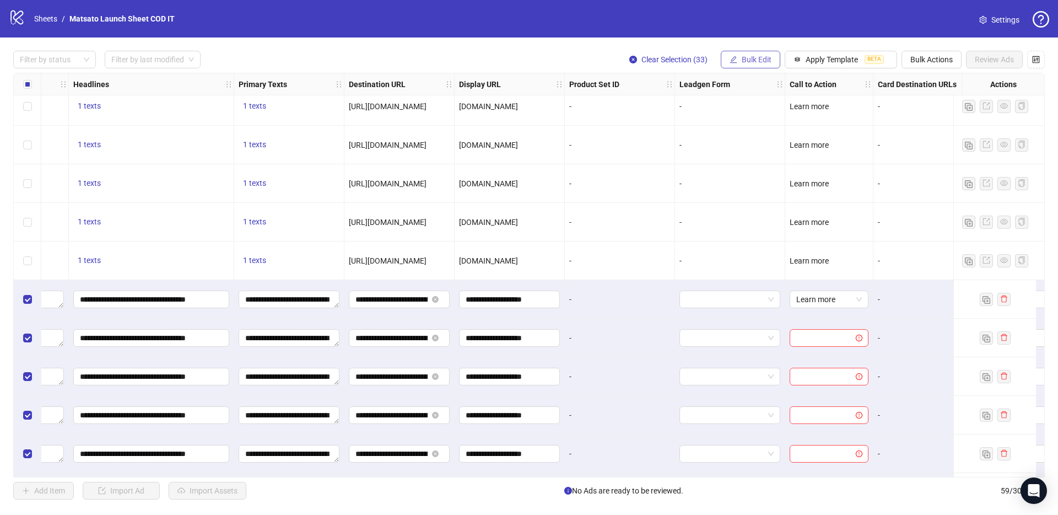
click at [765, 63] on span "Bulk Edit" at bounding box center [757, 59] width 30 height 9
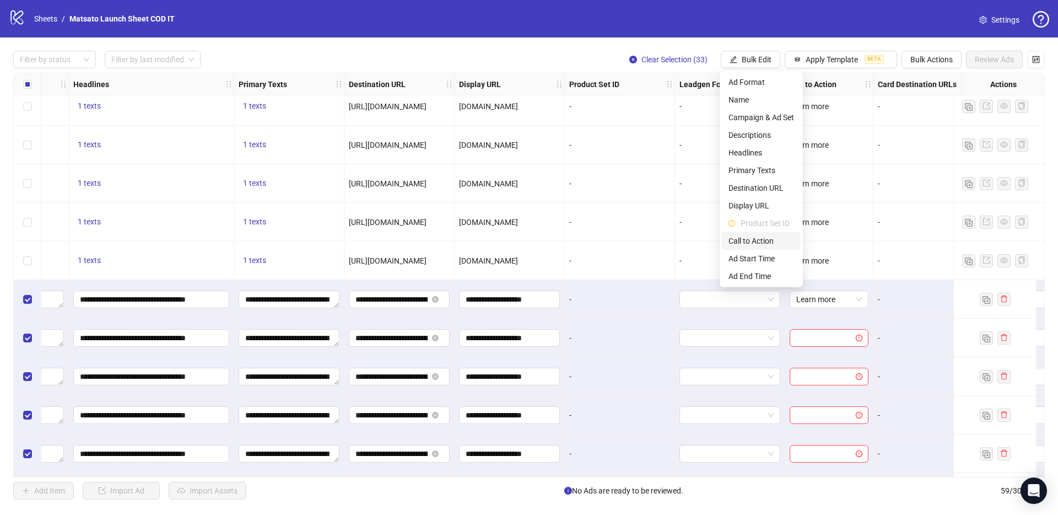
click at [769, 242] on span "Call to Action" at bounding box center [761, 241] width 66 height 12
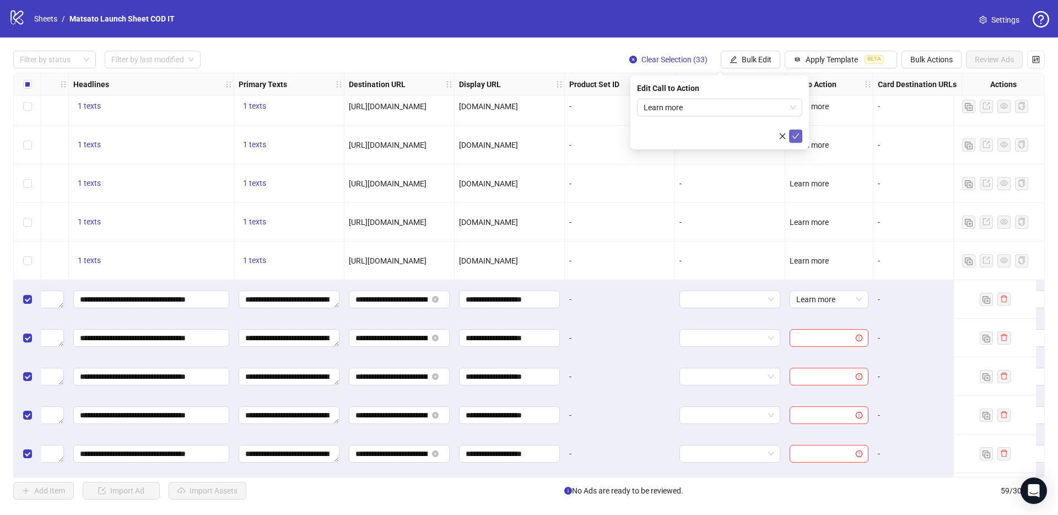
click at [793, 133] on icon "check" at bounding box center [796, 136] width 8 height 8
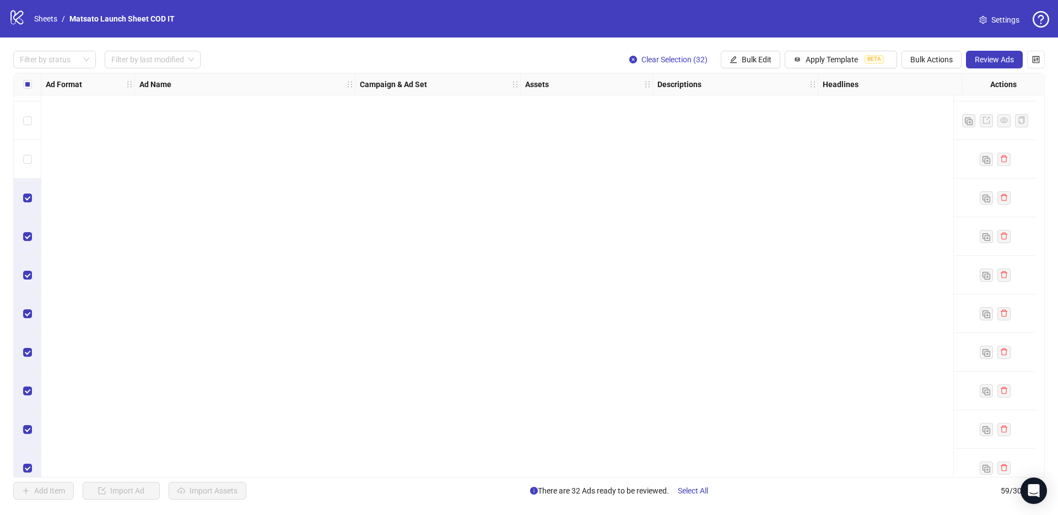
scroll to position [1899, 0]
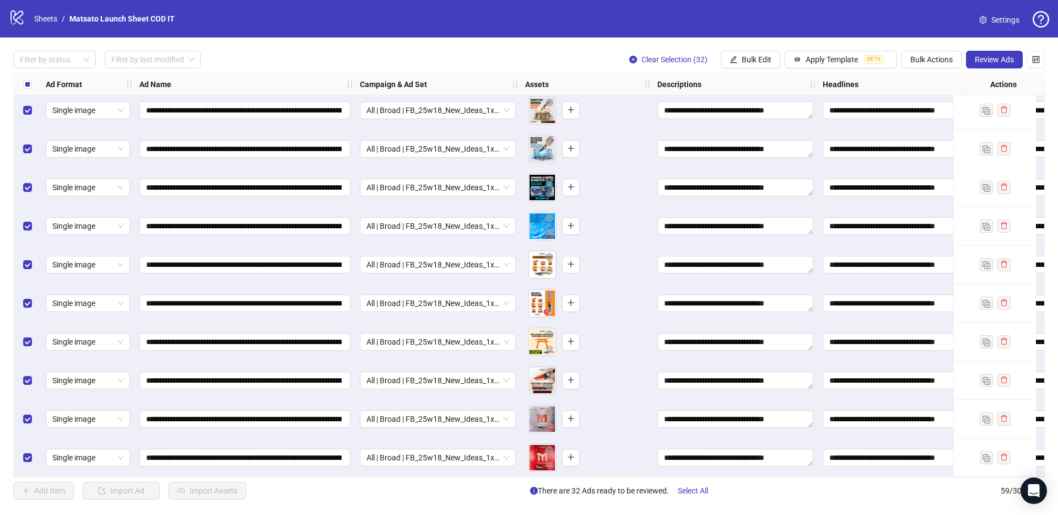
click at [615, 350] on div "To pick up a draggable item, press the space bar. While dragging, use the arrow…" at bounding box center [586, 342] width 123 height 34
click at [990, 61] on span "Review Ads" at bounding box center [994, 59] width 39 height 9
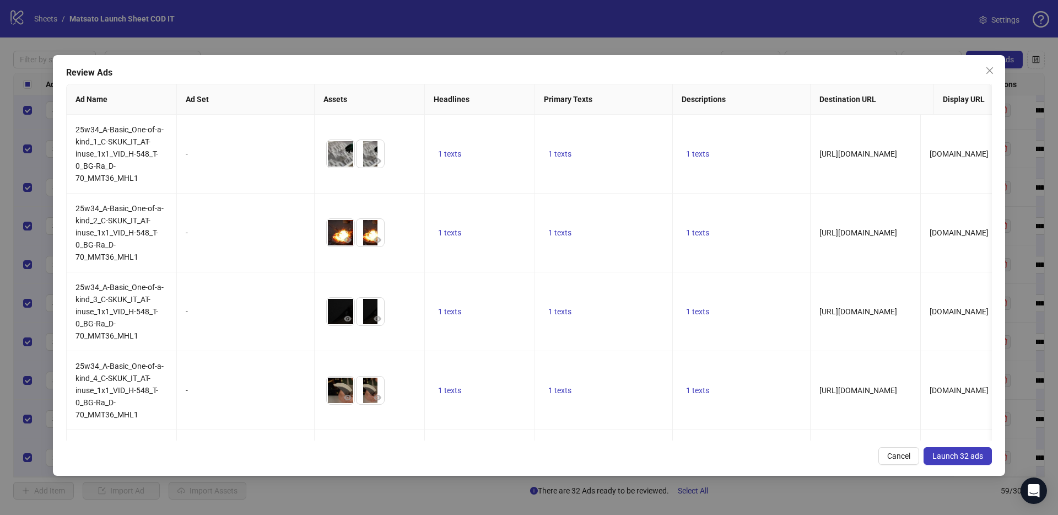
click at [957, 451] on span "Launch 32 ads" at bounding box center [957, 455] width 51 height 9
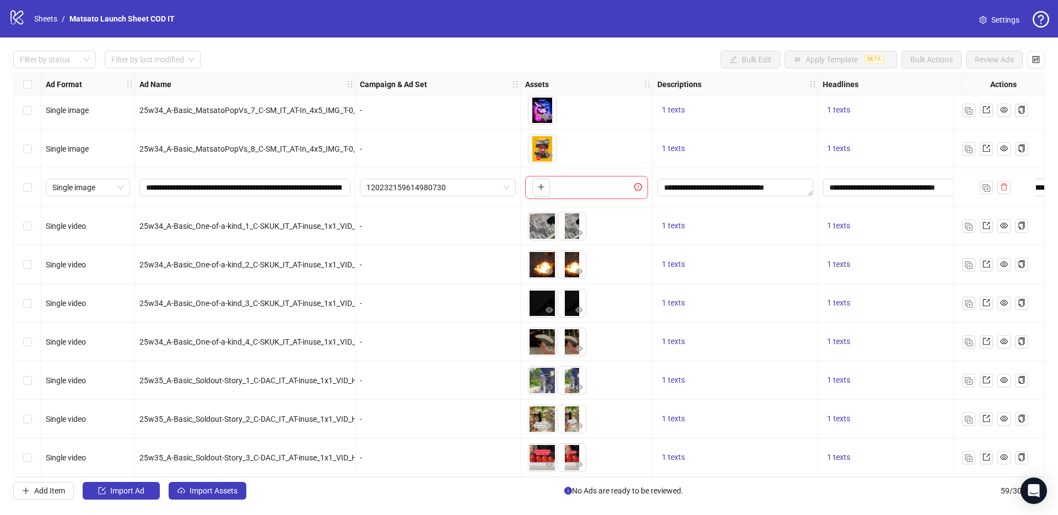
scroll to position [927, 0]
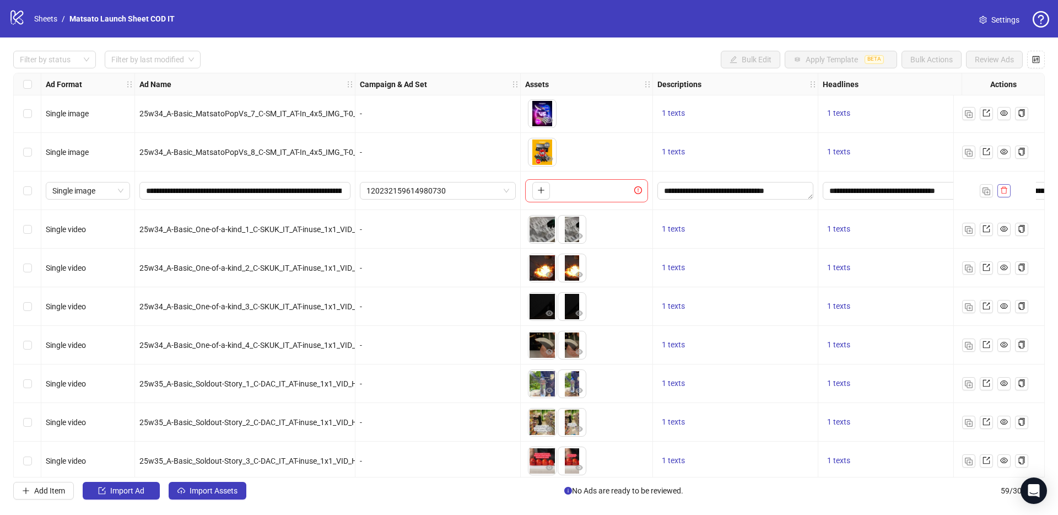
click at [1009, 193] on button "button" at bounding box center [1003, 190] width 13 height 13
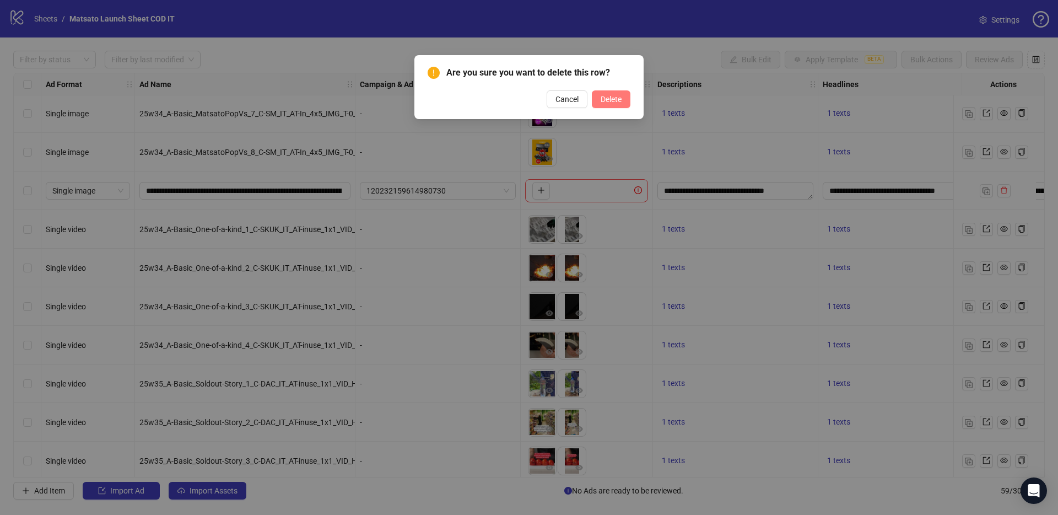
click at [618, 105] on button "Delete" at bounding box center [611, 99] width 39 height 18
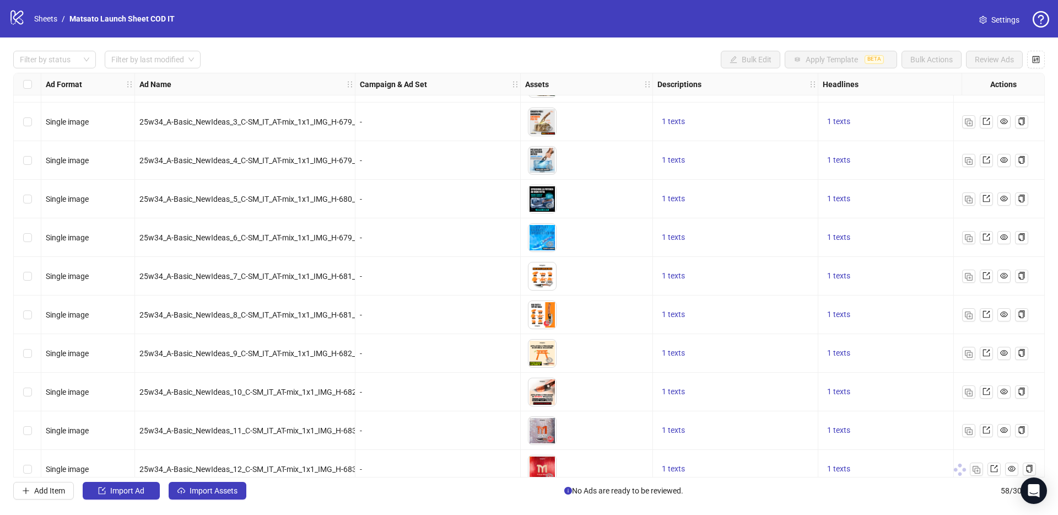
scroll to position [1860, 0]
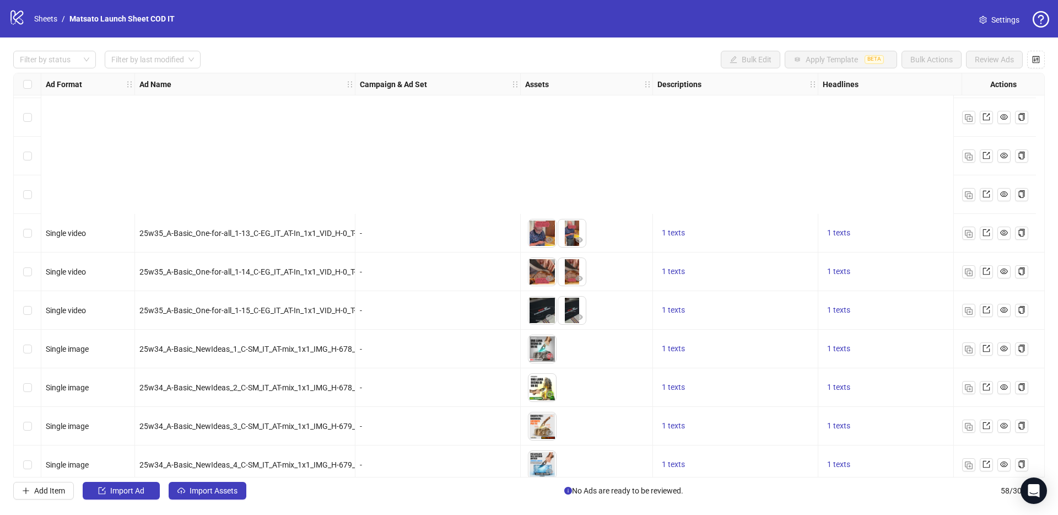
scroll to position [1860, 0]
